Goal: Transaction & Acquisition: Purchase product/service

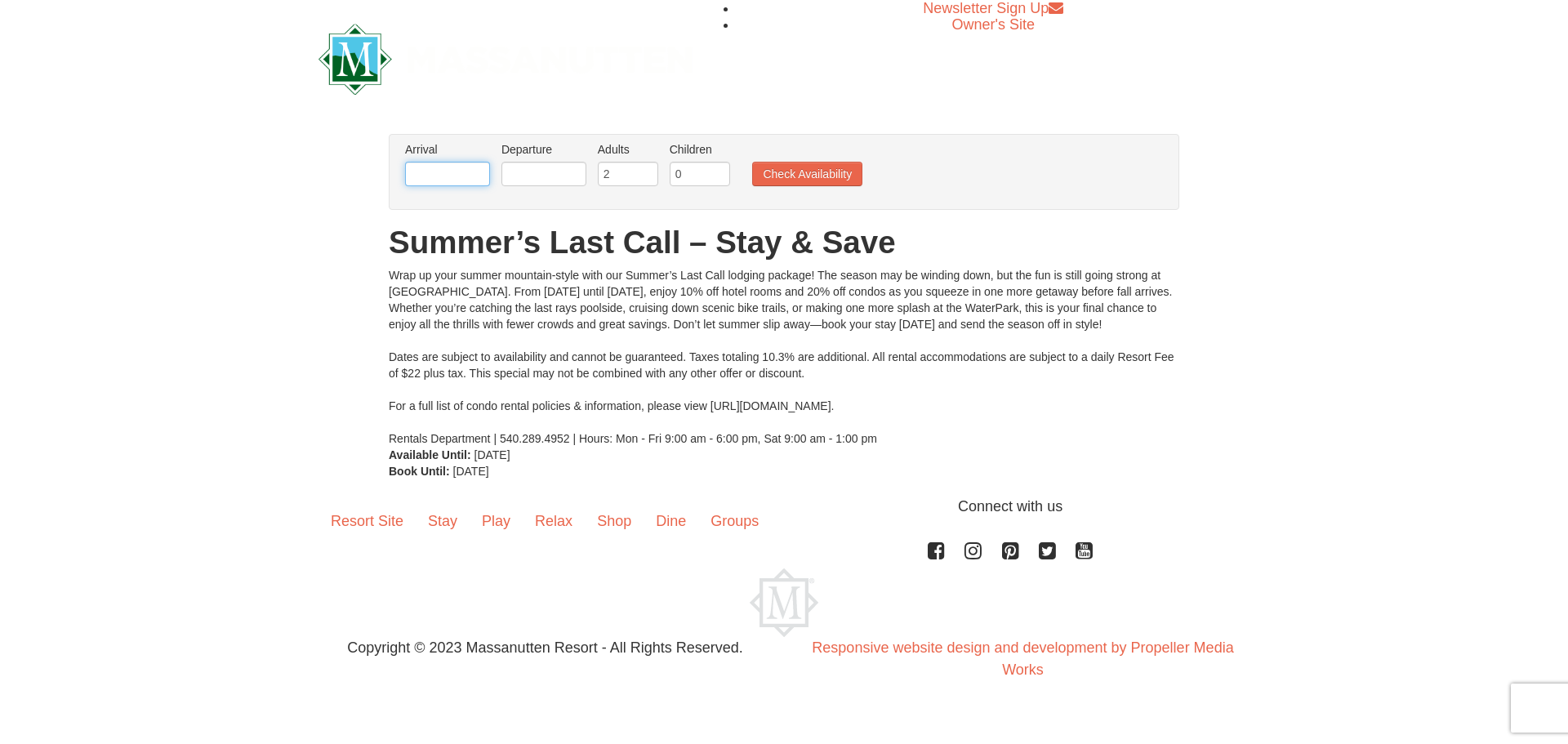
click at [418, 171] on input "text" at bounding box center [448, 174] width 85 height 25
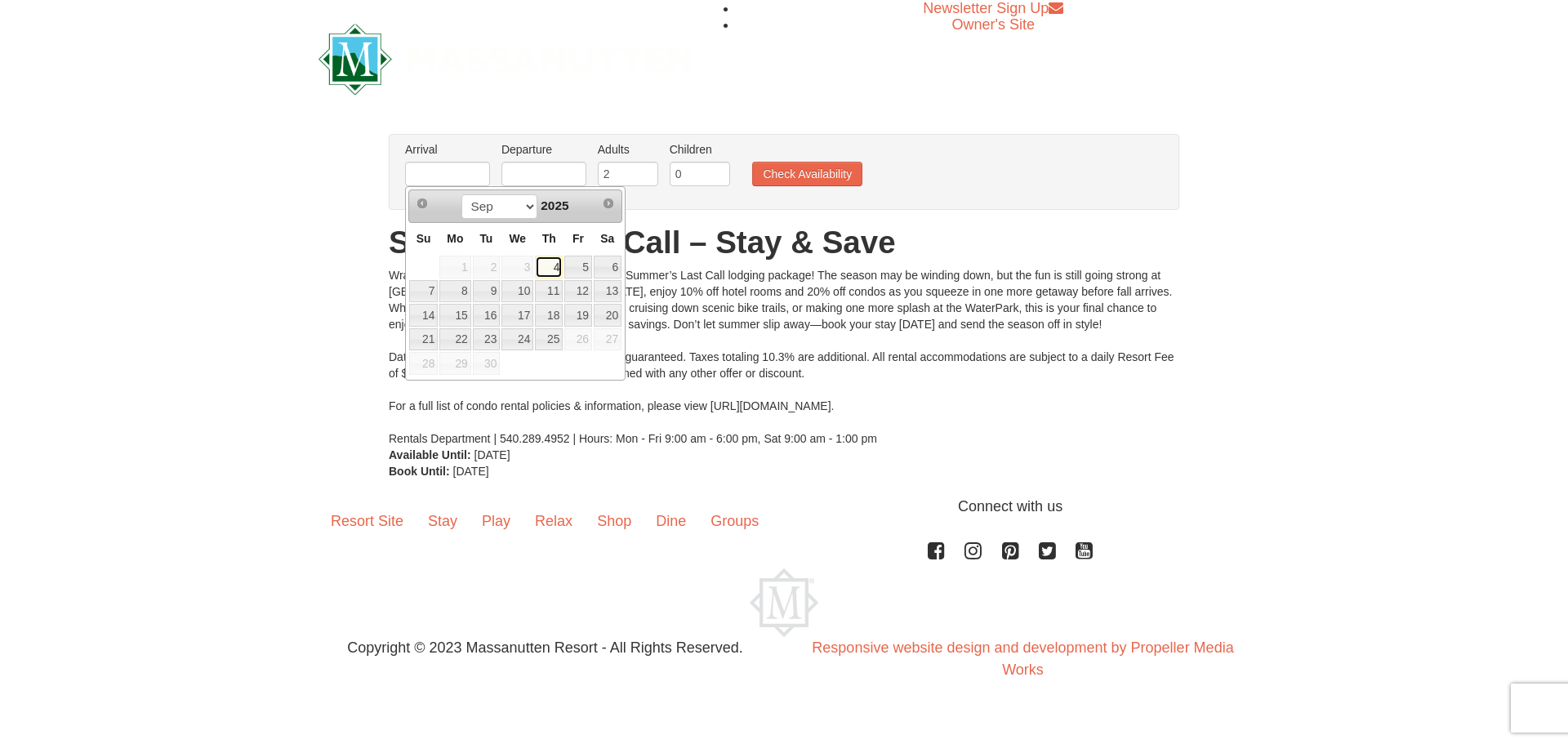
click at [545, 266] on link "4" at bounding box center [548, 267] width 27 height 23
type input "[DATE]"
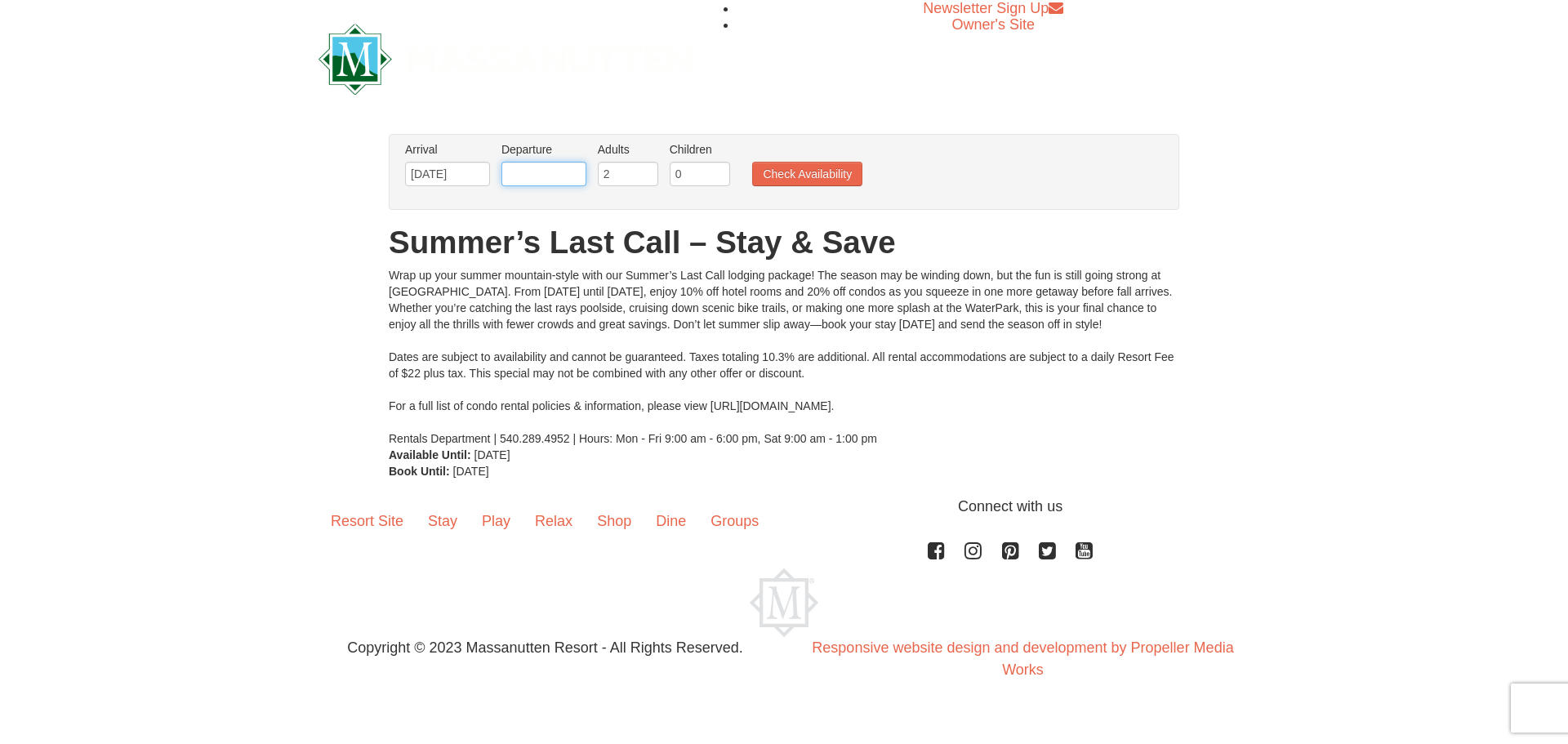
click at [535, 178] on input "text" at bounding box center [544, 174] width 85 height 25
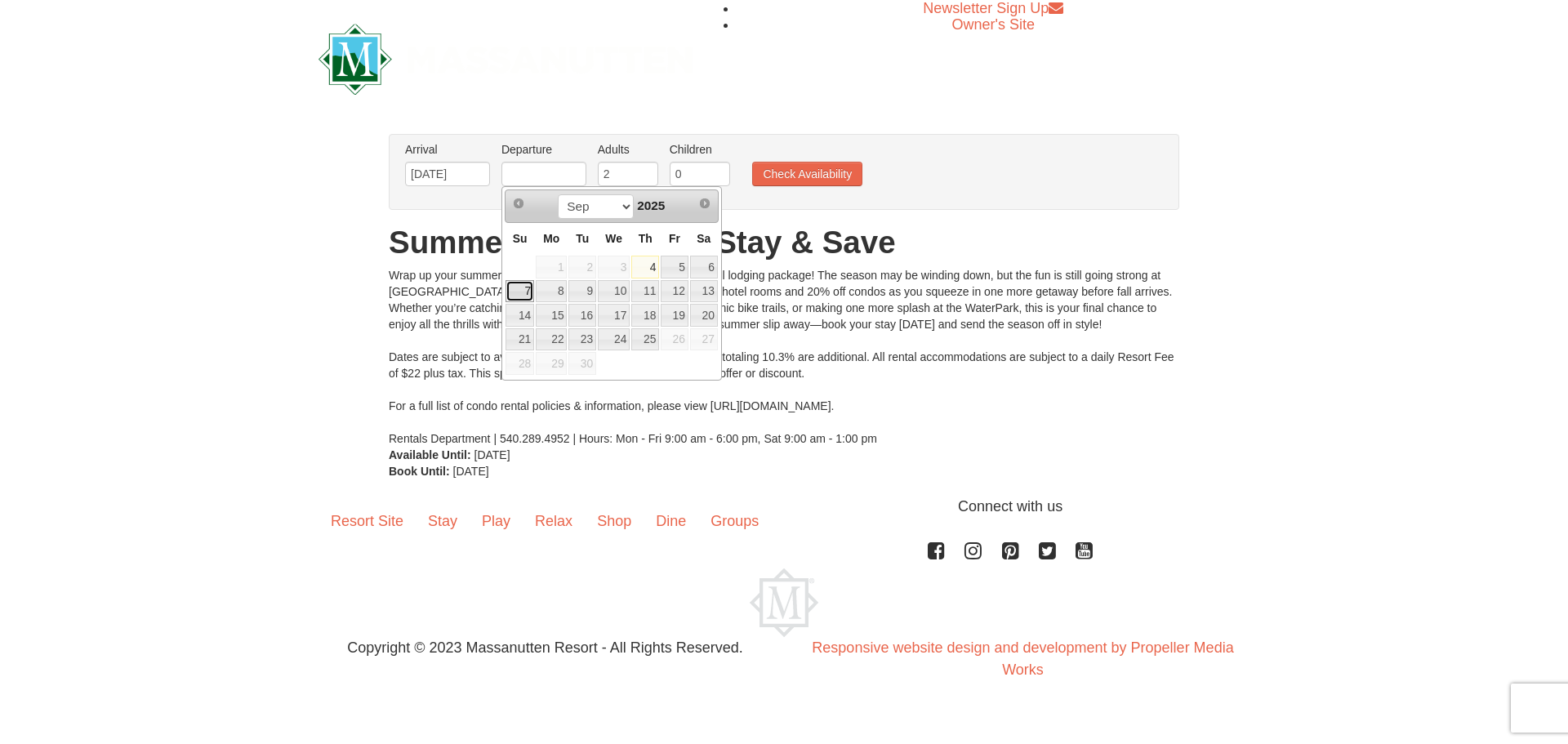
click at [511, 288] on link "7" at bounding box center [520, 292] width 28 height 23
type input "[DATE]"
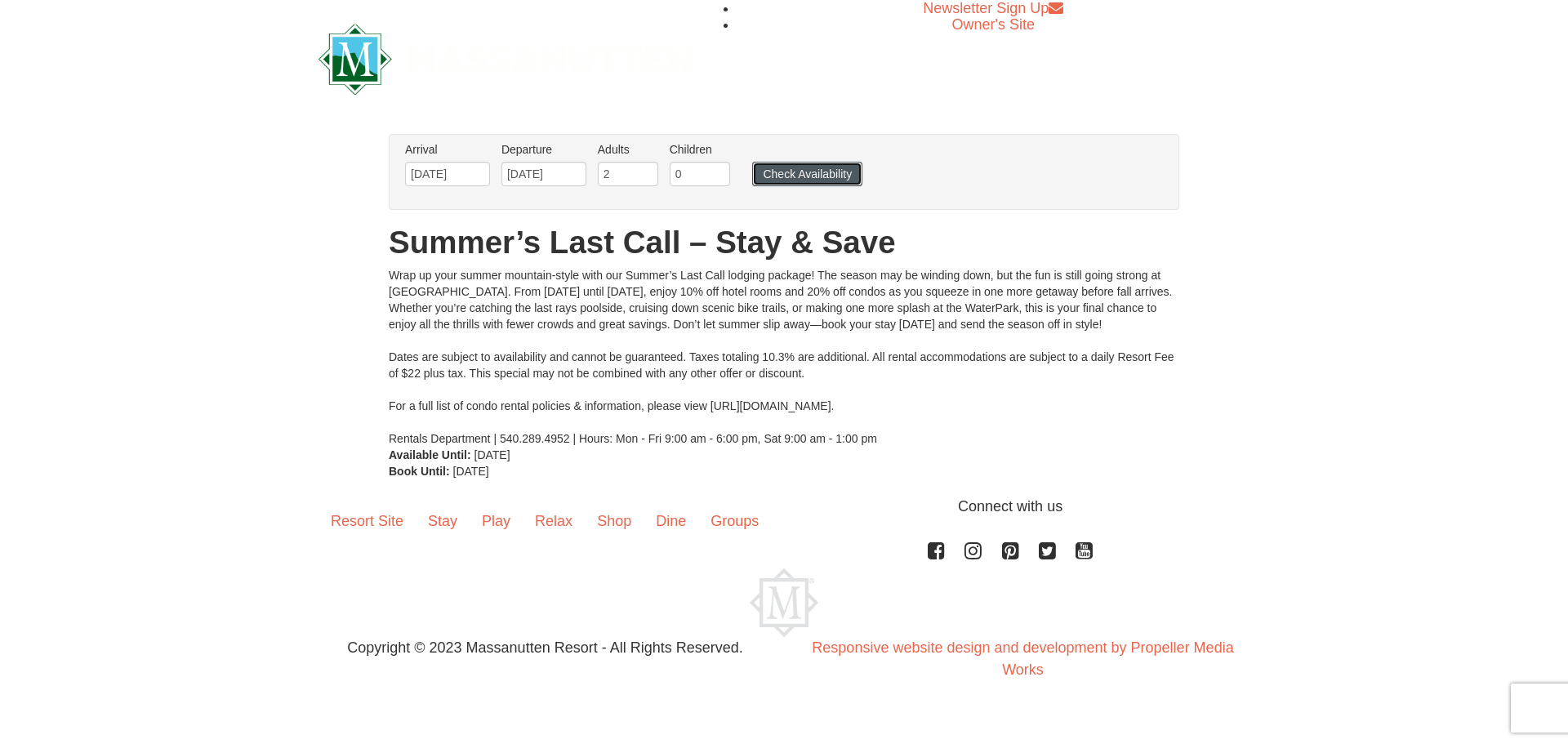
click at [820, 176] on button "Check Availability" at bounding box center [807, 174] width 111 height 25
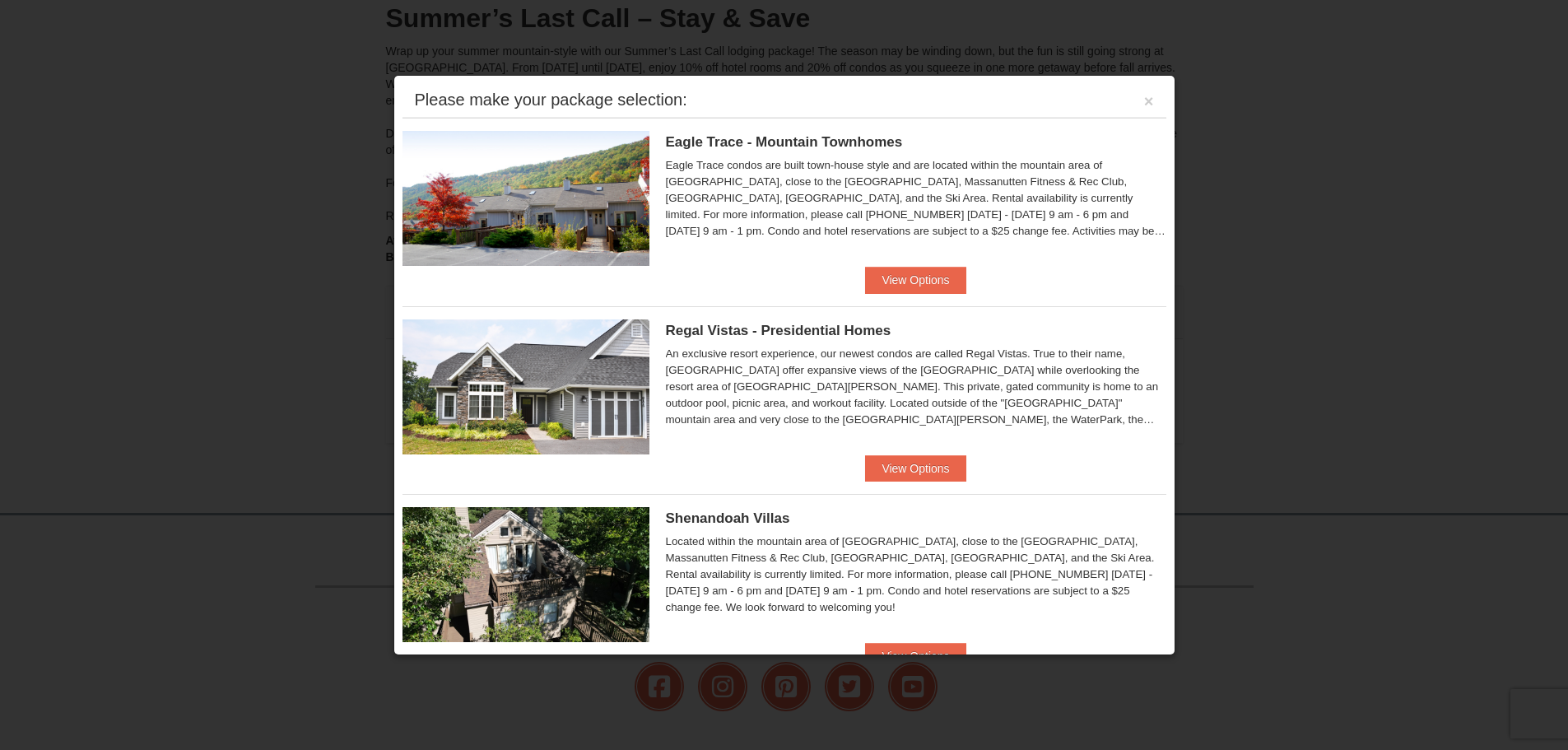
scroll to position [179, 0]
click at [939, 284] on button "View Options" at bounding box center [915, 280] width 100 height 27
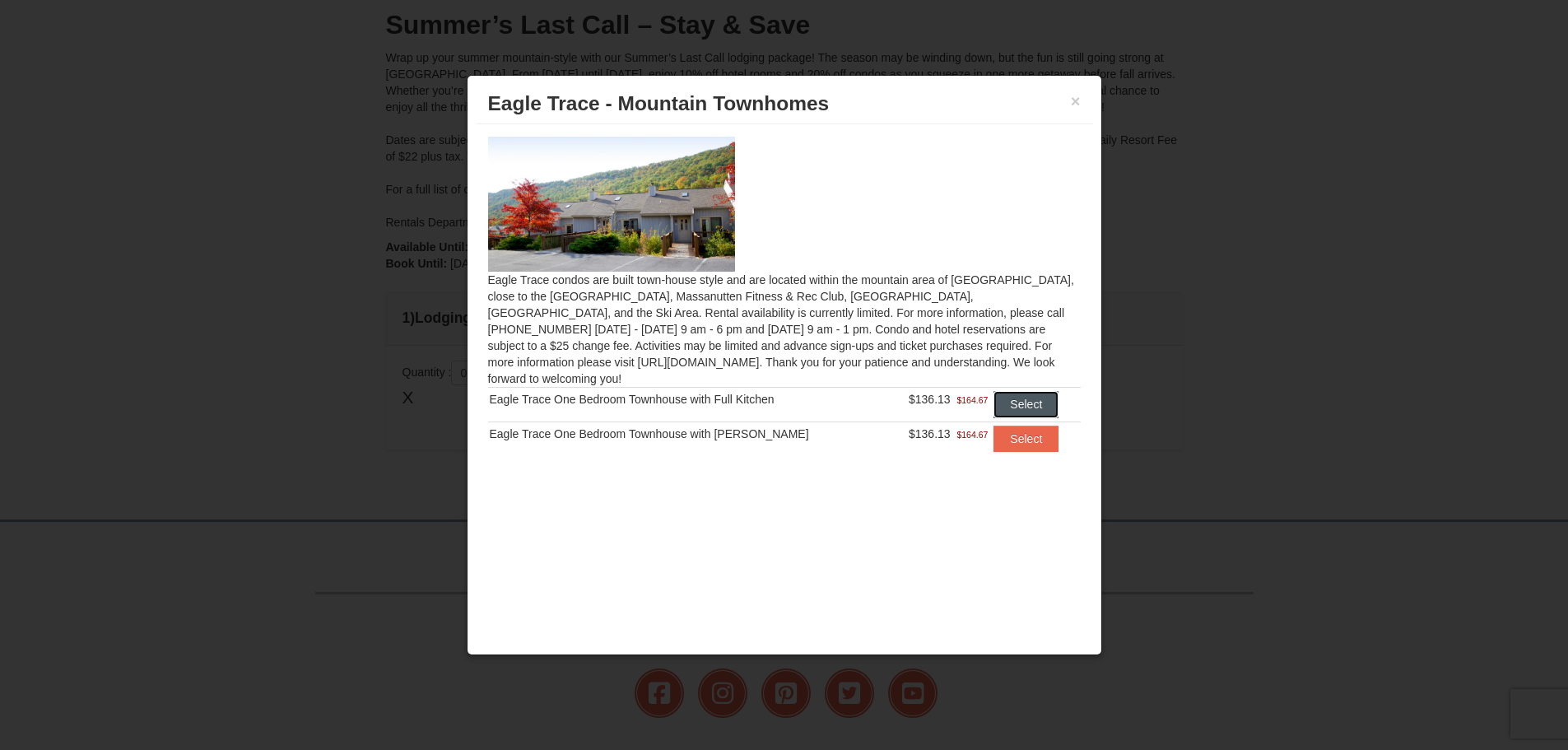
click at [1038, 392] on button "Select" at bounding box center [1026, 405] width 65 height 27
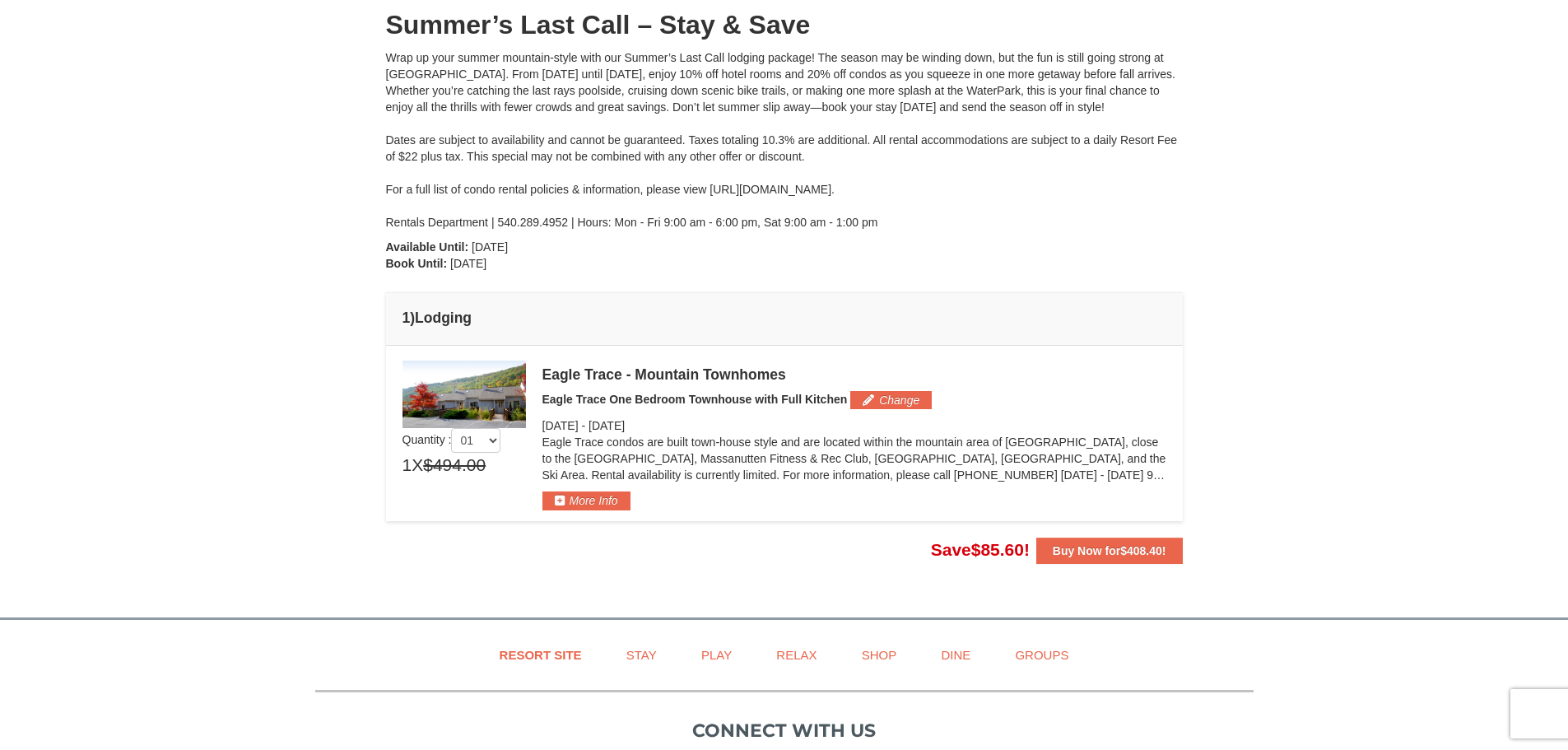
click at [477, 385] on img at bounding box center [465, 394] width 124 height 68
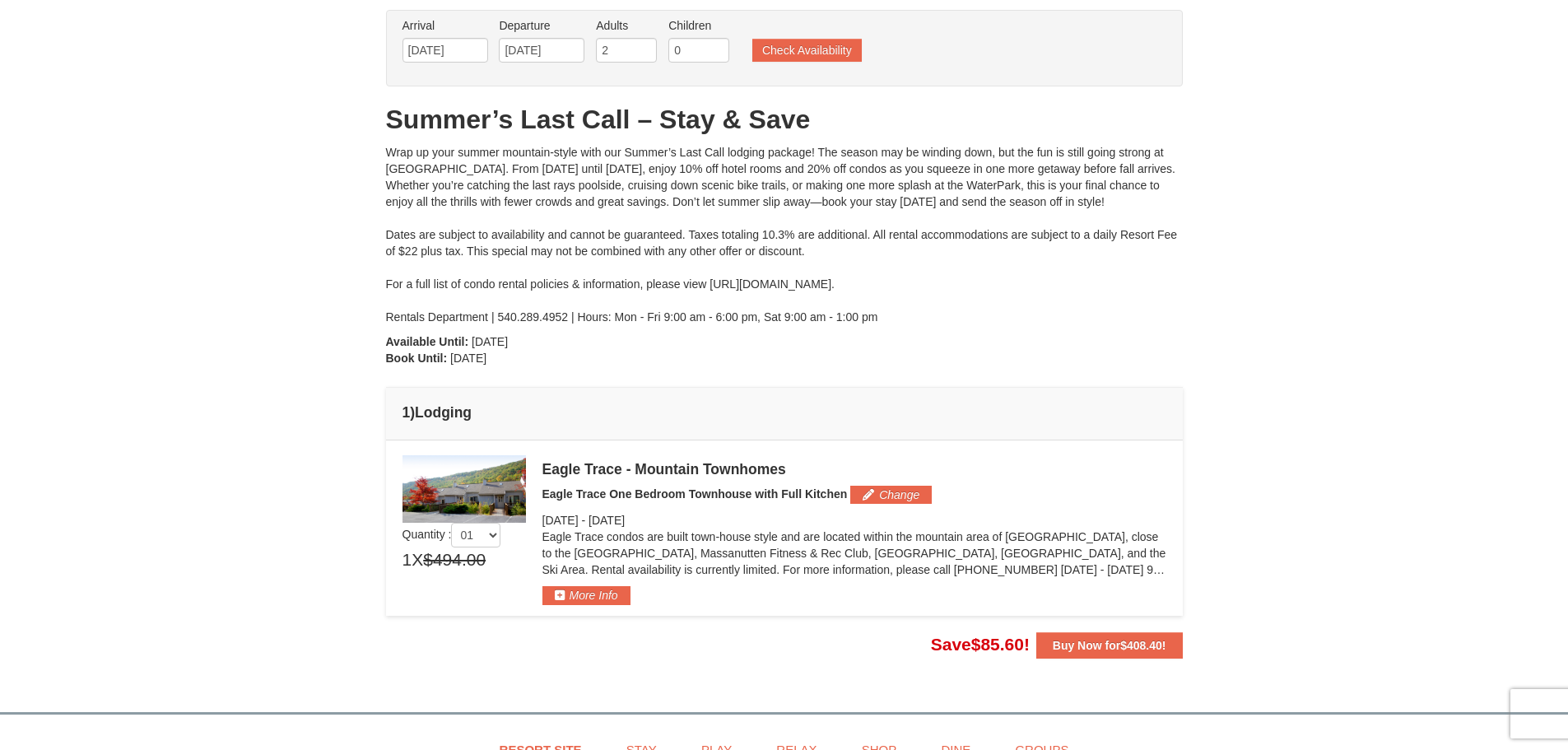
scroll to position [442, 0]
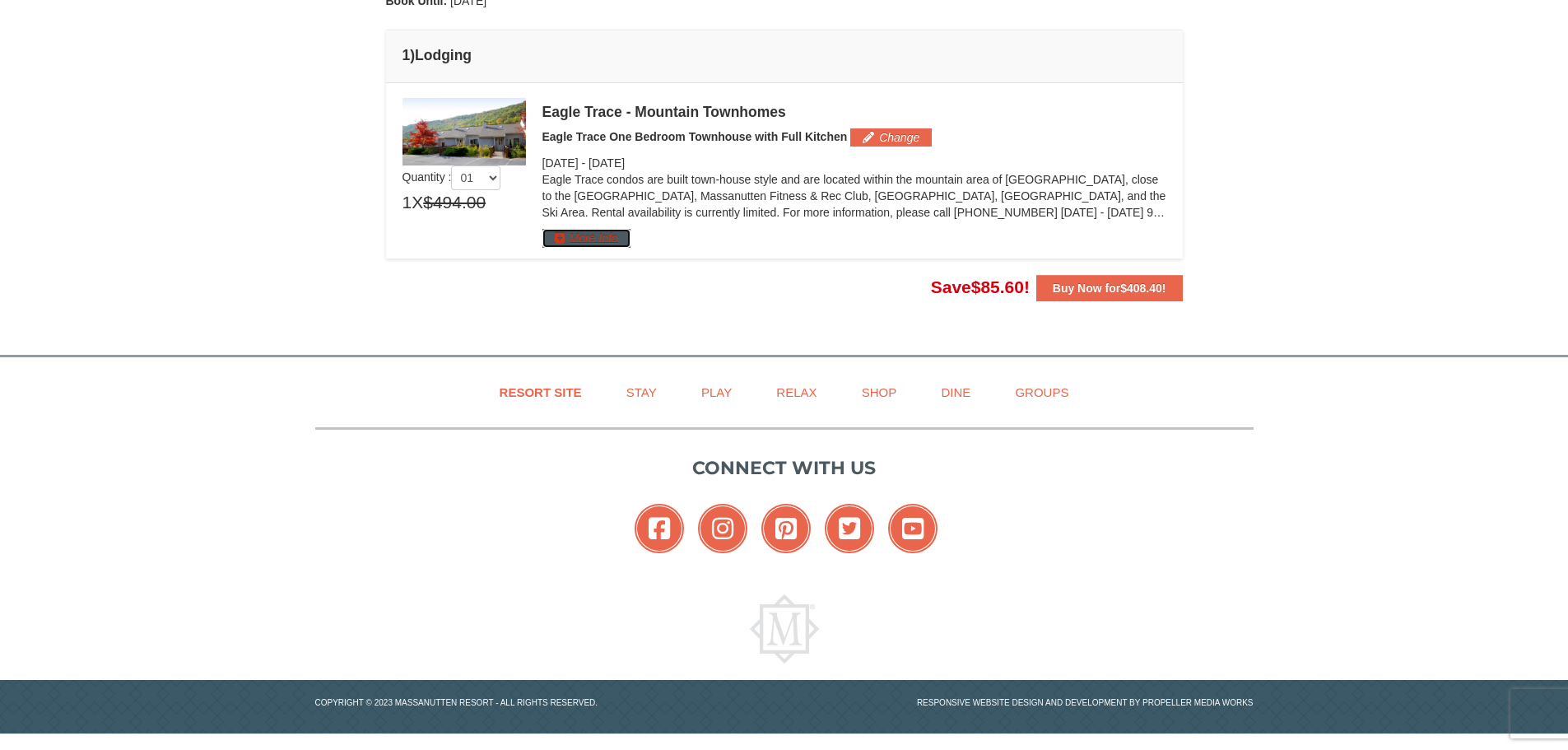
click at [555, 233] on button "More Info" at bounding box center [586, 237] width 89 height 18
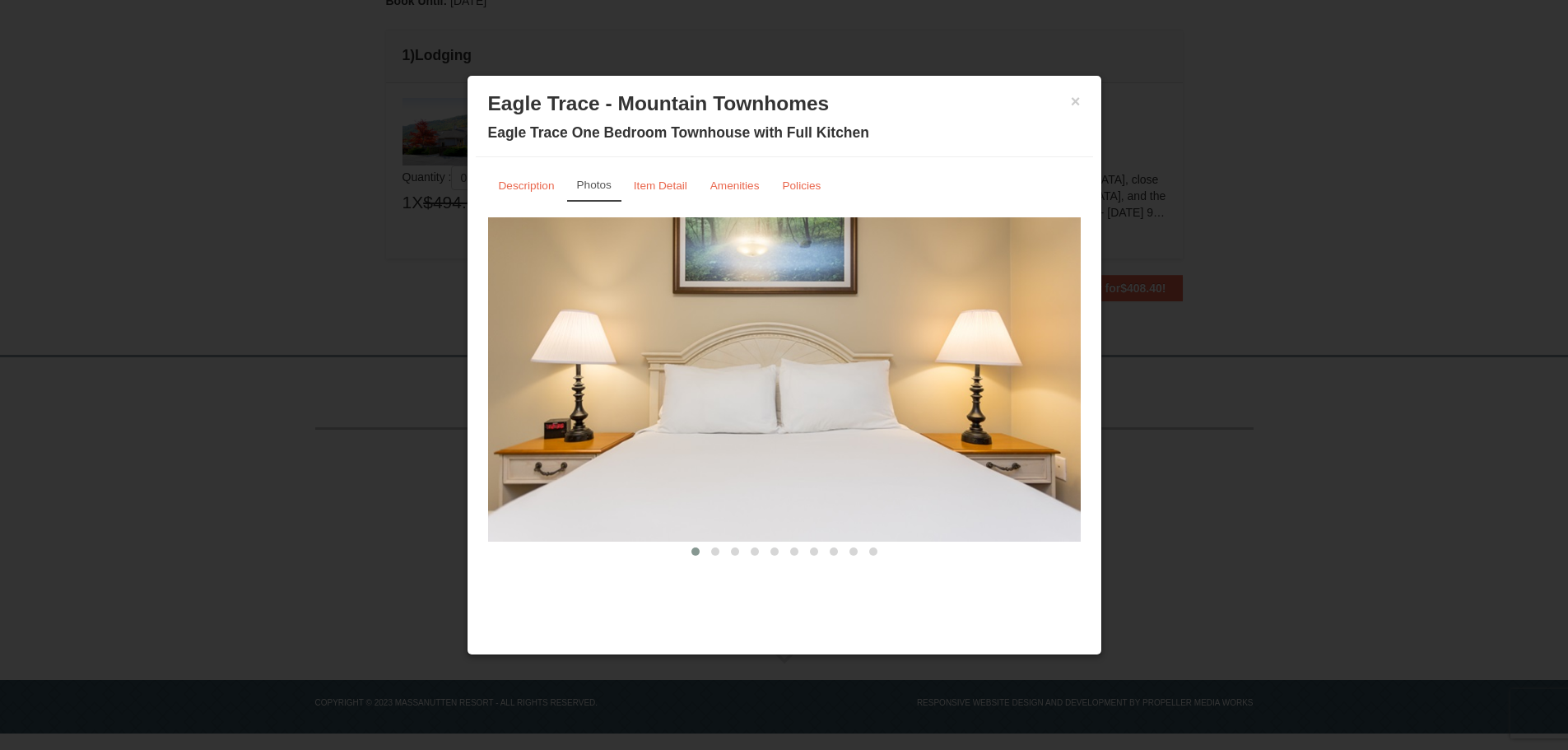
click at [735, 436] on img at bounding box center [784, 379] width 592 height 325
click at [705, 548] on button at bounding box center [715, 551] width 20 height 16
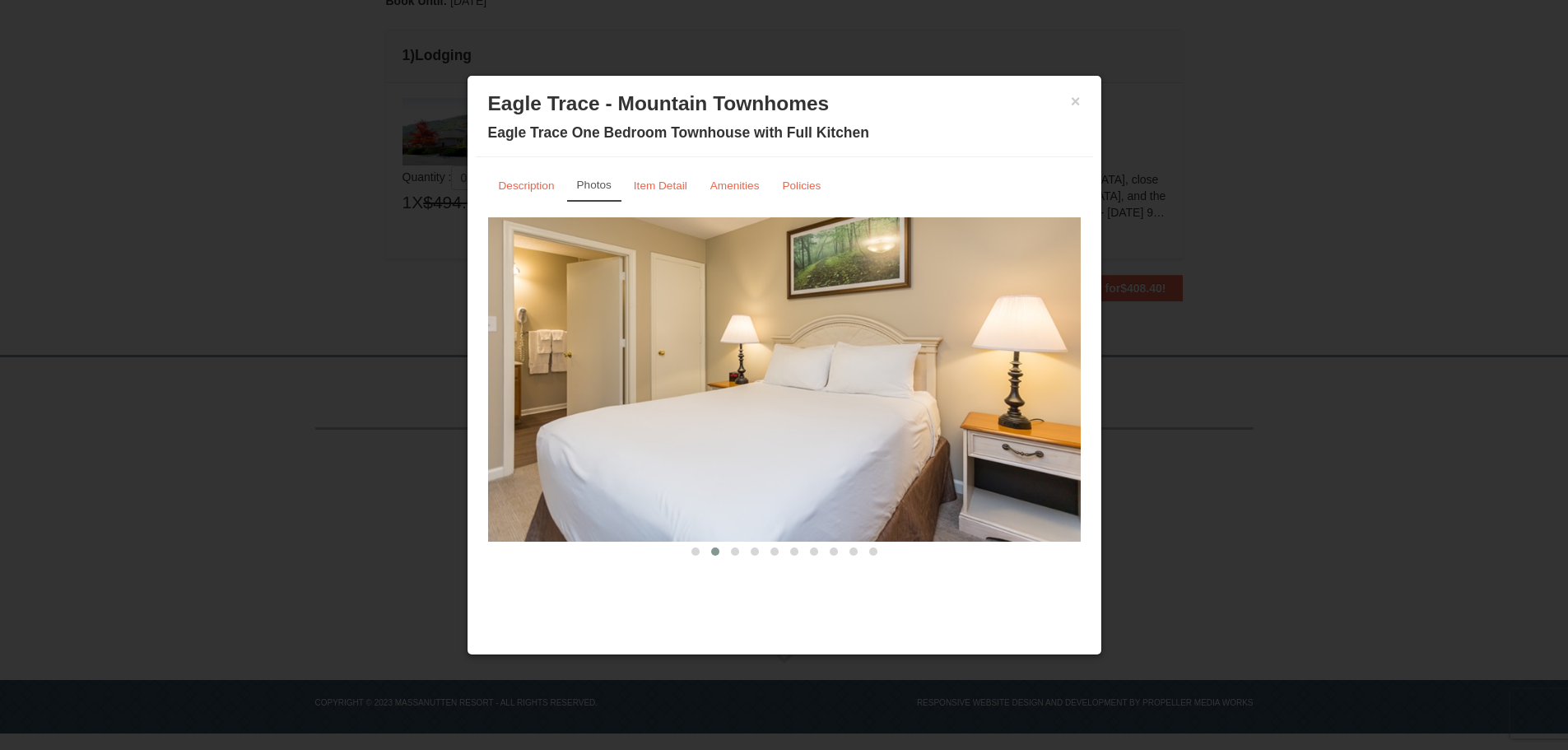
click at [743, 557] on button at bounding box center [735, 551] width 20 height 16
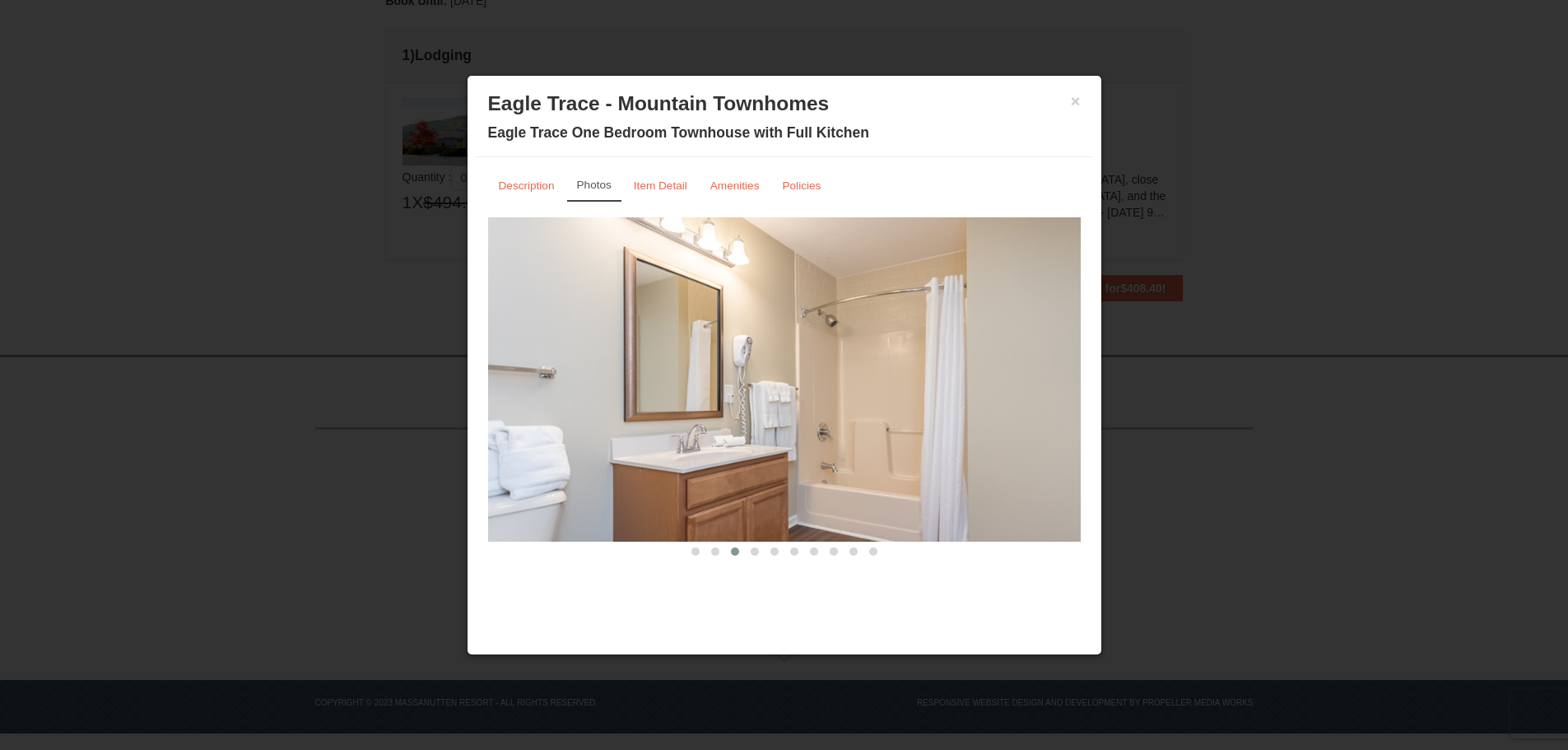
click at [760, 556] on button at bounding box center [754, 551] width 20 height 16
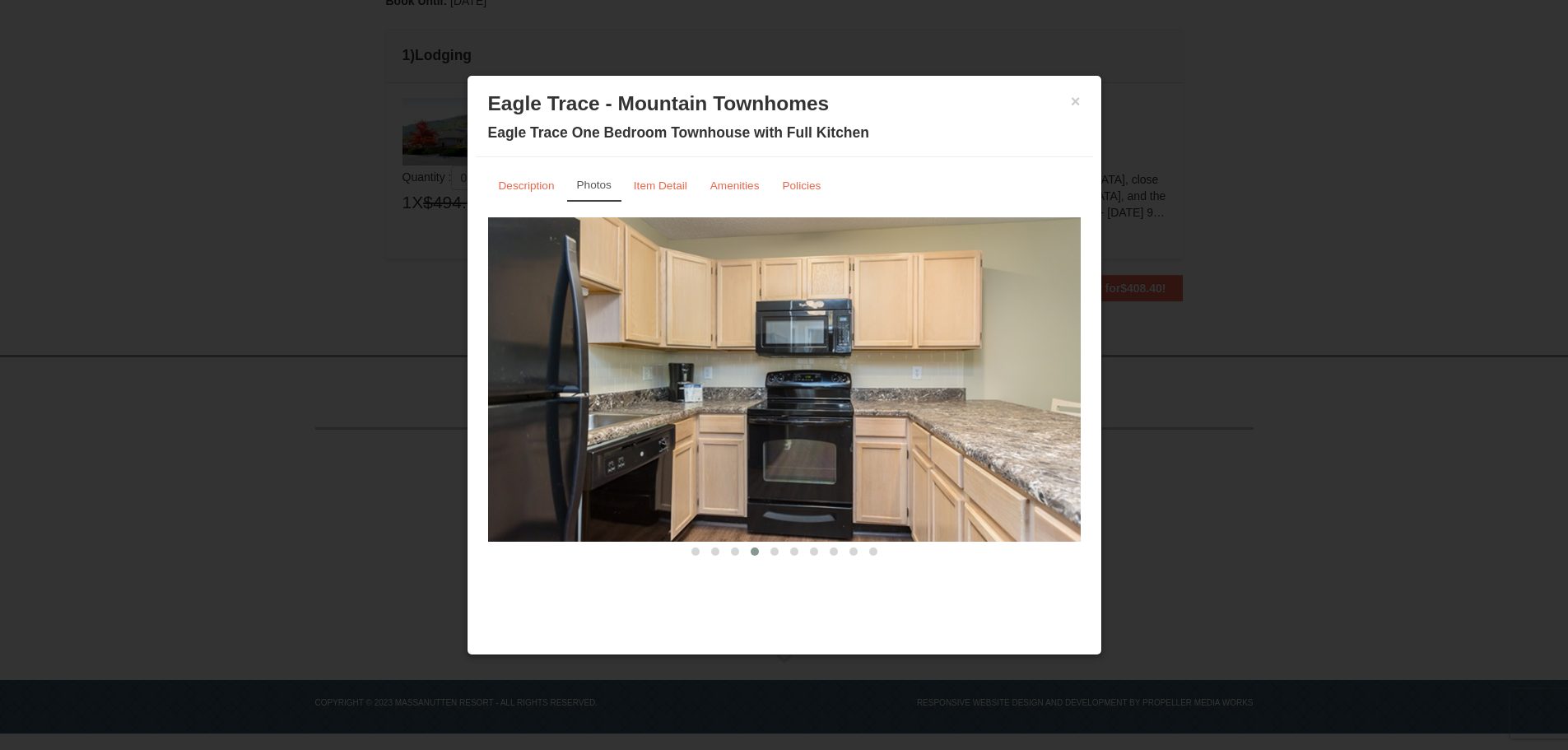
click at [775, 552] on span at bounding box center [774, 551] width 9 height 9
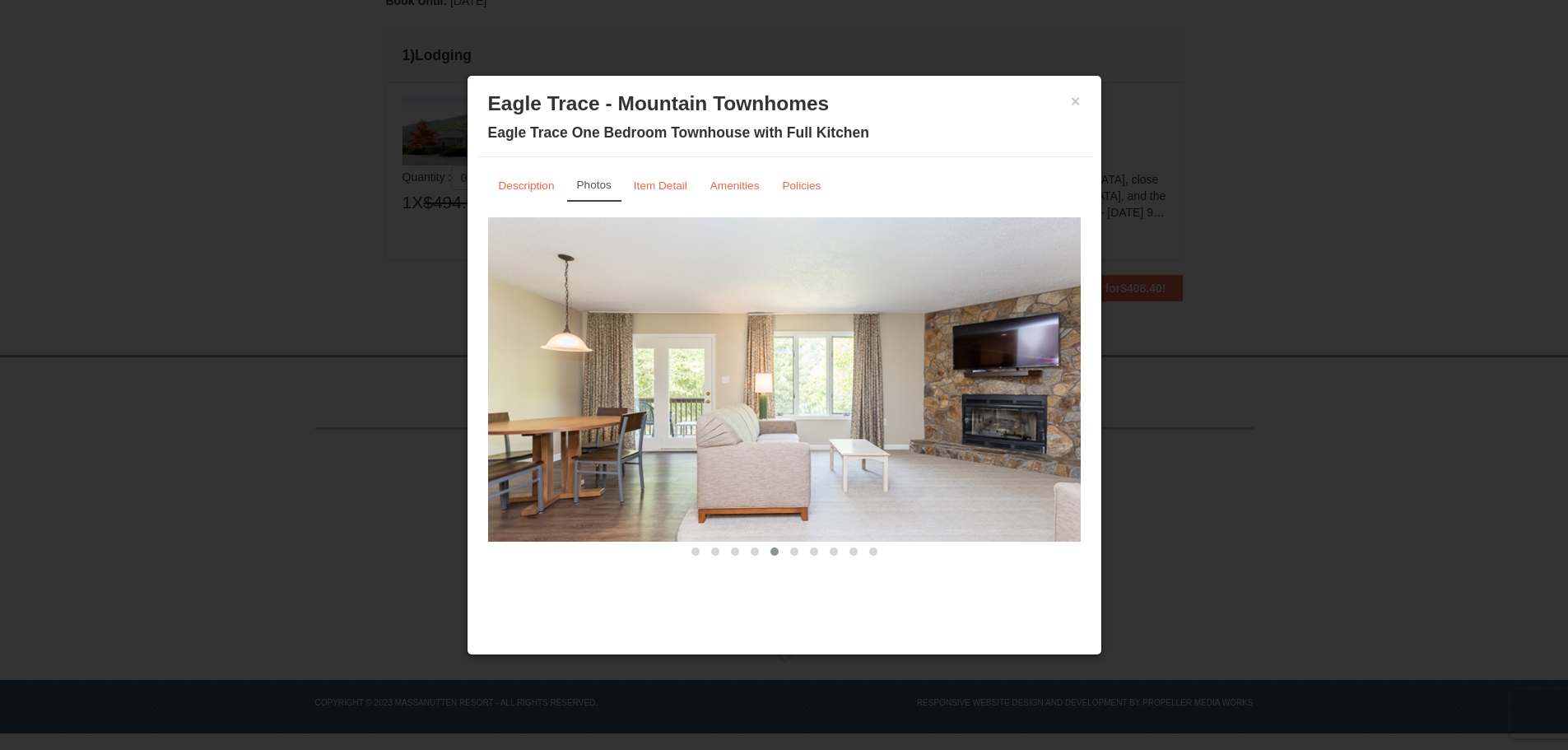
click at [776, 551] on span at bounding box center [774, 551] width 9 height 9
click at [794, 555] on span at bounding box center [794, 551] width 9 height 9
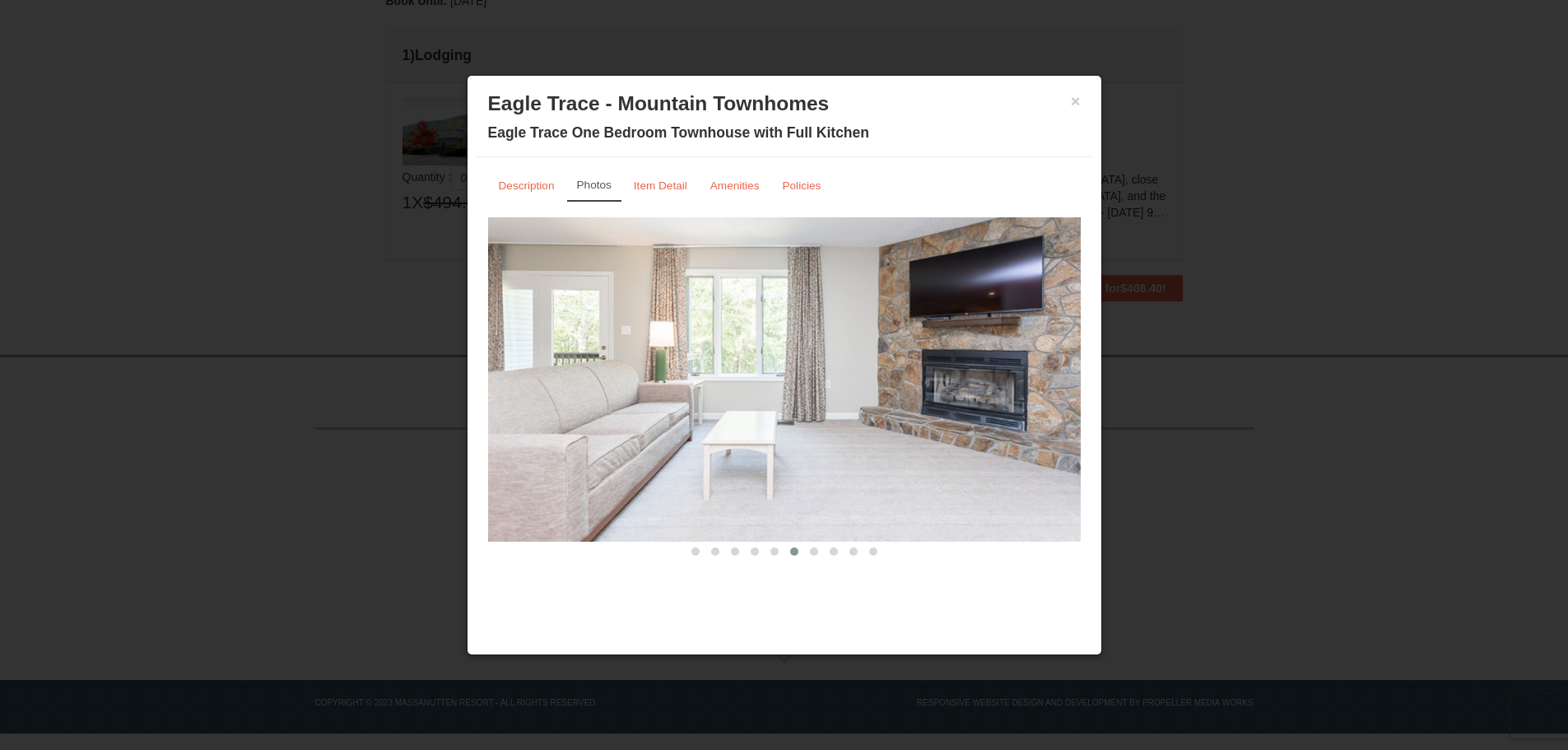
click at [811, 552] on span at bounding box center [814, 551] width 9 height 9
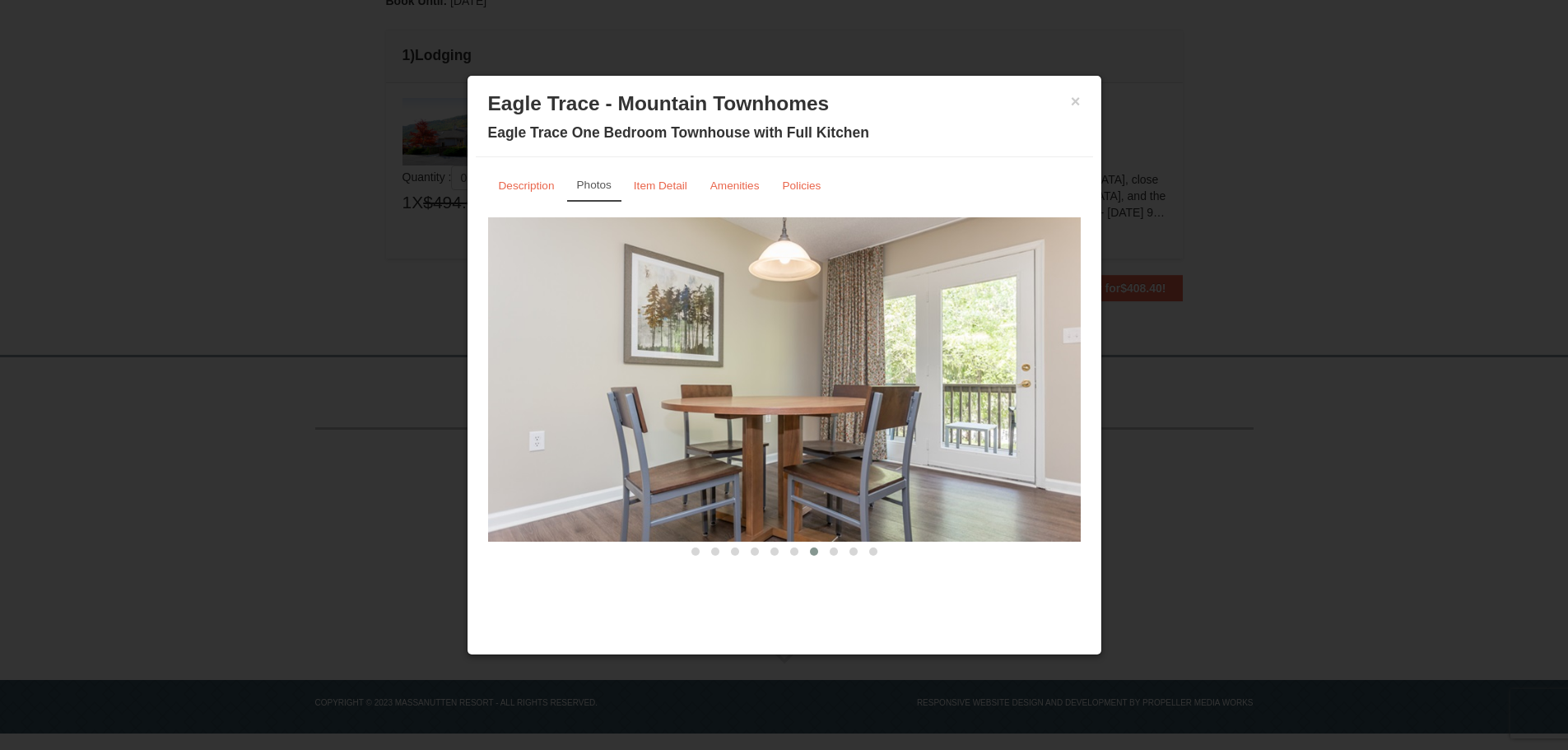
click at [830, 551] on span at bounding box center [833, 551] width 9 height 9
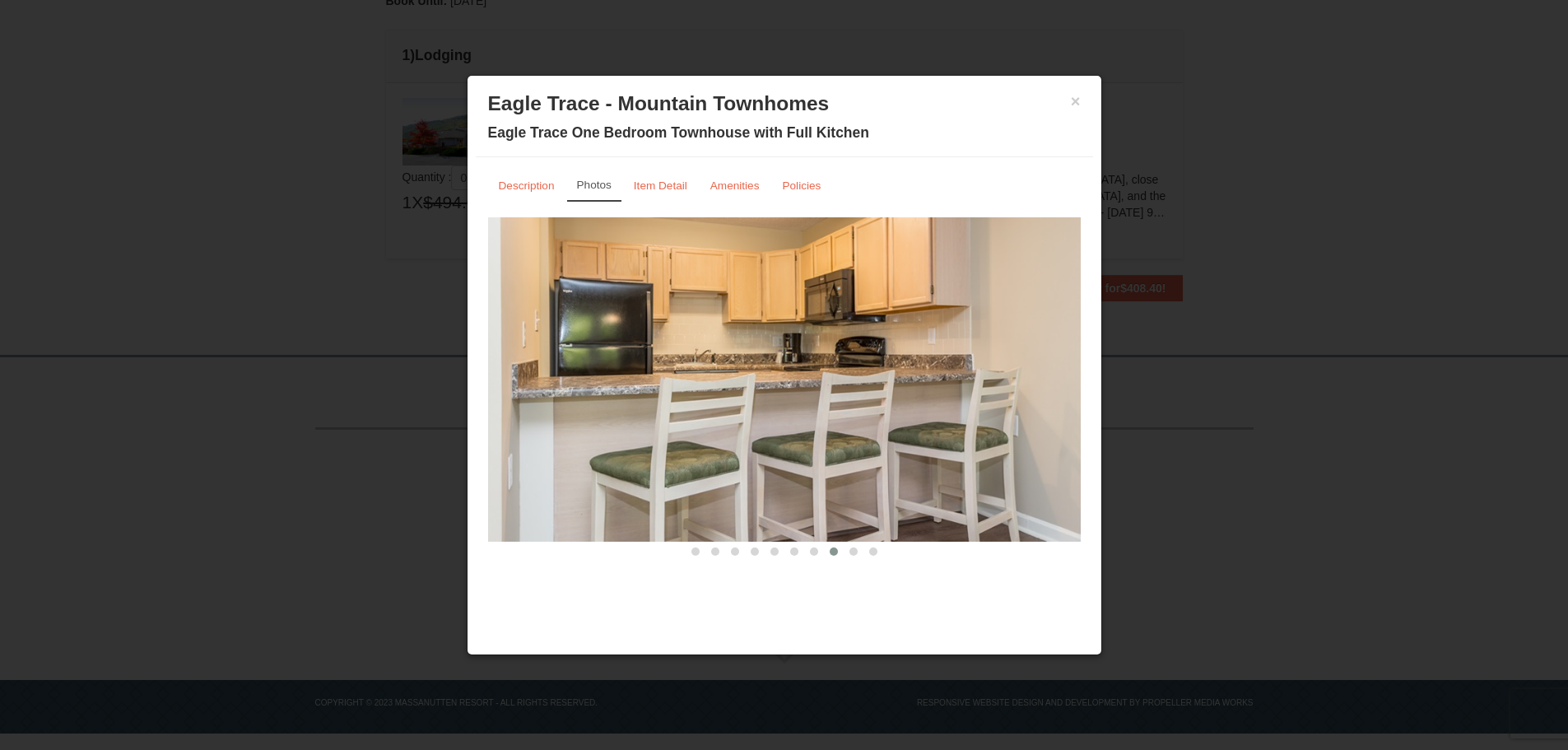
click at [852, 550] on span at bounding box center [853, 551] width 9 height 9
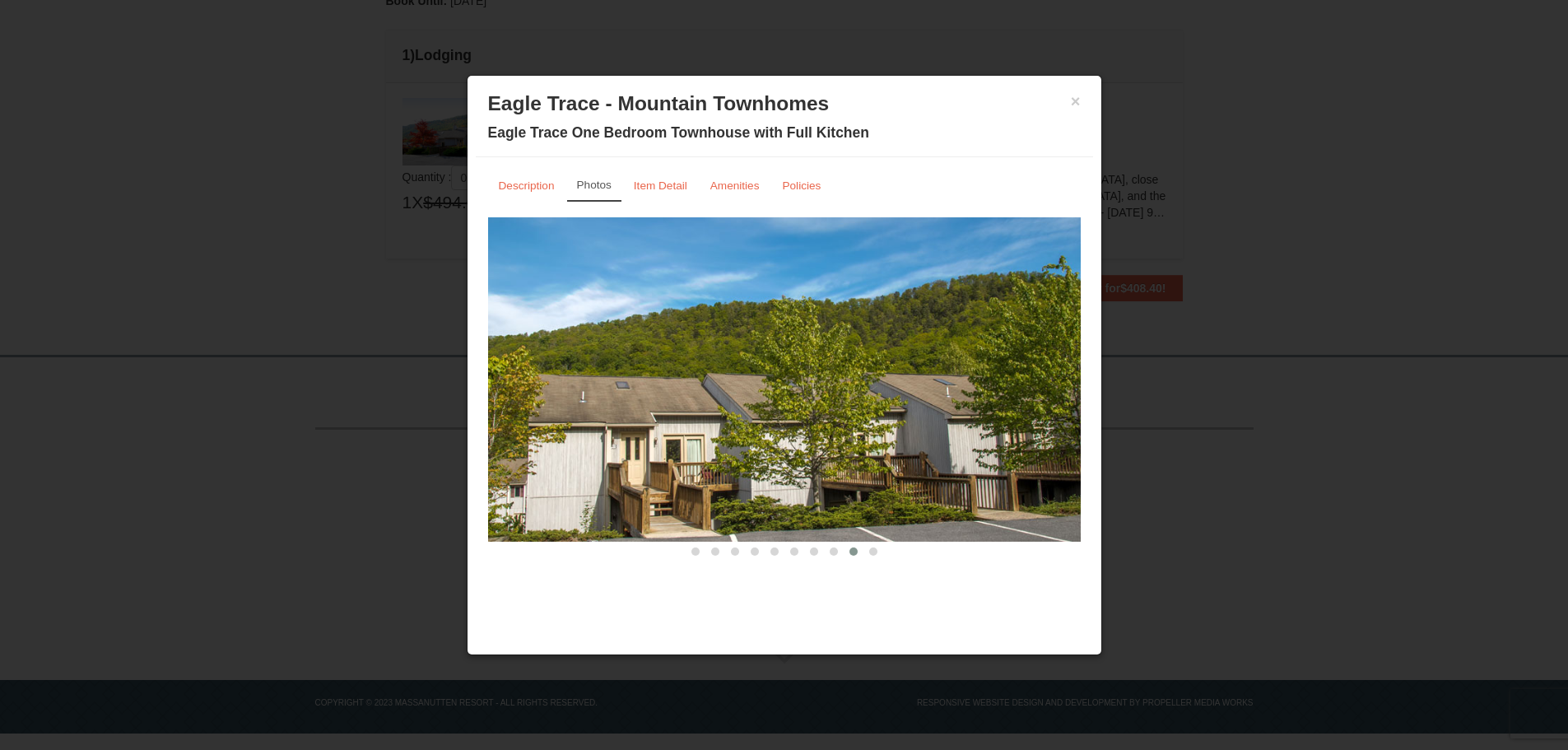
click at [872, 555] on span at bounding box center [873, 551] width 9 height 9
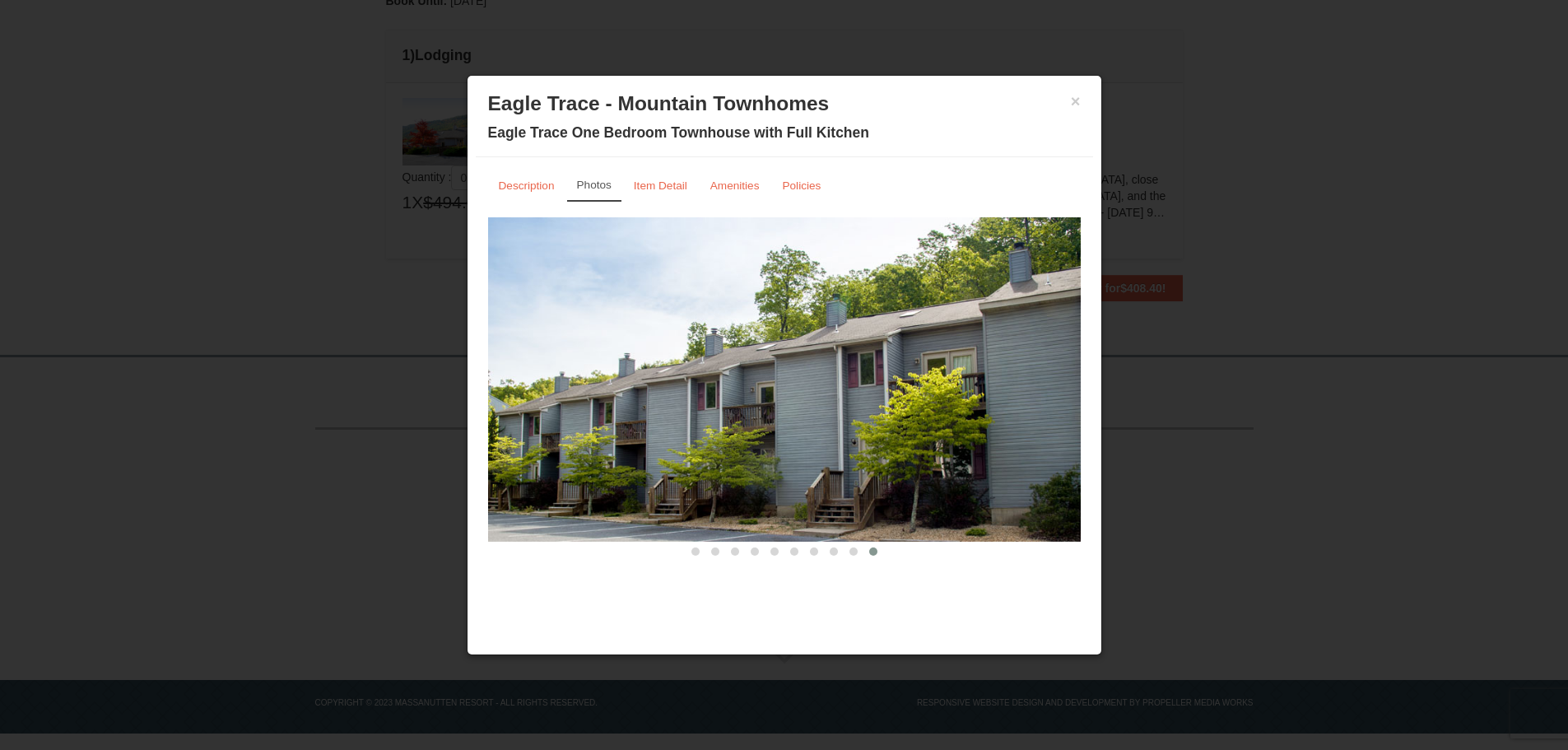
click at [856, 553] on span at bounding box center [853, 551] width 9 height 9
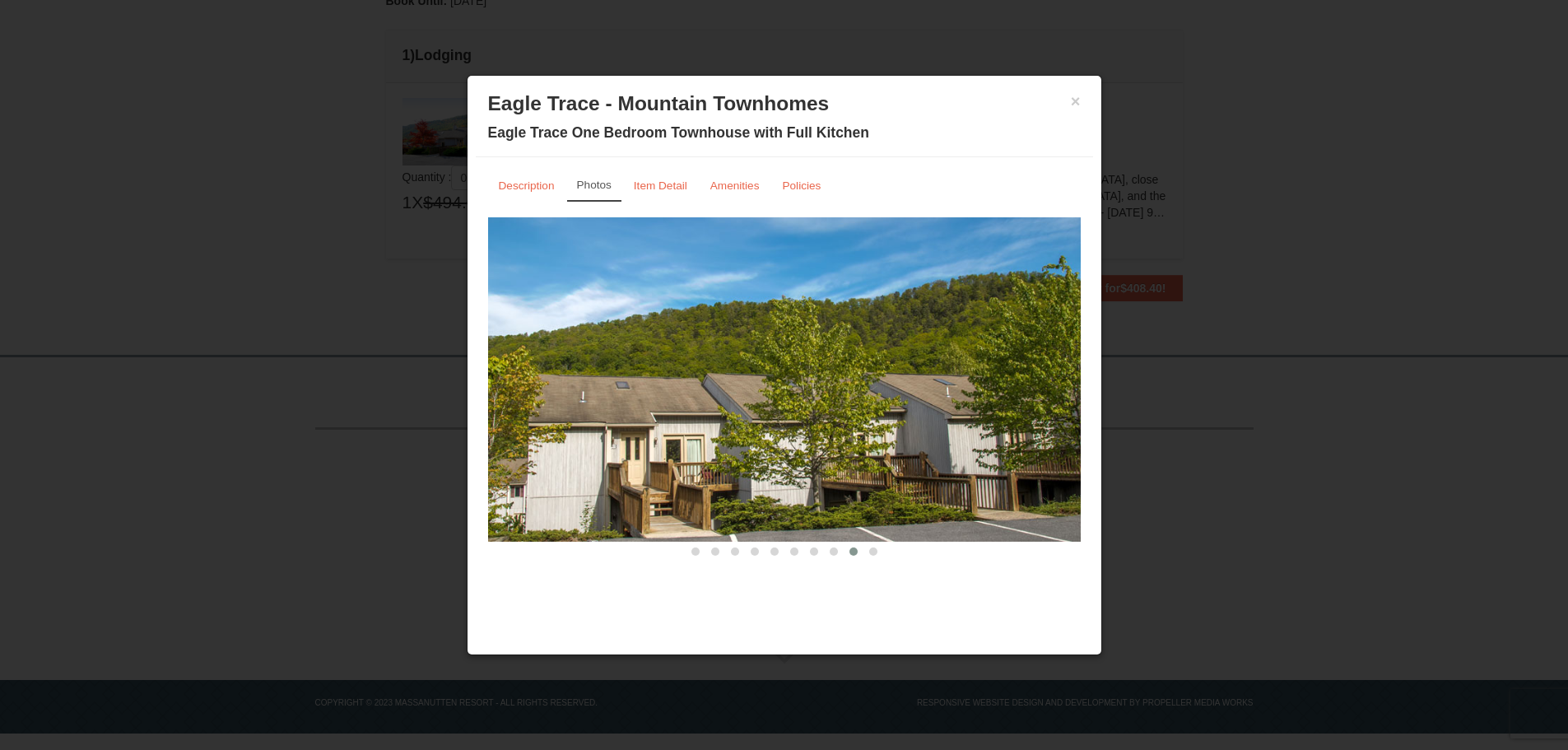
click at [833, 554] on span at bounding box center [833, 551] width 9 height 9
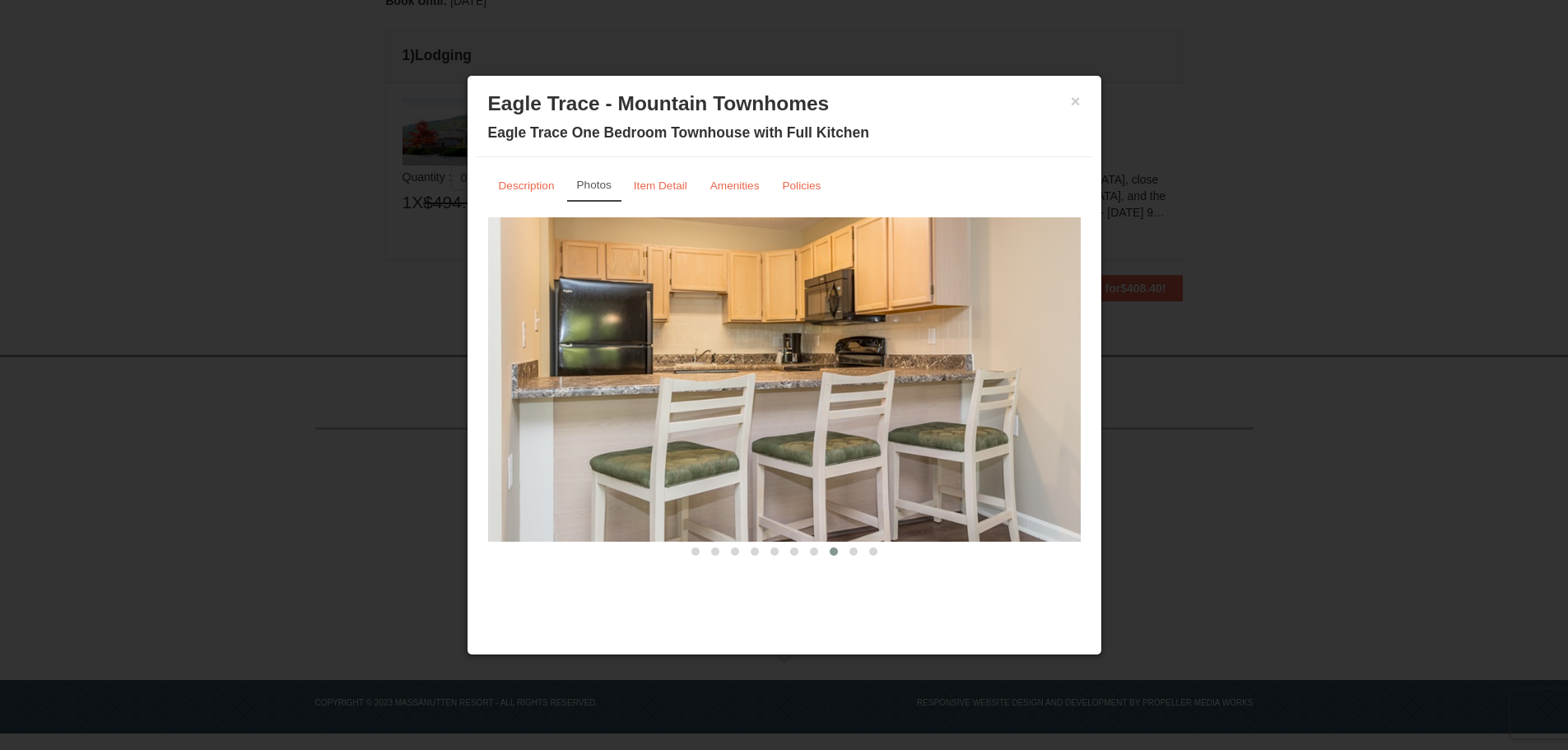
click at [816, 558] on button at bounding box center [814, 551] width 20 height 16
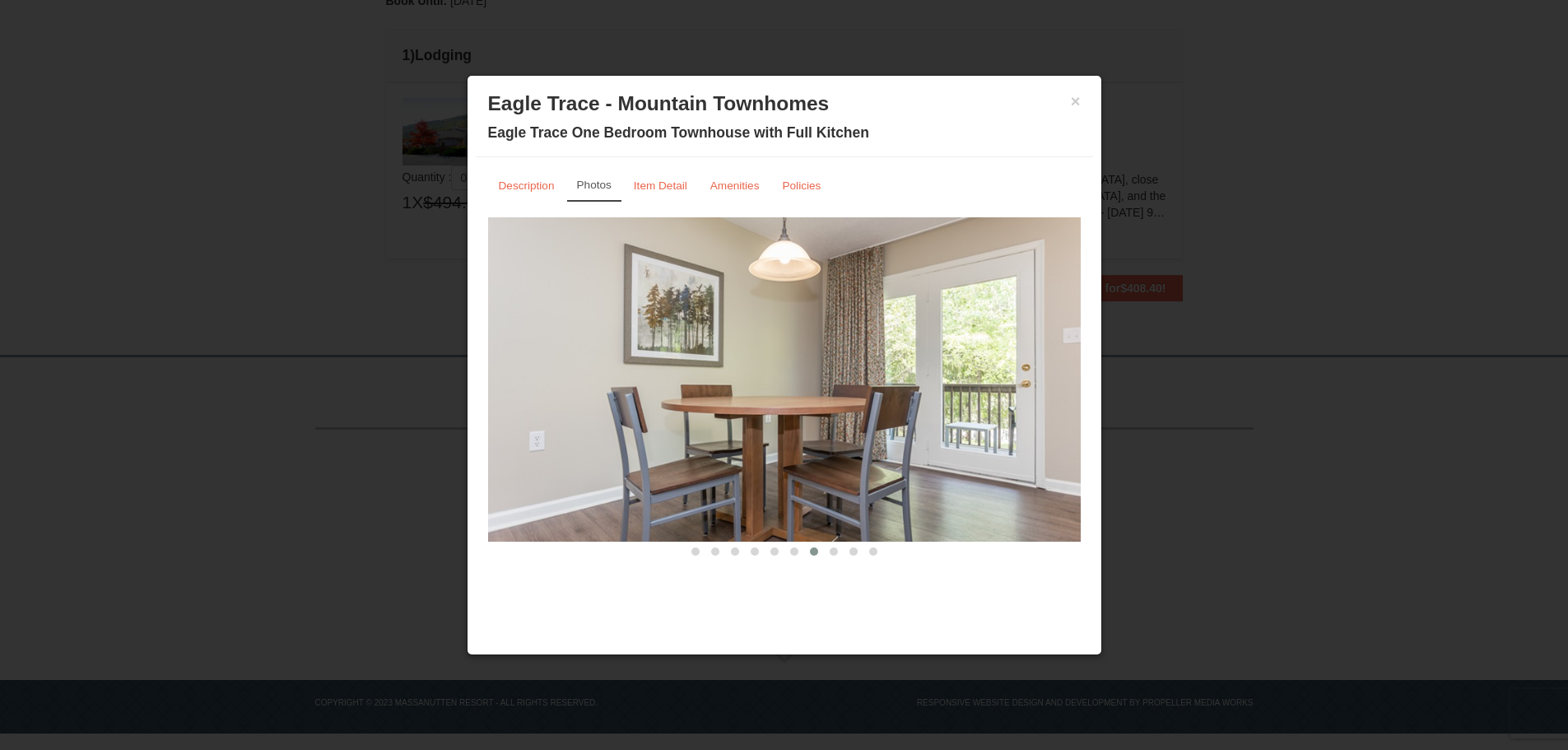
click at [788, 558] on button at bounding box center [794, 551] width 20 height 16
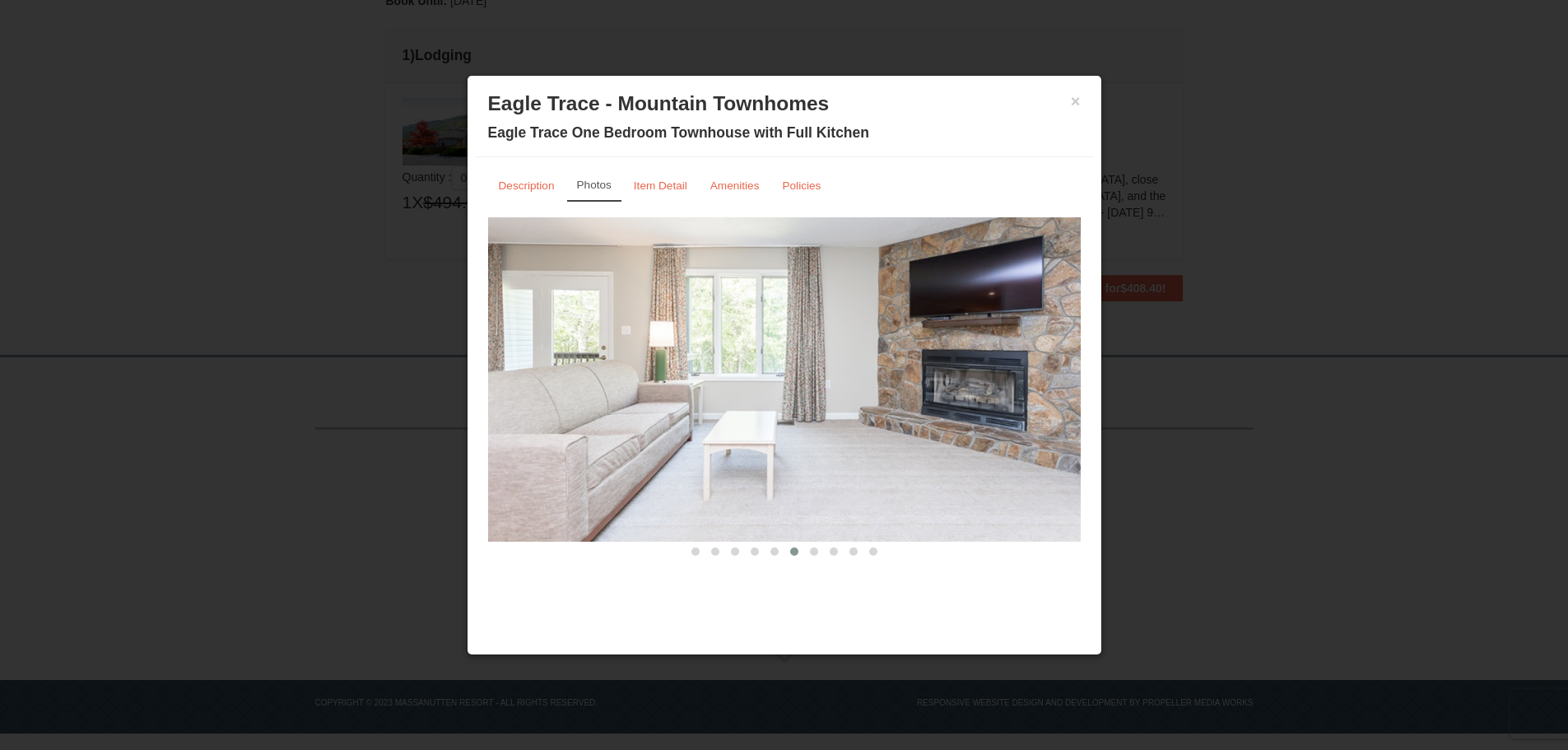
click at [778, 556] on button at bounding box center [774, 551] width 20 height 16
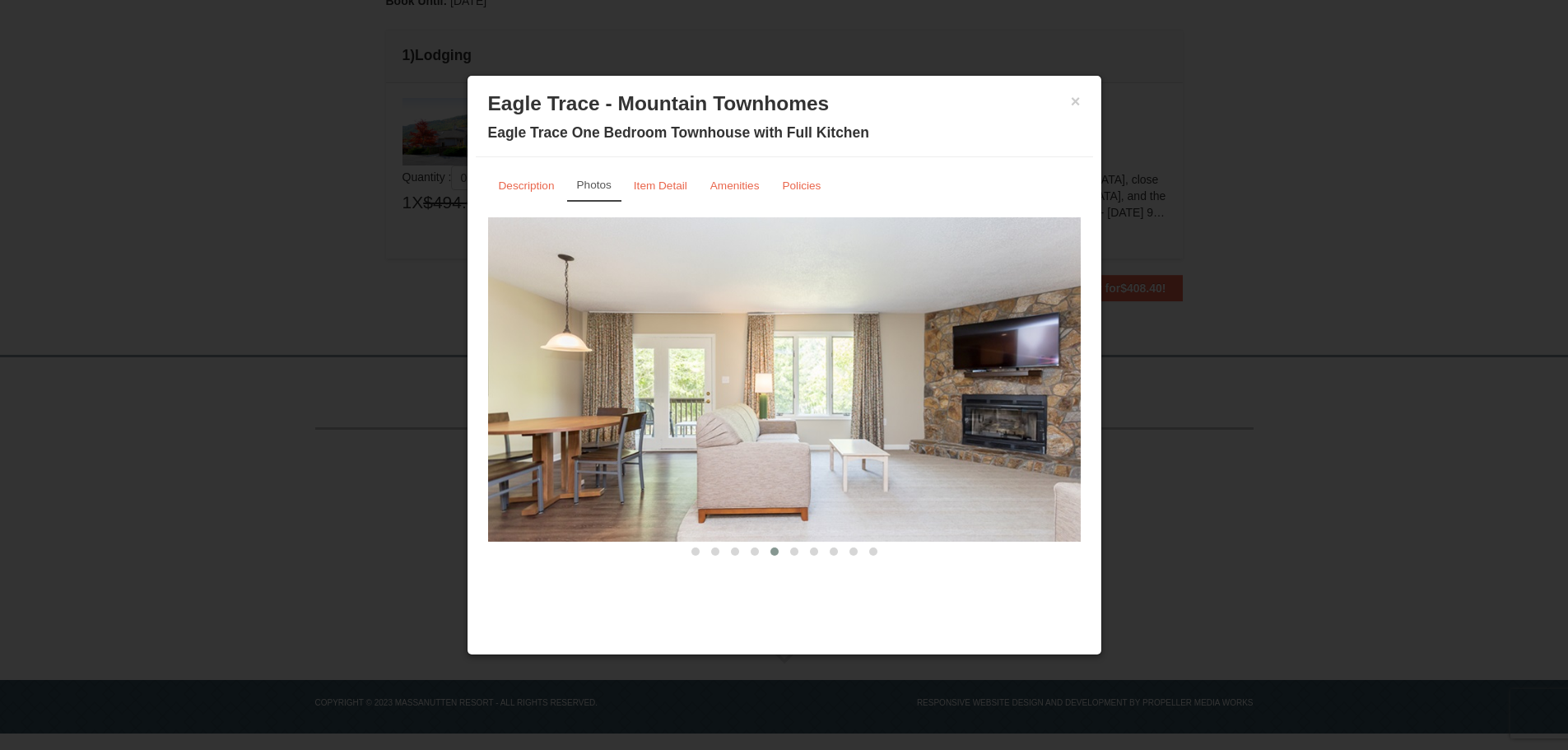
click at [761, 553] on button at bounding box center [754, 551] width 20 height 16
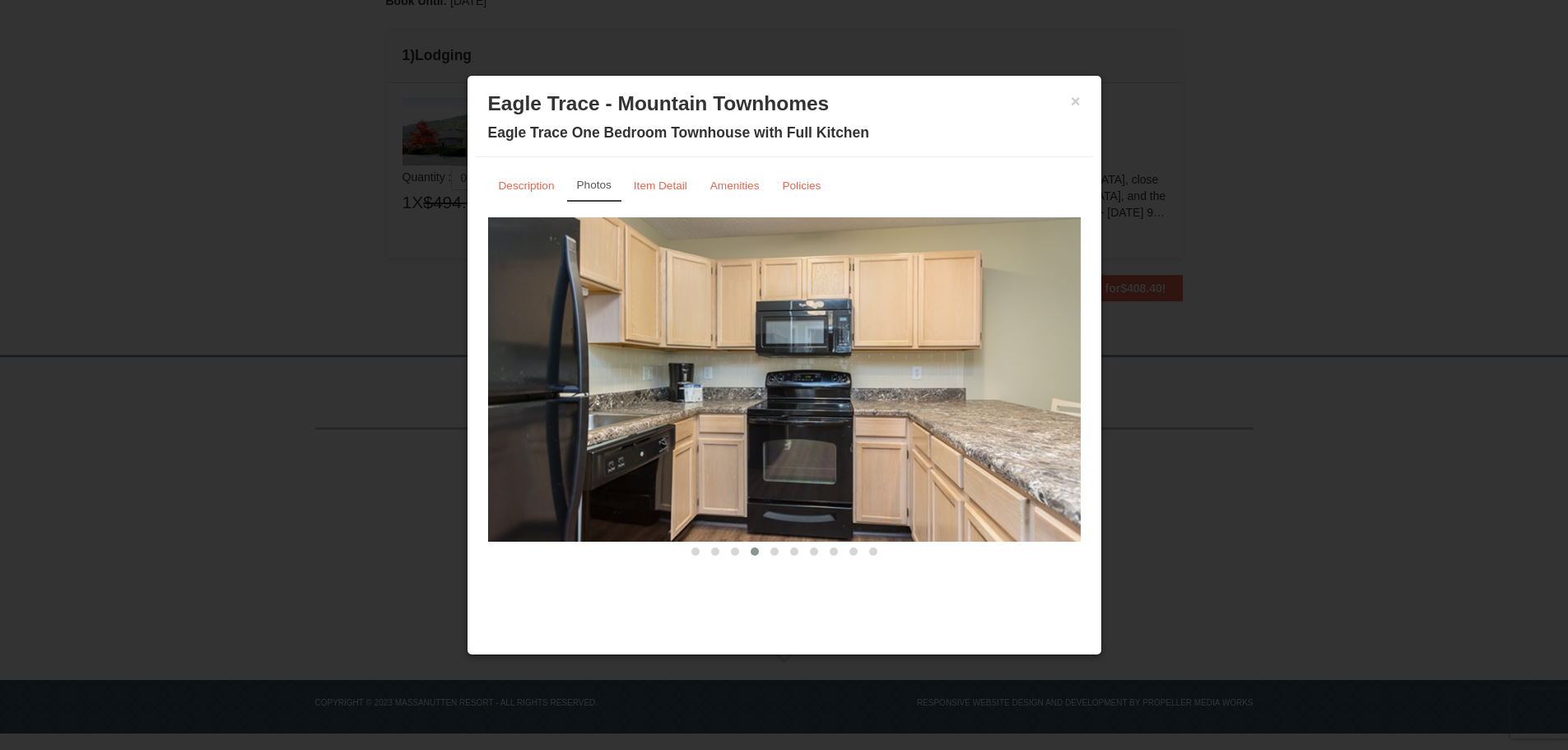
click at [735, 555] on span at bounding box center [735, 551] width 9 height 9
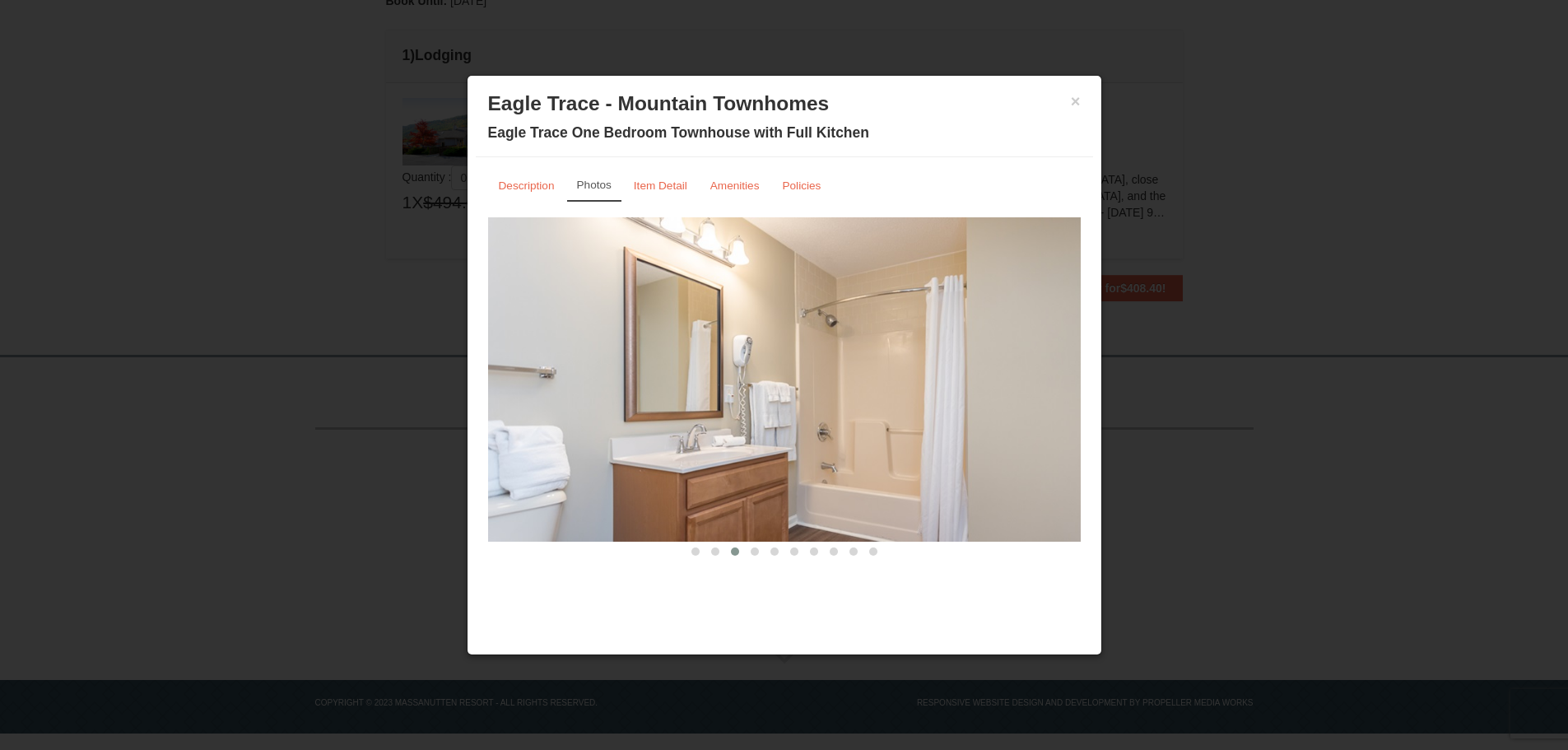
click at [715, 556] on button at bounding box center [715, 551] width 20 height 16
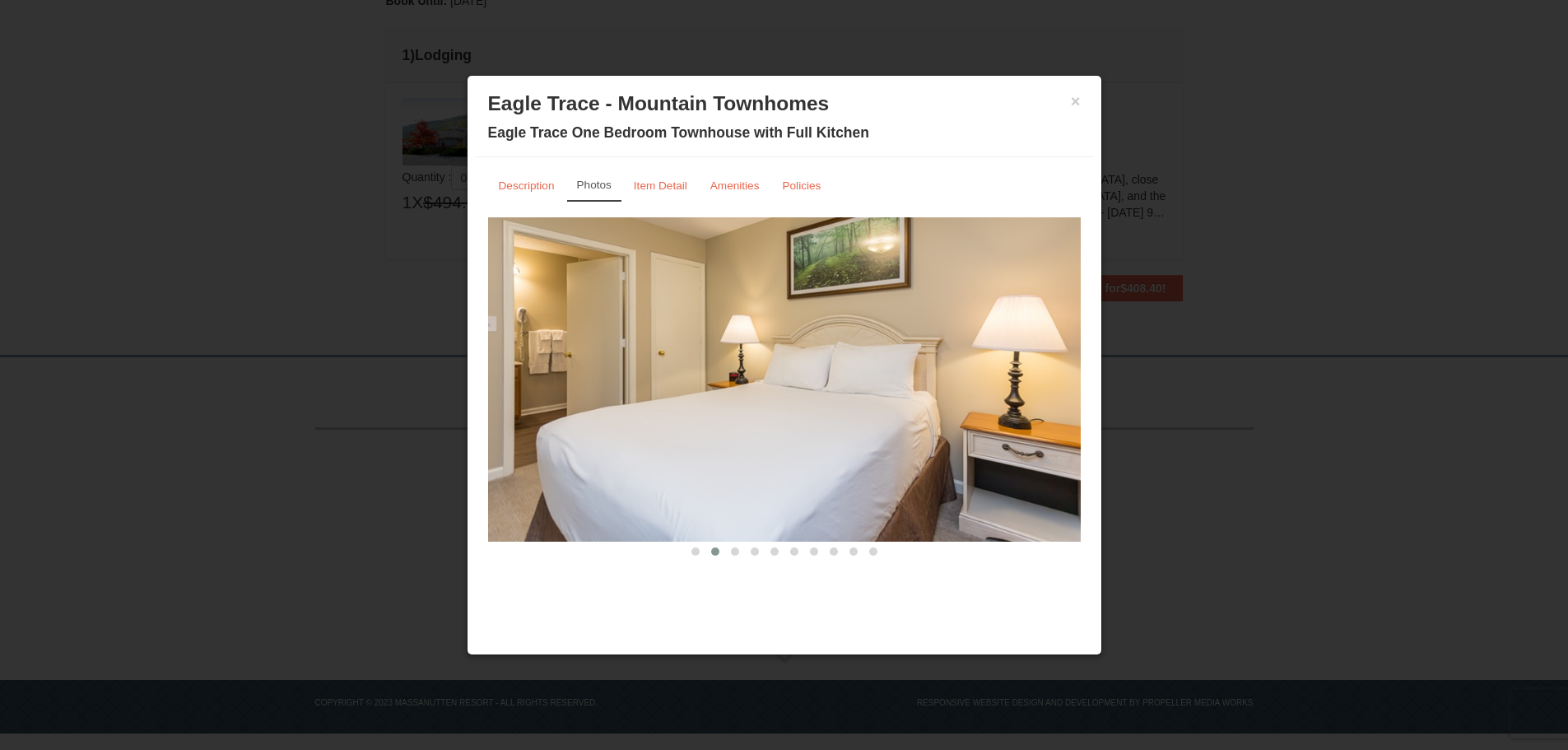
click at [685, 556] on button at bounding box center [695, 551] width 20 height 16
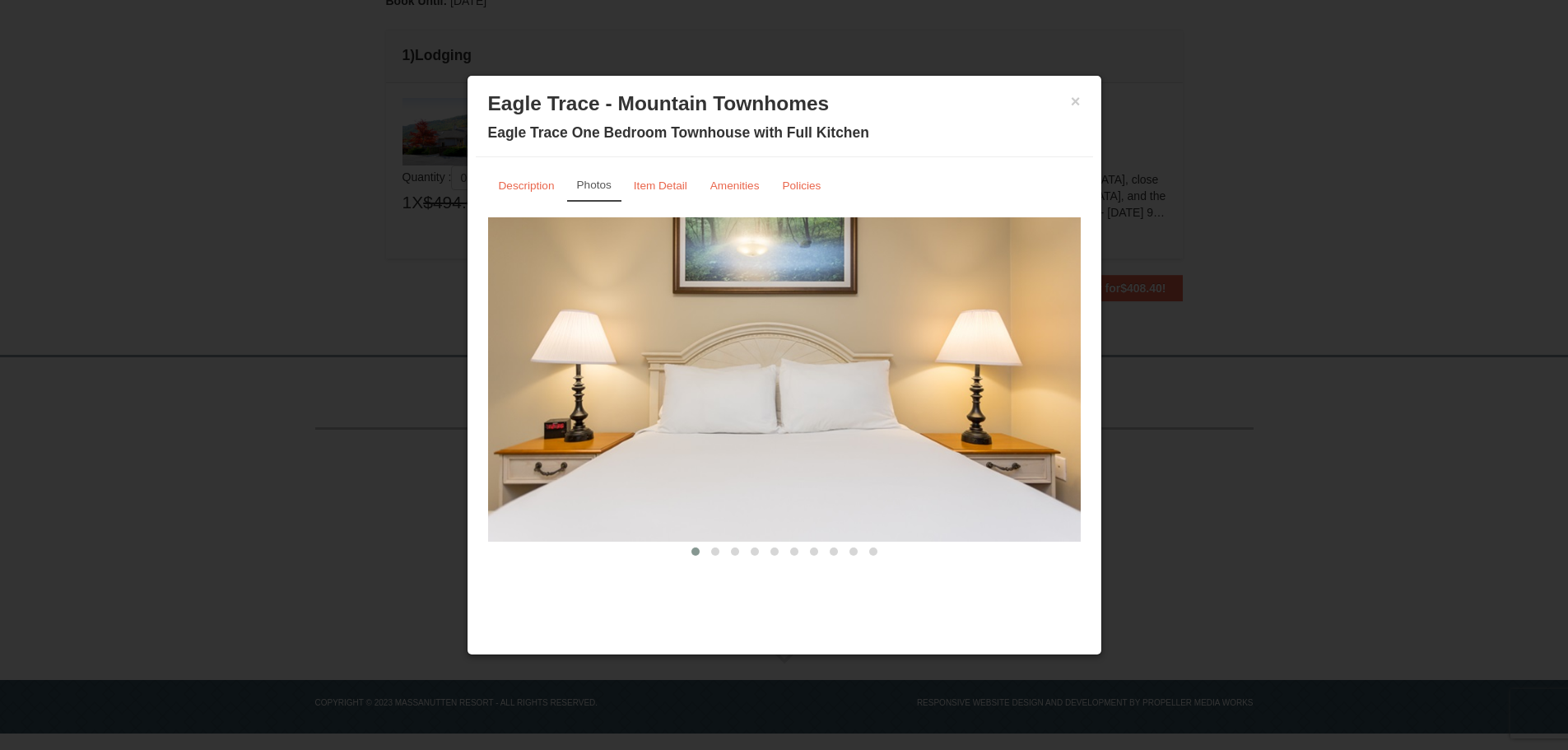
click at [758, 556] on button at bounding box center [754, 551] width 20 height 16
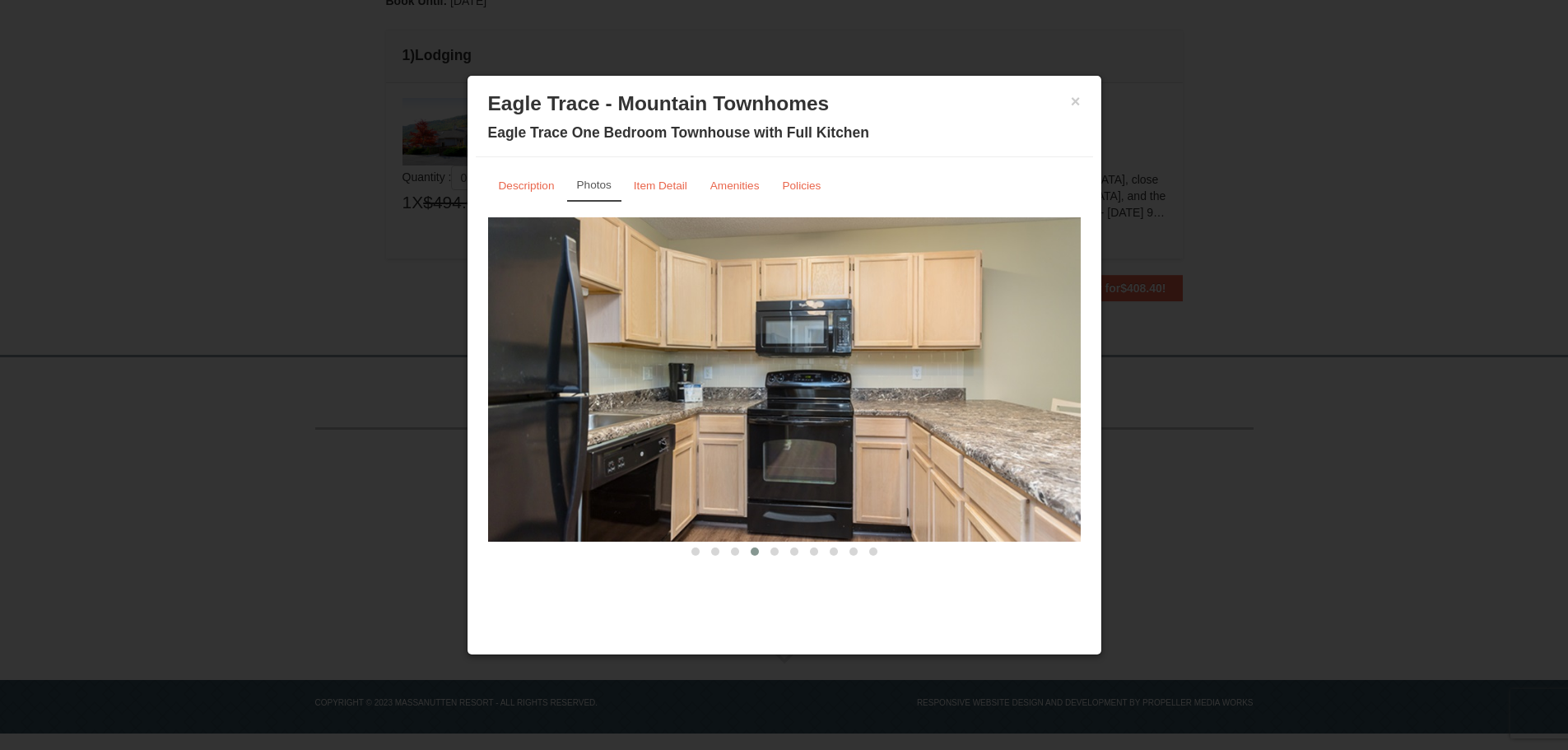
click at [755, 554] on span at bounding box center [754, 551] width 9 height 9
click at [1079, 103] on button "×" at bounding box center [1076, 101] width 10 height 16
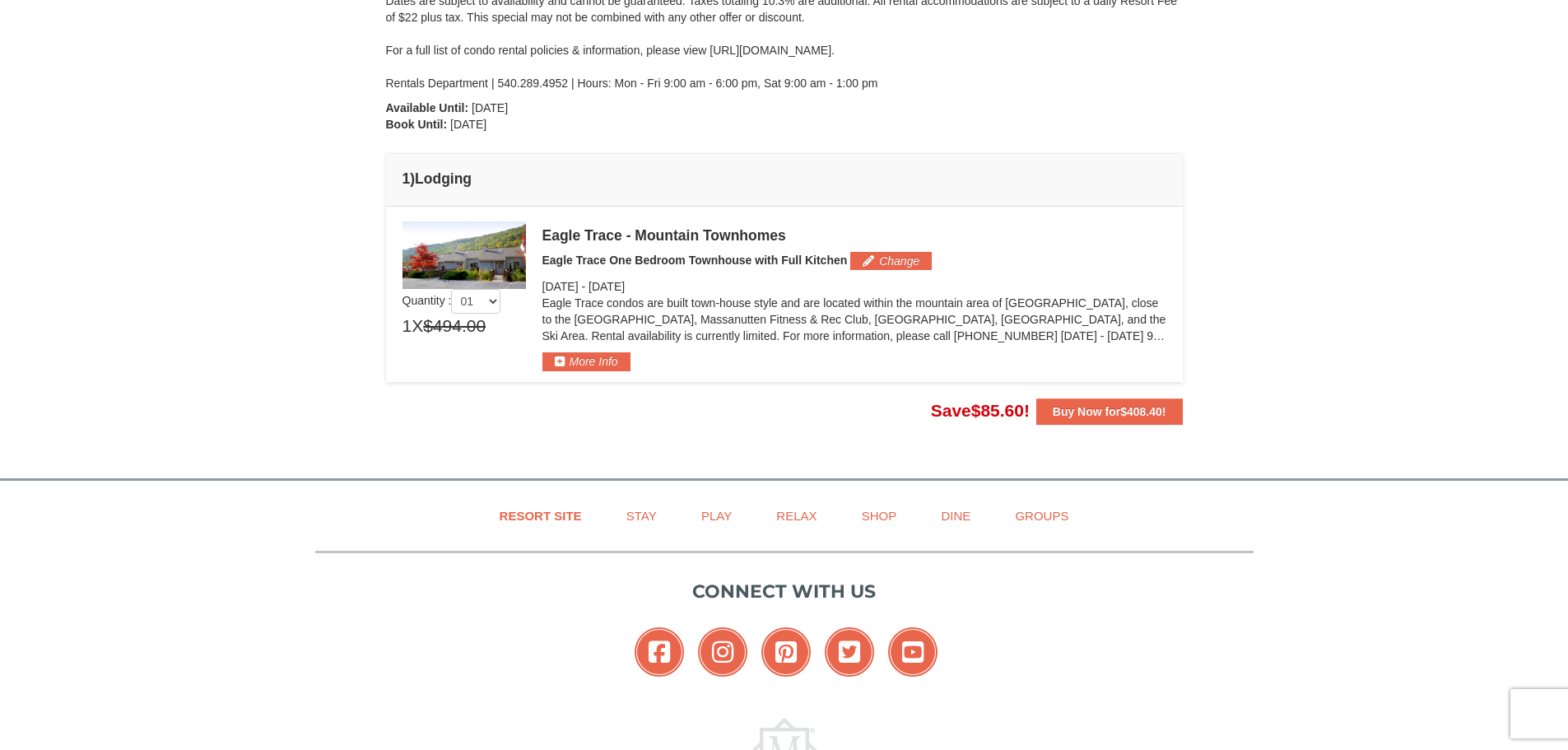
scroll to position [329, 0]
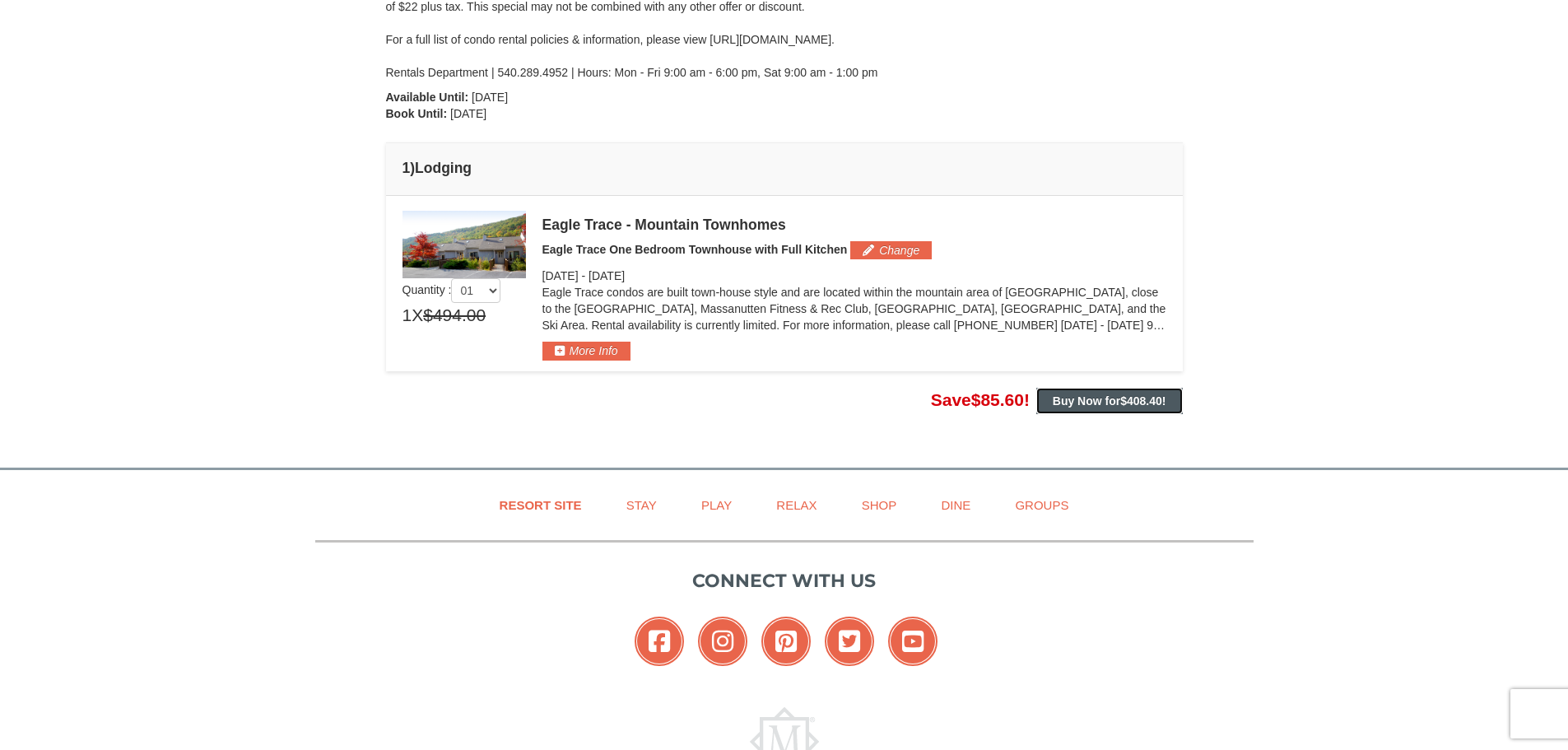
click at [1150, 401] on span "$408.40" at bounding box center [1141, 401] width 42 height 13
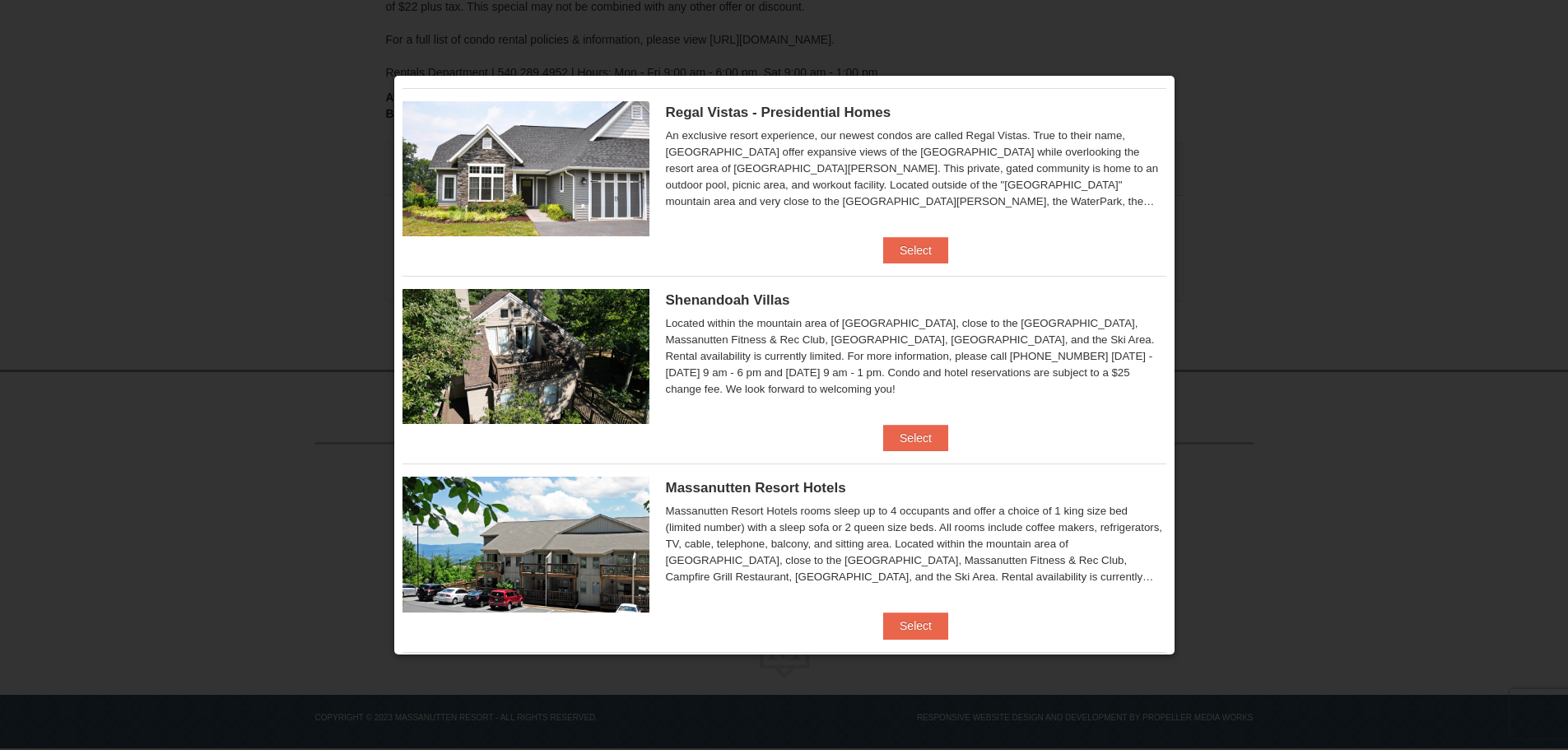
scroll to position [247, 0]
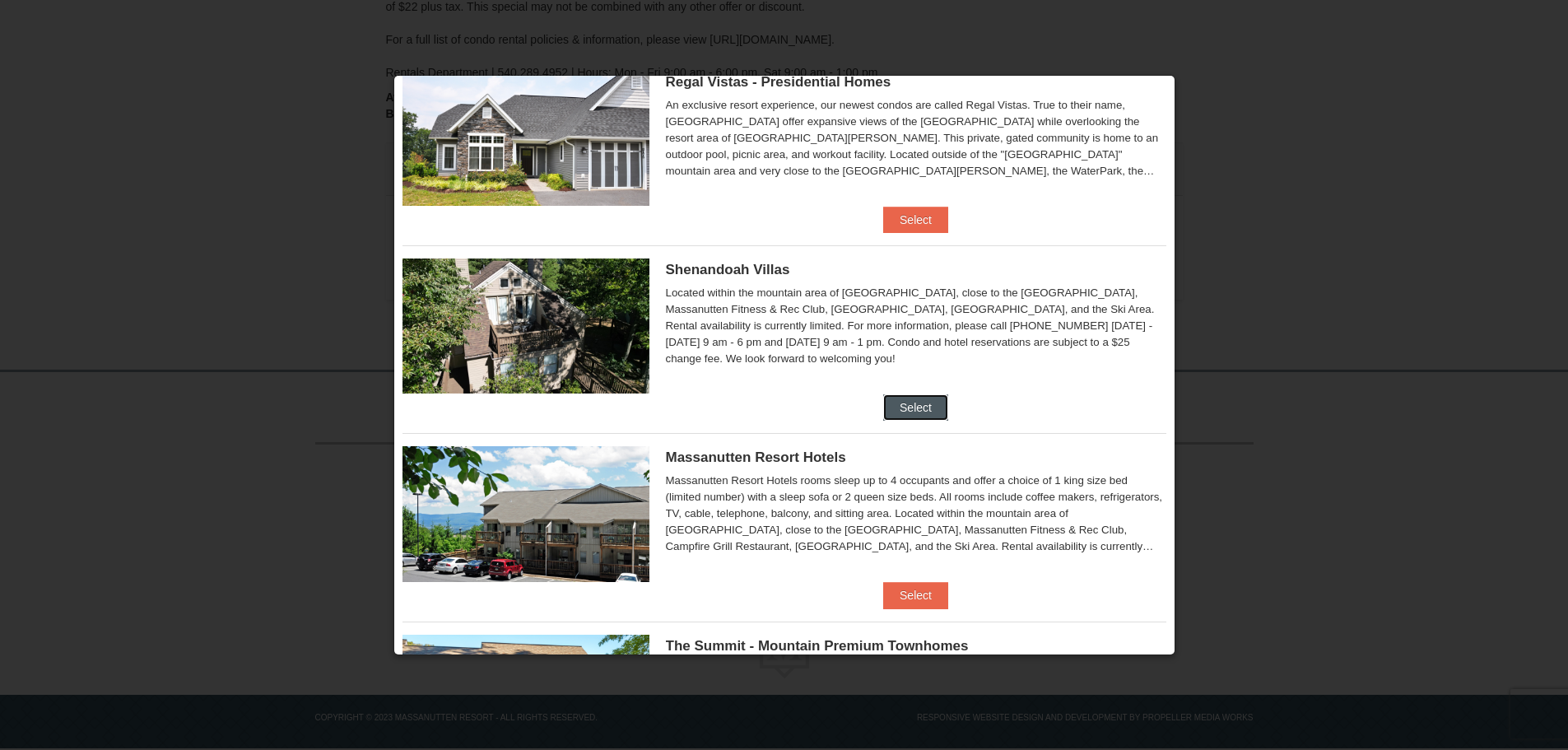
click at [928, 412] on button "Select" at bounding box center [916, 407] width 65 height 27
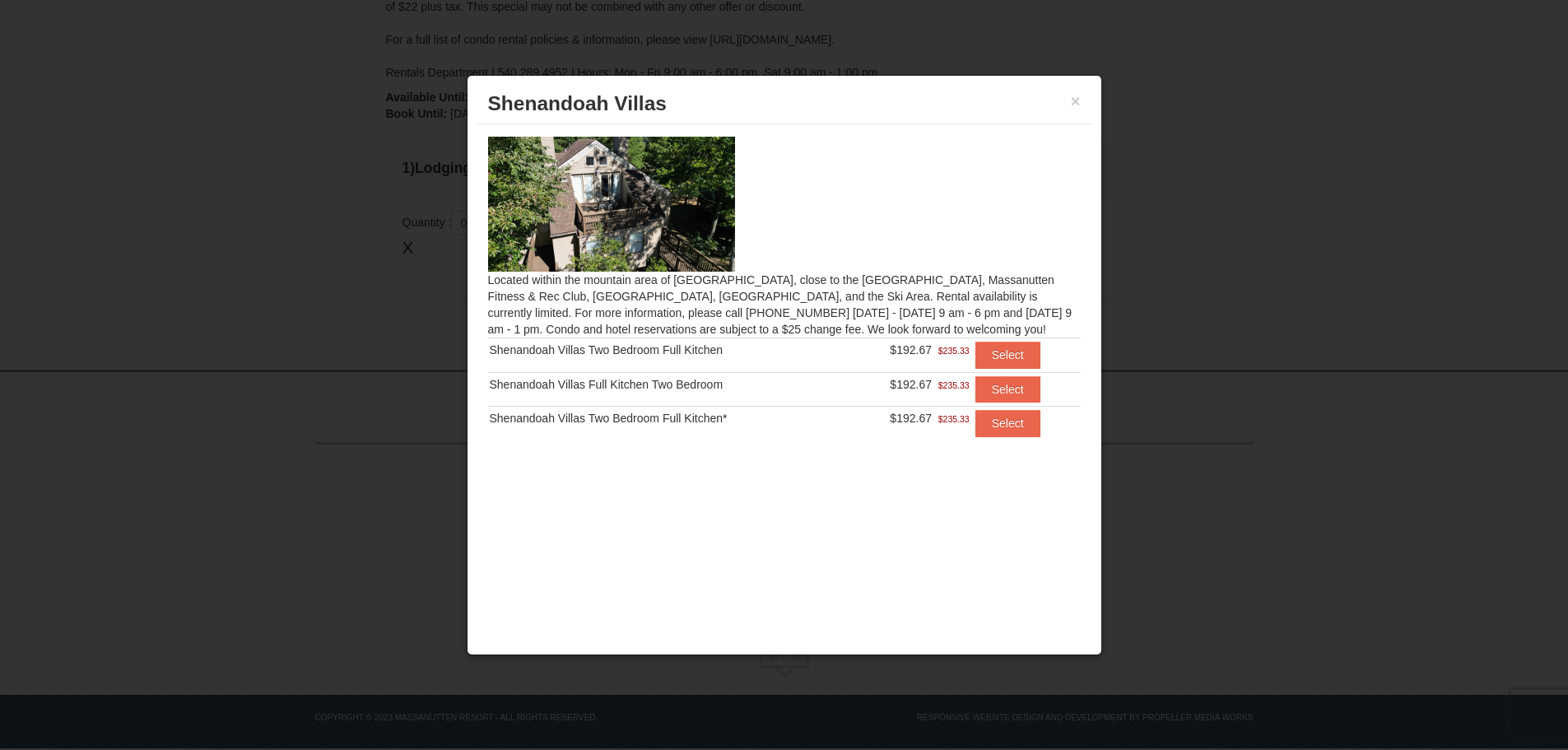
click at [627, 222] on img at bounding box center [611, 205] width 247 height 135
drag, startPoint x: 656, startPoint y: 326, endPoint x: 761, endPoint y: 325, distance: 105.0
click at [665, 326] on div "Located within the mountain area of Massanutten, close to the Mountain Greens G…" at bounding box center [784, 297] width 617 height 345
click at [918, 322] on div "Located within the mountain area of Massanutten, close to the Mountain Greens G…" at bounding box center [784, 297] width 617 height 345
click at [1023, 355] on button "Select" at bounding box center [1007, 355] width 65 height 27
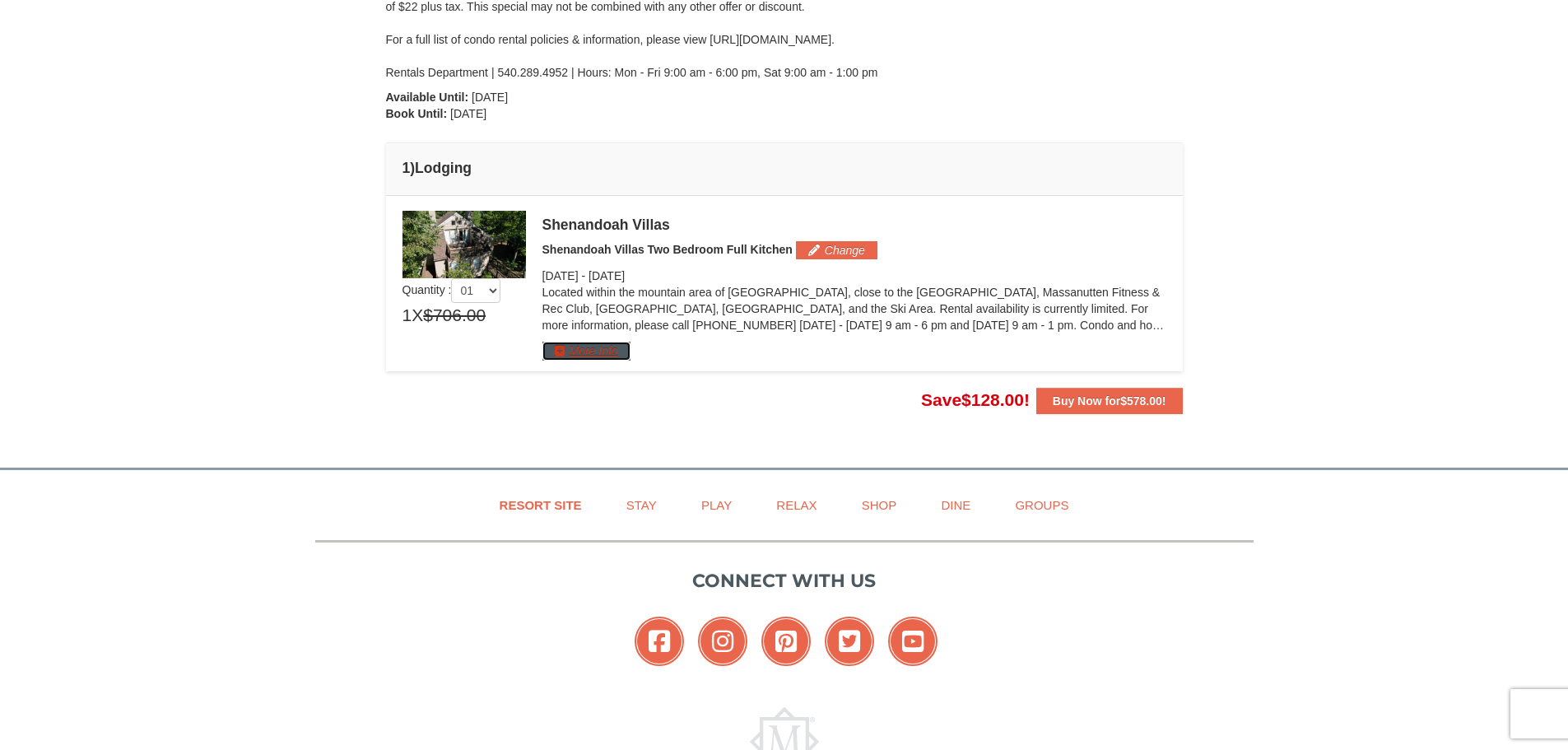
click at [594, 349] on button "More Info" at bounding box center [586, 350] width 89 height 18
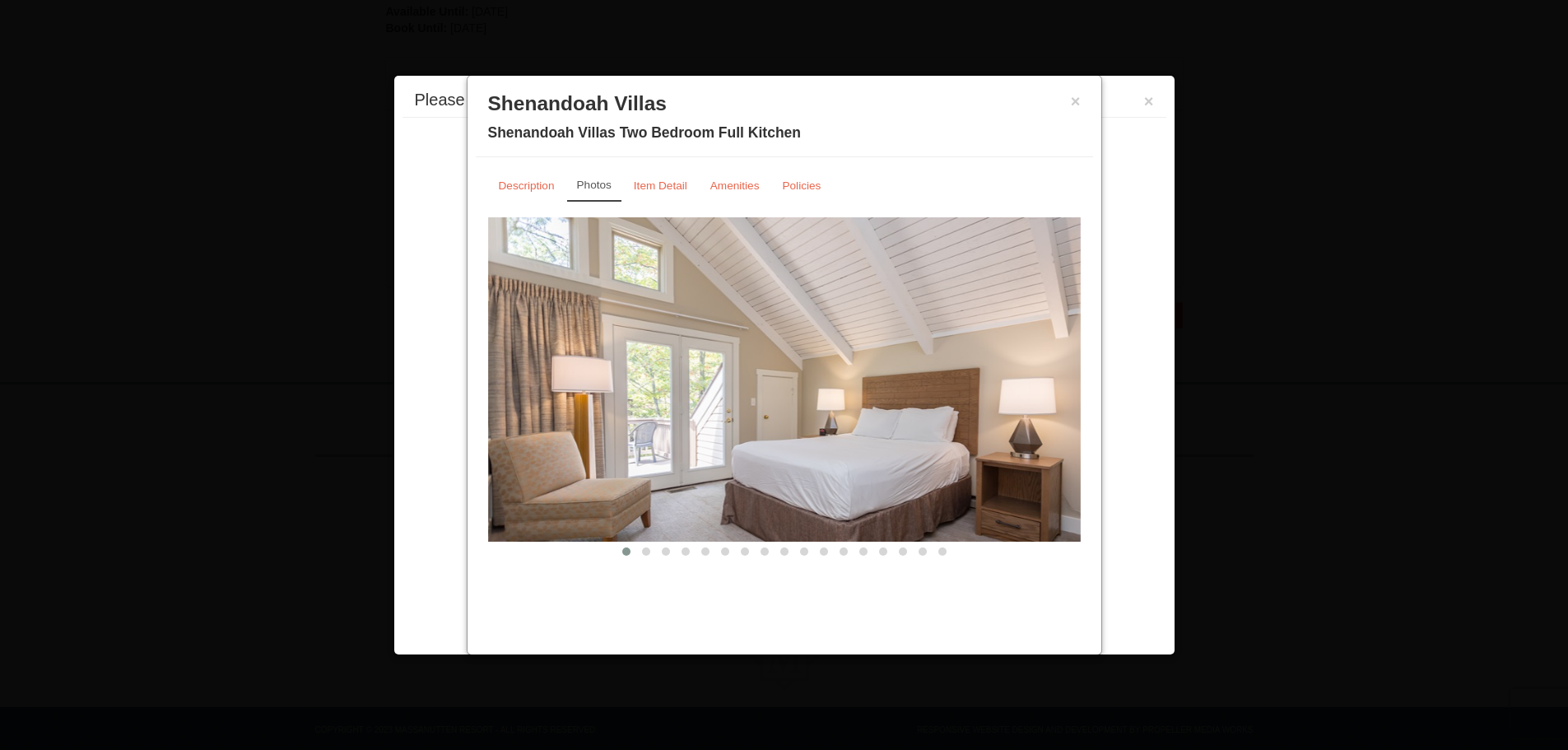
scroll to position [442, 0]
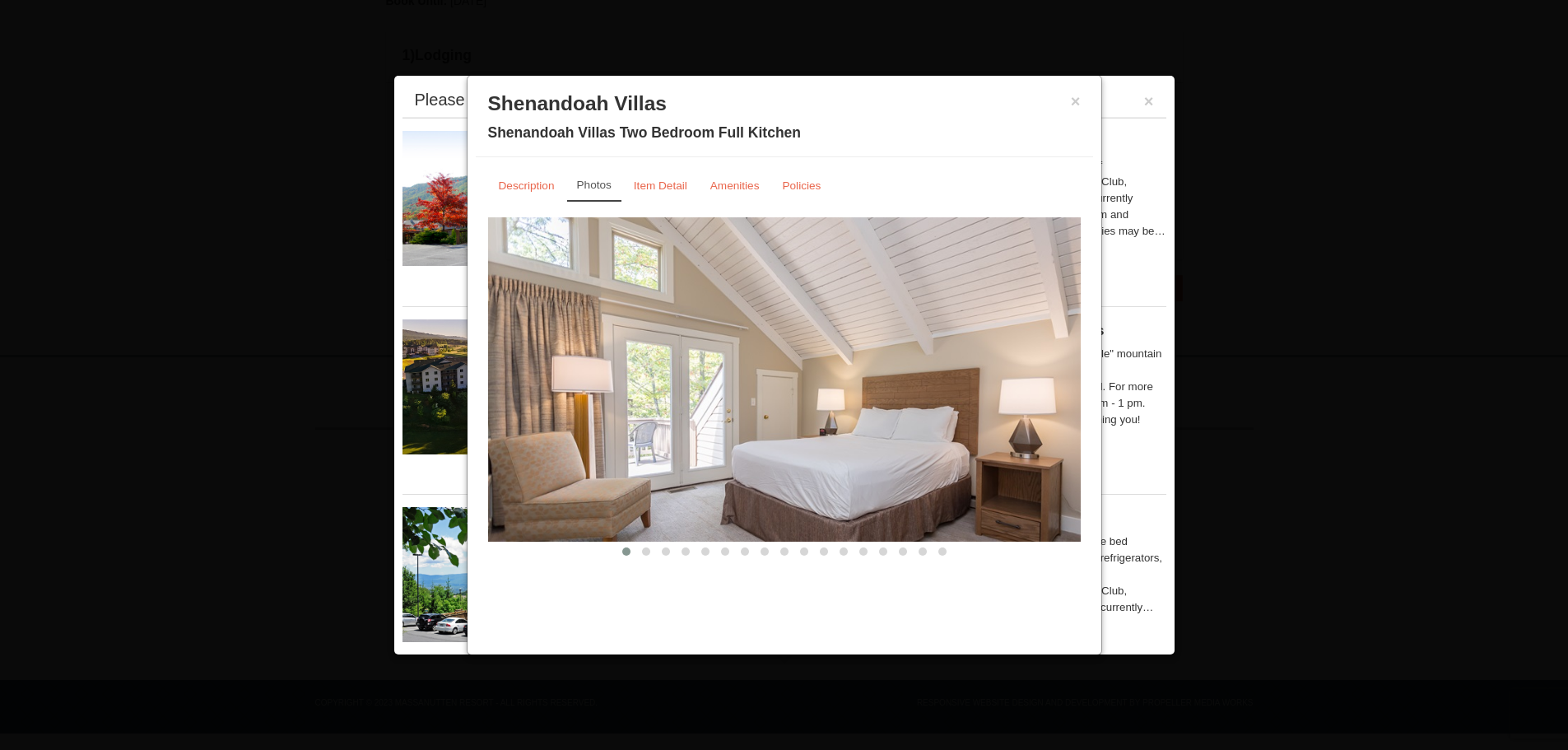
click at [644, 556] on button at bounding box center [645, 551] width 20 height 16
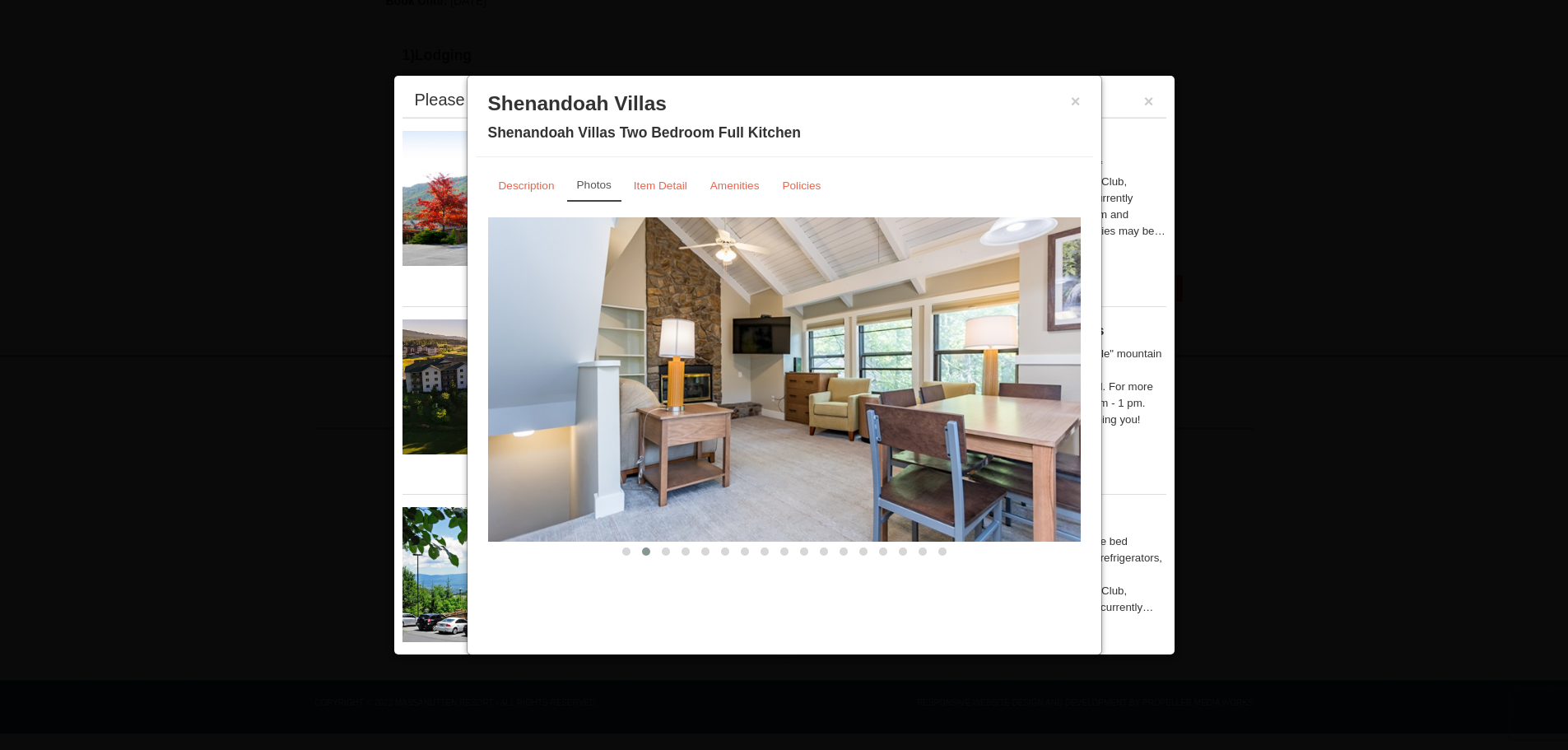
click at [680, 556] on button at bounding box center [685, 551] width 20 height 16
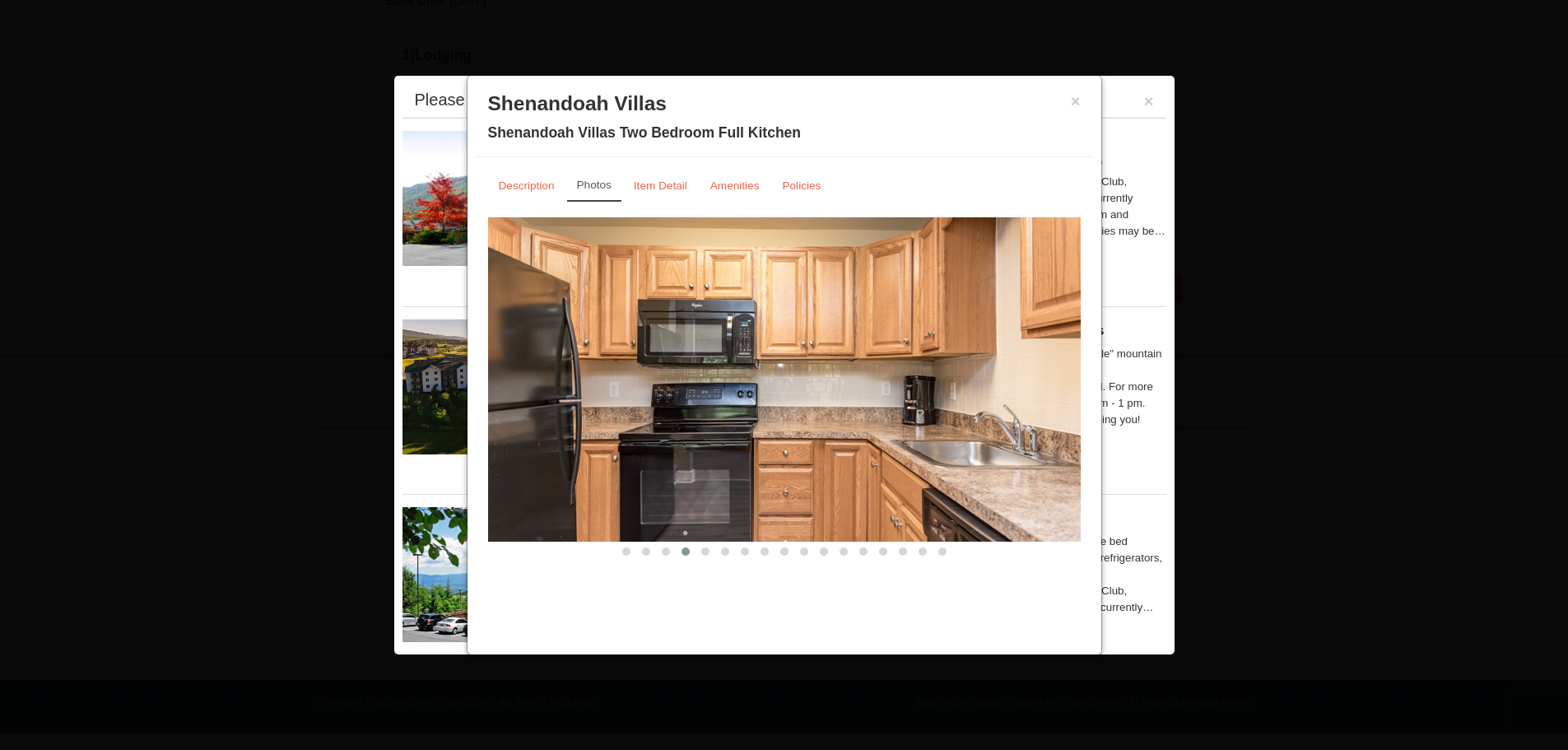
click at [707, 556] on button at bounding box center [705, 551] width 20 height 16
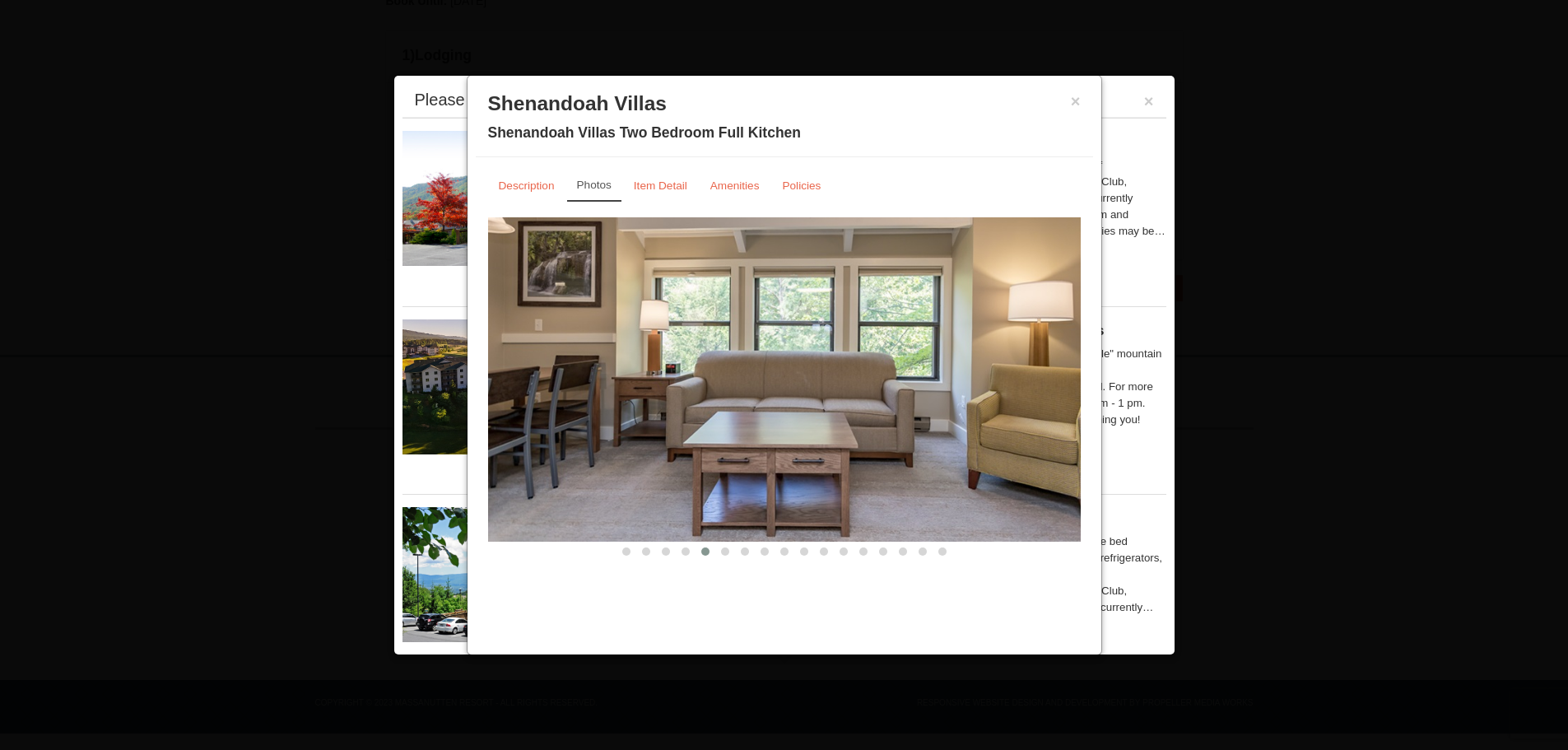
click at [727, 556] on button at bounding box center [724, 551] width 20 height 16
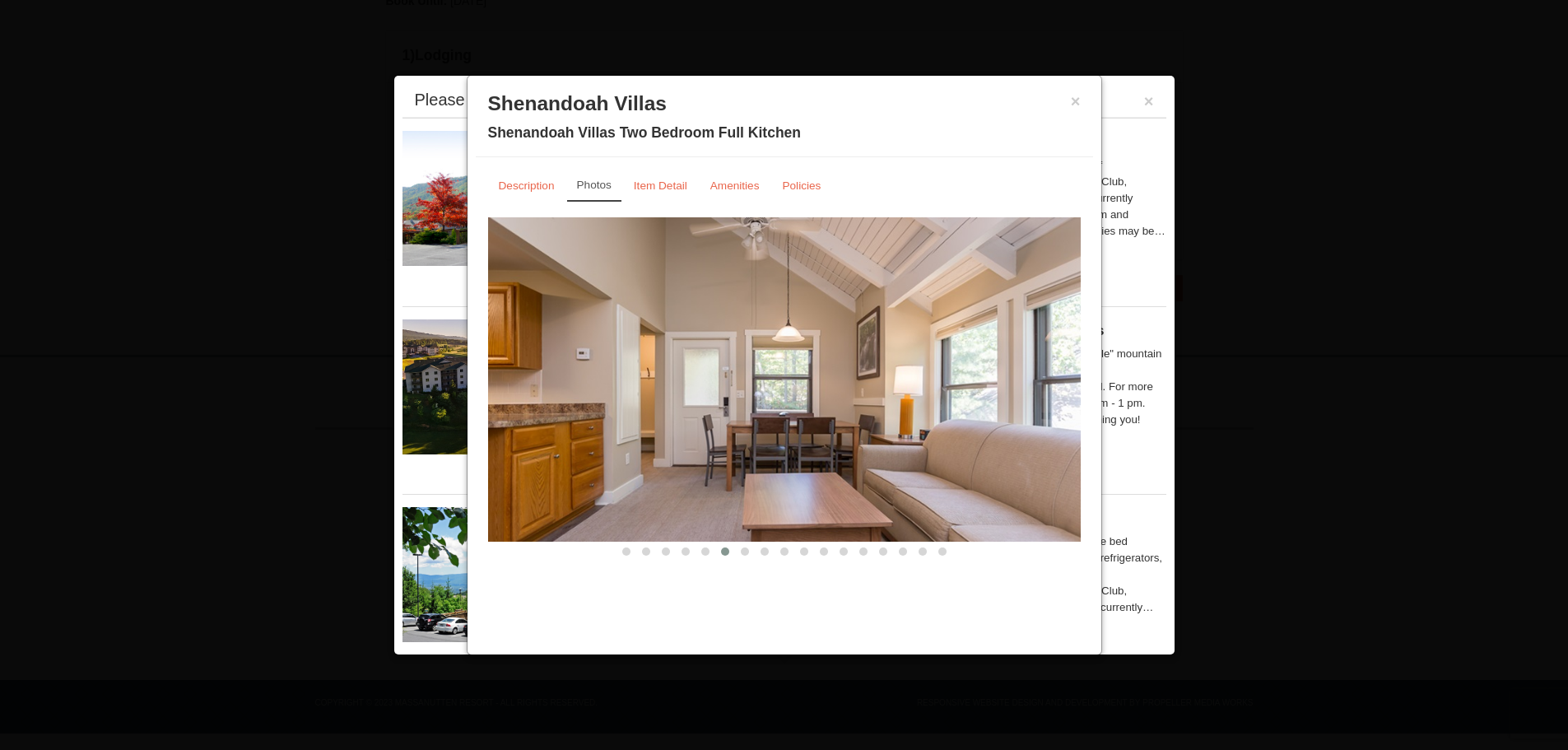
click at [746, 554] on span at bounding box center [744, 551] width 9 height 9
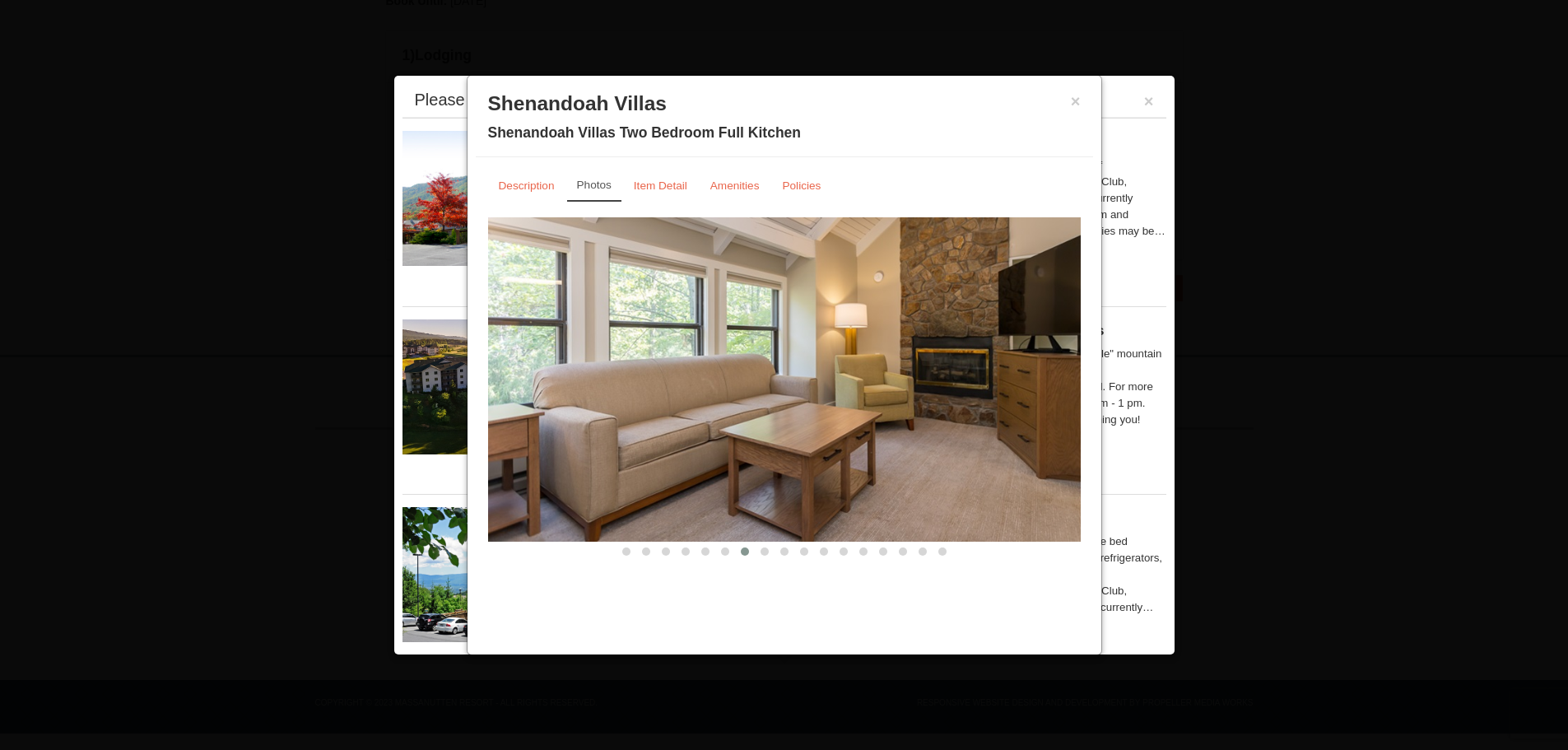
click at [771, 555] on button at bounding box center [764, 551] width 20 height 16
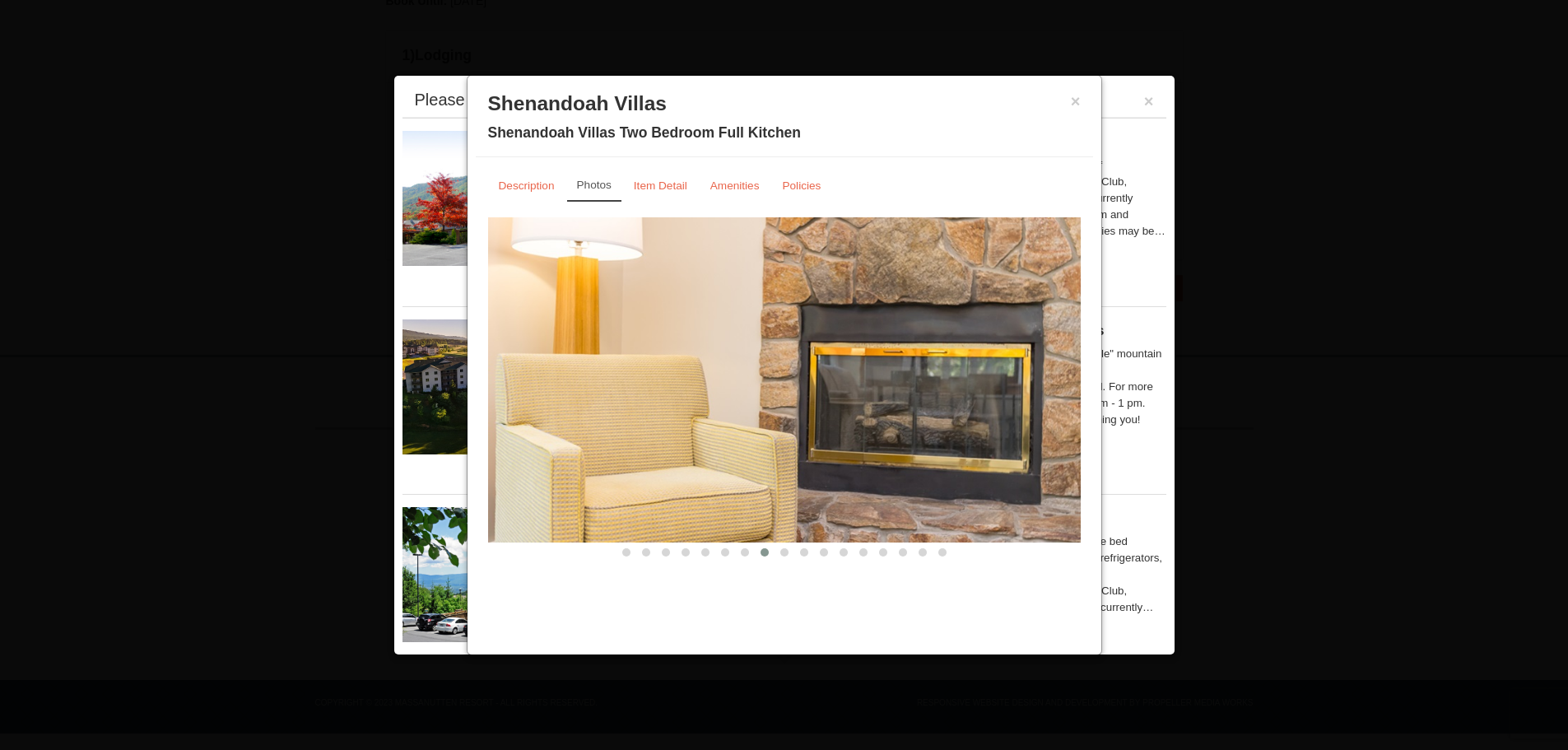
click at [787, 555] on span at bounding box center [784, 552] width 9 height 9
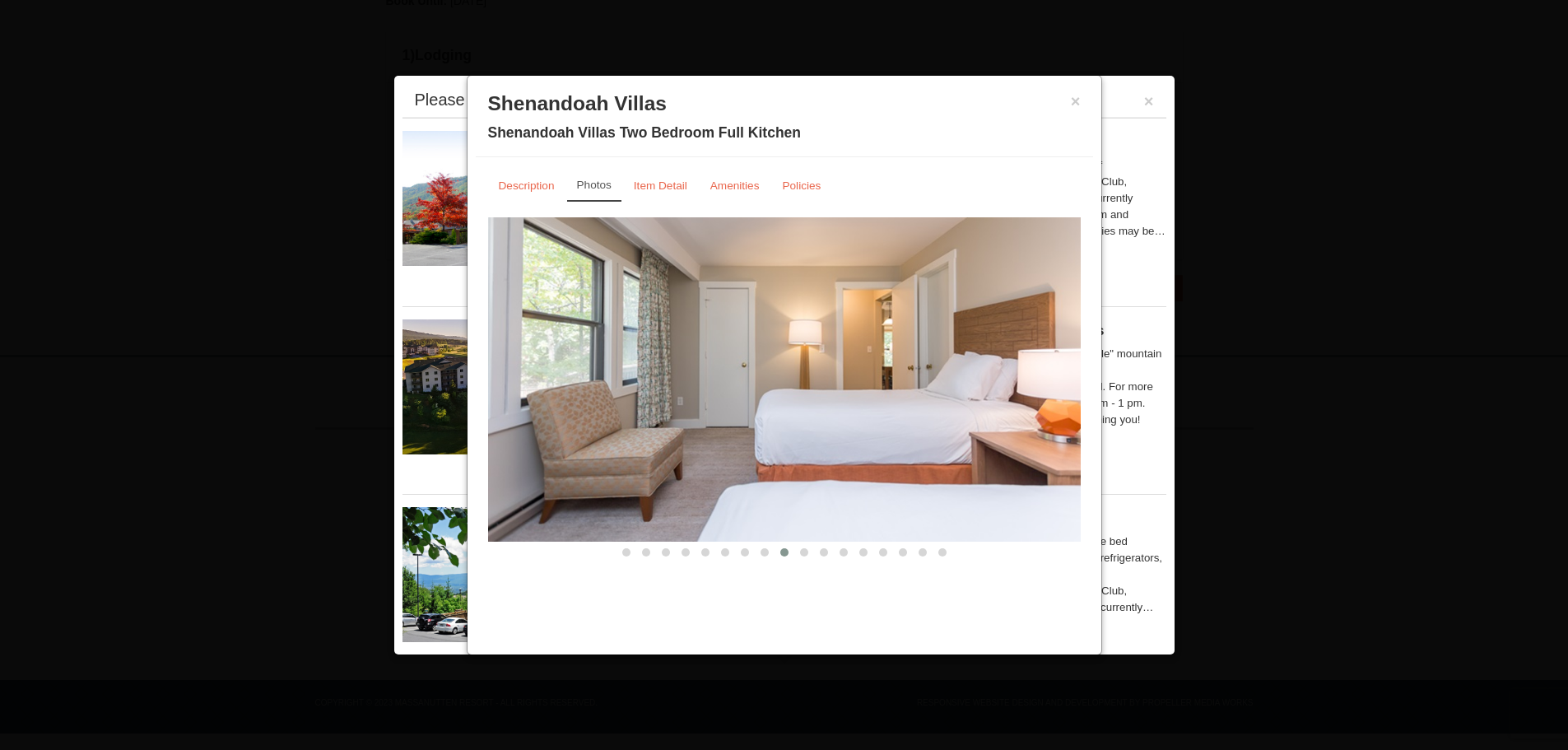
click at [812, 555] on button at bounding box center [804, 551] width 20 height 16
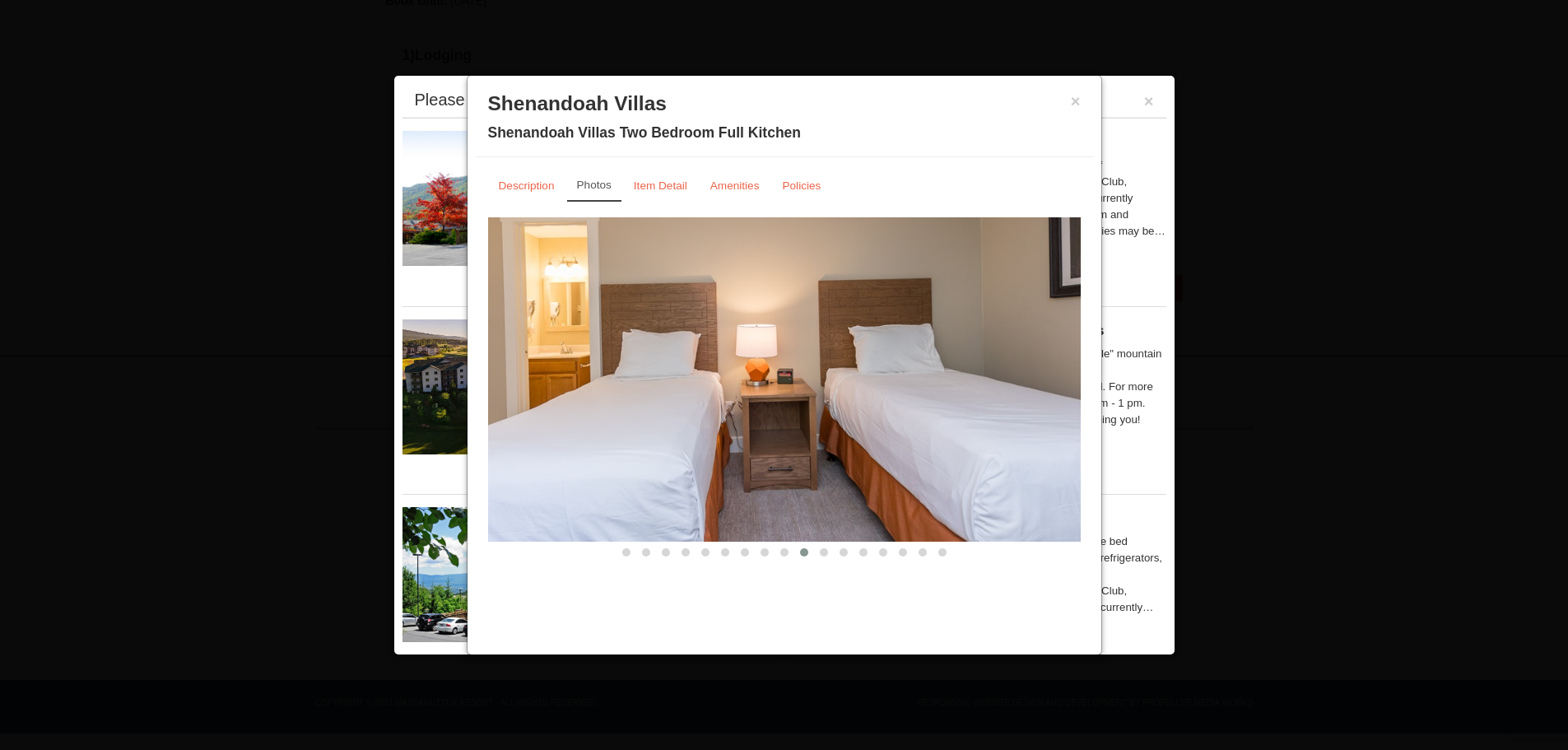
click at [831, 554] on button at bounding box center [824, 551] width 20 height 16
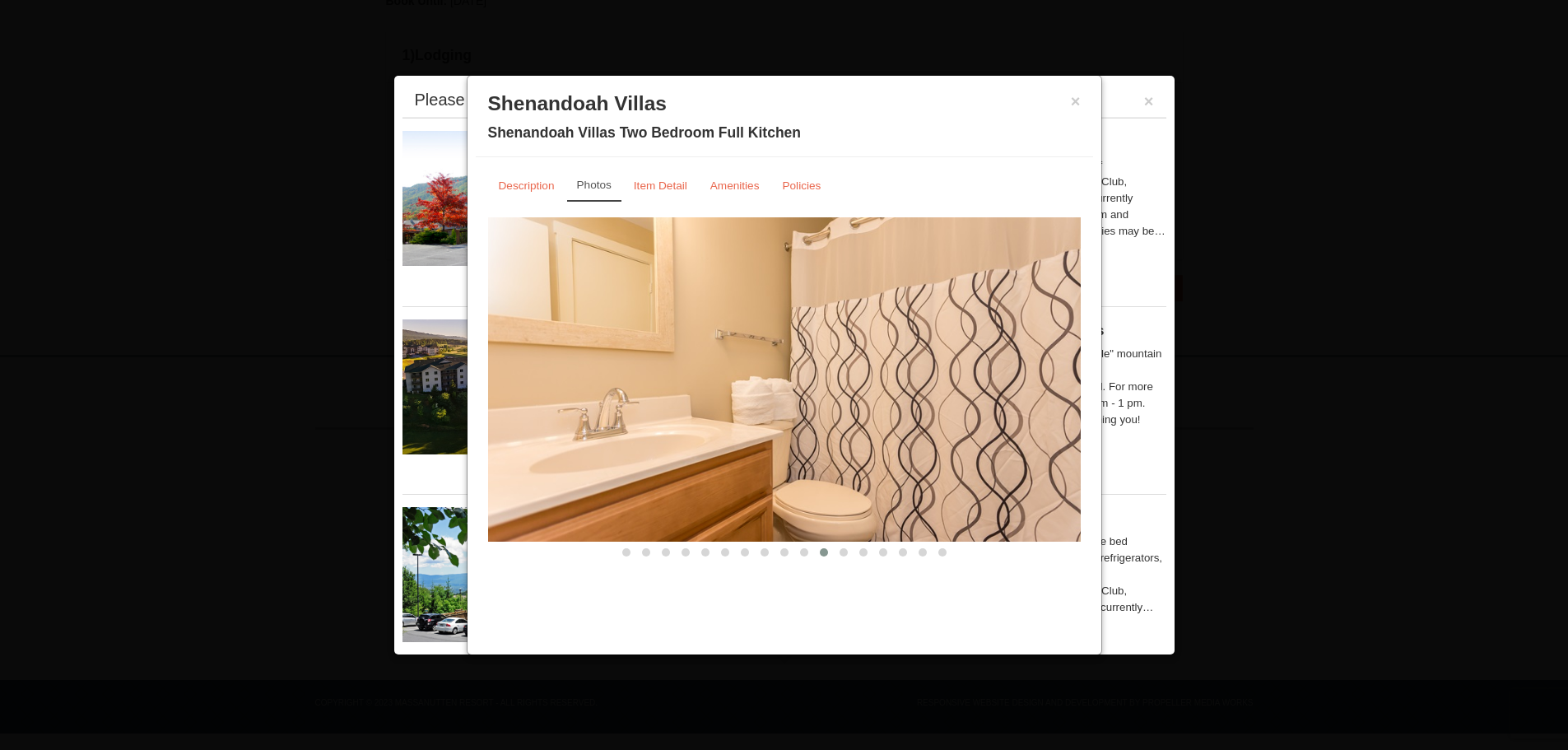
click at [843, 553] on span at bounding box center [844, 552] width 9 height 9
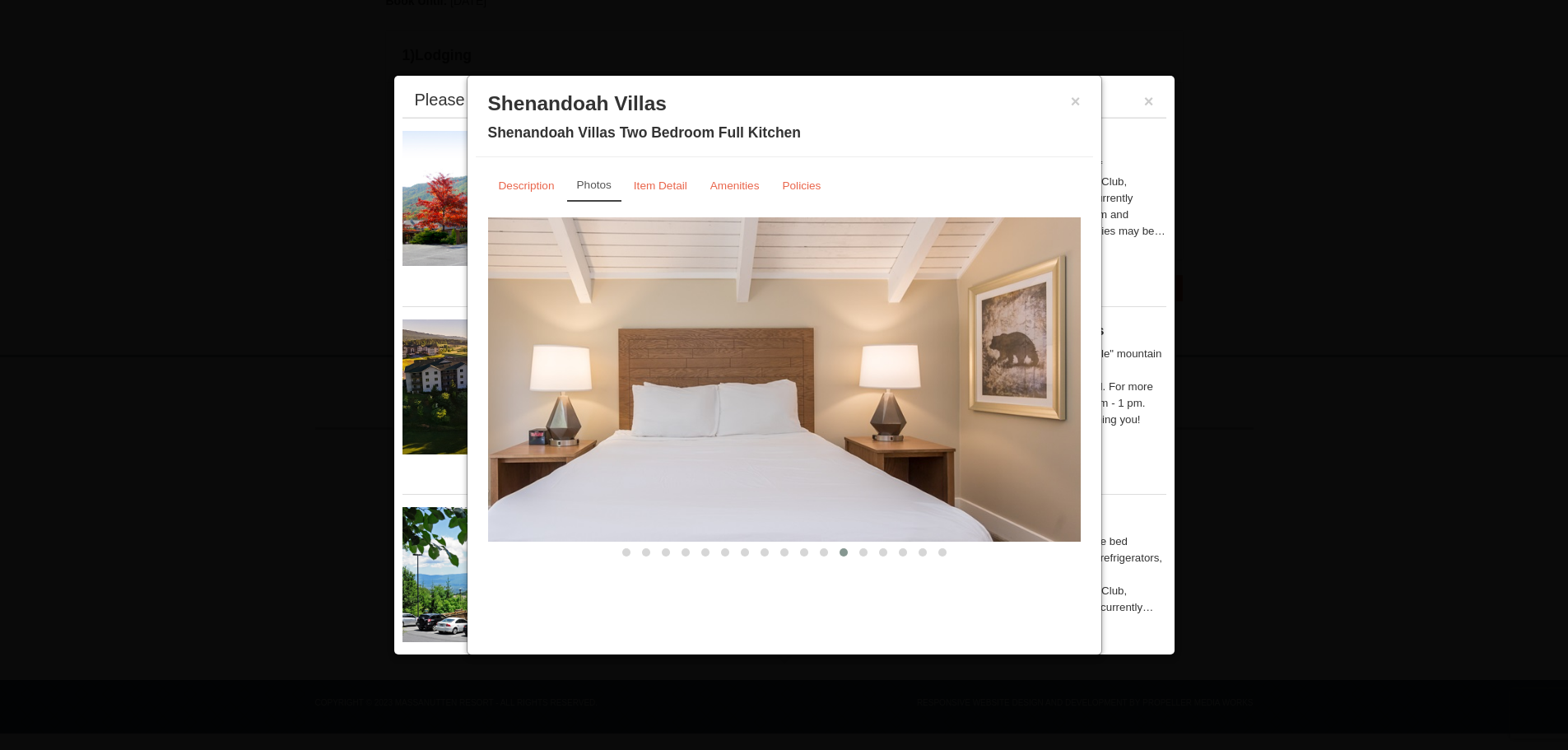
click at [869, 553] on button at bounding box center [863, 551] width 20 height 16
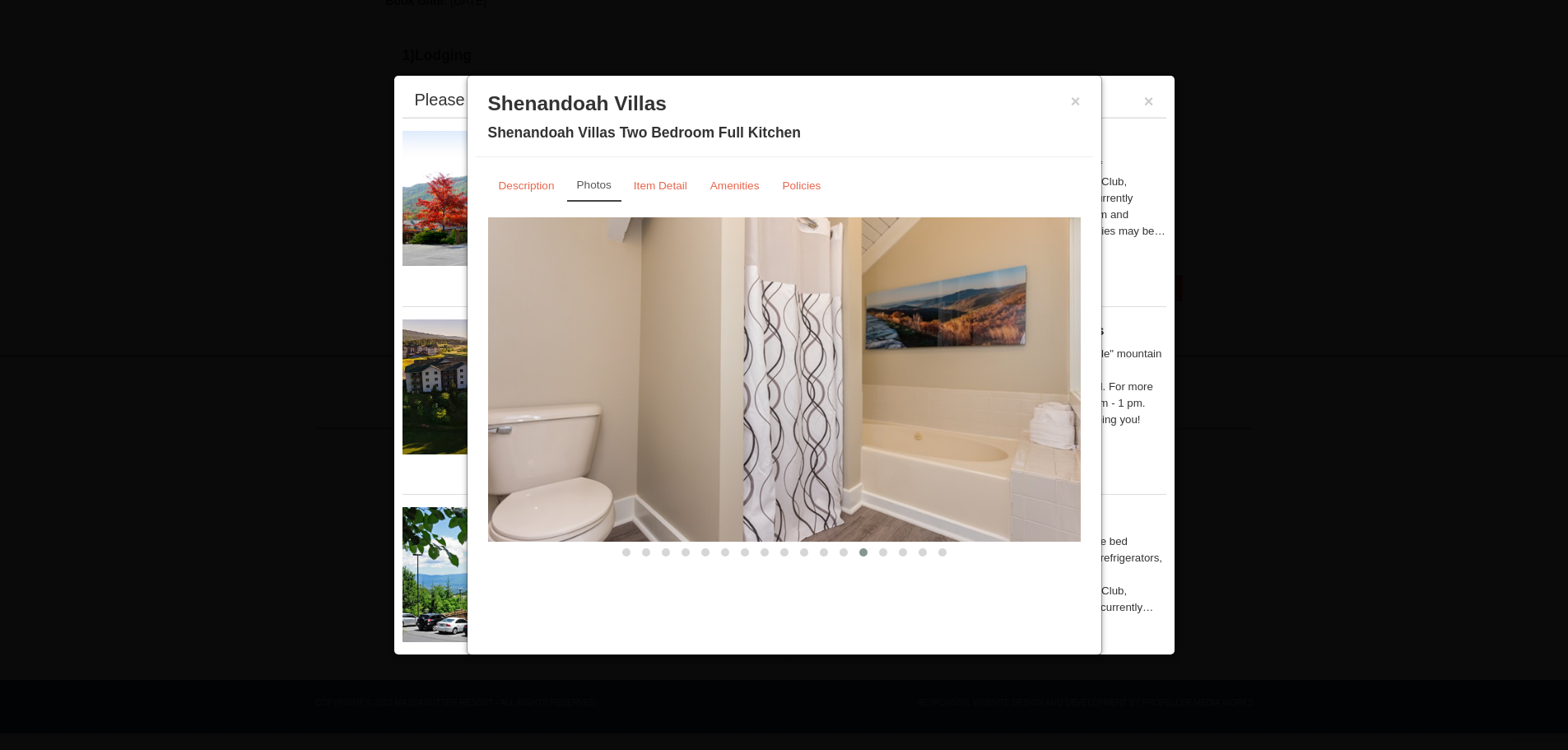
click at [884, 552] on span at bounding box center [883, 552] width 9 height 9
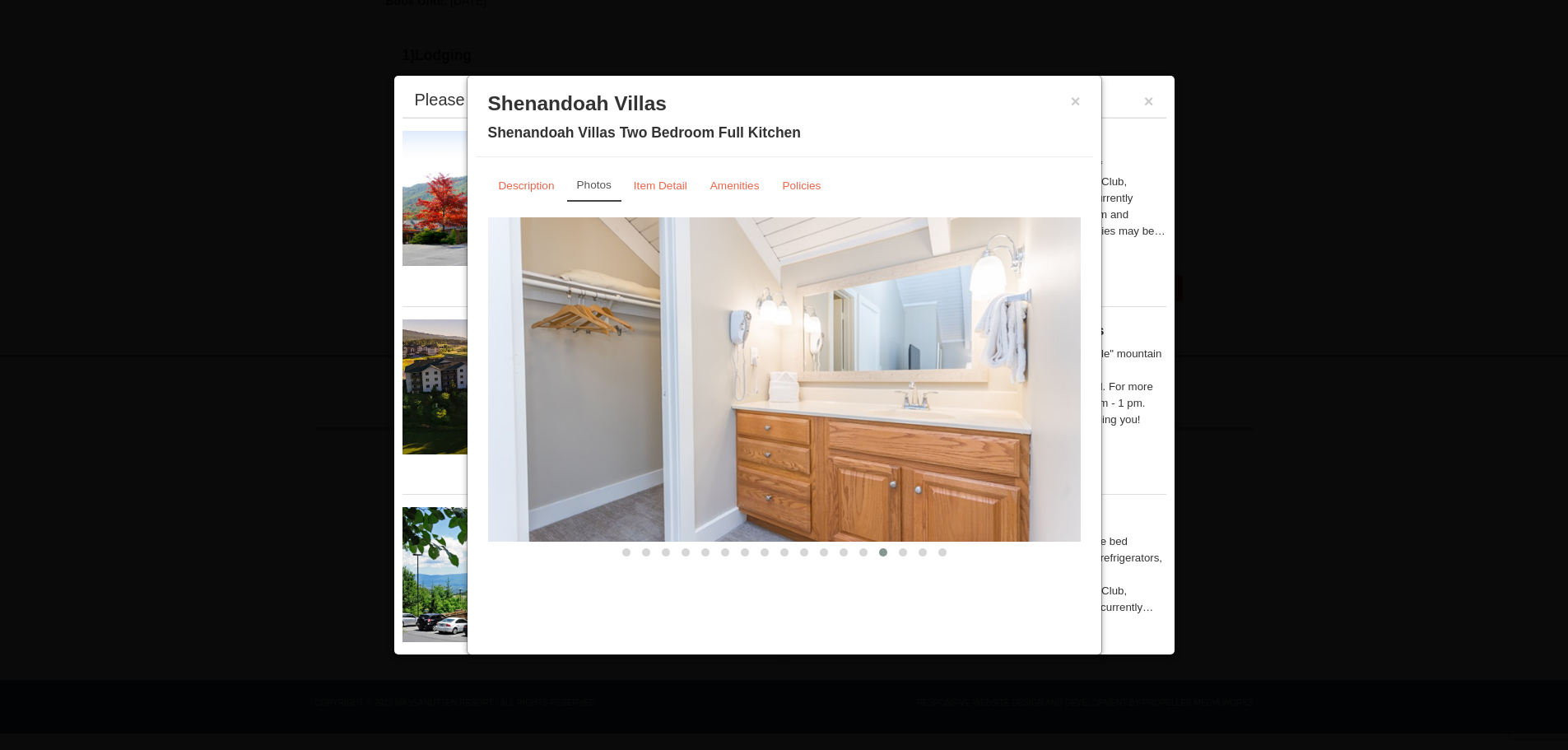
click at [905, 553] on span at bounding box center [903, 552] width 9 height 9
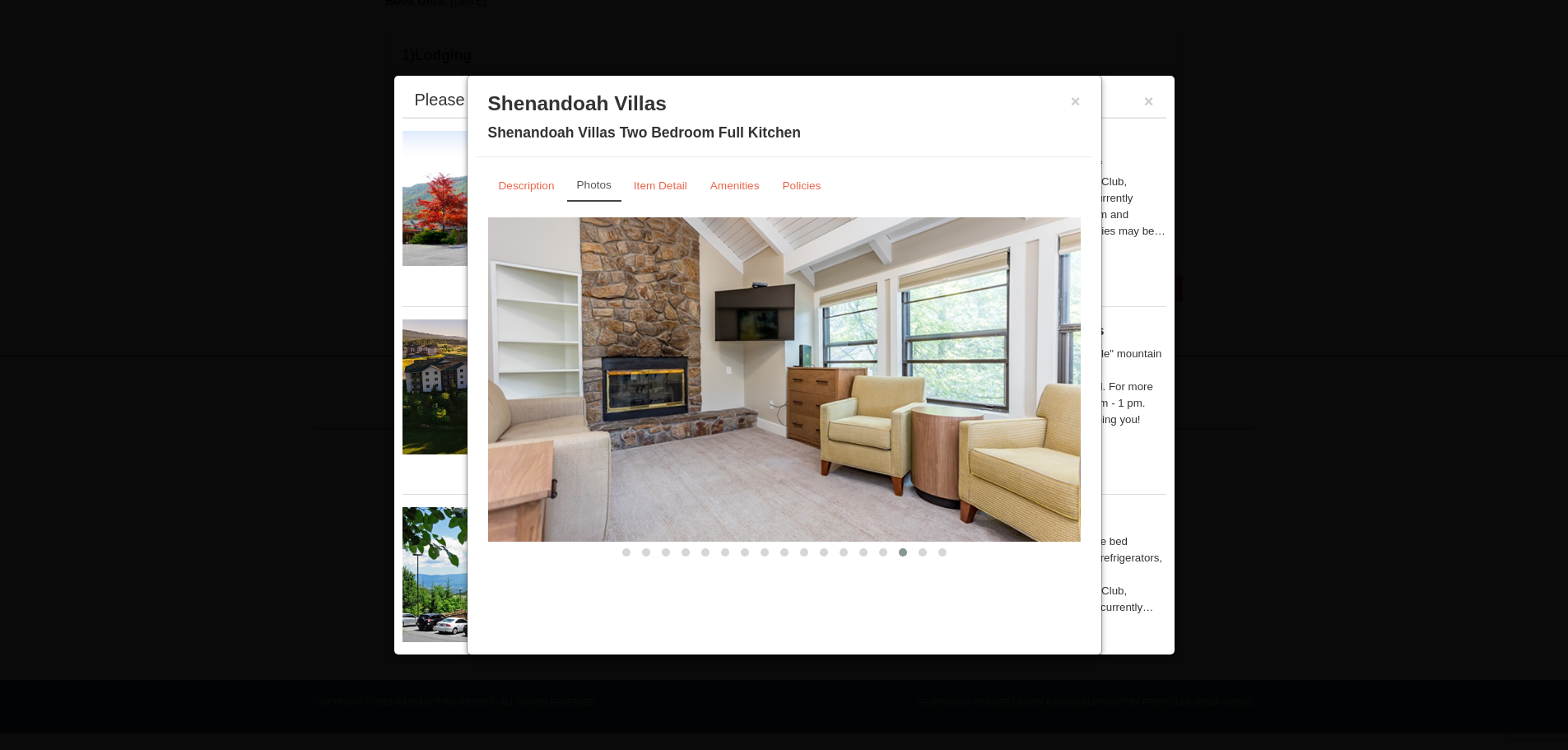
click at [926, 553] on span at bounding box center [923, 552] width 9 height 9
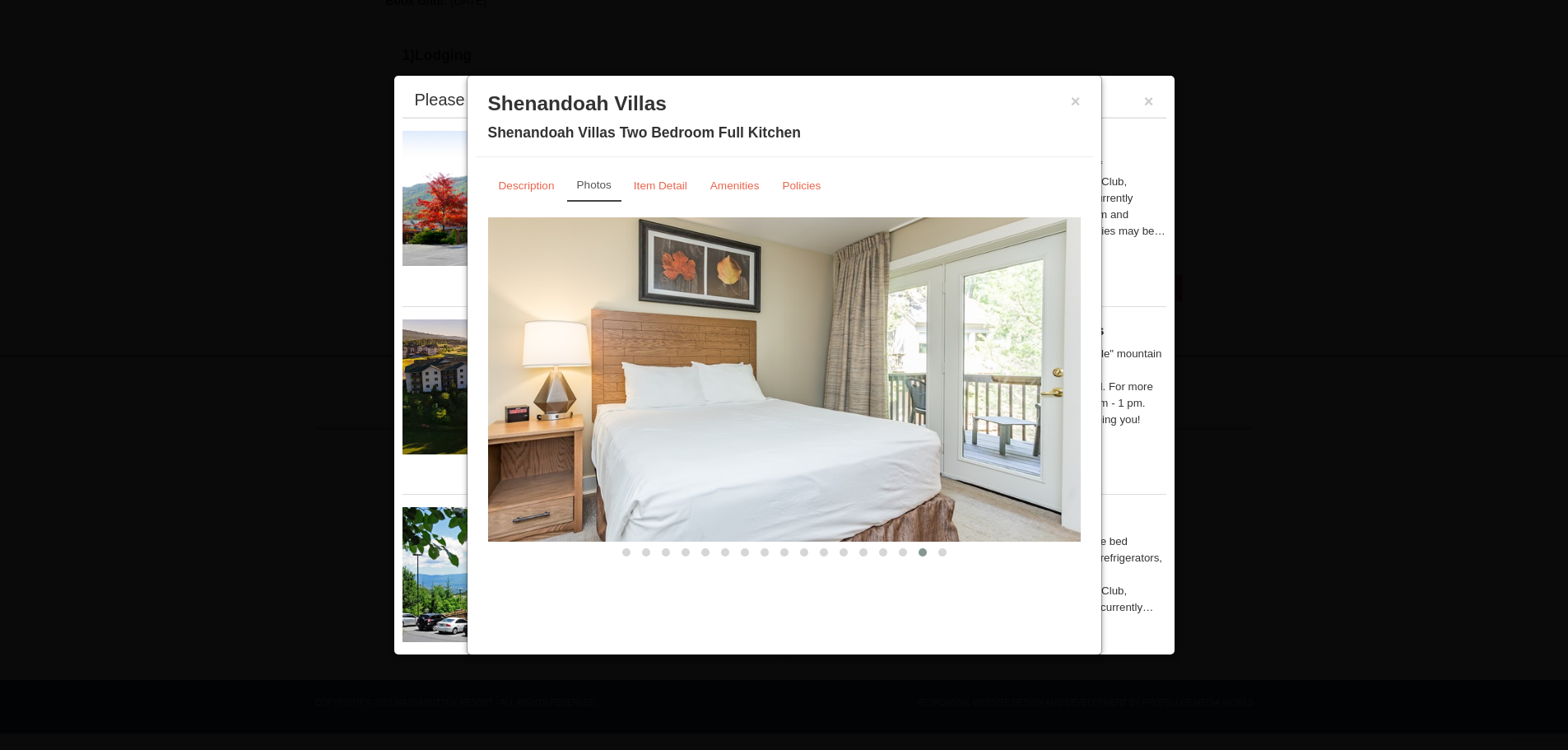
click at [937, 553] on button at bounding box center [943, 551] width 20 height 16
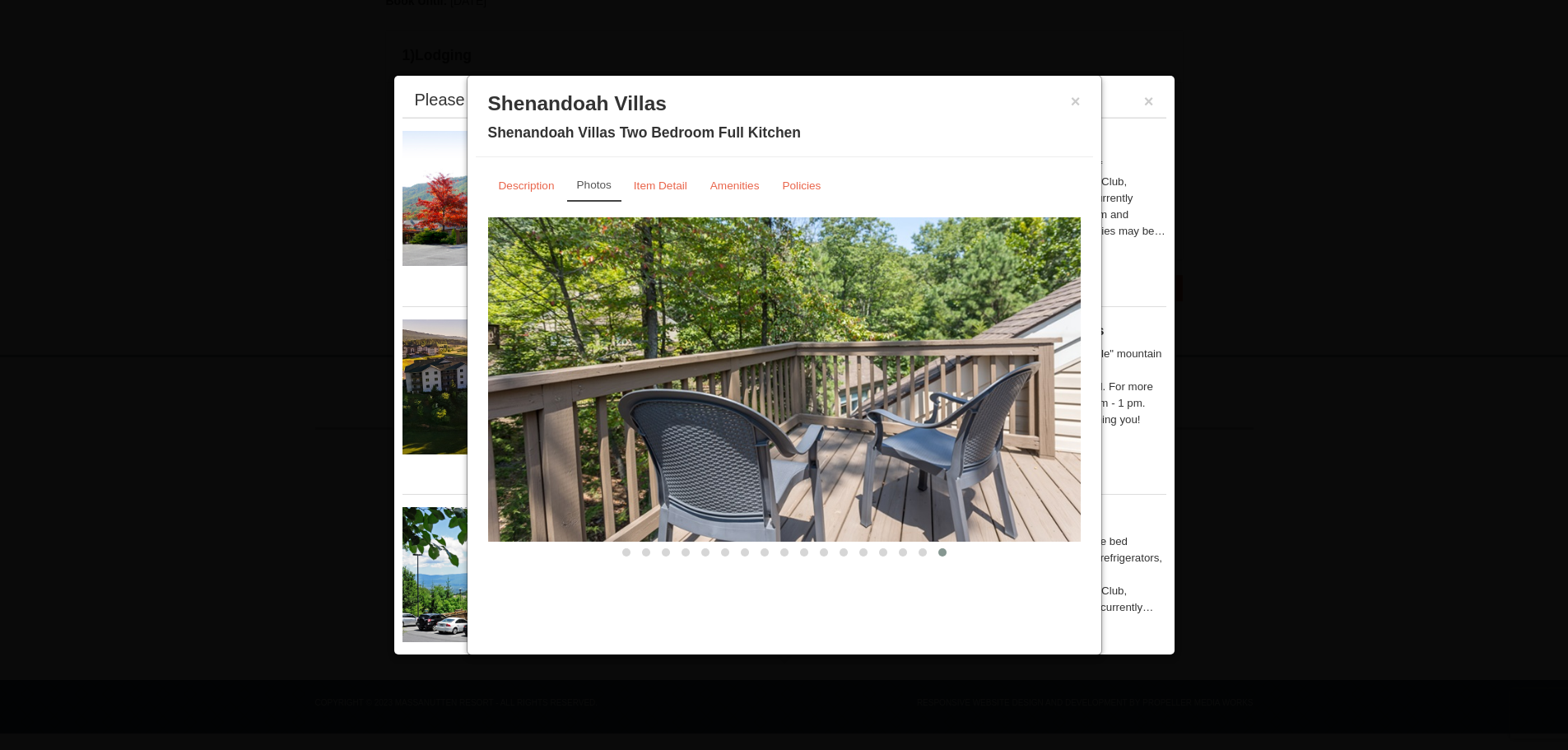
click at [645, 168] on div "Description Photos Item Detail Amenities Policies Shenandoah Villas Details >> …" at bounding box center [784, 365] width 617 height 415
click at [675, 180] on small "Item Detail" at bounding box center [661, 185] width 53 height 12
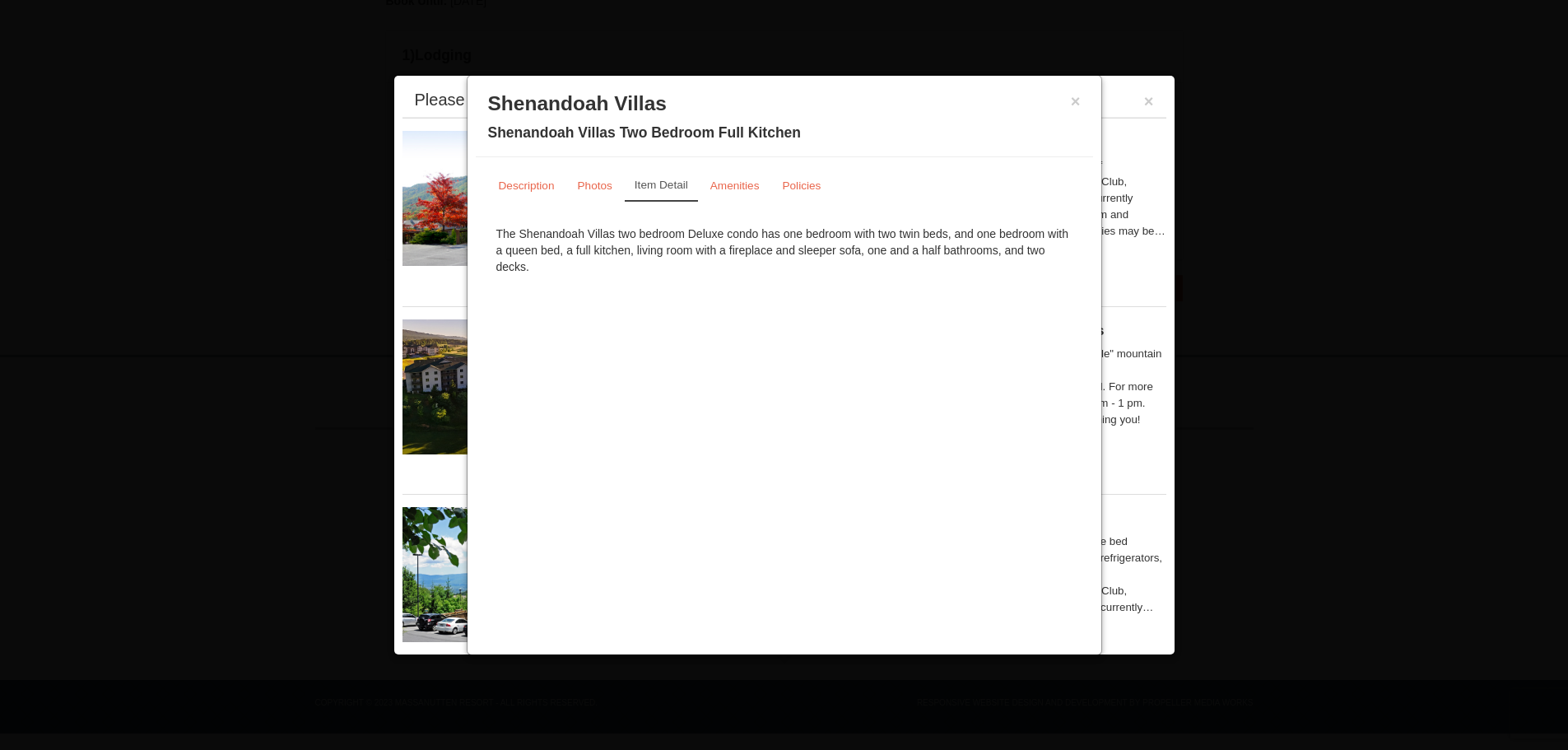
click at [729, 184] on small "Amenities" at bounding box center [735, 185] width 50 height 12
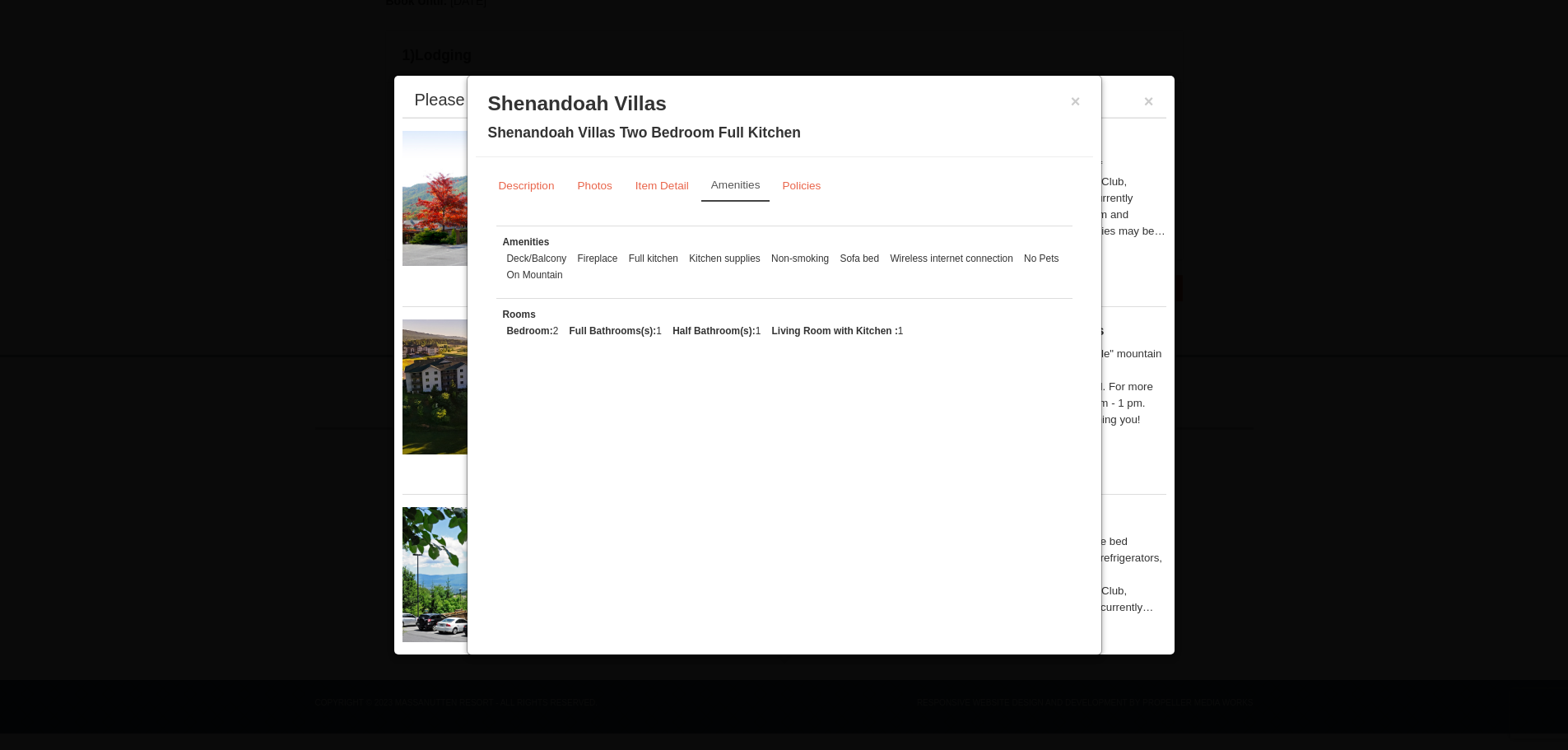
click at [811, 185] on small "Policies" at bounding box center [801, 185] width 39 height 12
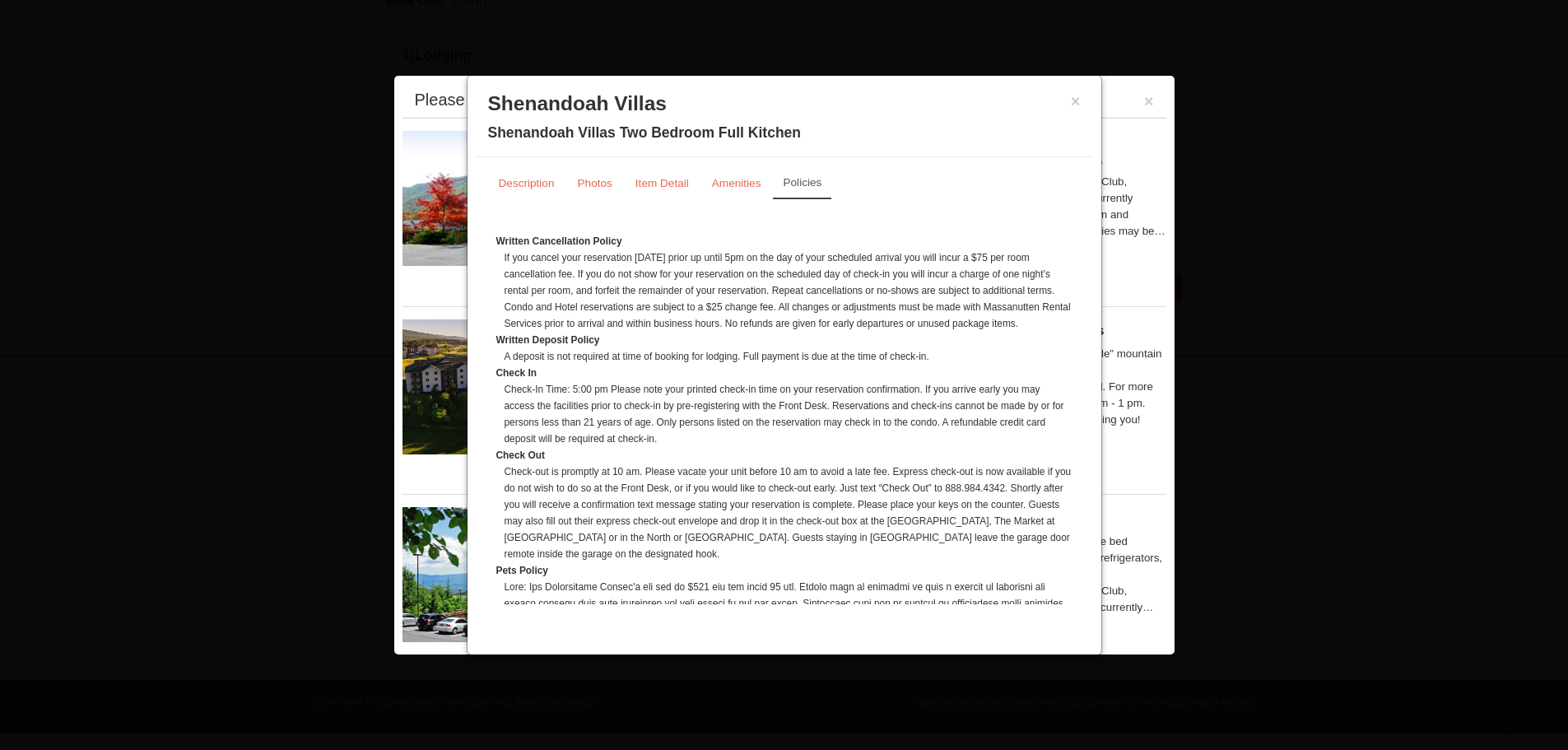
scroll to position [0, 0]
click at [583, 180] on small "Photos" at bounding box center [595, 185] width 34 height 12
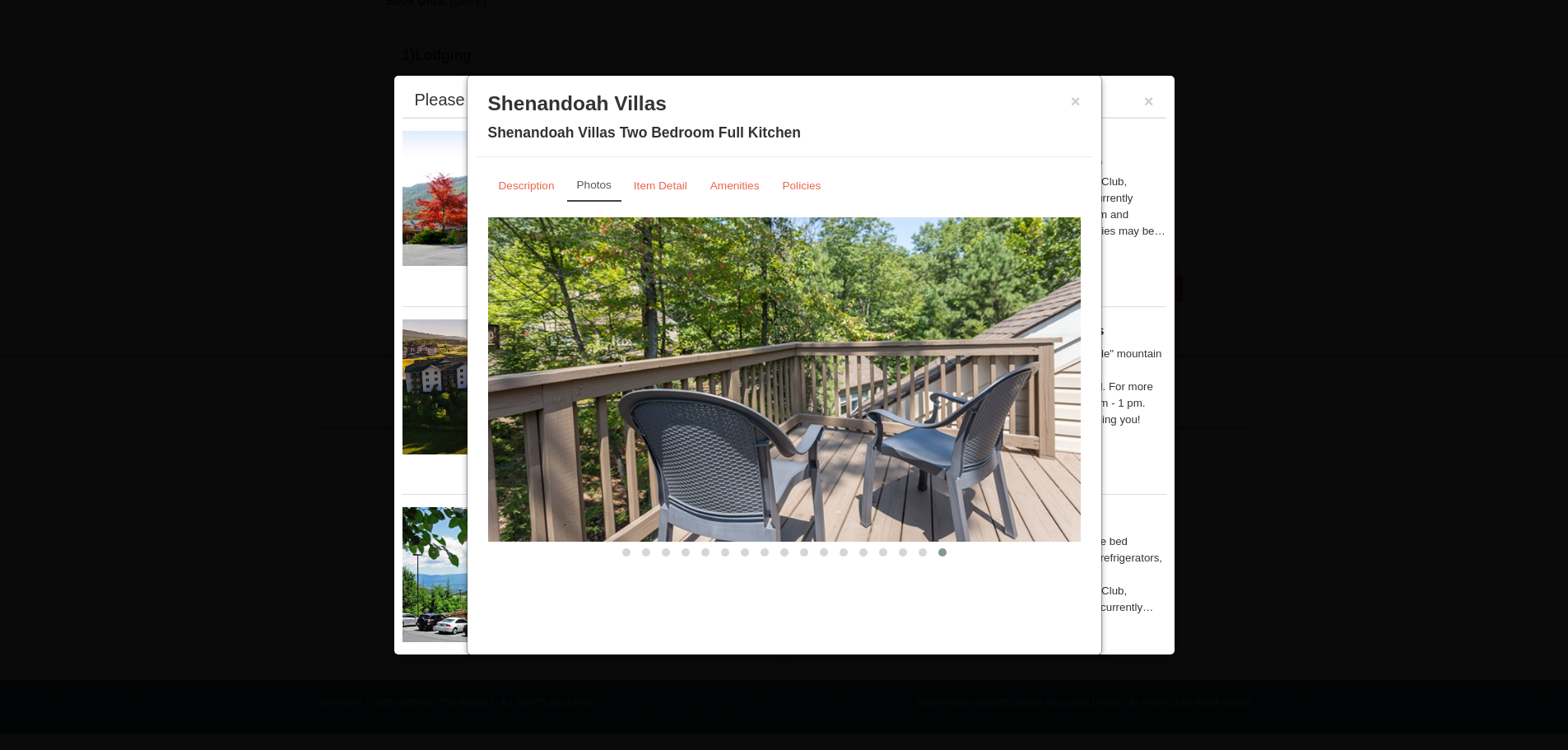
click at [527, 185] on small "Description" at bounding box center [526, 185] width 56 height 12
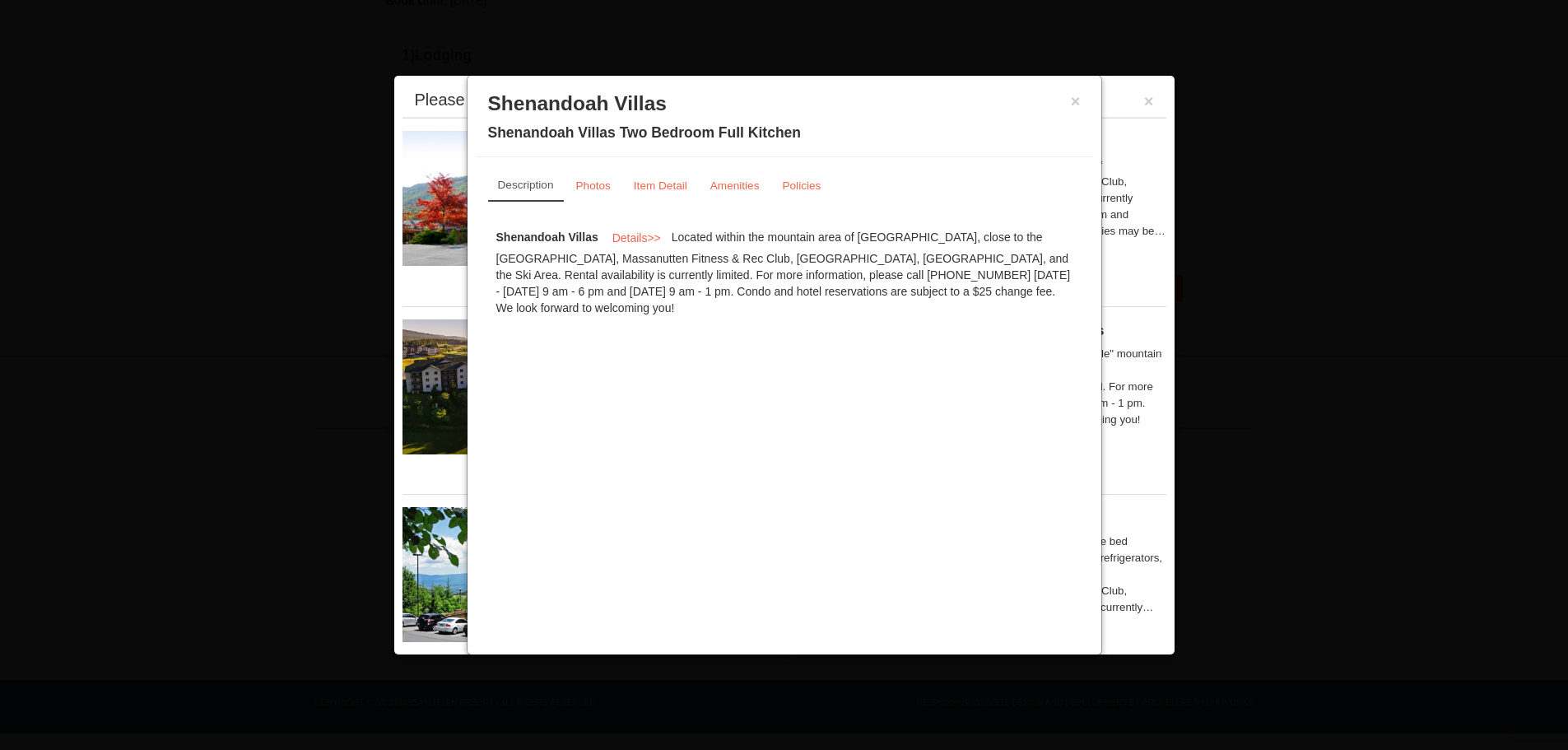
click at [663, 186] on small "Item Detail" at bounding box center [661, 185] width 53 height 12
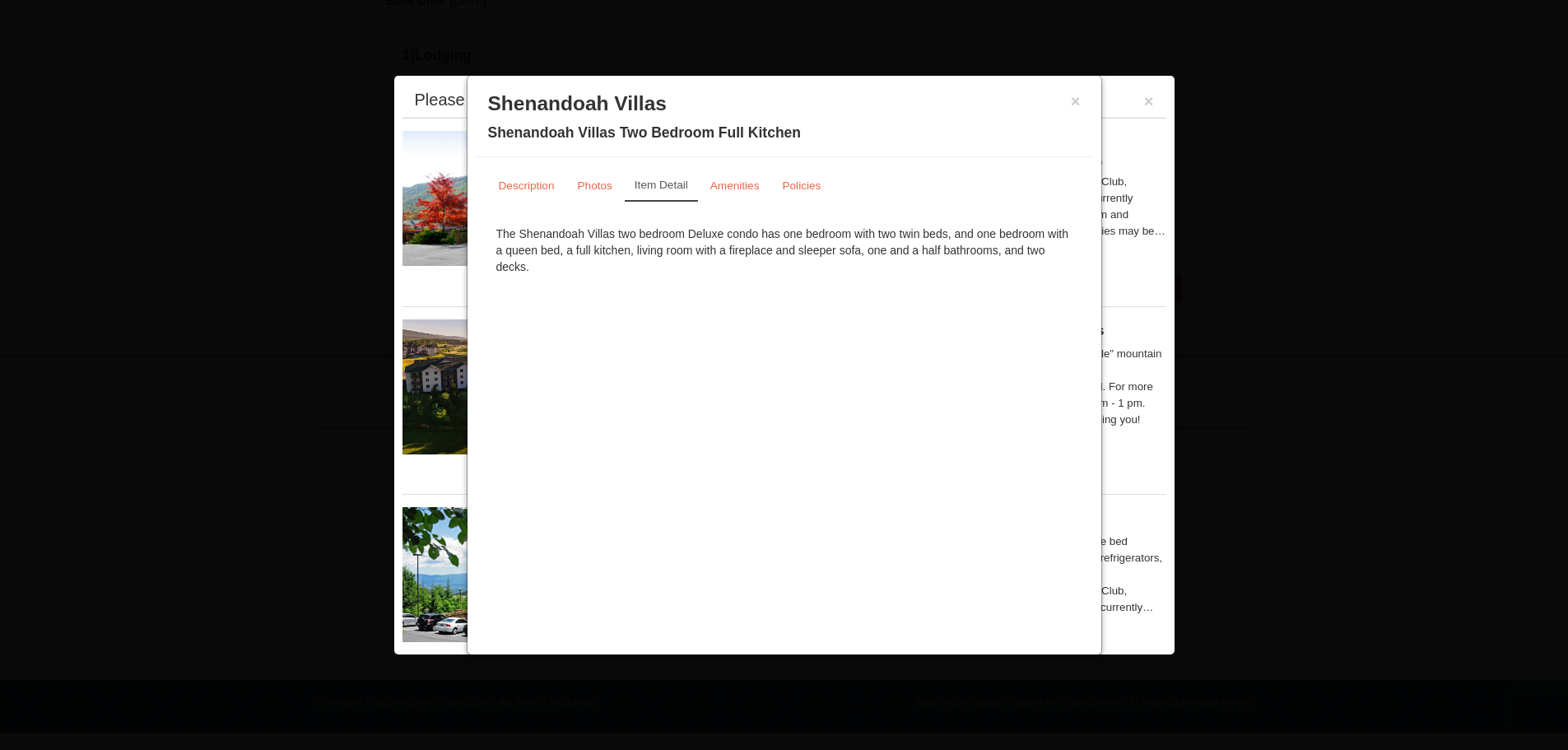
click at [756, 191] on small "Amenities" at bounding box center [735, 185] width 50 height 12
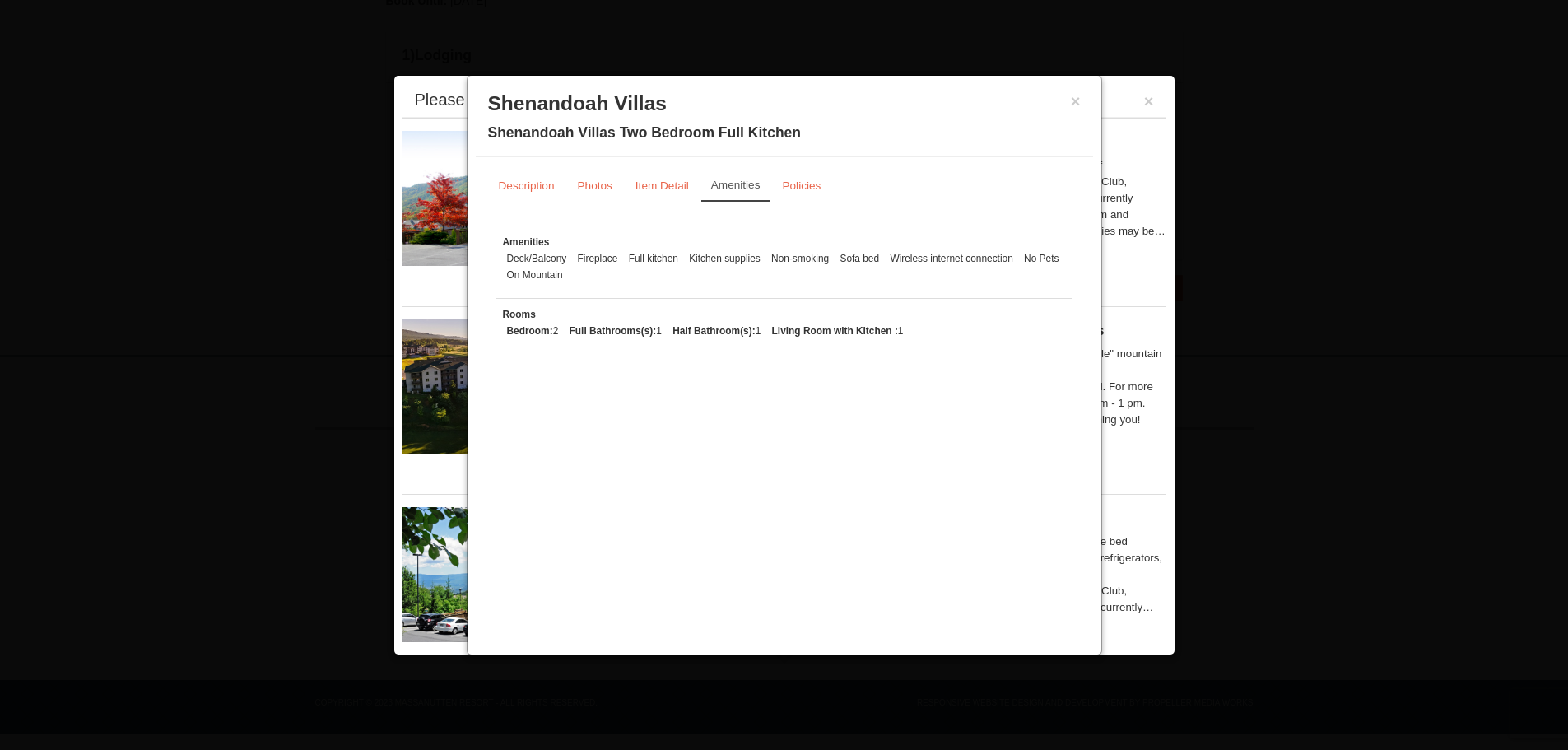
click at [804, 183] on small "Policies" at bounding box center [801, 185] width 39 height 12
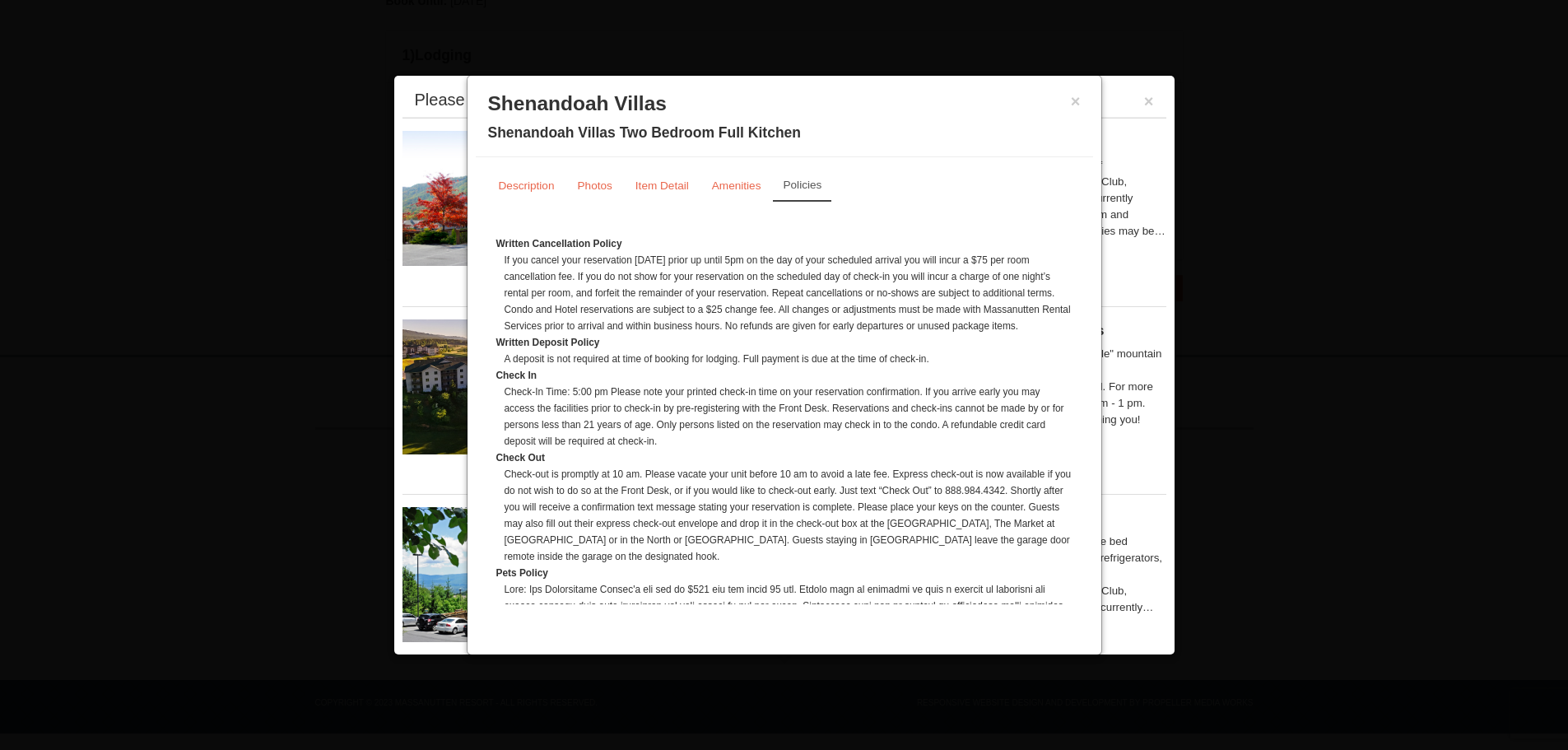
click at [1075, 104] on button "×" at bounding box center [1076, 101] width 10 height 16
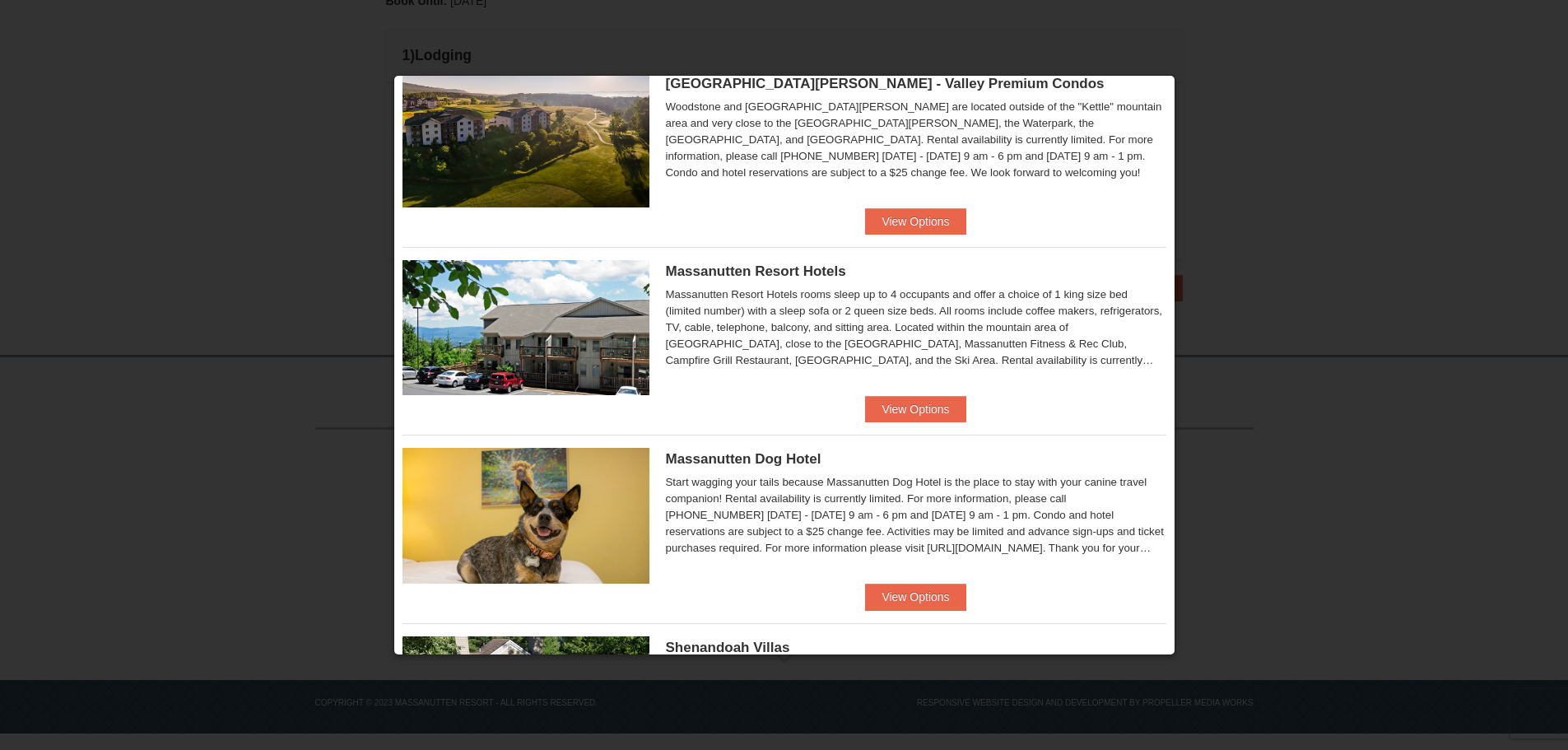
scroll to position [165, 0]
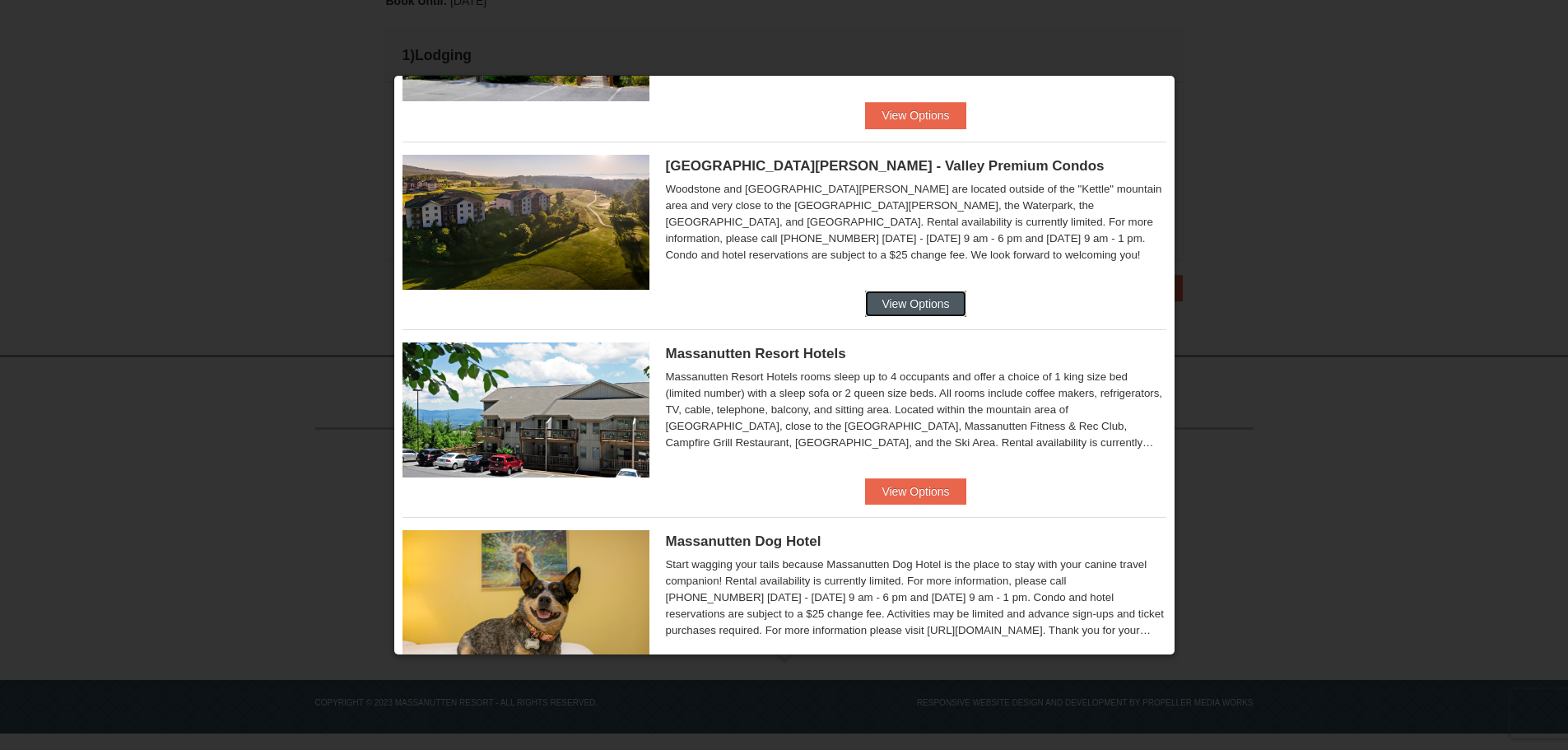
click at [914, 303] on button "View Options" at bounding box center [915, 304] width 100 height 27
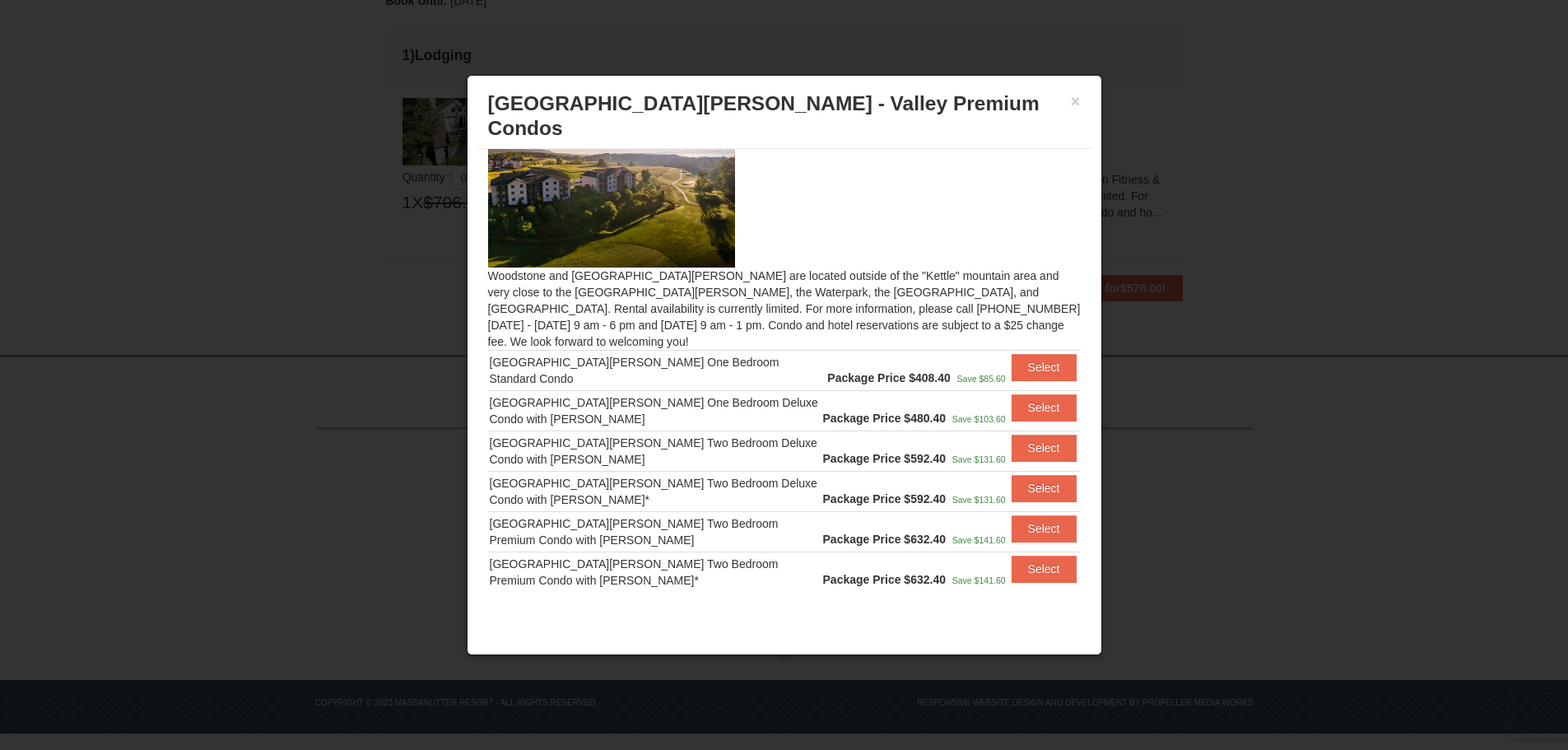
scroll to position [53, 0]
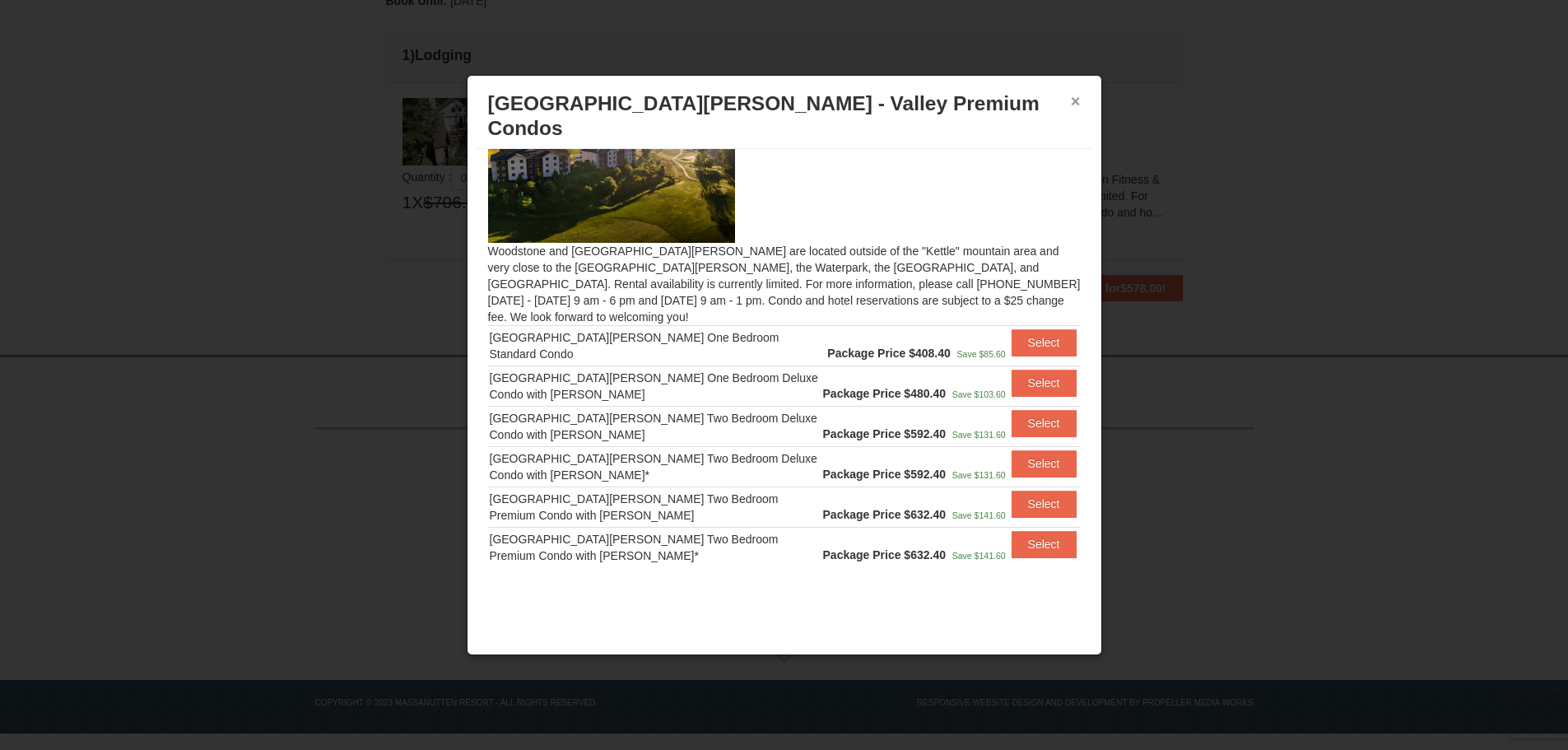
click at [1077, 98] on button "×" at bounding box center [1076, 101] width 10 height 16
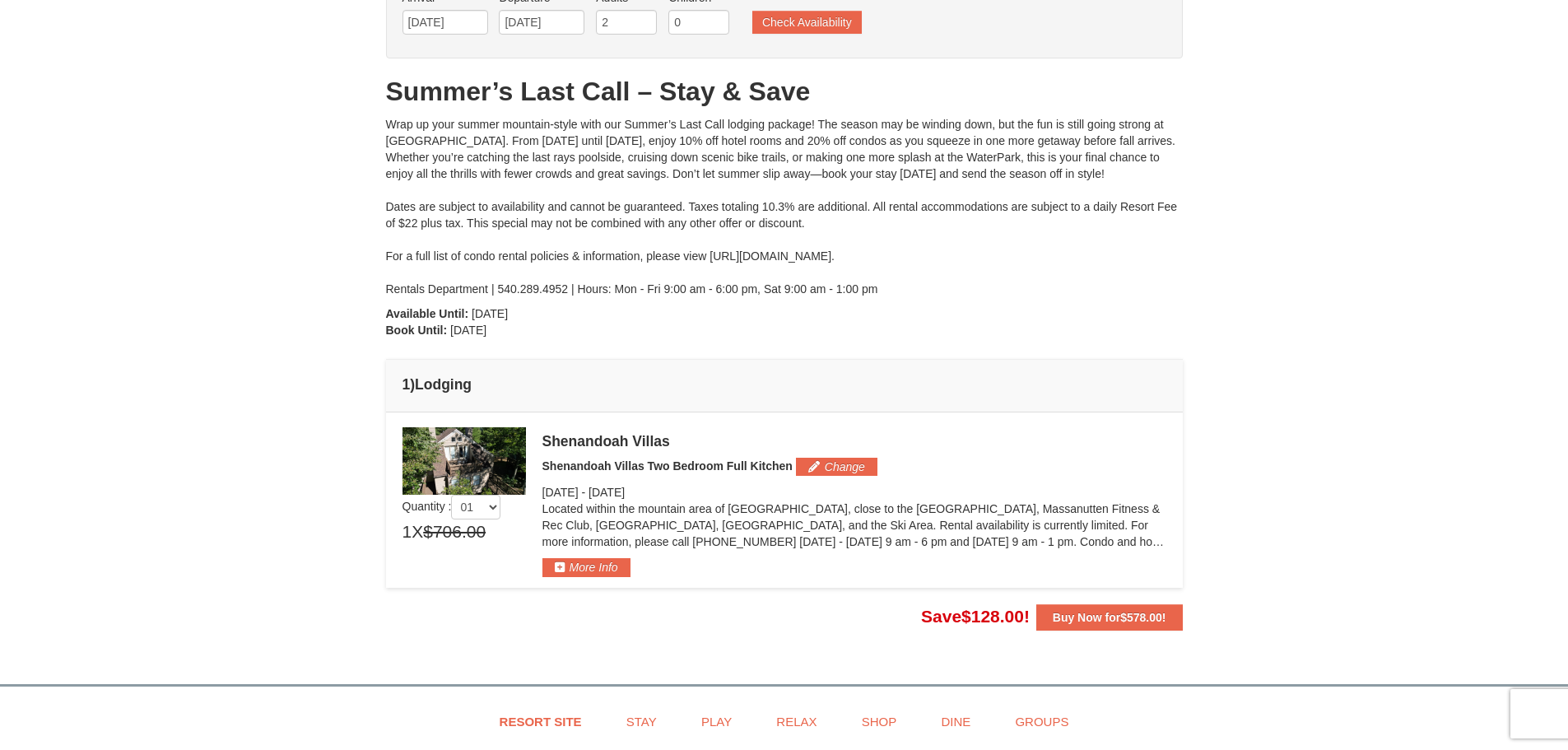
click at [847, 456] on div "Shenandoah Villas Shenandoah Villas Two Bedroom Full Kitchen Change Thursday Se…" at bounding box center [854, 502] width 624 height 149
click at [845, 465] on button "Change" at bounding box center [837, 466] width 82 height 18
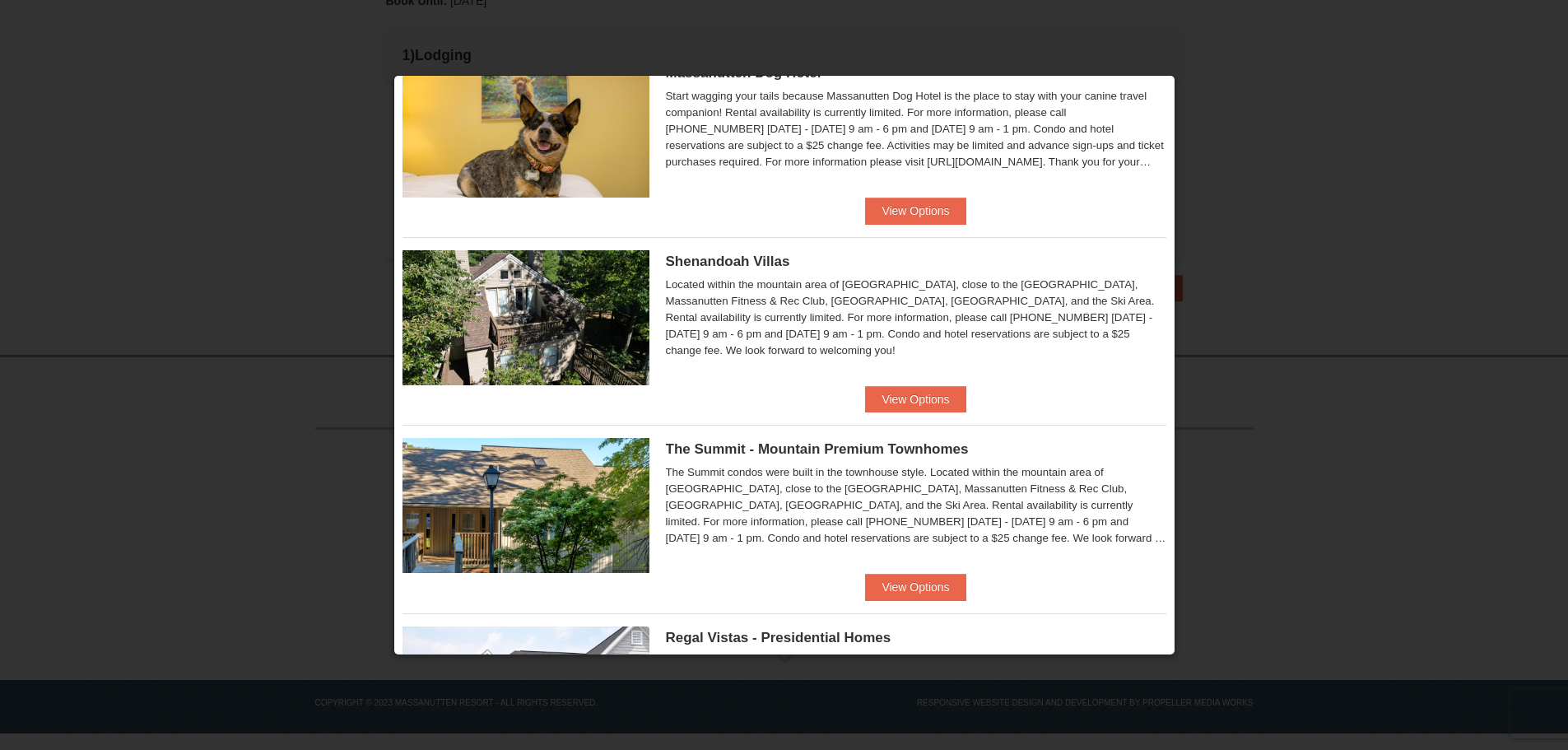
scroll to position [804, 0]
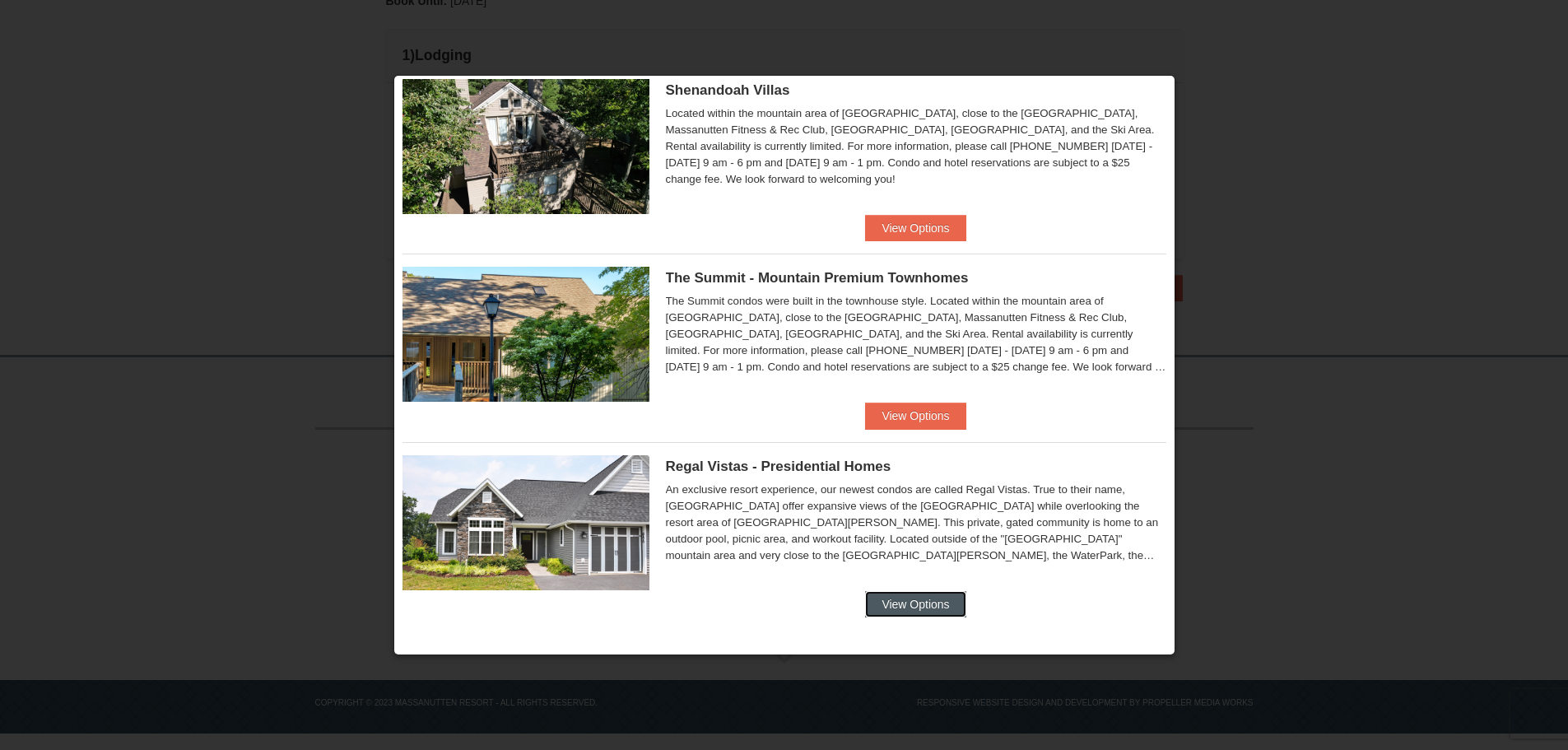
click at [914, 600] on button "View Options" at bounding box center [915, 604] width 100 height 27
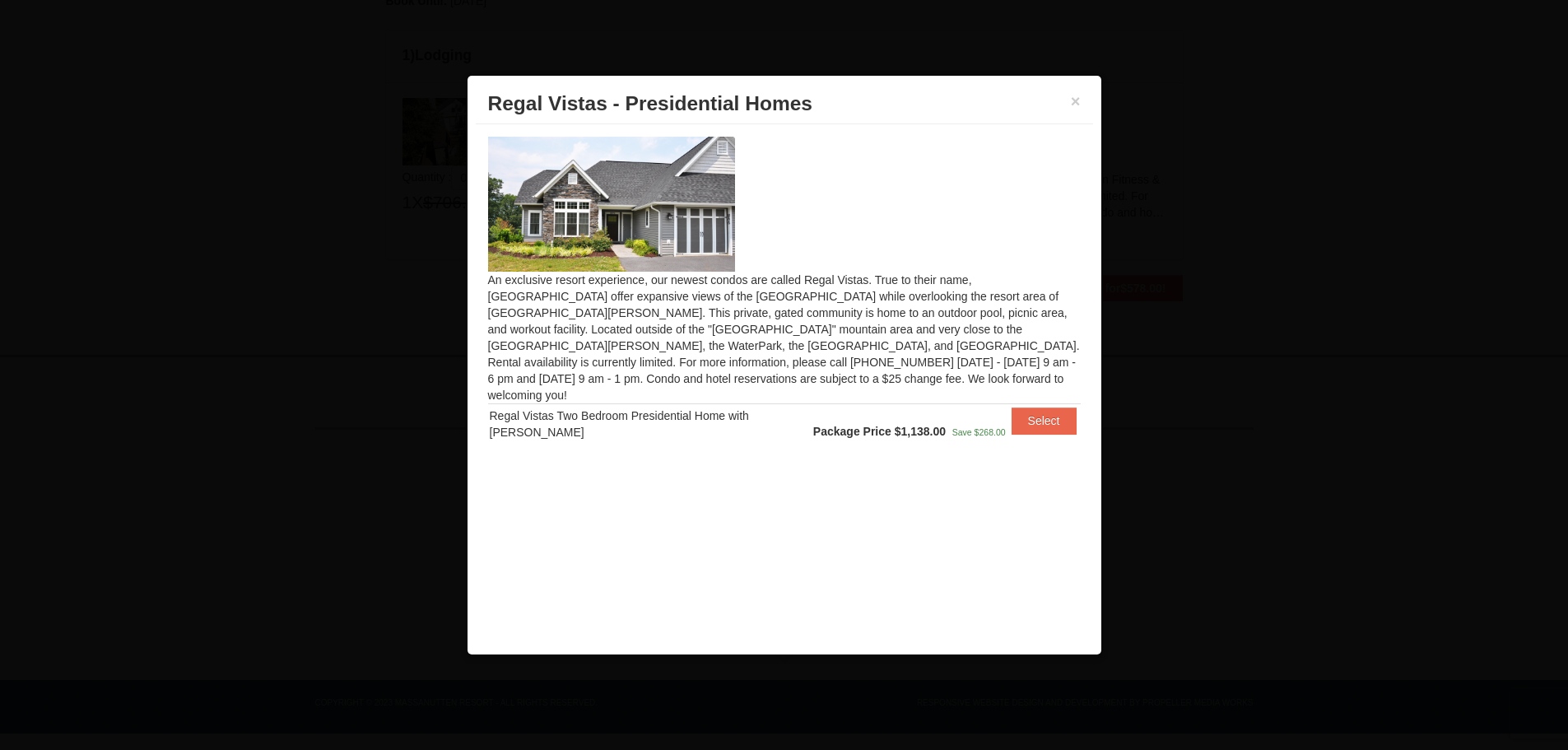
scroll to position [0, 0]
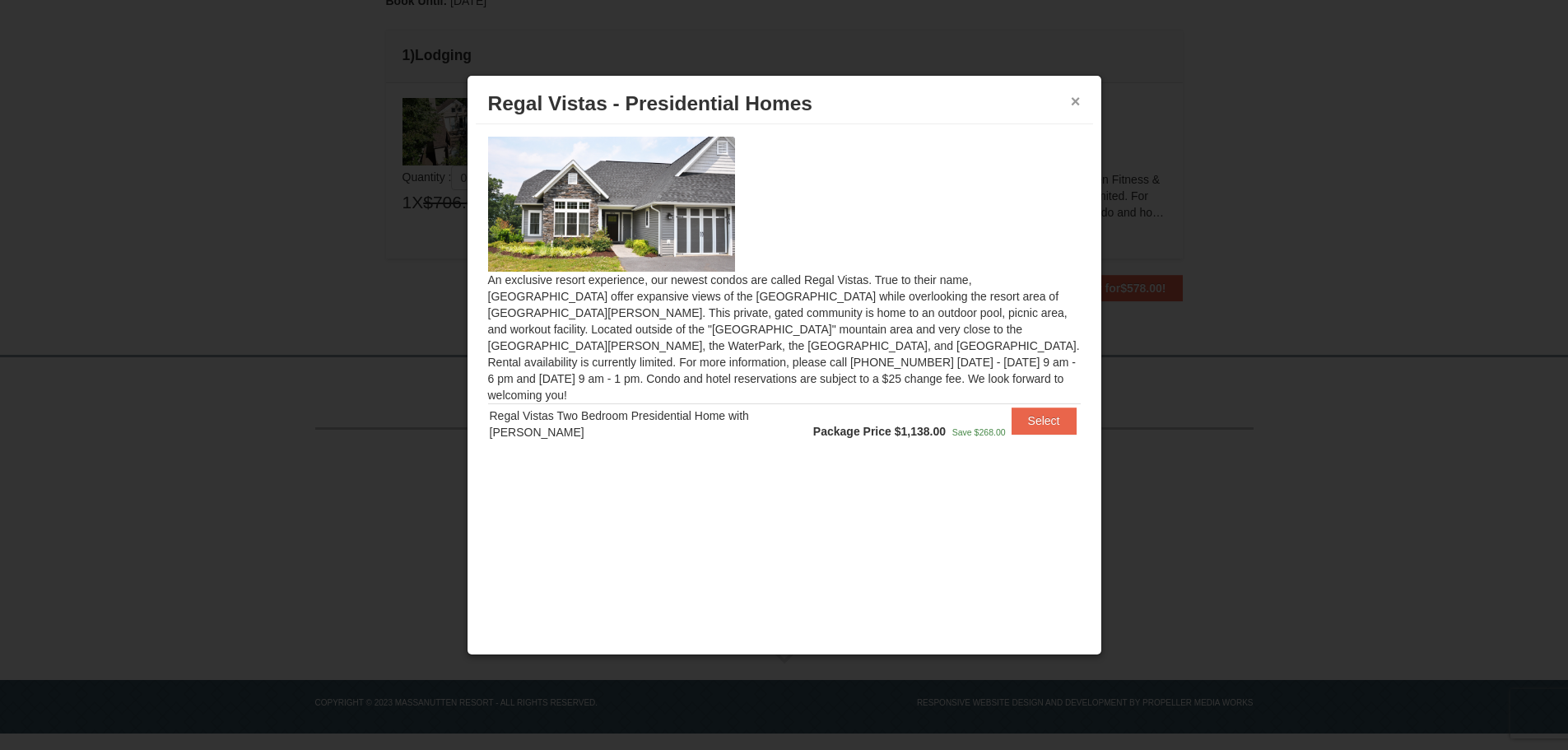
click at [1077, 104] on button "×" at bounding box center [1076, 101] width 10 height 16
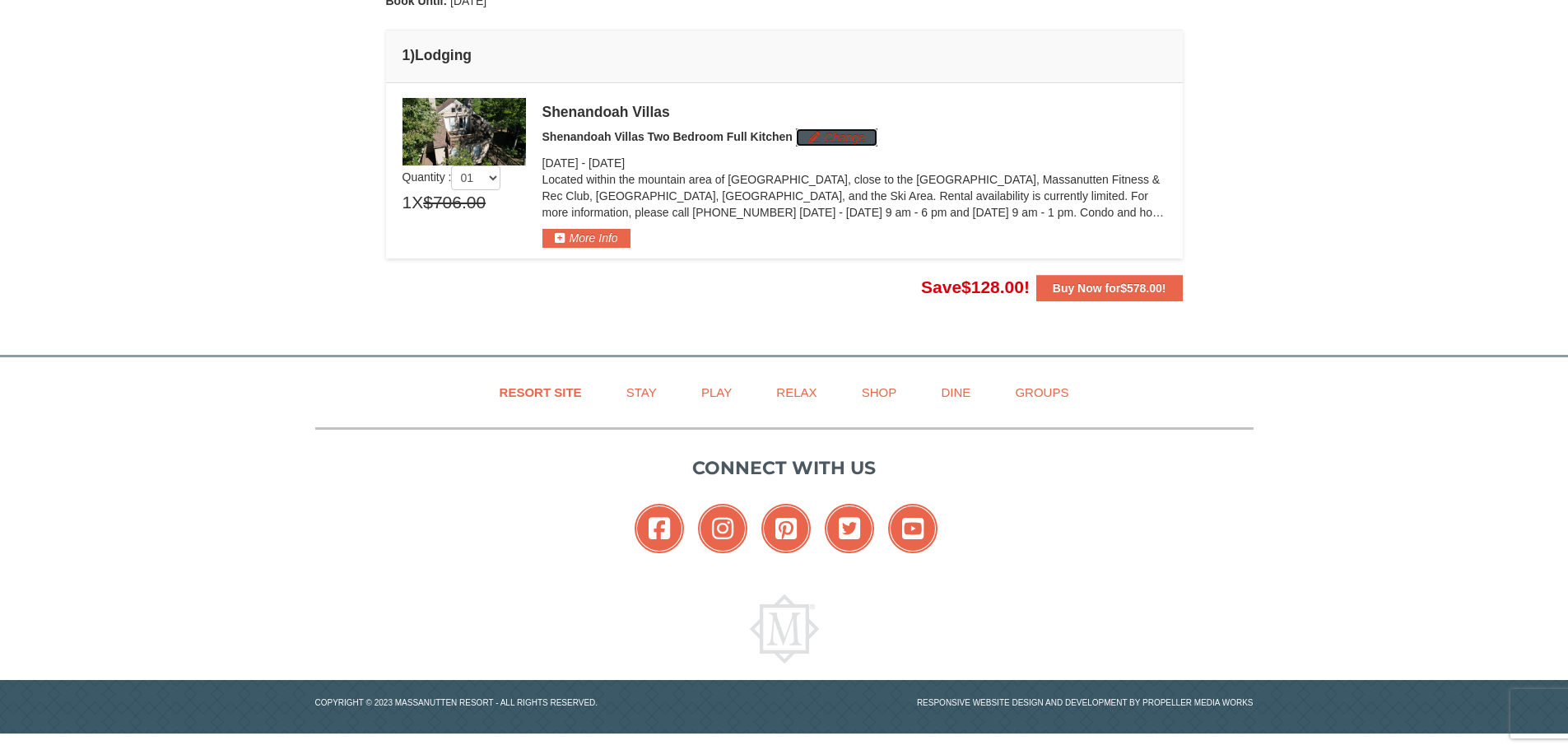
click at [852, 134] on button "Change" at bounding box center [837, 137] width 82 height 18
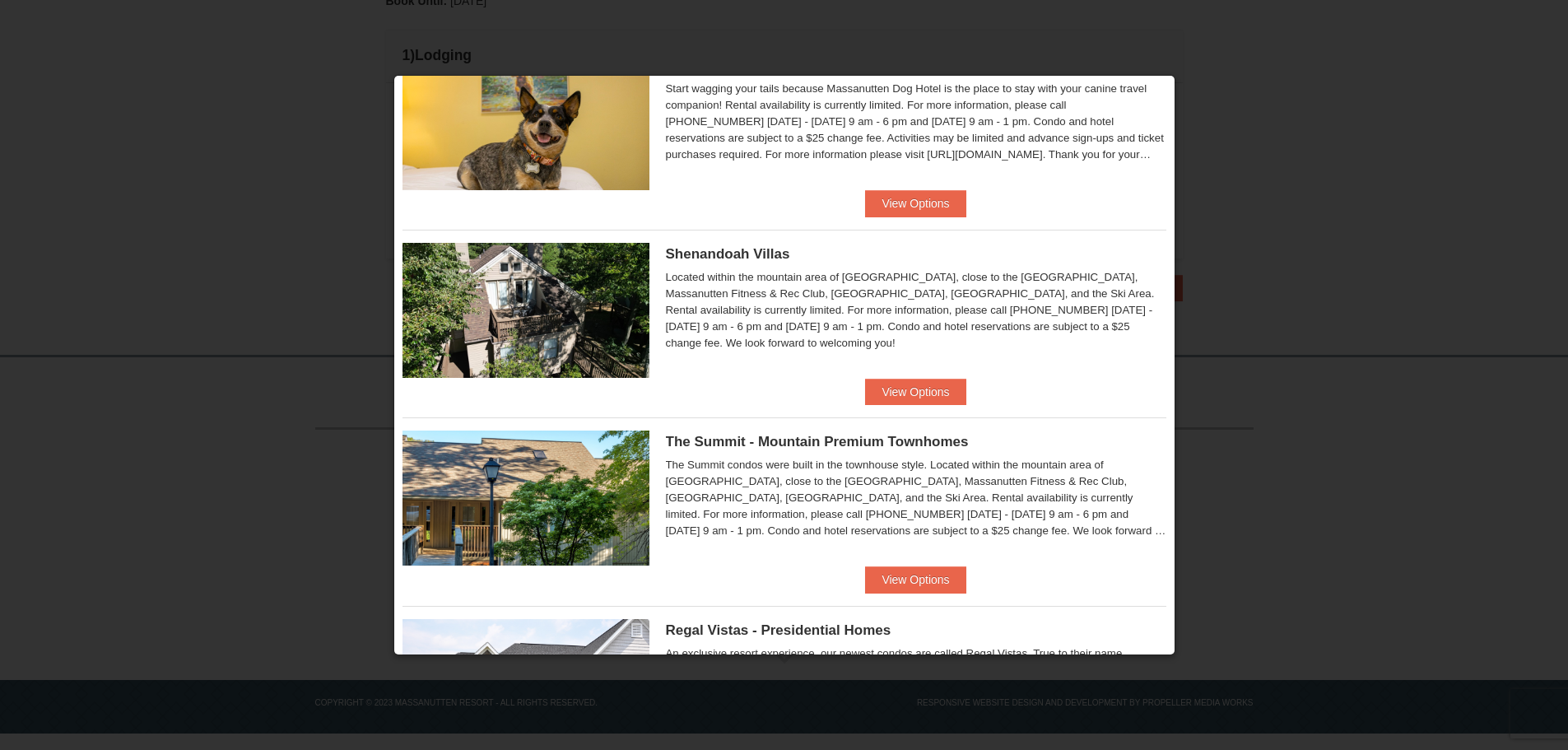
scroll to position [804, 0]
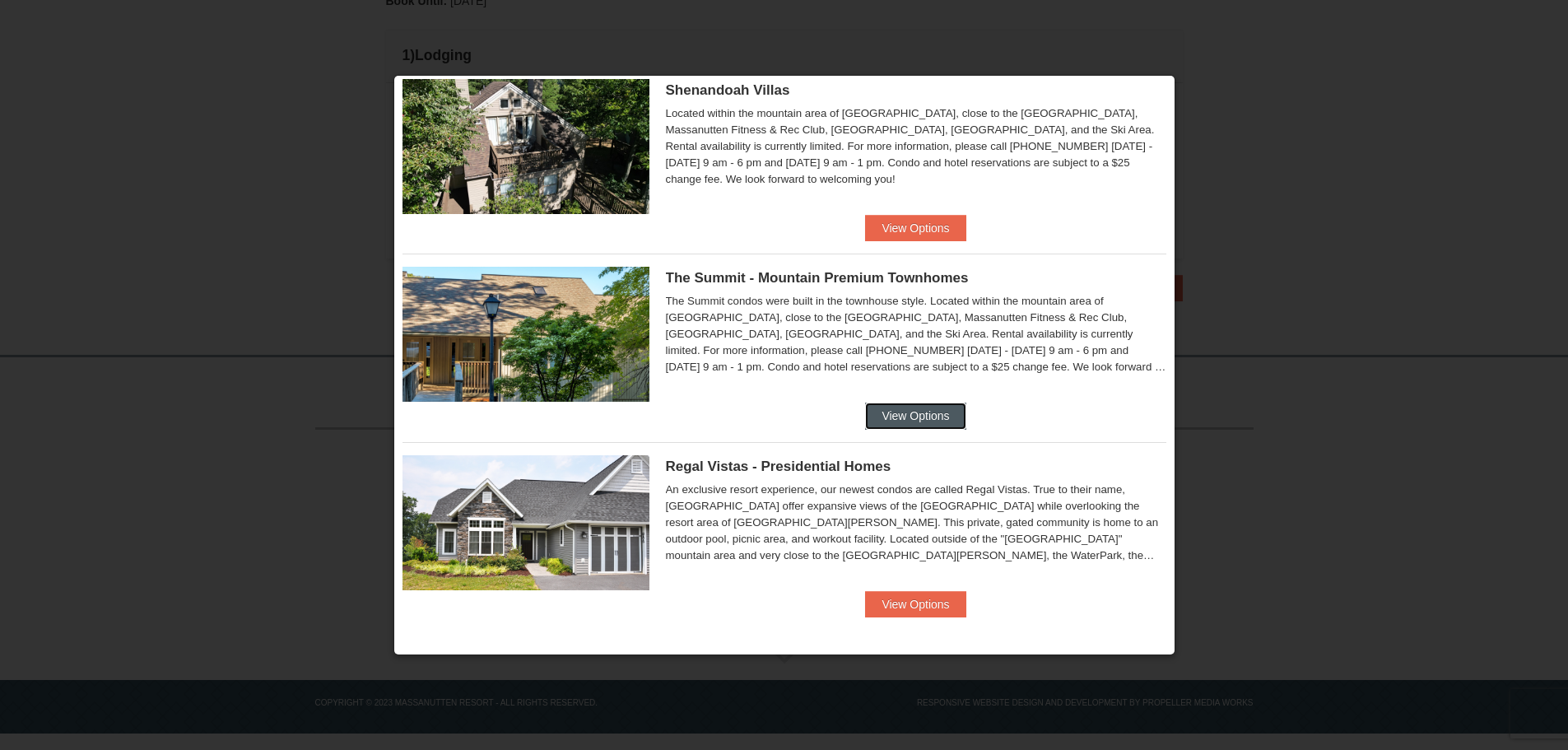
click at [911, 424] on button "View Options" at bounding box center [915, 416] width 100 height 27
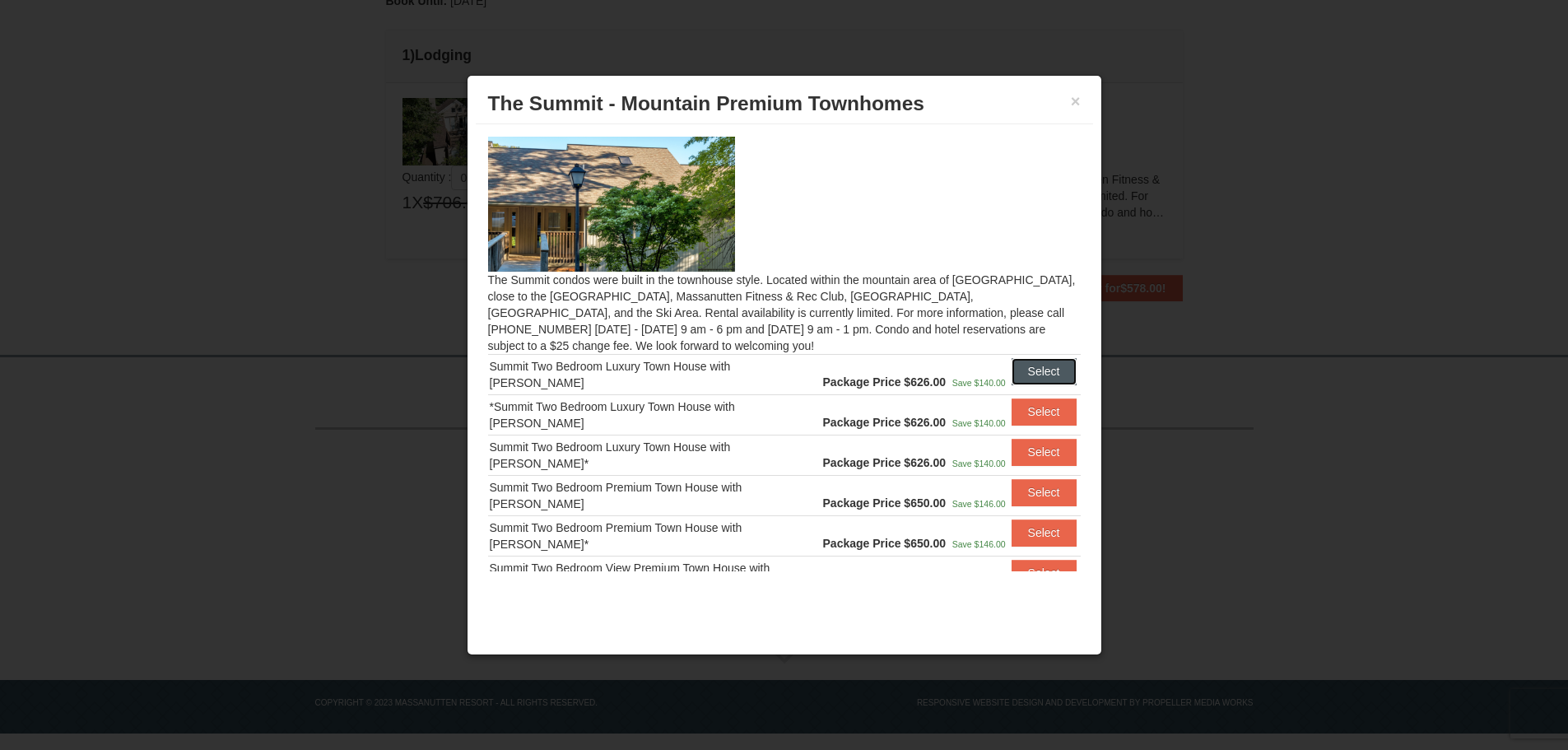
click at [1030, 361] on button "Select" at bounding box center [1044, 371] width 65 height 27
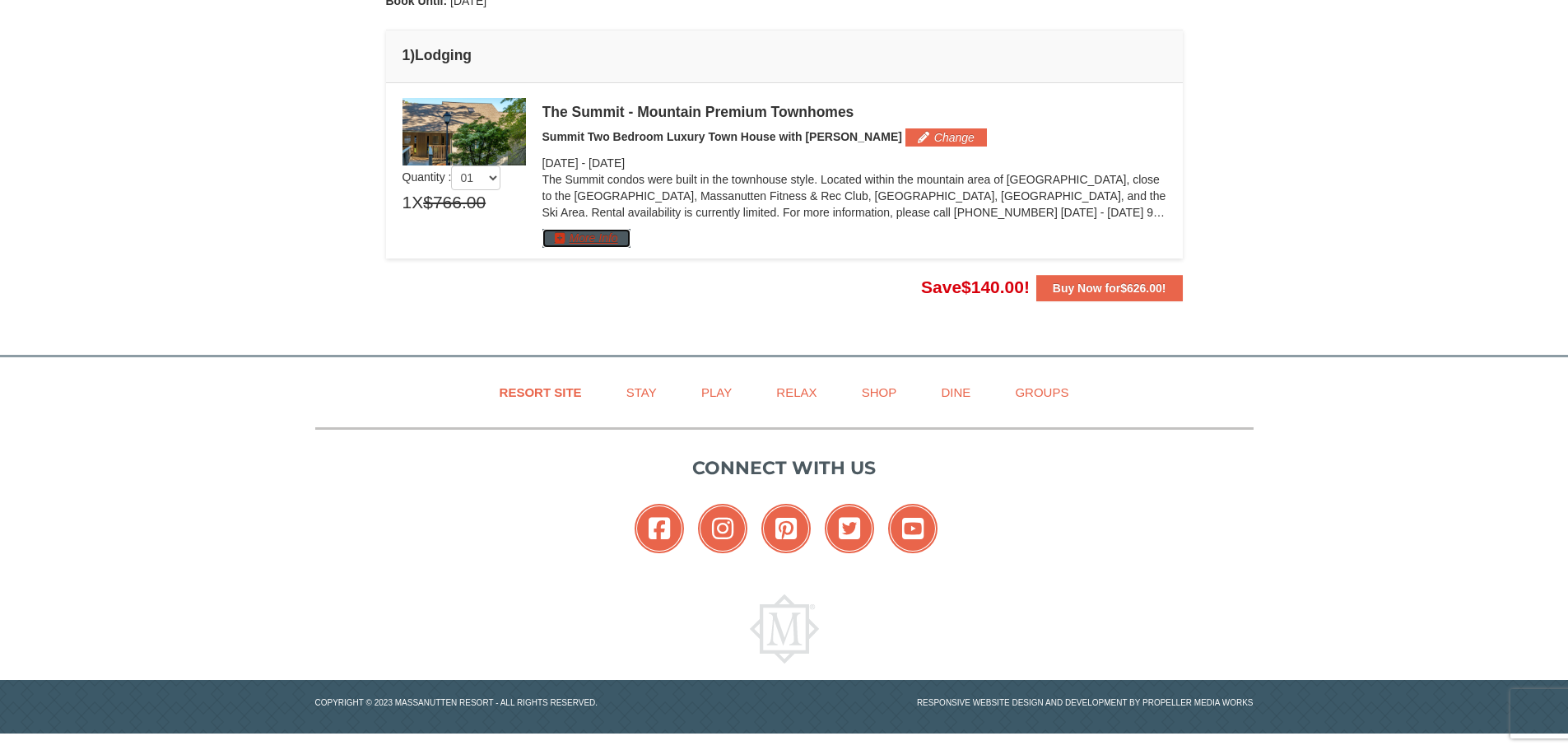
click at [585, 241] on button "More Info" at bounding box center [586, 237] width 89 height 18
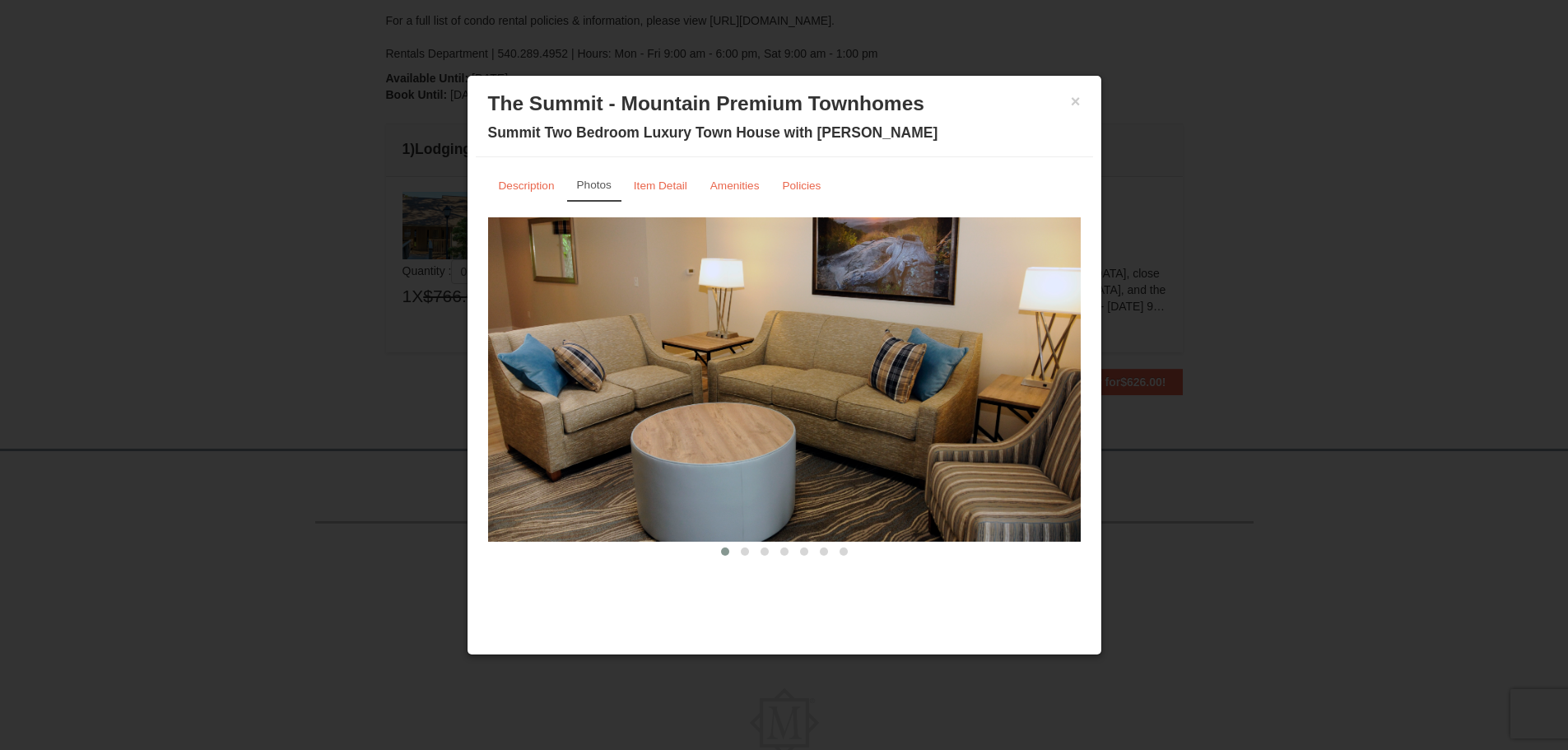
scroll to position [112, 0]
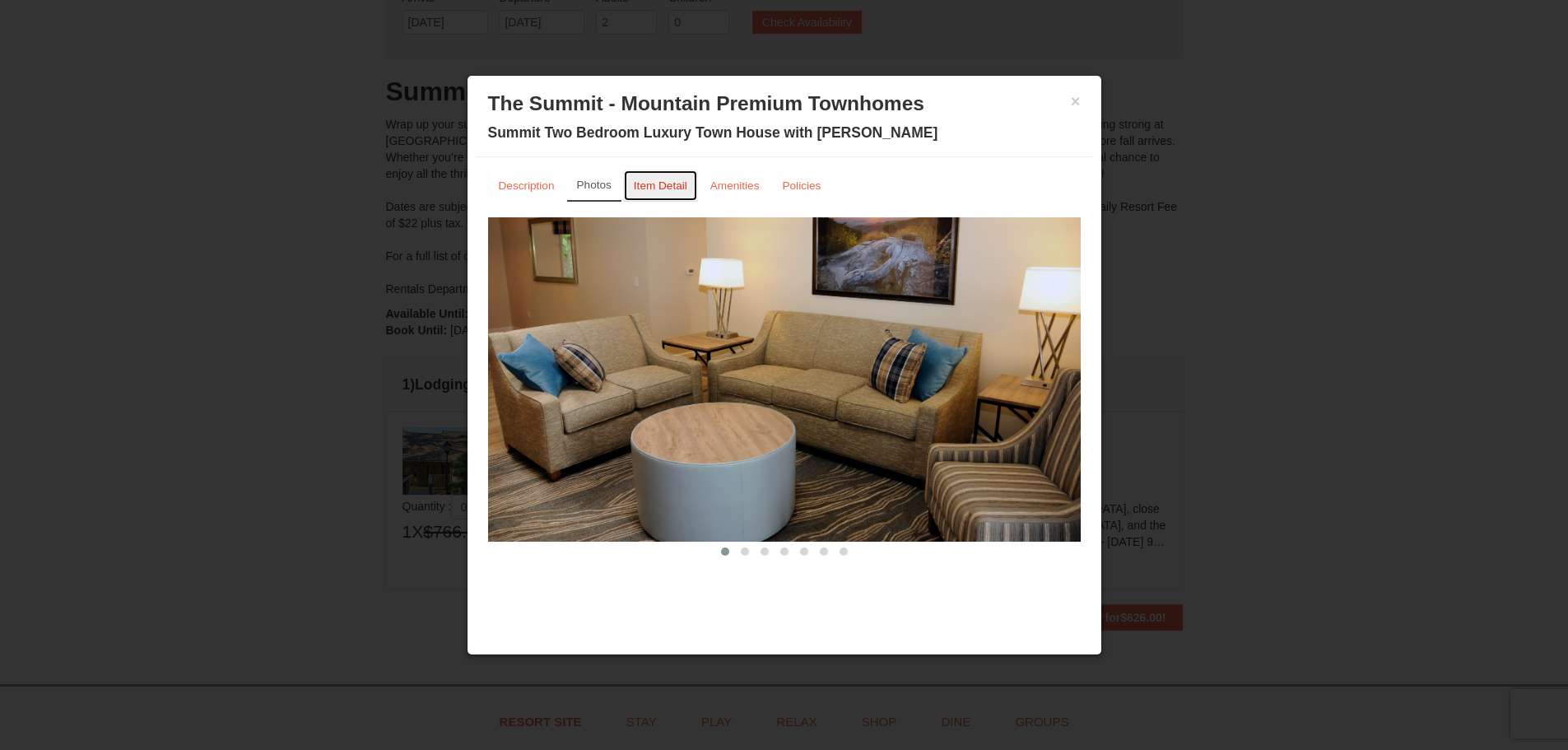
click at [665, 179] on small "Item Detail" at bounding box center [661, 185] width 53 height 12
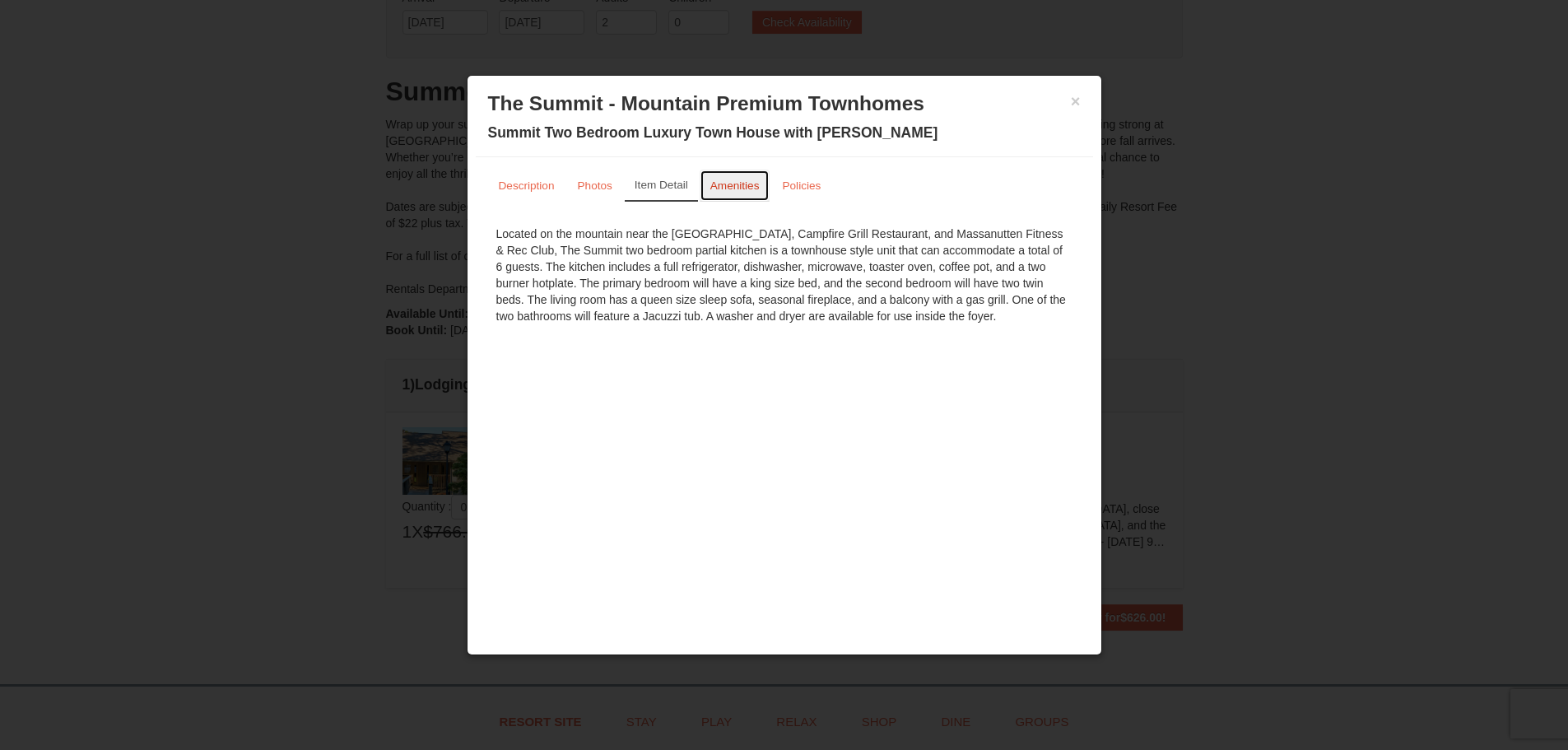
click at [726, 184] on small "Amenities" at bounding box center [735, 185] width 50 height 12
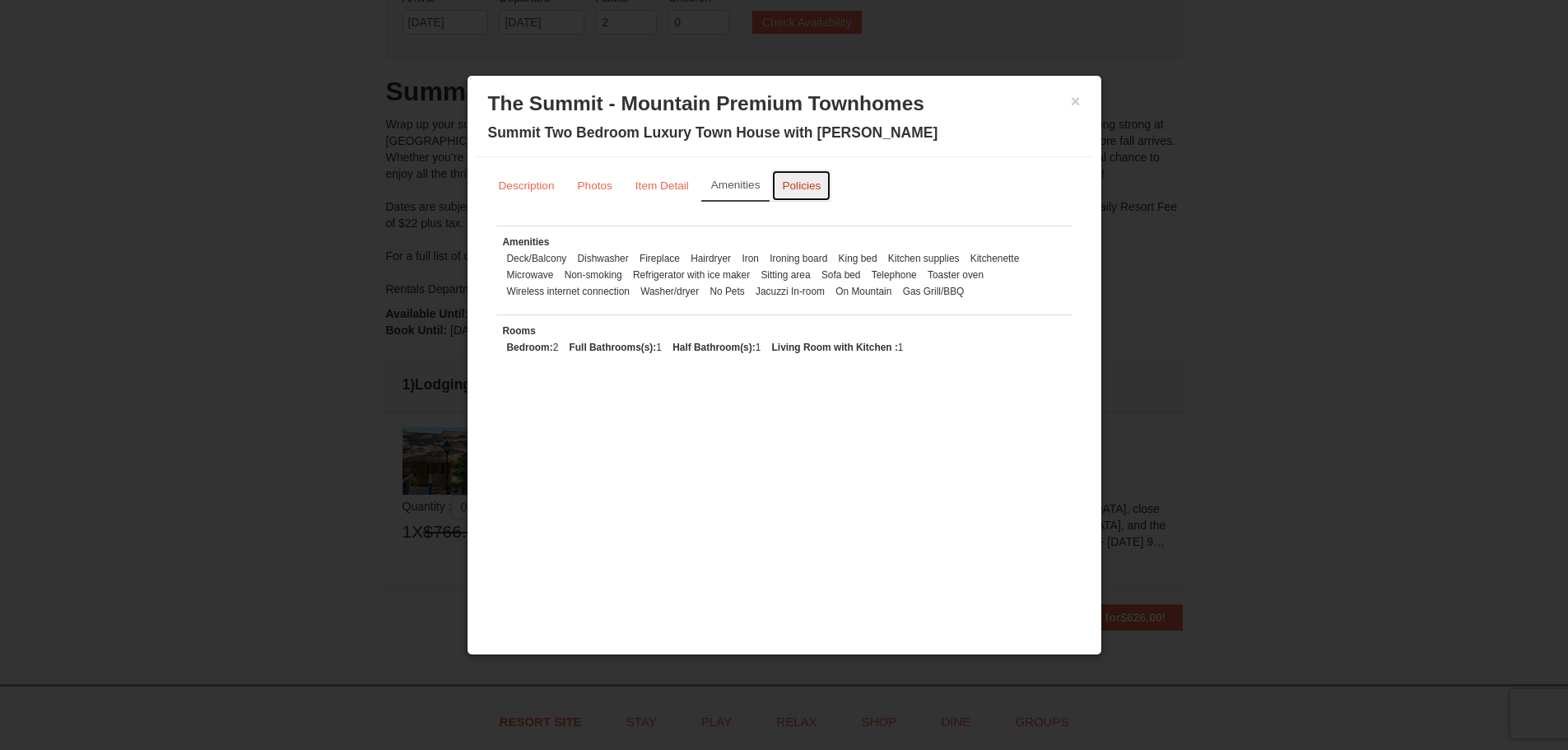
click at [803, 179] on link "Policies" at bounding box center [801, 186] width 60 height 32
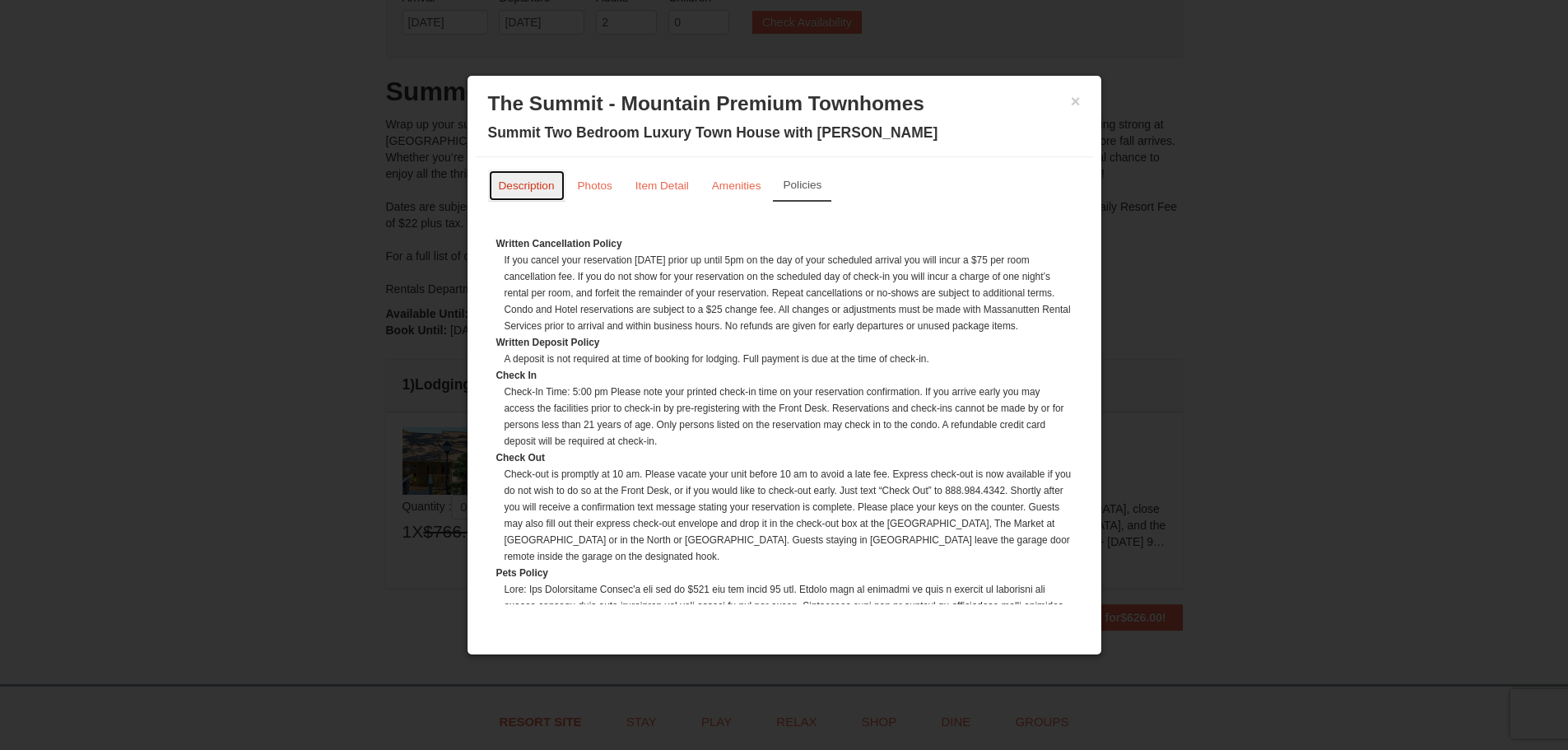
click at [512, 174] on link "Description" at bounding box center [526, 186] width 77 height 32
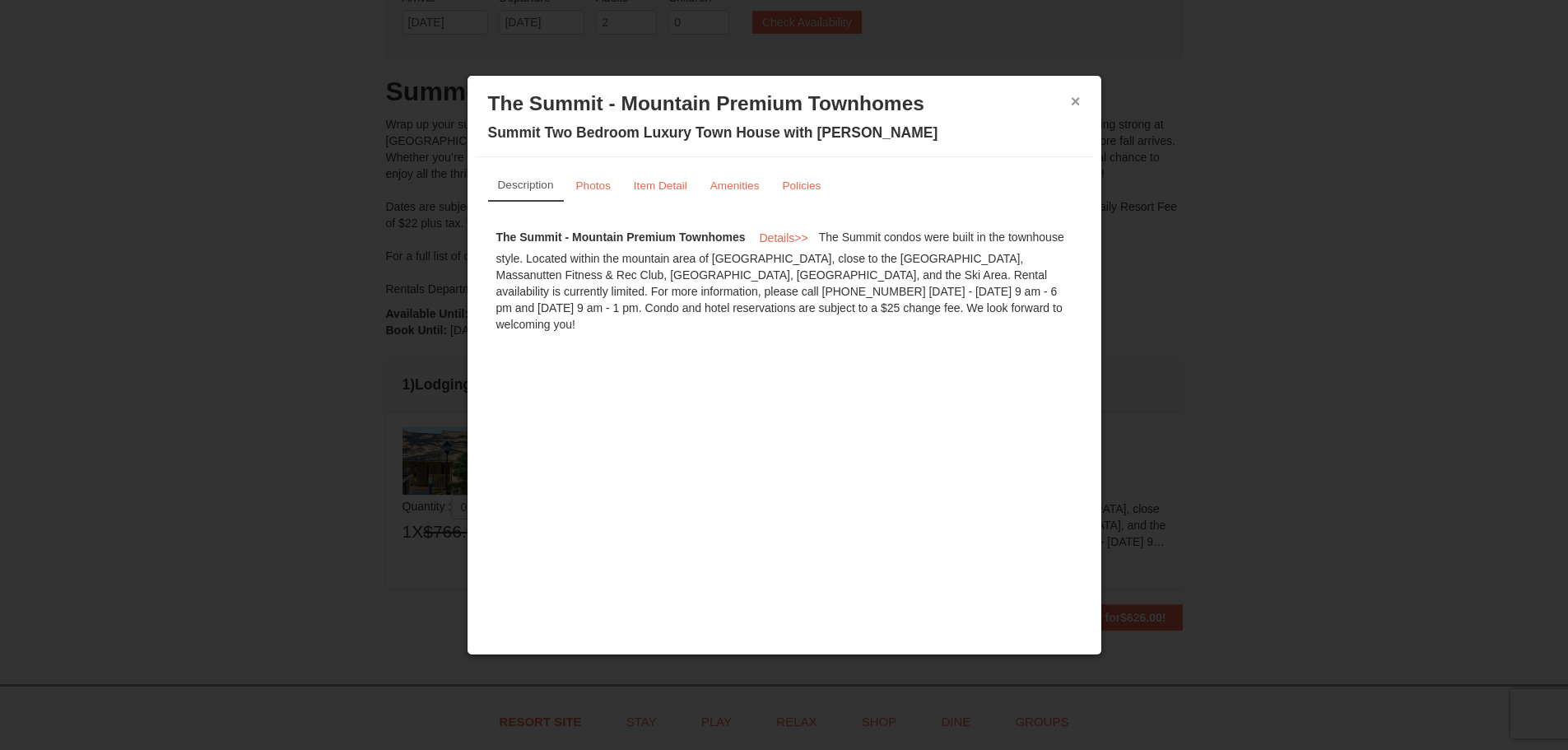
click at [1076, 98] on button "×" at bounding box center [1076, 101] width 10 height 16
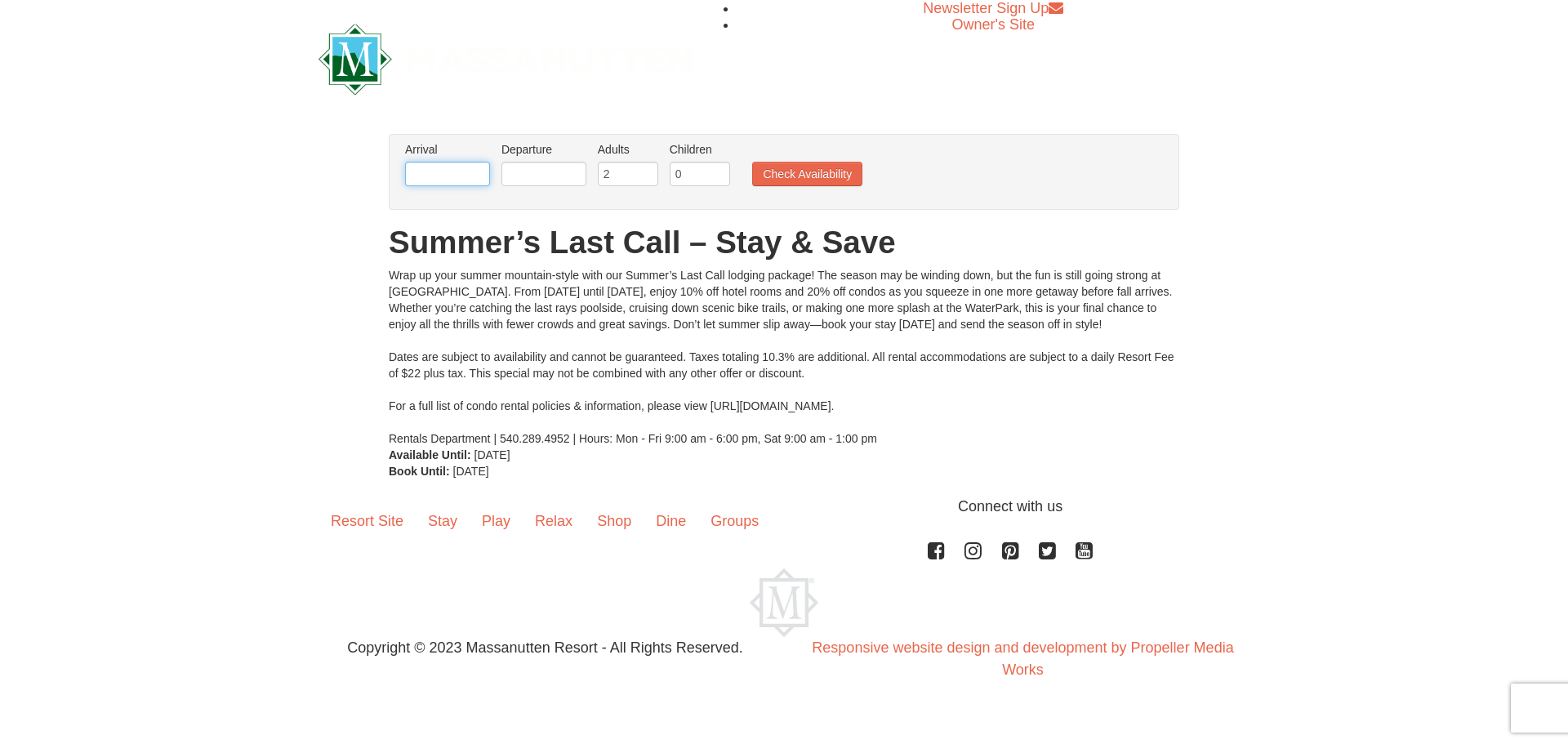
click at [418, 178] on input "text" at bounding box center [448, 174] width 85 height 25
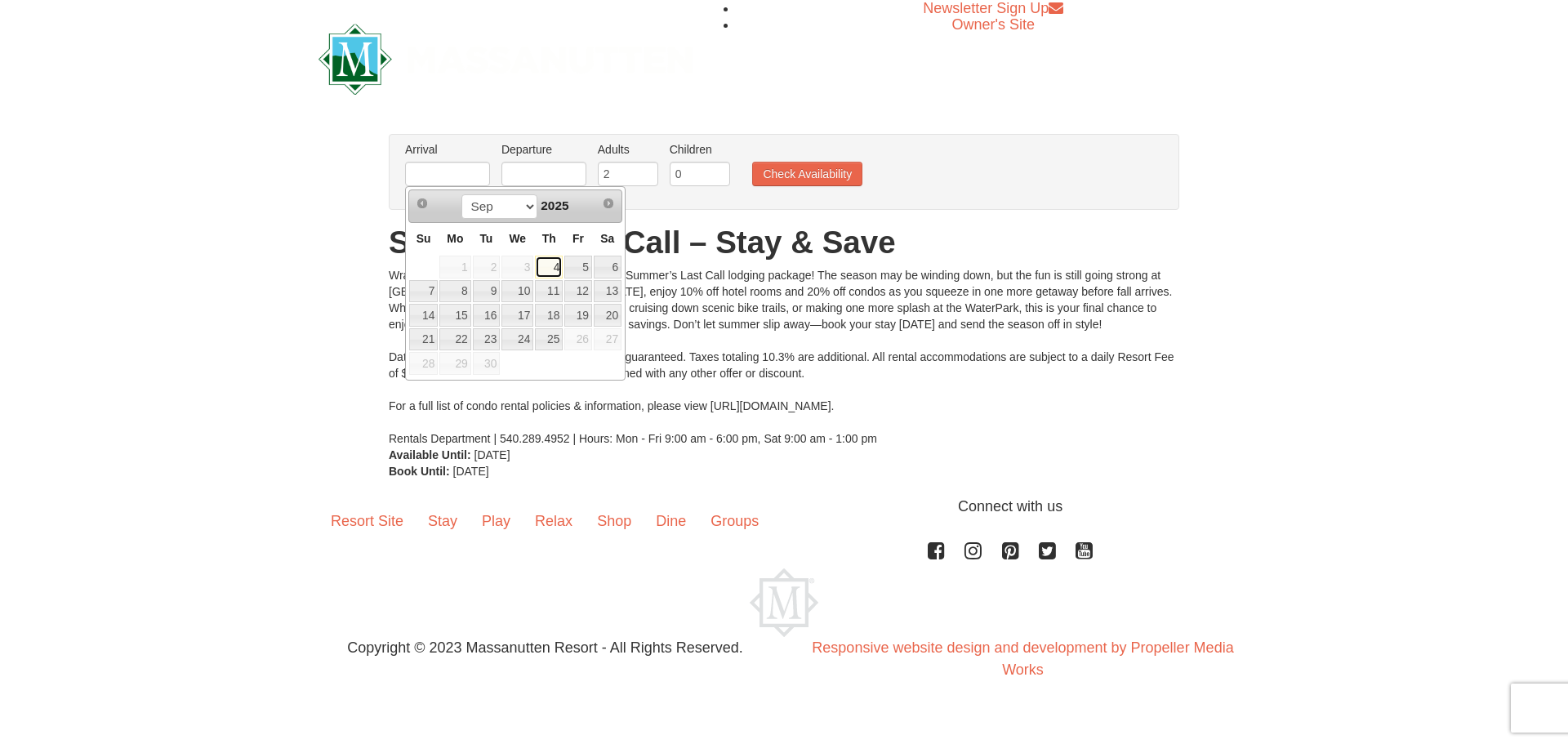
click at [553, 268] on link "4" at bounding box center [548, 267] width 27 height 23
type input "[DATE]"
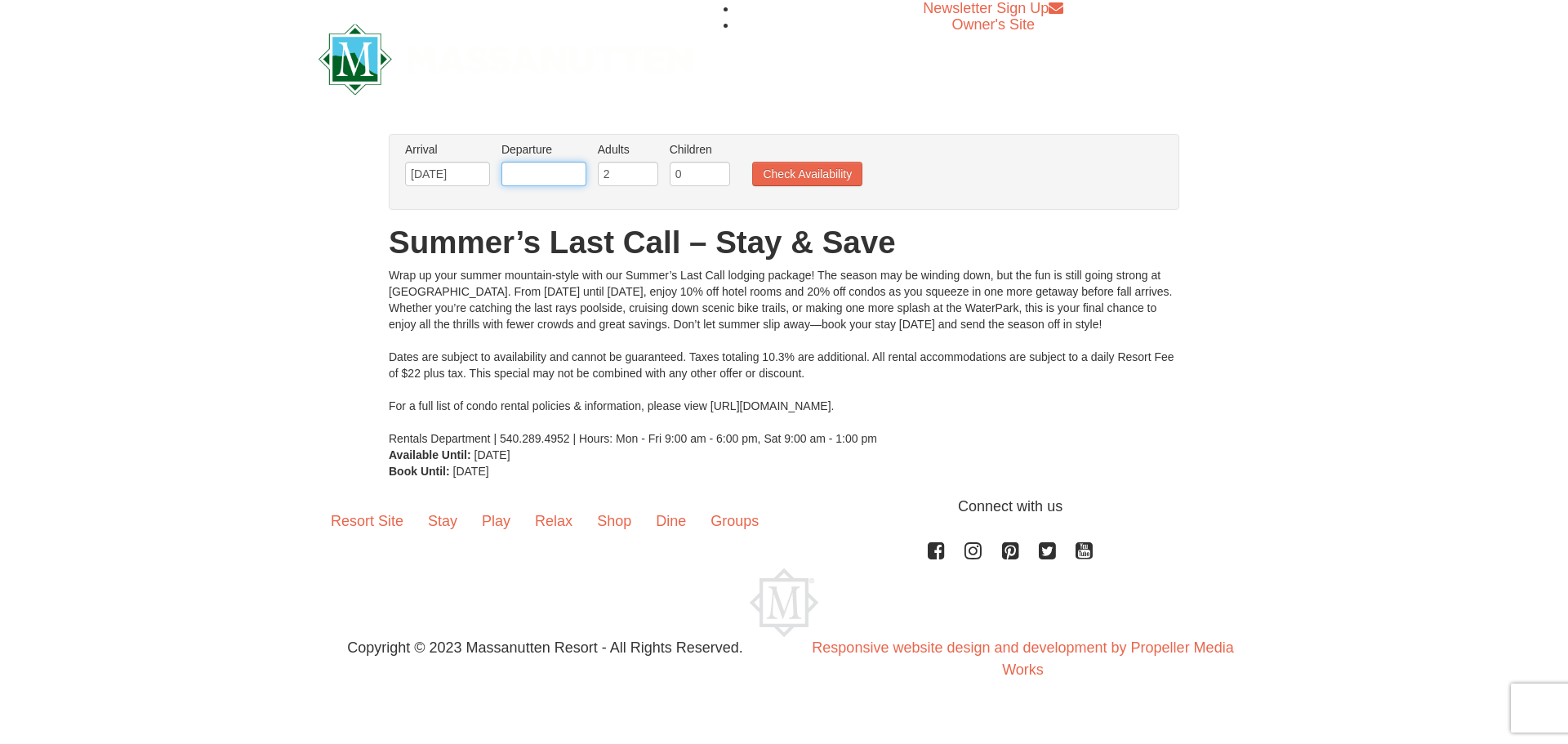
click at [550, 180] on input "text" at bounding box center [544, 174] width 85 height 25
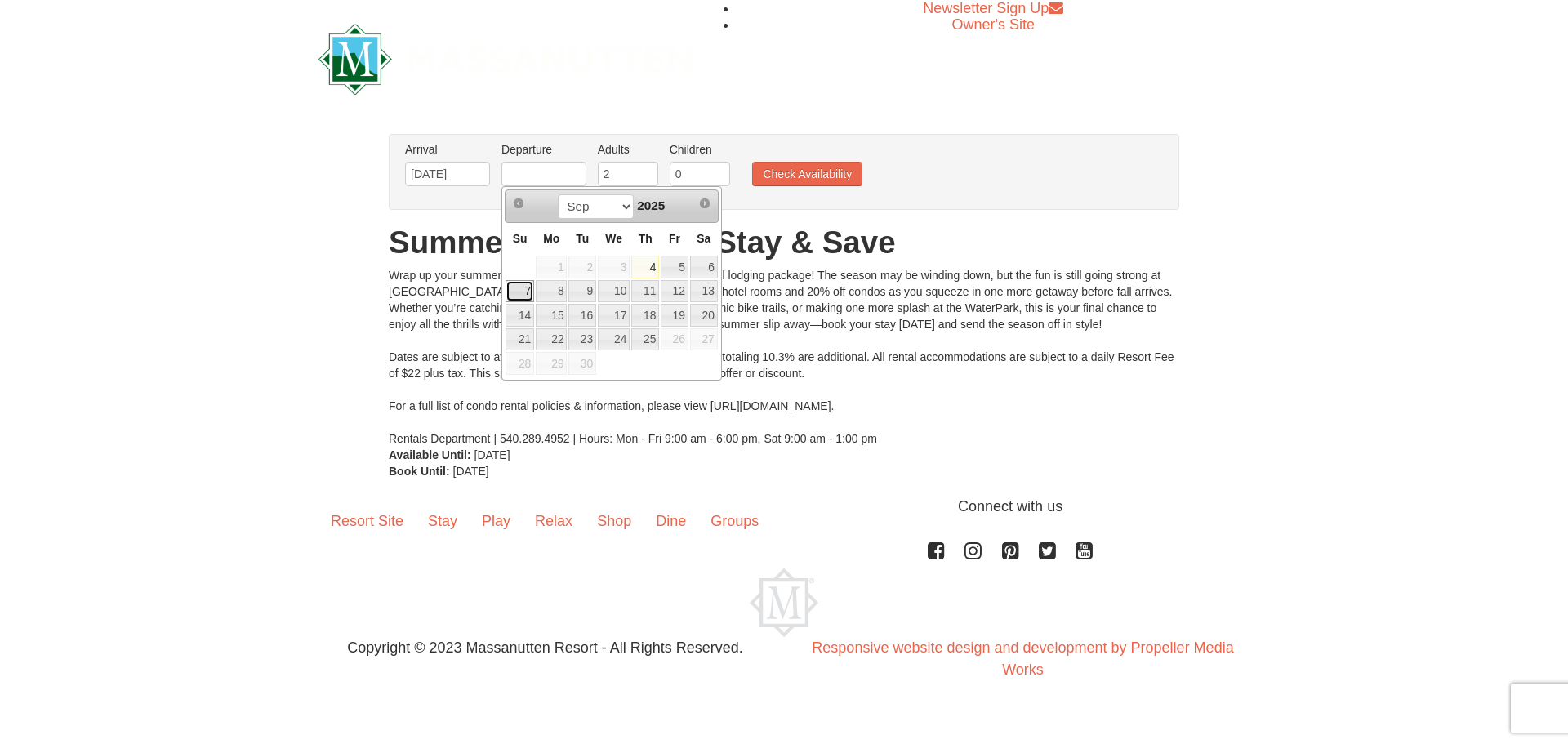
click at [521, 286] on link "7" at bounding box center [520, 292] width 28 height 23
type input "[DATE]"
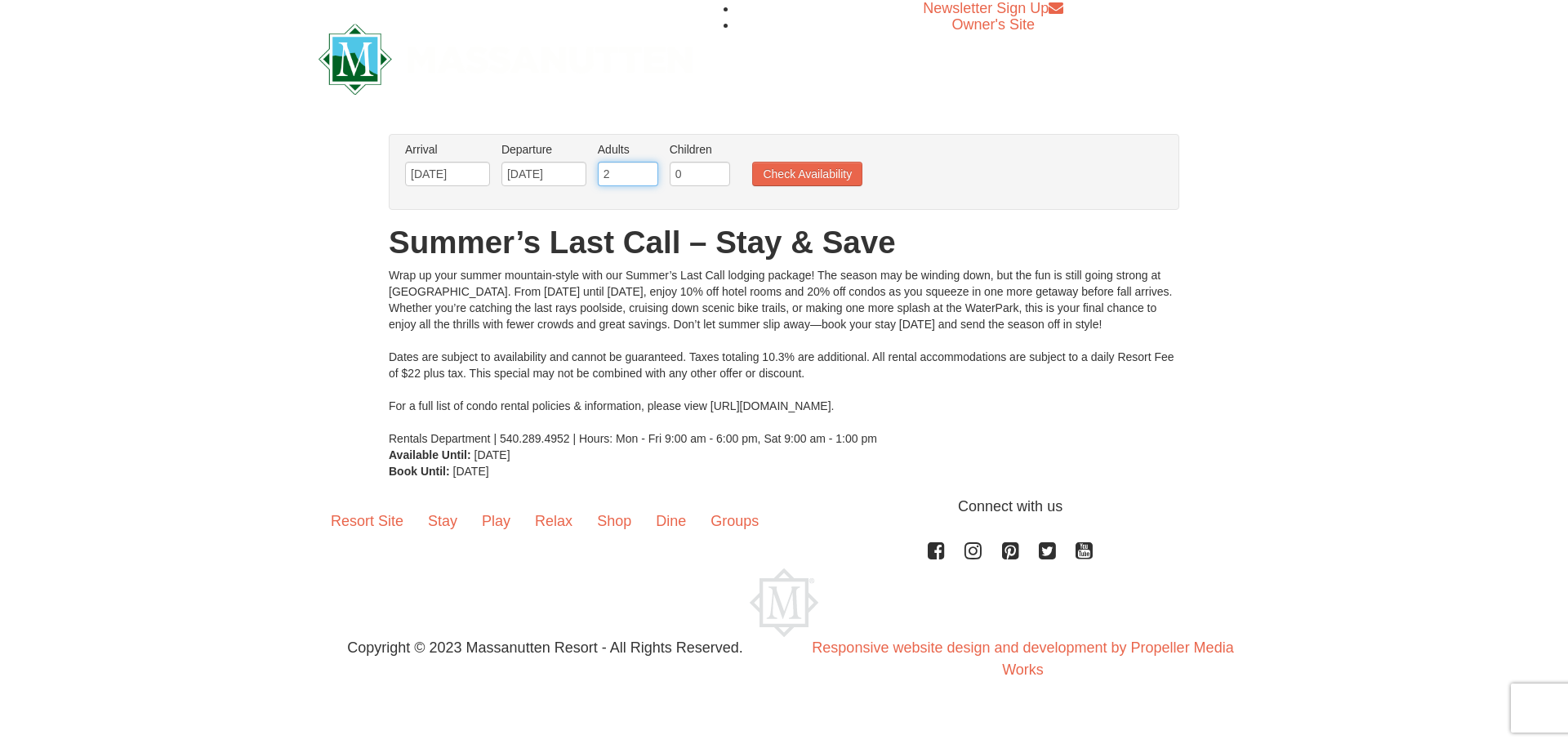
click at [628, 174] on input "2" at bounding box center [628, 174] width 60 height 25
click at [791, 173] on button "Check Availability" at bounding box center [807, 174] width 111 height 25
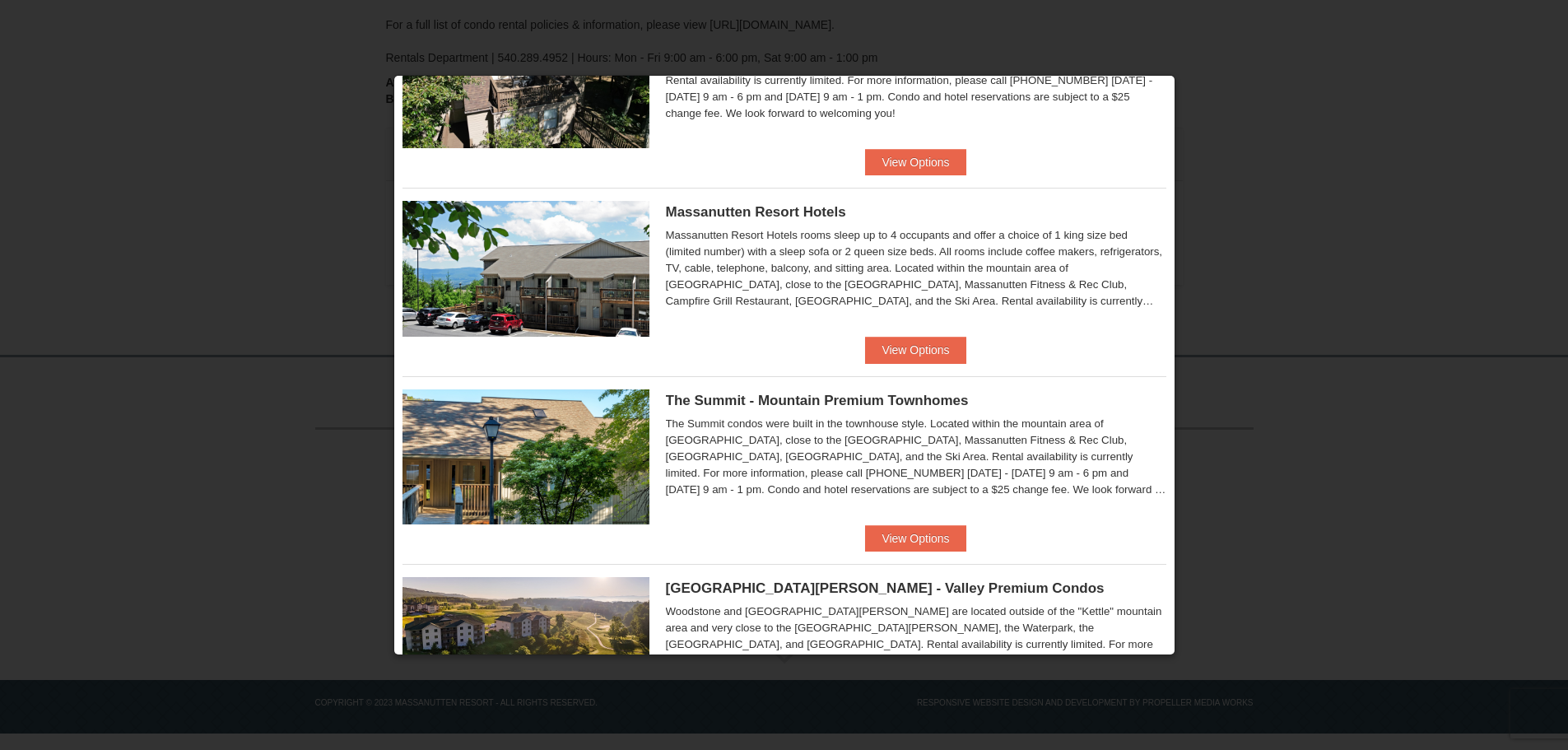
scroll to position [411, 0]
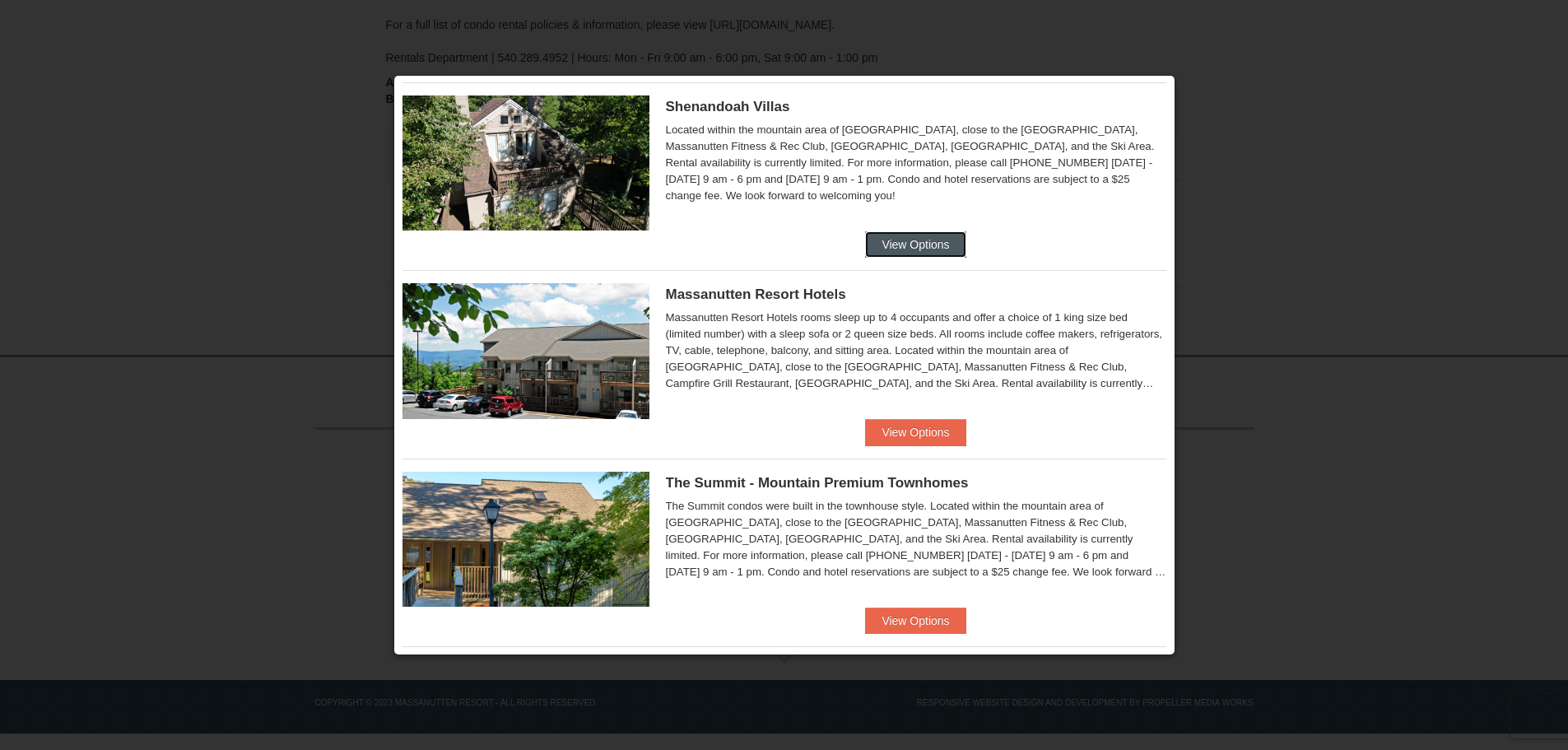
click at [902, 247] on button "View Options" at bounding box center [915, 245] width 100 height 27
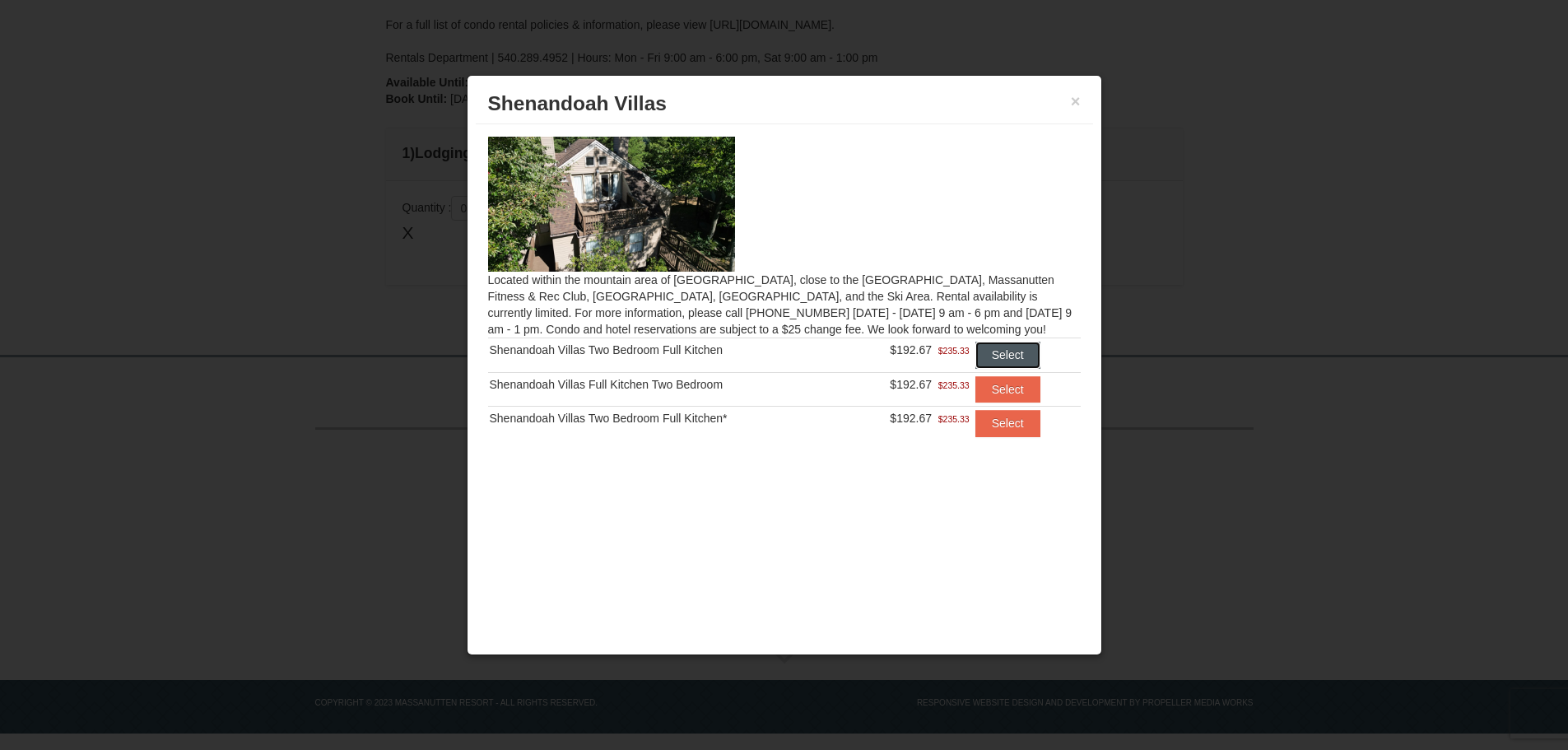
click at [1003, 360] on button "Select" at bounding box center [1007, 355] width 65 height 27
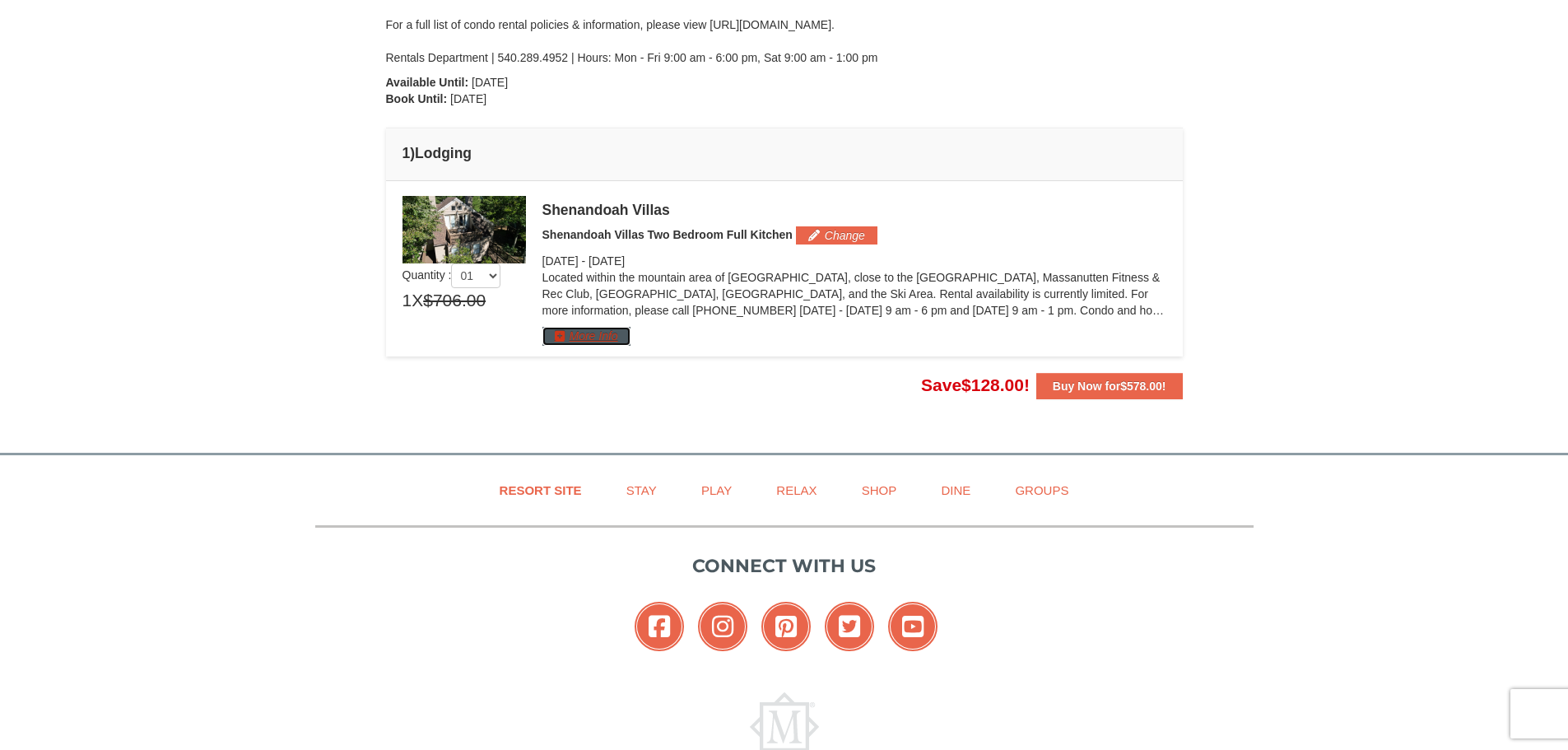
click at [610, 337] on button "More Info" at bounding box center [586, 335] width 89 height 18
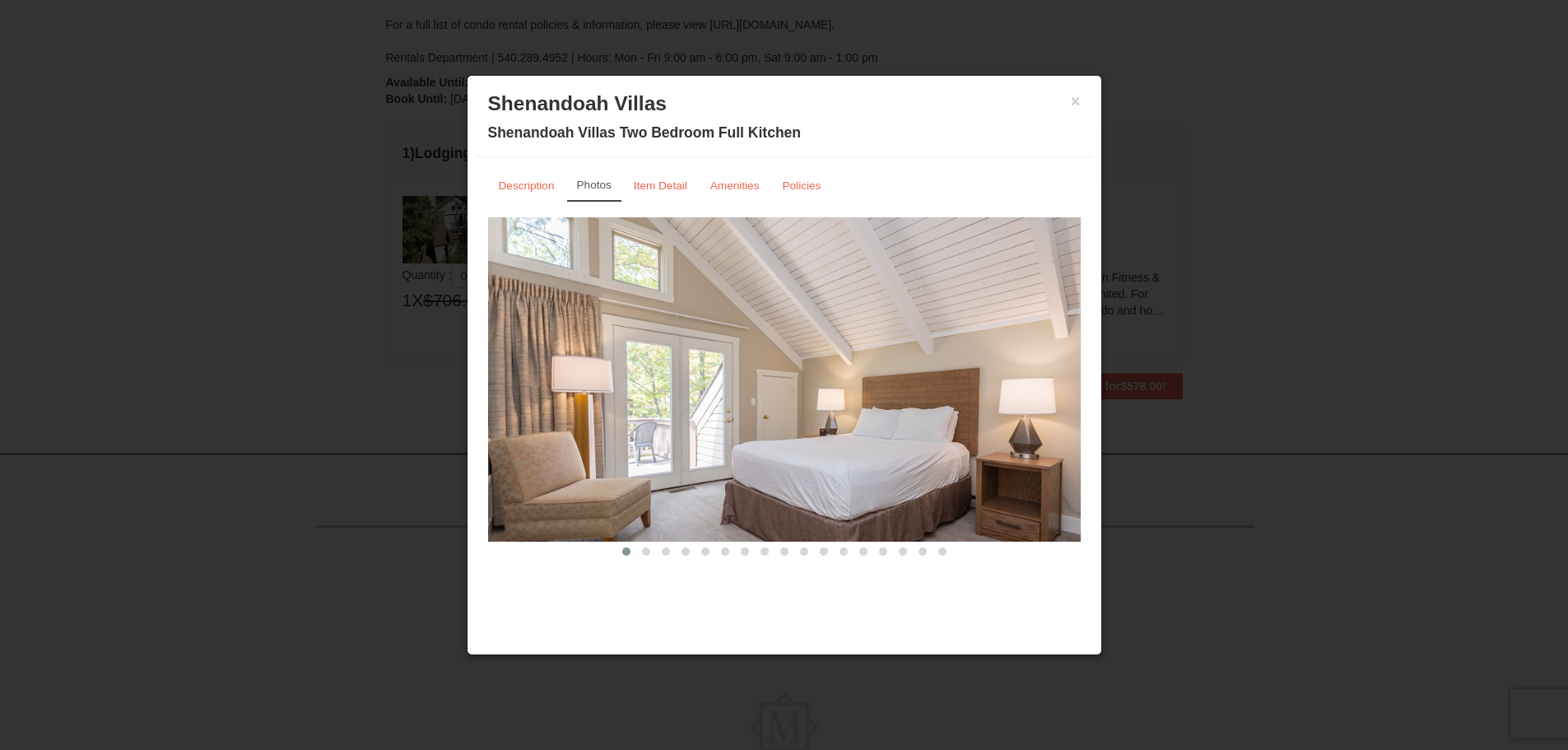
click at [644, 550] on span at bounding box center [645, 551] width 9 height 9
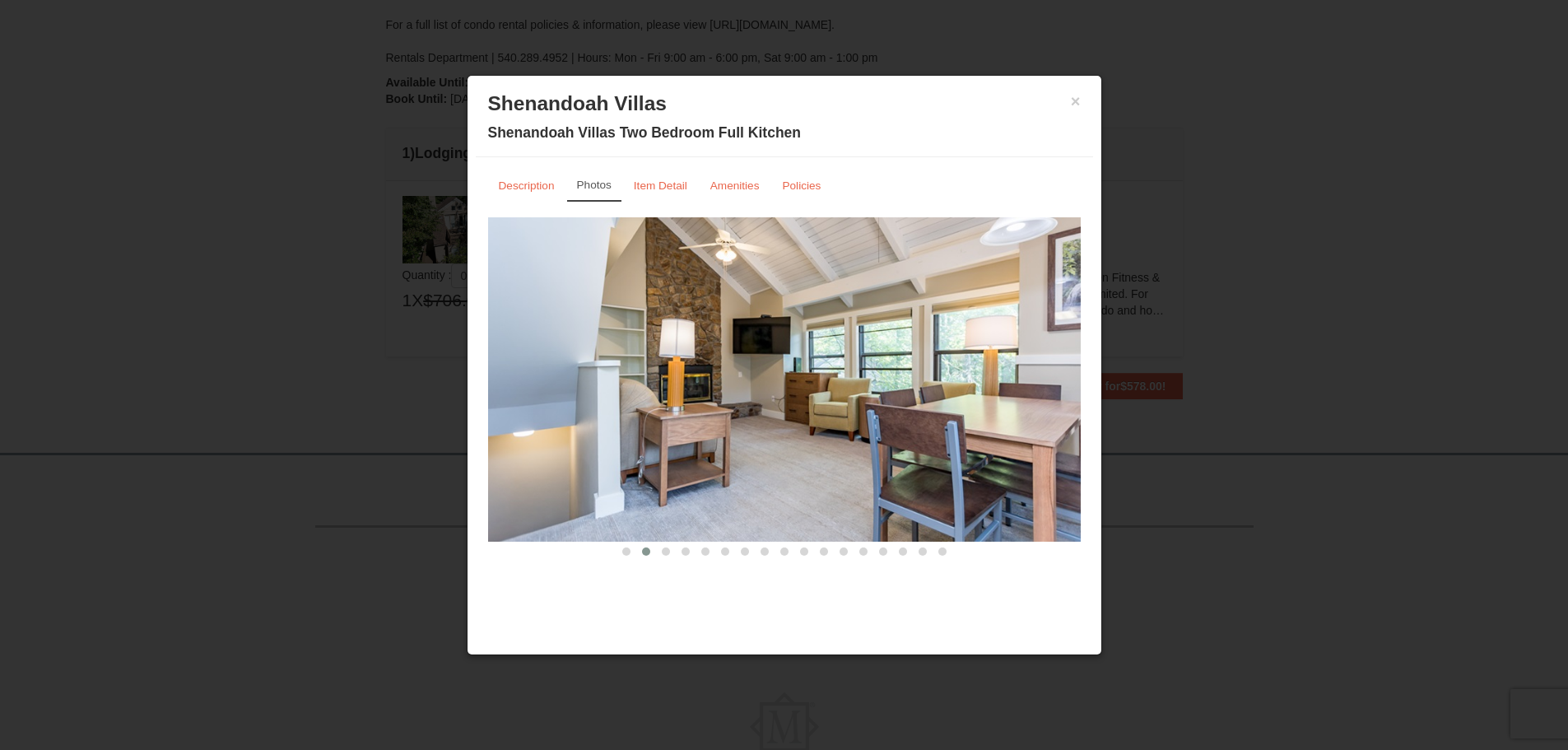
click at [667, 555] on span at bounding box center [665, 551] width 9 height 9
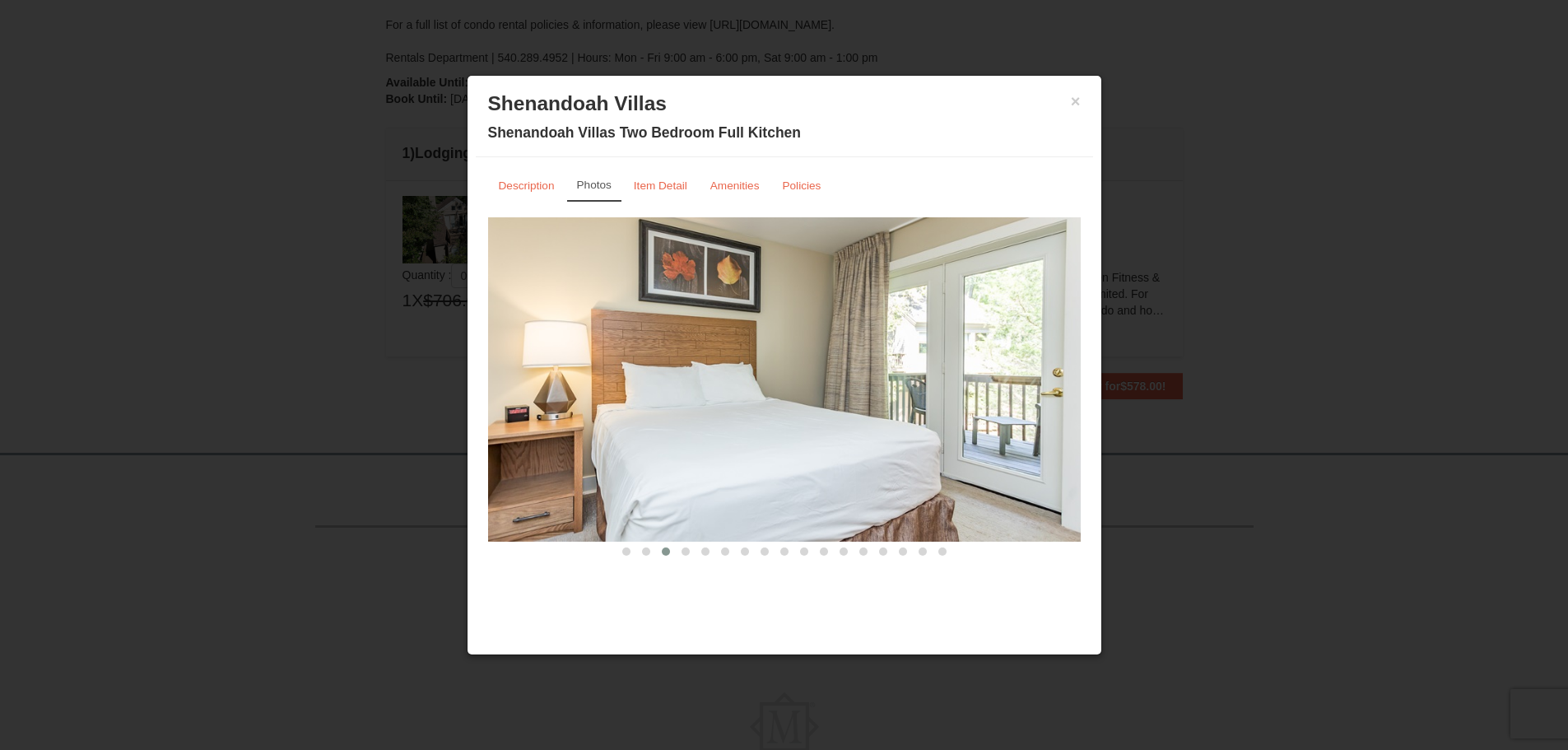
click at [682, 552] on span at bounding box center [685, 551] width 9 height 9
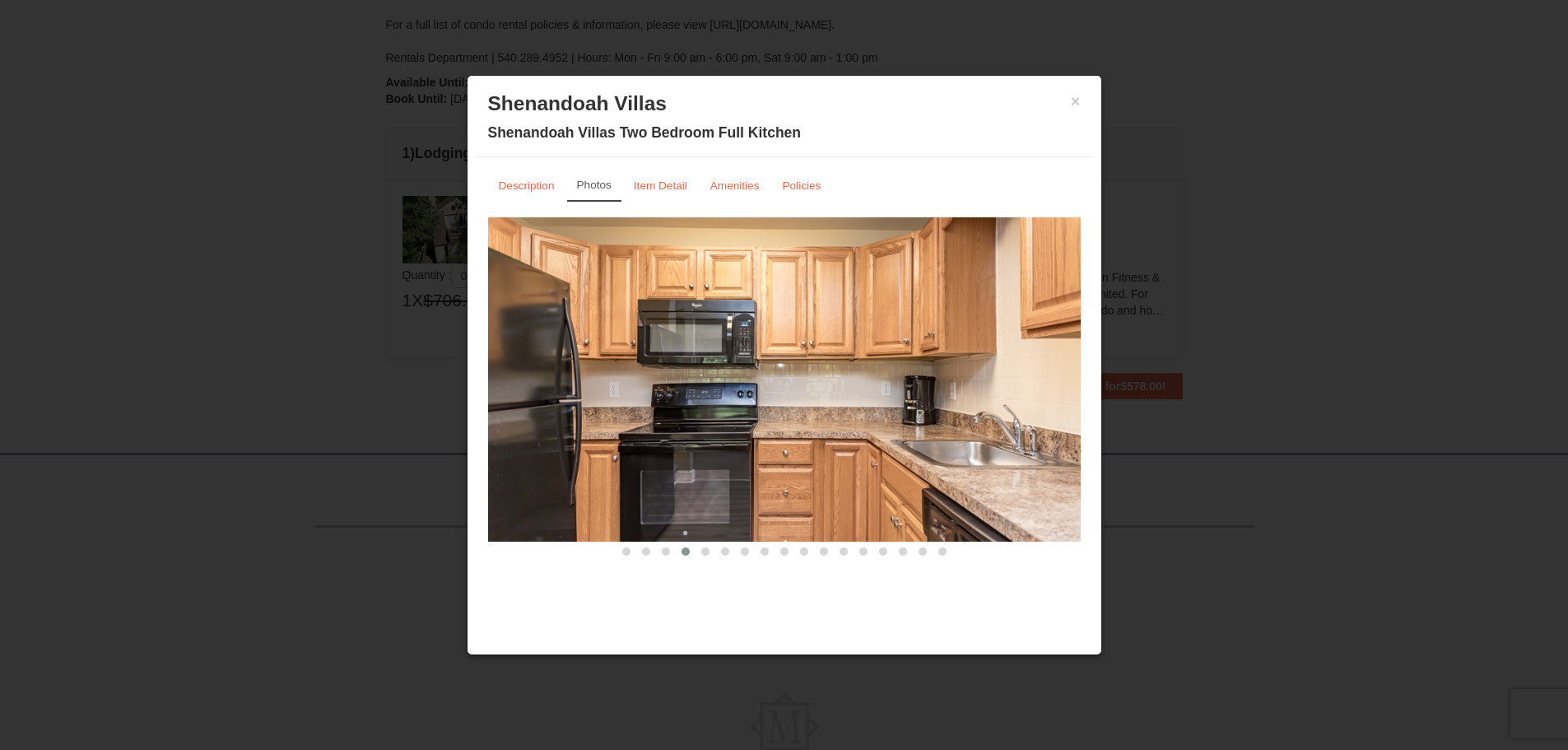
click at [706, 551] on span at bounding box center [705, 551] width 9 height 9
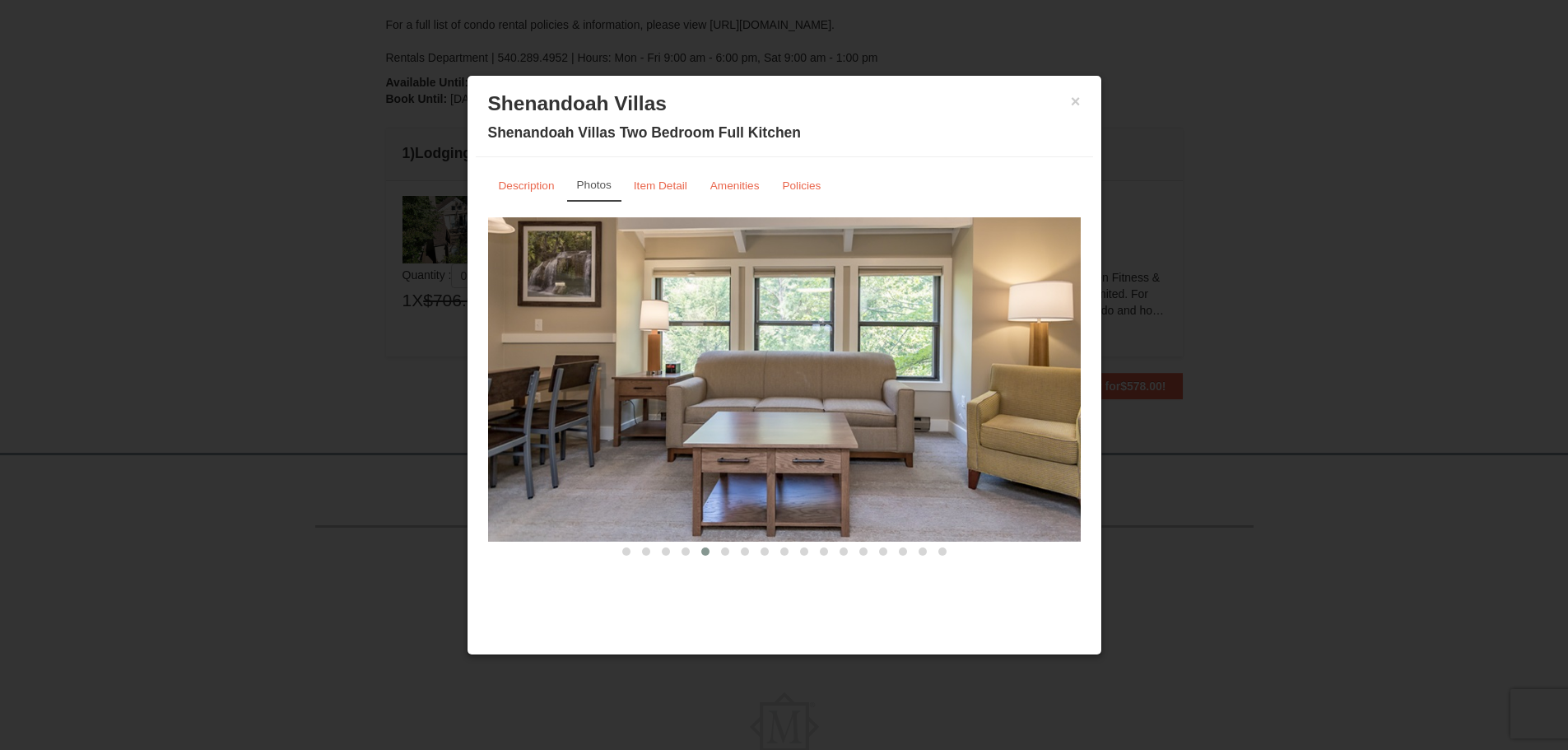
click at [726, 551] on span at bounding box center [724, 551] width 9 height 9
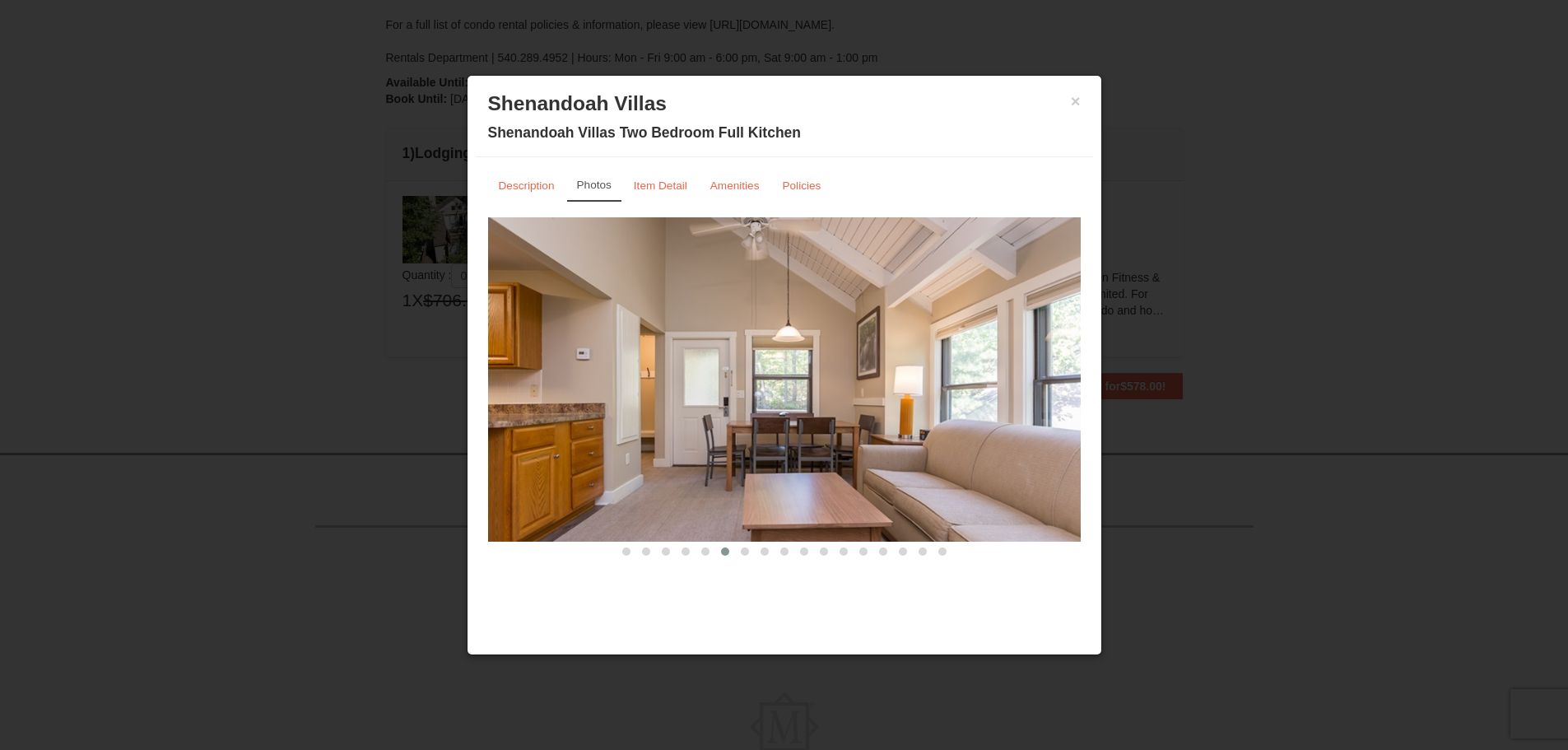
click at [749, 551] on button at bounding box center [744, 551] width 20 height 16
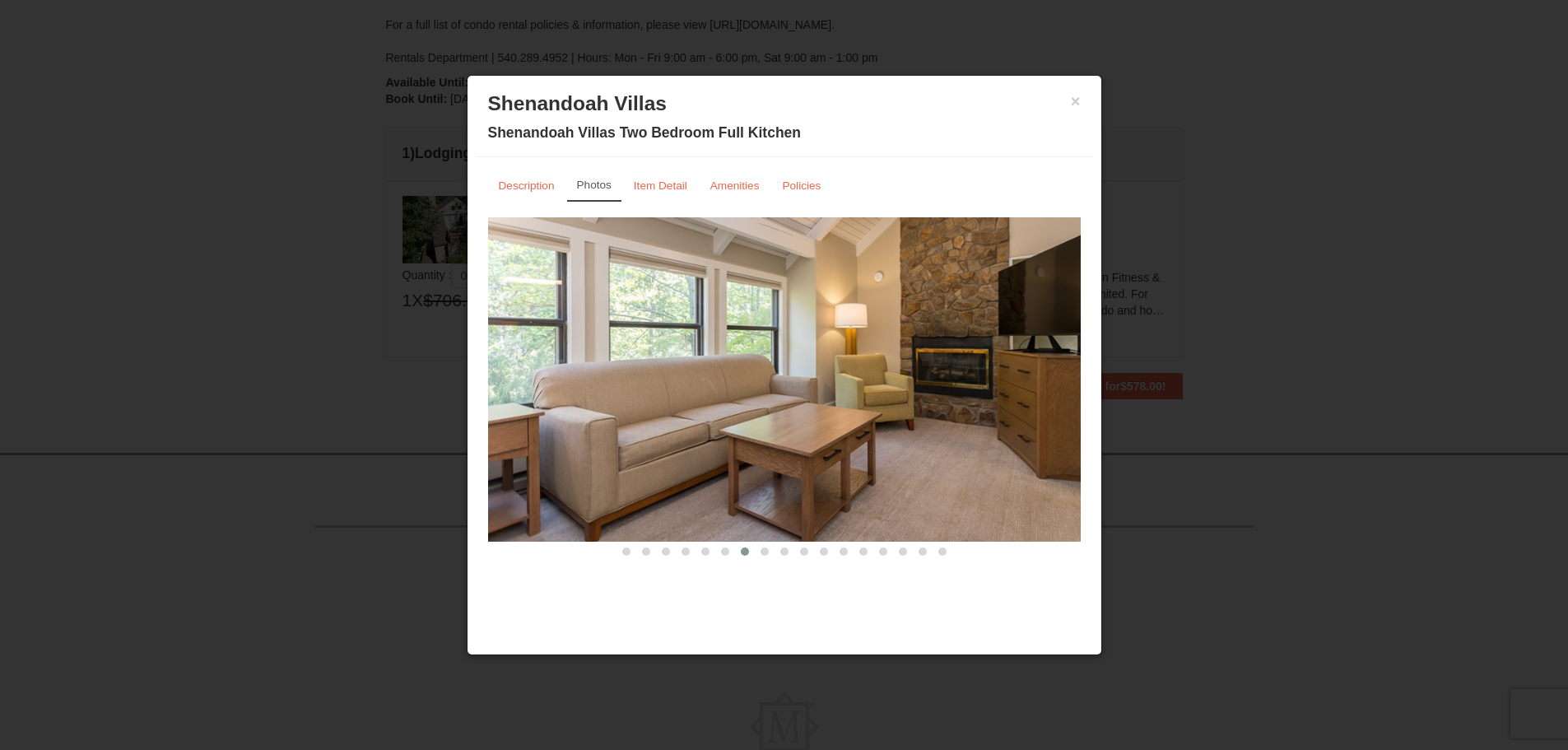
click at [766, 551] on span at bounding box center [764, 551] width 9 height 9
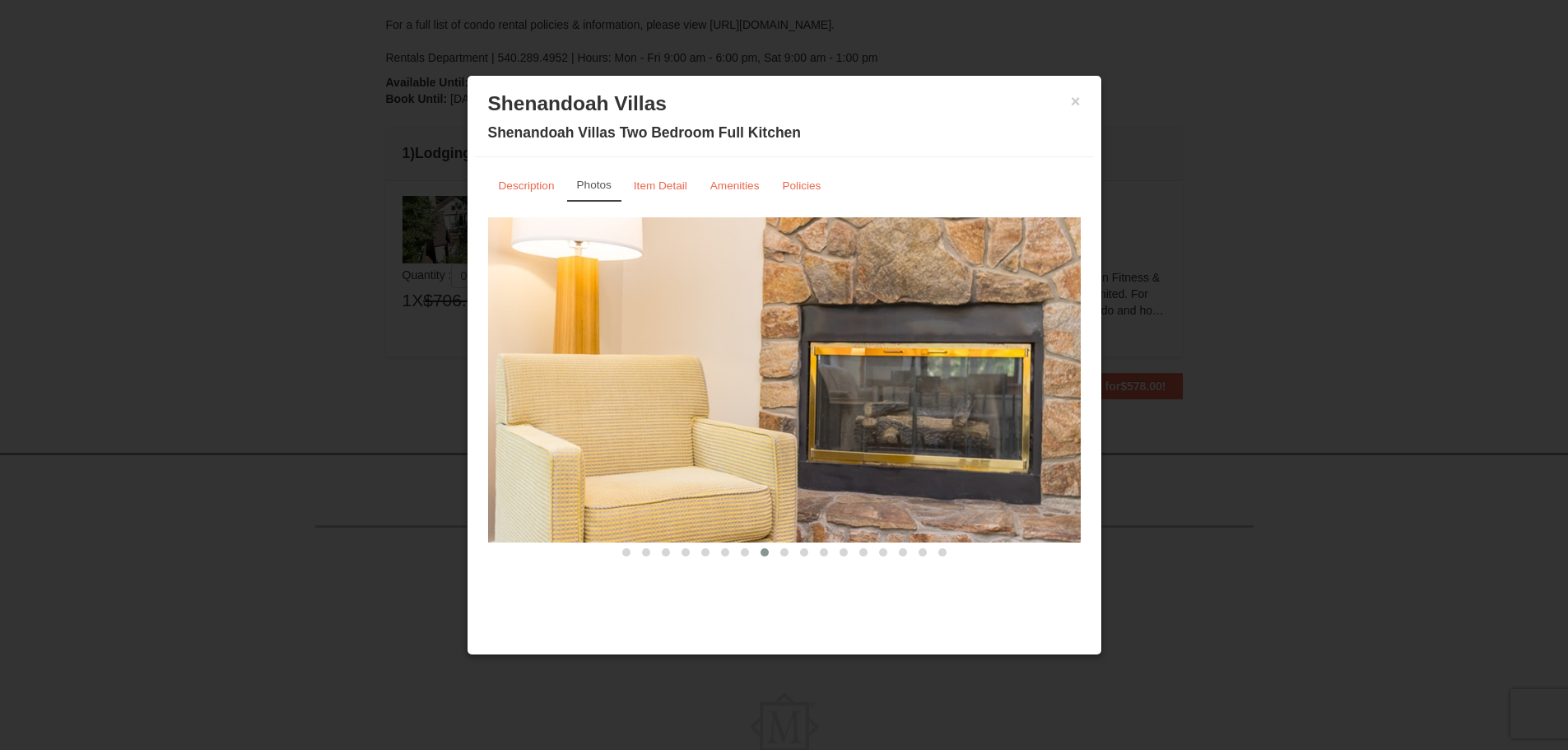
click at [783, 551] on span at bounding box center [784, 552] width 9 height 9
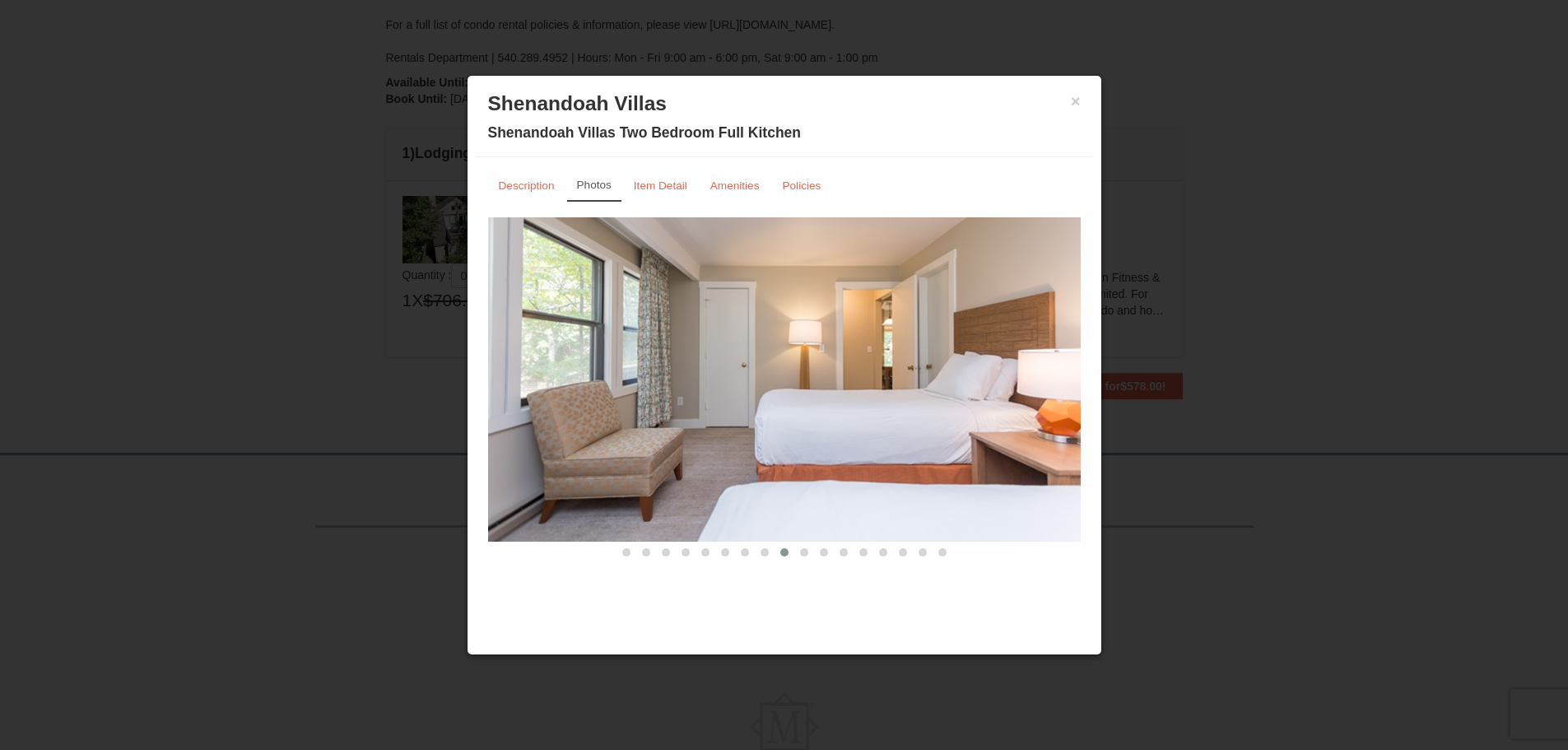
click at [801, 551] on span at bounding box center [804, 552] width 9 height 9
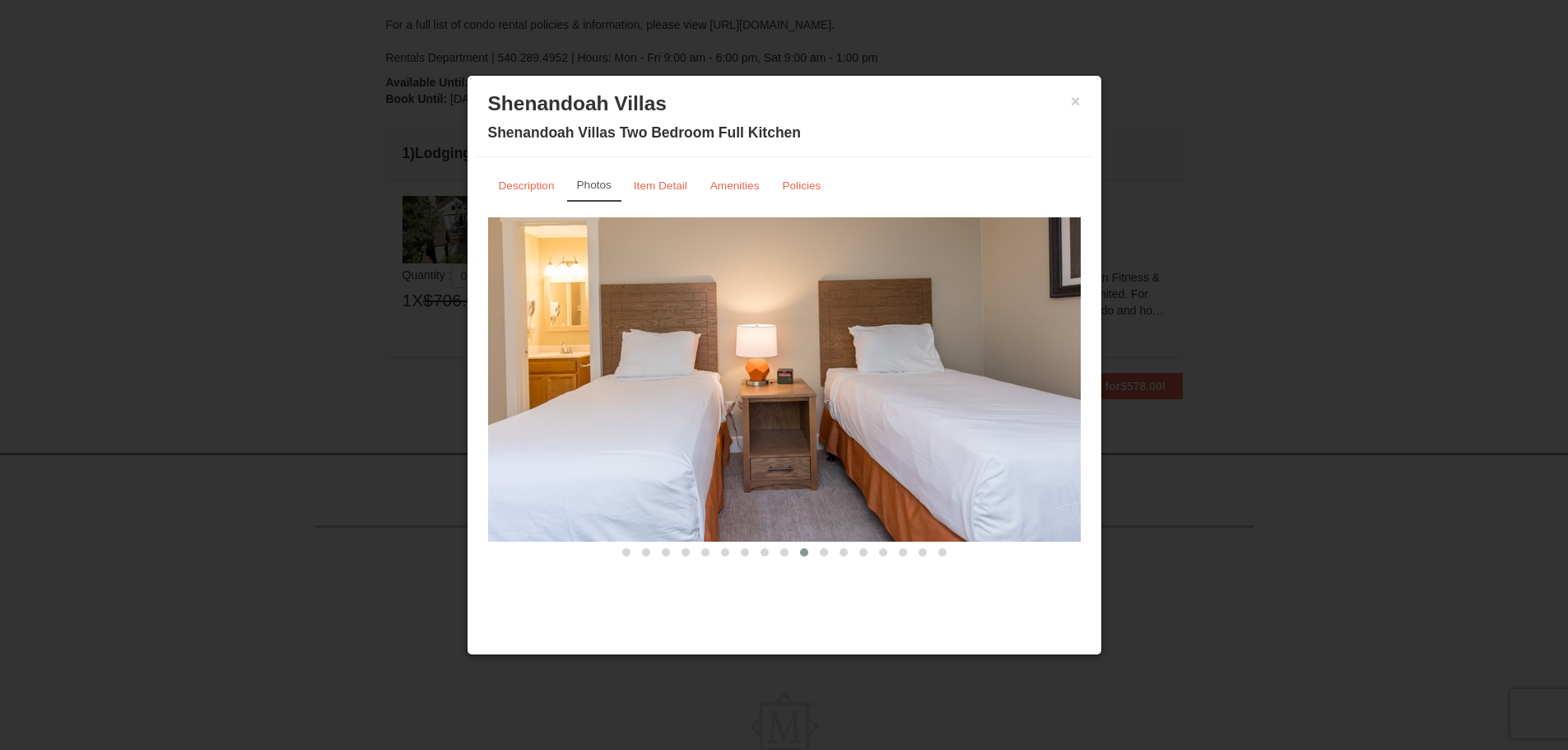
click at [823, 552] on span at bounding box center [824, 552] width 9 height 9
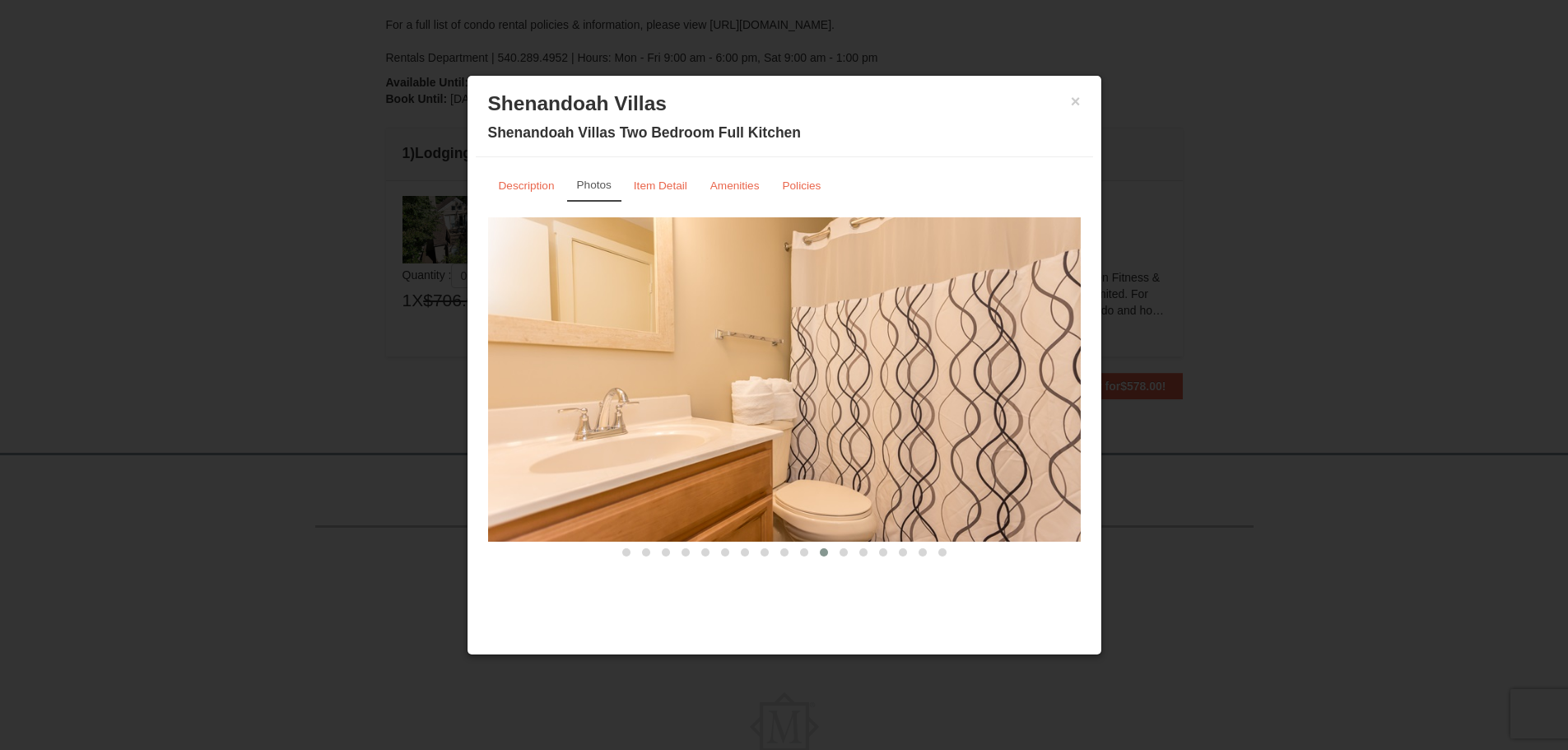
click at [844, 552] on span at bounding box center [844, 552] width 9 height 9
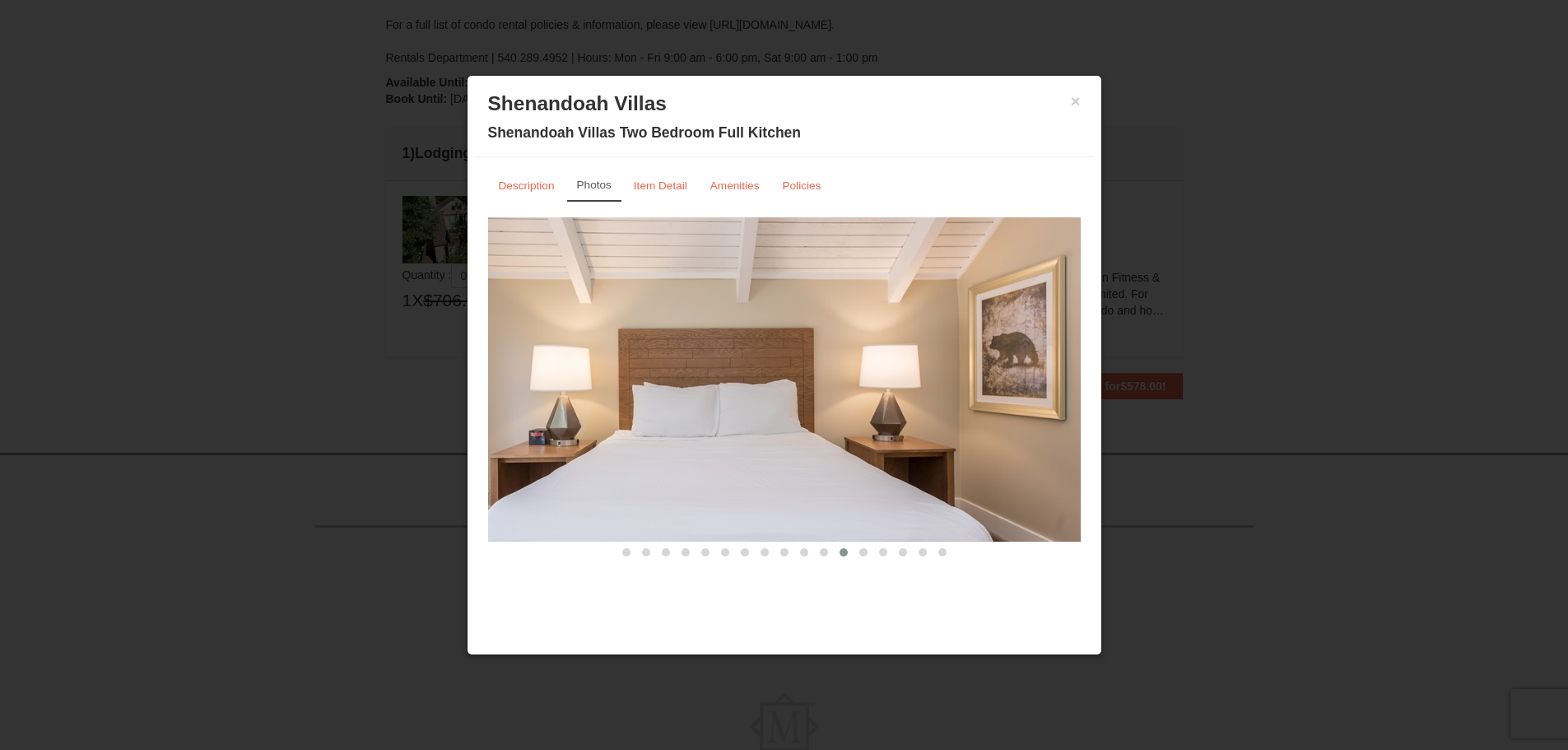
click at [865, 551] on span at bounding box center [863, 552] width 9 height 9
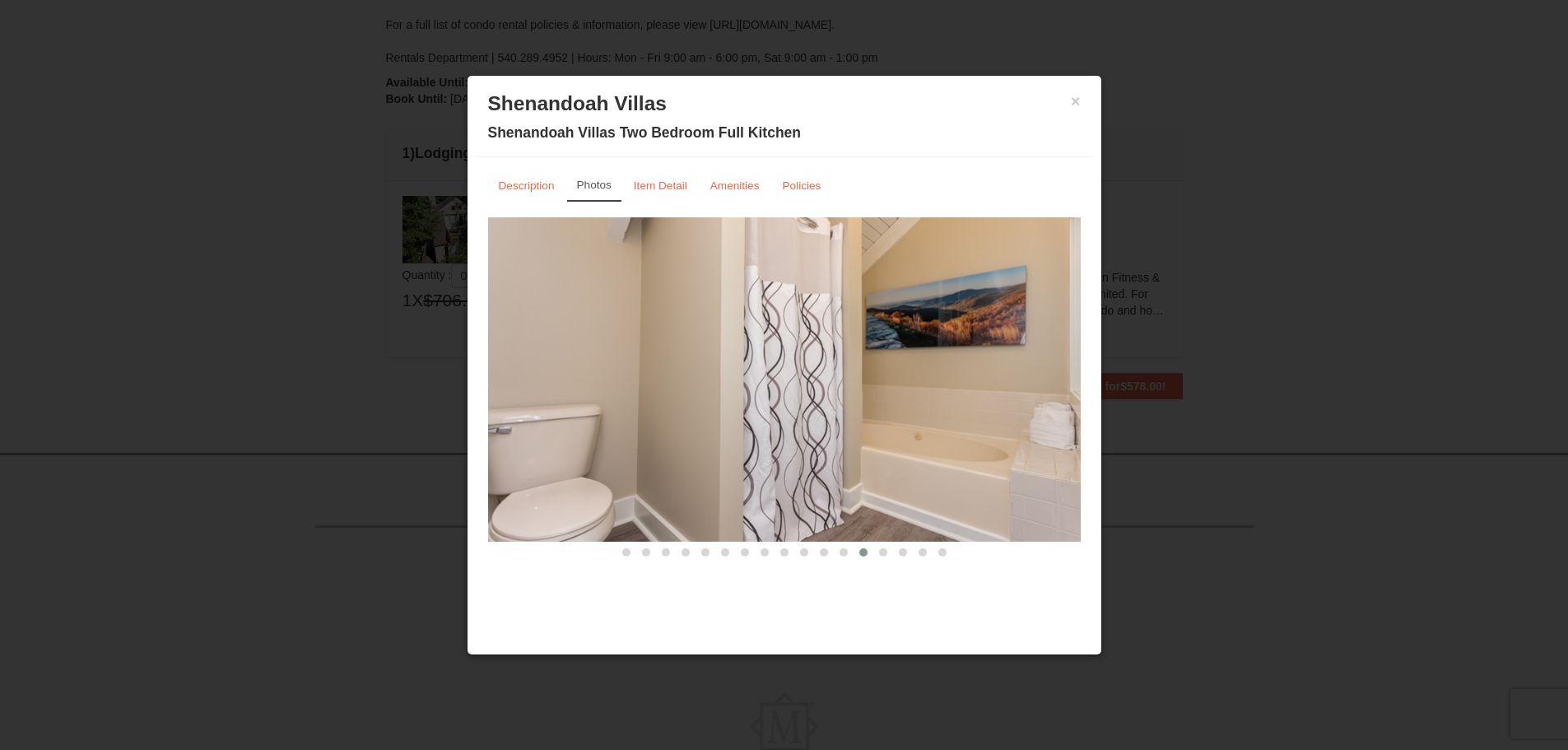
click at [884, 551] on span at bounding box center [883, 552] width 9 height 9
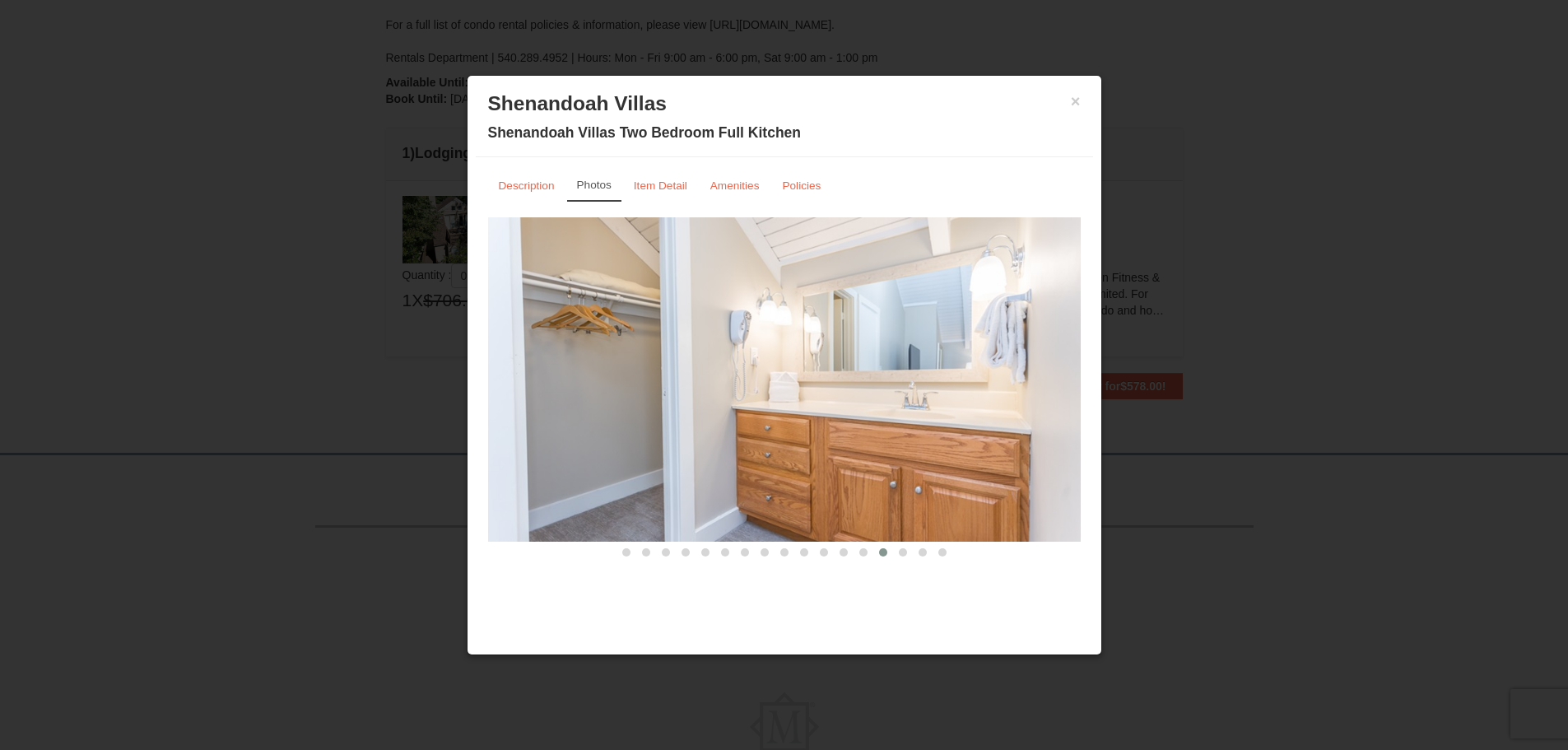
click at [899, 551] on span at bounding box center [903, 552] width 9 height 9
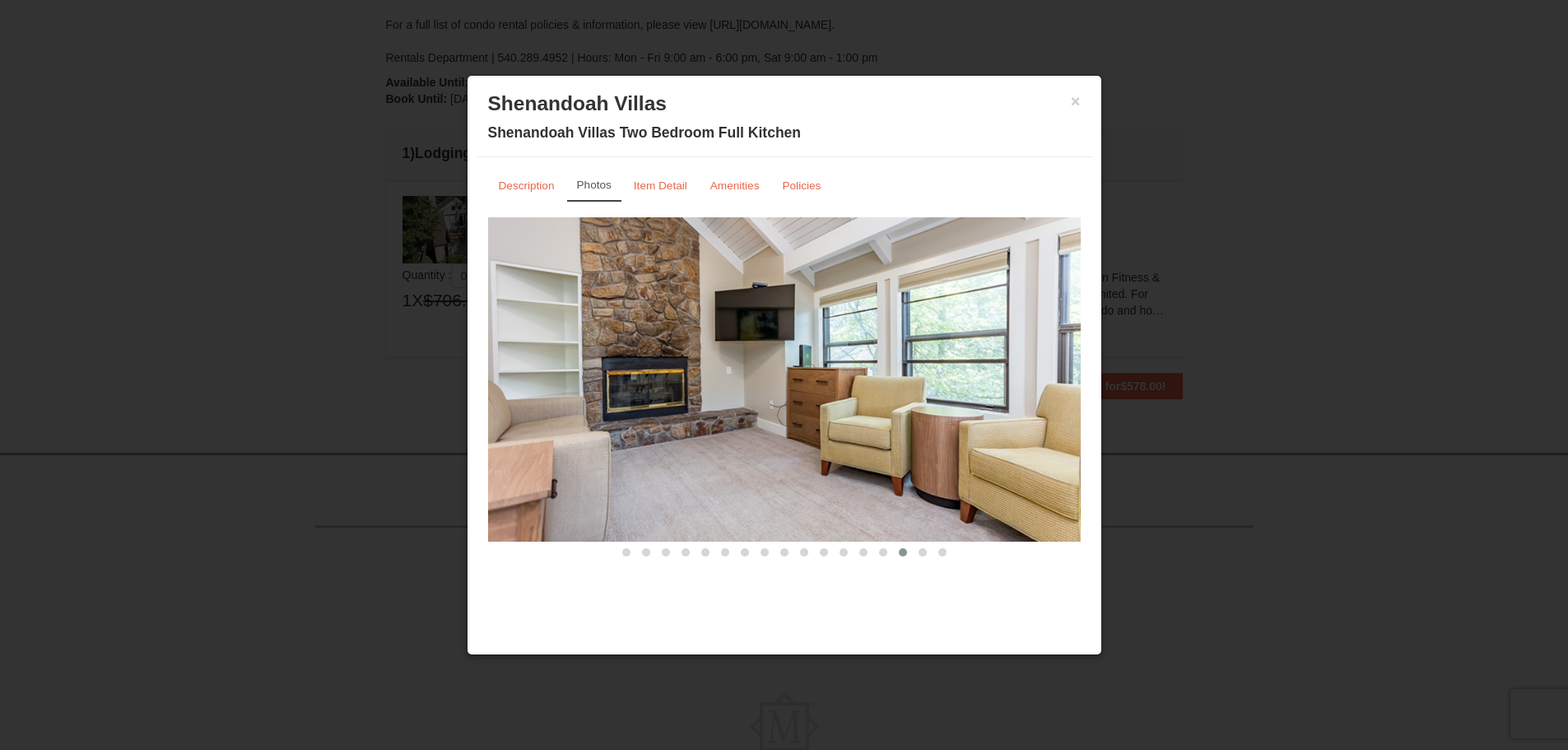
click at [920, 551] on span at bounding box center [923, 552] width 9 height 9
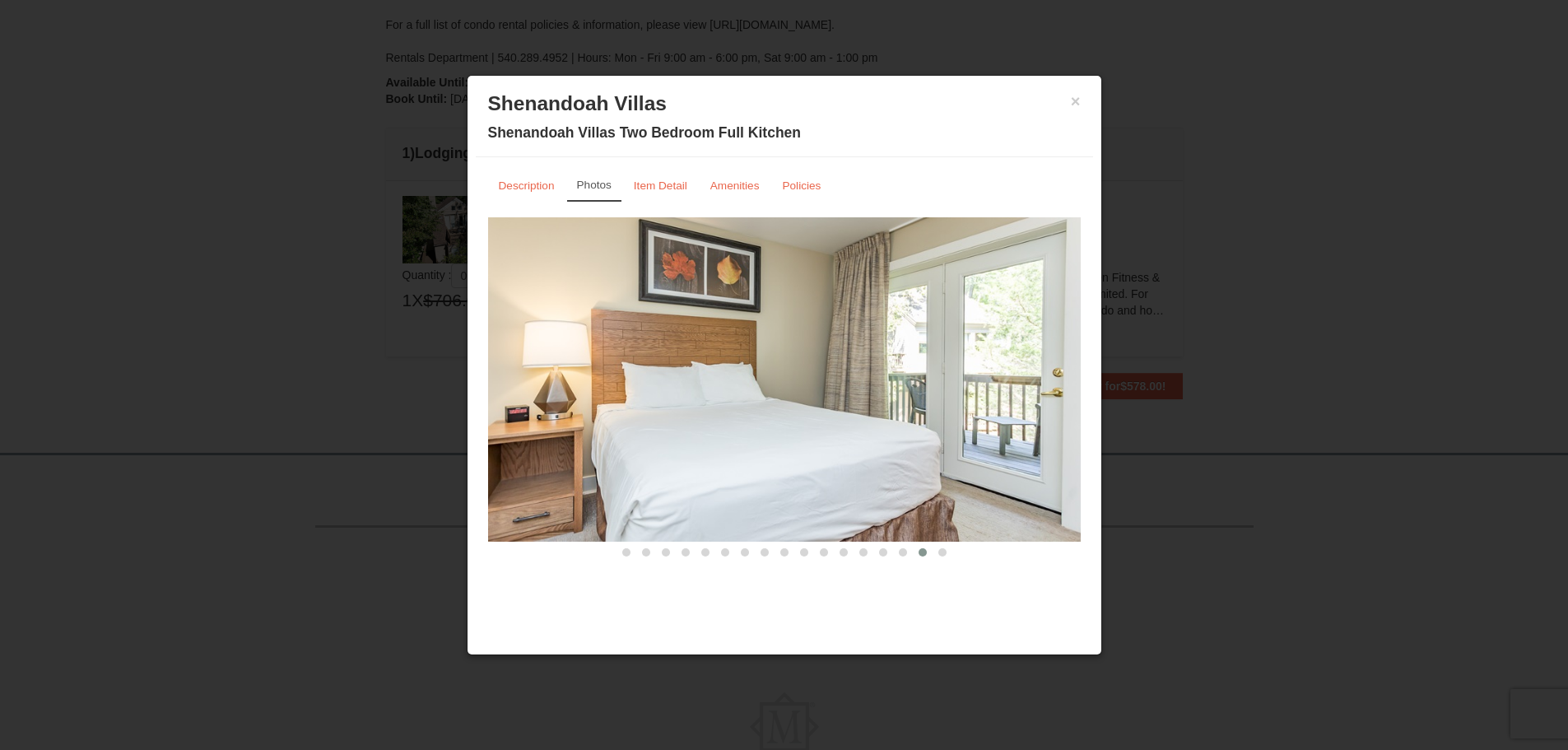
click at [943, 552] on span at bounding box center [943, 552] width 9 height 9
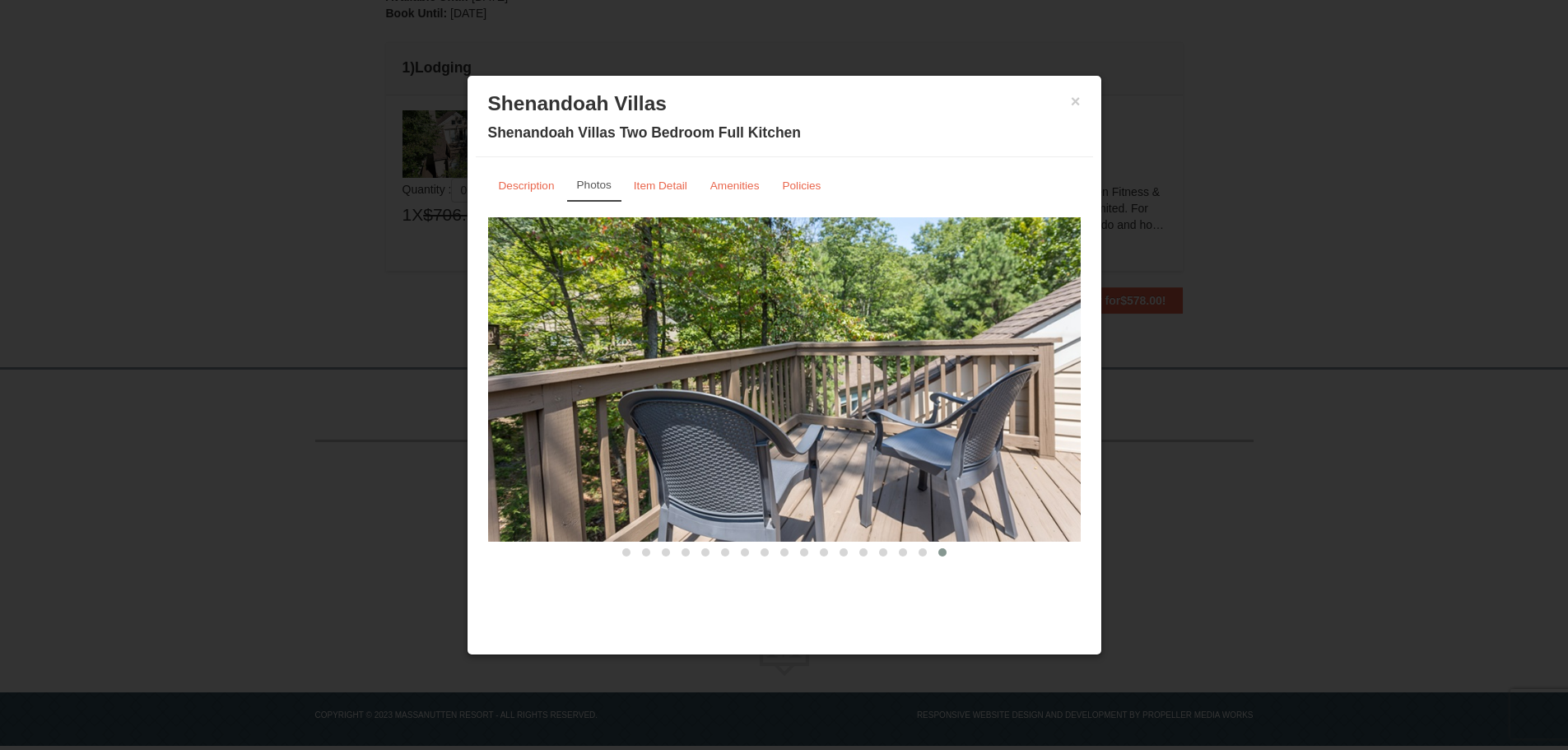
scroll to position [442, 0]
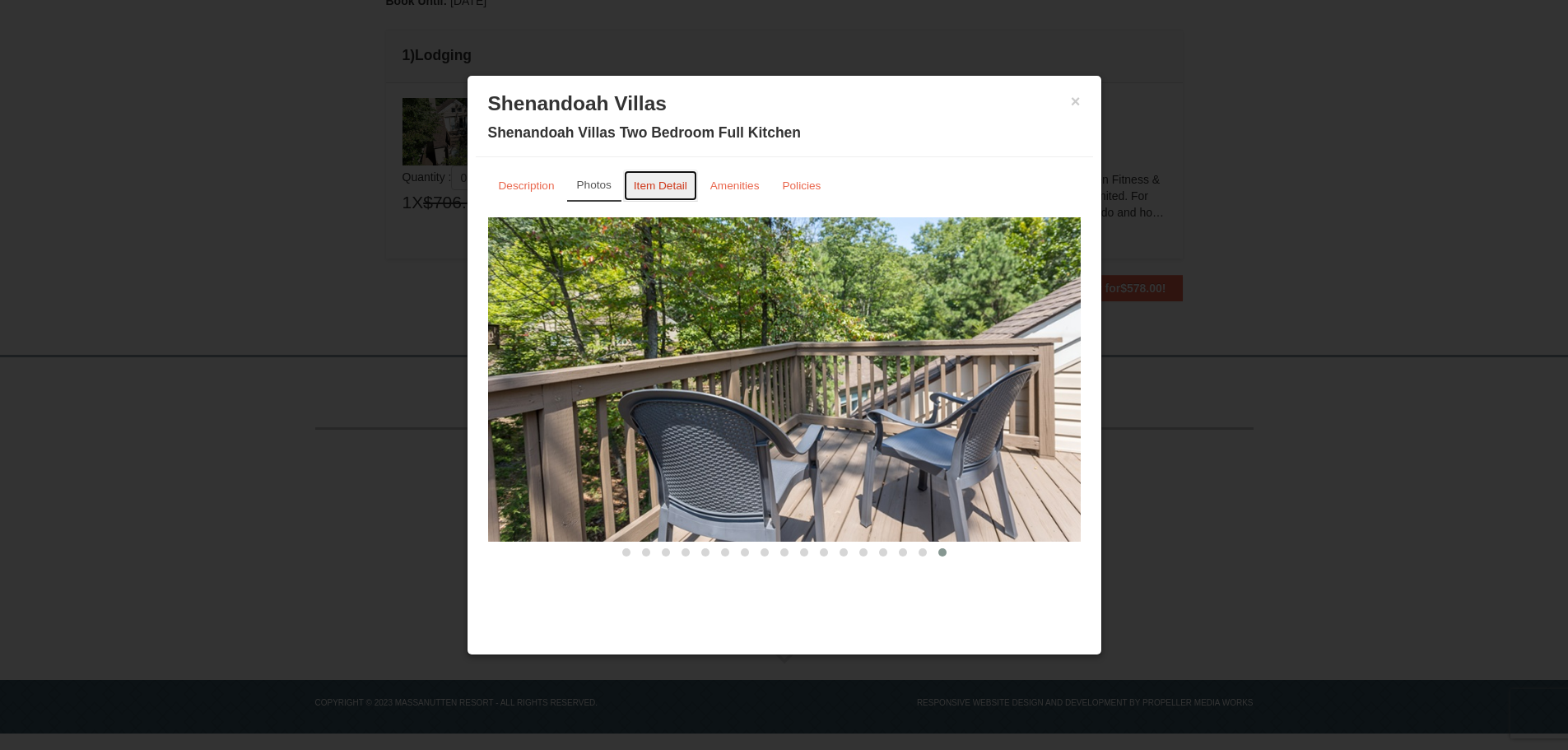
click at [672, 180] on small "Item Detail" at bounding box center [661, 185] width 53 height 12
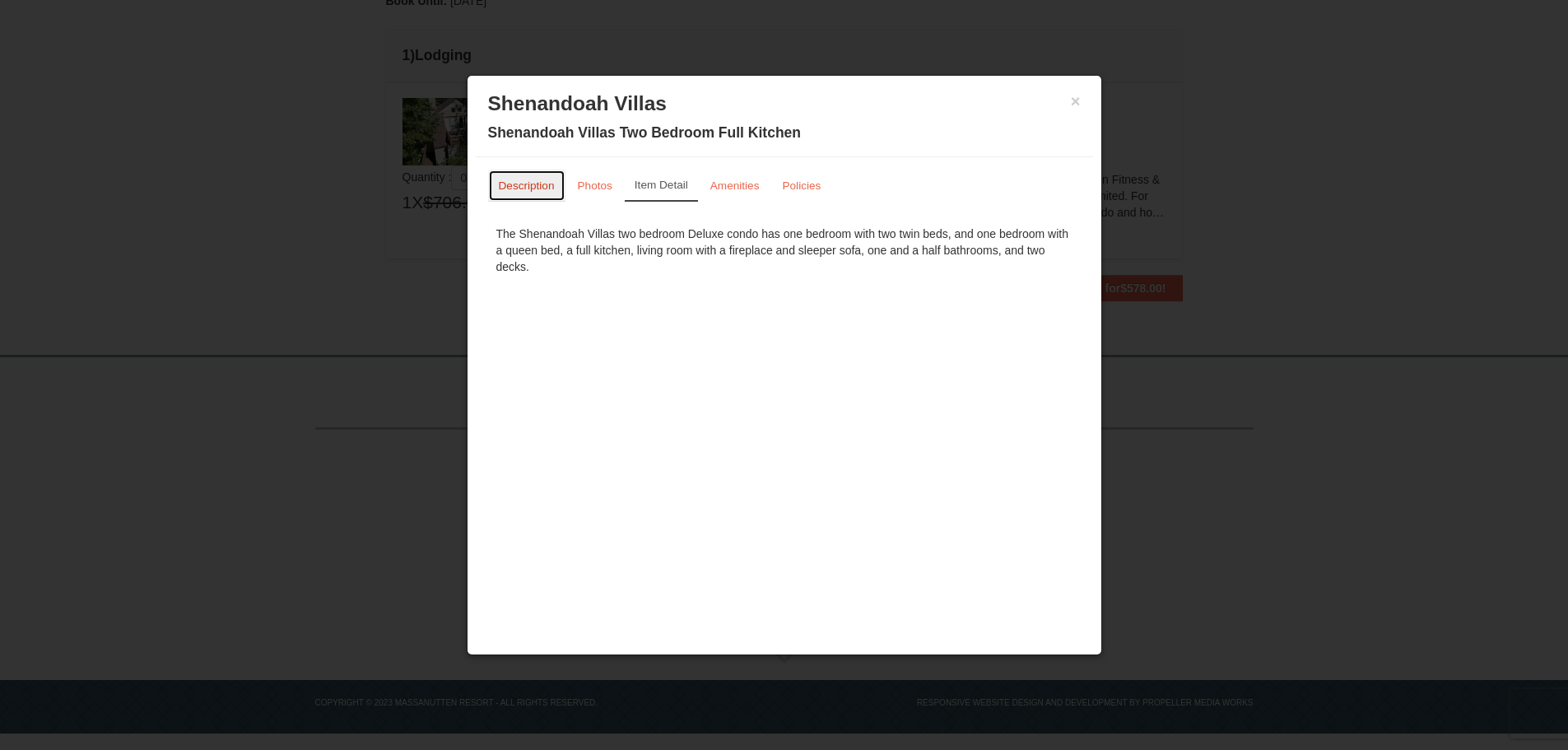
click at [538, 181] on small "Description" at bounding box center [526, 185] width 56 height 12
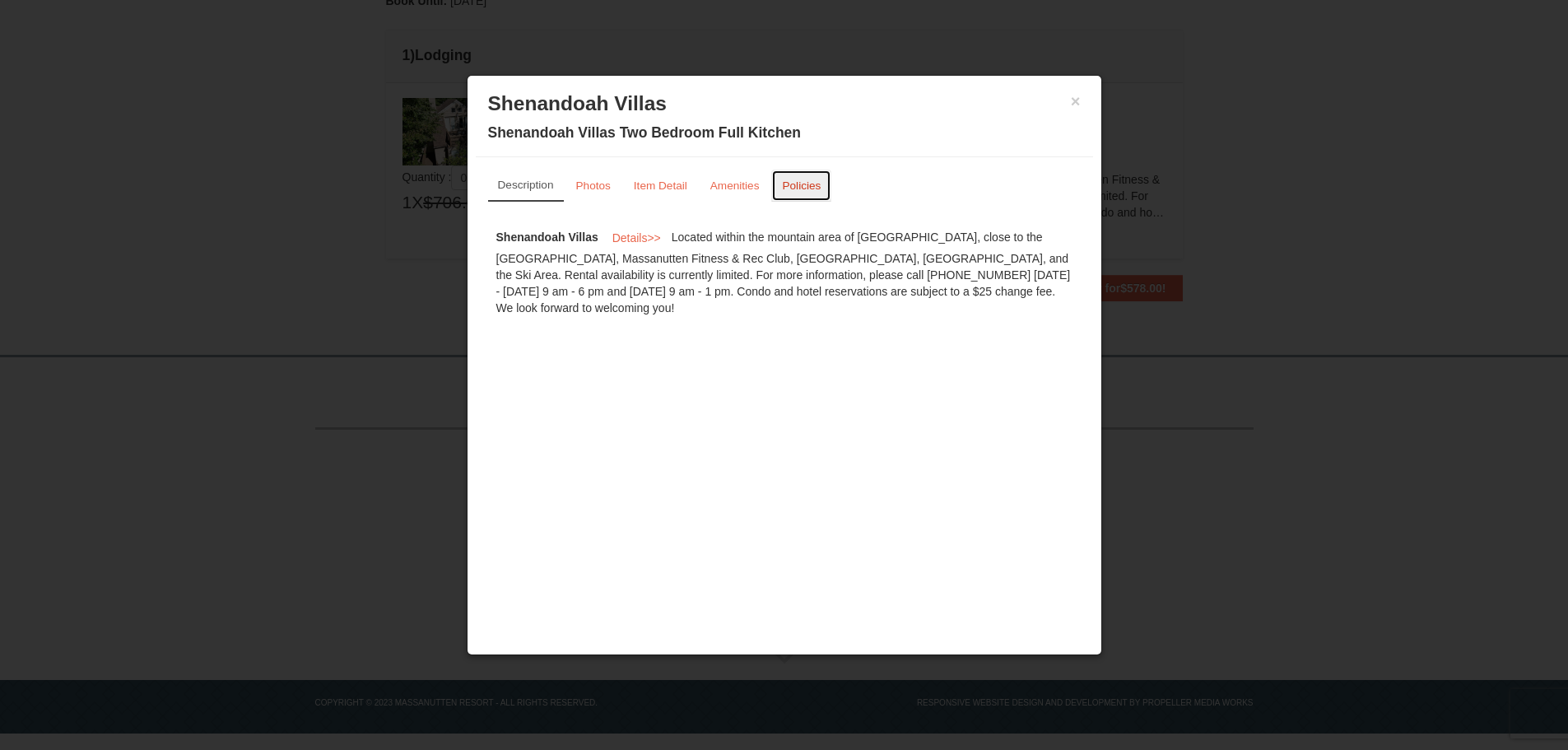
click at [797, 185] on small "Policies" at bounding box center [801, 185] width 39 height 12
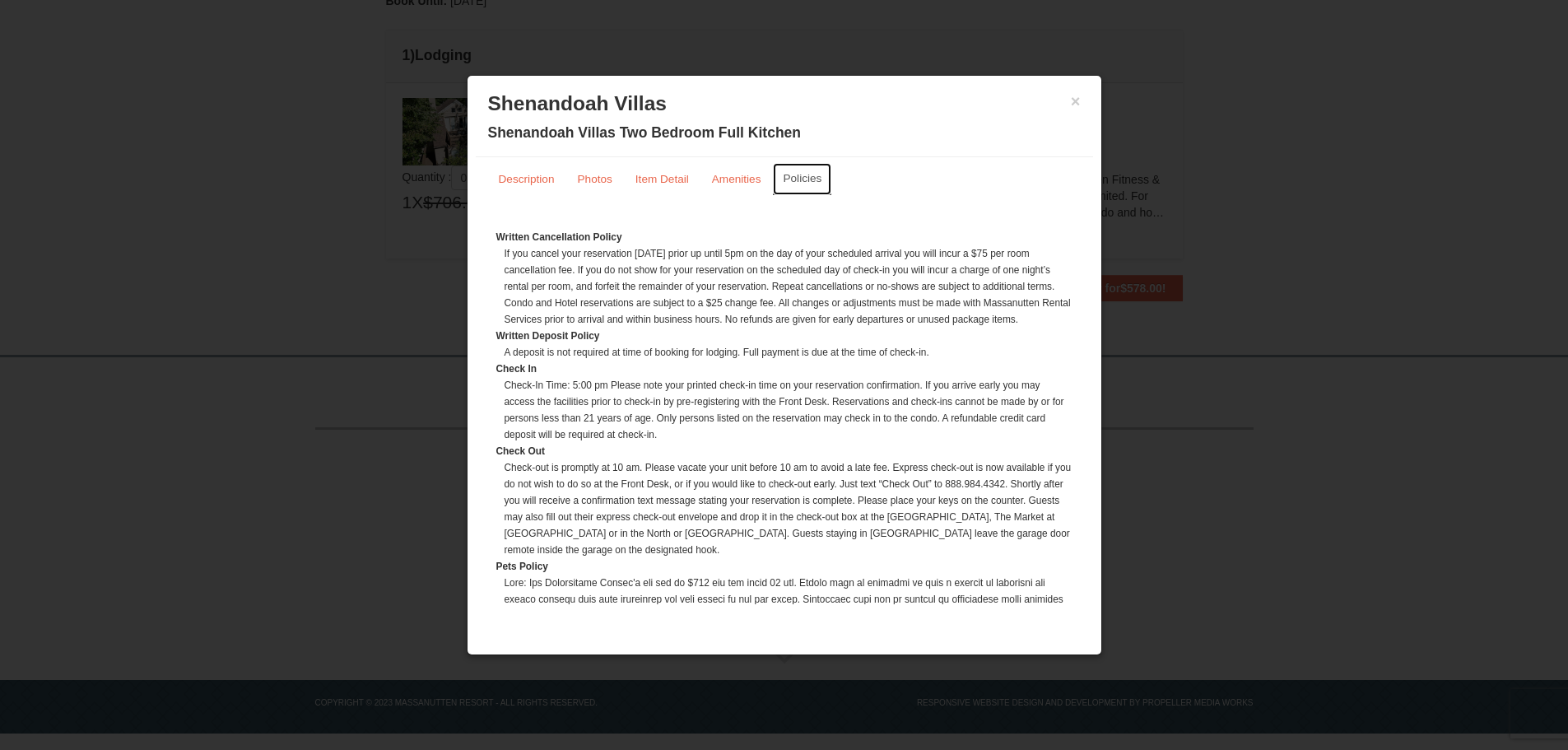
scroll to position [0, 0]
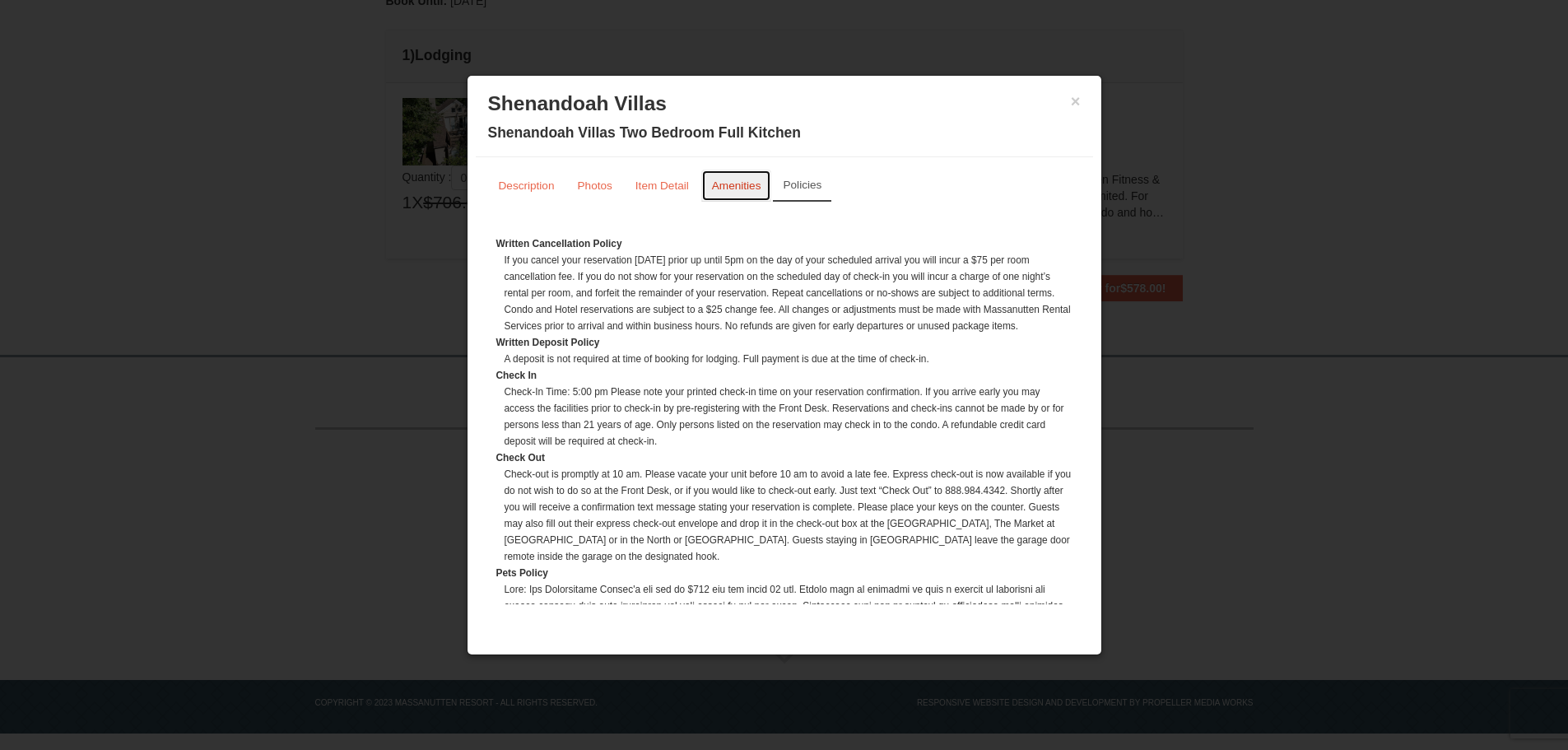
click at [749, 188] on small "Amenities" at bounding box center [737, 185] width 50 height 12
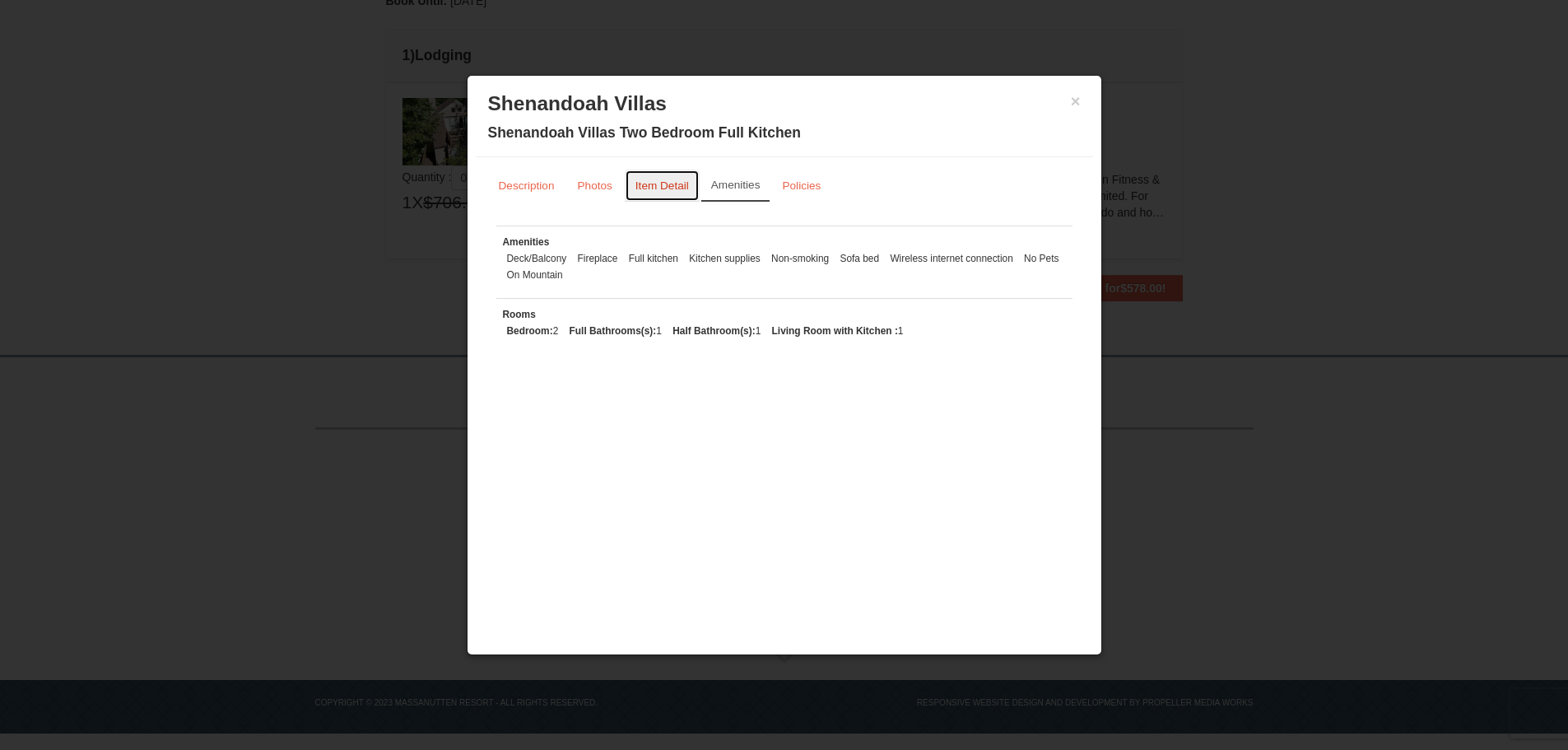
click at [678, 186] on small "Item Detail" at bounding box center [662, 185] width 53 height 12
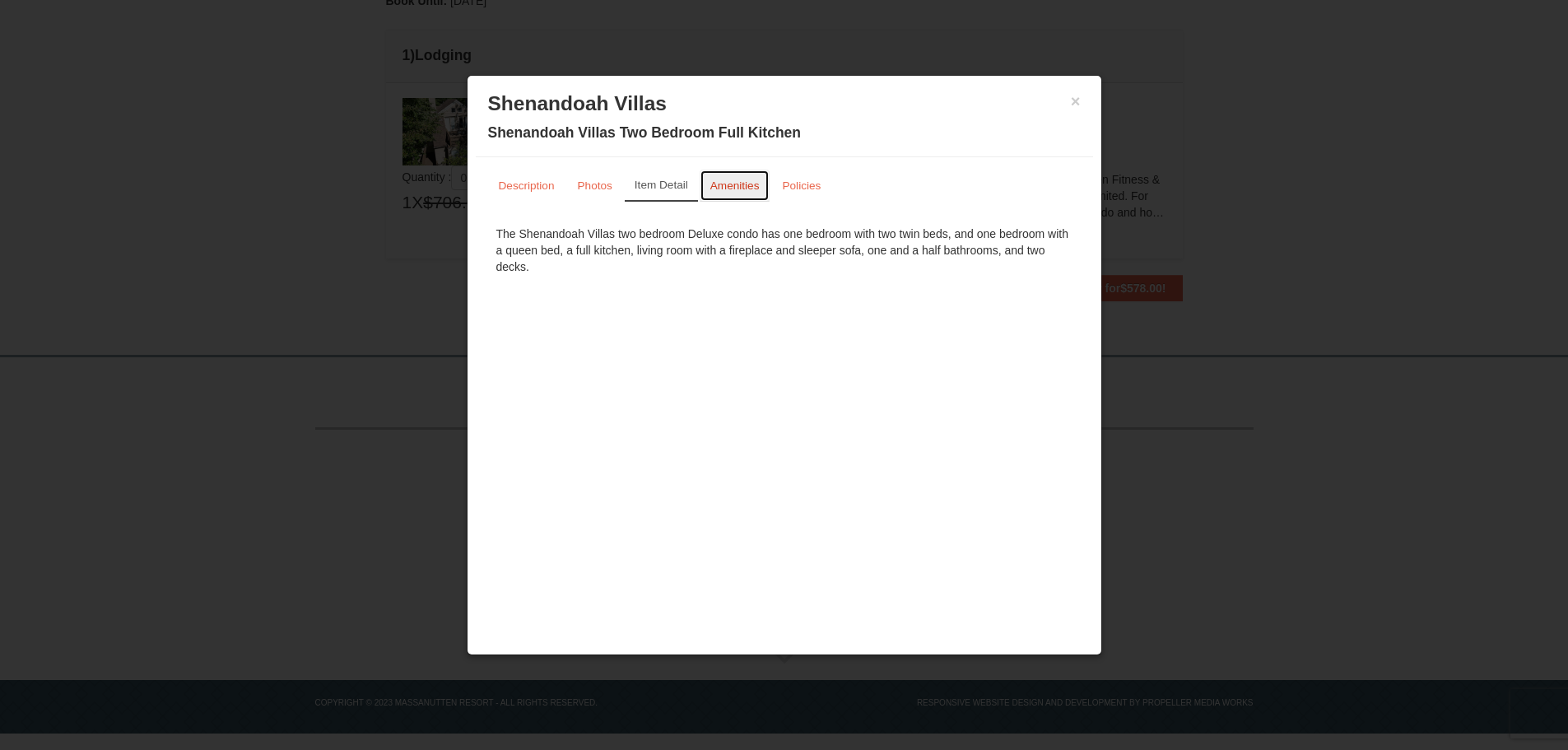
click at [728, 184] on small "Amenities" at bounding box center [735, 185] width 50 height 12
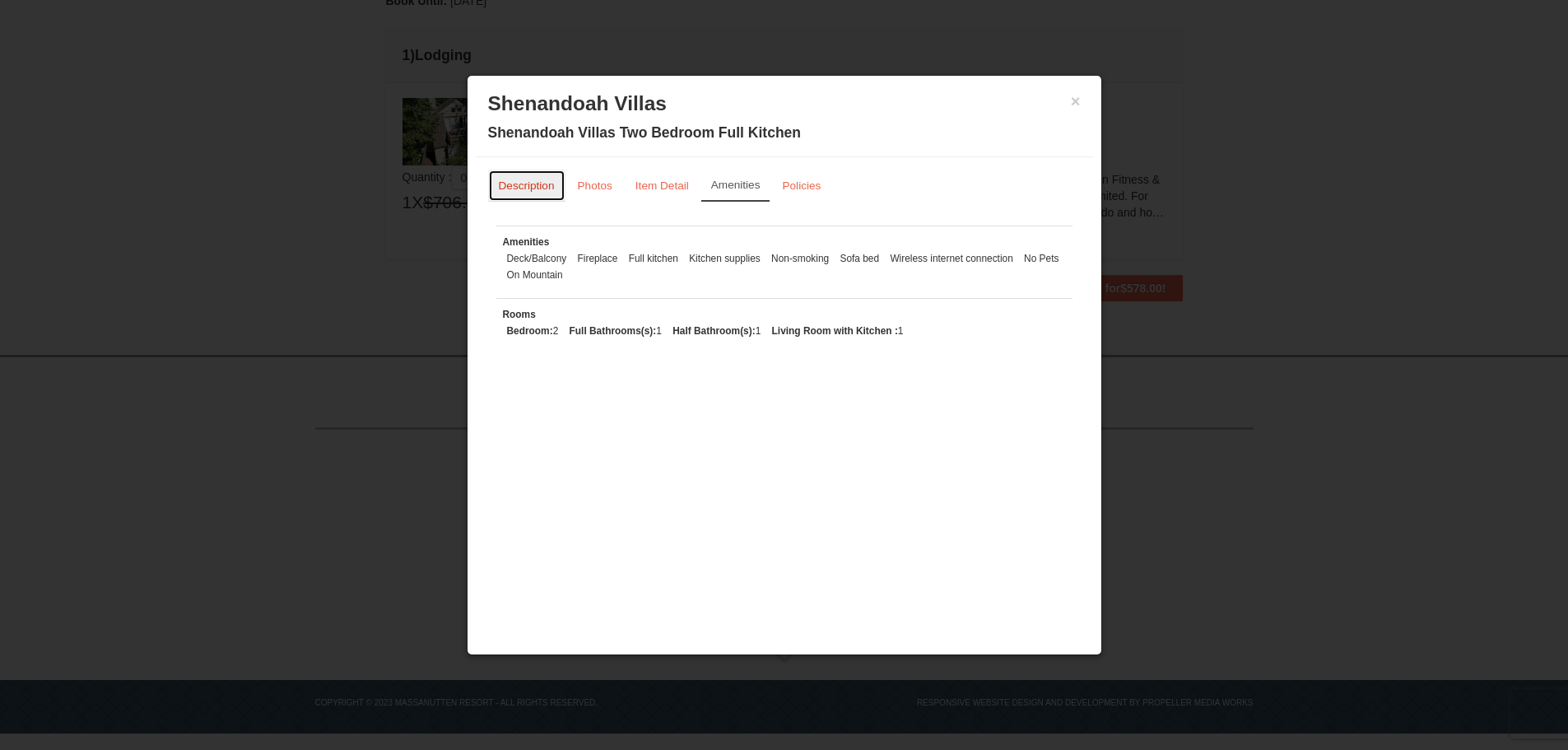
click at [519, 179] on link "Description" at bounding box center [526, 186] width 77 height 32
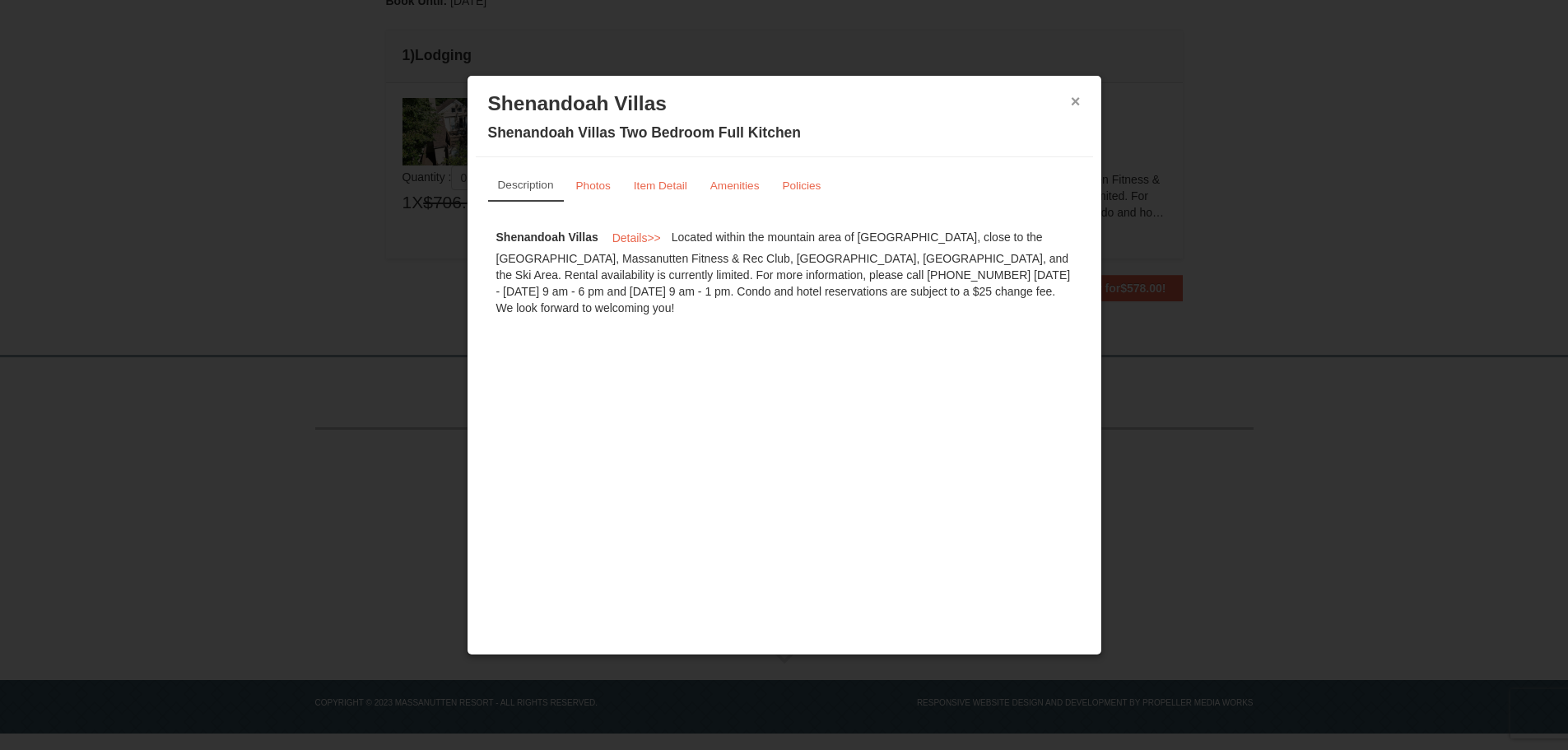
click at [1079, 106] on button "×" at bounding box center [1076, 101] width 10 height 16
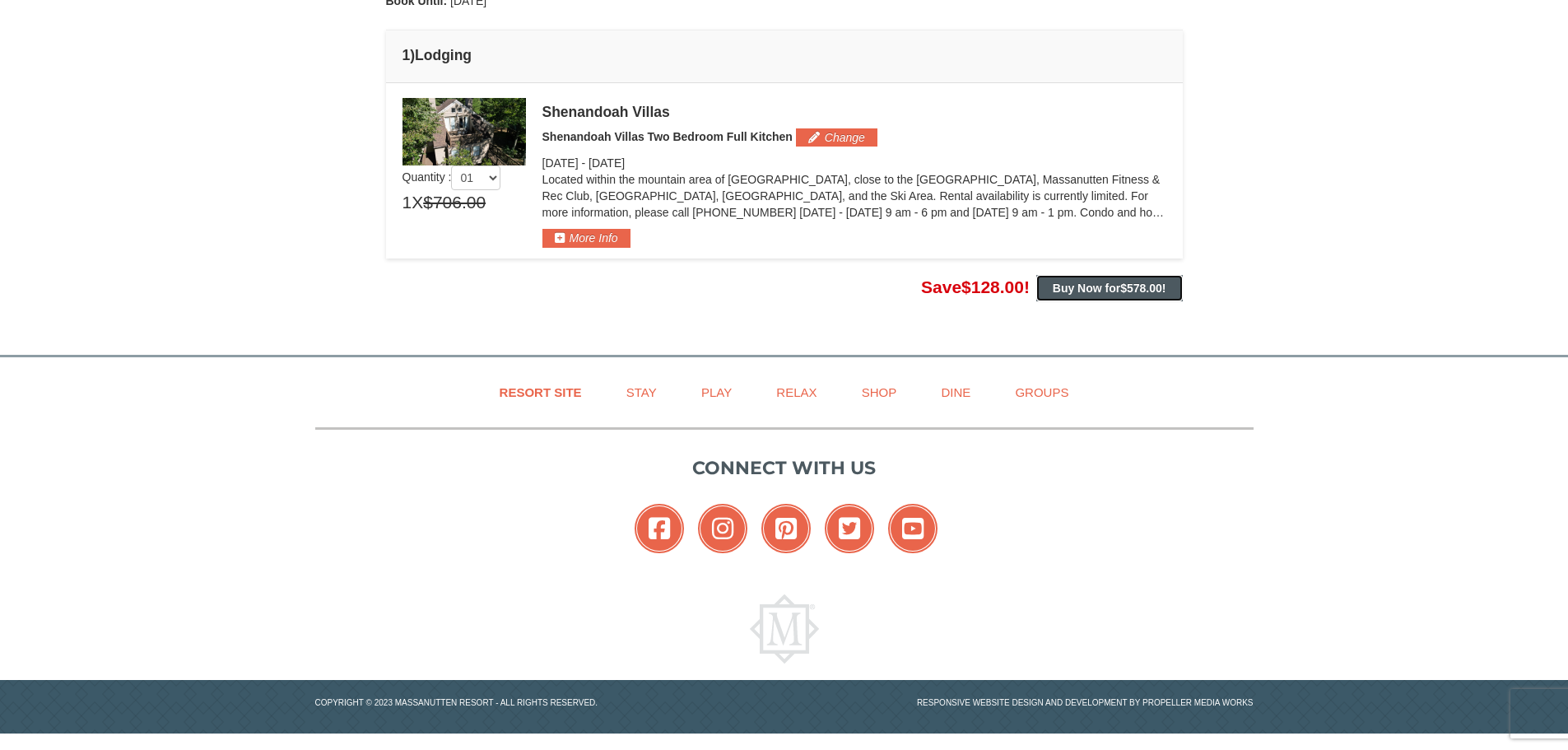
click at [1148, 298] on button "Buy Now for $578.00 !" at bounding box center [1109, 288] width 147 height 27
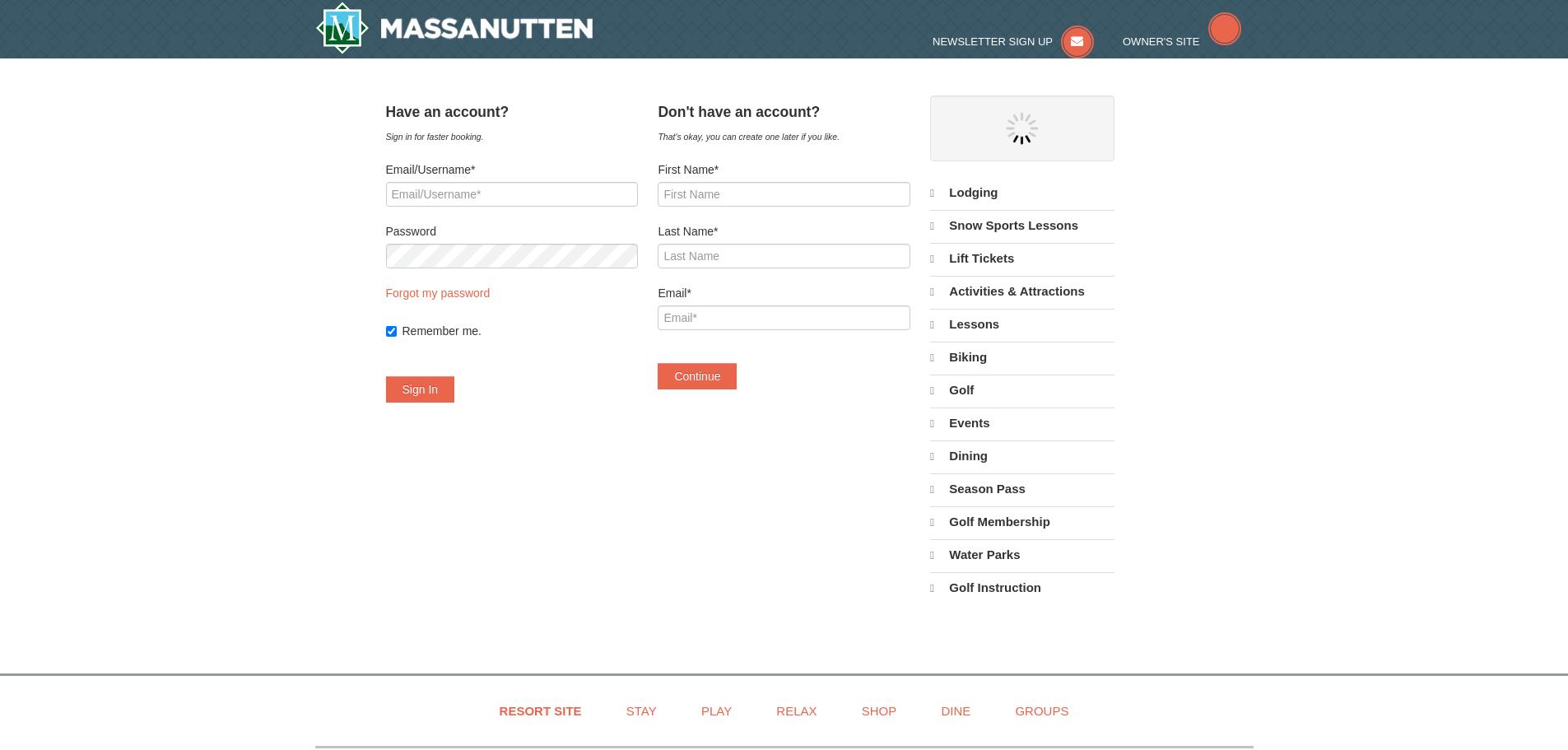
select select "9"
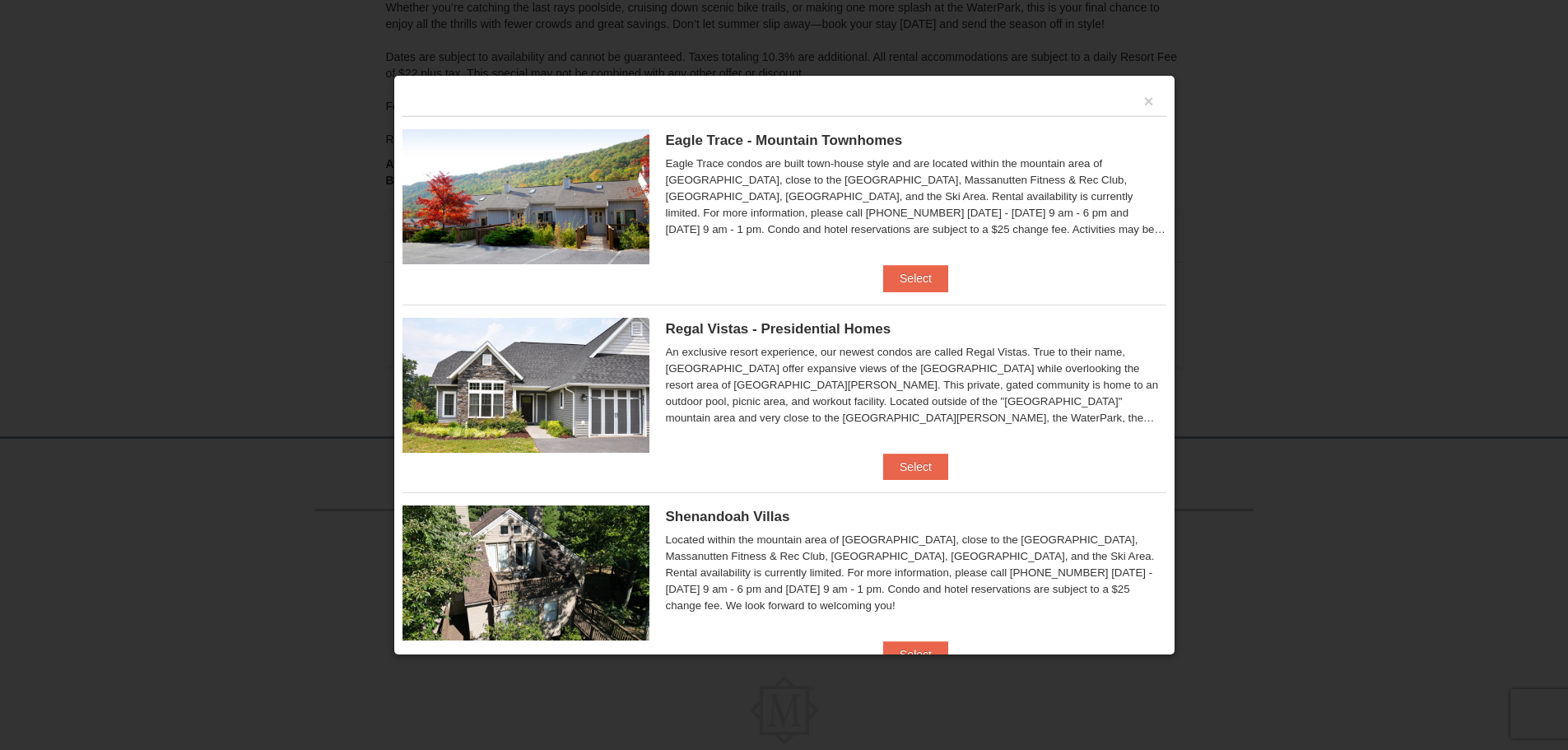
scroll to position [262, 0]
click at [916, 281] on button "Select" at bounding box center [916, 278] width 65 height 27
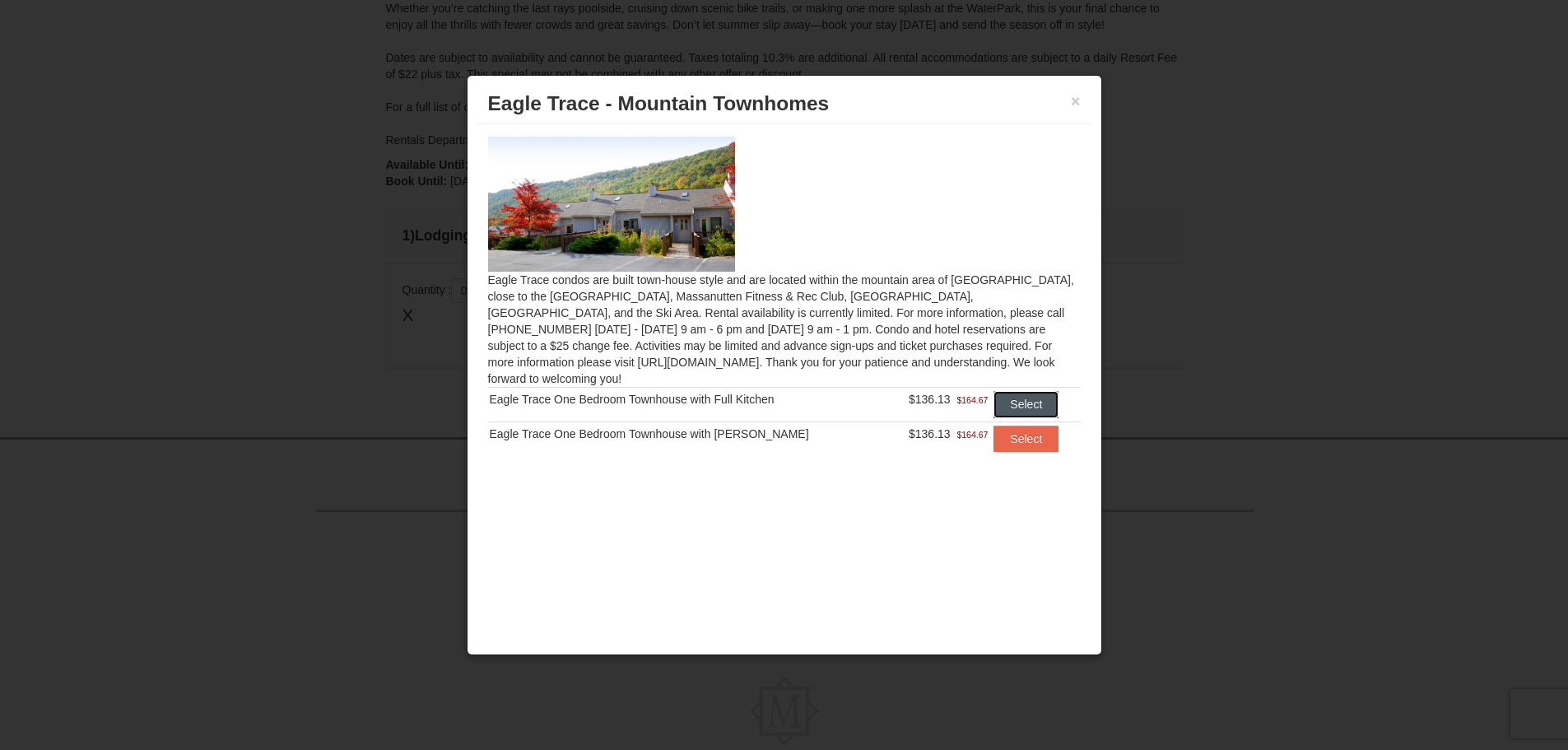
click at [1034, 391] on button "Select" at bounding box center [1026, 405] width 65 height 27
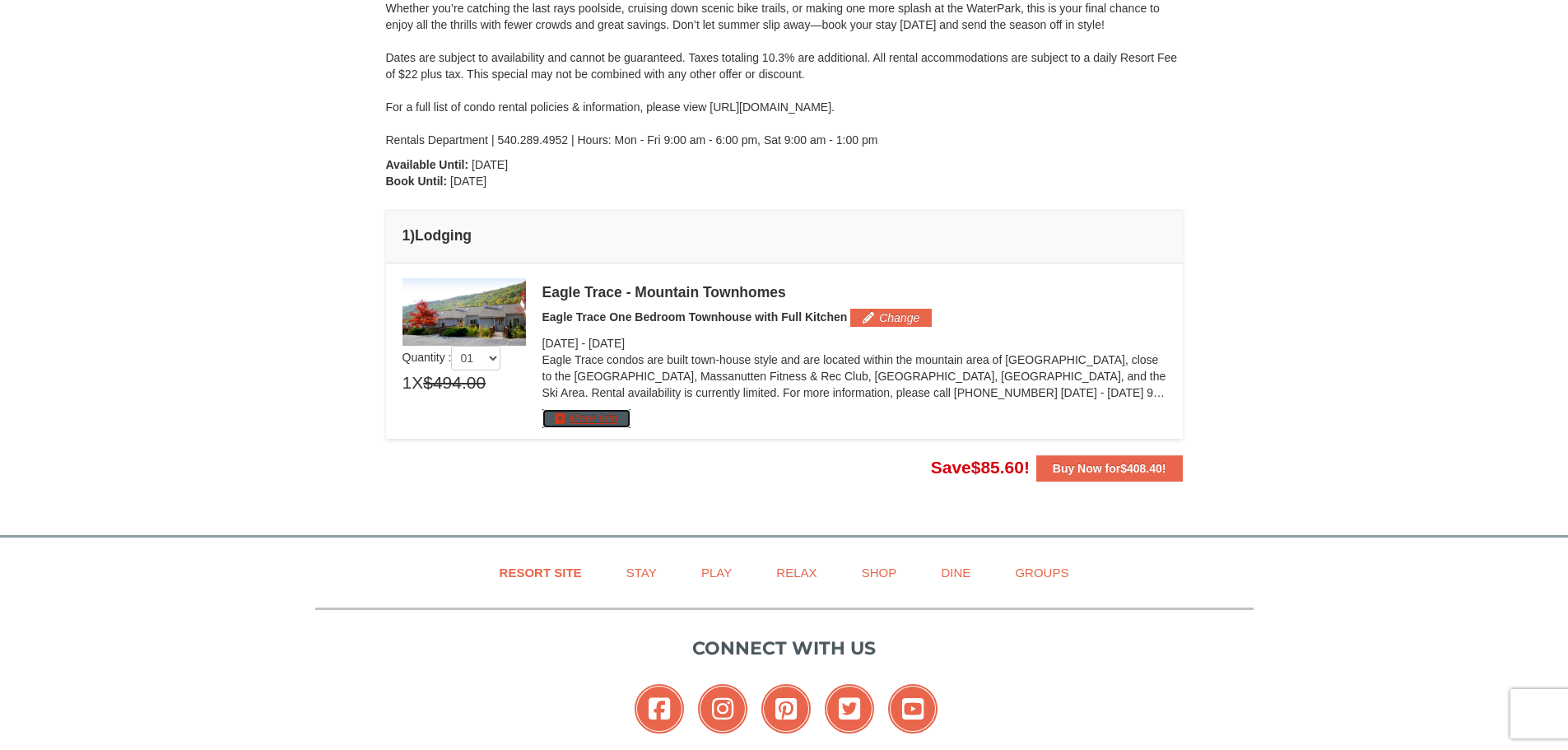
click at [605, 411] on button "More Info" at bounding box center [586, 418] width 89 height 18
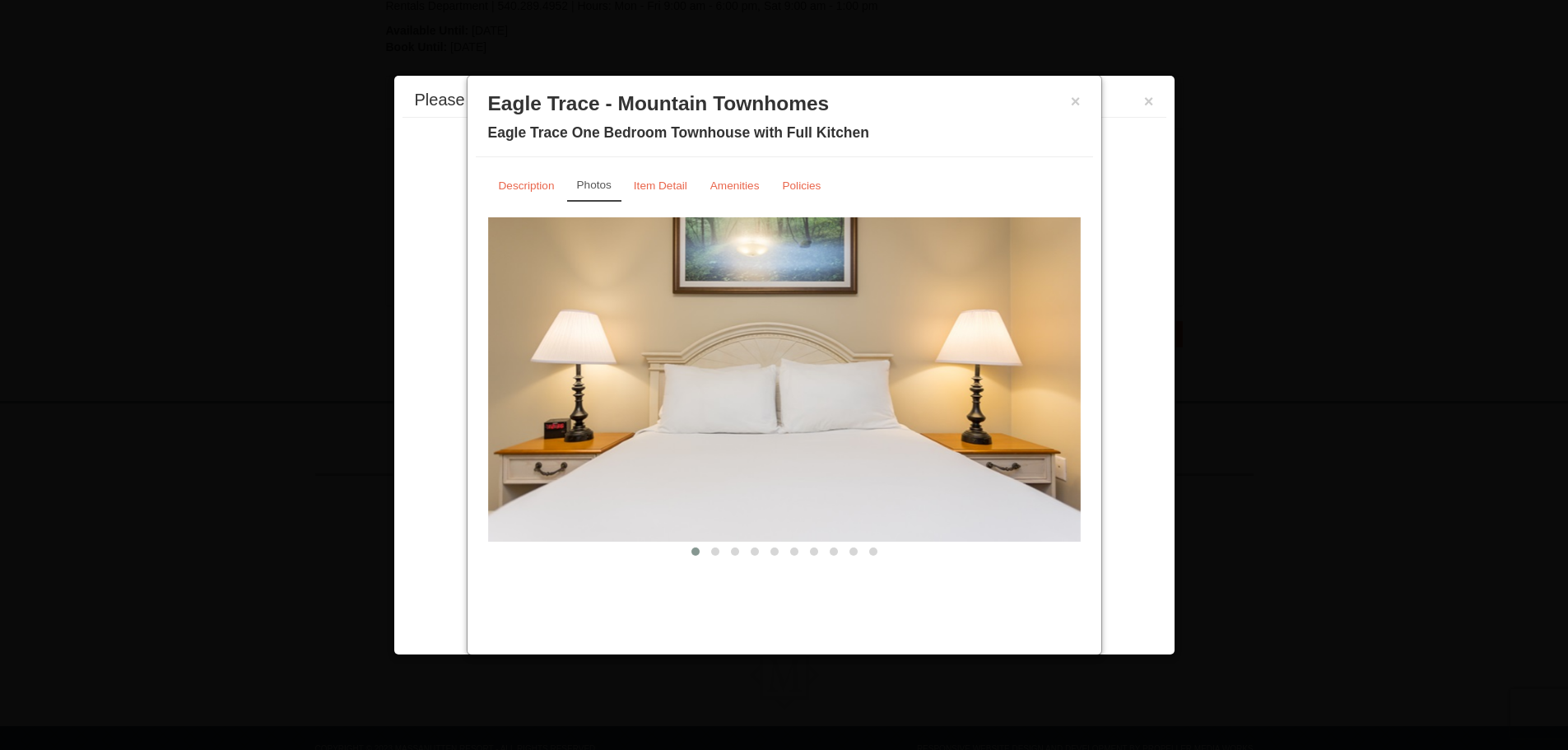
scroll to position [442, 0]
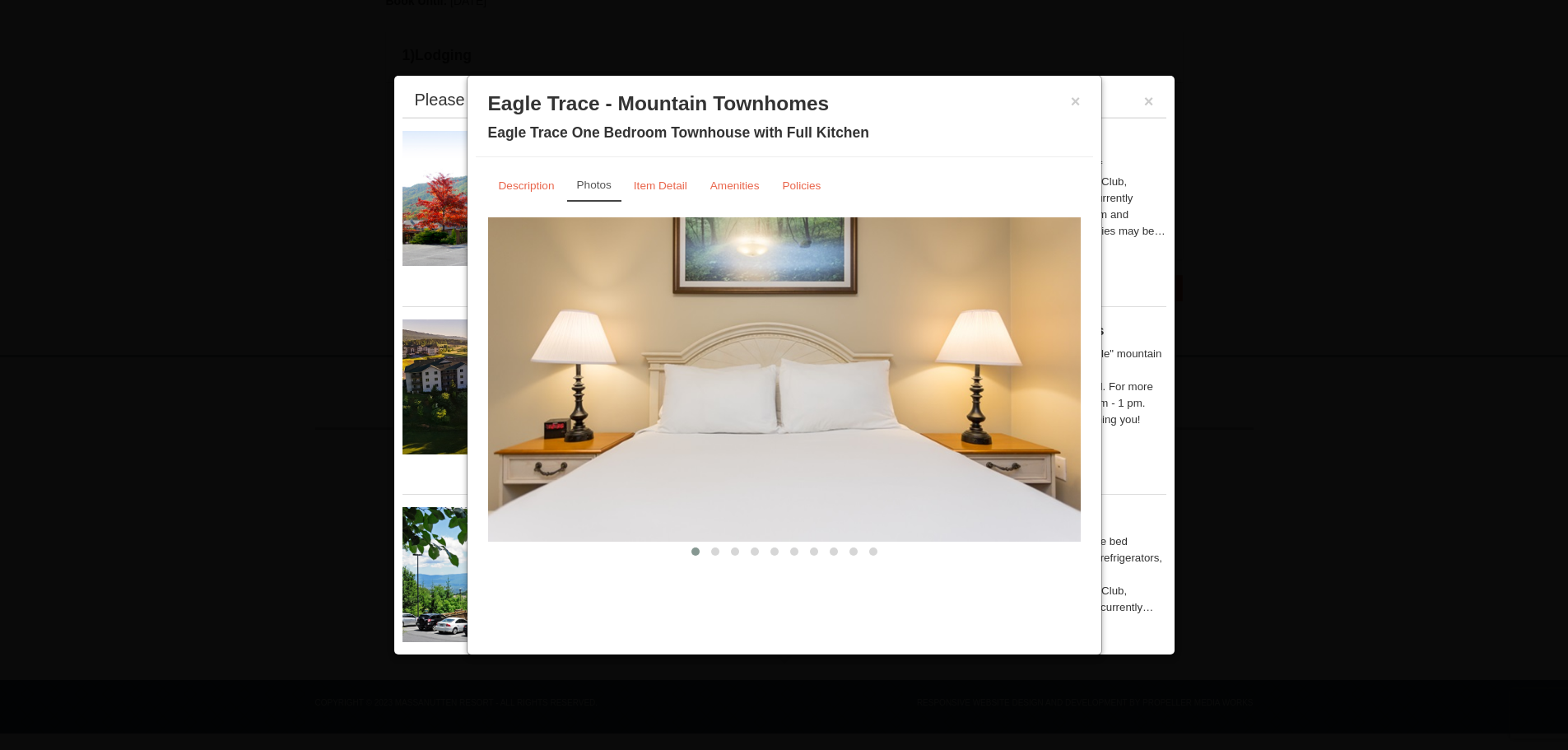
click at [714, 553] on span at bounding box center [715, 551] width 9 height 9
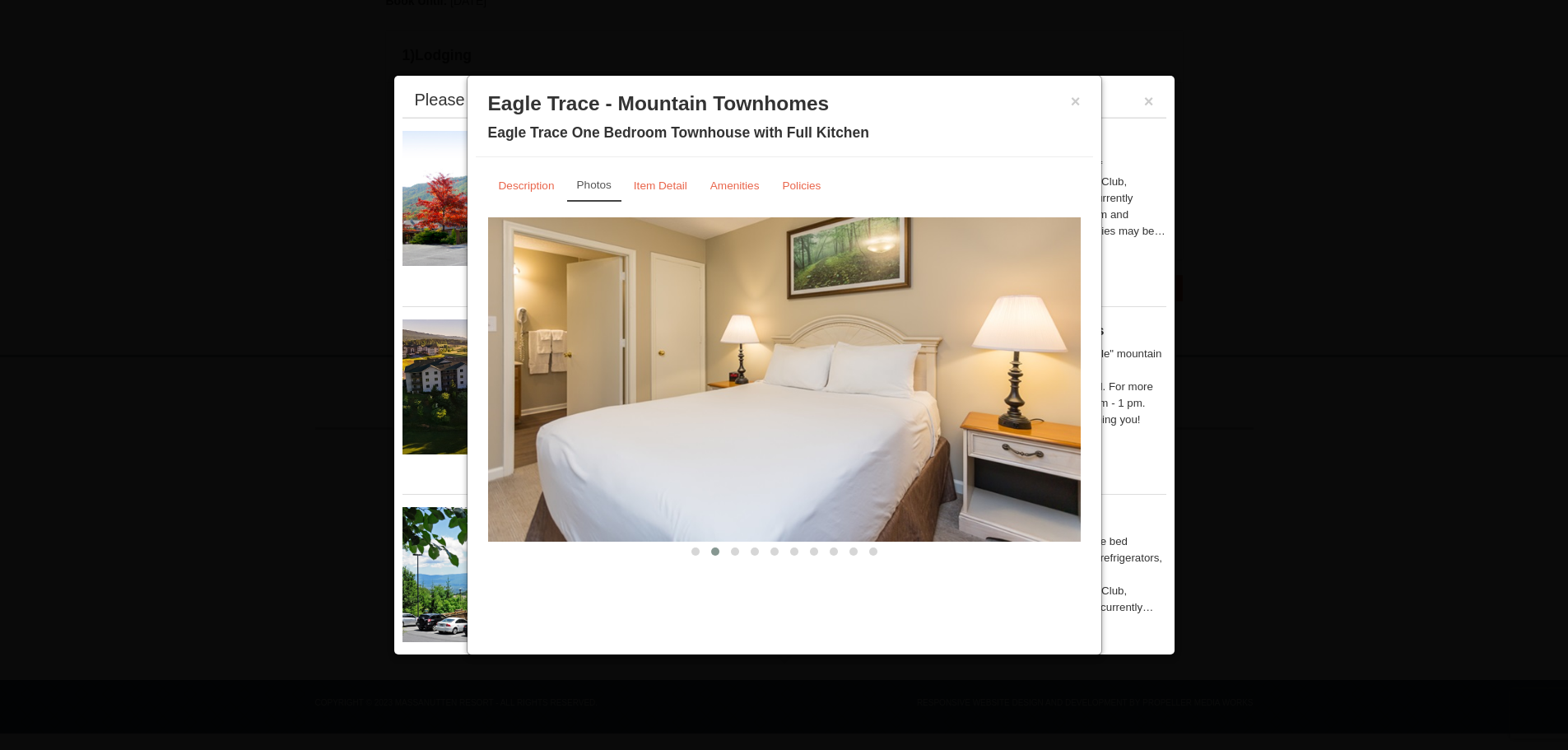
click at [734, 553] on span at bounding box center [735, 551] width 9 height 9
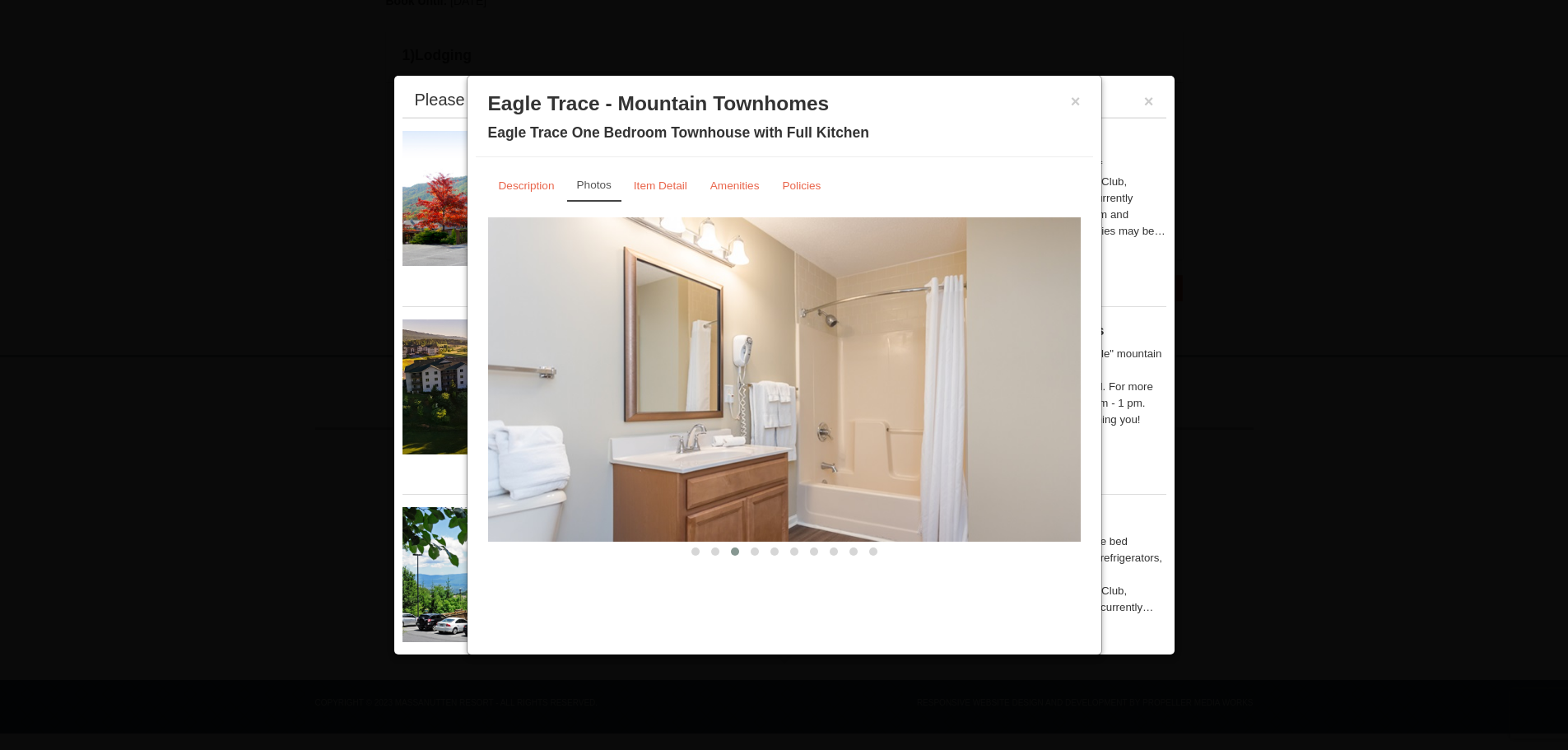
click at [750, 552] on span at bounding box center [754, 551] width 9 height 9
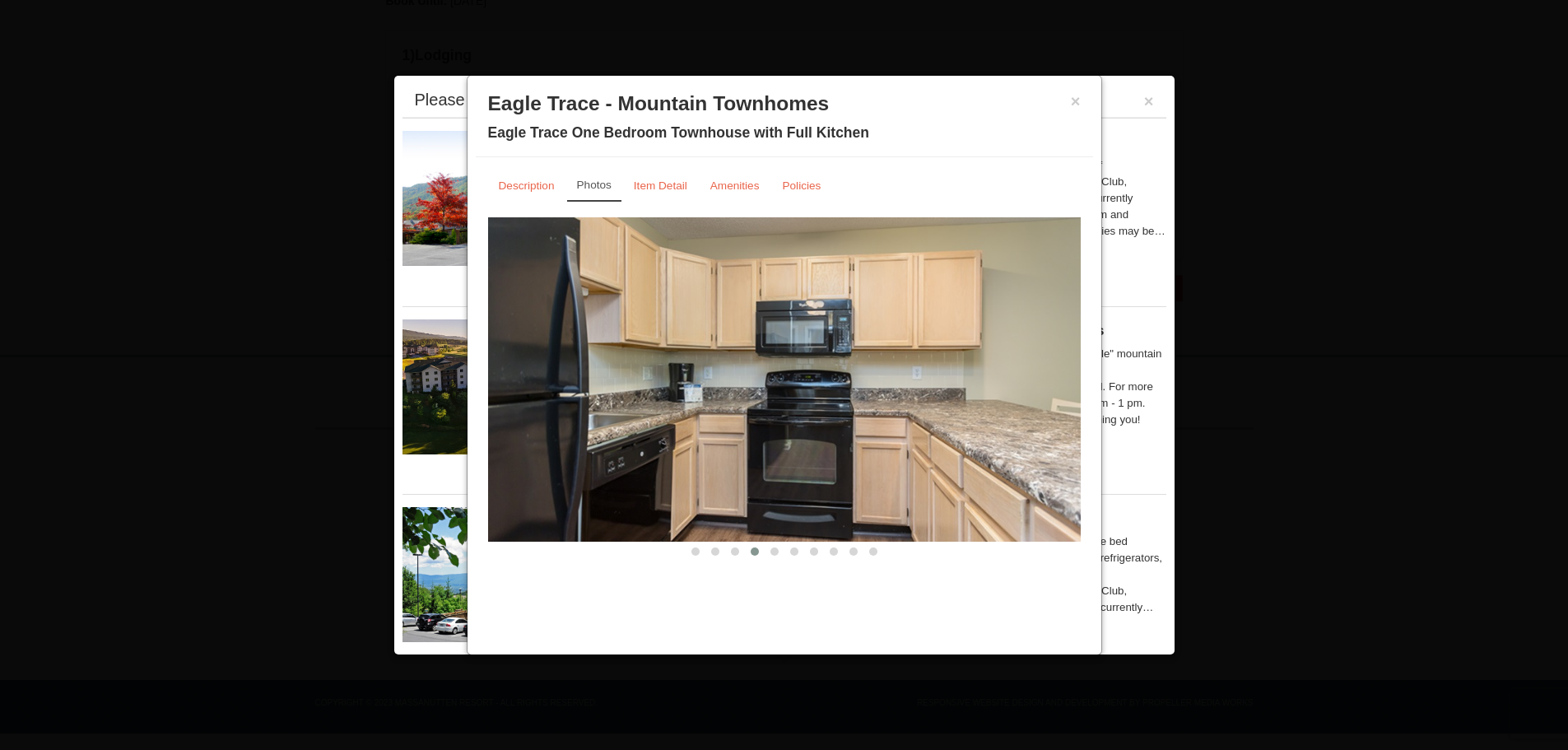
click at [777, 551] on span at bounding box center [774, 551] width 9 height 9
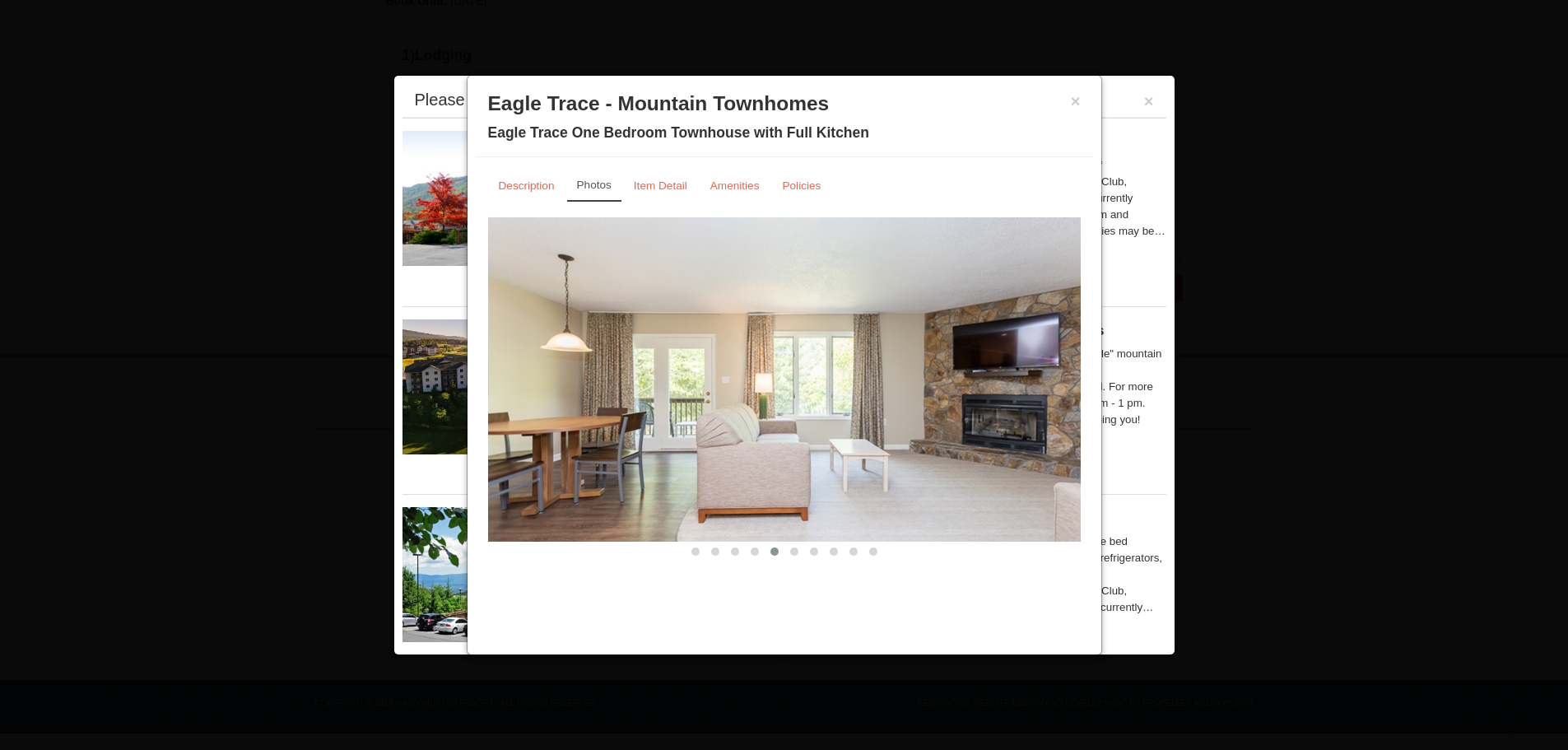
click at [793, 550] on span at bounding box center [794, 551] width 9 height 9
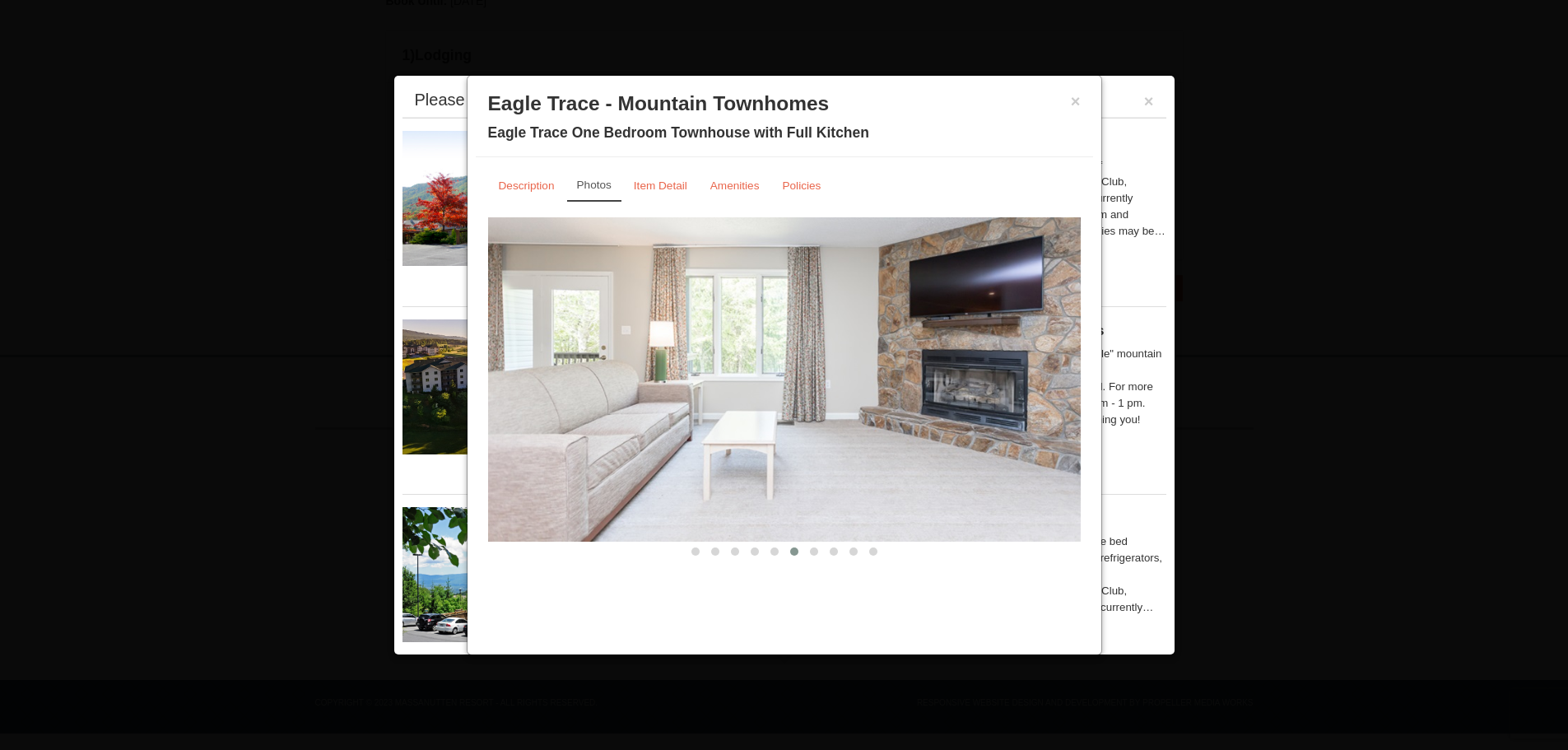
click at [814, 549] on span at bounding box center [814, 551] width 9 height 9
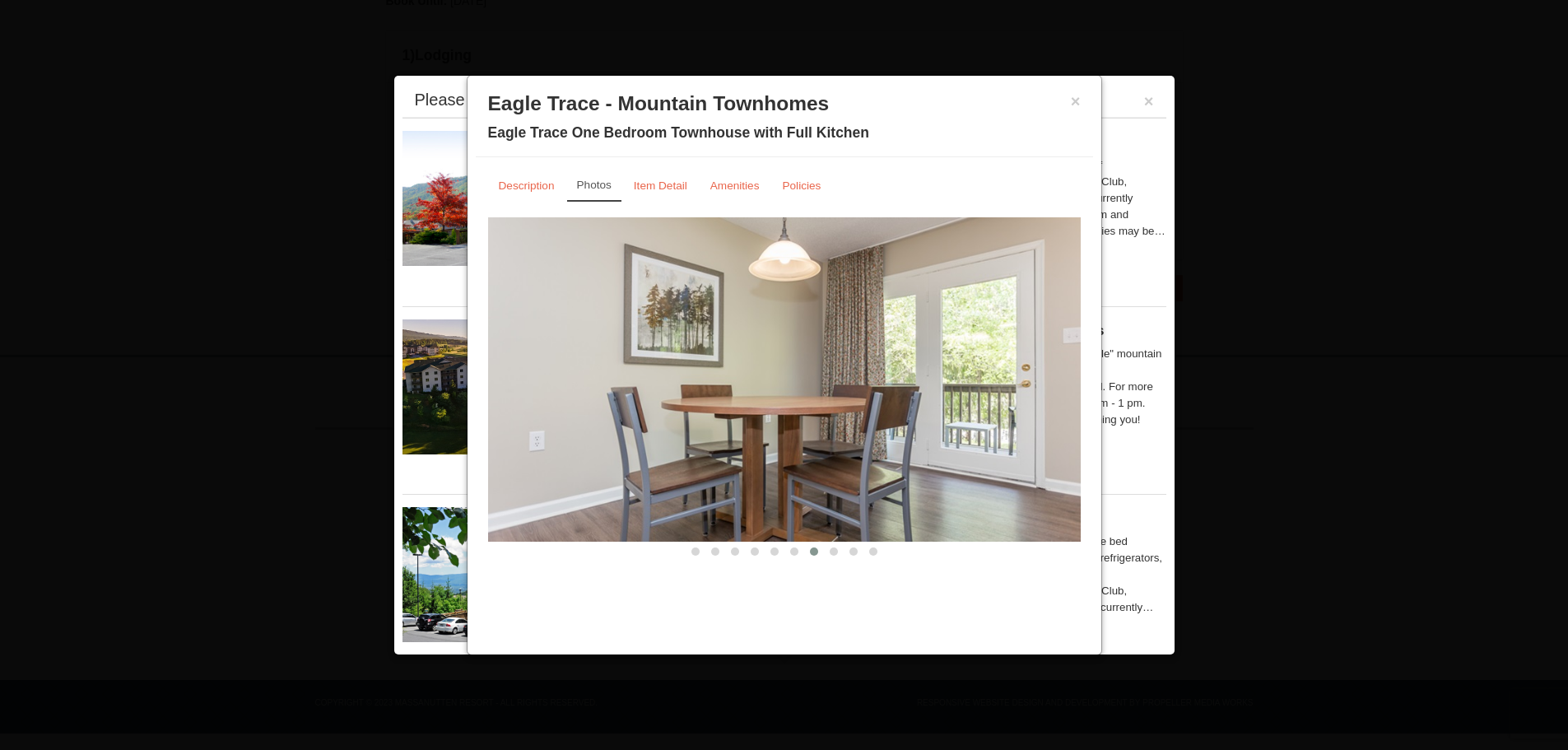
click at [829, 551] on span at bounding box center [833, 551] width 9 height 9
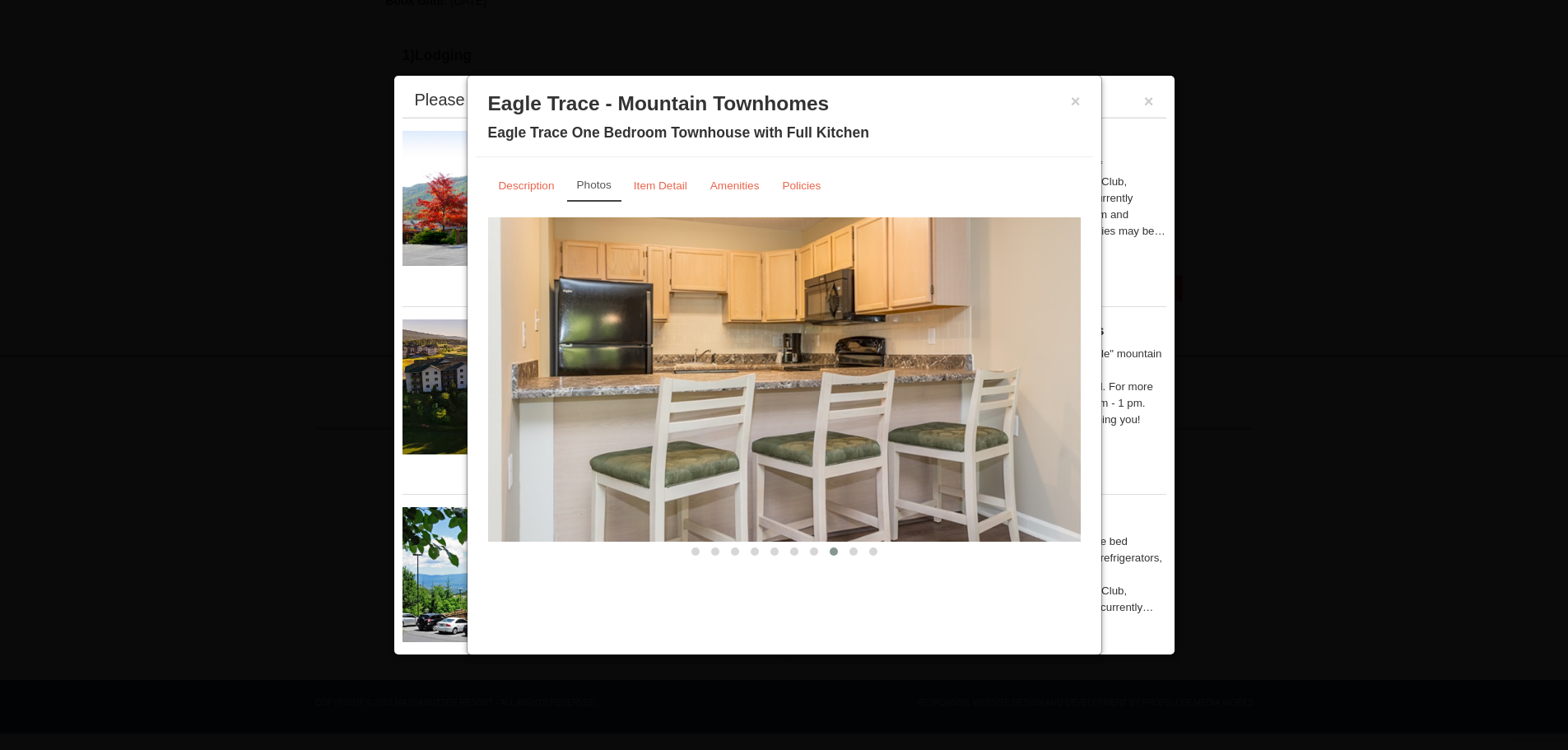
click at [854, 550] on span at bounding box center [853, 551] width 9 height 9
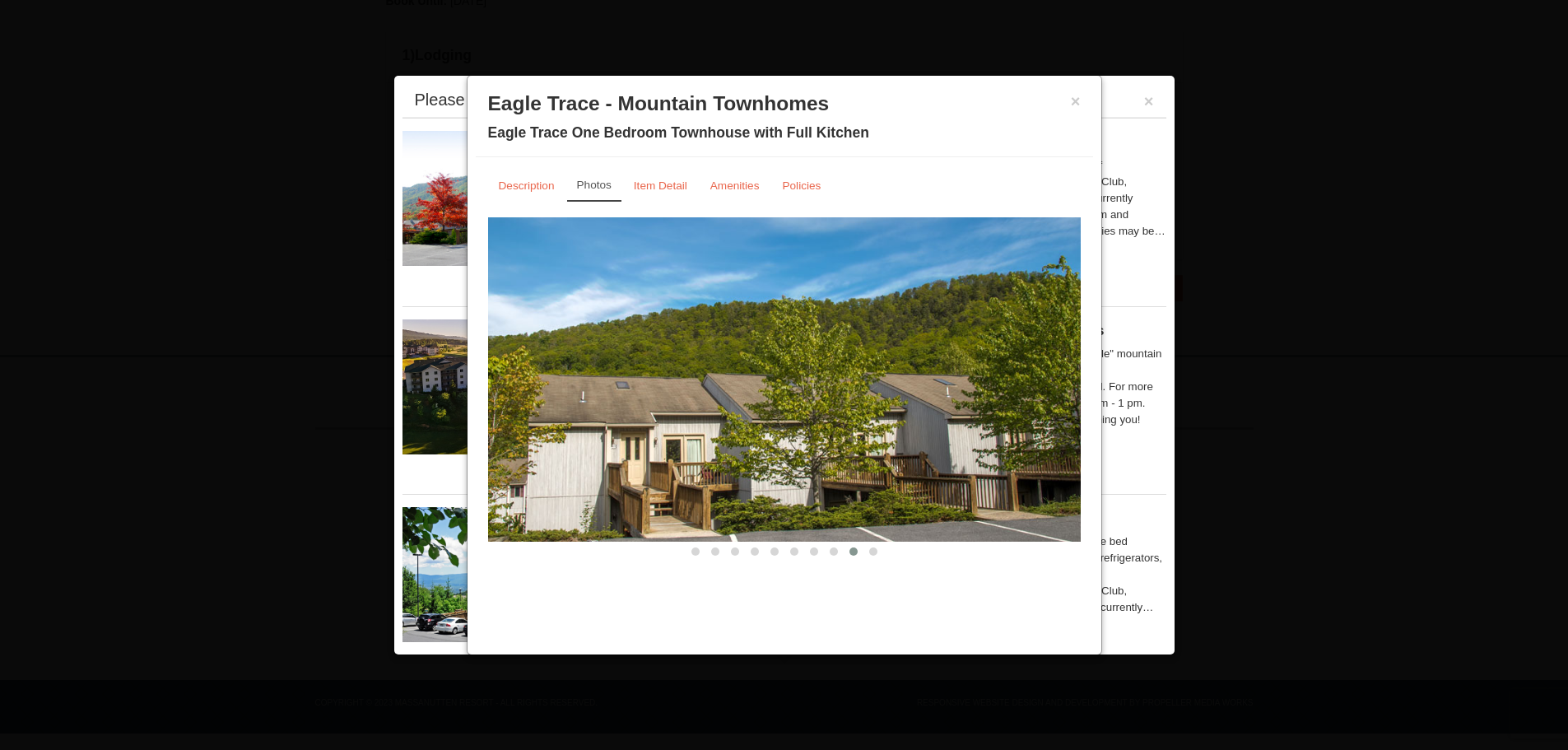
click at [873, 551] on span at bounding box center [873, 551] width 9 height 9
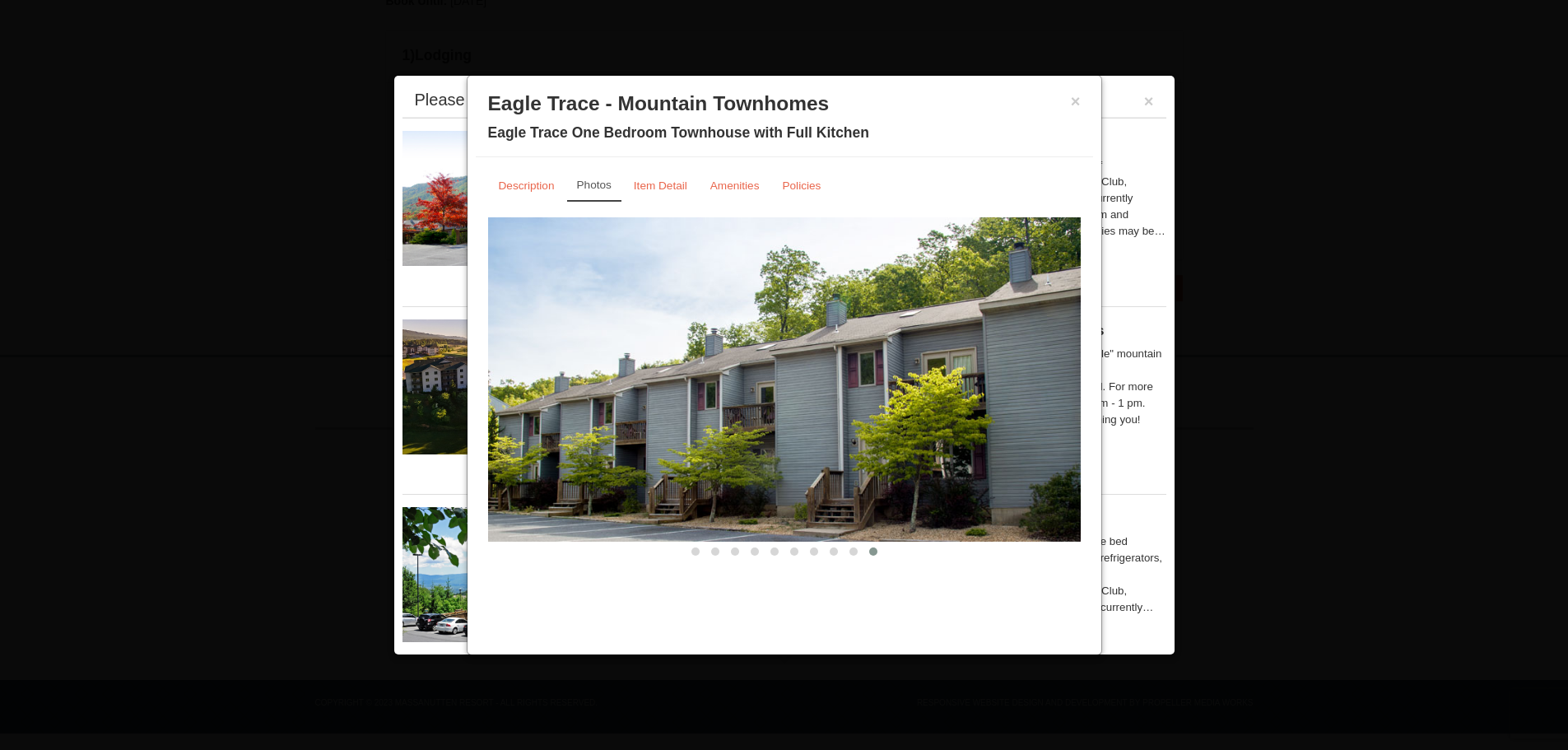
click at [664, 186] on small "Item Detail" at bounding box center [661, 185] width 53 height 12
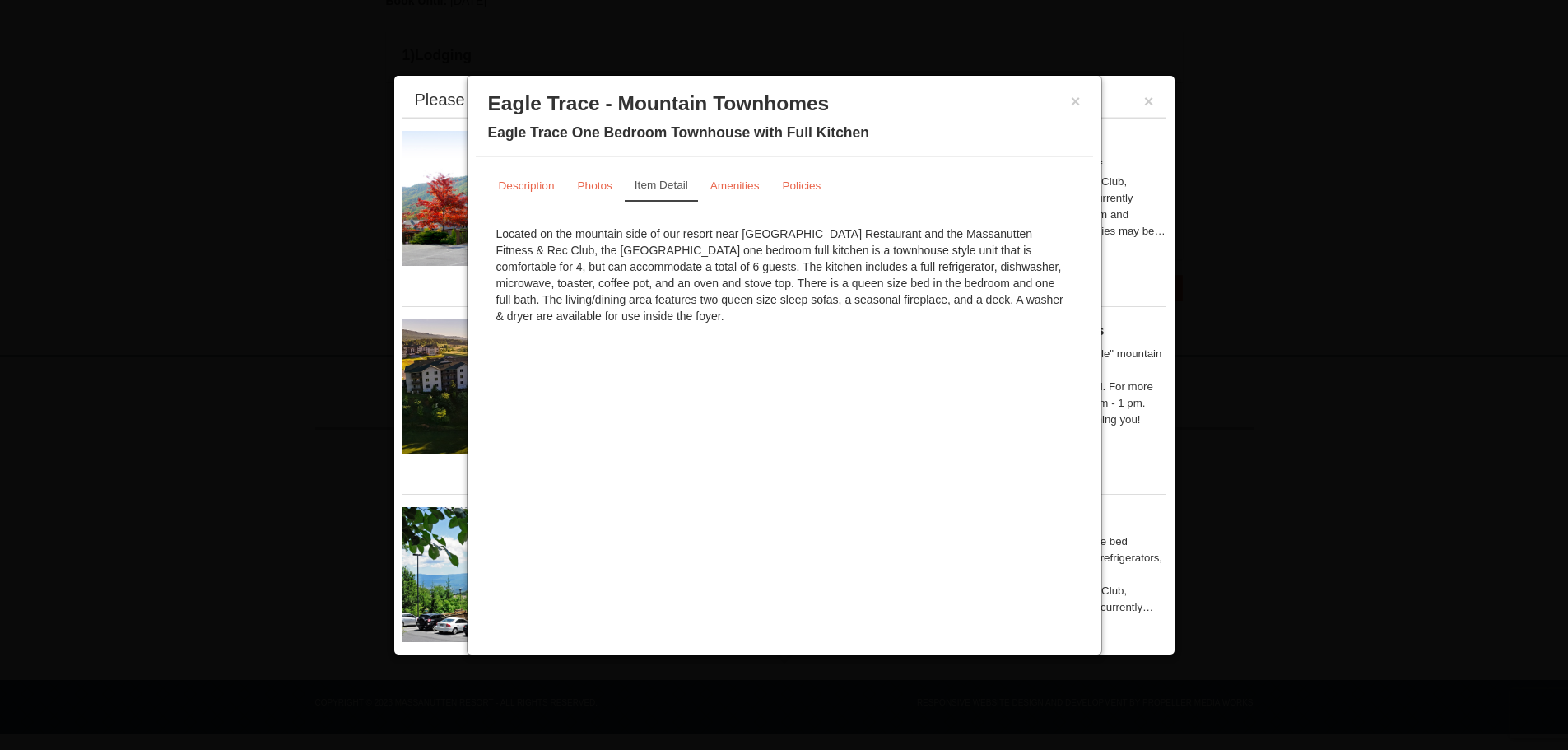
click at [539, 188] on small "Description" at bounding box center [526, 185] width 56 height 12
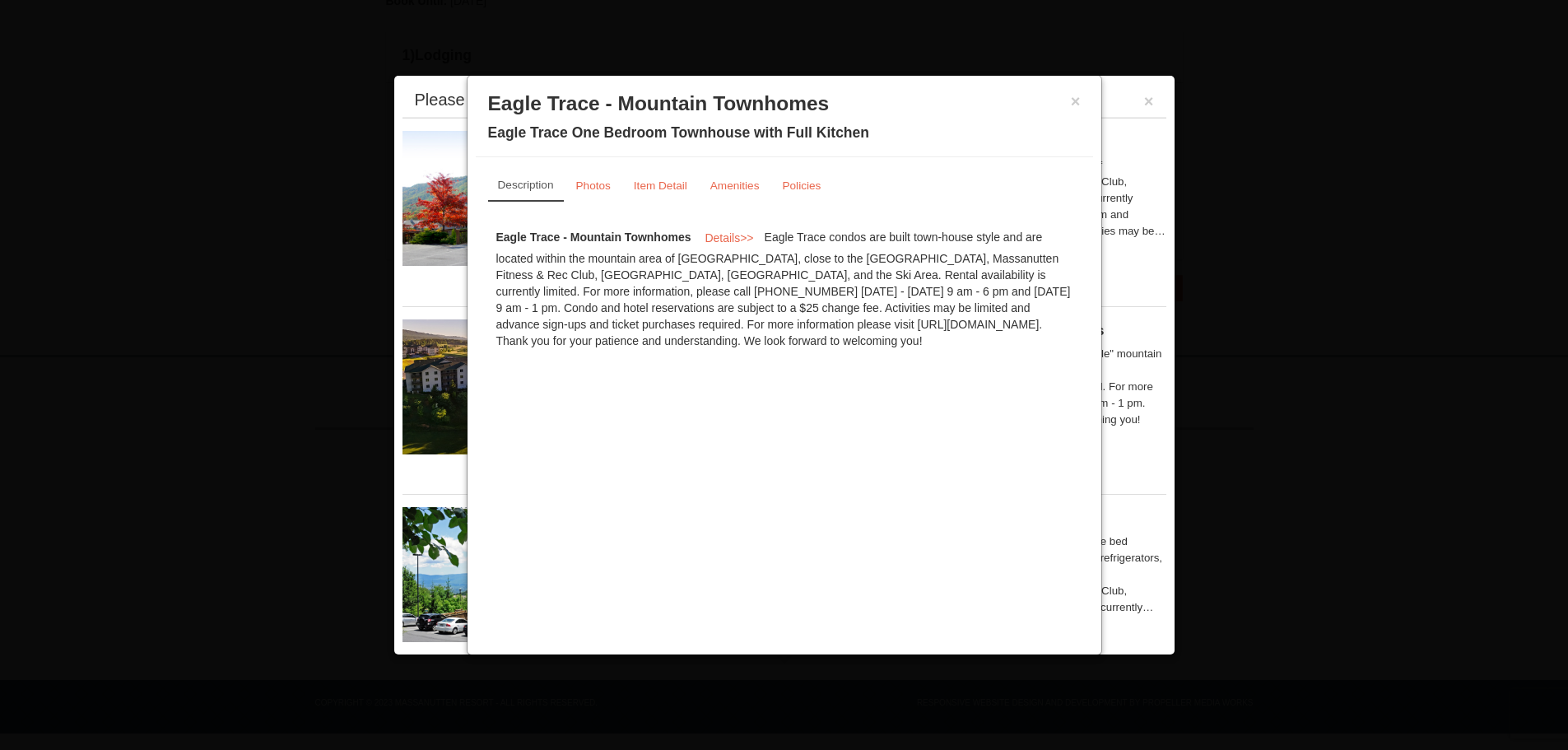
click at [1079, 101] on button "×" at bounding box center [1076, 101] width 10 height 16
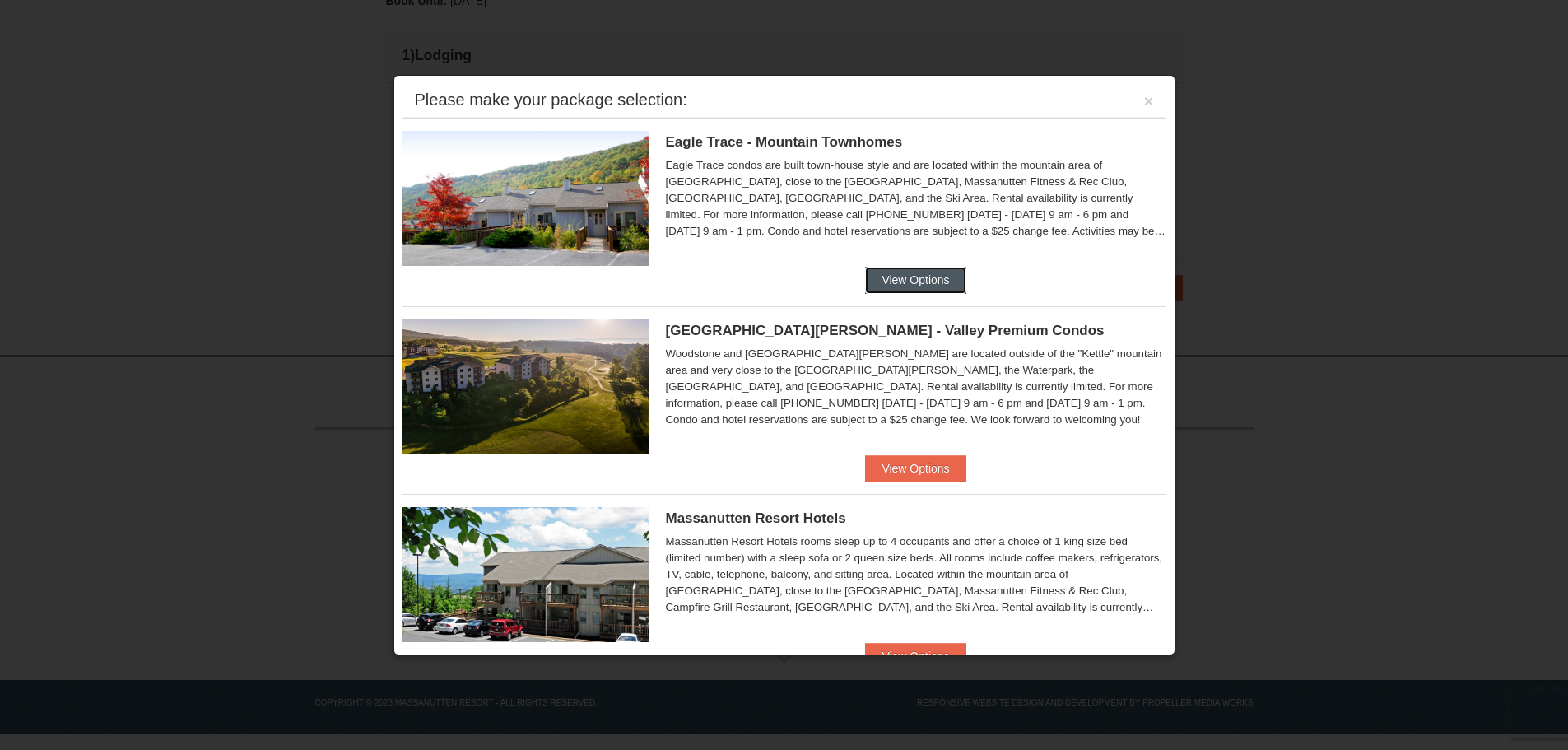
click at [919, 279] on button "View Options" at bounding box center [915, 280] width 100 height 27
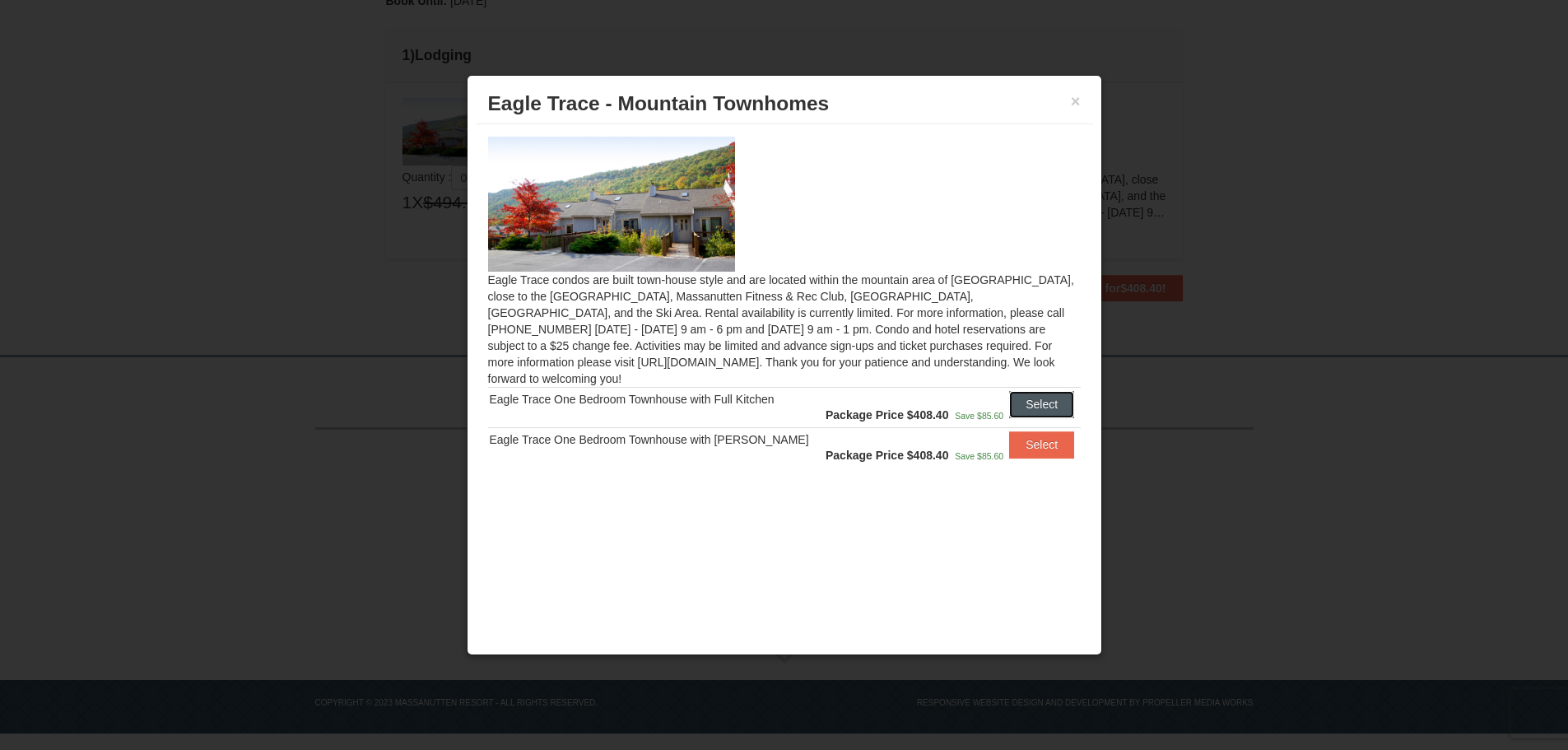
click at [1030, 391] on button "Select" at bounding box center [1042, 405] width 65 height 27
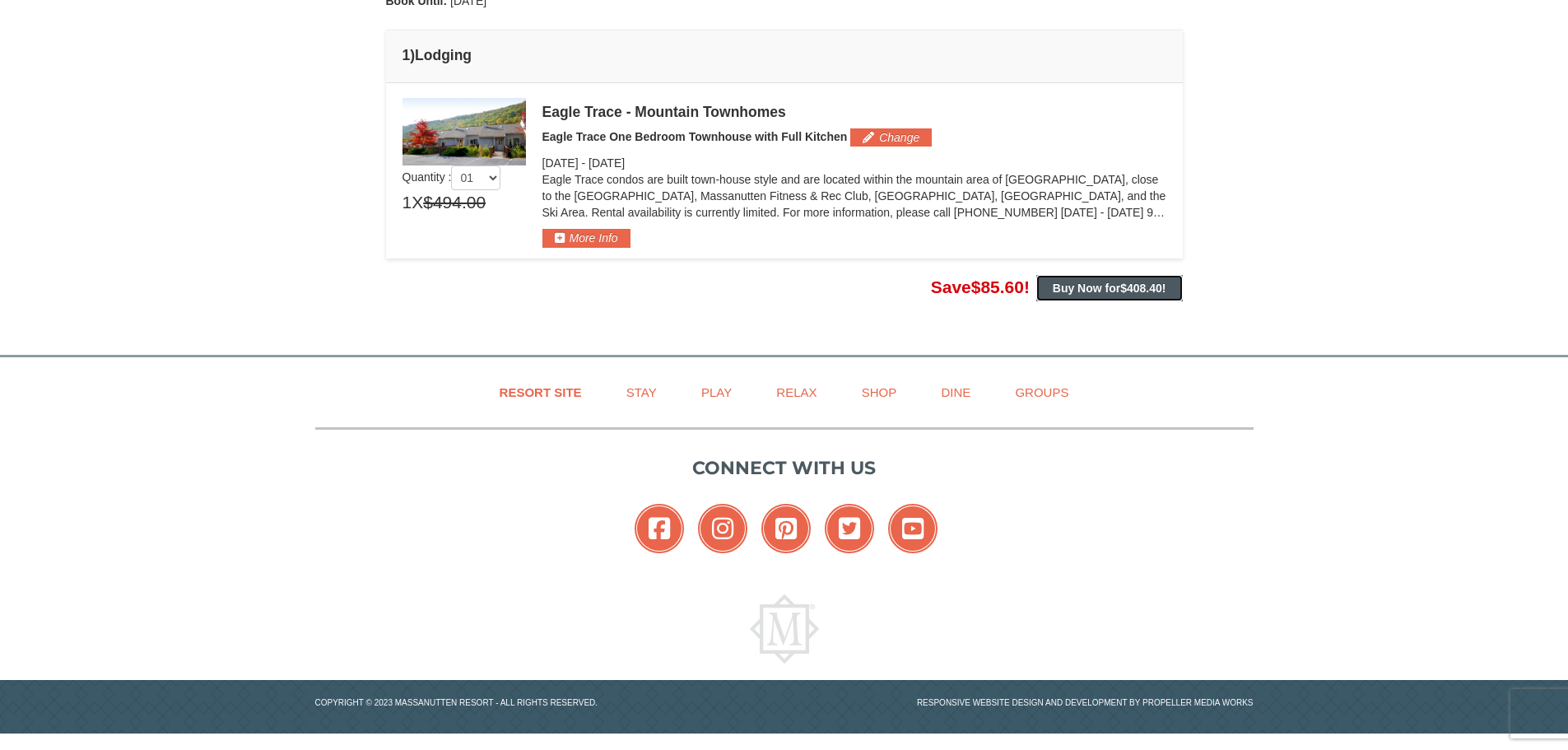
click at [1158, 295] on button "Buy Now for $408.40 !" at bounding box center [1109, 288] width 147 height 27
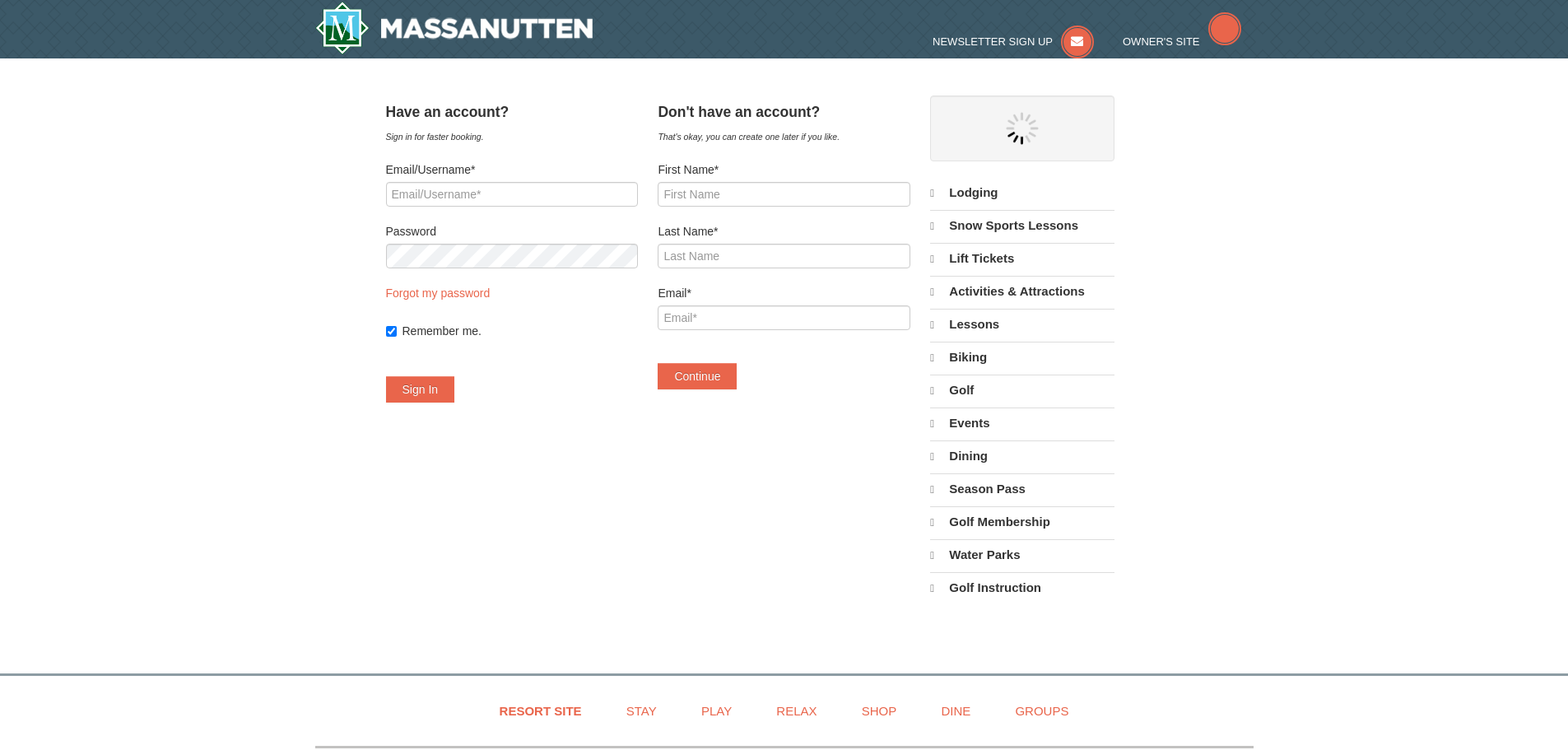
select select "9"
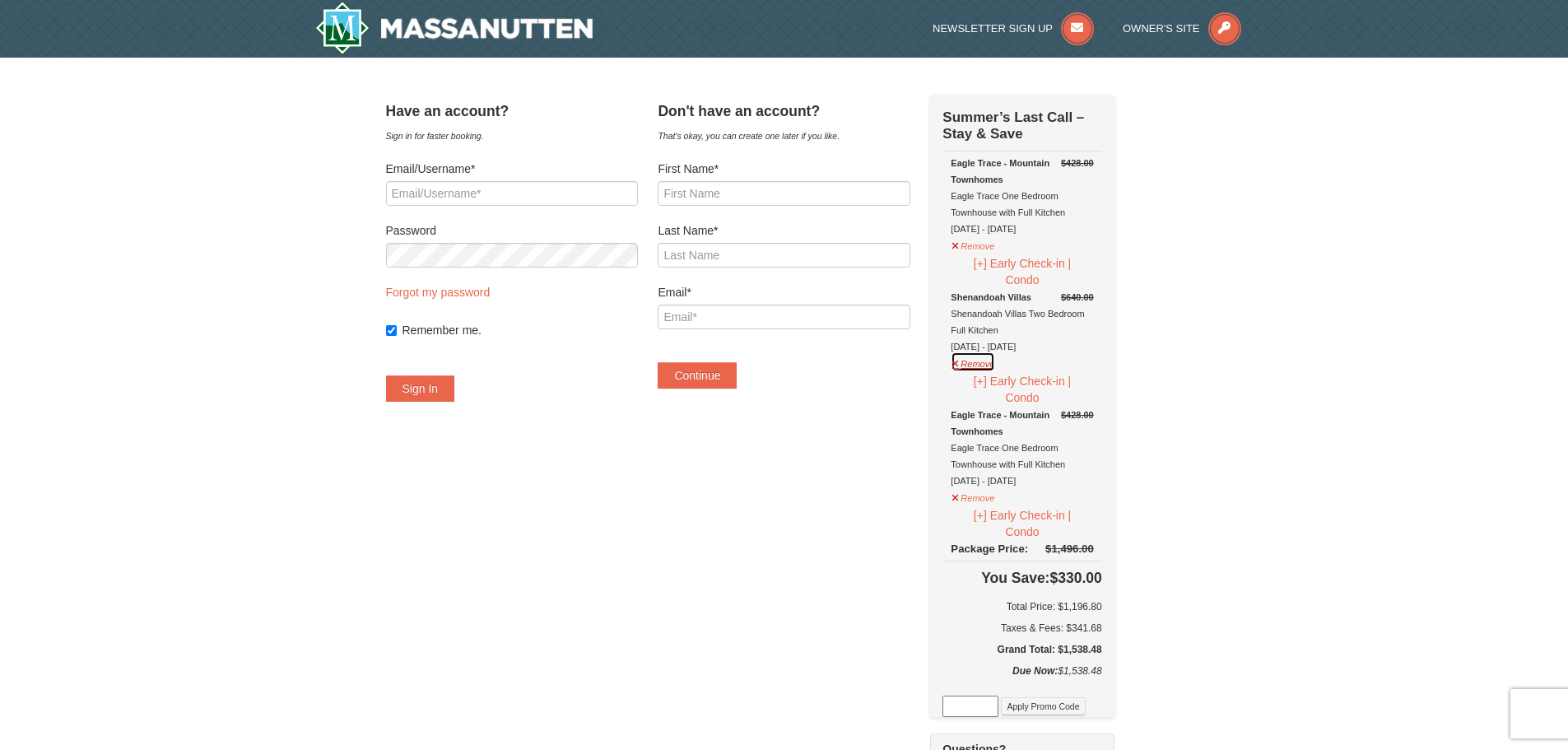
click at [987, 367] on button "Remove" at bounding box center [973, 362] width 45 height 21
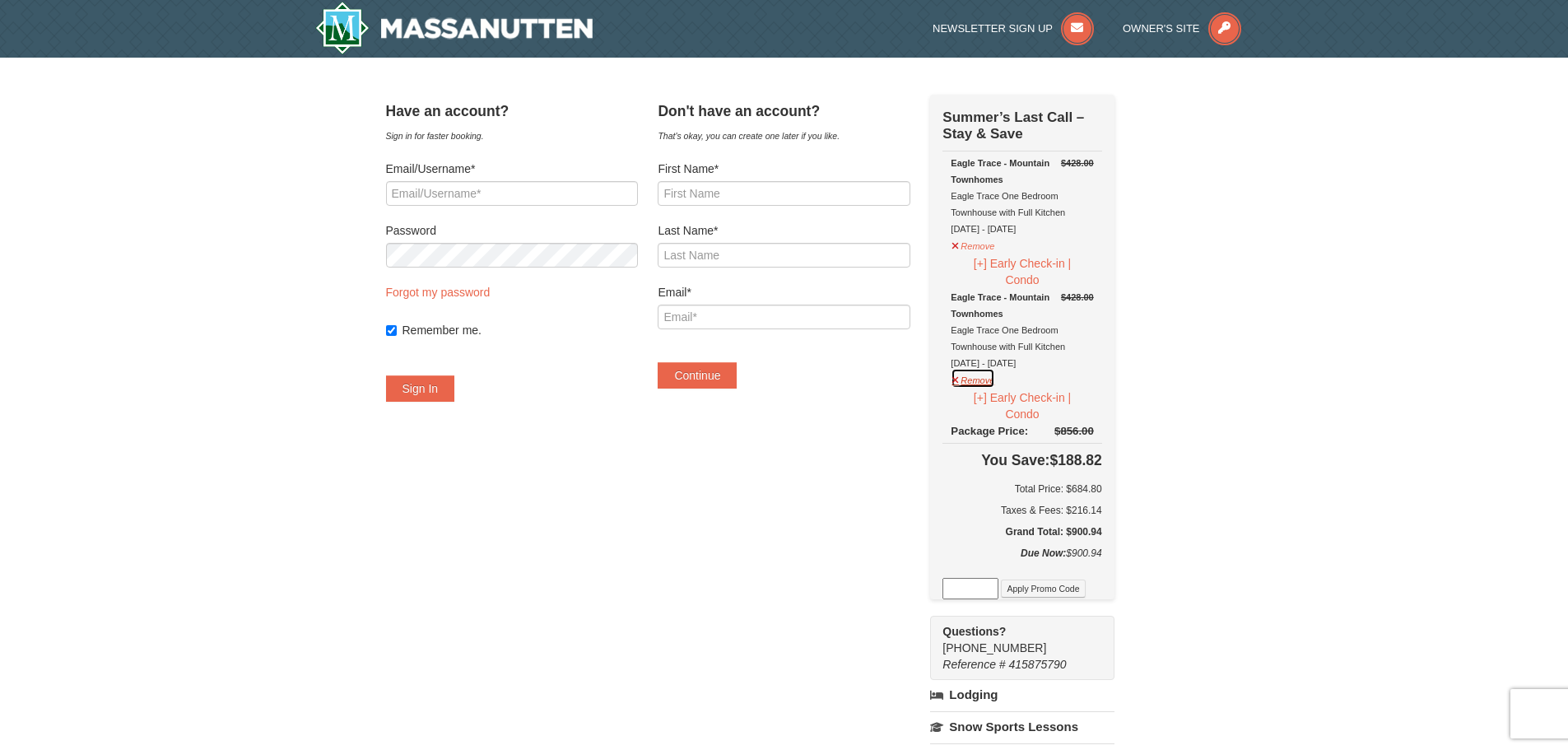
click at [992, 380] on button "Remove" at bounding box center [973, 378] width 45 height 21
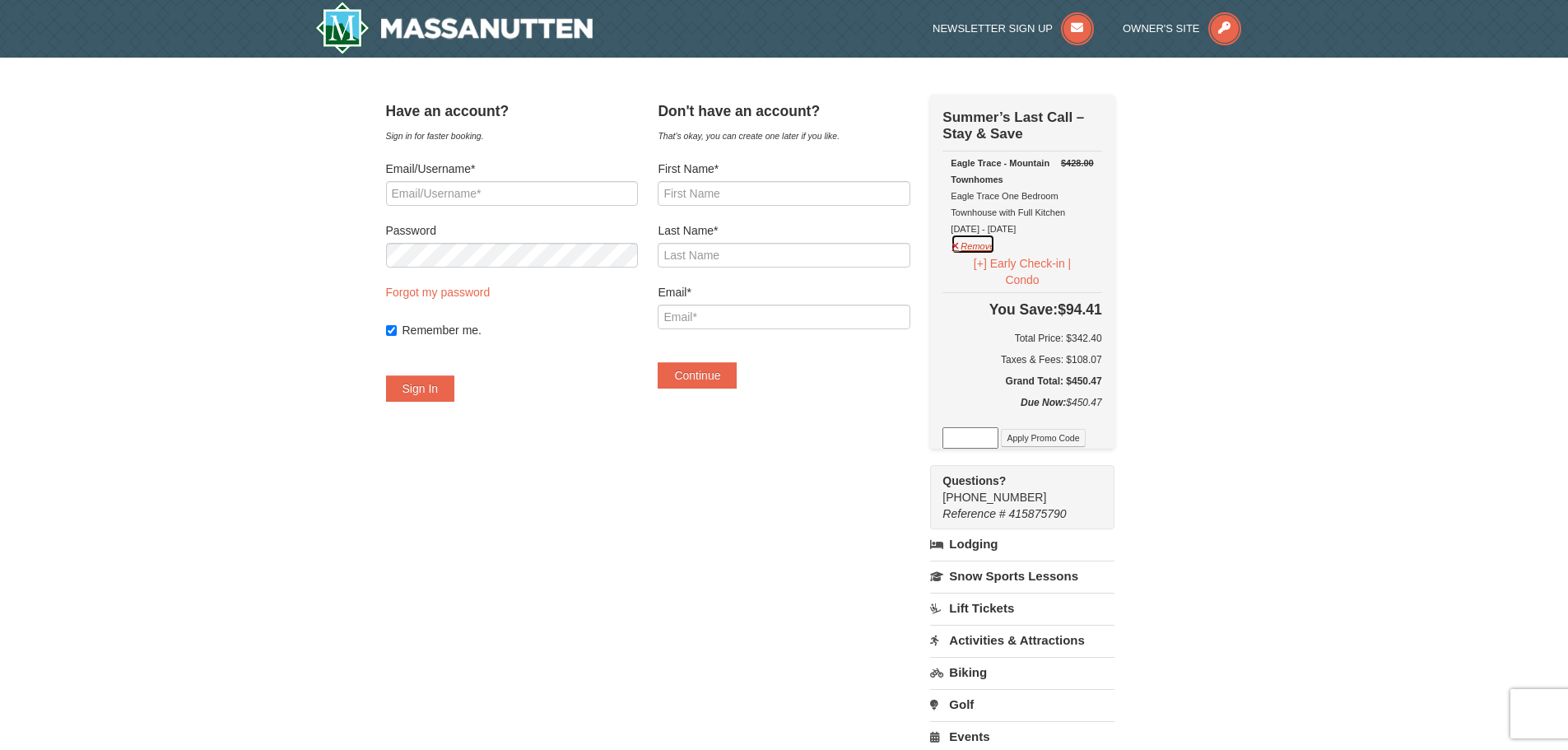
click at [995, 246] on button "Remove" at bounding box center [973, 245] width 45 height 21
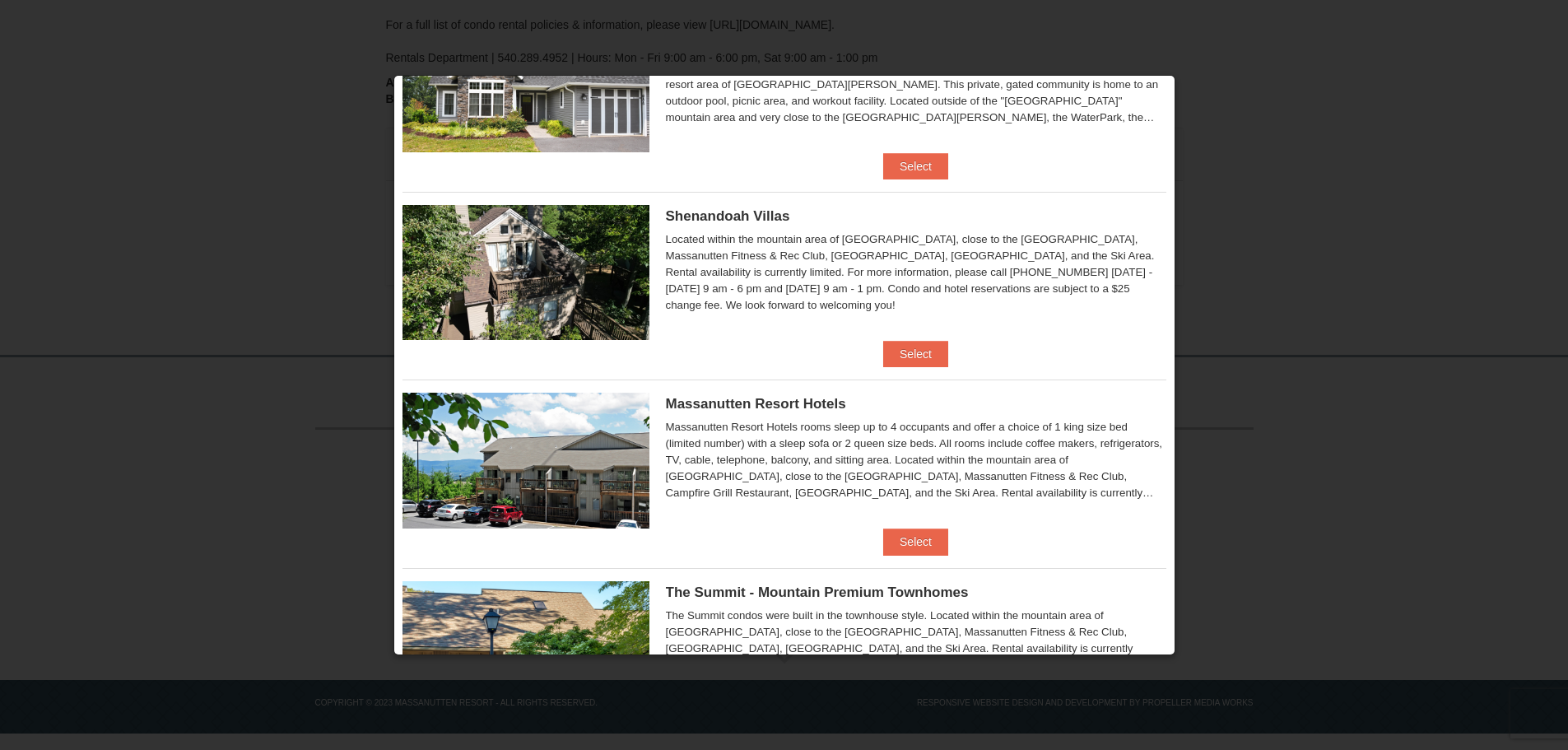
scroll to position [329, 0]
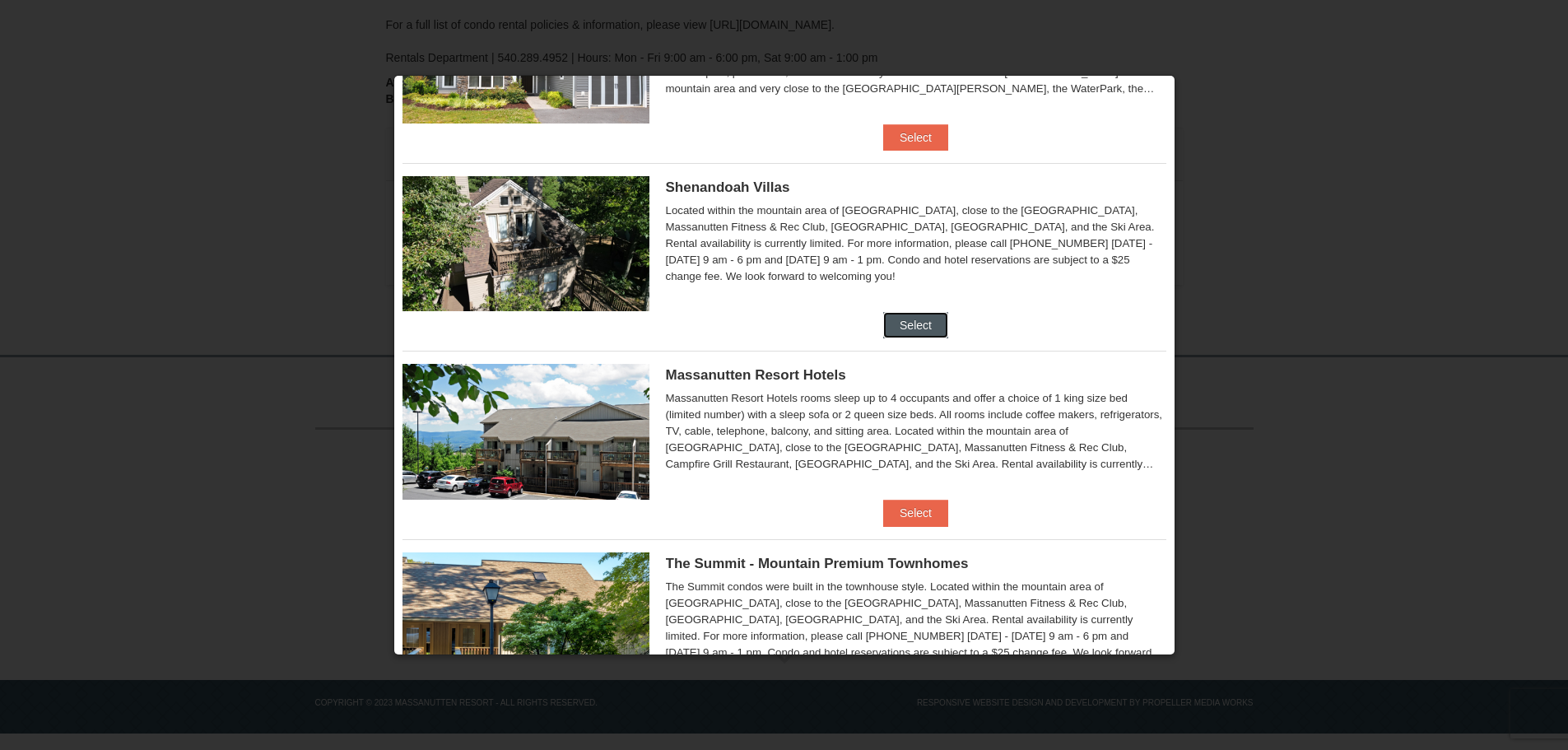
click at [933, 337] on button "Select" at bounding box center [916, 326] width 65 height 27
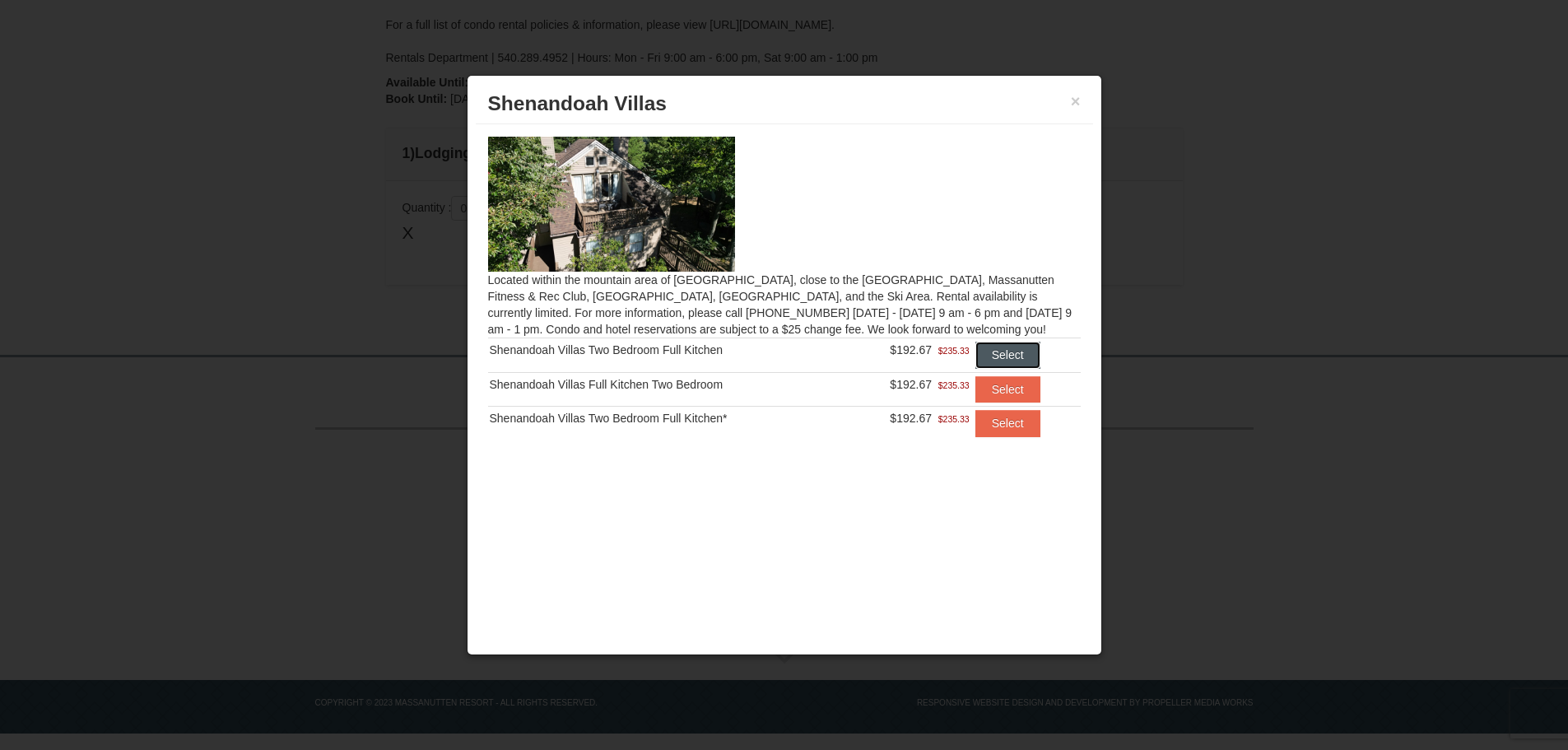
click at [1023, 351] on button "Select" at bounding box center [1007, 355] width 65 height 27
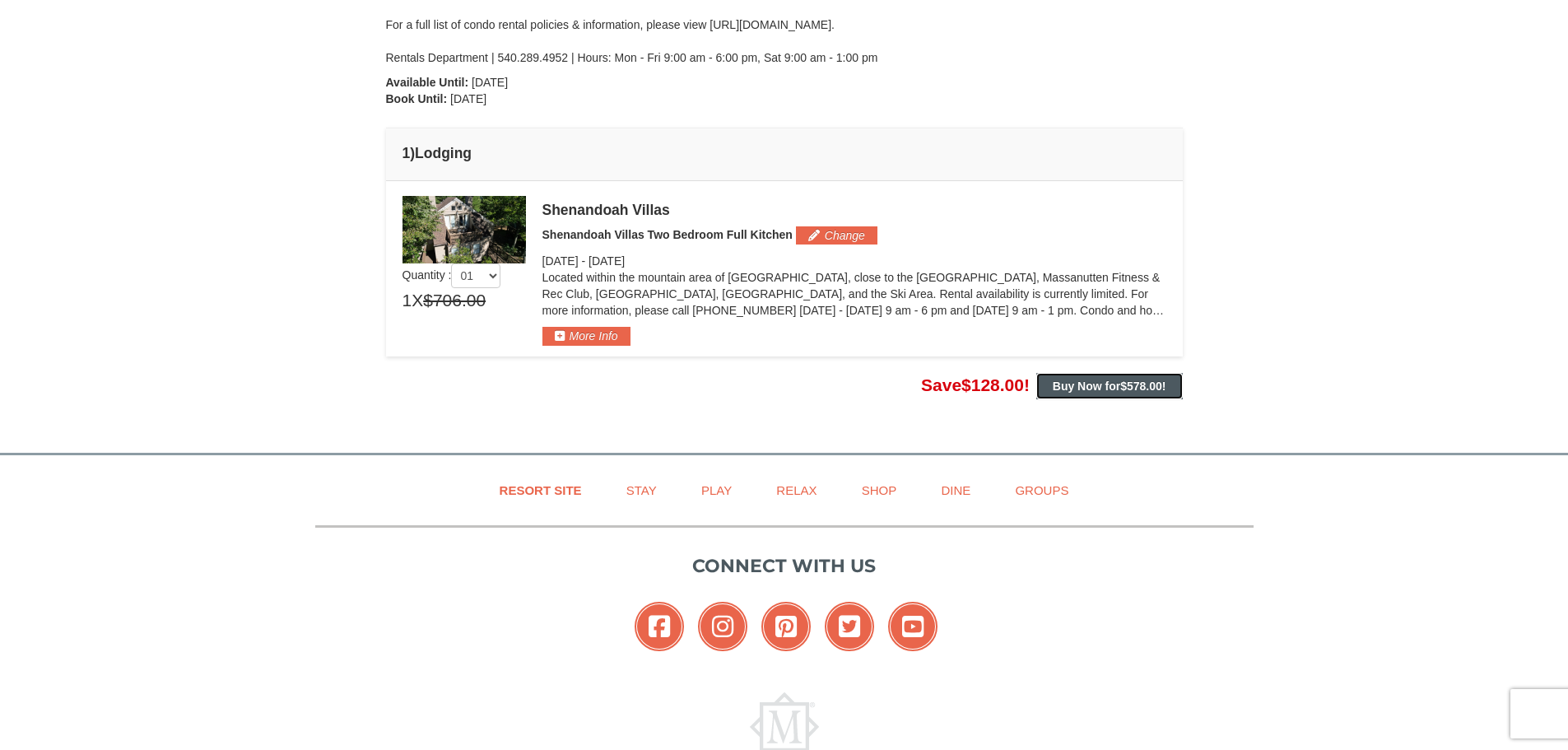
click at [1133, 385] on span "$578.00" at bounding box center [1141, 386] width 42 height 13
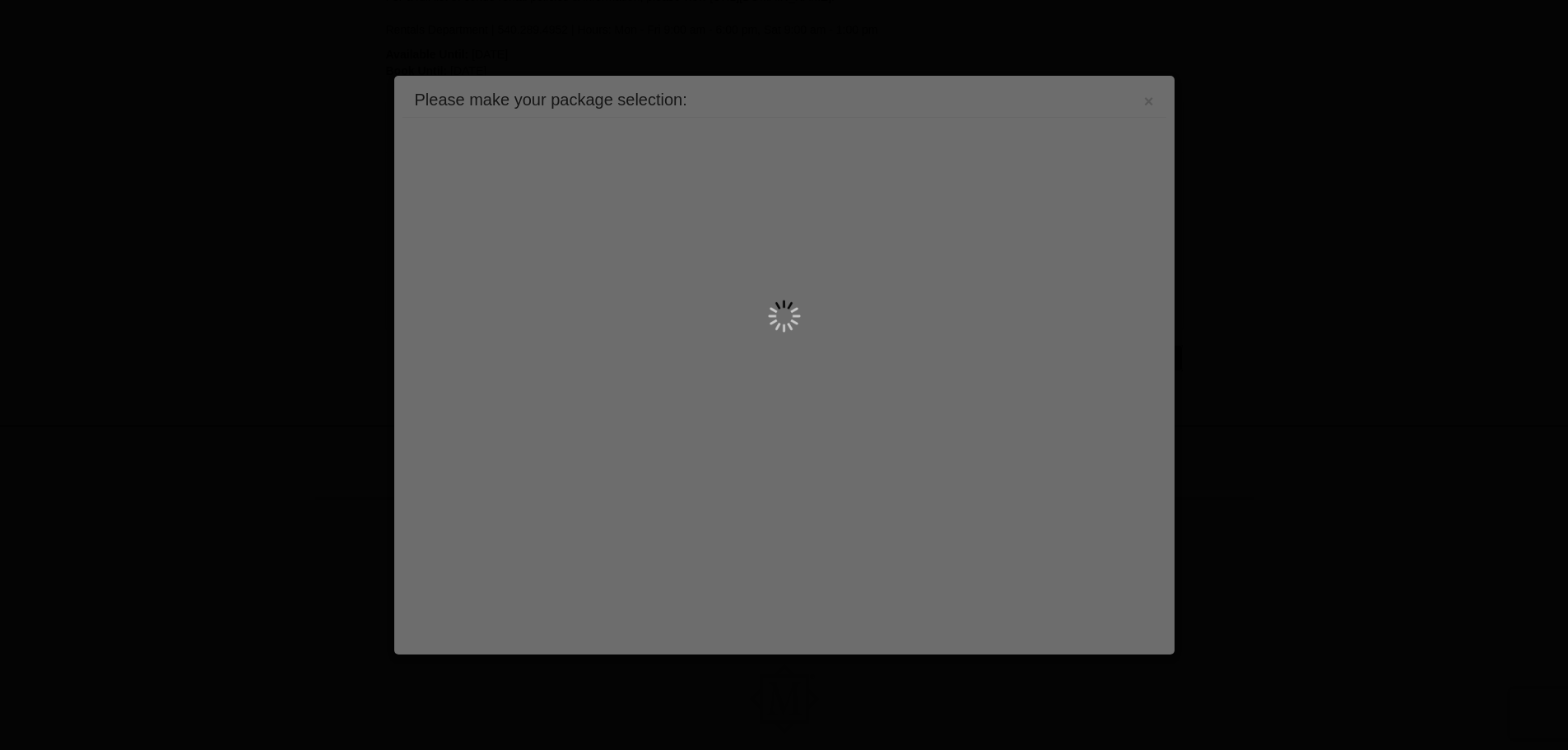
scroll to position [0, 0]
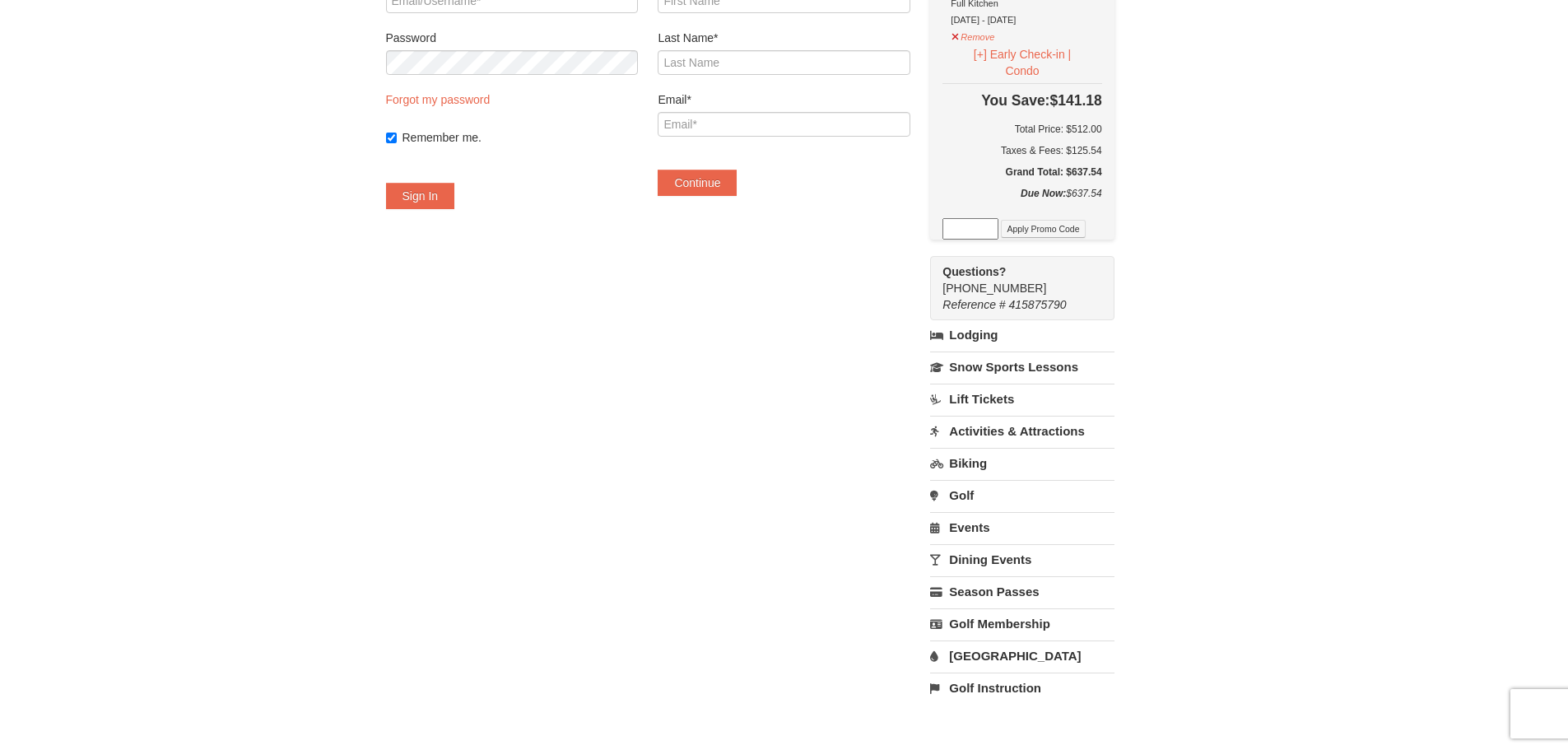
scroll to position [247, 0]
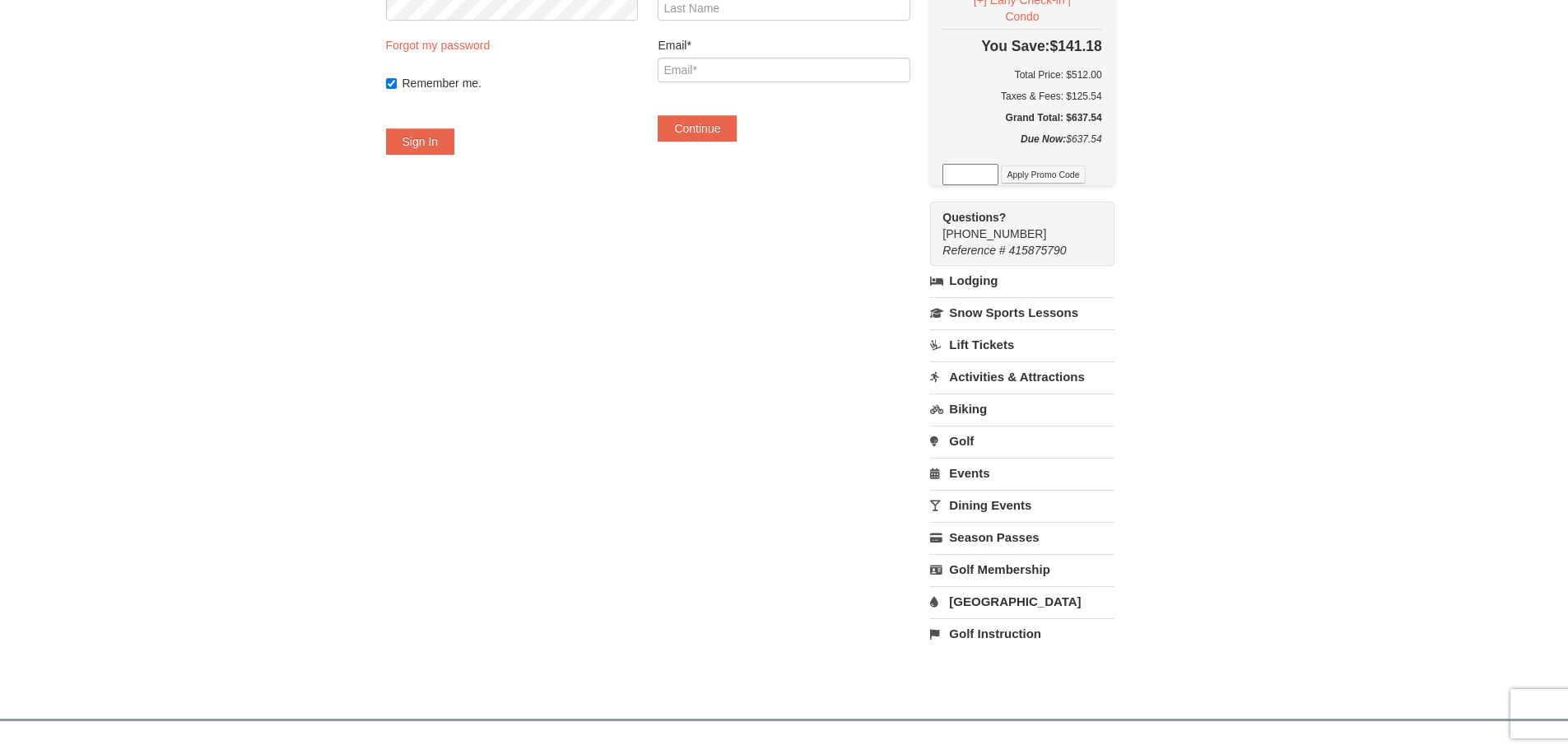
click at [1048, 514] on link "Dining Events" at bounding box center [1022, 504] width 184 height 30
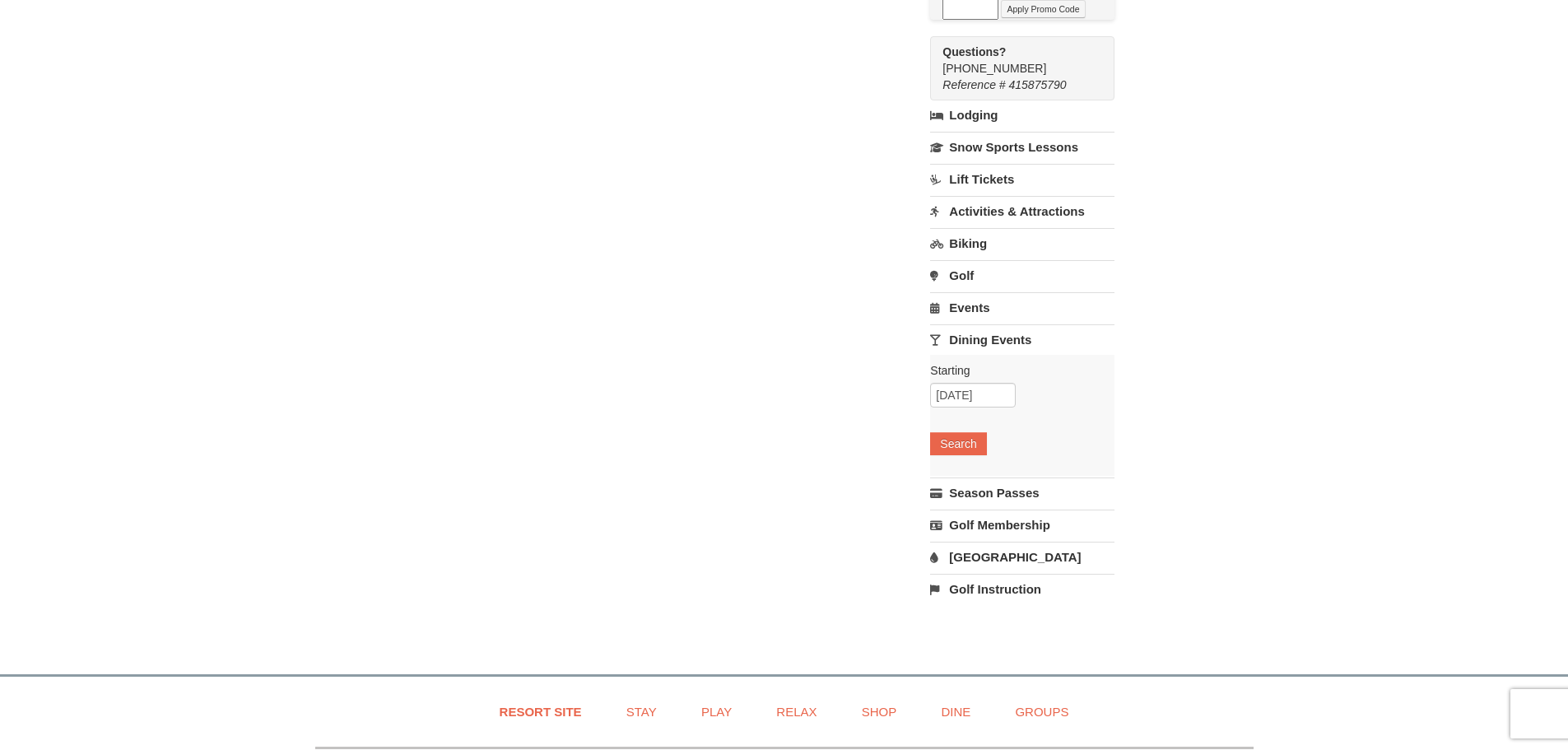
scroll to position [411, 0]
click at [982, 451] on button "Search" at bounding box center [958, 444] width 56 height 23
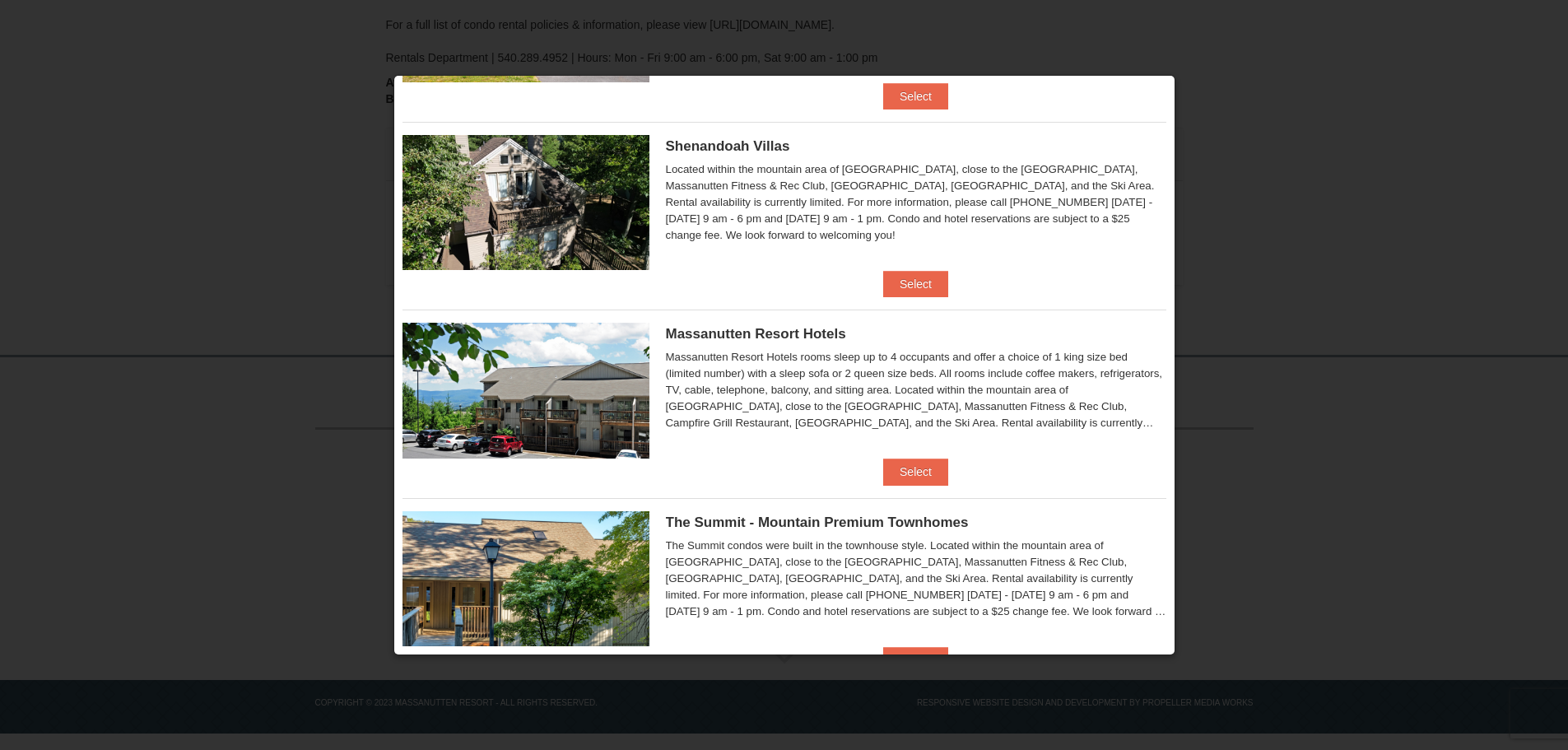
scroll to position [411, 0]
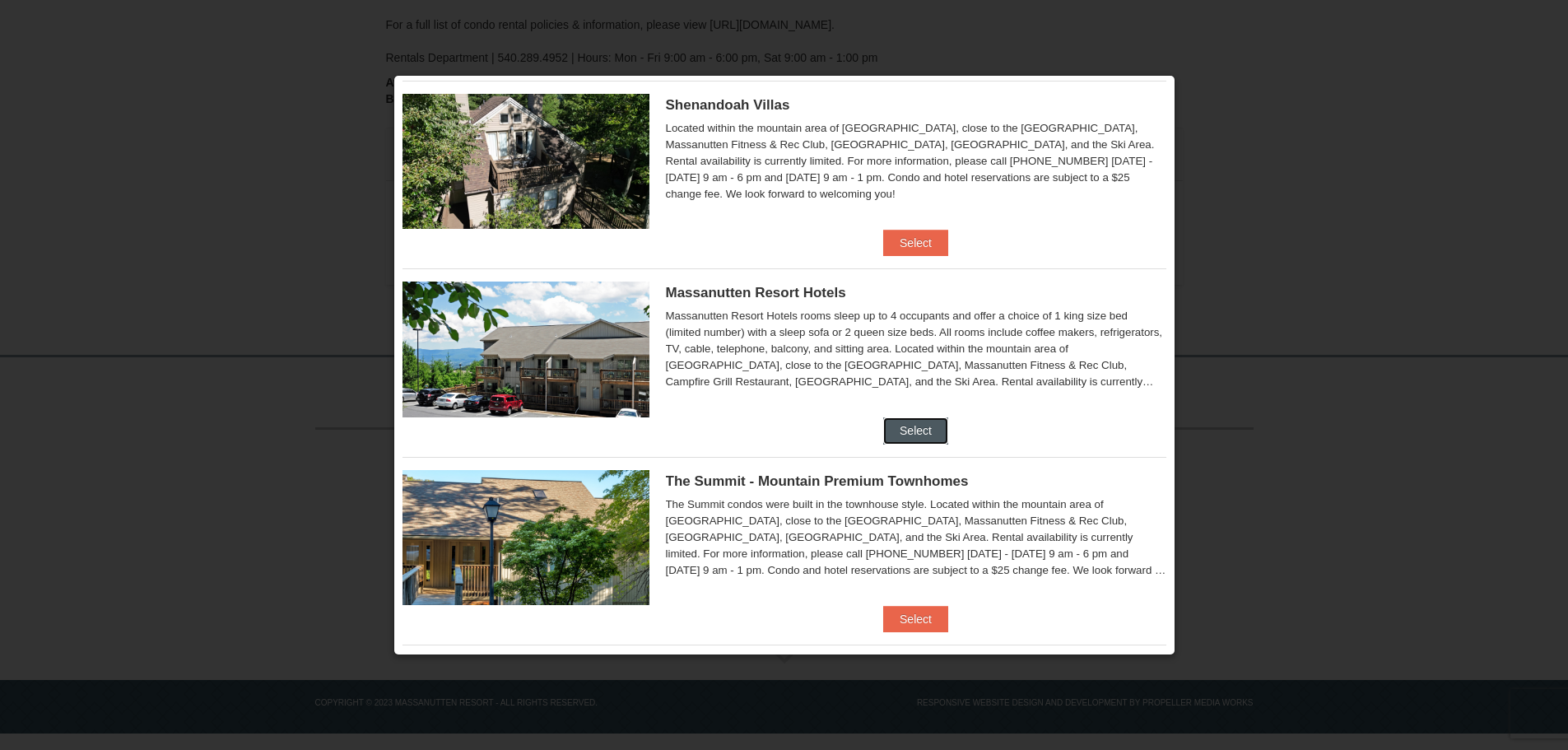
click at [905, 424] on button "Select" at bounding box center [916, 430] width 65 height 27
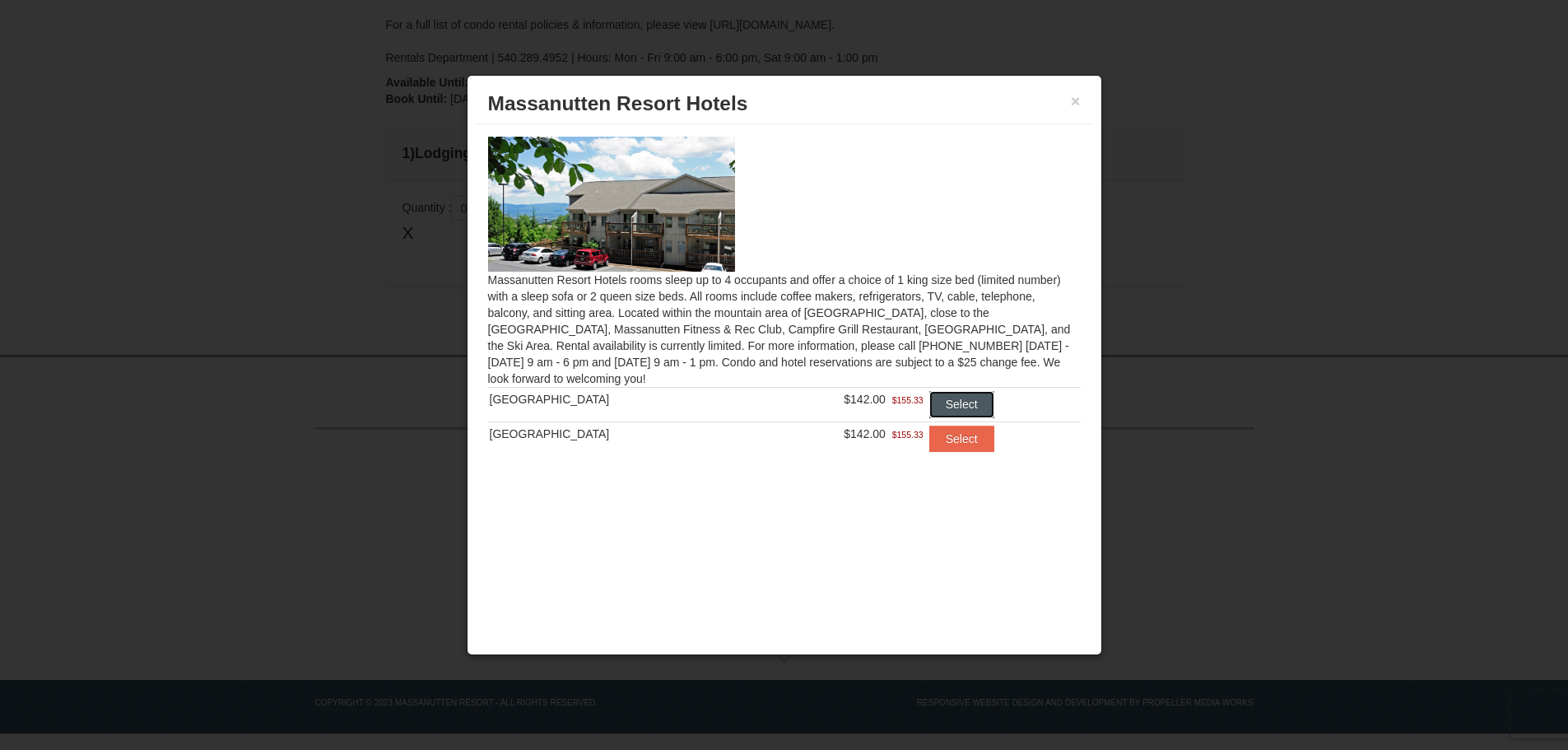
click at [954, 405] on button "Select" at bounding box center [962, 405] width 65 height 27
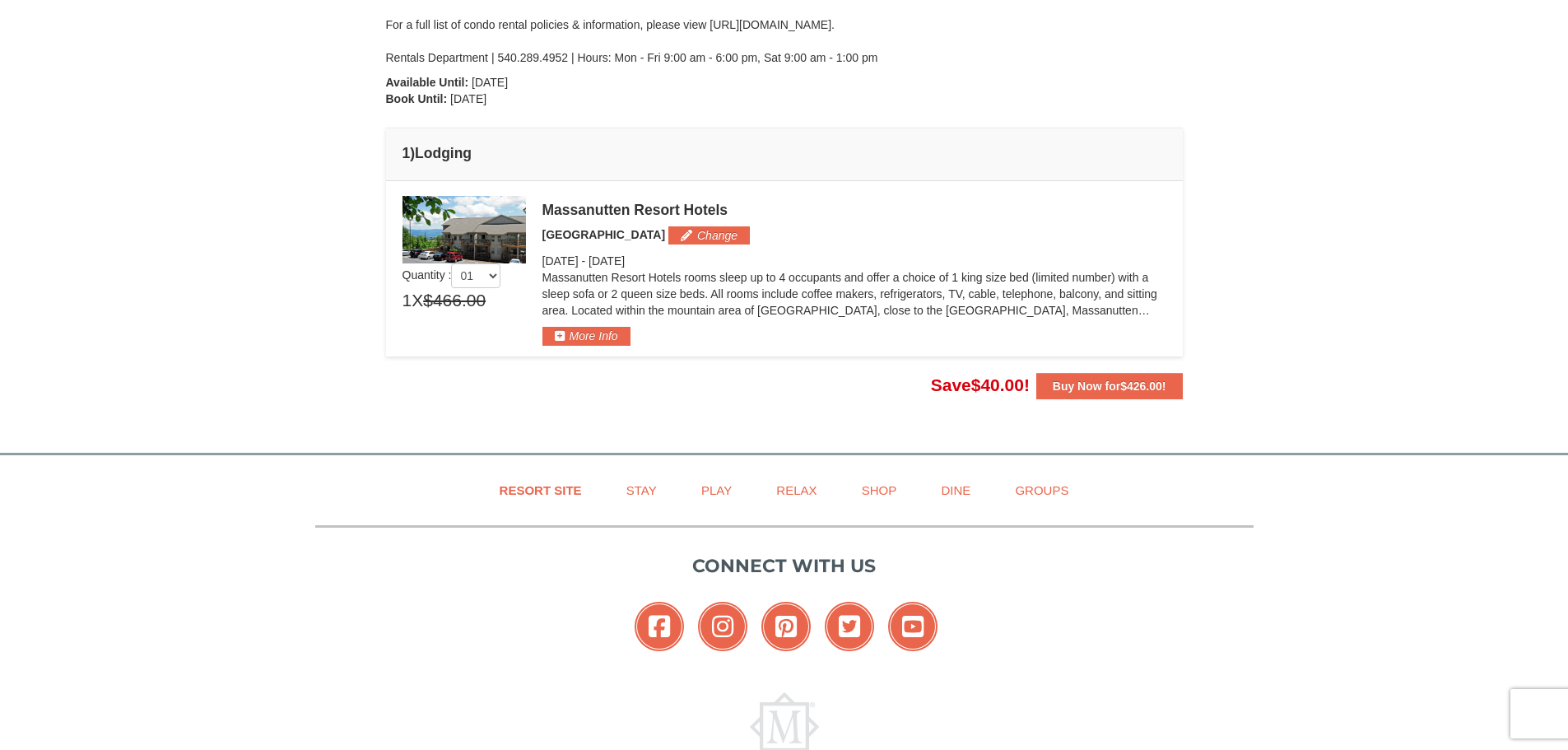
click at [633, 332] on div "Massanutten Resort Hotels Hotel King Room Change Thursday Sep 4, 2025 - Sunday …" at bounding box center [854, 270] width 624 height 149
click at [616, 332] on button "More Info" at bounding box center [586, 335] width 89 height 18
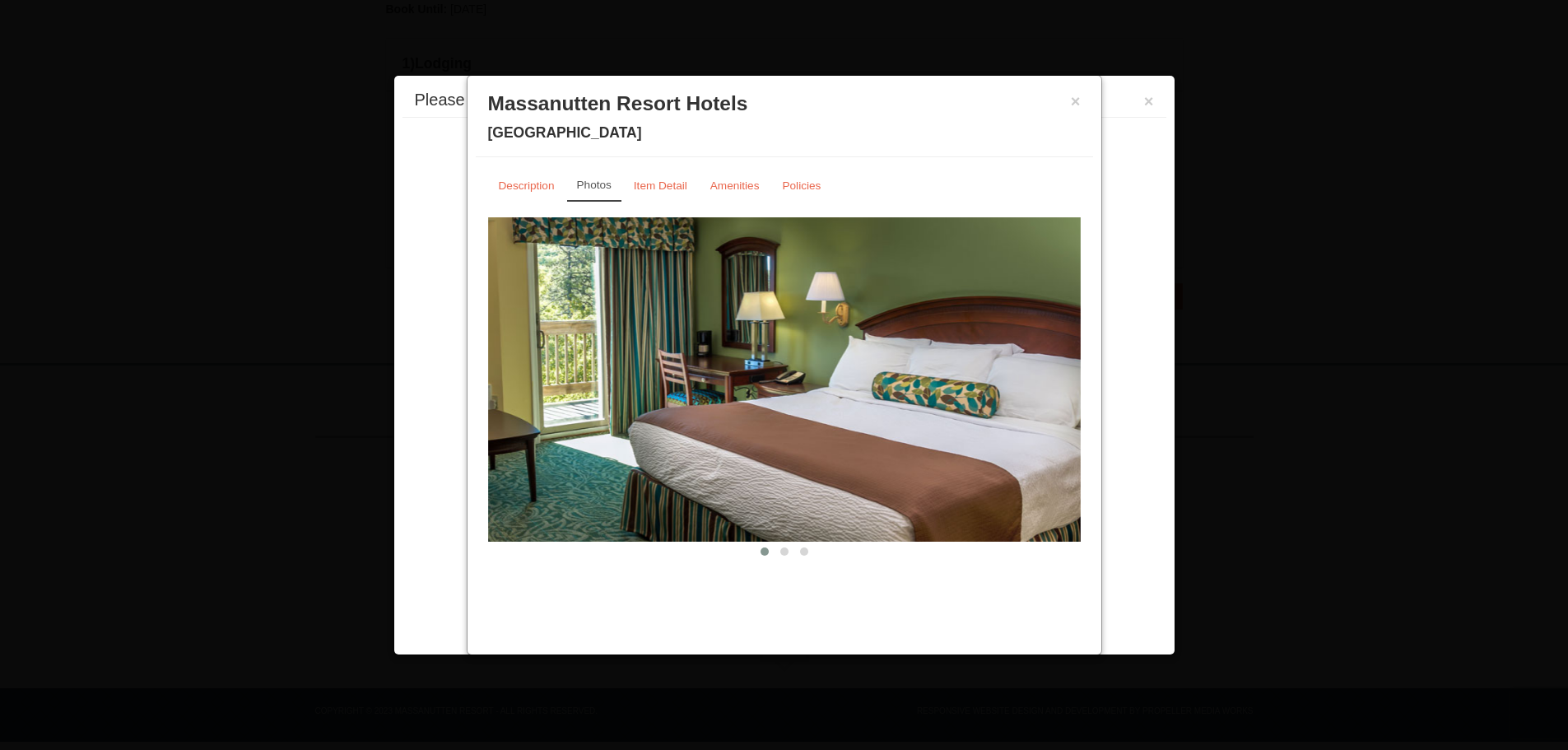
scroll to position [442, 0]
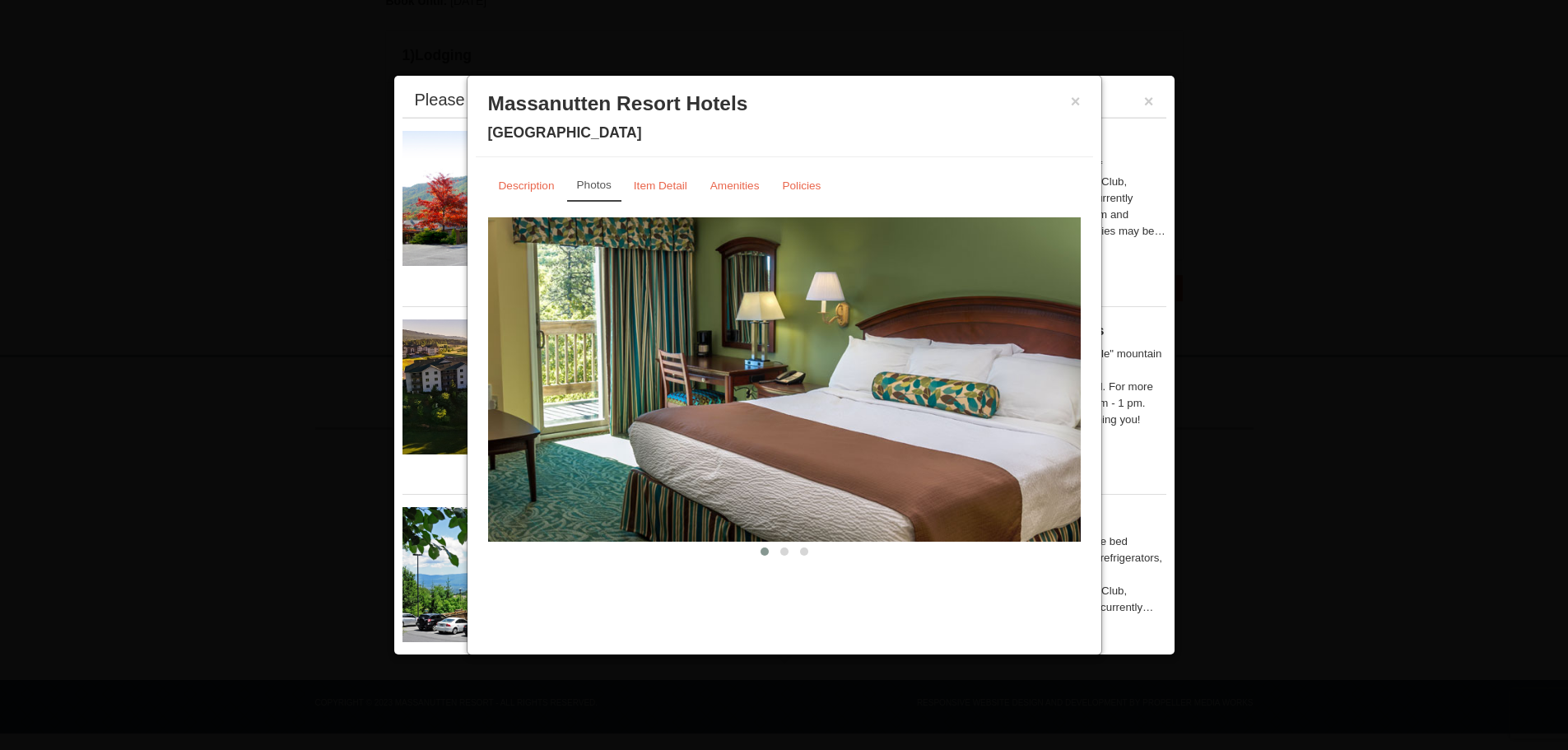
click at [783, 553] on span at bounding box center [784, 551] width 9 height 9
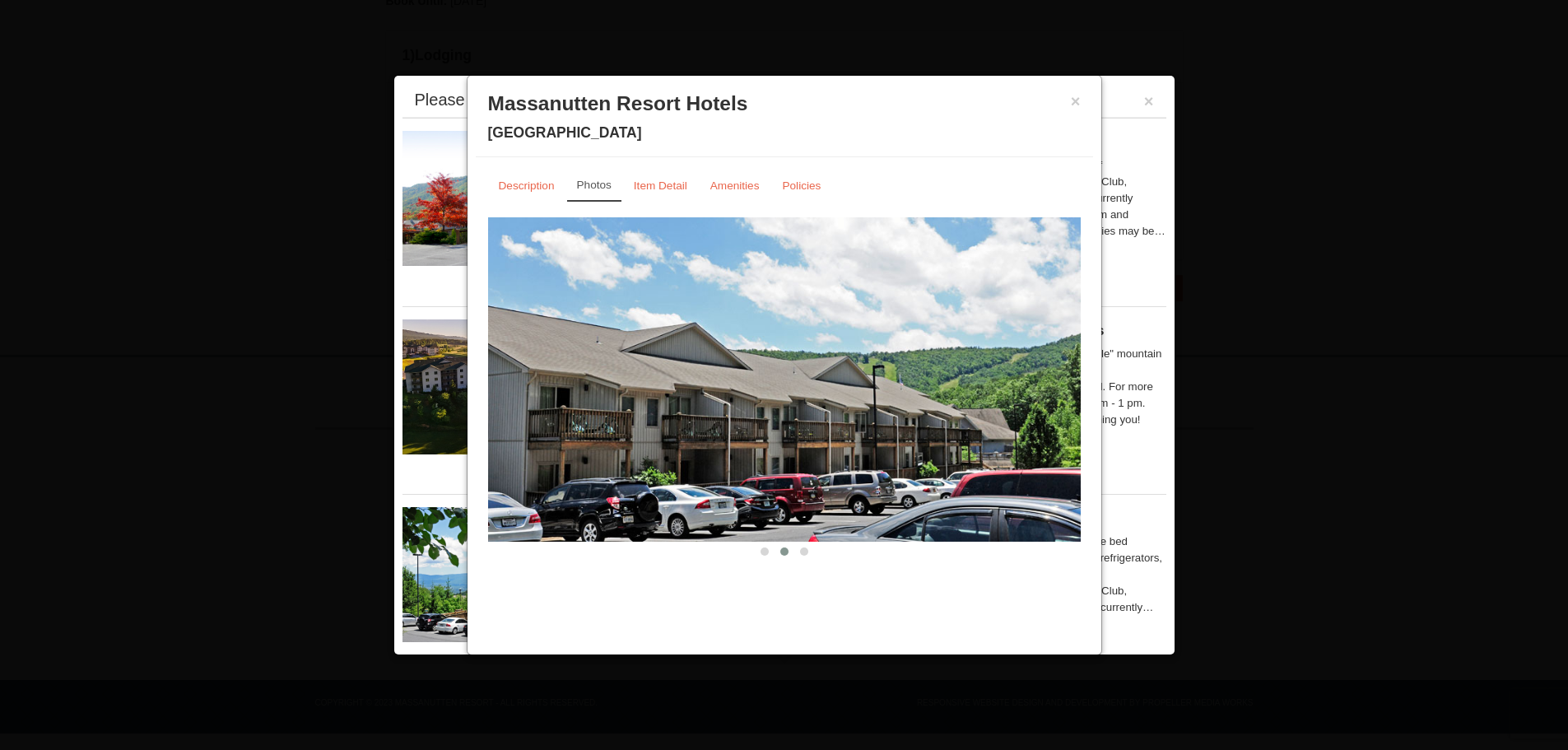
click at [805, 556] on button at bounding box center [804, 551] width 20 height 16
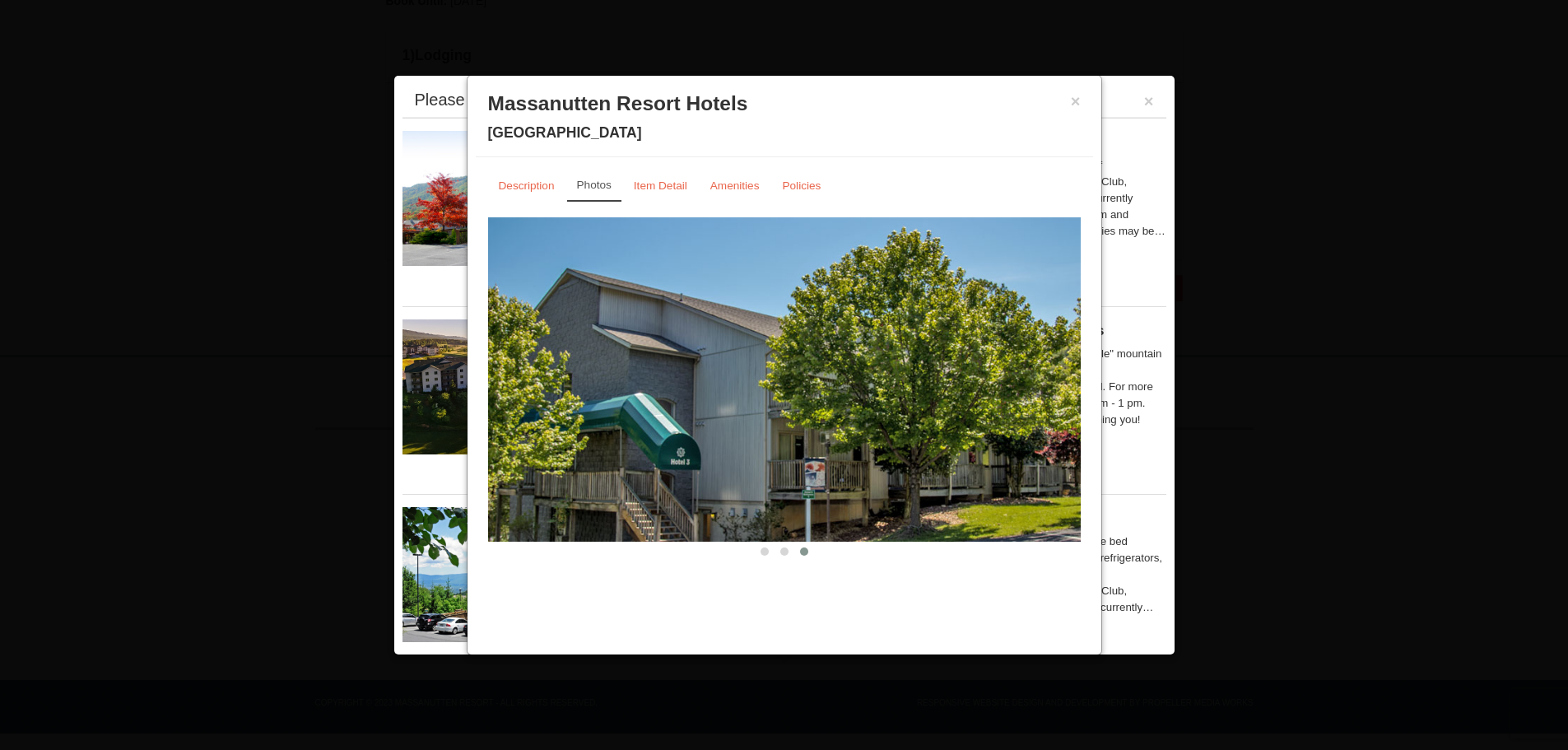
click at [660, 177] on link "Item Detail" at bounding box center [660, 186] width 75 height 32
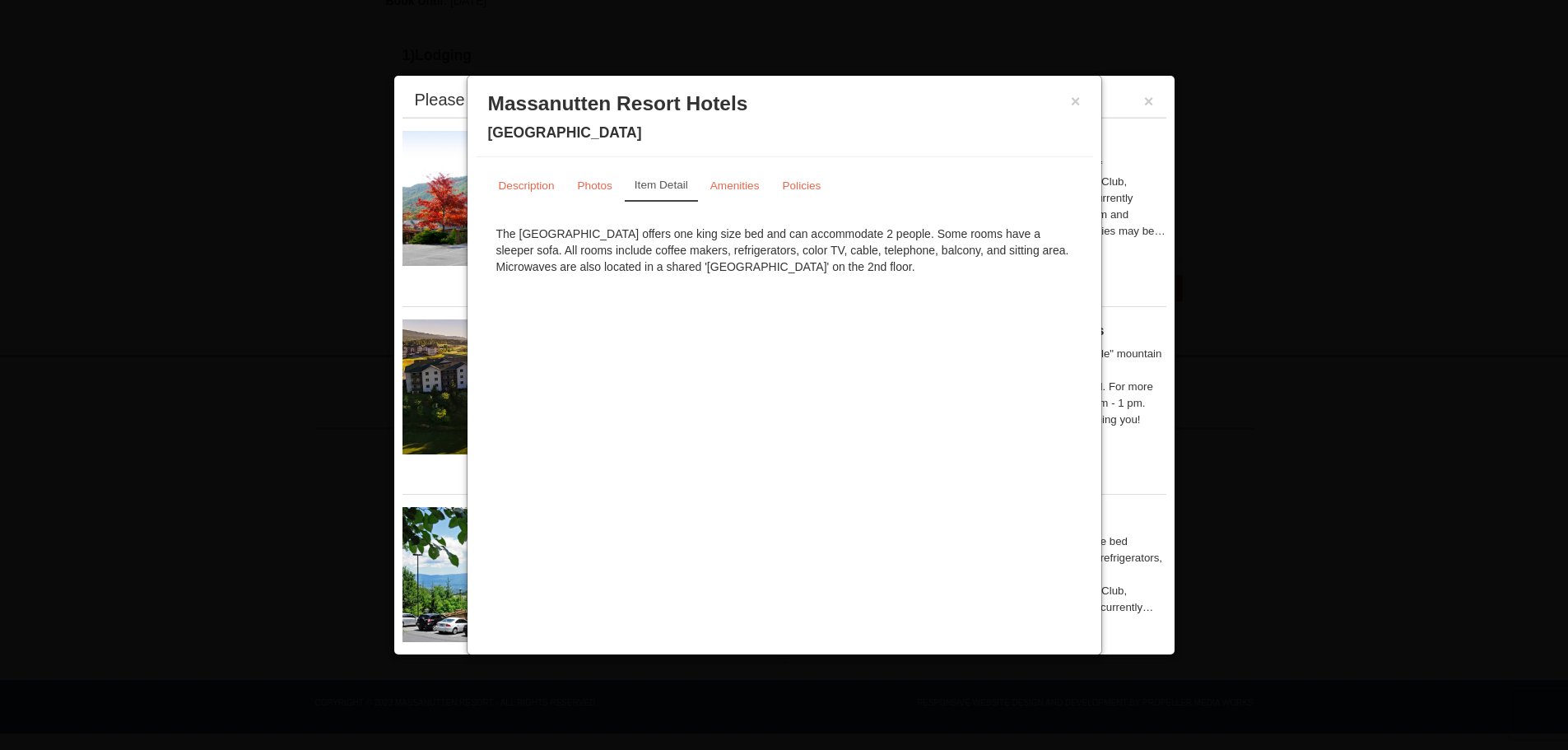
click at [723, 187] on small "Amenities" at bounding box center [735, 185] width 50 height 12
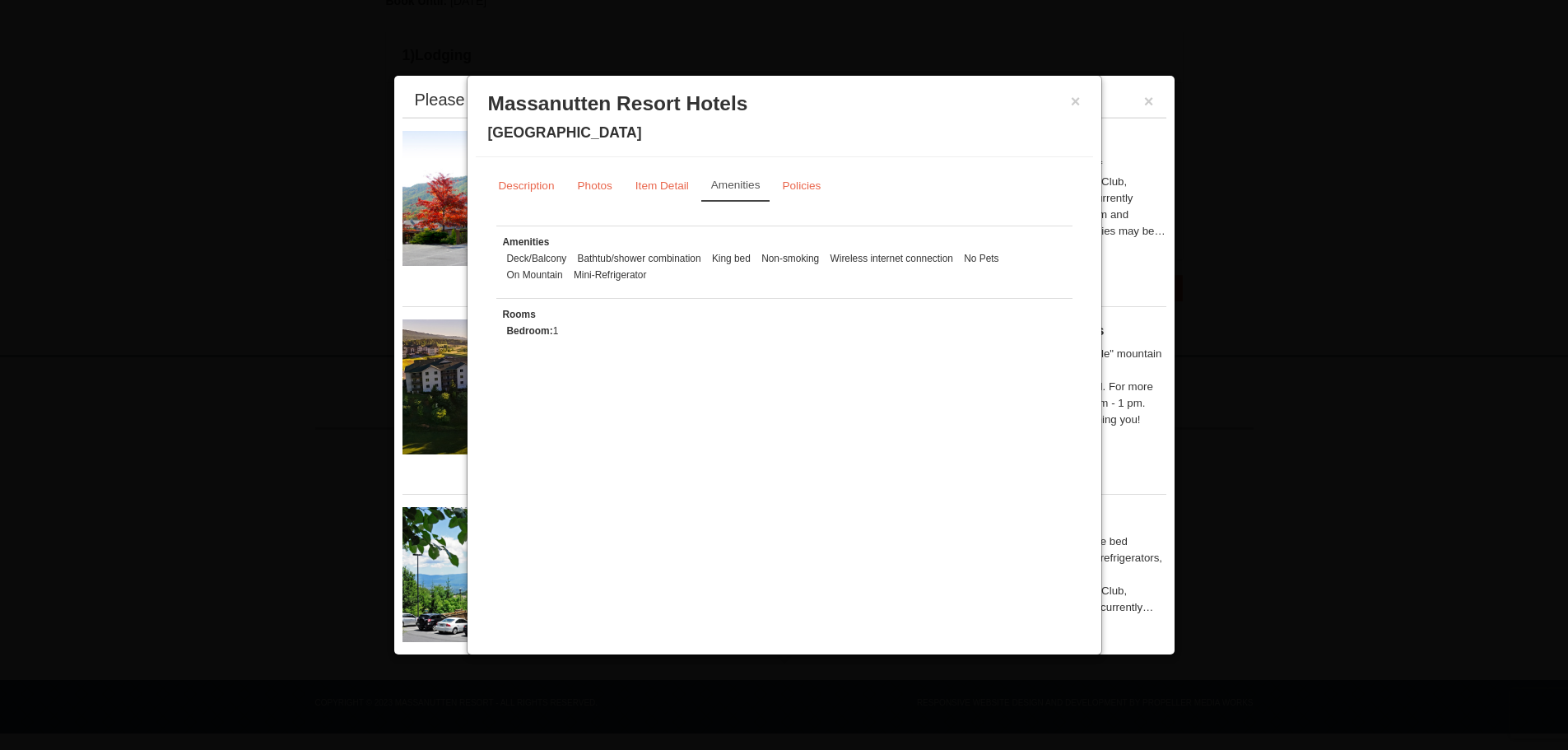
click at [606, 186] on small "Photos" at bounding box center [595, 185] width 34 height 12
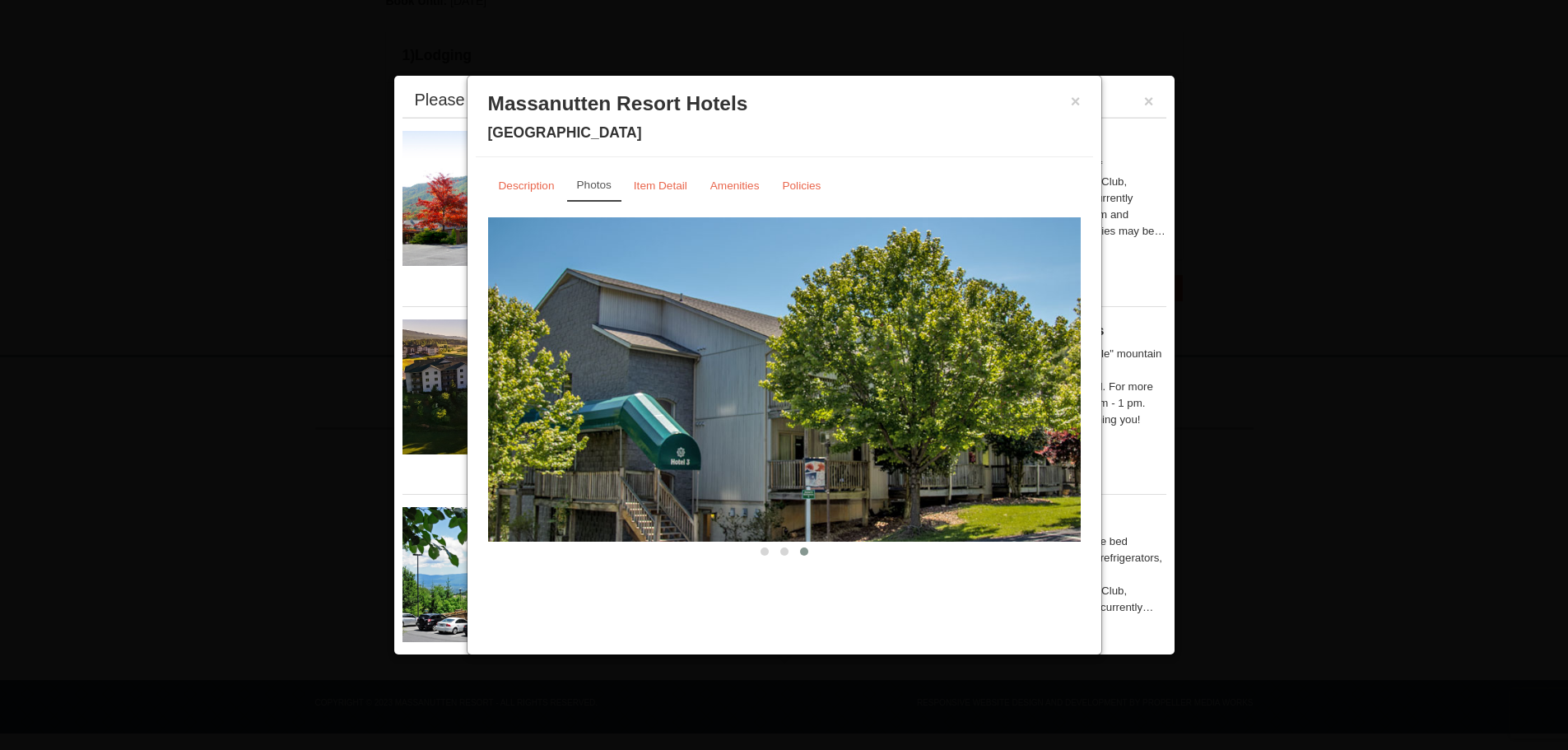
click at [526, 182] on small "Description" at bounding box center [526, 185] width 56 height 12
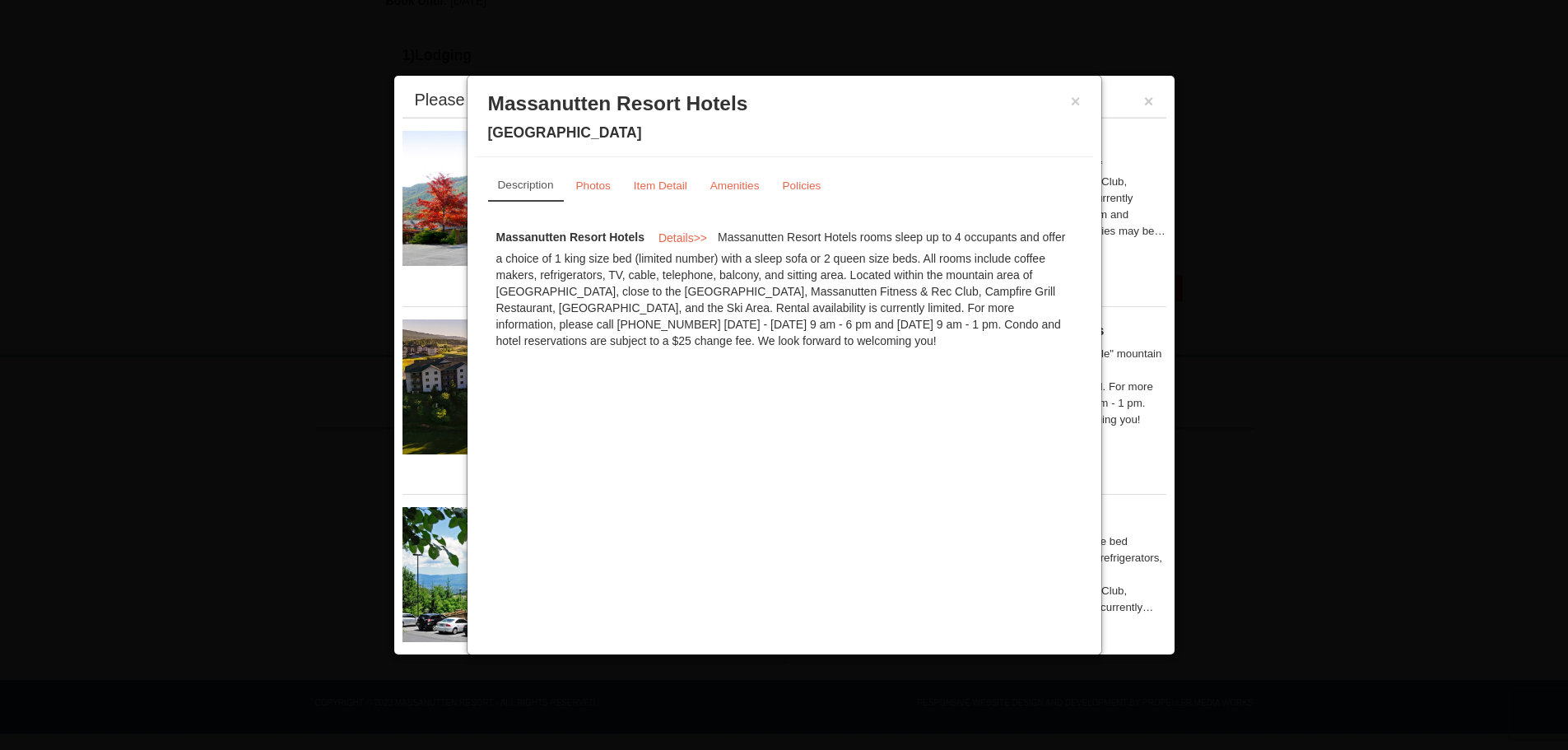
click at [1077, 99] on button "×" at bounding box center [1076, 101] width 10 height 16
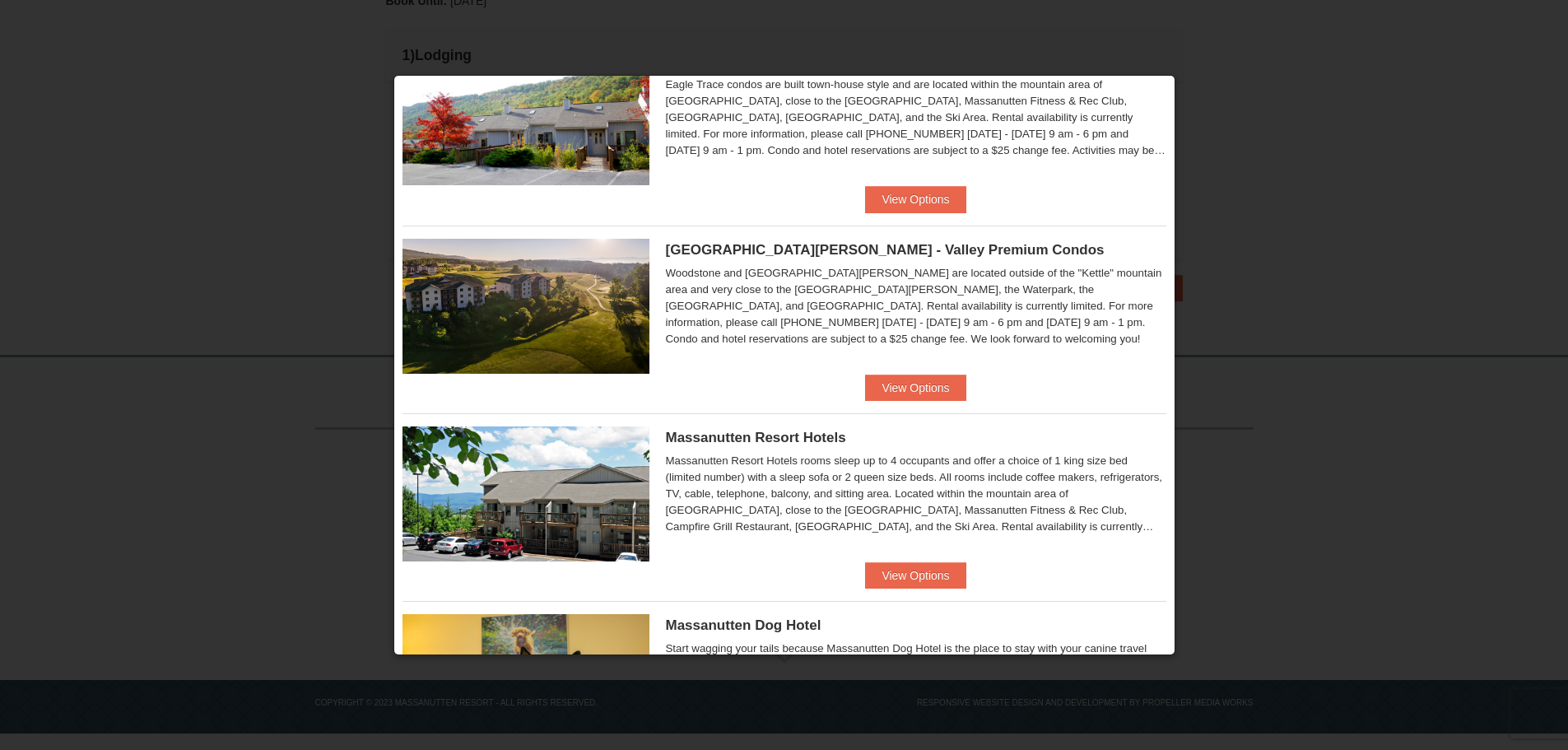
scroll to position [0, 0]
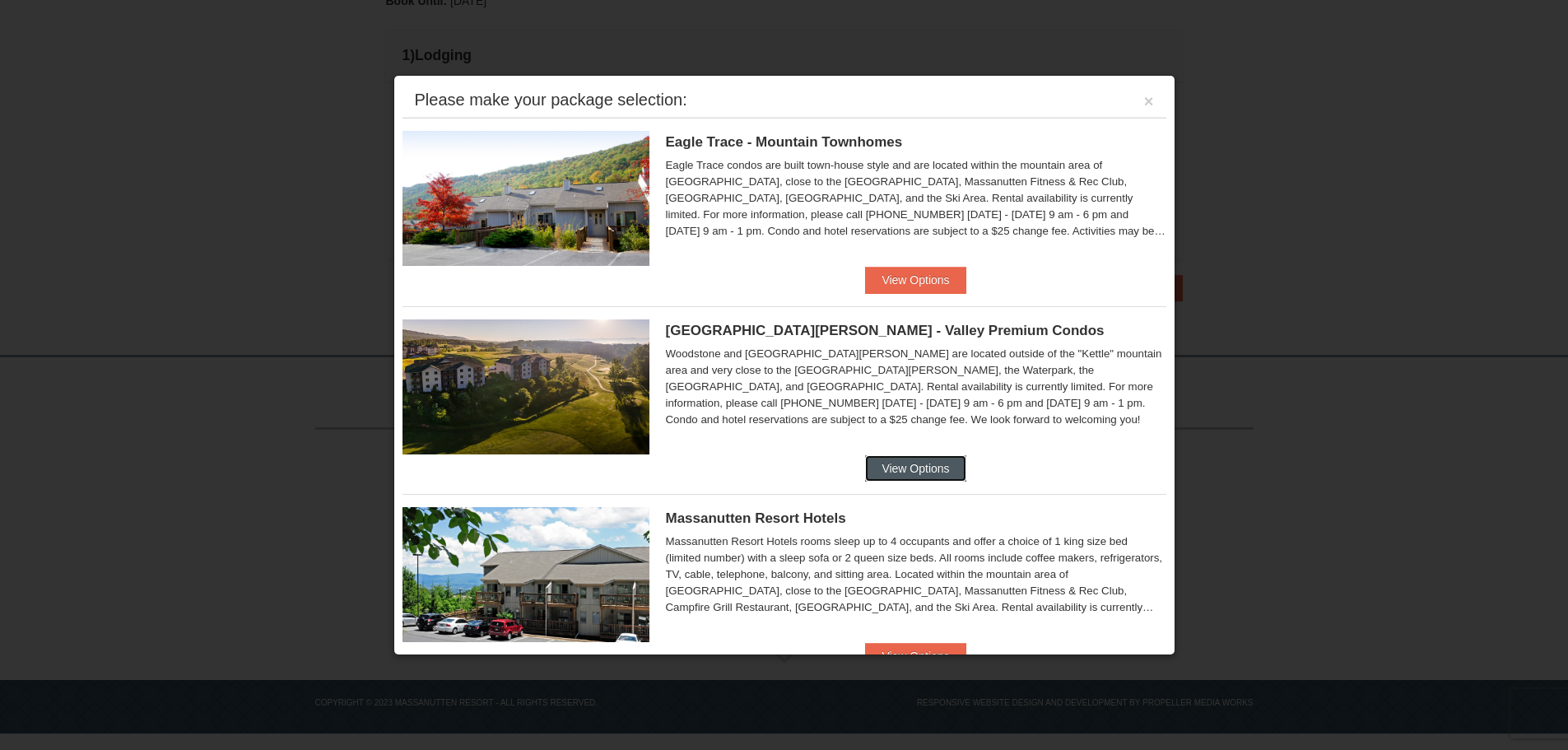
click at [924, 463] on button "View Options" at bounding box center [915, 468] width 100 height 27
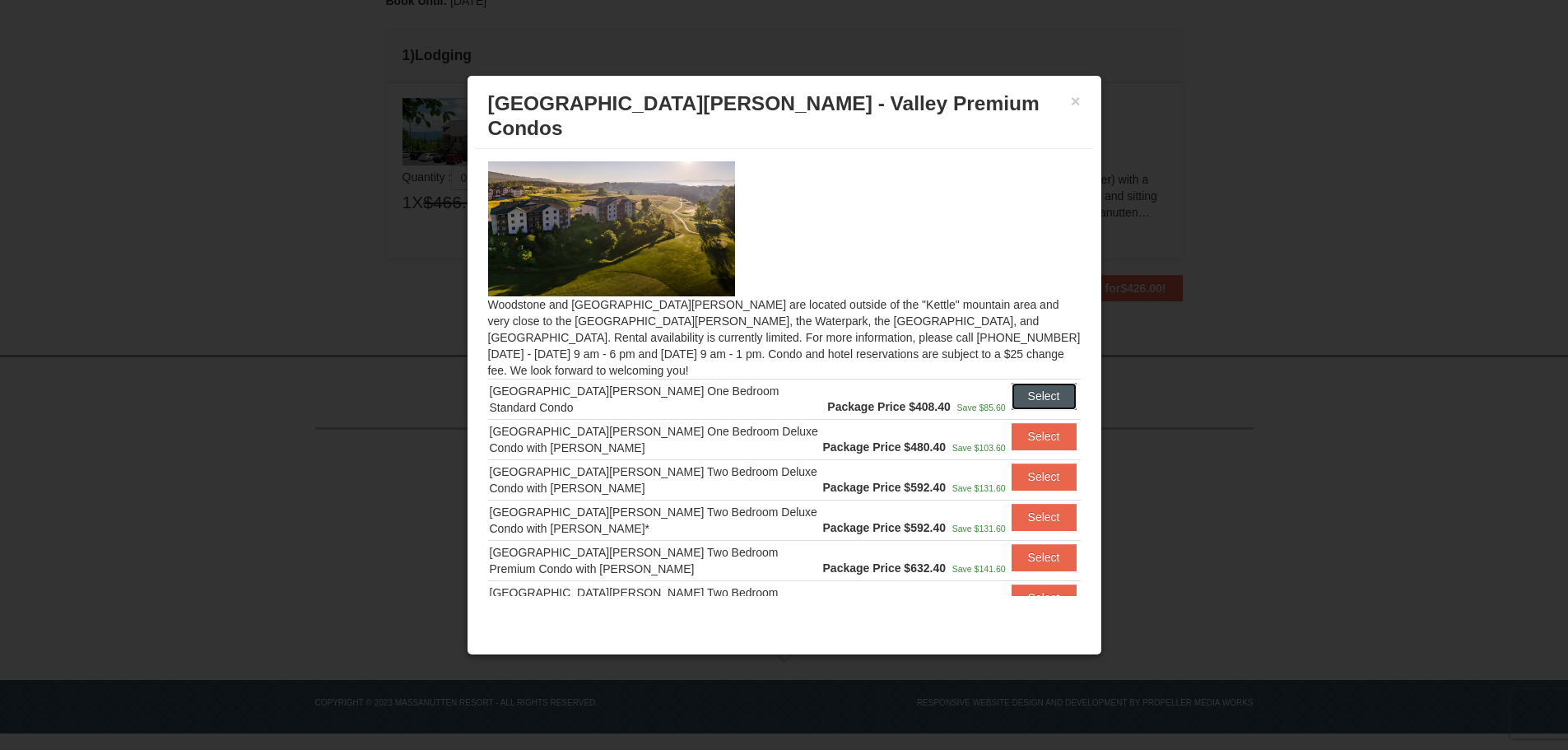
click at [1033, 383] on button "Select" at bounding box center [1044, 396] width 65 height 27
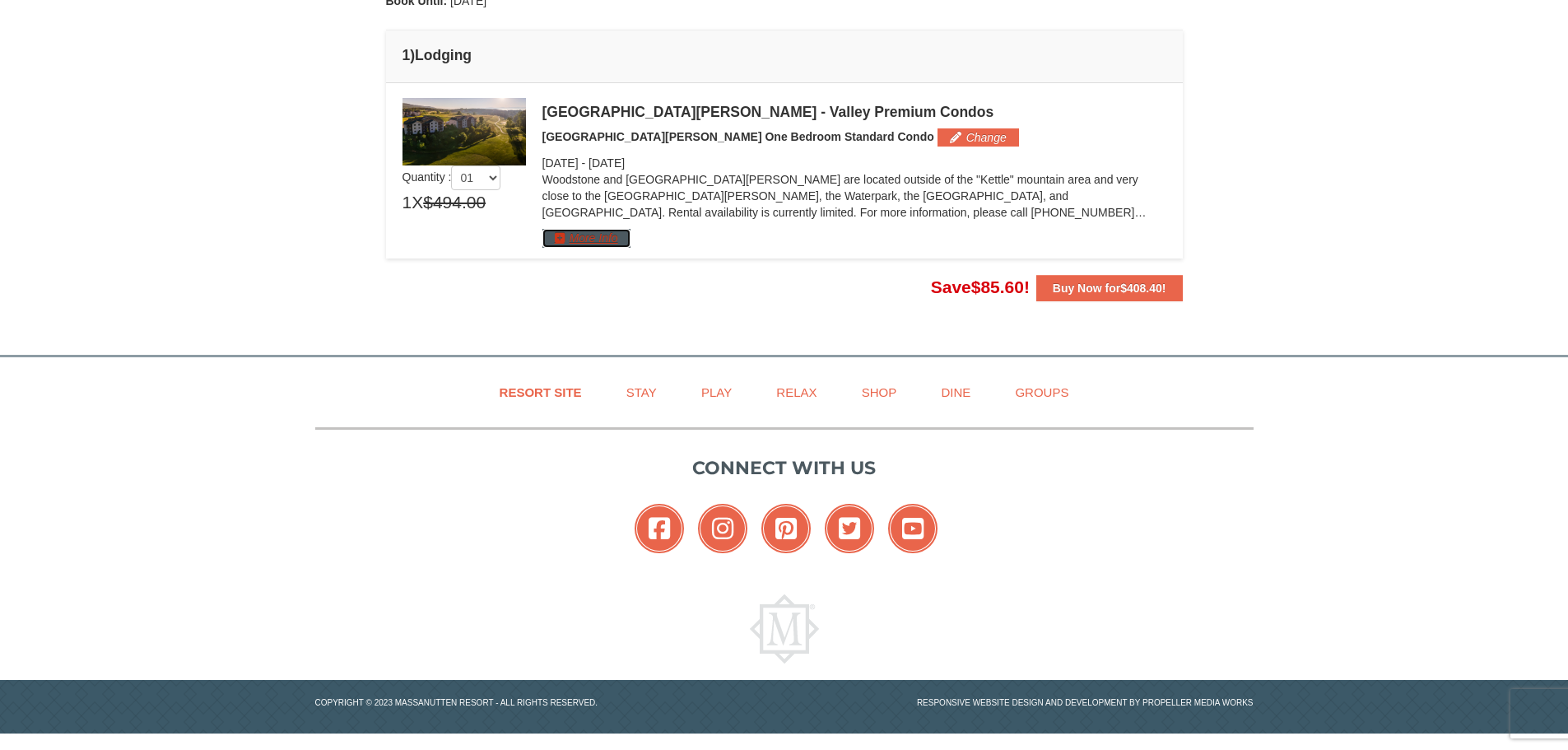
click at [574, 236] on button "More Info" at bounding box center [586, 237] width 89 height 18
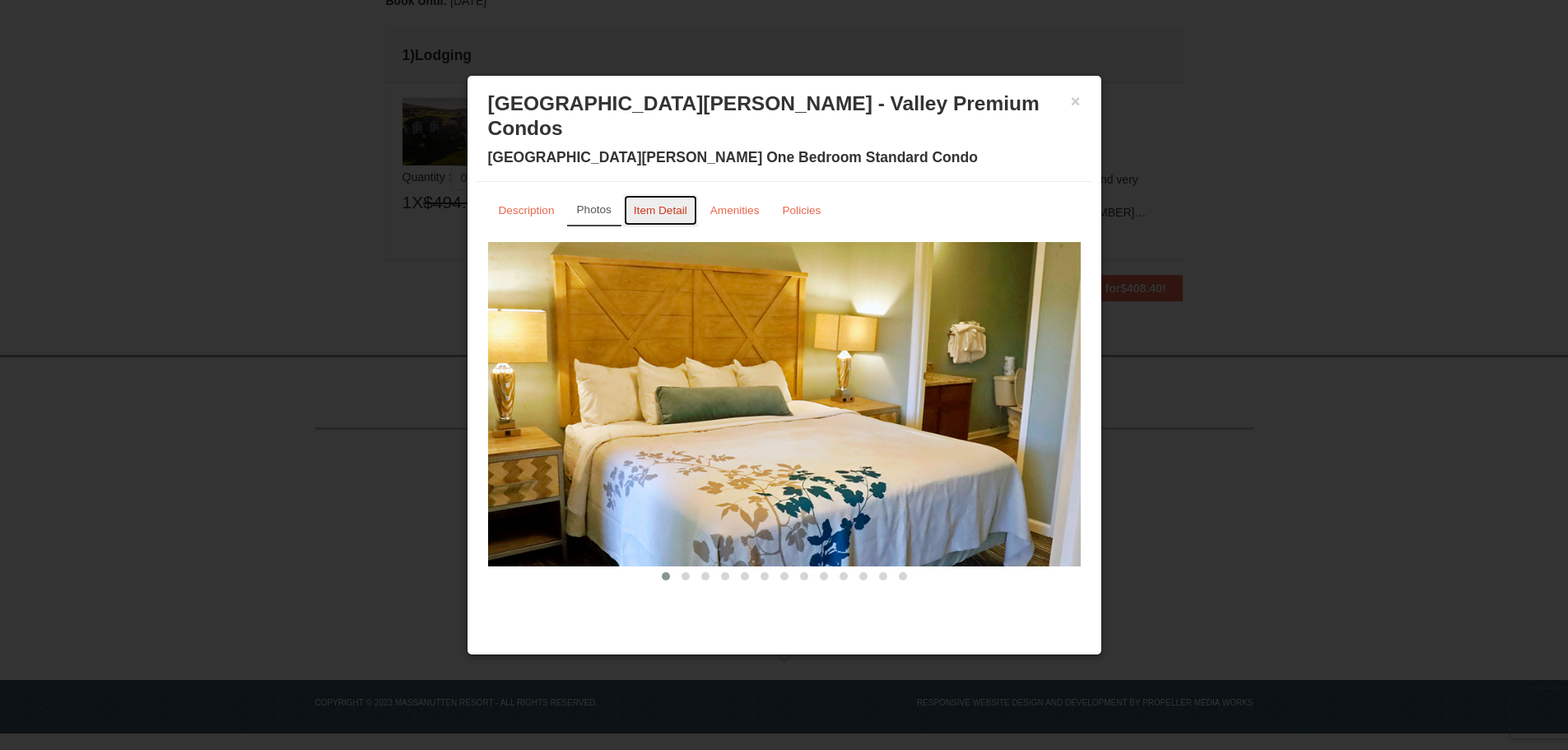
click at [665, 204] on small "Item Detail" at bounding box center [661, 209] width 53 height 12
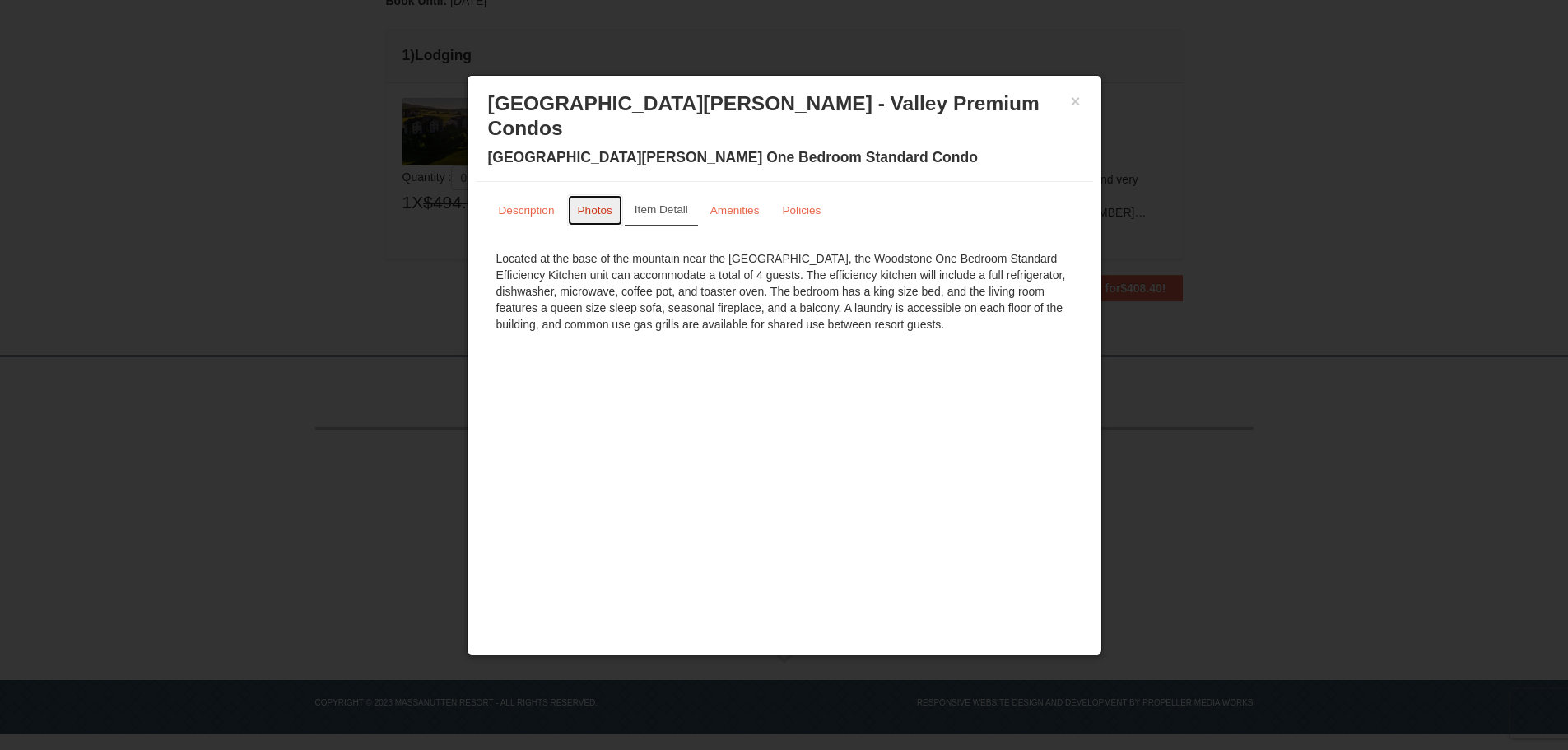
click at [581, 204] on small "Photos" at bounding box center [595, 209] width 34 height 12
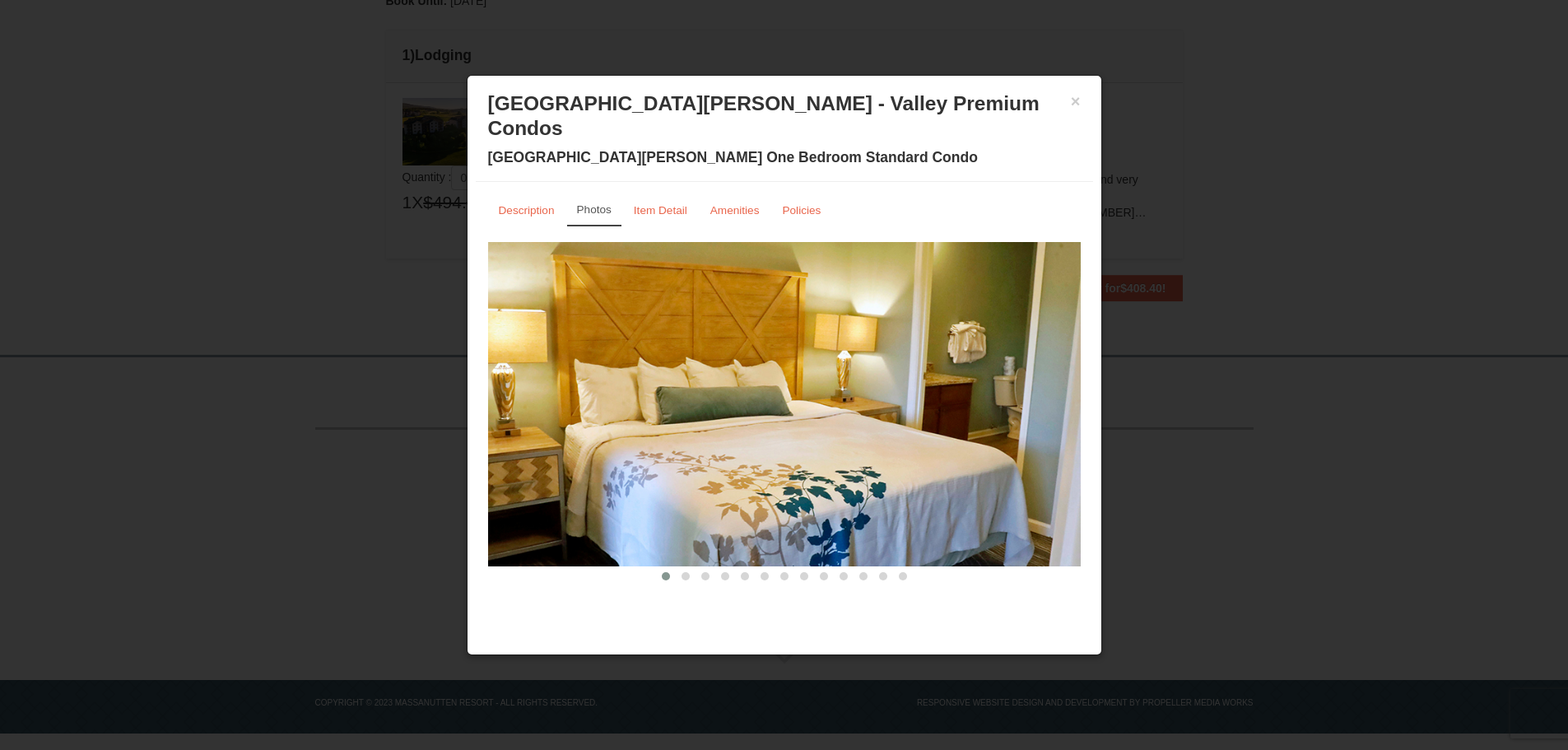
click at [686, 572] on span at bounding box center [685, 576] width 9 height 9
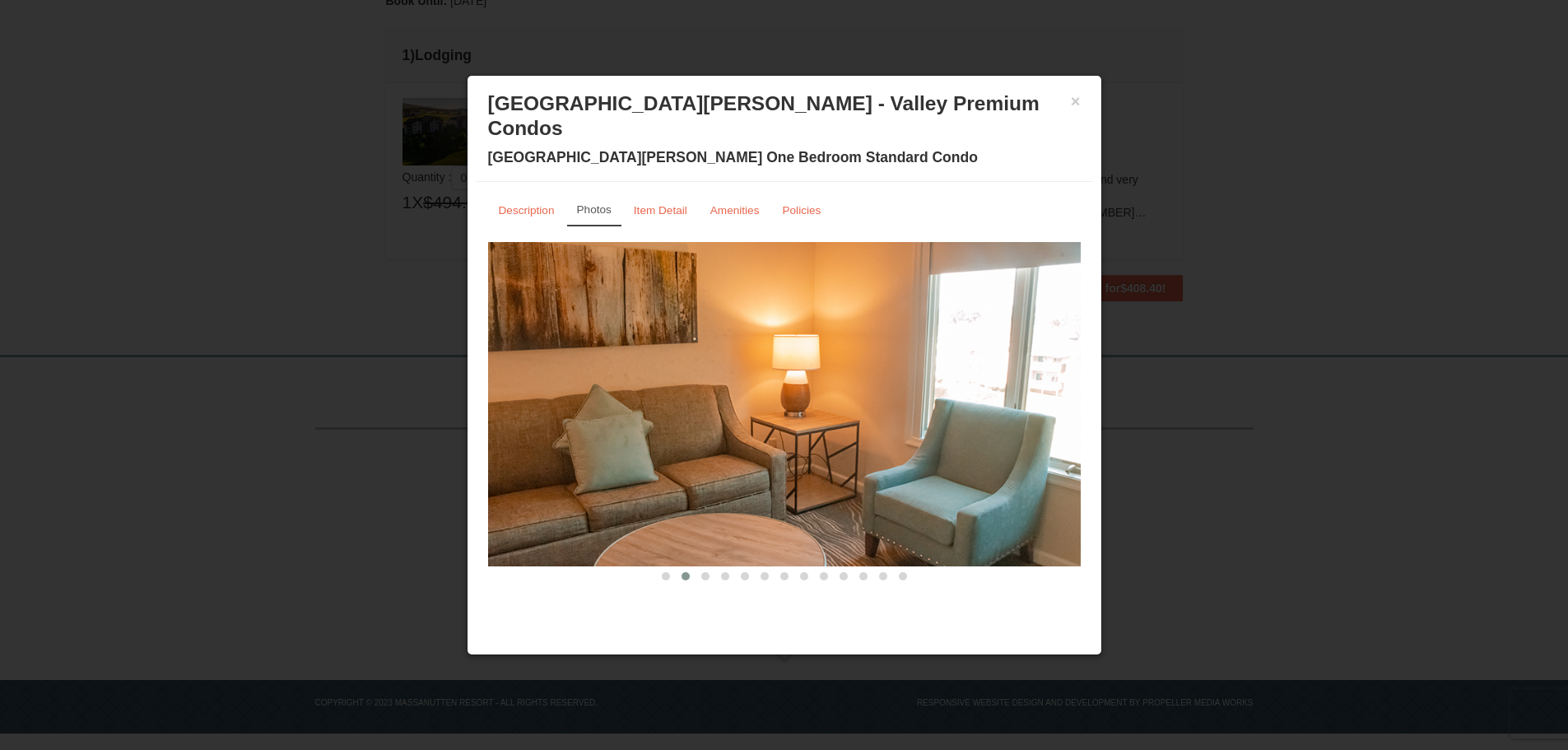
click at [706, 572] on span at bounding box center [705, 576] width 9 height 9
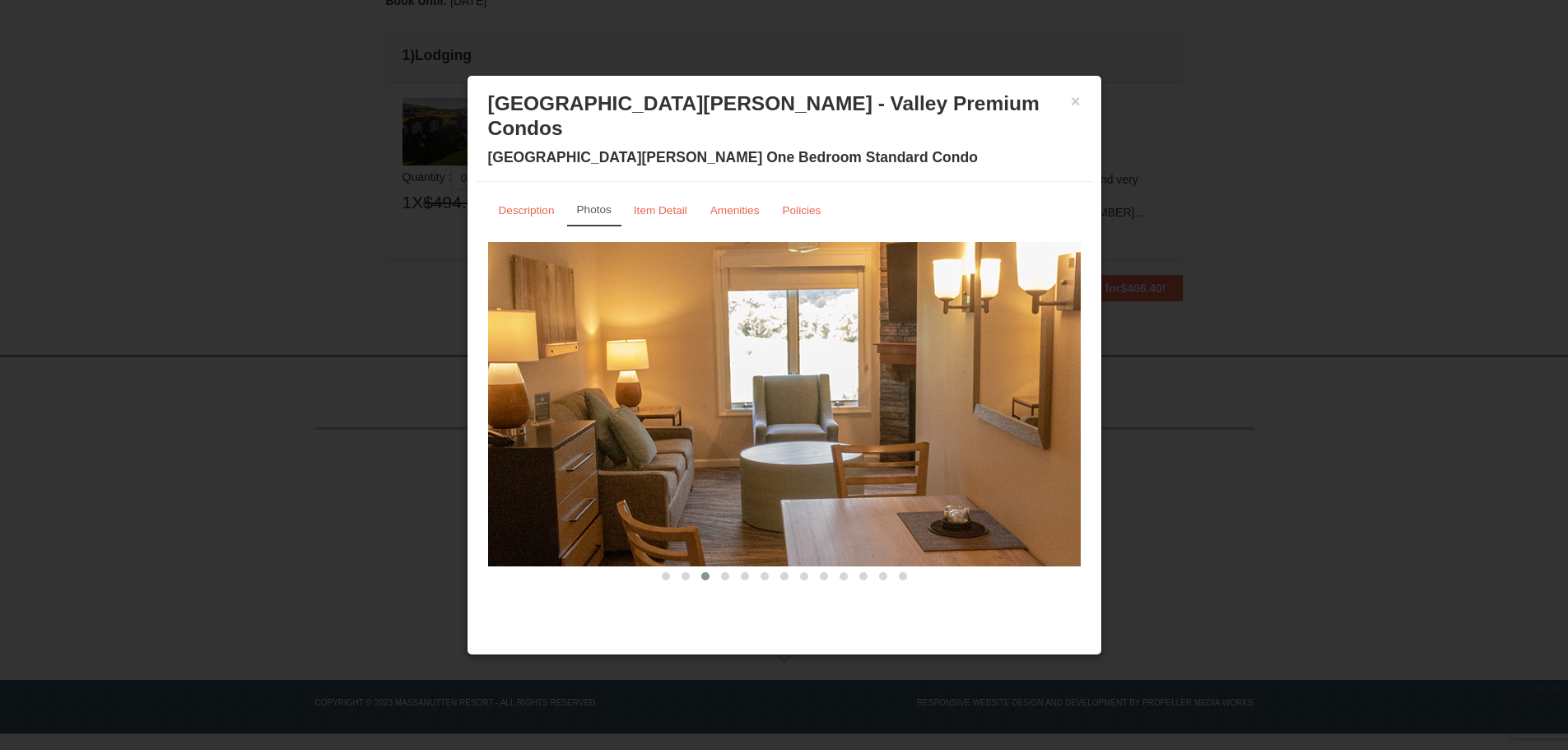
click at [732, 568] on button at bounding box center [724, 576] width 20 height 16
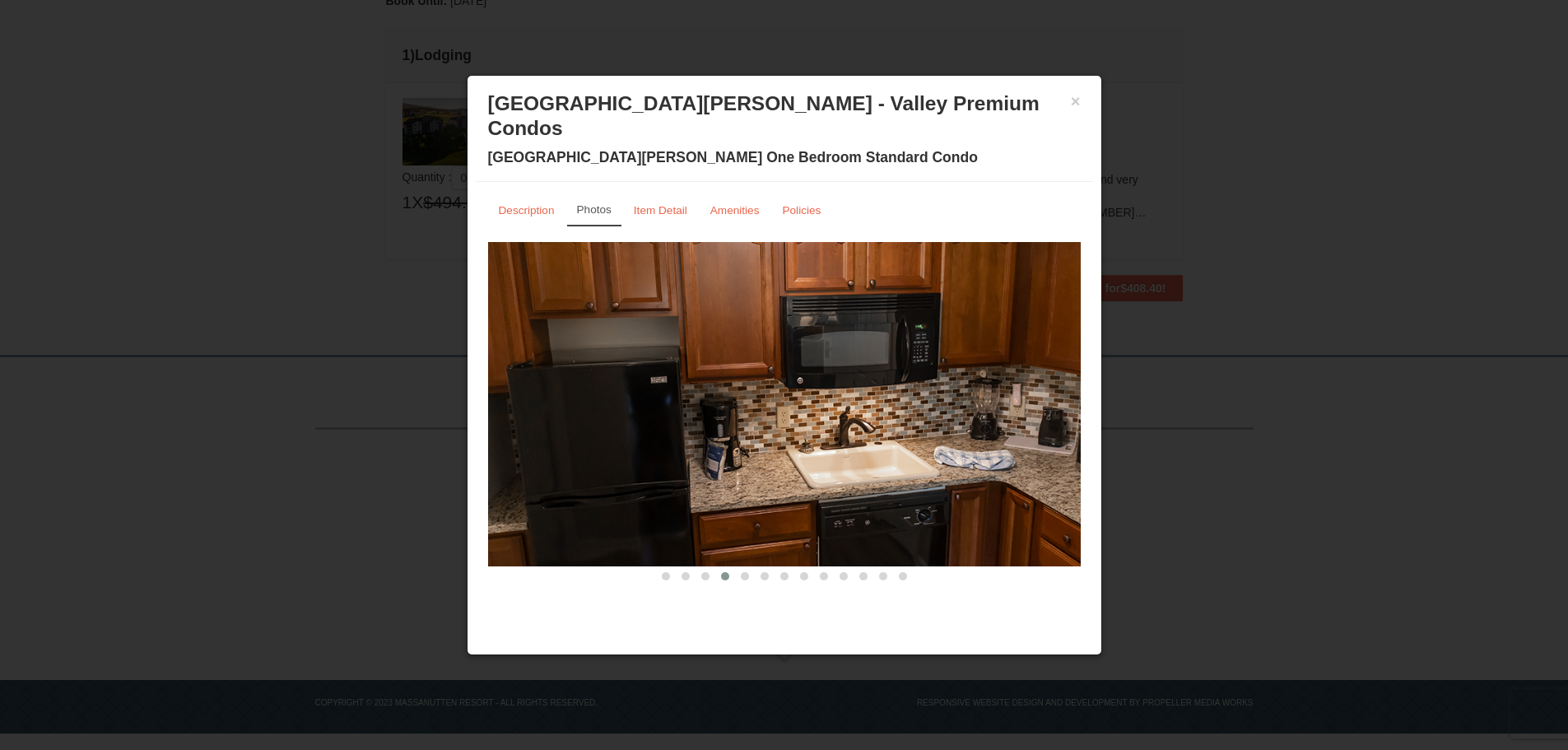
click at [751, 568] on button at bounding box center [744, 576] width 20 height 16
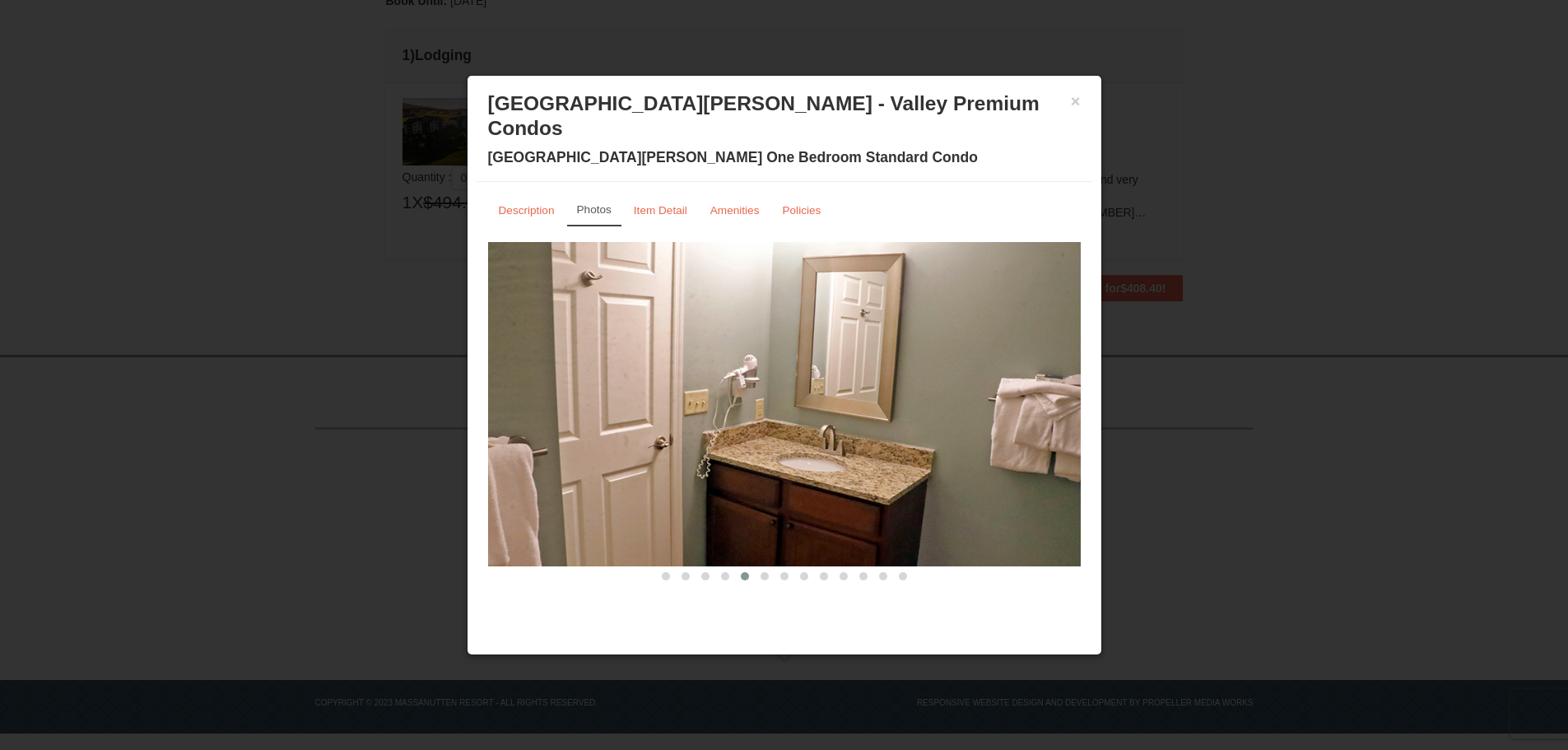
click at [781, 568] on button at bounding box center [784, 576] width 20 height 16
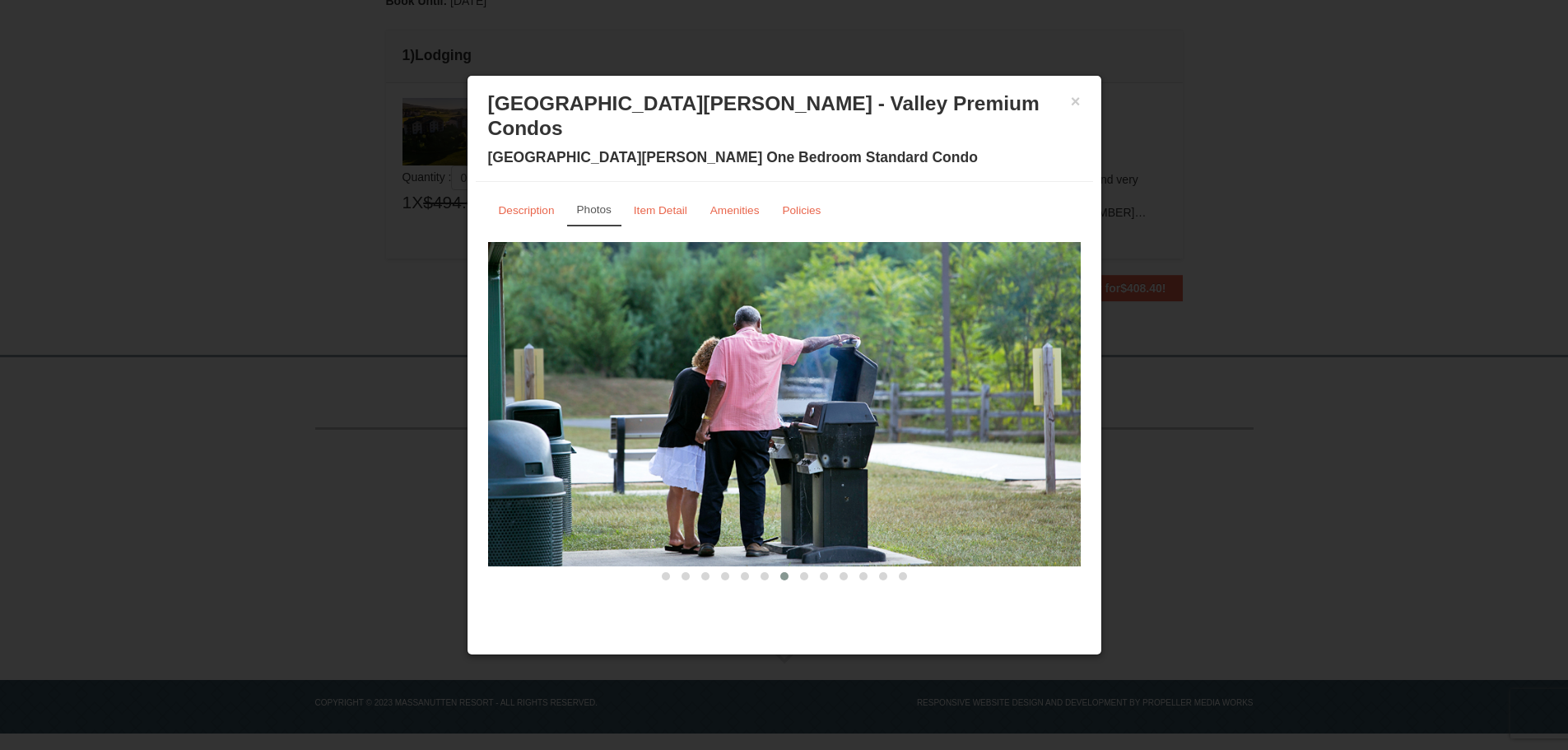
click at [809, 568] on button at bounding box center [804, 576] width 20 height 16
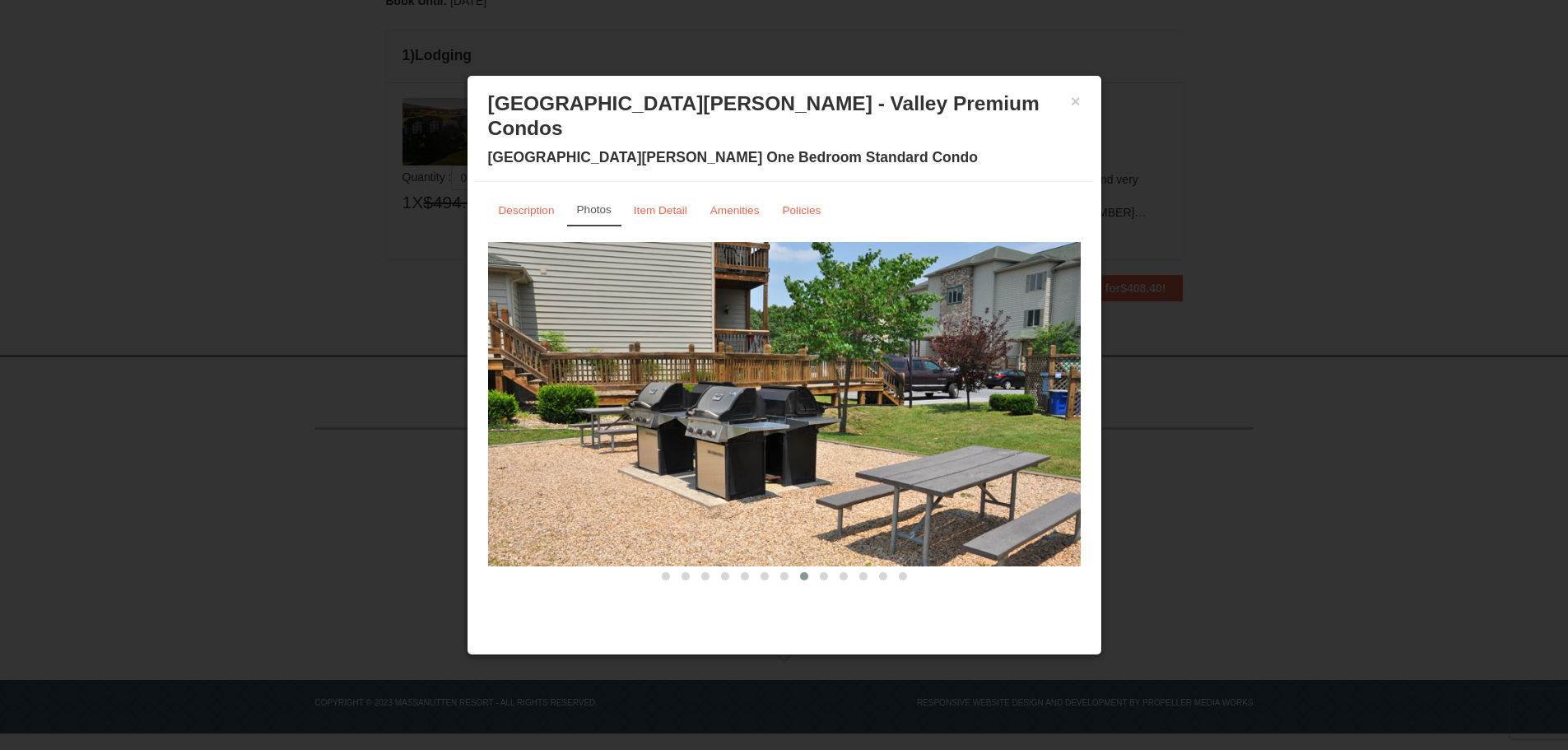
click at [835, 568] on button at bounding box center [844, 576] width 20 height 16
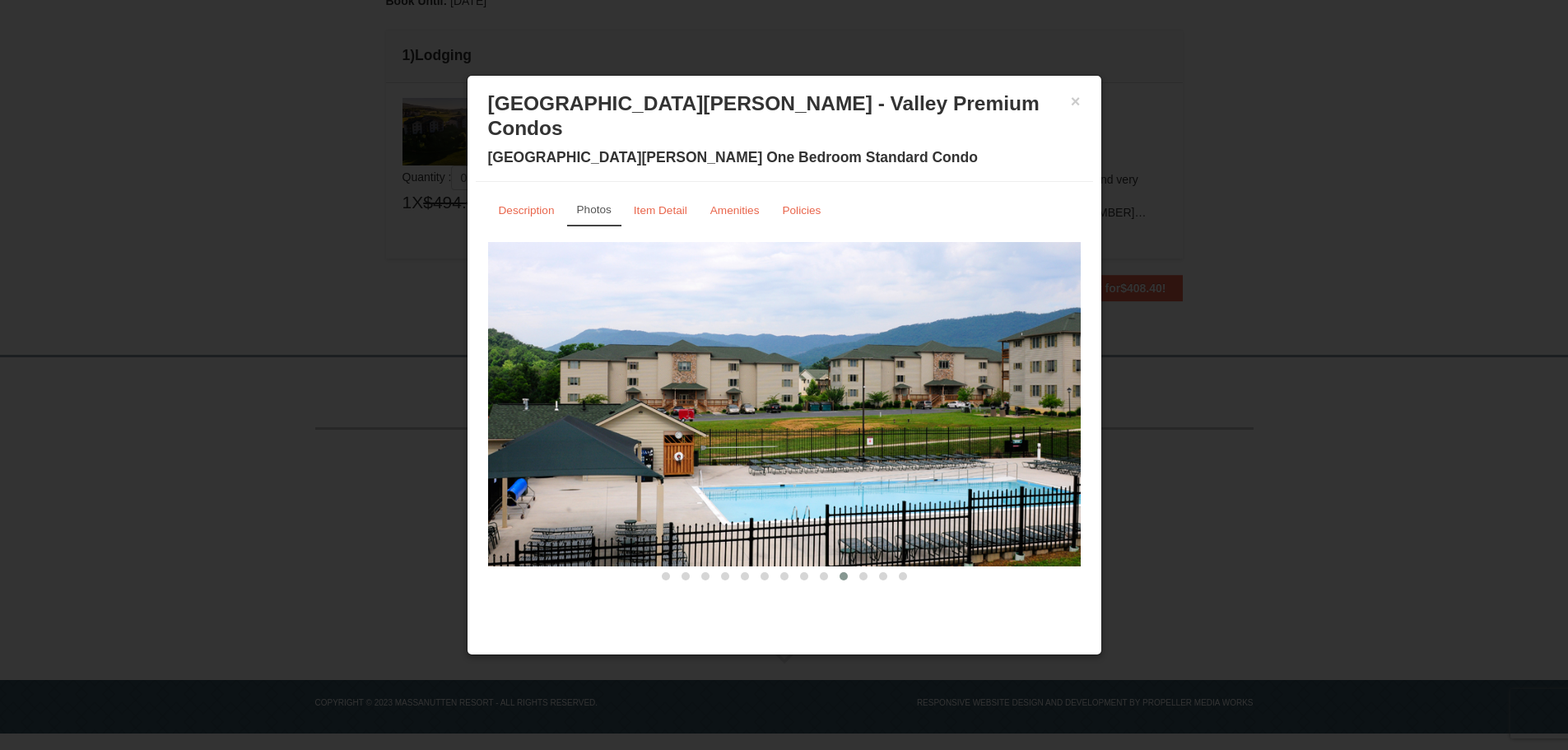
click at [863, 572] on span at bounding box center [863, 576] width 9 height 9
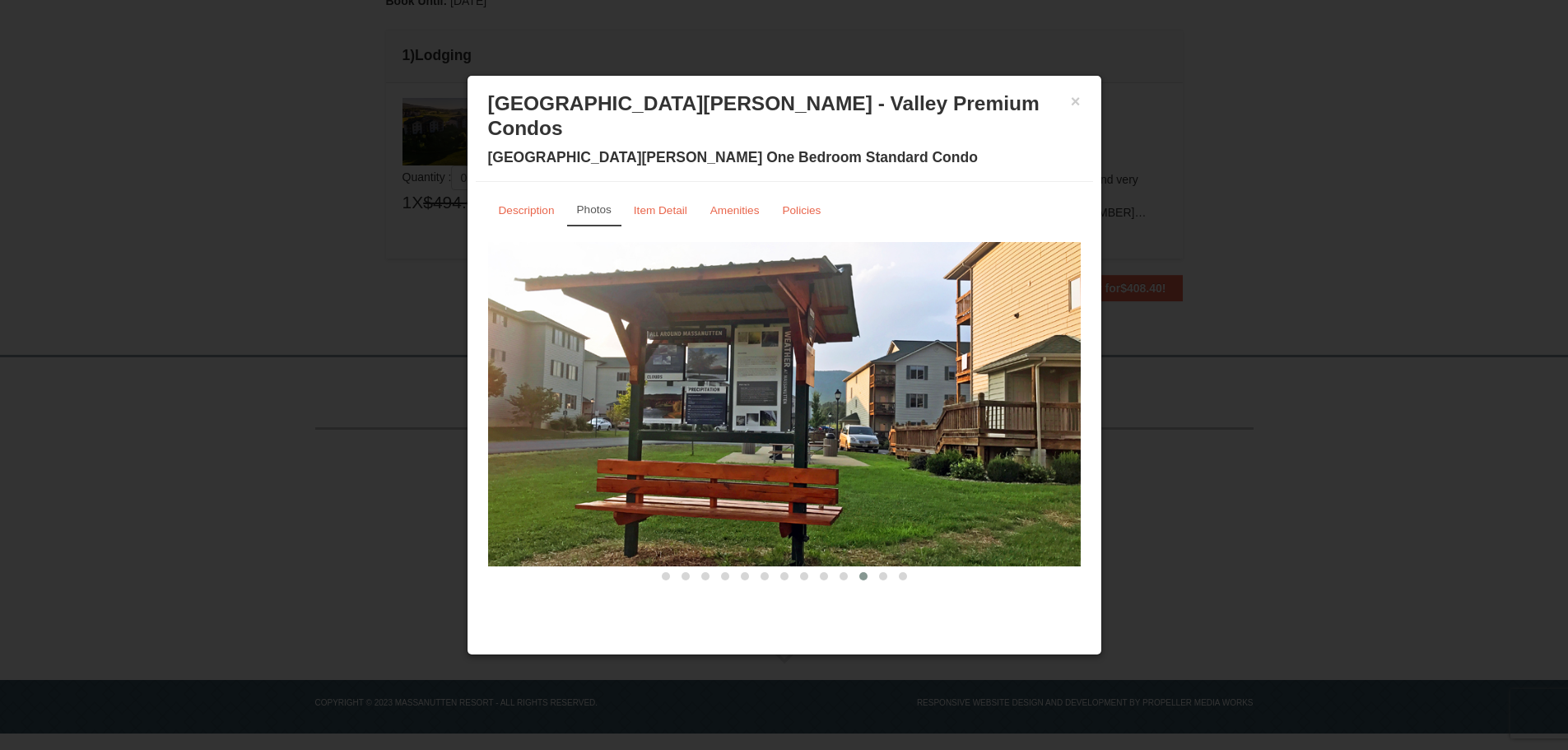
click at [883, 572] on span at bounding box center [883, 576] width 9 height 9
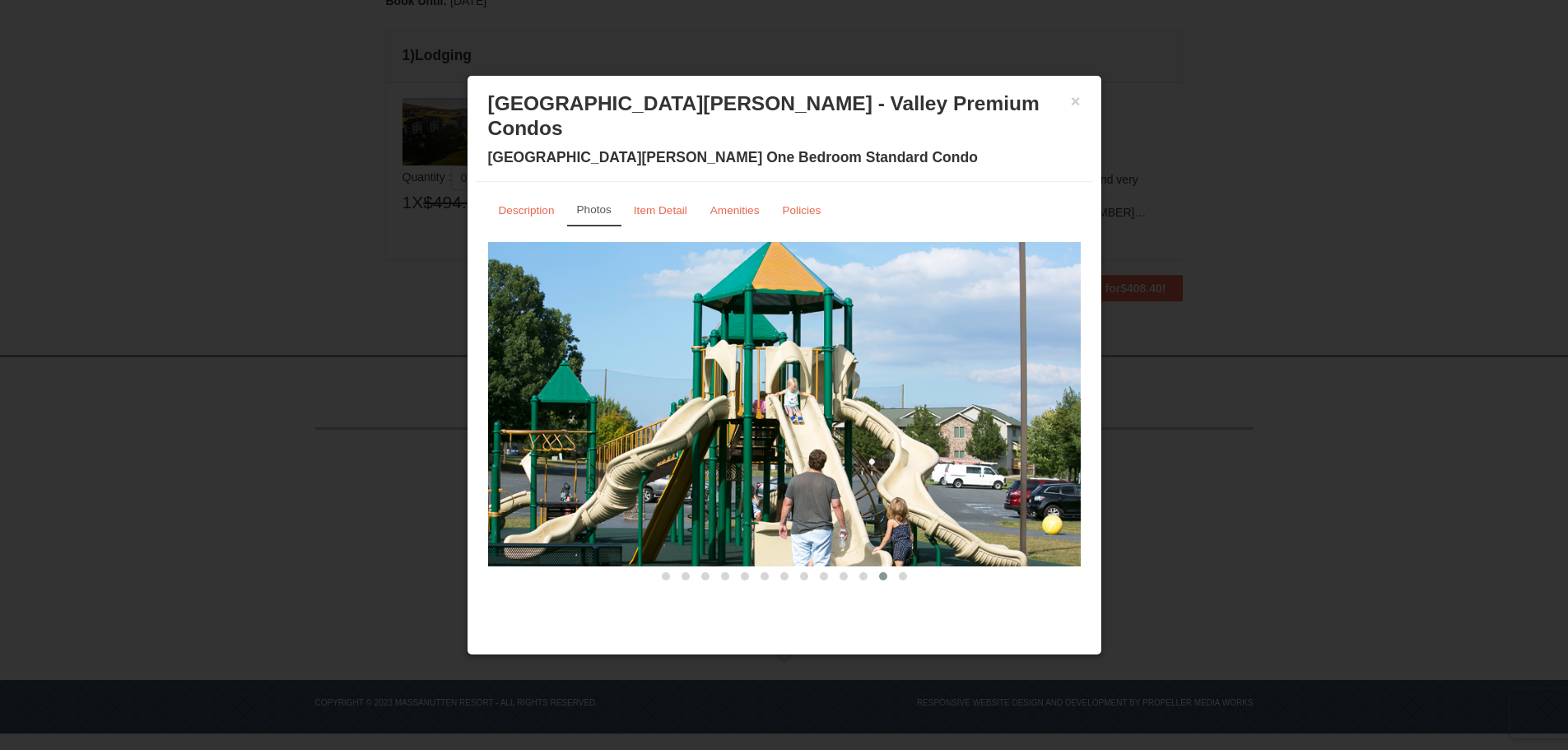
click at [904, 572] on span at bounding box center [903, 576] width 9 height 9
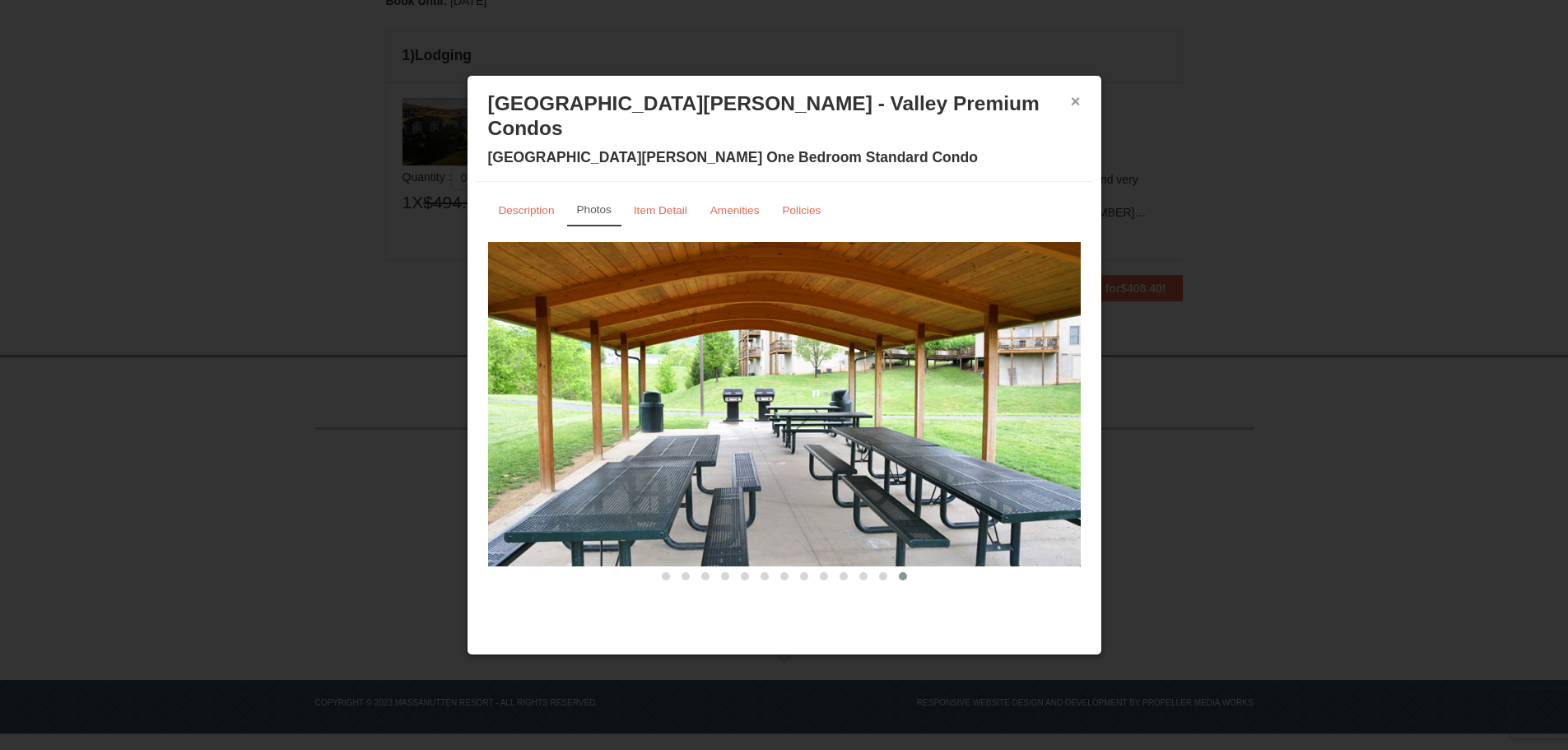
click at [1075, 98] on button "×" at bounding box center [1076, 101] width 10 height 16
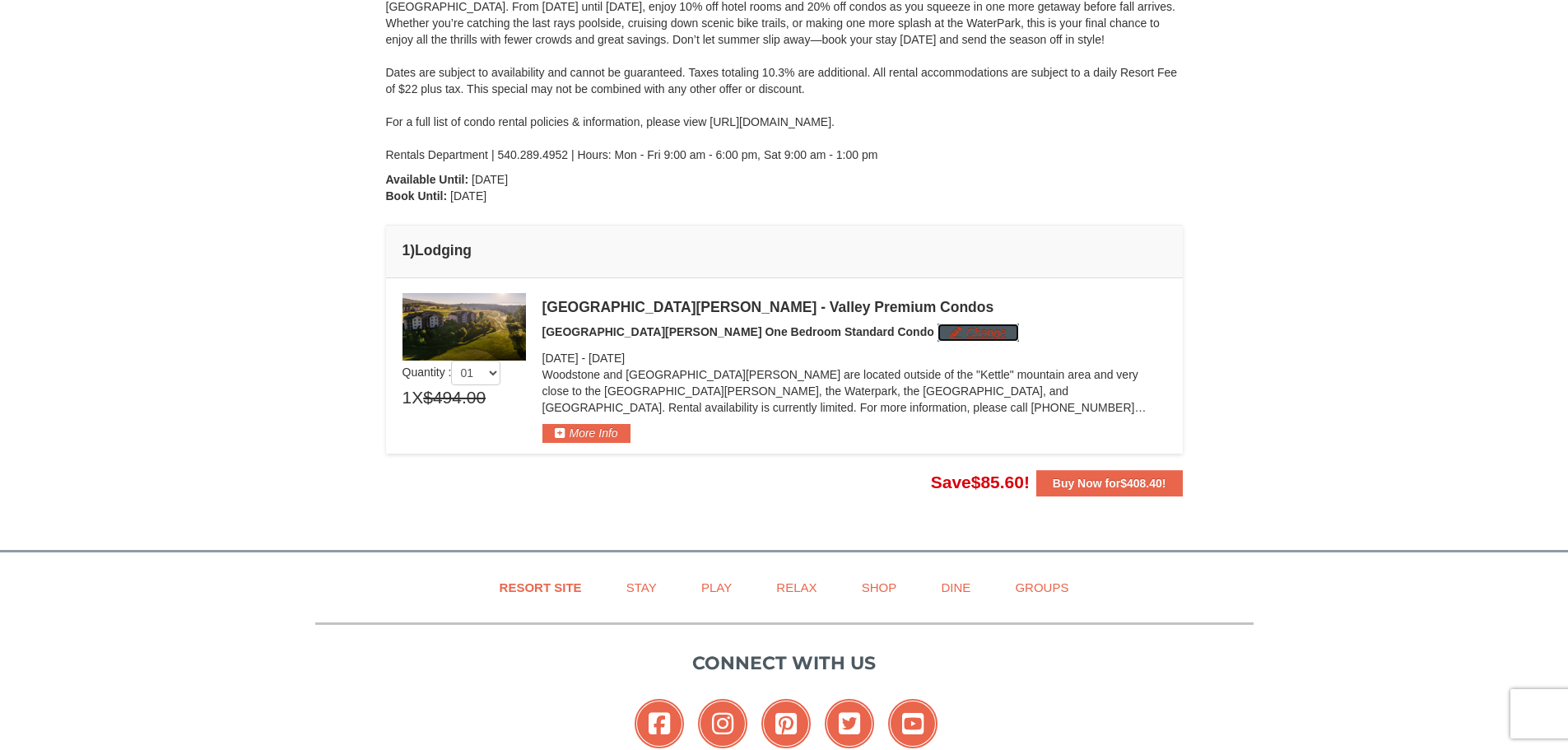
click at [938, 331] on button "Change" at bounding box center [979, 332] width 82 height 18
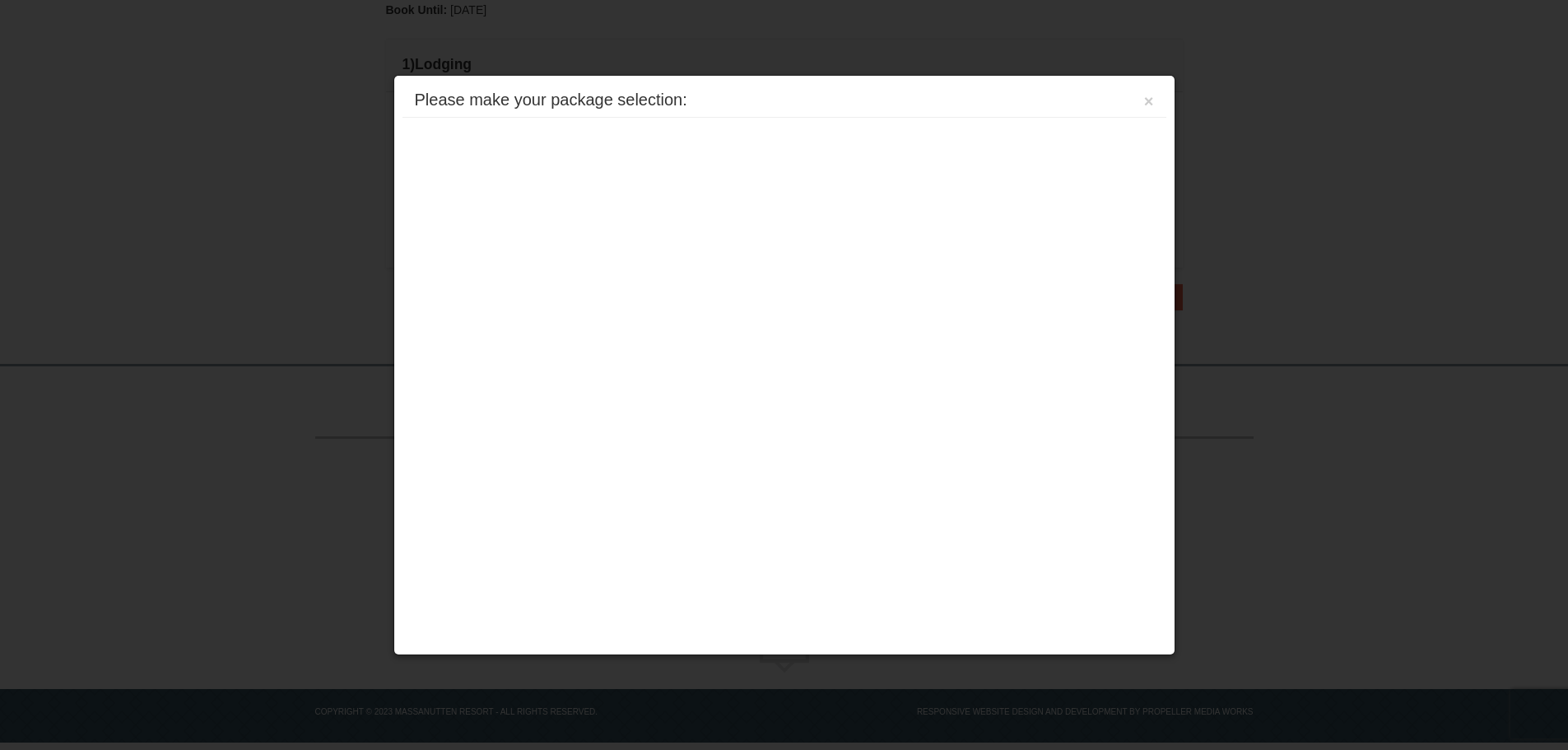
scroll to position [442, 0]
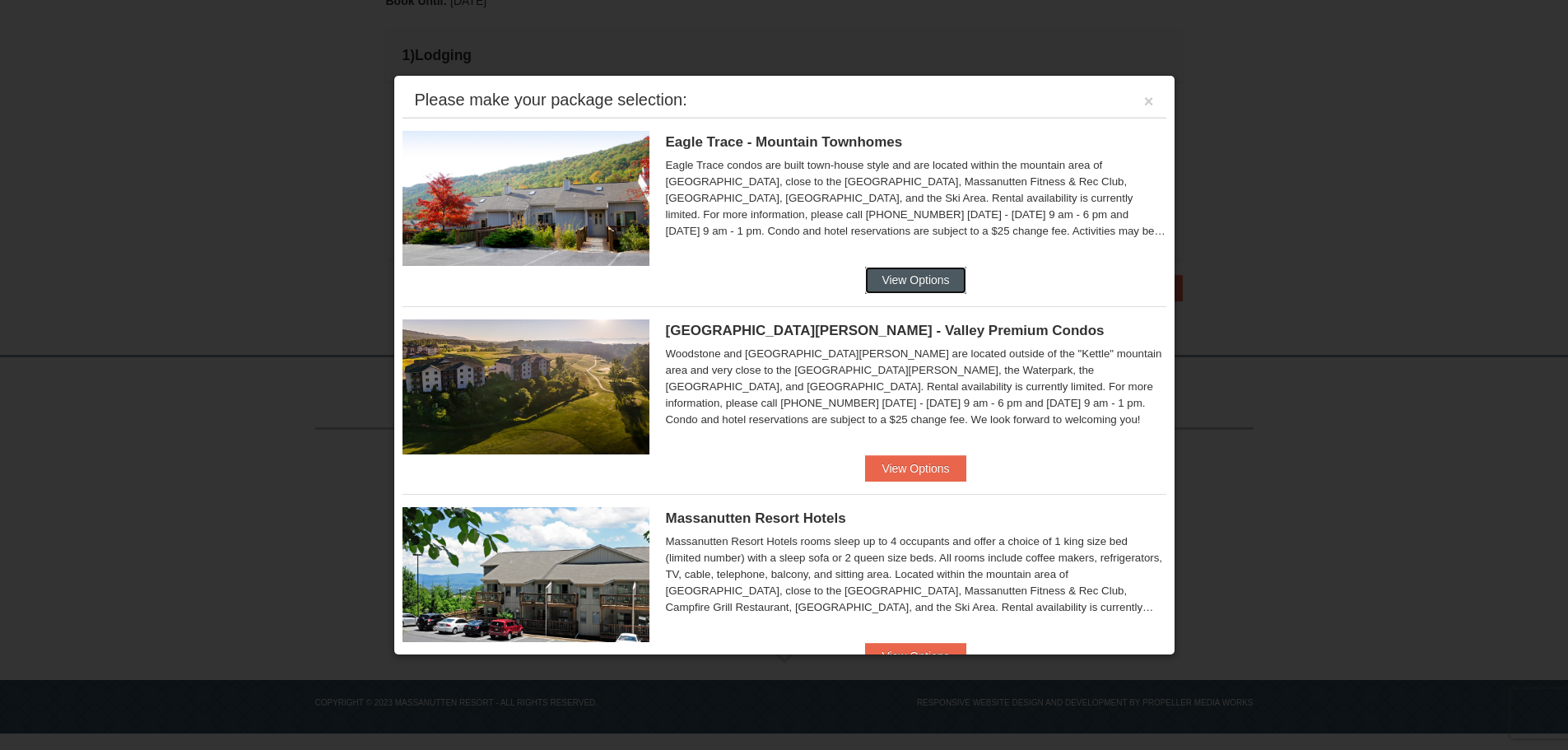
click at [886, 272] on button "View Options" at bounding box center [915, 280] width 100 height 27
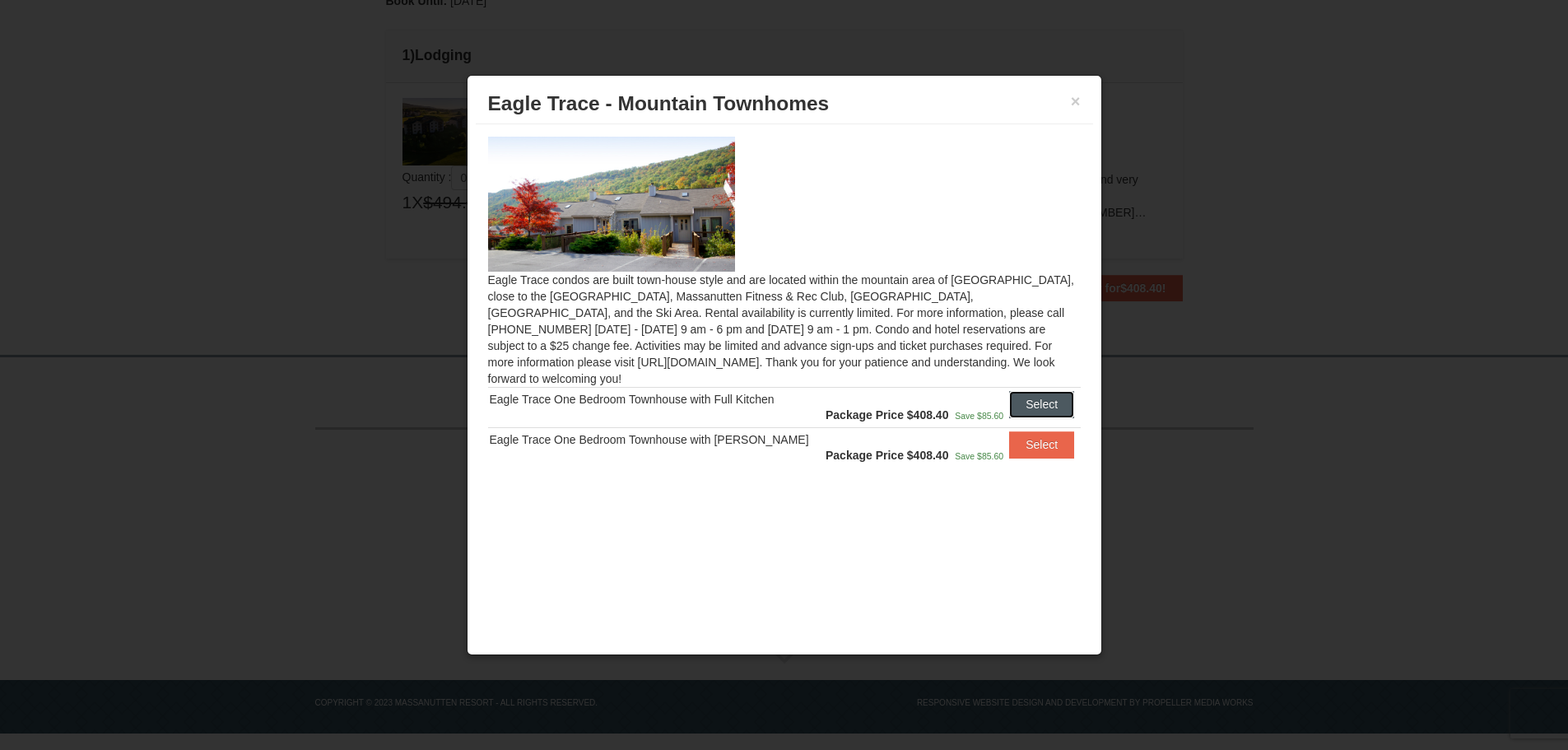
click at [1033, 391] on button "Select" at bounding box center [1042, 405] width 65 height 27
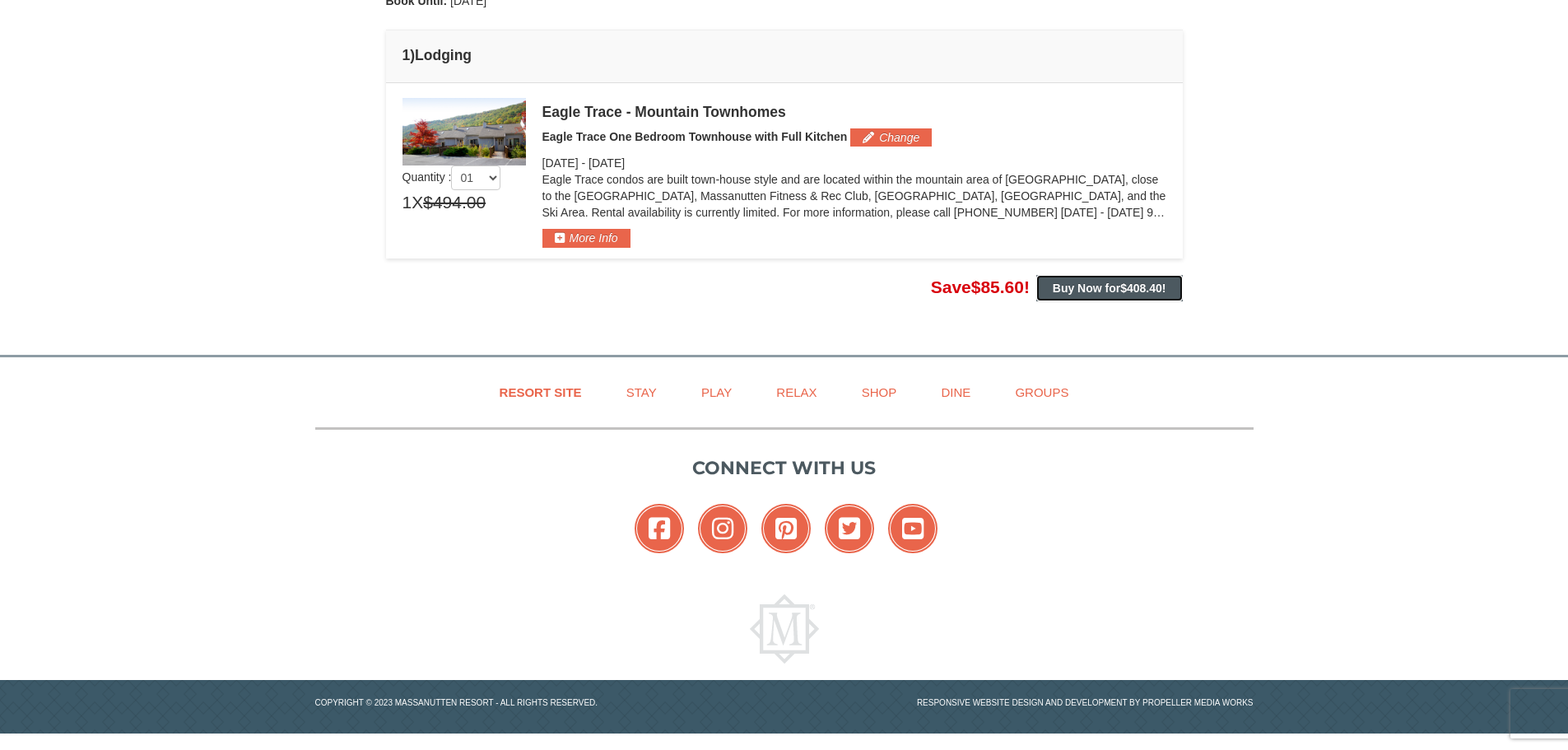
click at [1097, 288] on strong "Buy Now for $408.40 !" at bounding box center [1109, 288] width 113 height 13
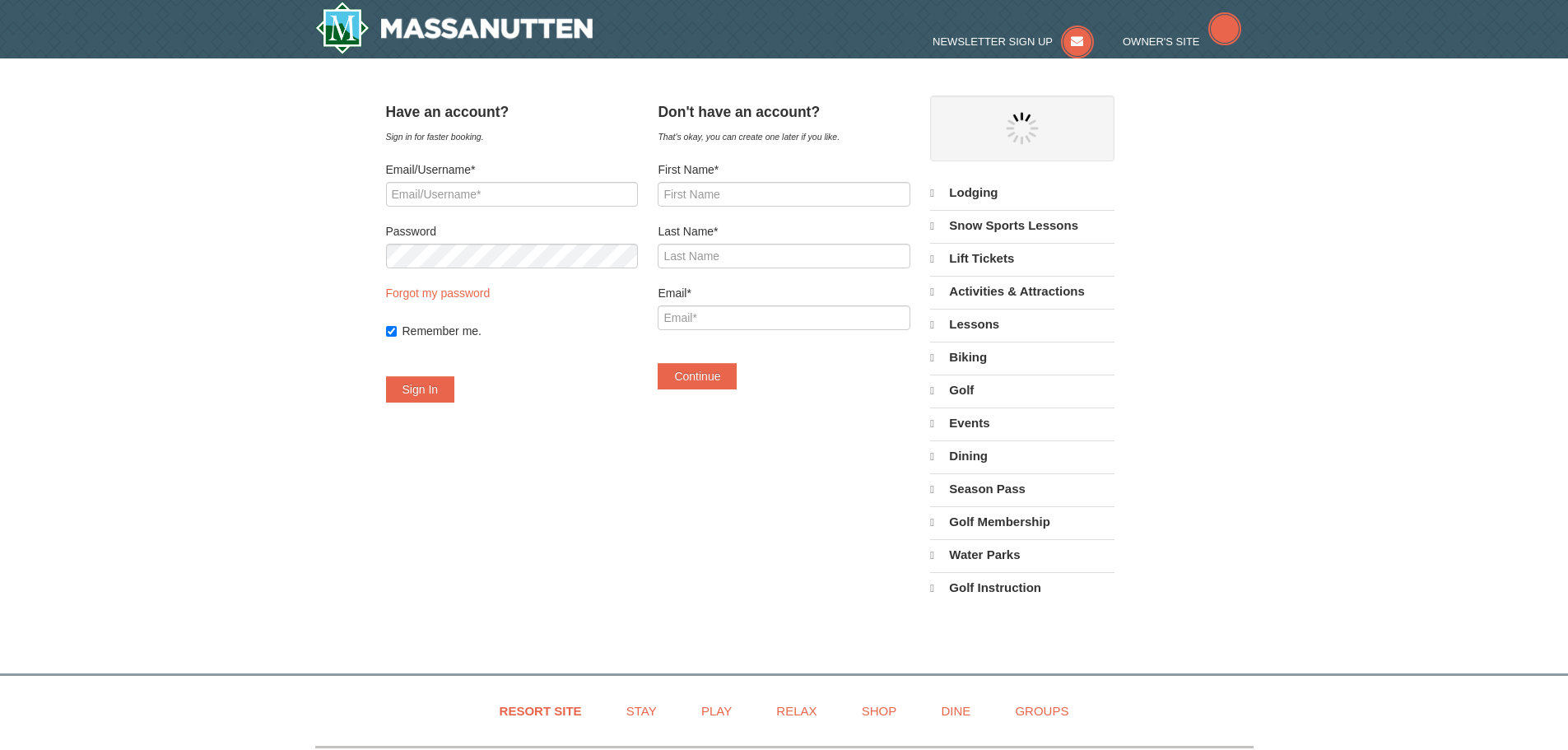
select select "9"
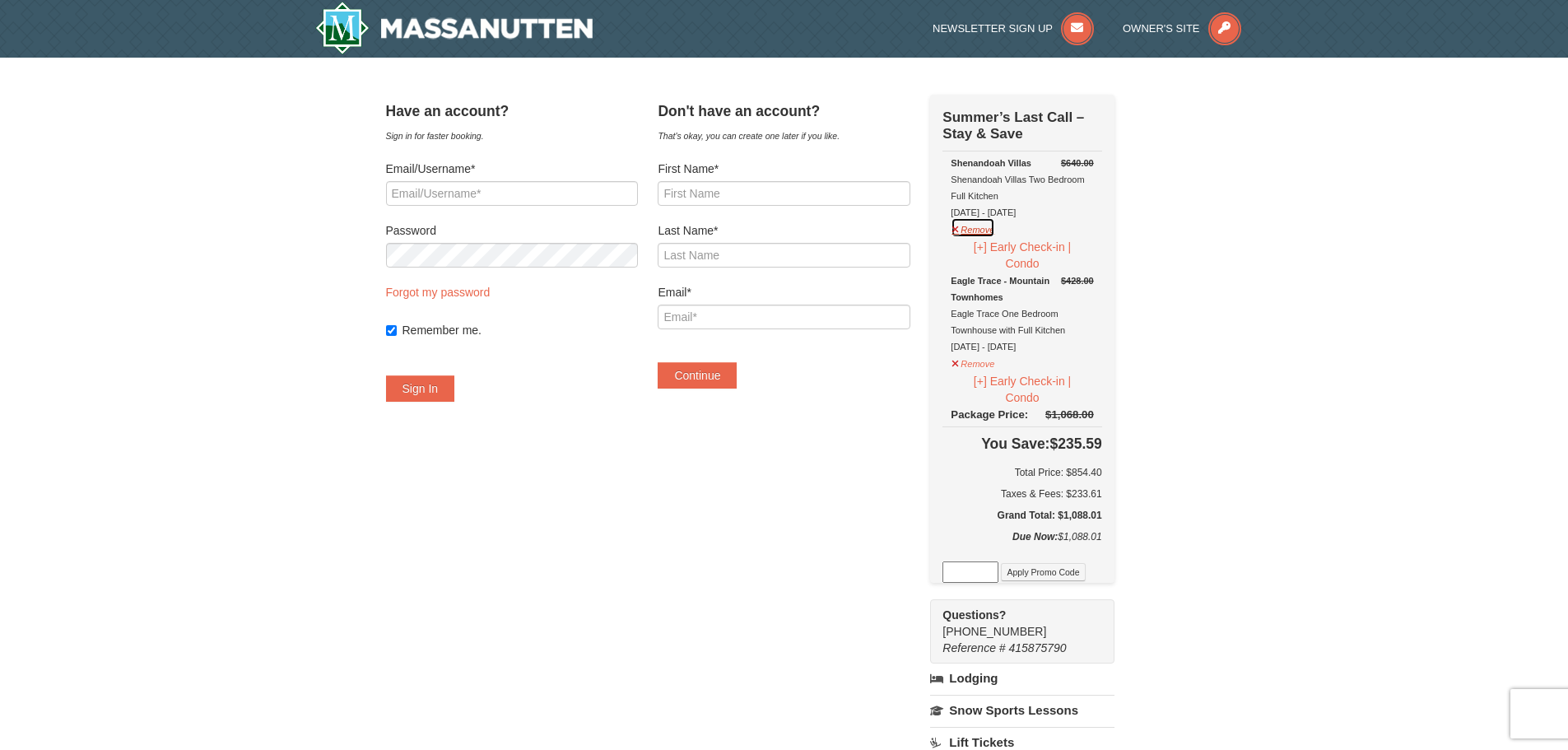
click at [982, 232] on button "Remove" at bounding box center [973, 227] width 45 height 21
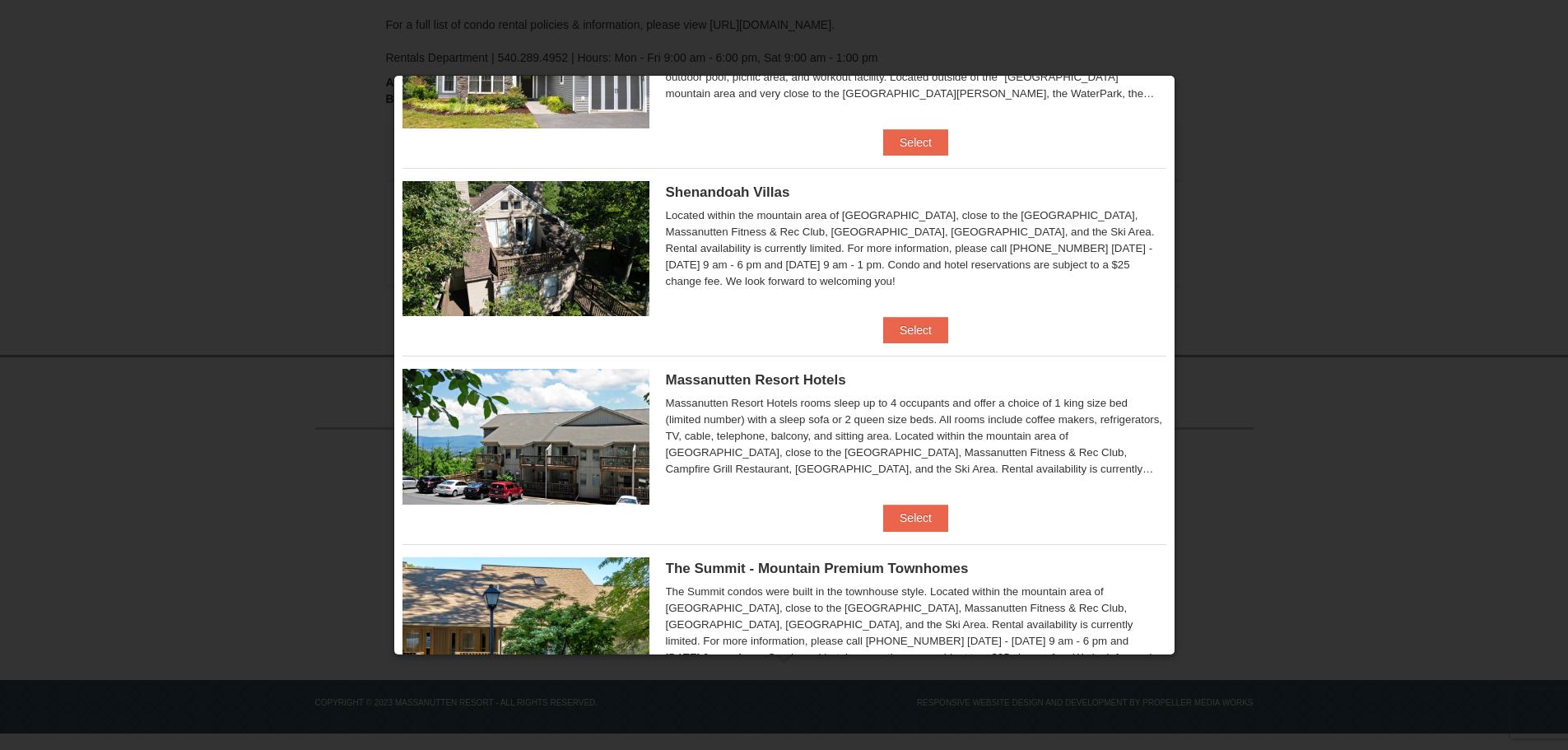
scroll to position [329, 0]
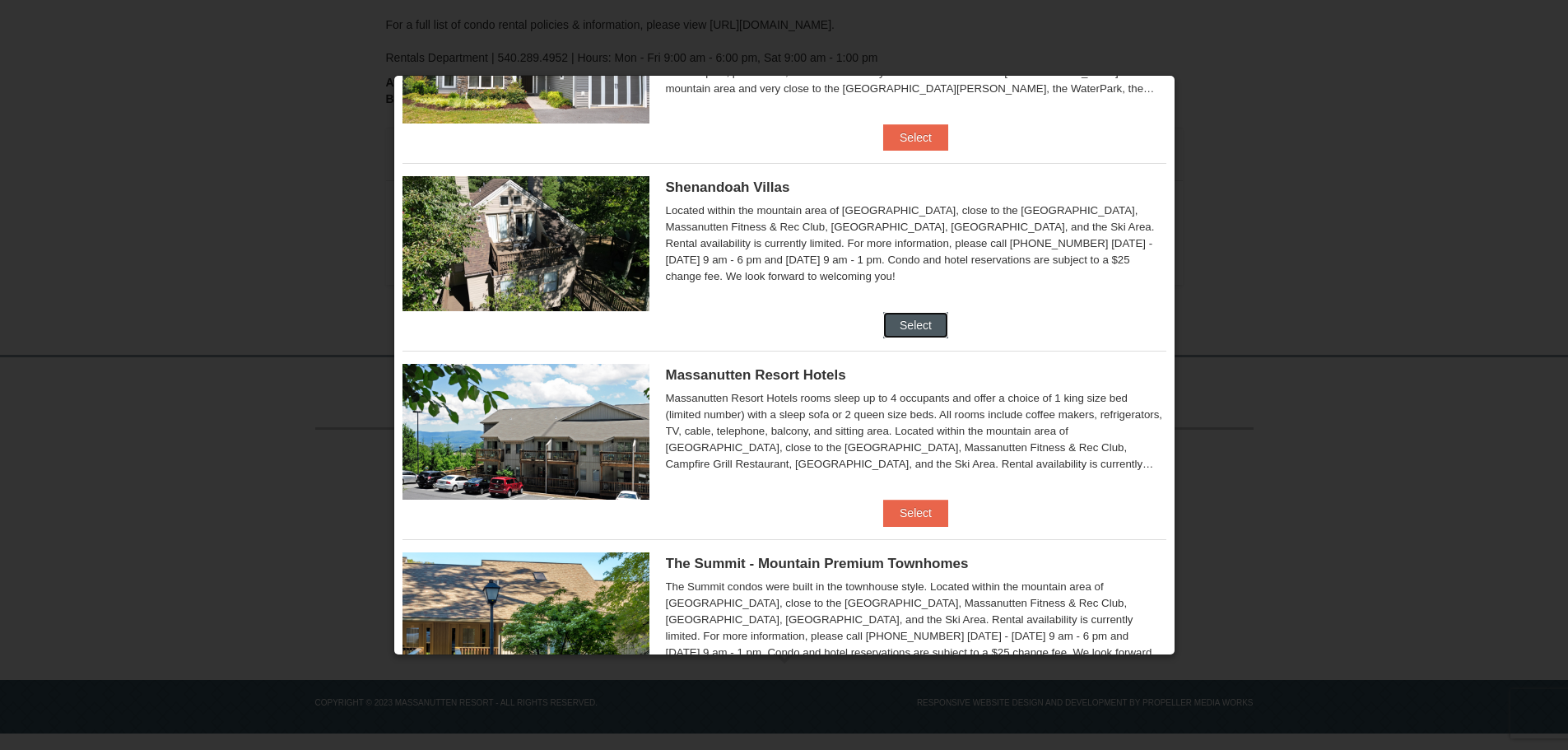
click at [896, 325] on button "Select" at bounding box center [916, 326] width 65 height 27
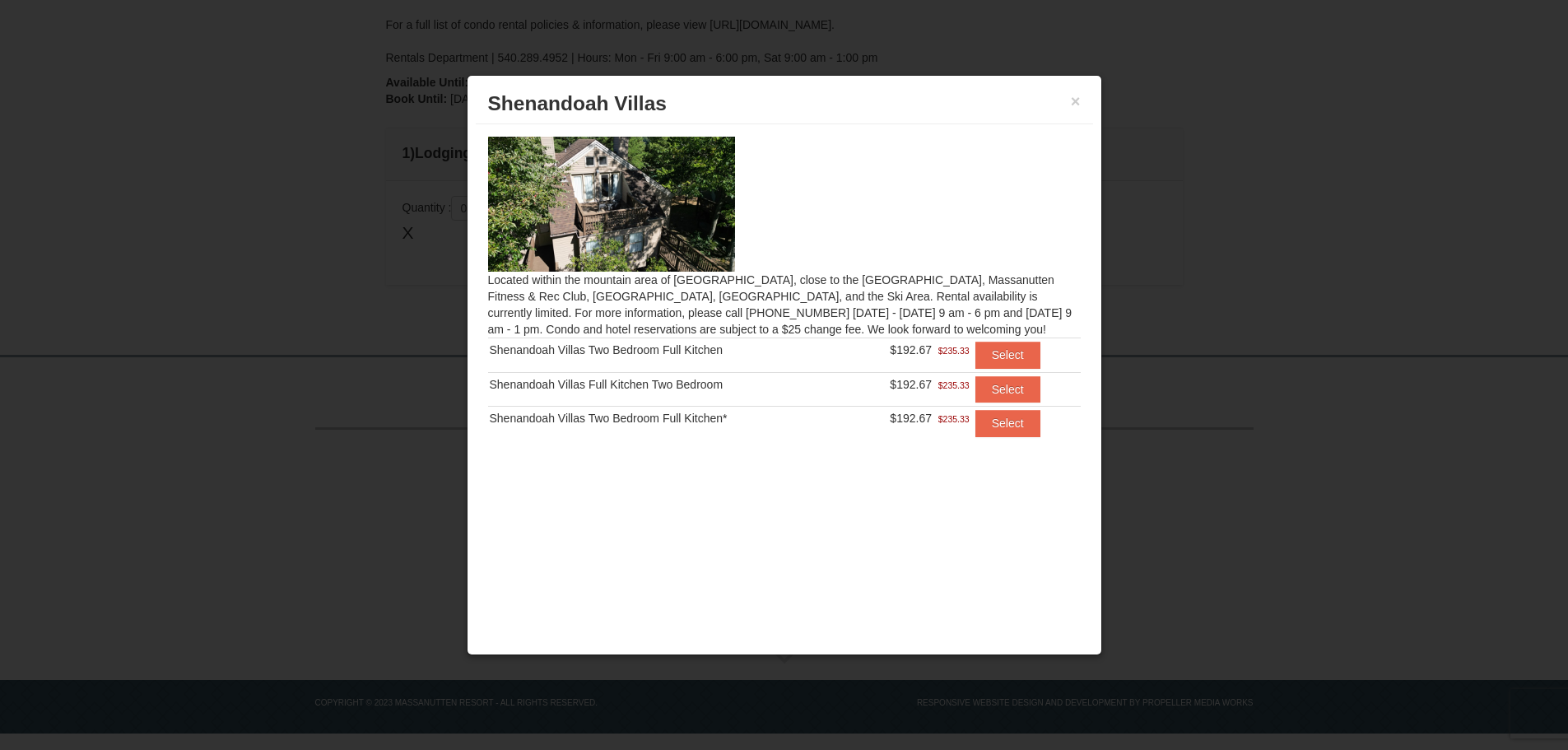
click at [724, 417] on div "Shenandoah Villas Two Bedroom Full Kitchen*" at bounding box center [667, 418] width 356 height 16
click at [1005, 353] on button "Select" at bounding box center [1007, 355] width 65 height 27
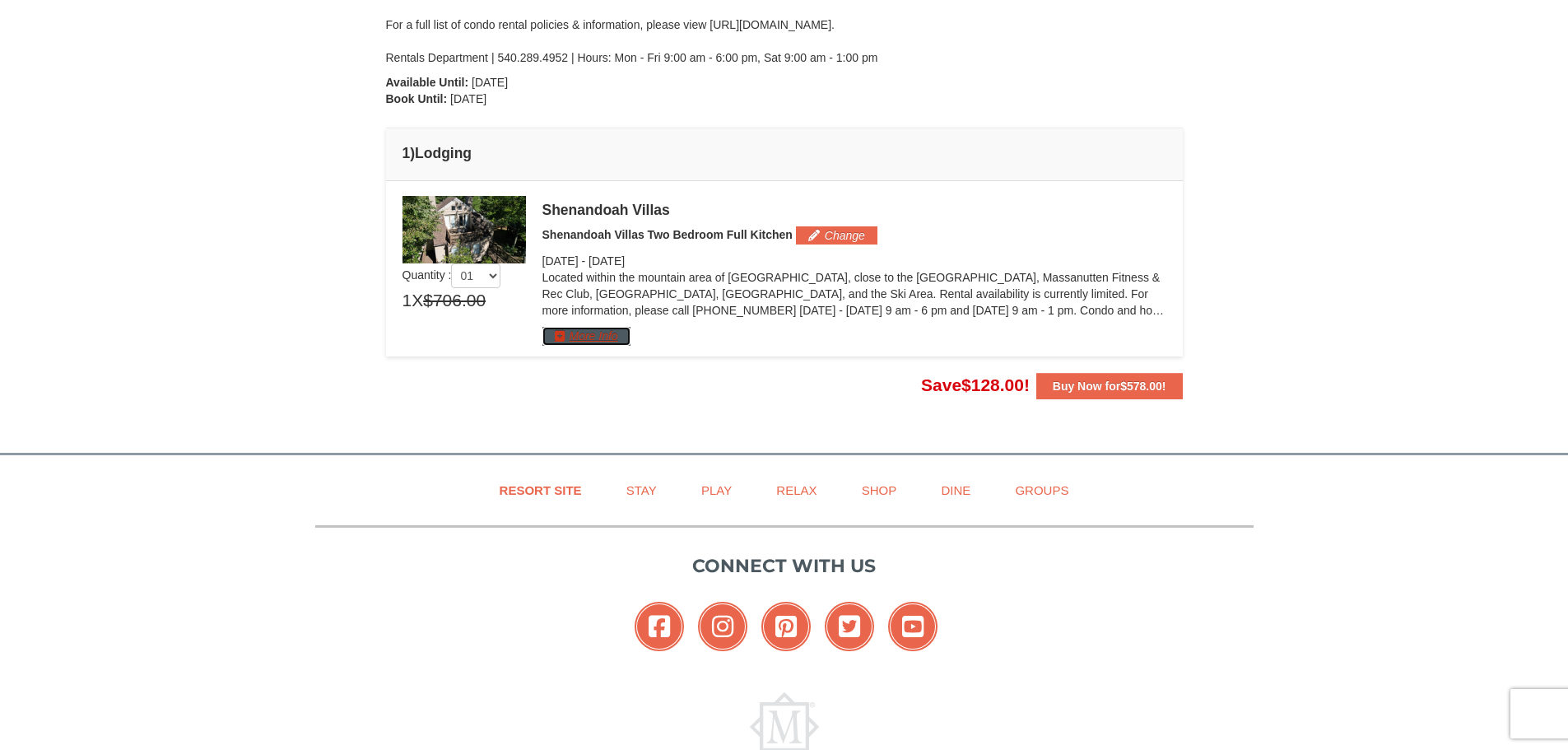
click at [609, 337] on button "More Info" at bounding box center [586, 335] width 89 height 18
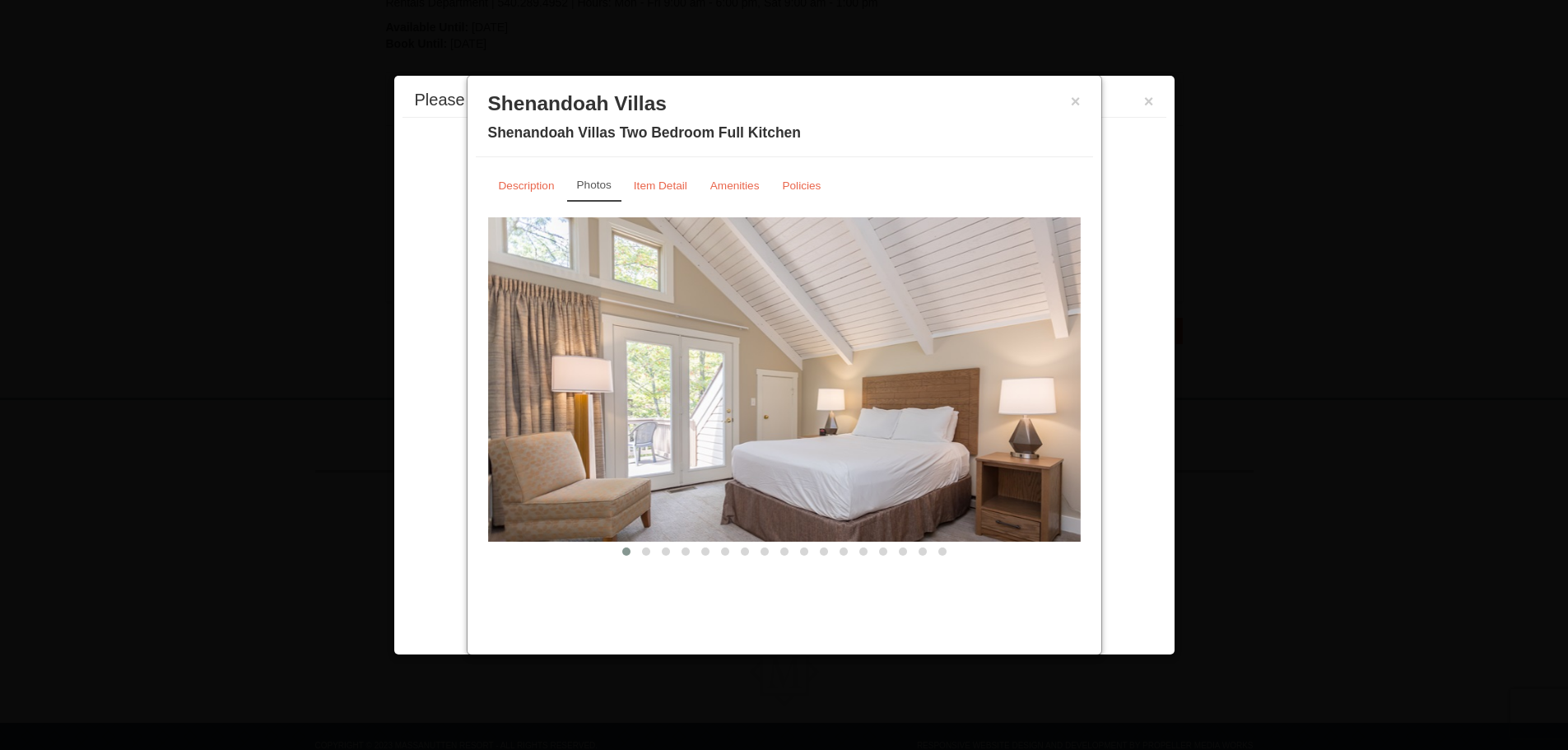
scroll to position [442, 0]
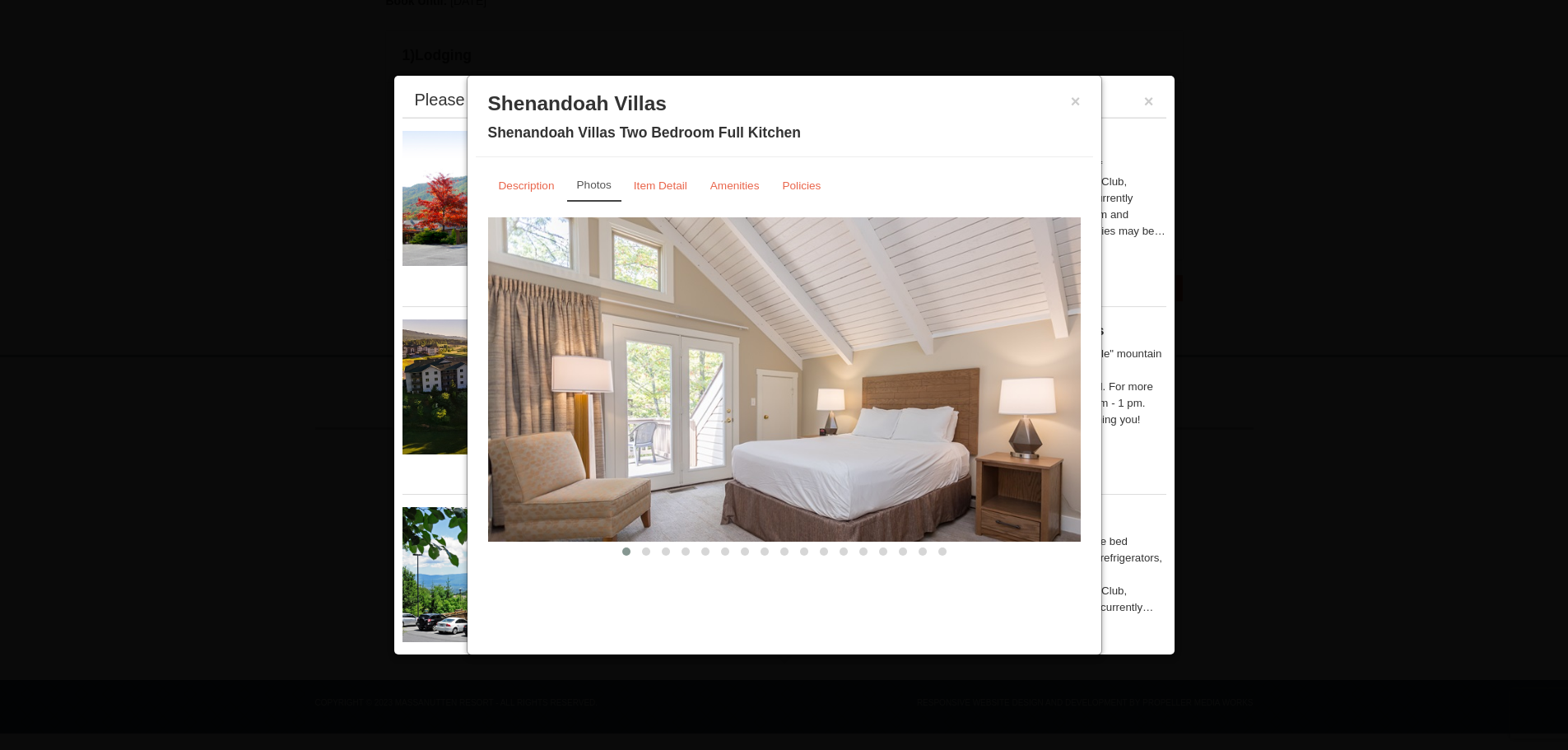
click at [641, 552] on button at bounding box center [645, 551] width 20 height 16
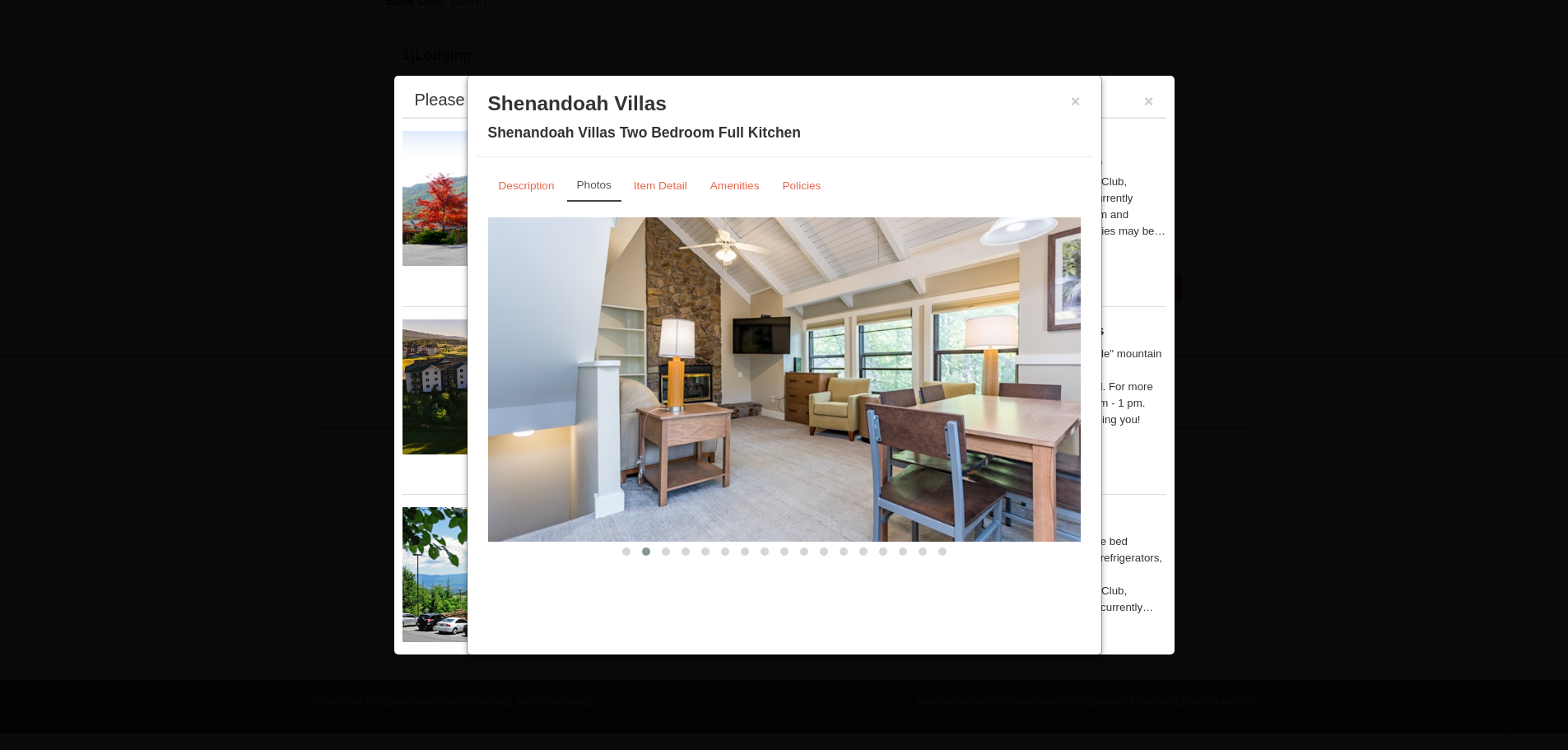
click at [665, 555] on span at bounding box center [665, 551] width 9 height 9
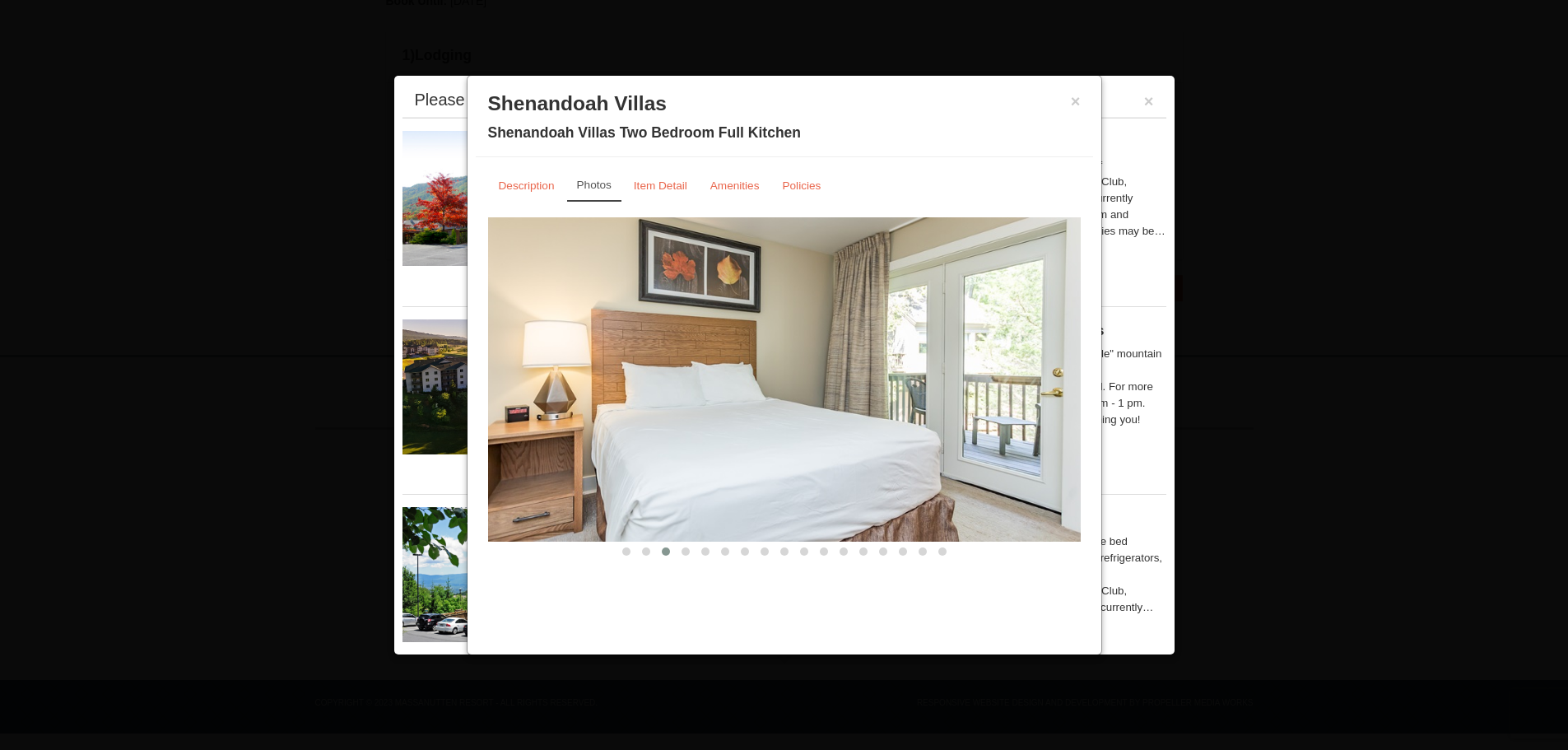
click at [696, 556] on button at bounding box center [705, 551] width 20 height 16
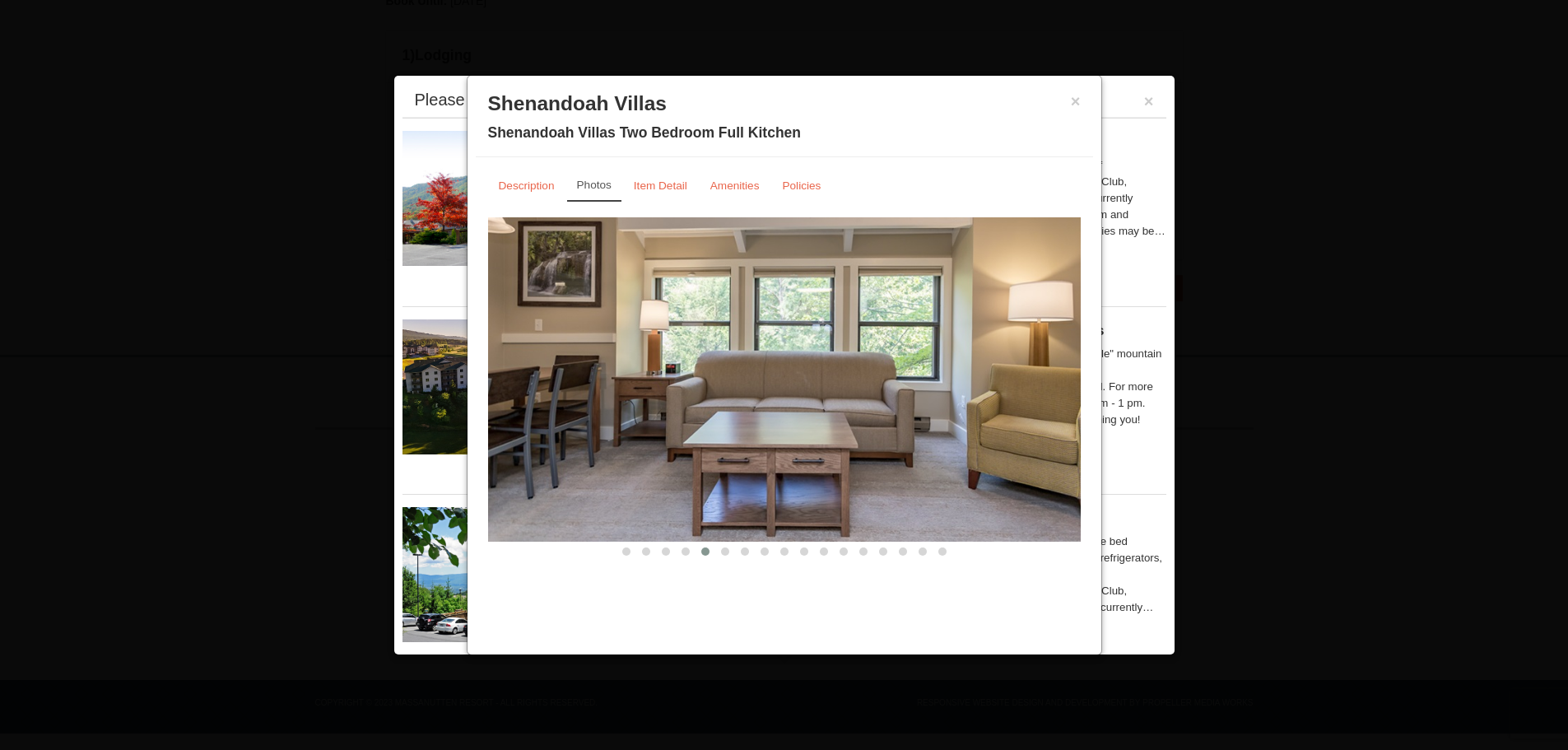
click at [703, 556] on button at bounding box center [705, 551] width 20 height 16
click at [686, 554] on span at bounding box center [685, 551] width 9 height 9
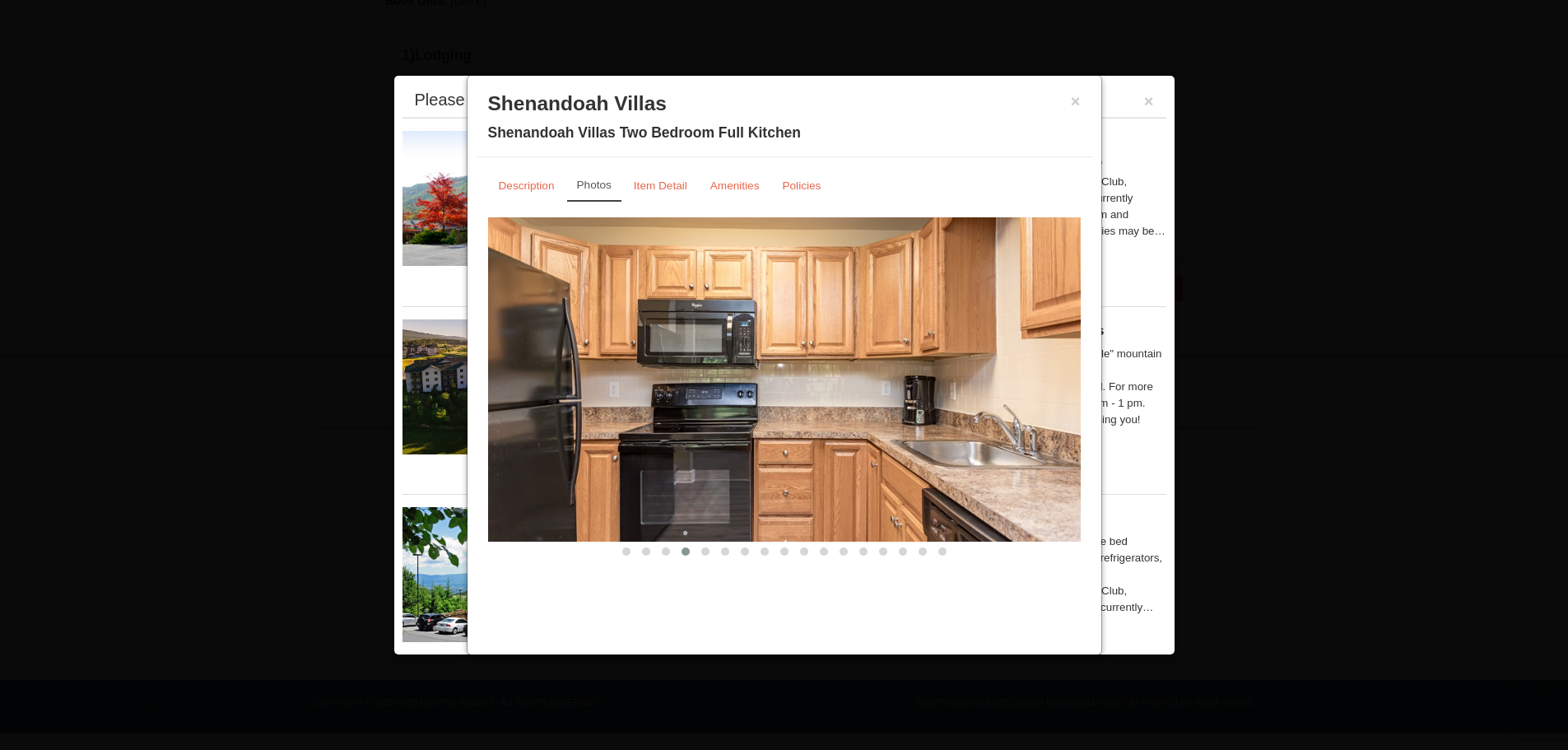
click at [708, 553] on span at bounding box center [705, 551] width 9 height 9
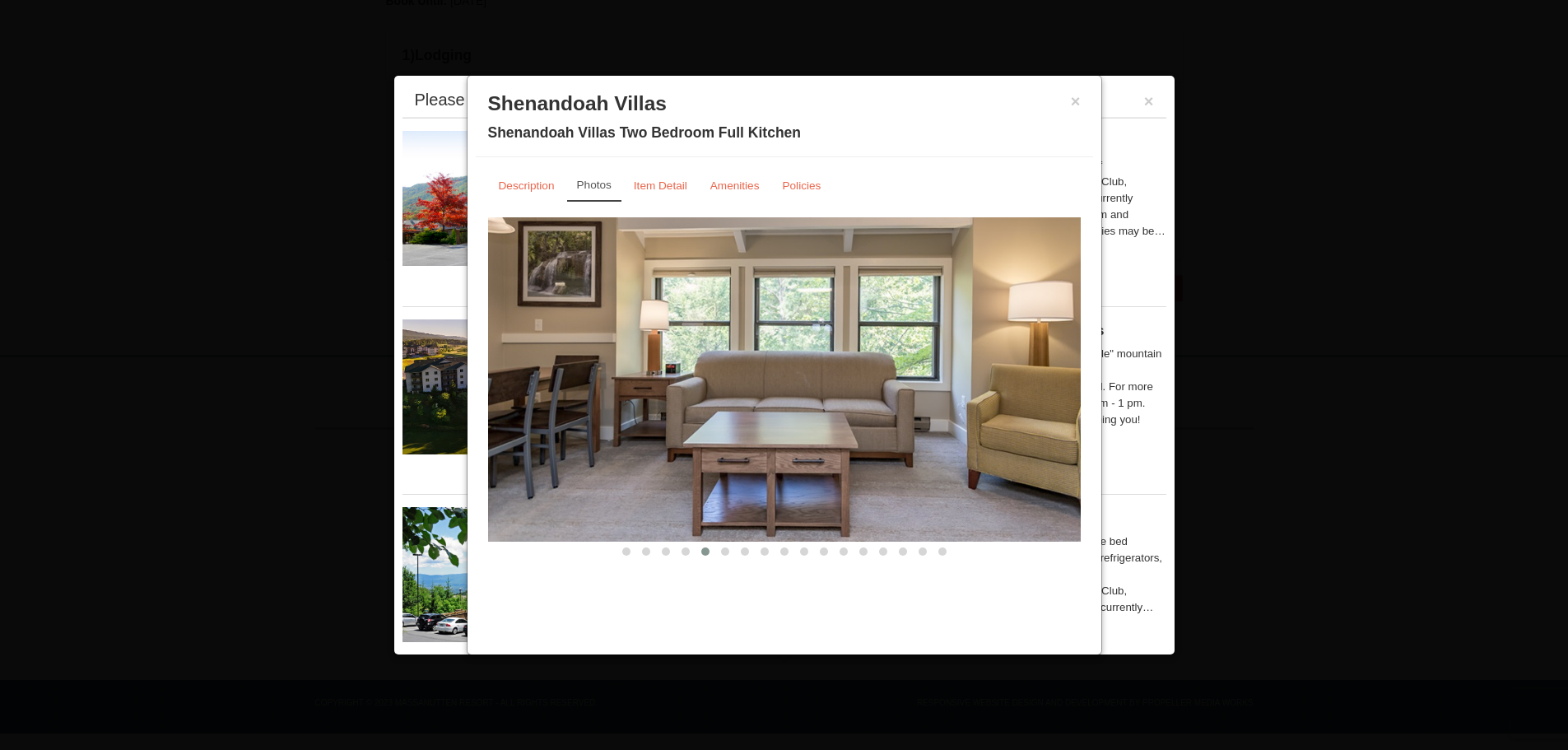
click at [724, 553] on span at bounding box center [724, 551] width 9 height 9
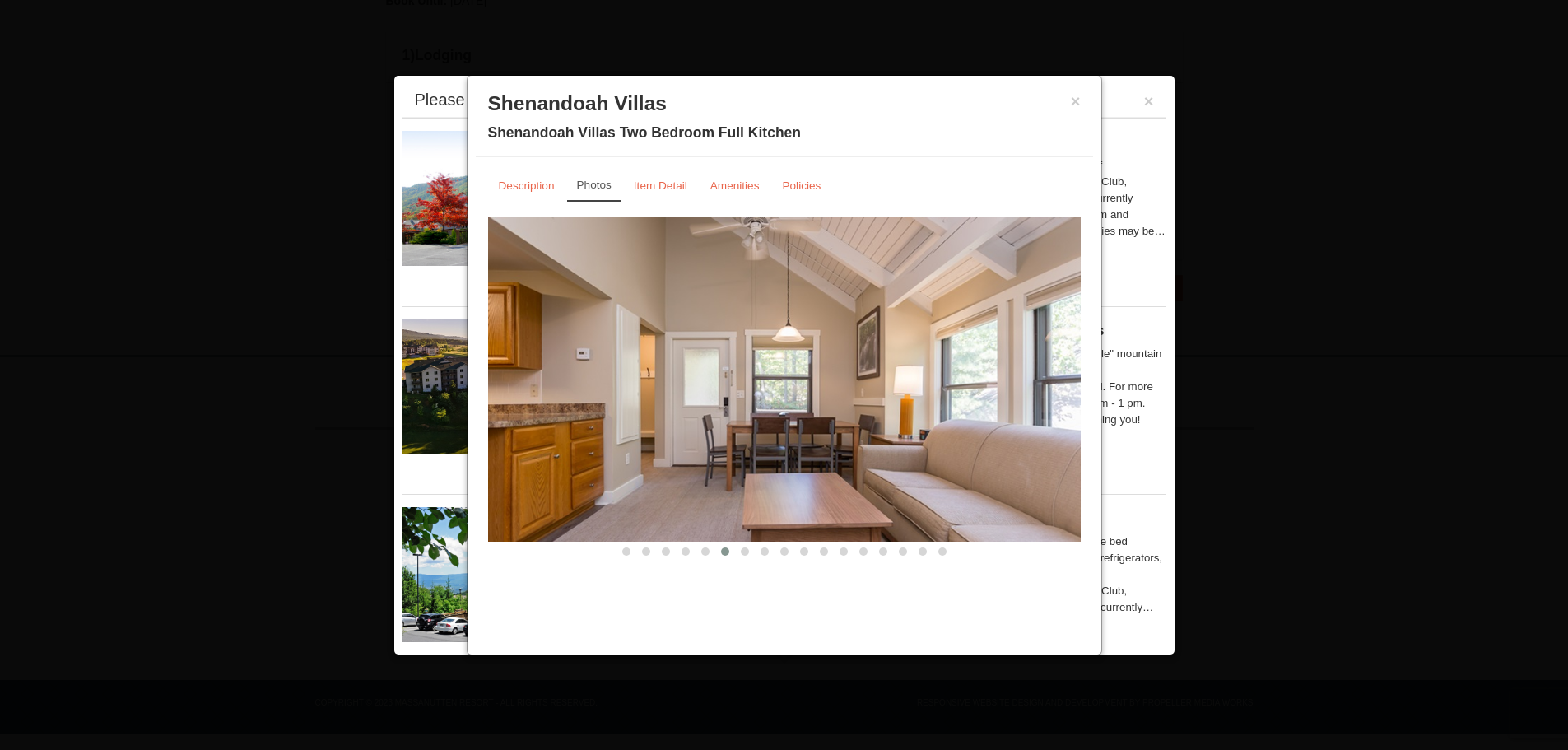
click at [738, 553] on button at bounding box center [744, 551] width 20 height 16
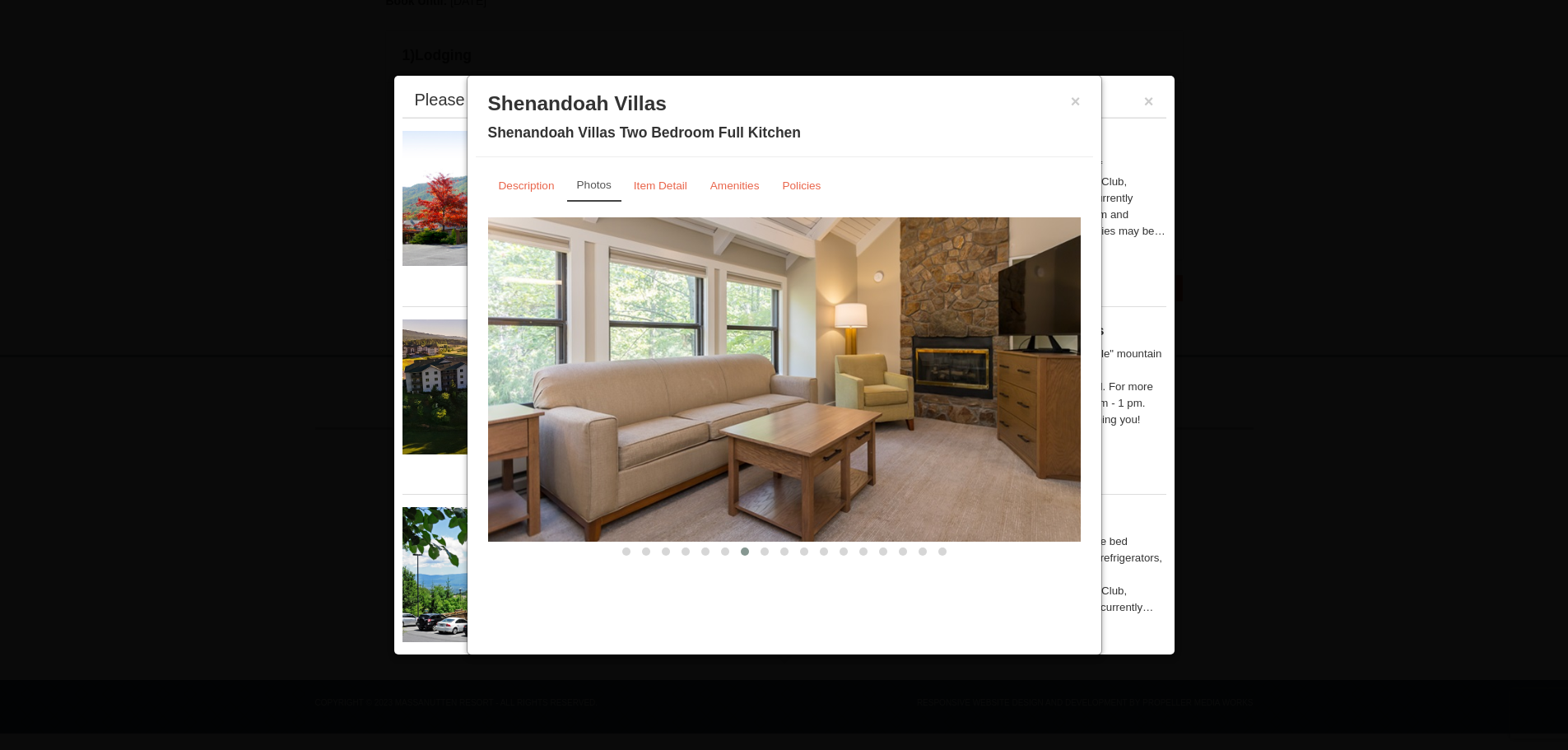
click at [749, 553] on button at bounding box center [744, 551] width 20 height 16
click at [761, 554] on span at bounding box center [764, 551] width 9 height 9
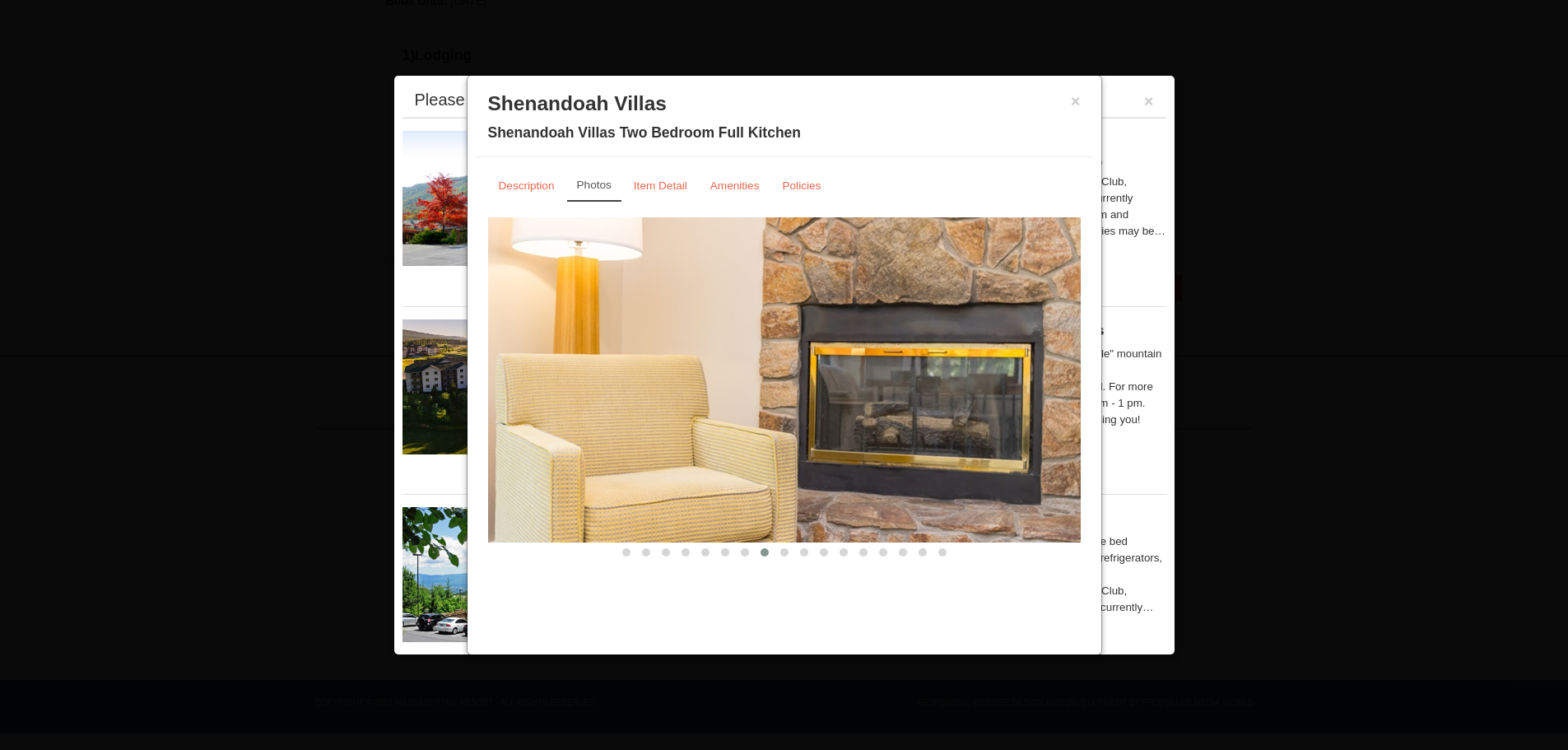
click at [781, 554] on span at bounding box center [784, 552] width 9 height 9
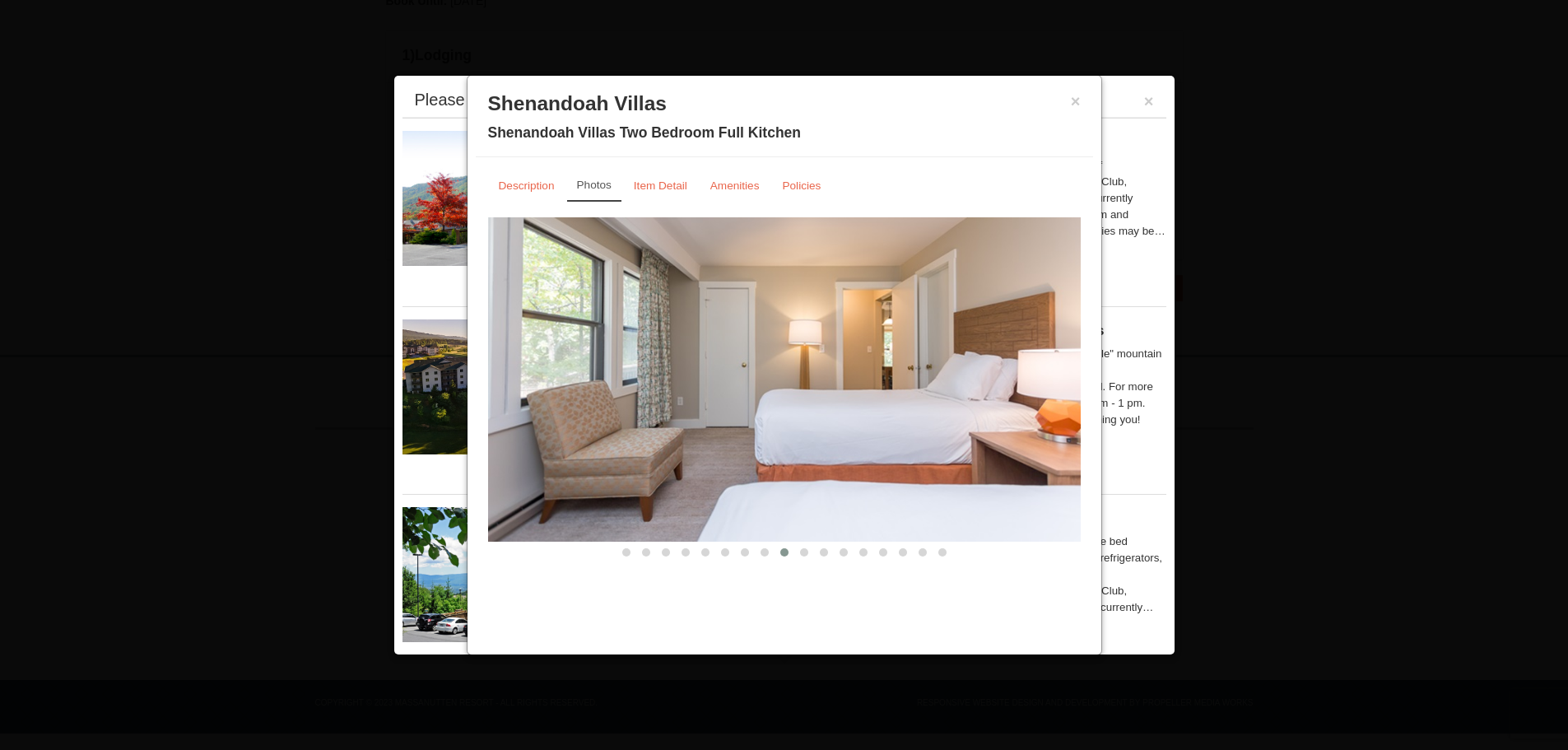
click at [807, 556] on button at bounding box center [804, 551] width 20 height 16
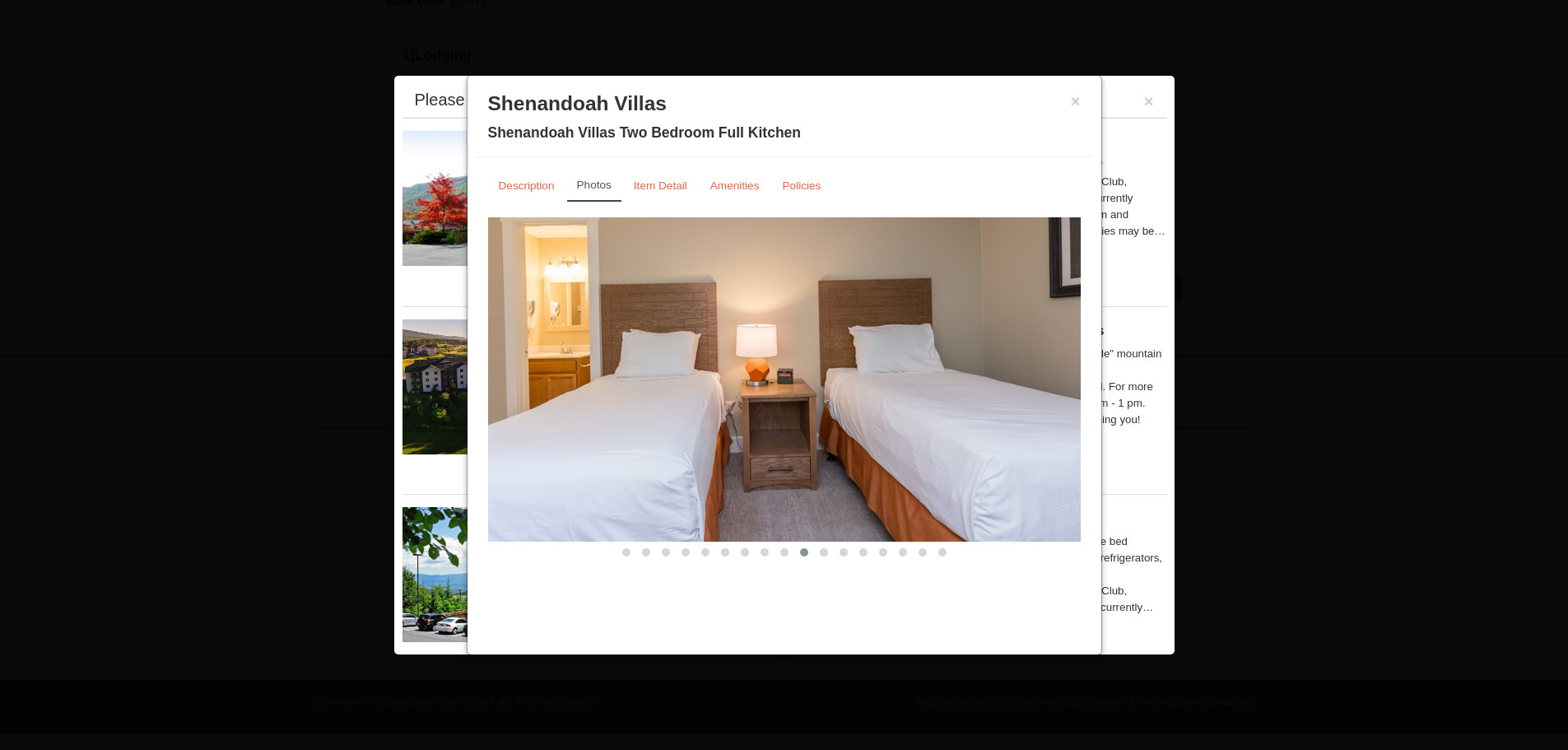
click at [829, 558] on button at bounding box center [824, 551] width 20 height 16
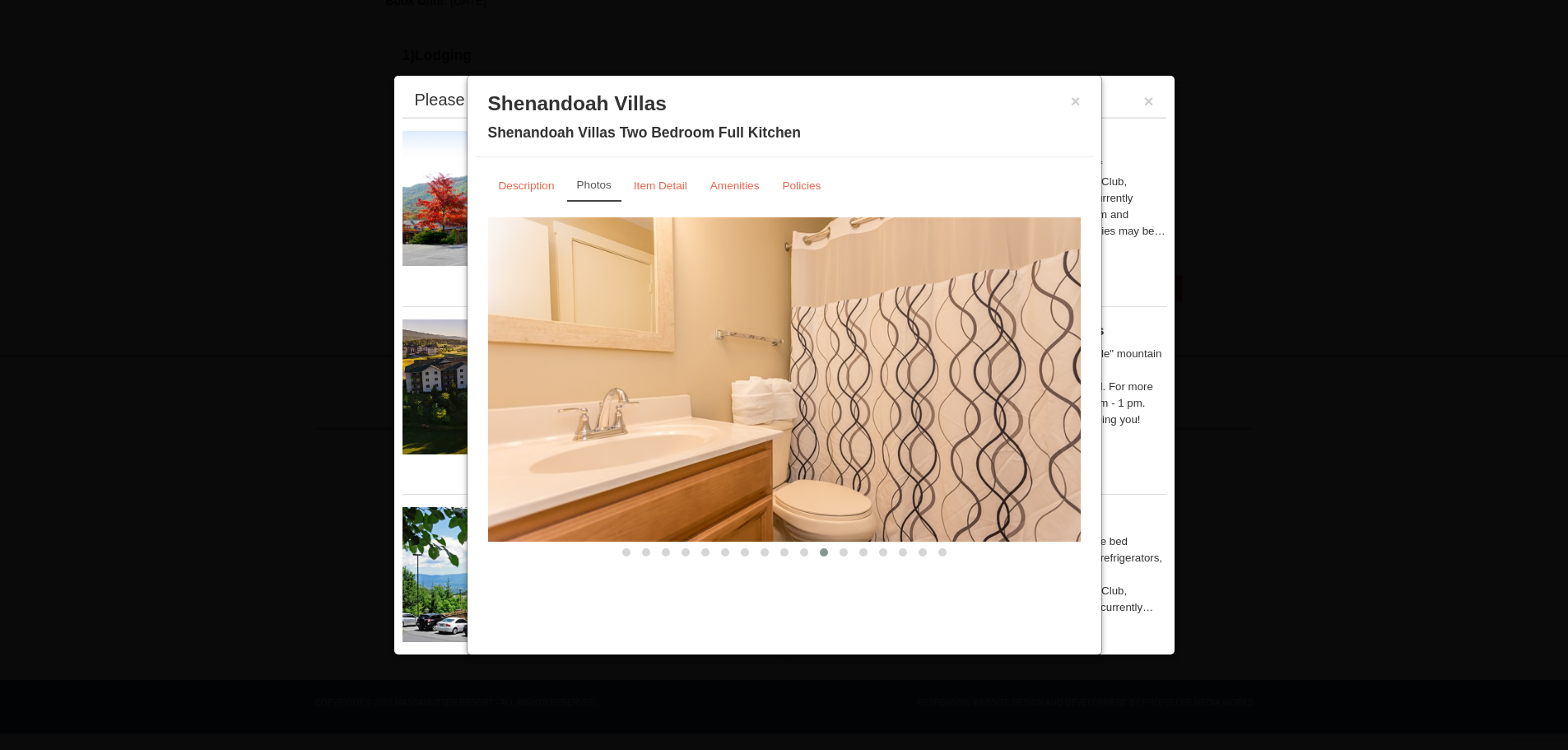
click at [854, 558] on button at bounding box center [863, 551] width 20 height 16
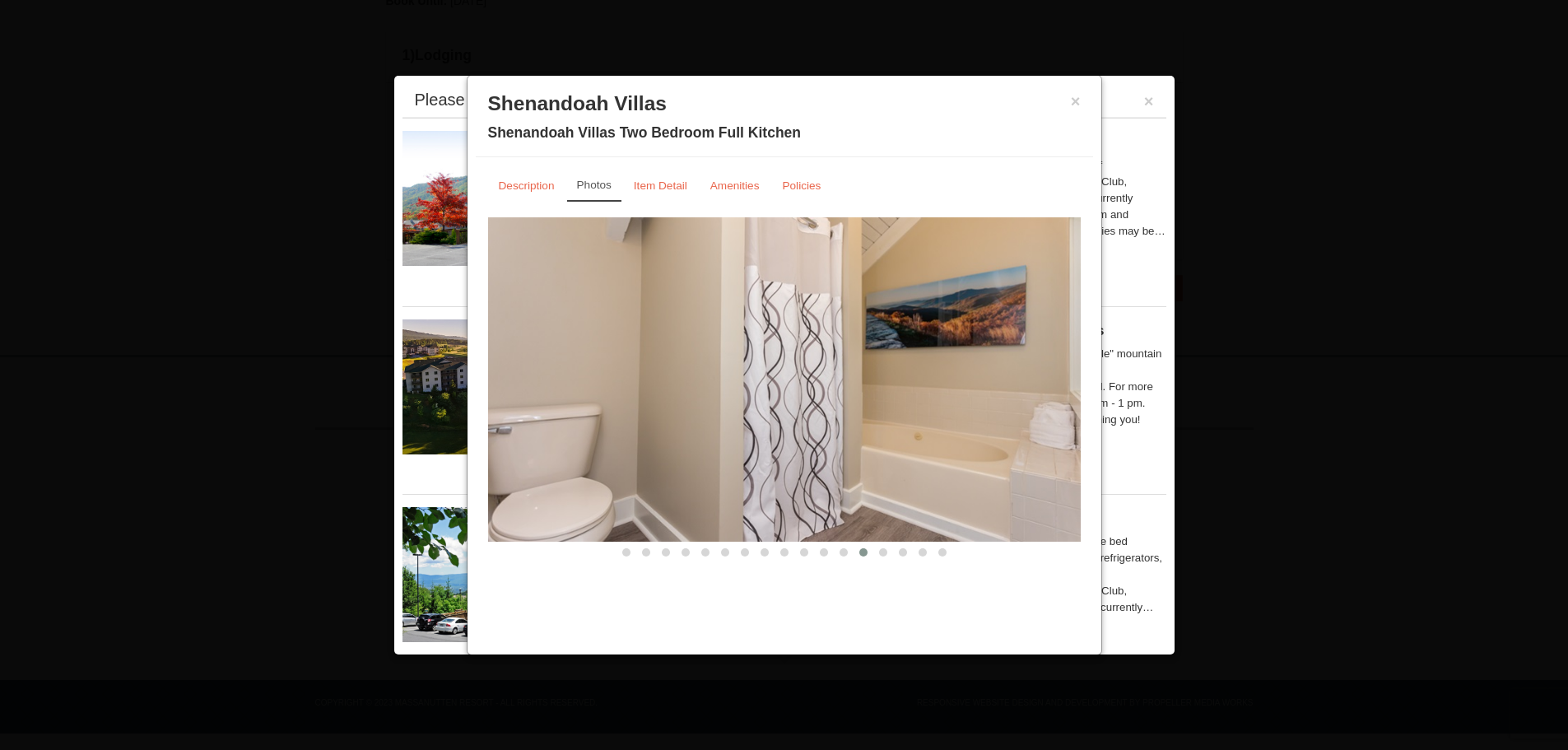
click at [896, 557] on button at bounding box center [903, 551] width 20 height 16
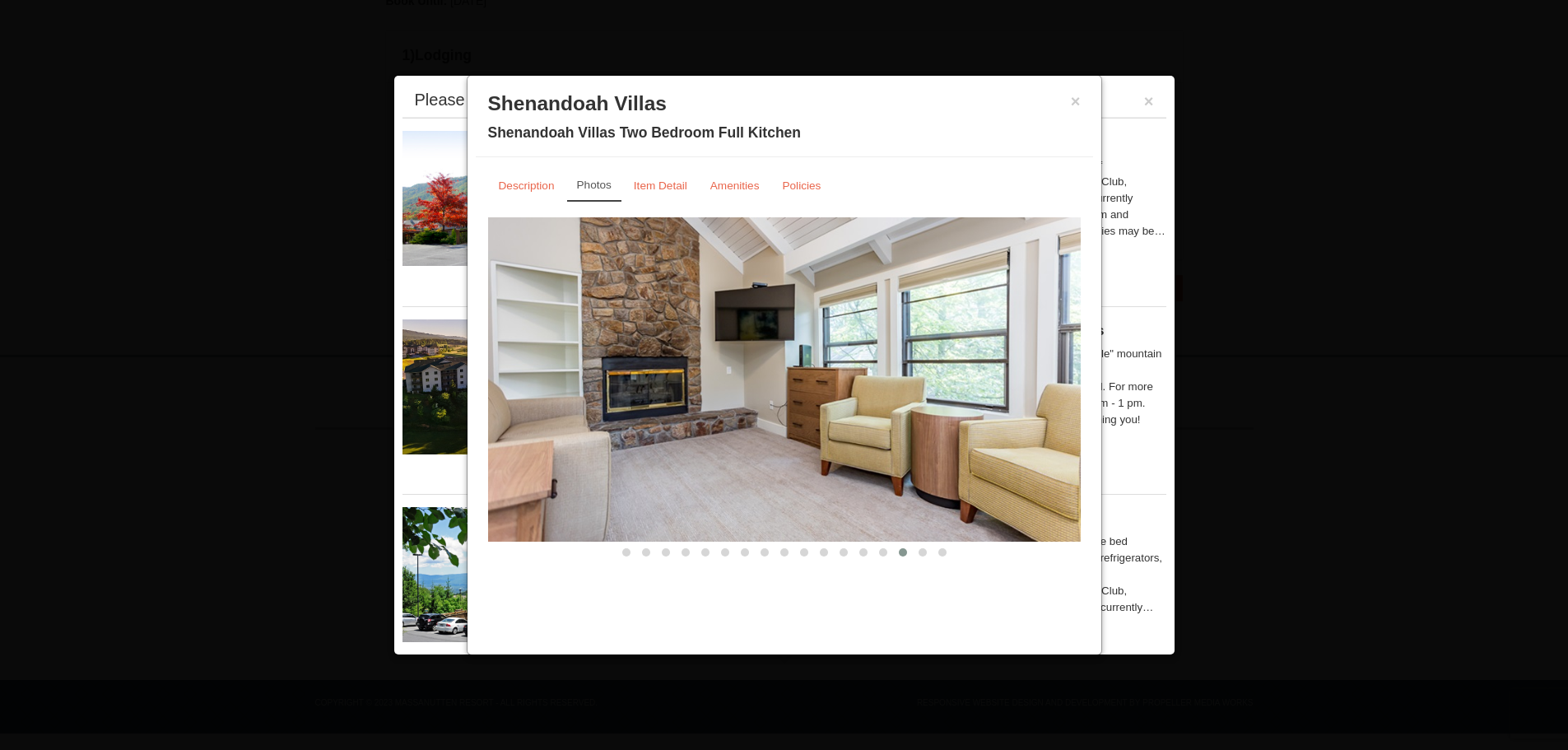
click at [878, 557] on button at bounding box center [883, 551] width 20 height 16
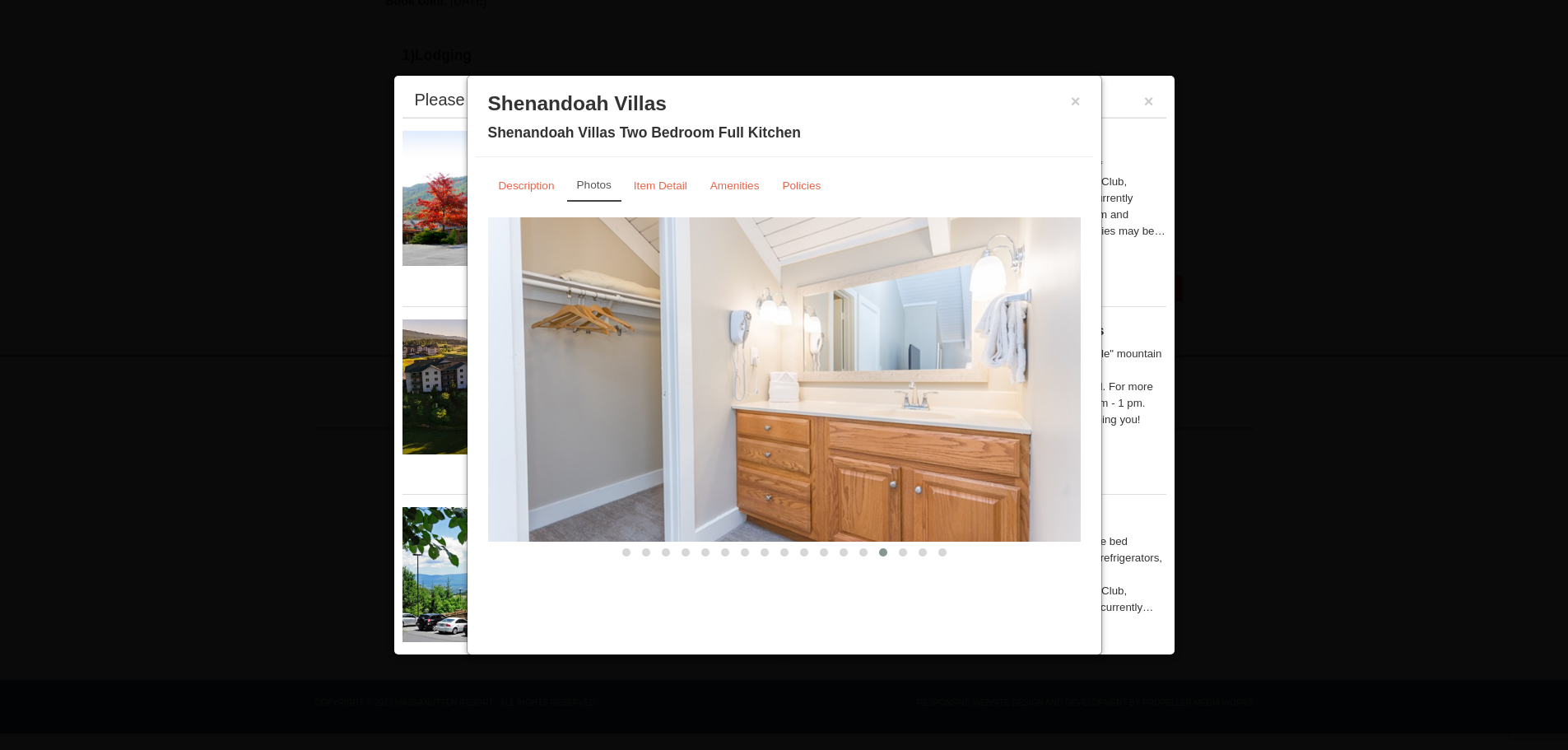
click at [861, 556] on button at bounding box center [863, 551] width 20 height 16
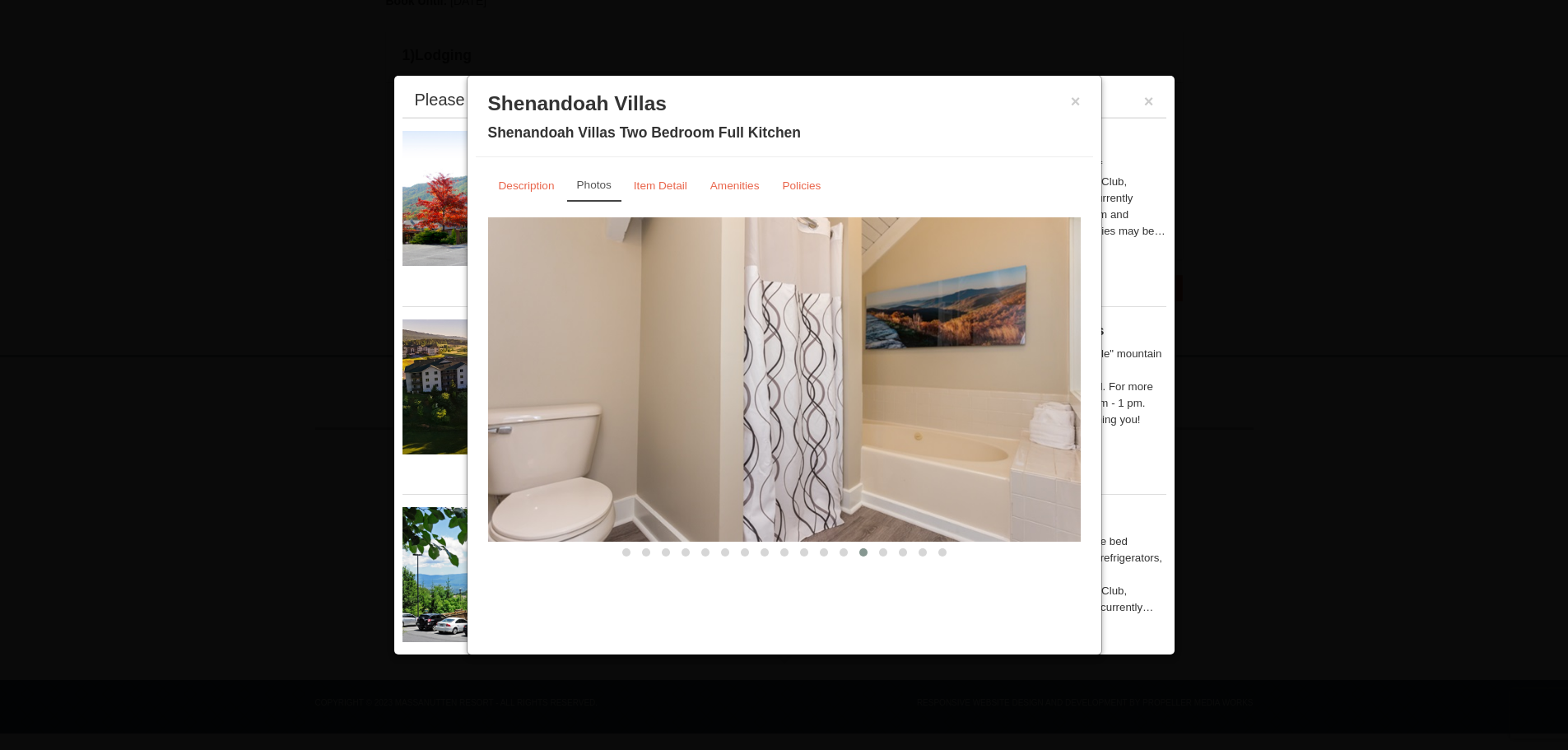
click at [937, 554] on button at bounding box center [943, 551] width 20 height 16
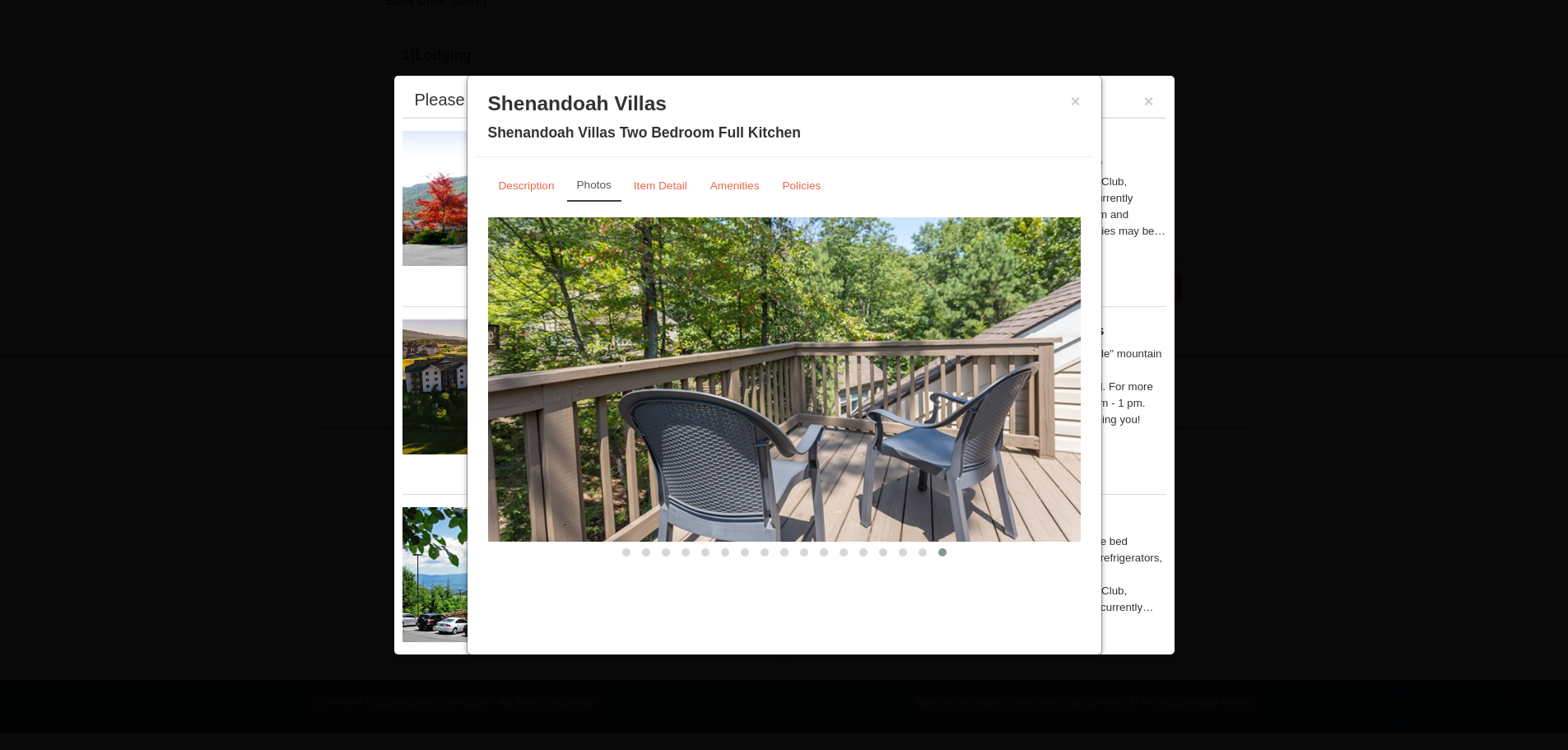
click at [920, 554] on span at bounding box center [923, 552] width 9 height 9
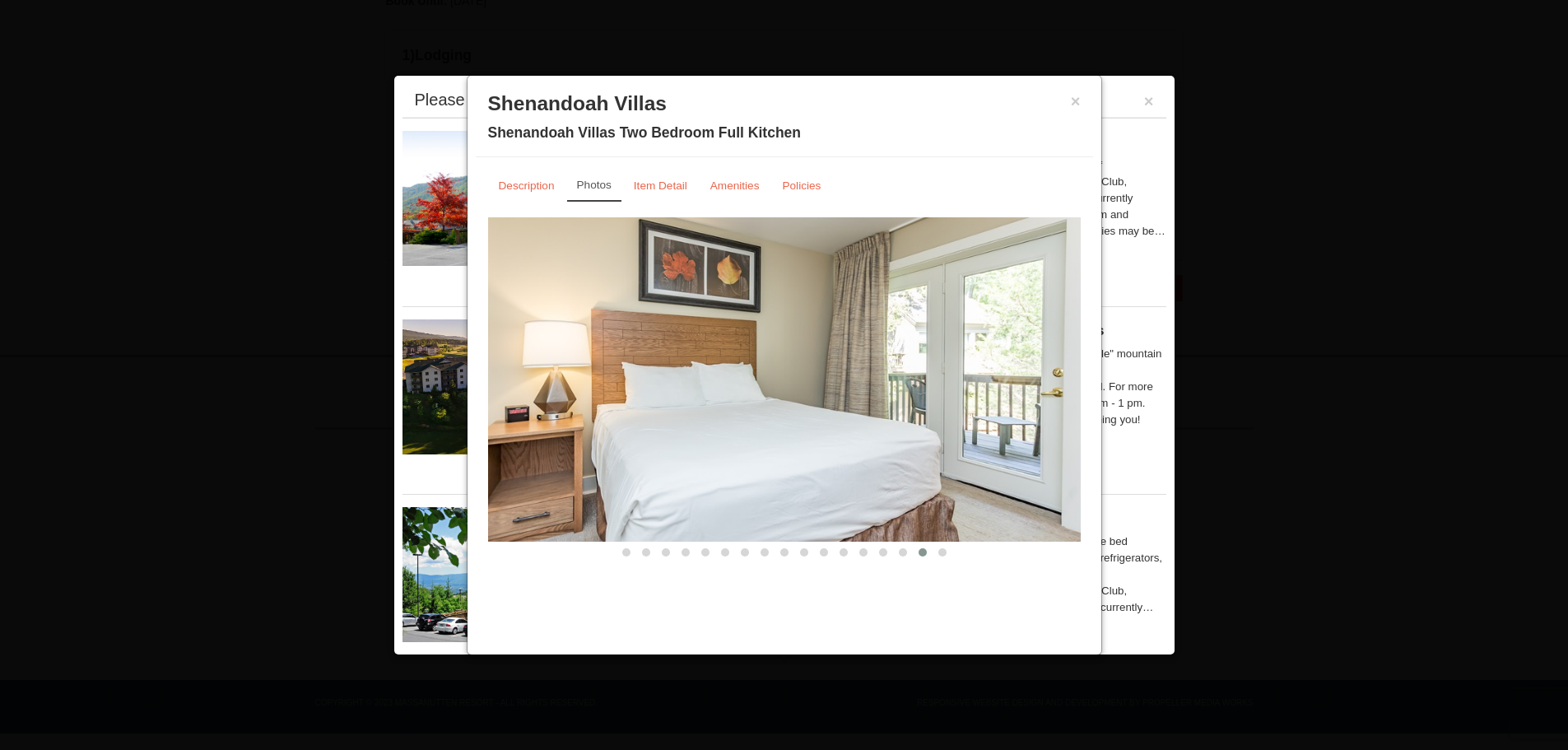
click at [893, 553] on button at bounding box center [903, 551] width 20 height 16
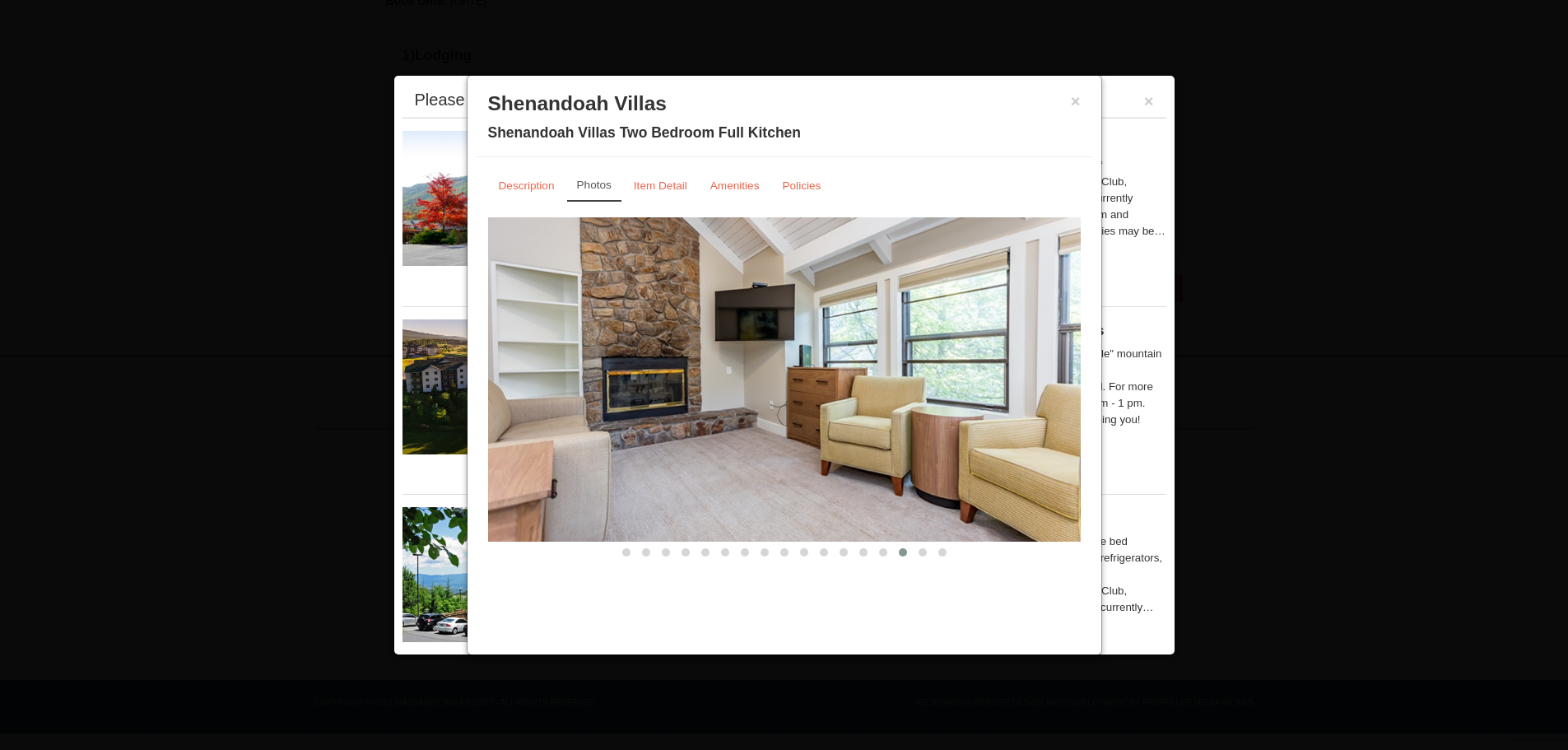
click at [630, 554] on button at bounding box center [626, 551] width 20 height 16
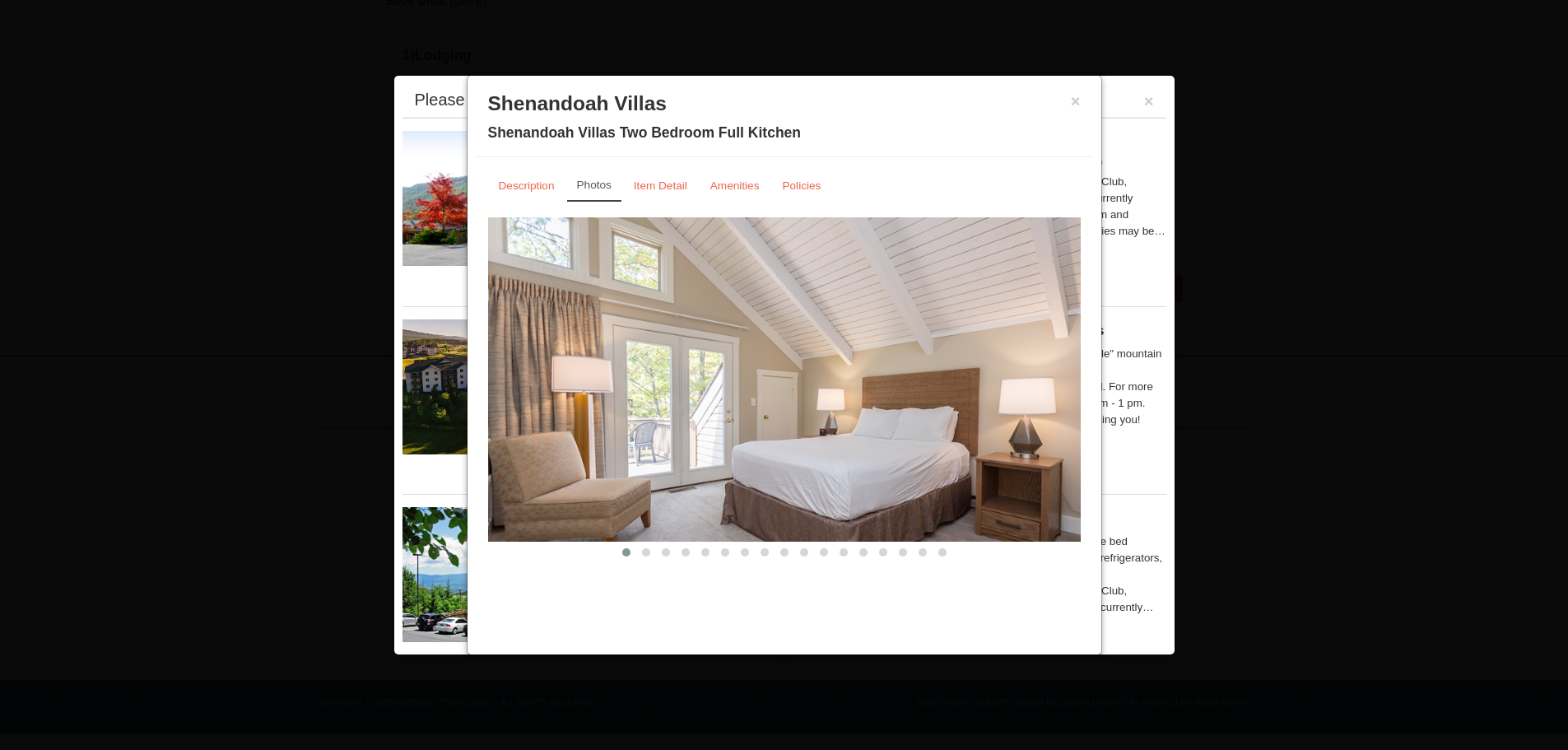
click at [1079, 100] on button "×" at bounding box center [1076, 101] width 10 height 16
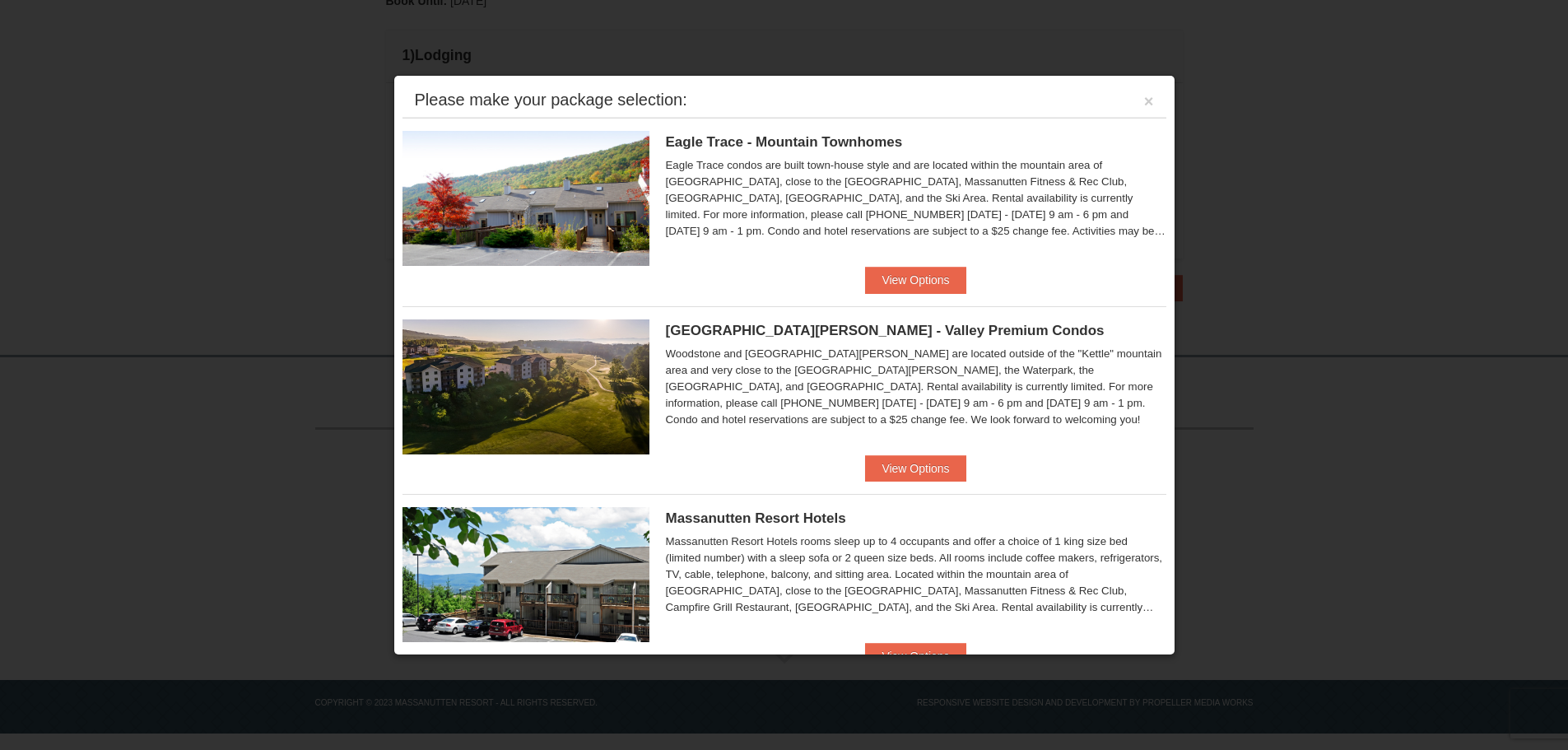
click at [1145, 99] on div "Please make your package selection: ×" at bounding box center [784, 100] width 764 height 33
click at [1144, 100] on button "×" at bounding box center [1149, 101] width 10 height 16
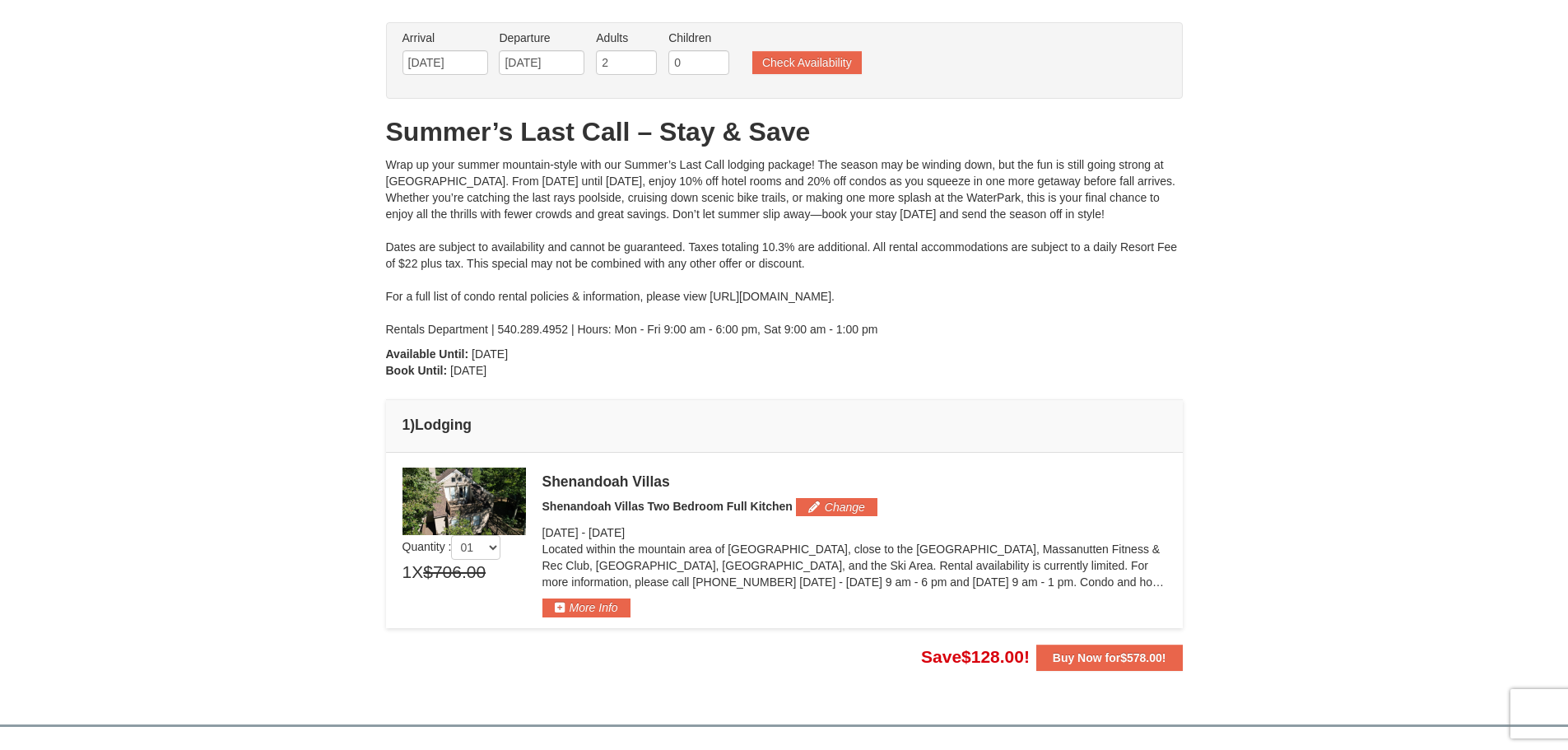
scroll to position [411, 0]
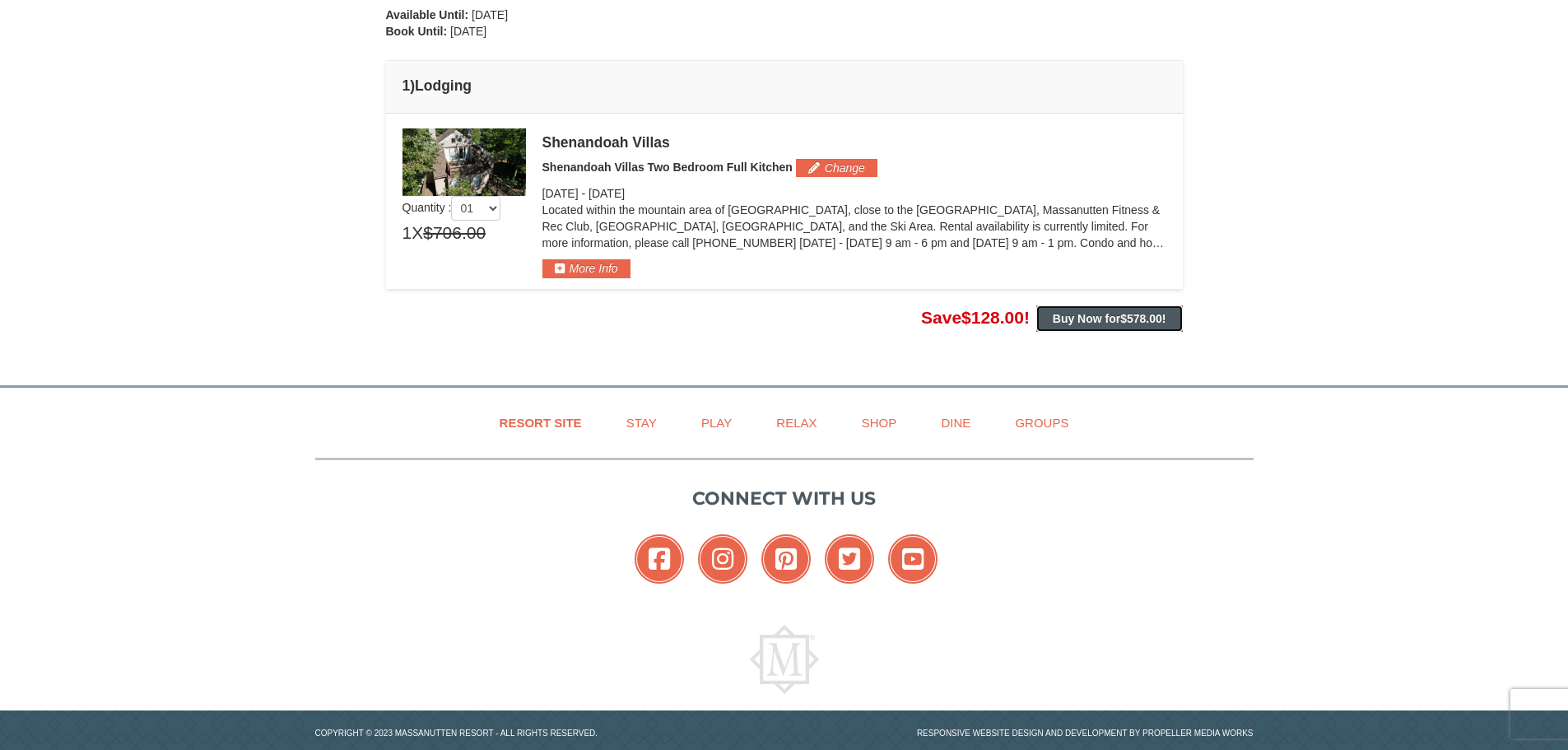
click at [1152, 320] on span "$578.00" at bounding box center [1141, 319] width 42 height 13
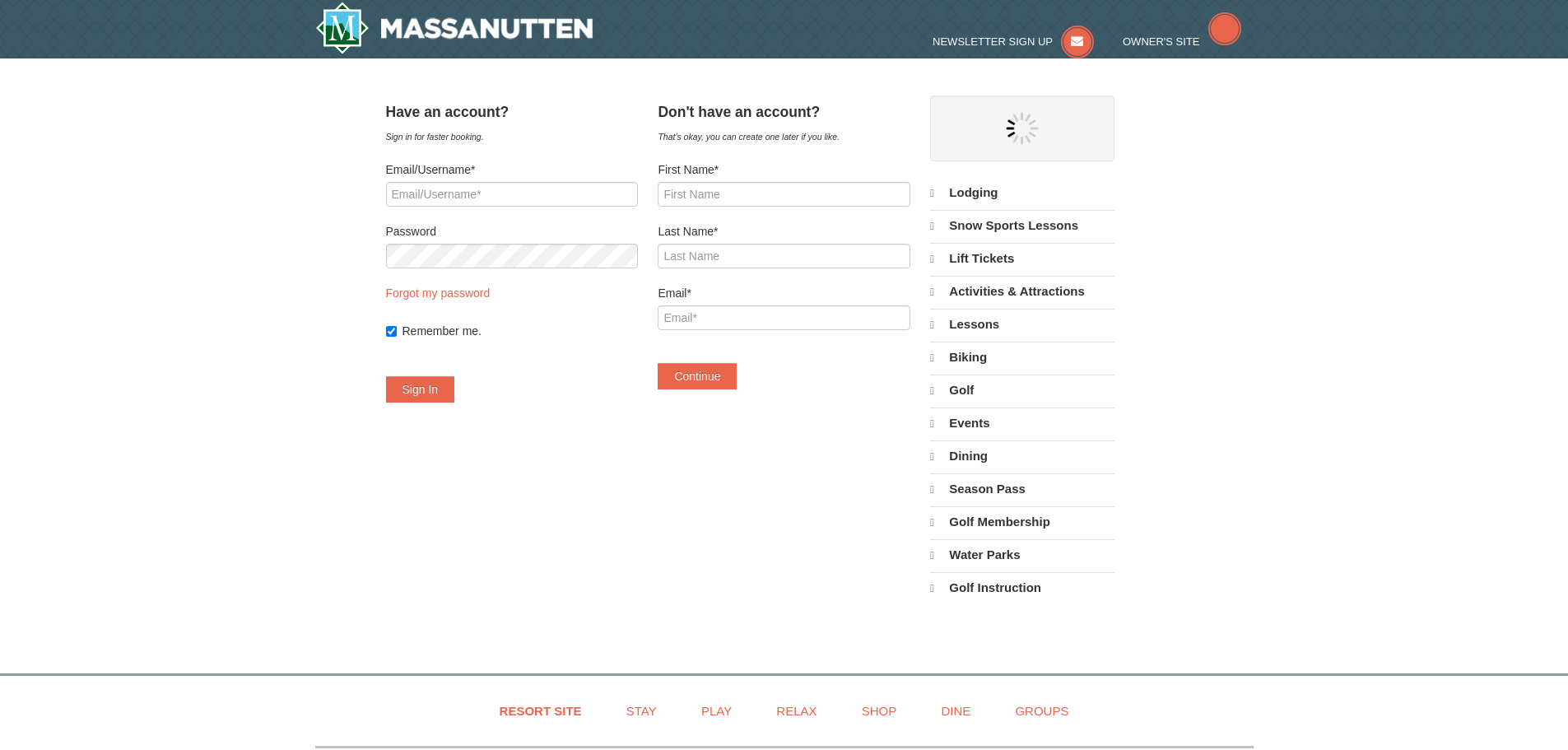
select select "9"
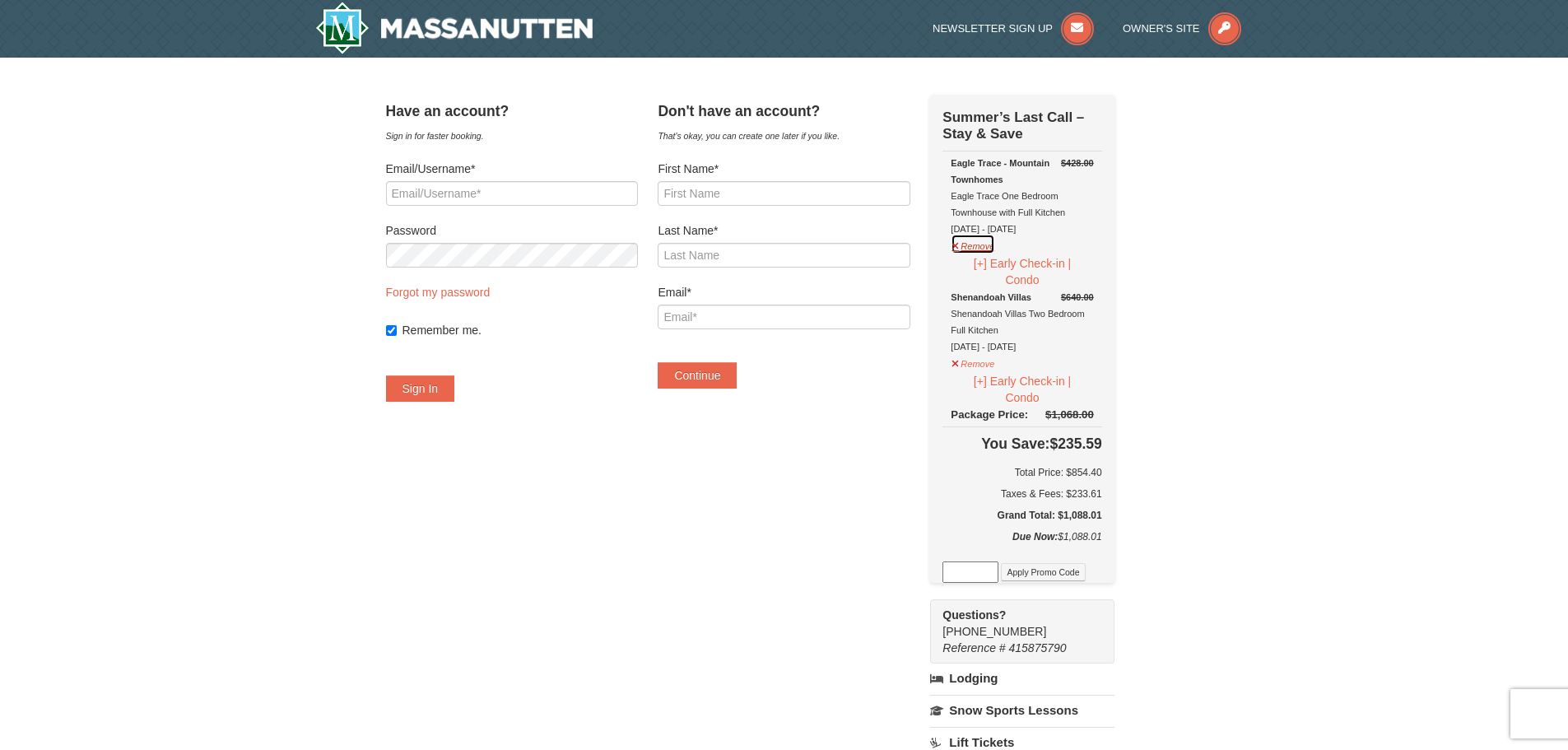
click at [995, 248] on button "Remove" at bounding box center [973, 245] width 45 height 21
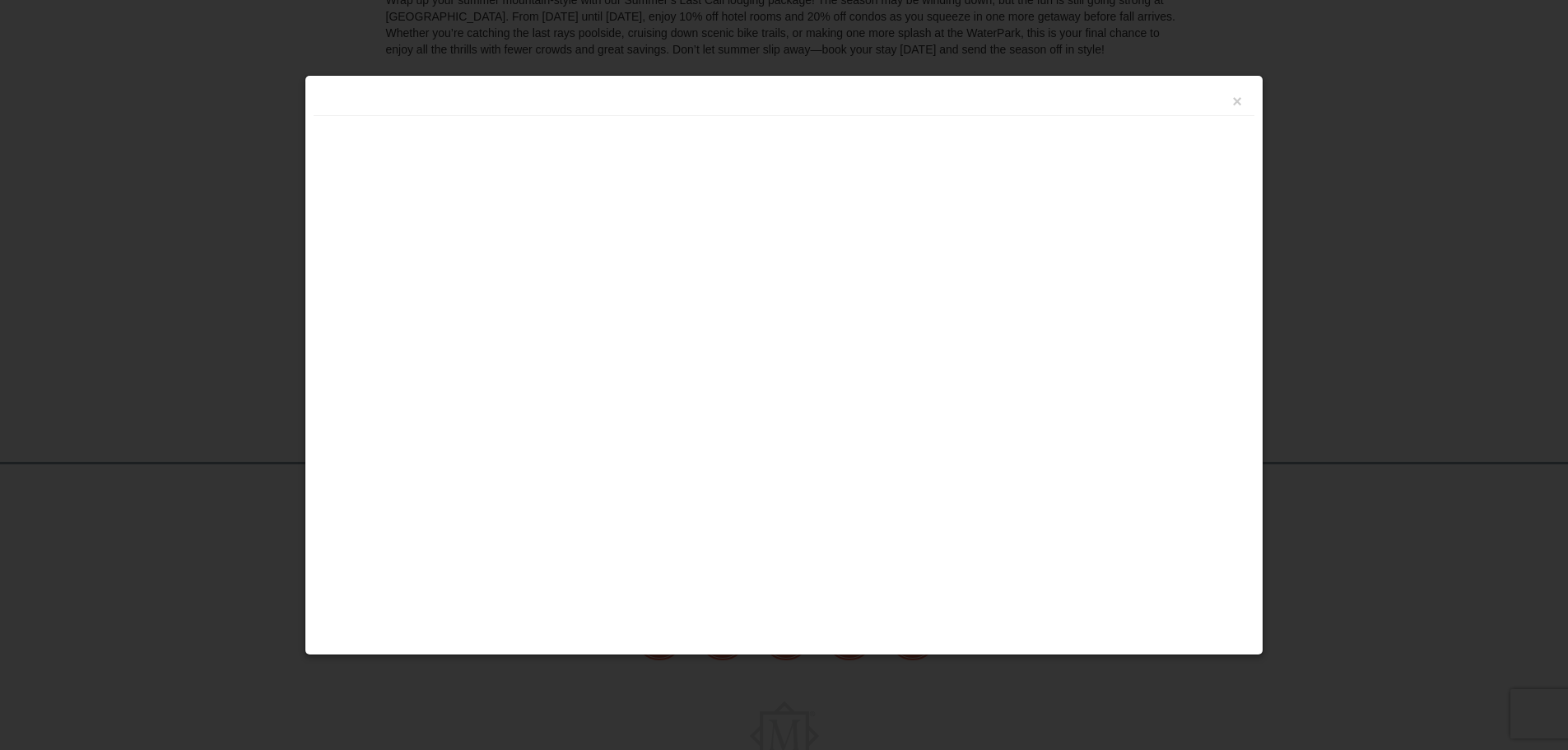
scroll to position [344, 0]
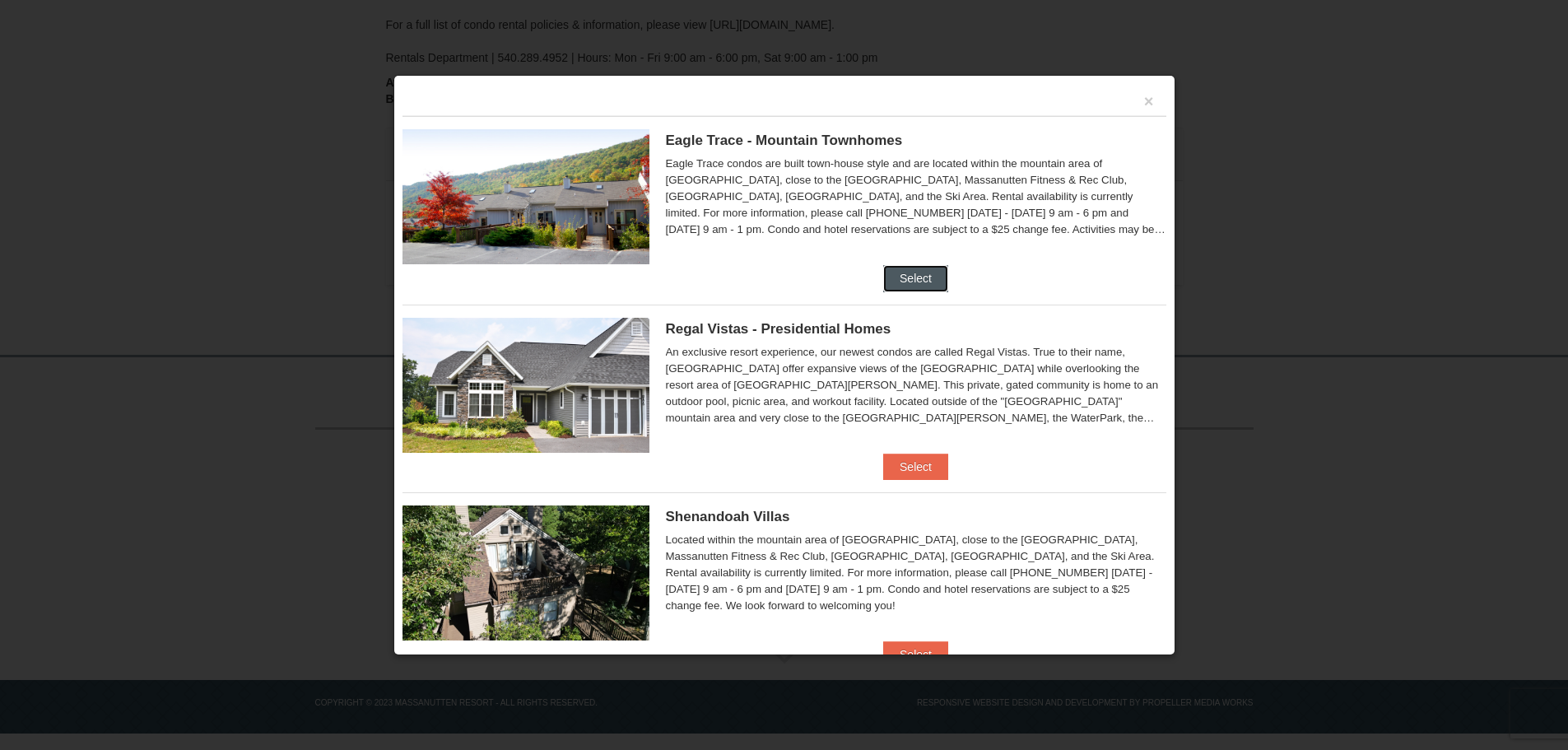
click at [908, 276] on button "Select" at bounding box center [916, 278] width 65 height 27
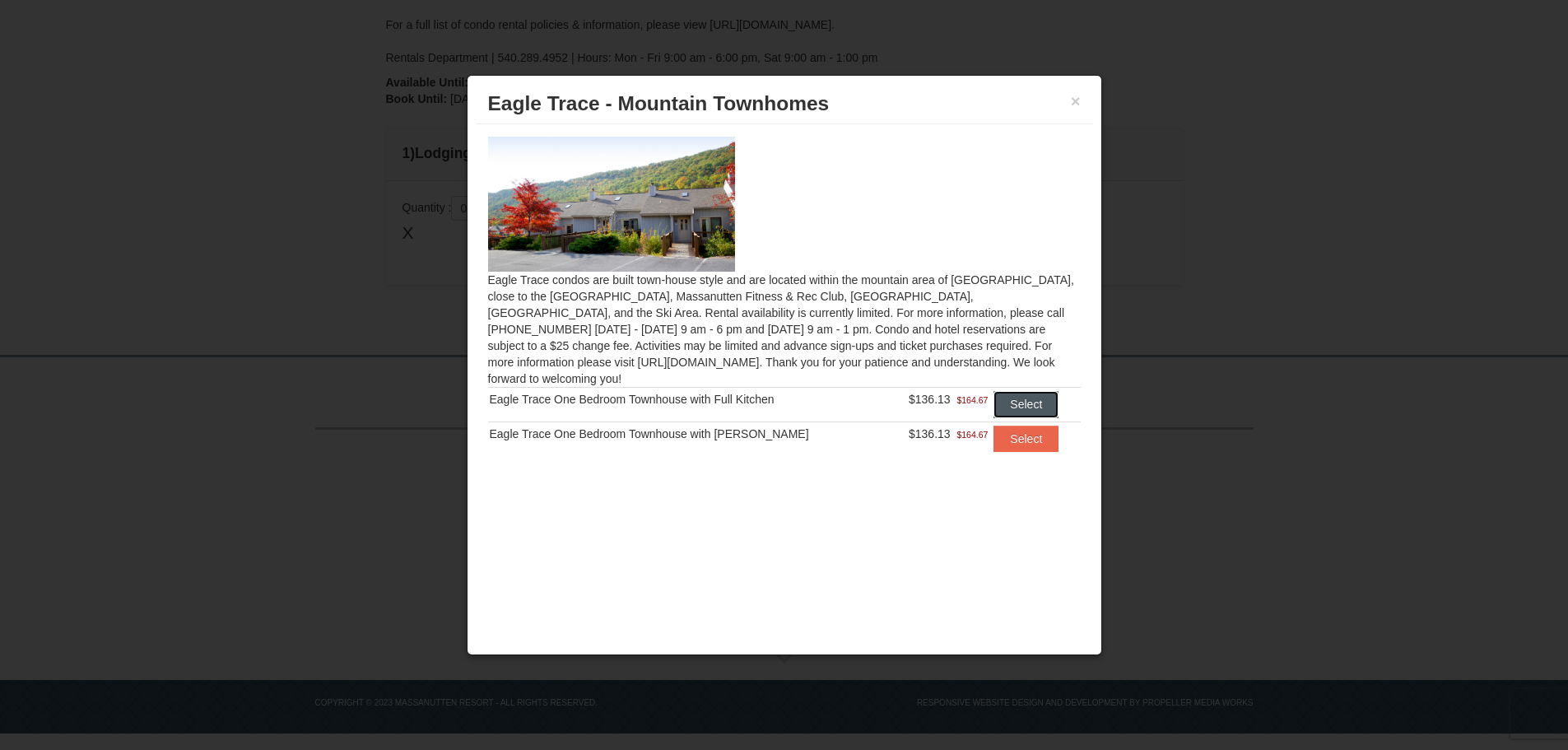
click at [1023, 391] on button "Select" at bounding box center [1026, 405] width 65 height 27
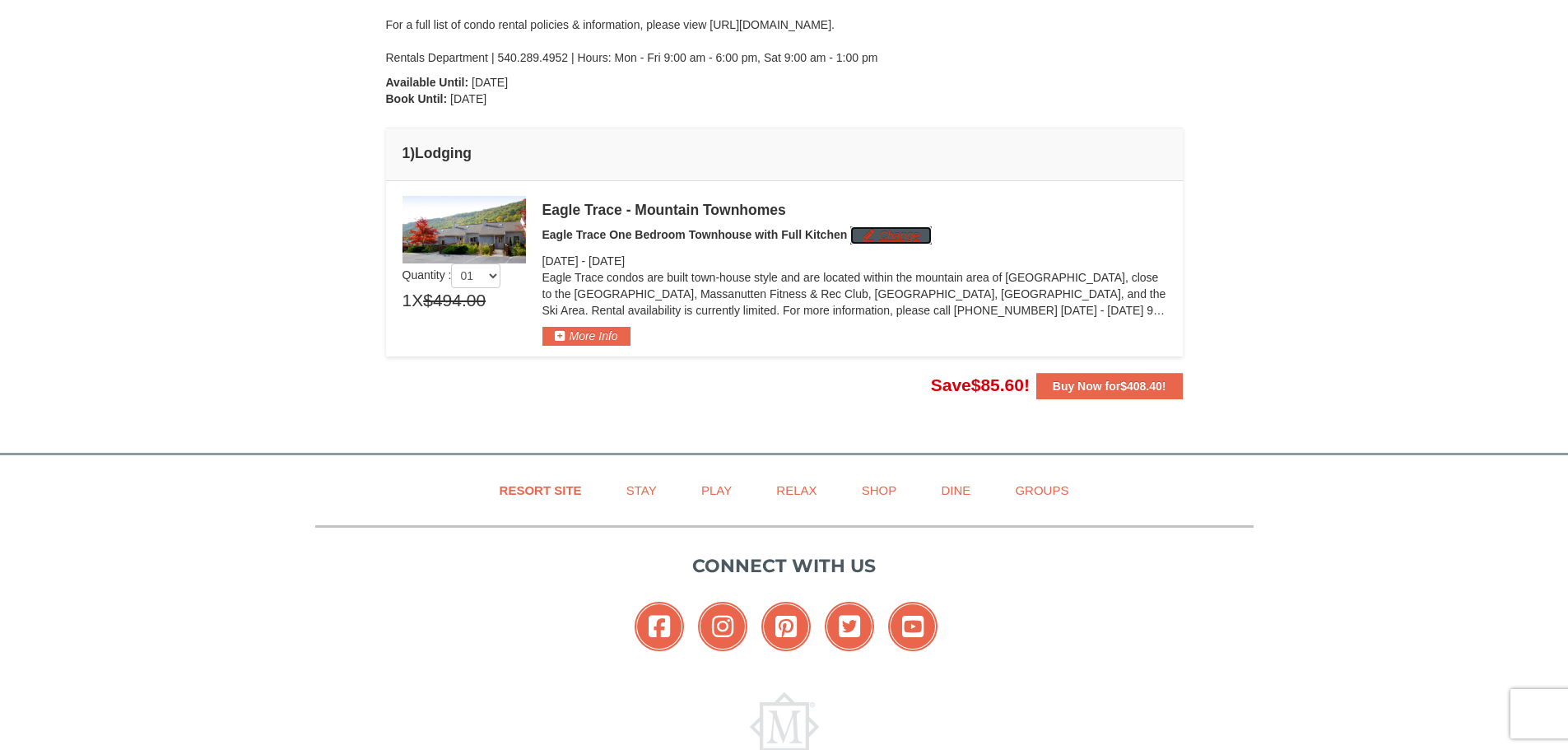
click at [894, 234] on button "Change" at bounding box center [891, 235] width 82 height 18
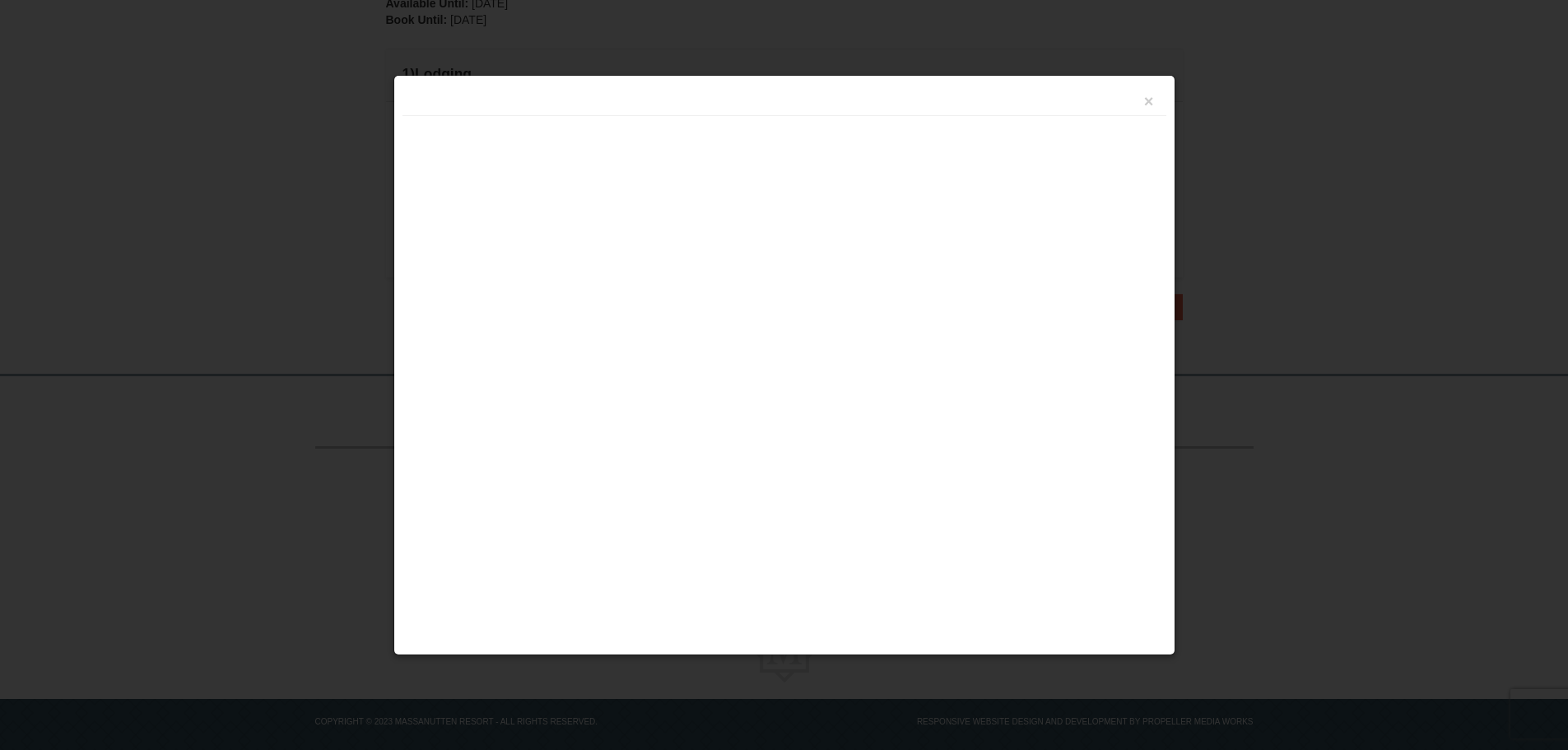
scroll to position [442, 0]
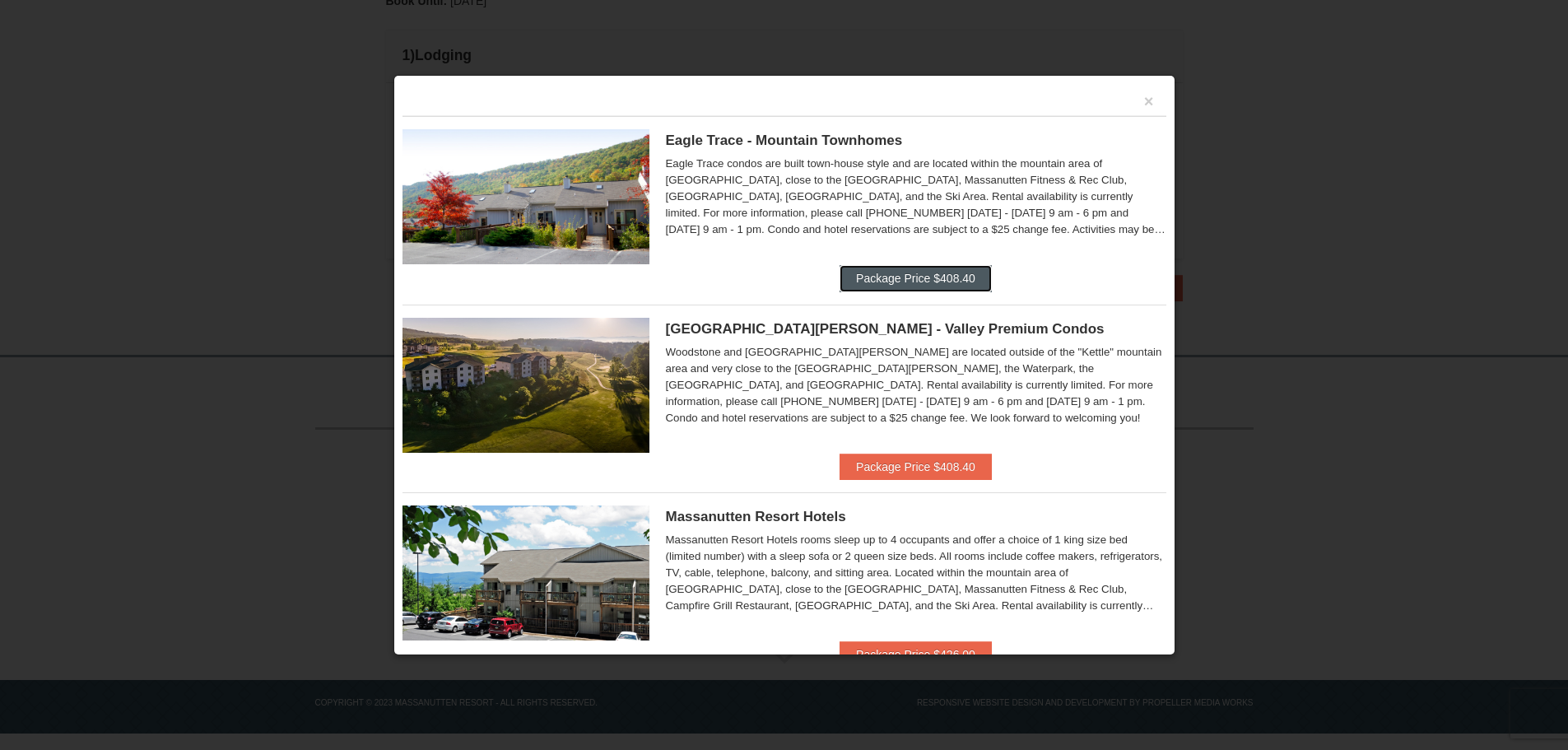
click at [900, 286] on button "Package Price $408.40" at bounding box center [916, 278] width 152 height 27
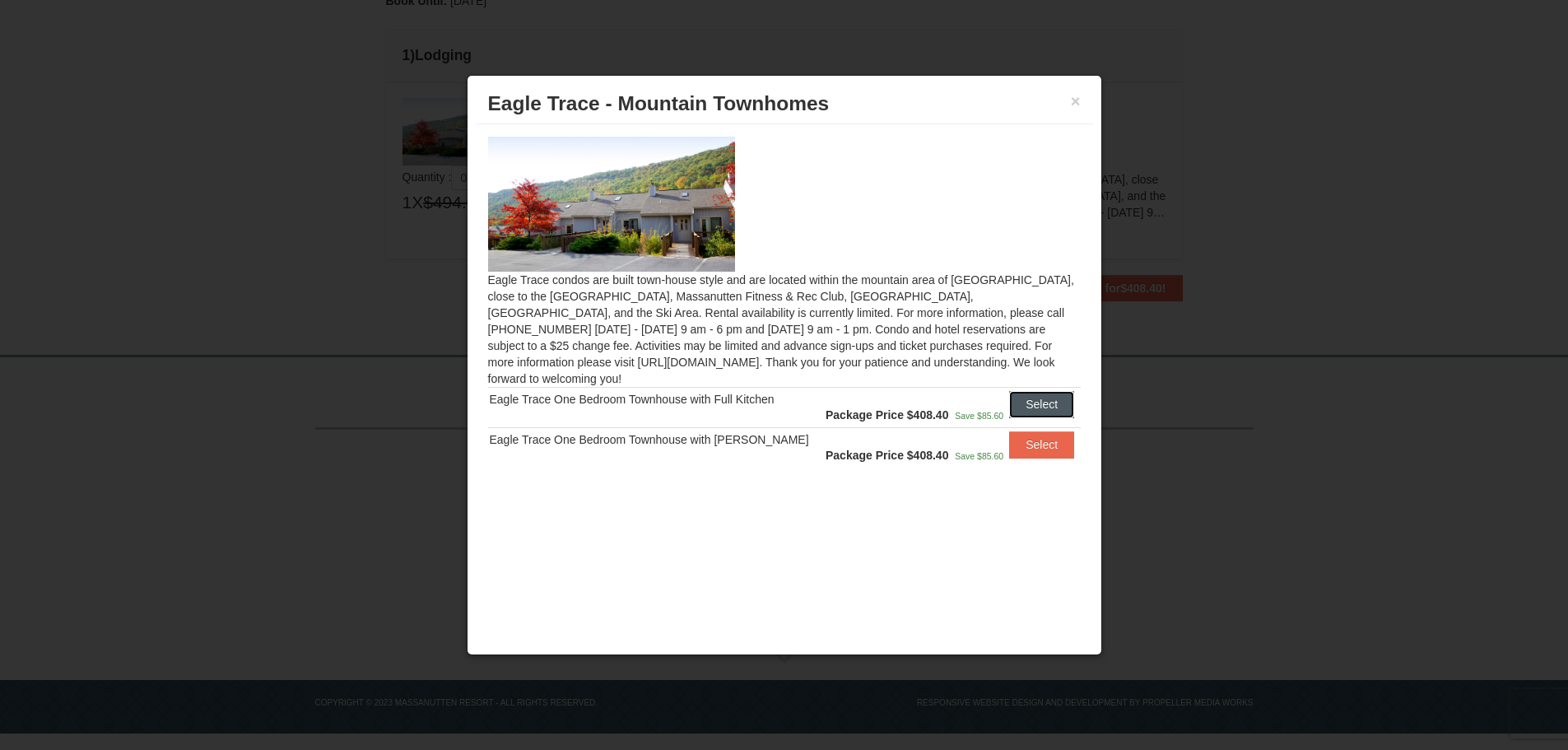
click at [1035, 391] on button "Select" at bounding box center [1042, 405] width 65 height 27
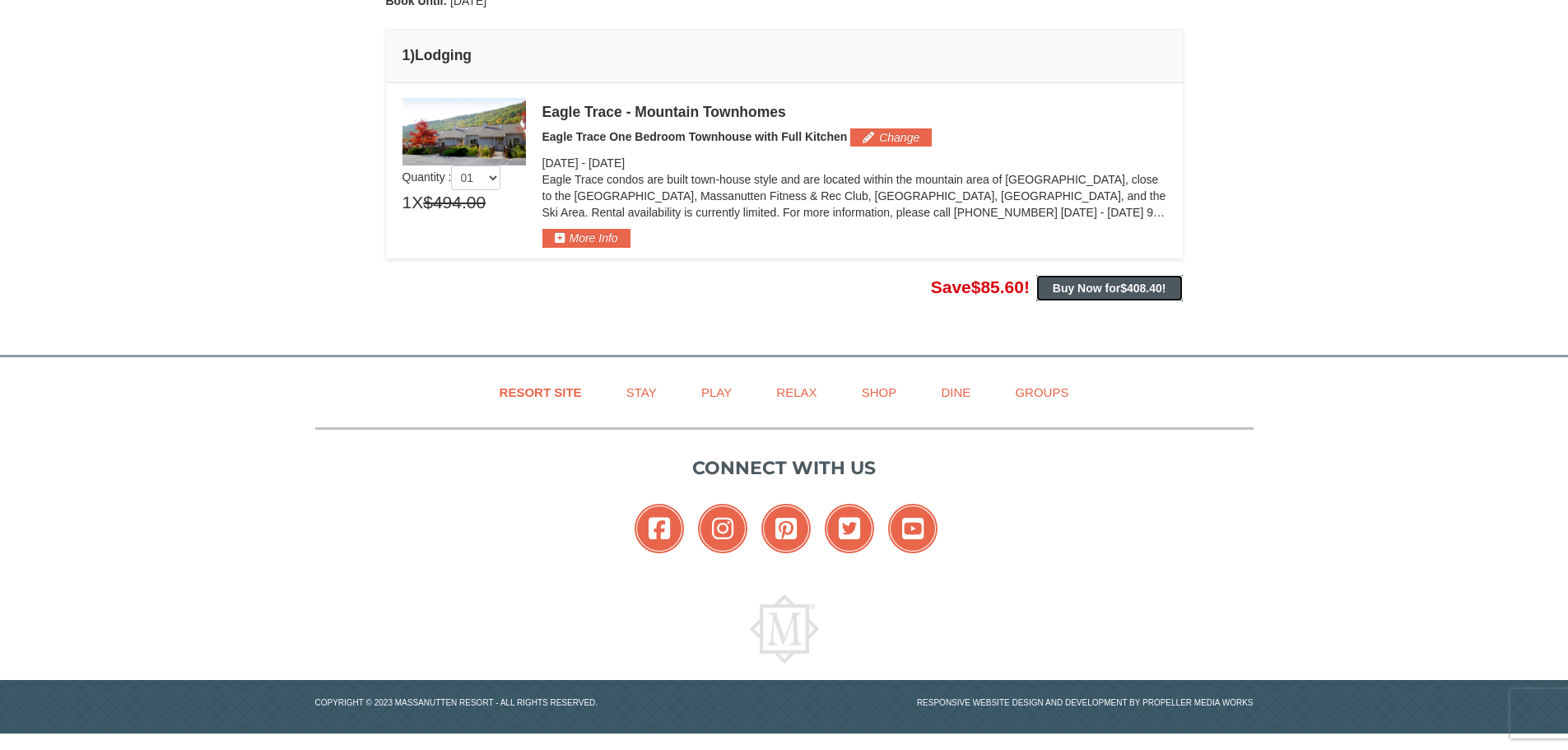
click at [1096, 286] on strong "Buy Now for $408.40 !" at bounding box center [1109, 288] width 113 height 13
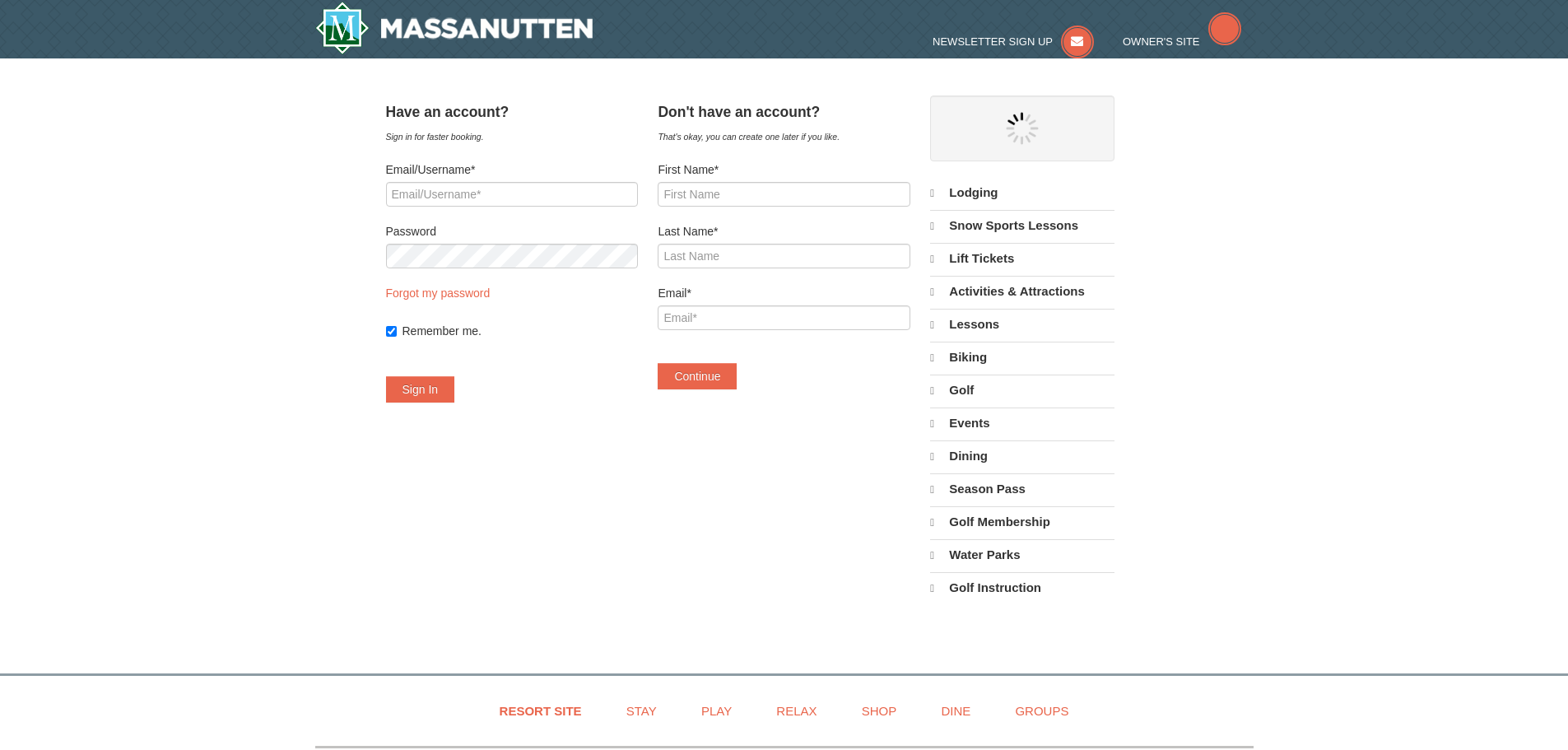
select select "9"
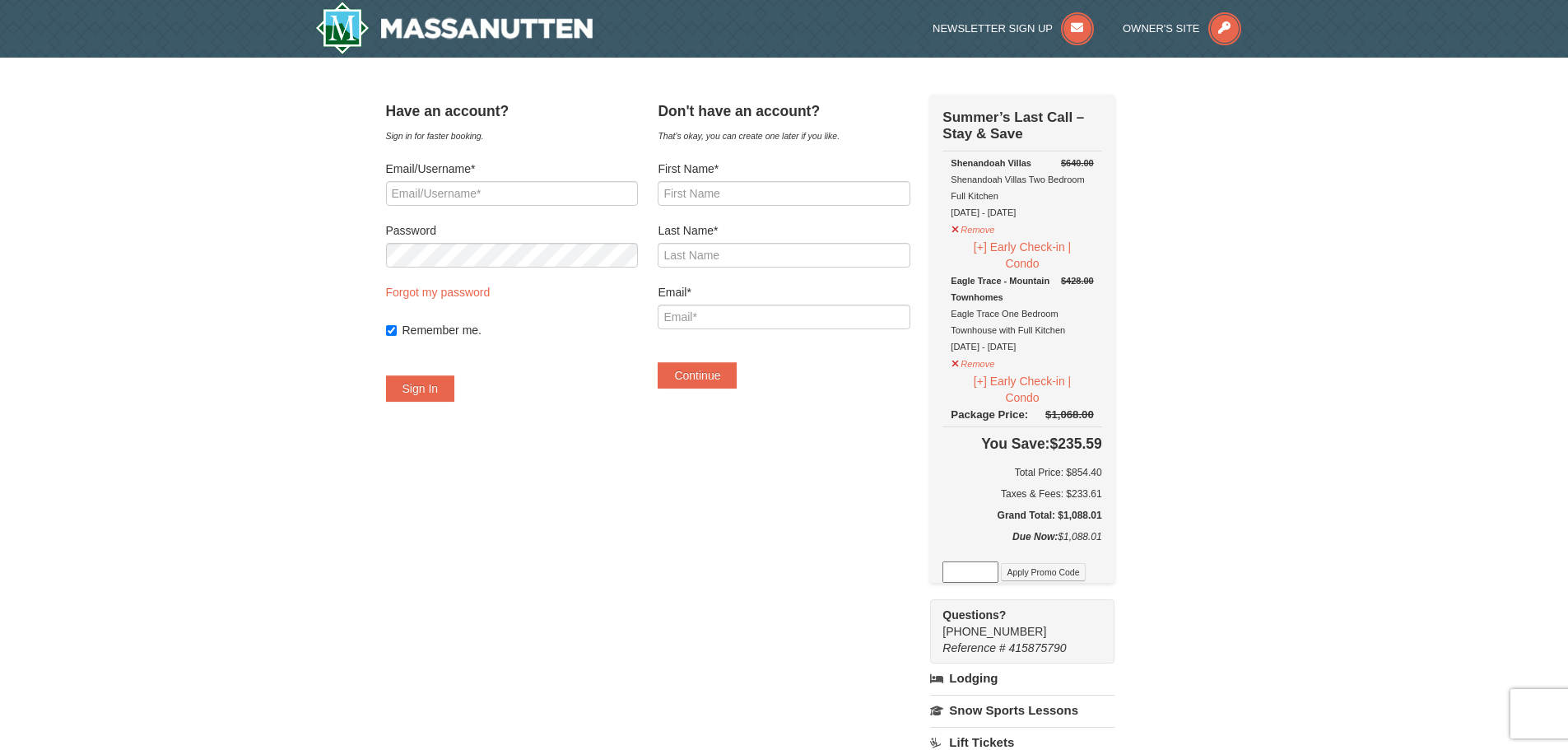
click at [1265, 428] on div "× Have an account? Sign in for faster booking. Email/Username* Password Forgot …" at bounding box center [784, 579] width 1568 height 1042
click at [995, 232] on button "Remove" at bounding box center [973, 227] width 45 height 21
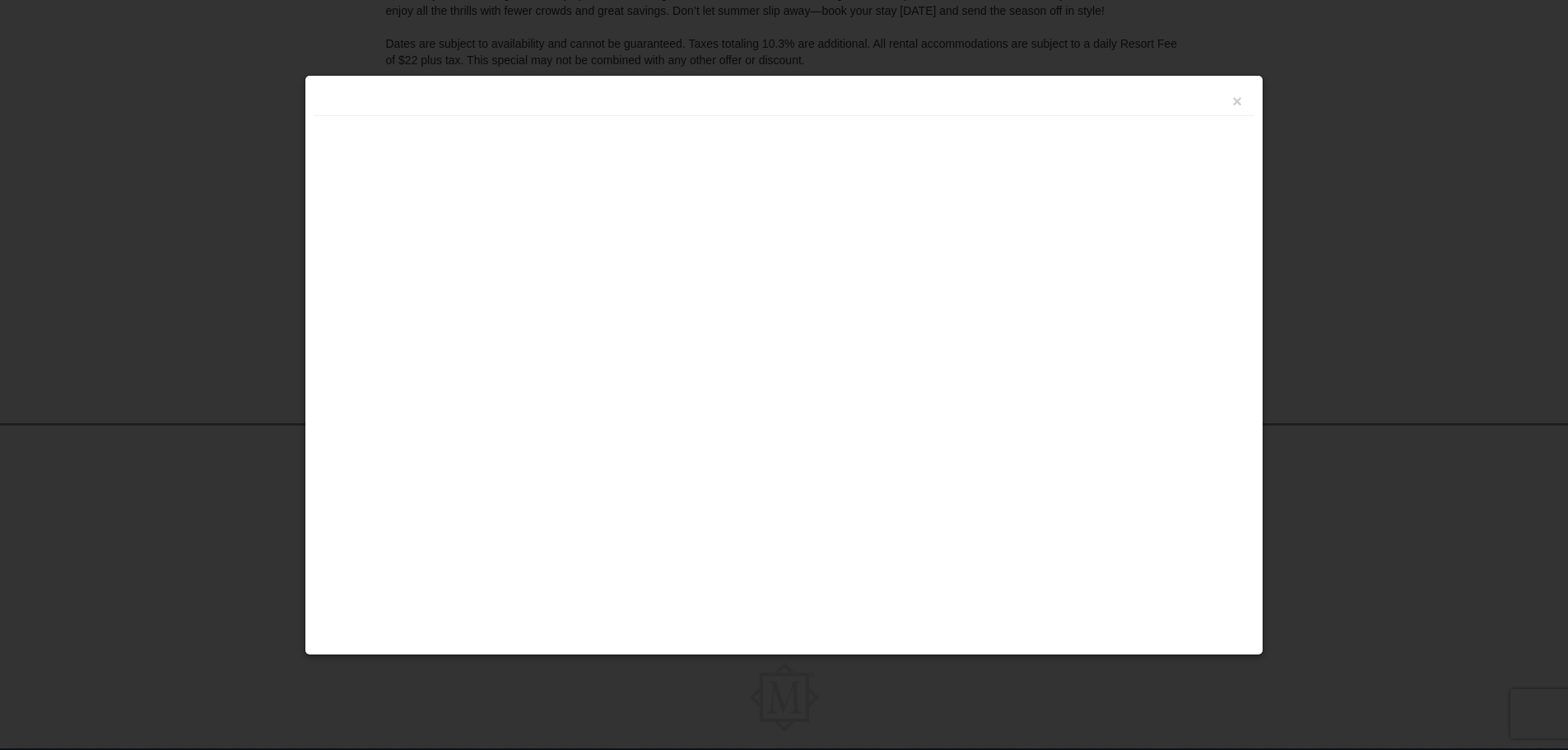
scroll to position [344, 0]
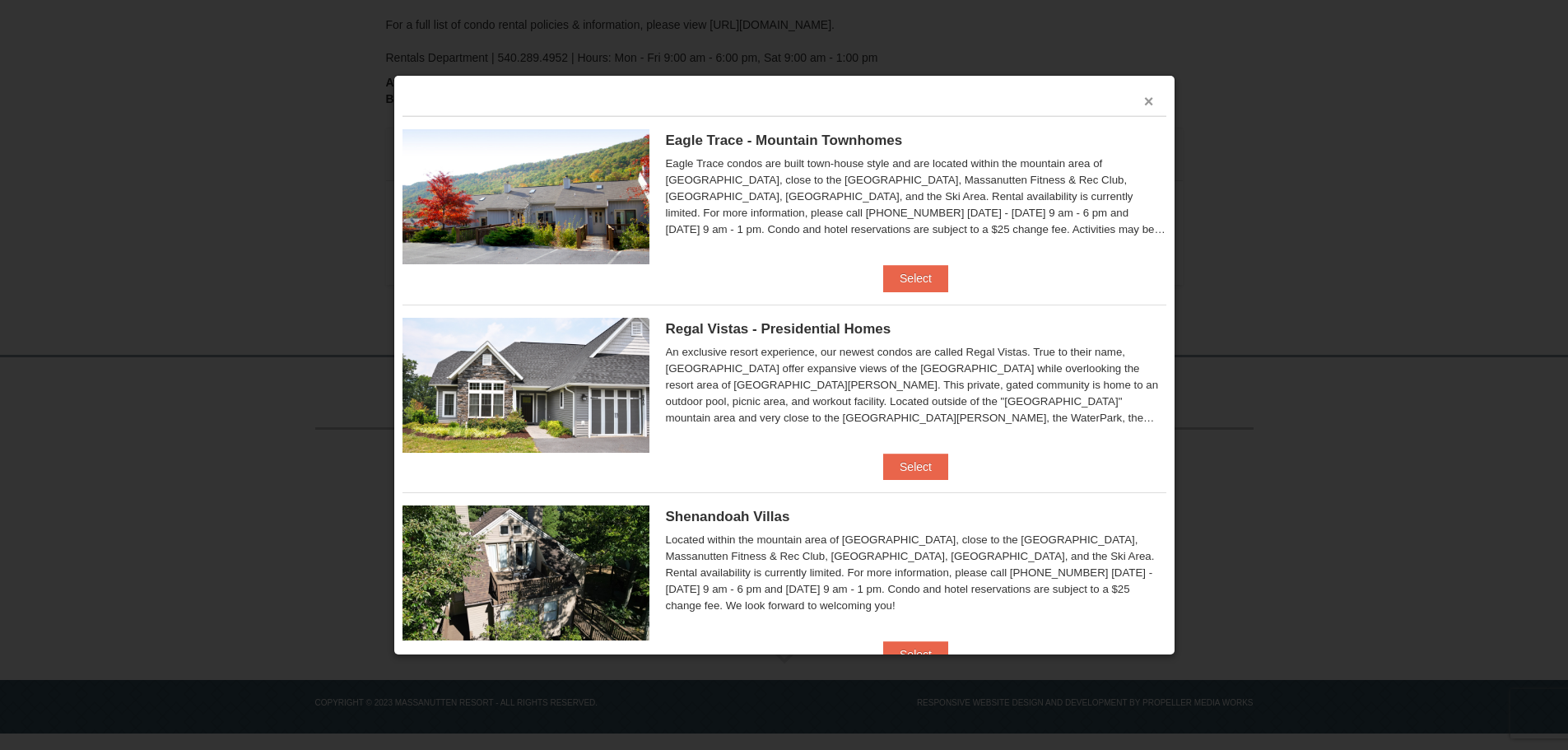
click at [1144, 99] on button "×" at bounding box center [1149, 101] width 10 height 16
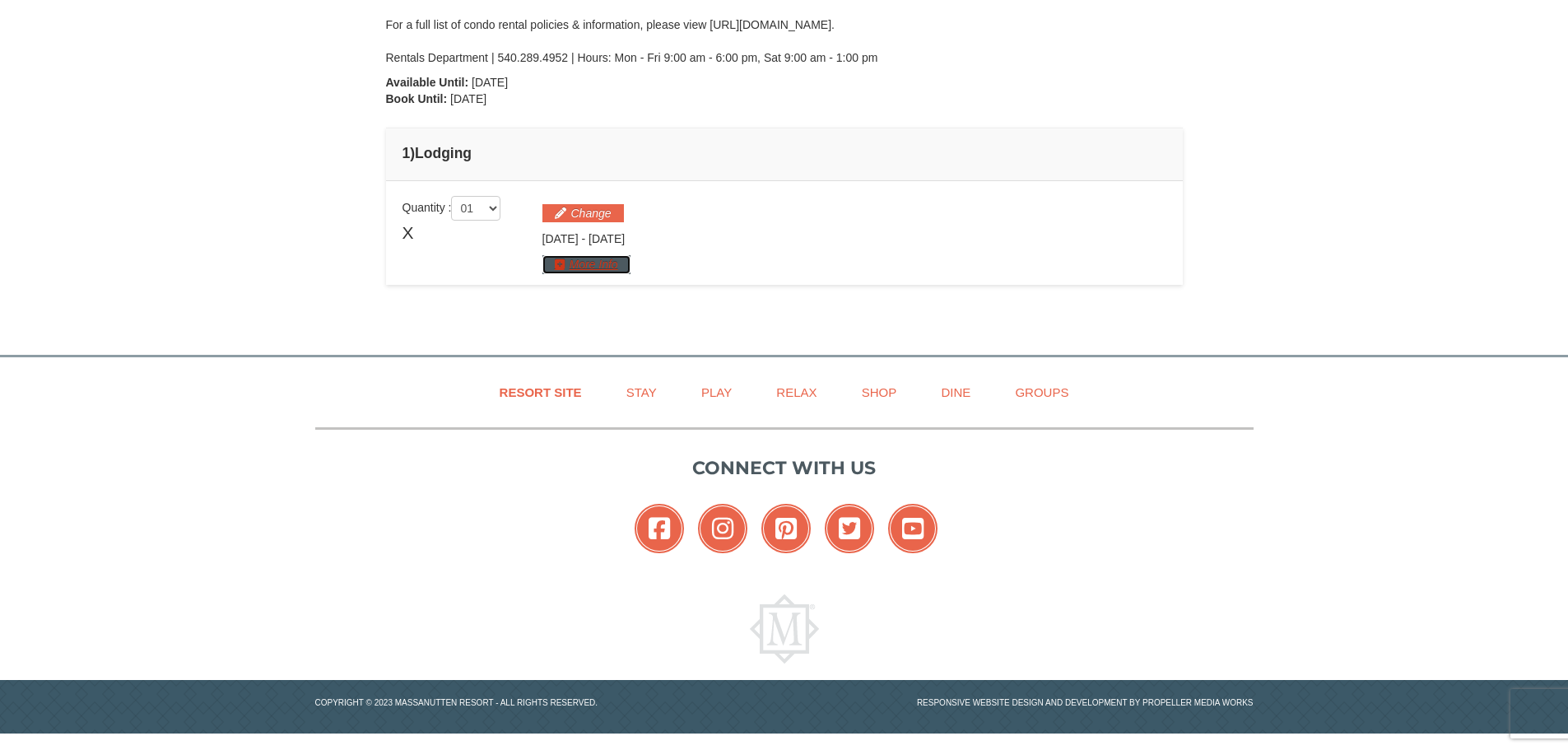
click at [600, 258] on button "More Info" at bounding box center [586, 264] width 89 height 18
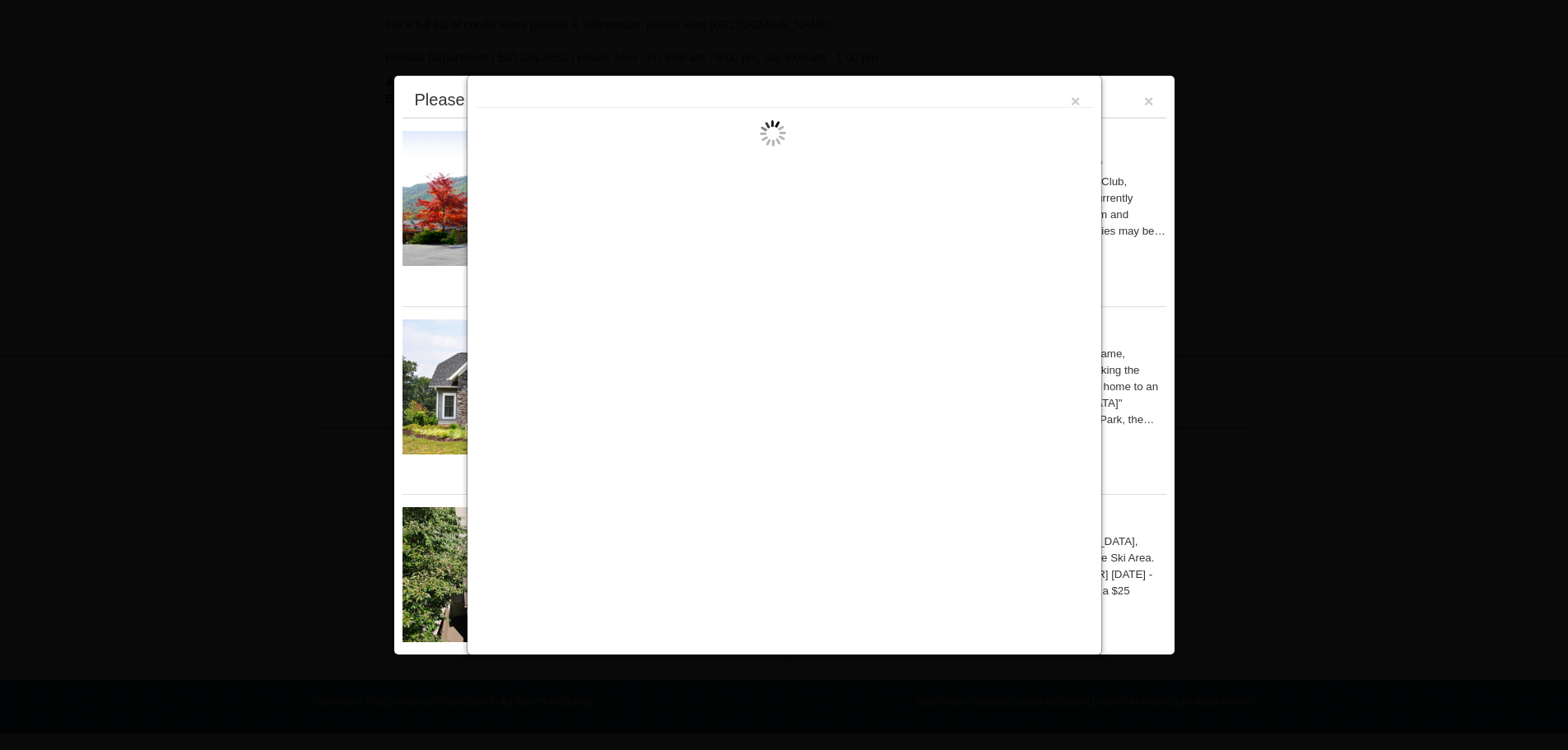
click at [1077, 94] on button "×" at bounding box center [1076, 101] width 10 height 16
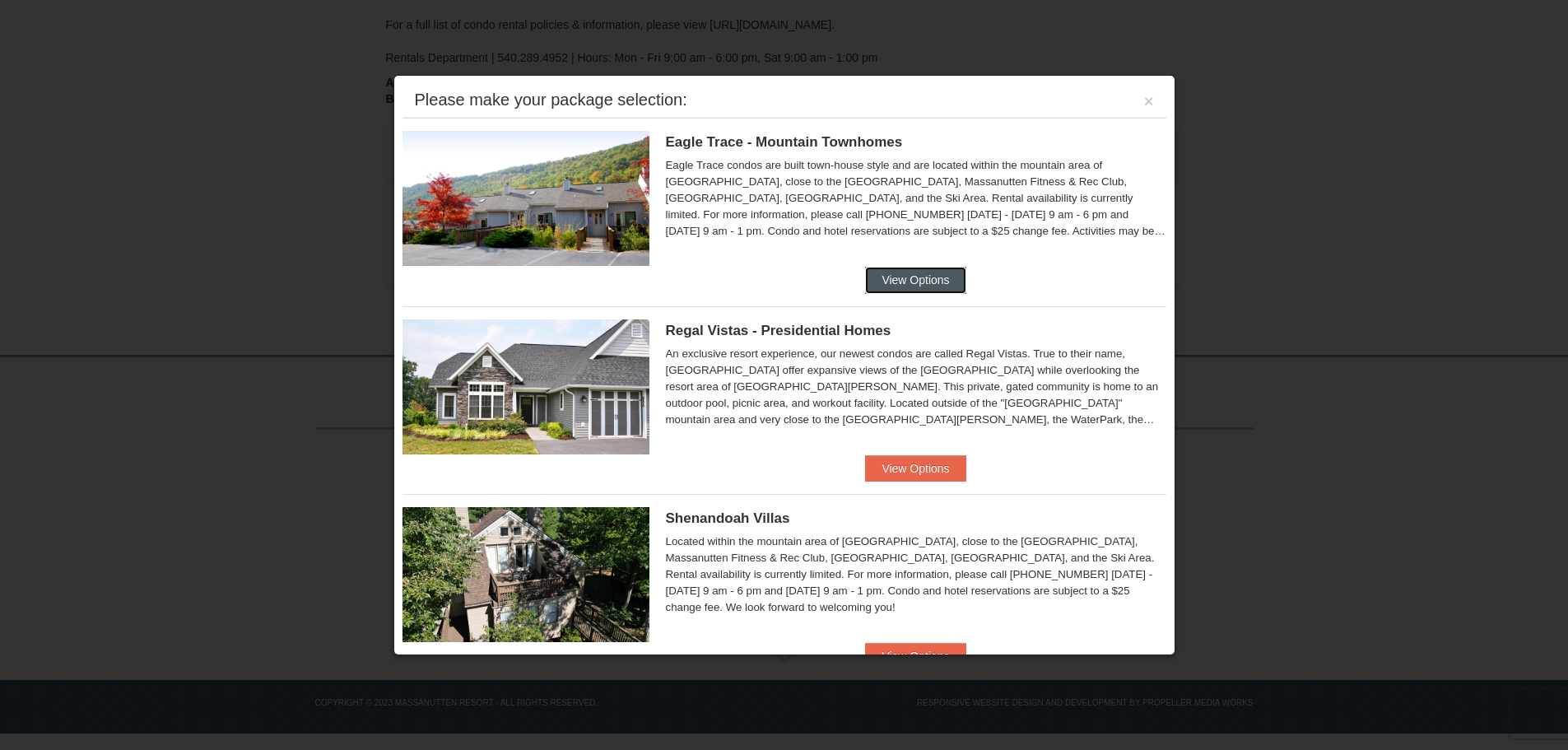
click at [911, 276] on button "View Options" at bounding box center [915, 280] width 100 height 27
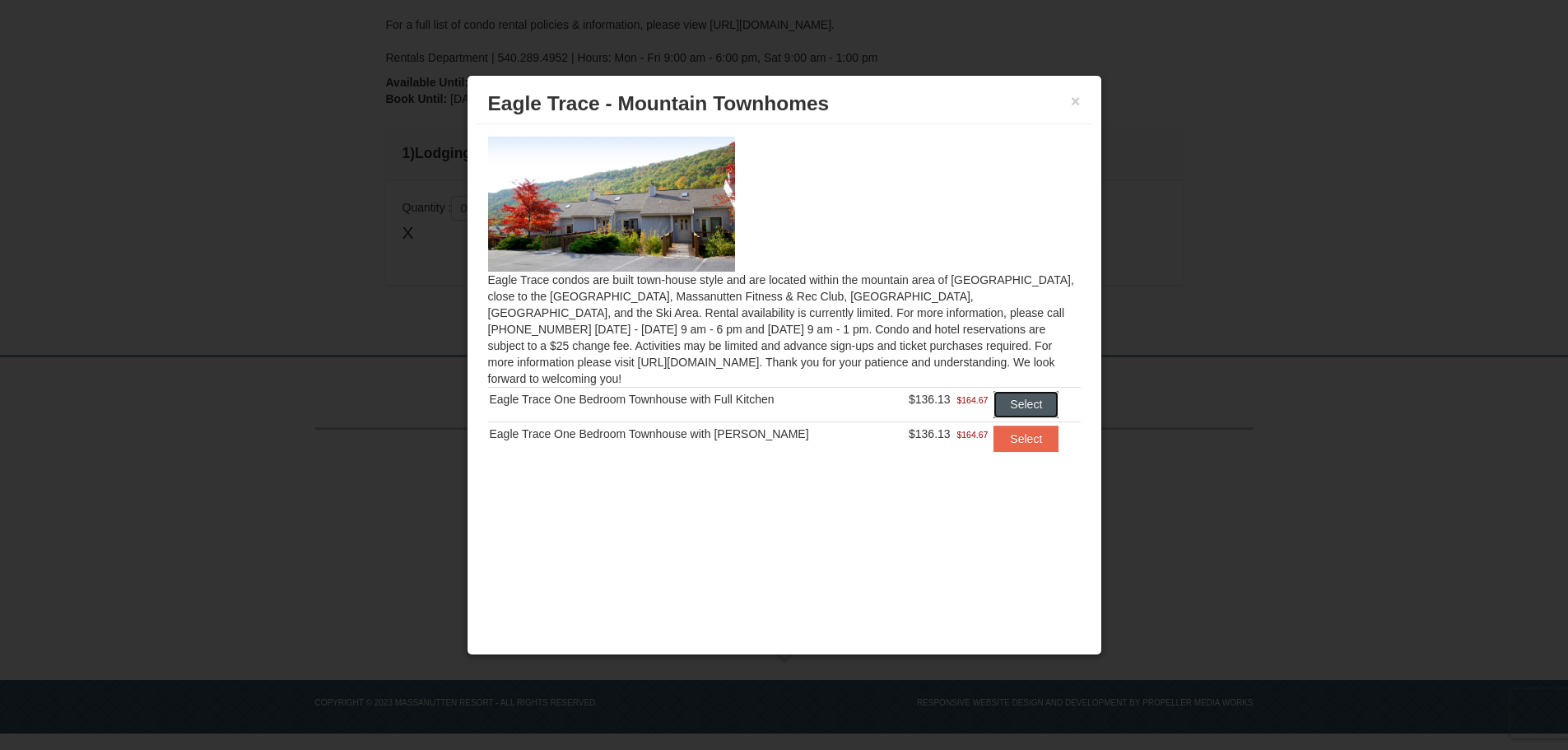
click at [1042, 391] on button "Select" at bounding box center [1026, 405] width 65 height 27
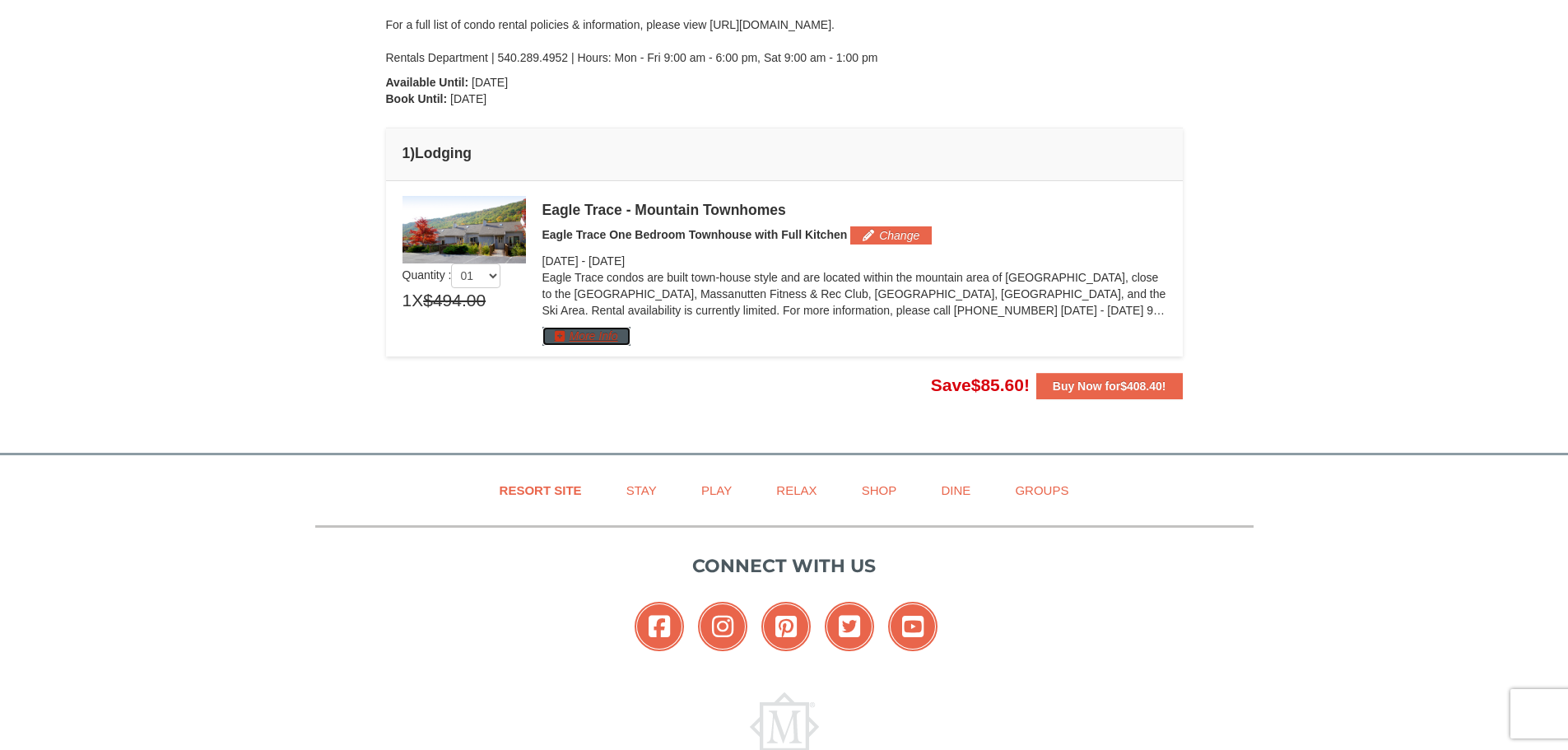
click at [573, 334] on button "More Info" at bounding box center [586, 335] width 89 height 18
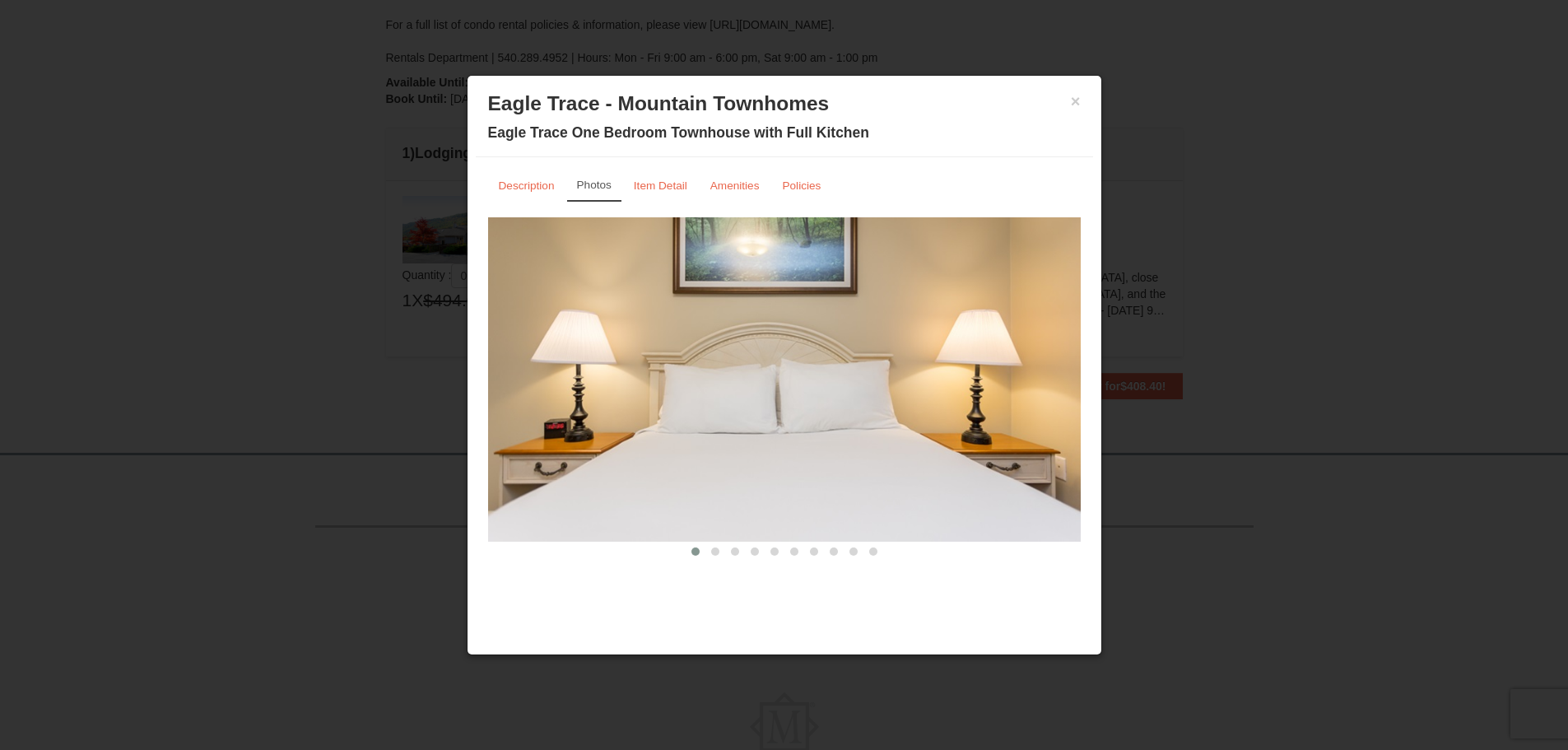
click at [718, 548] on span at bounding box center [715, 551] width 9 height 9
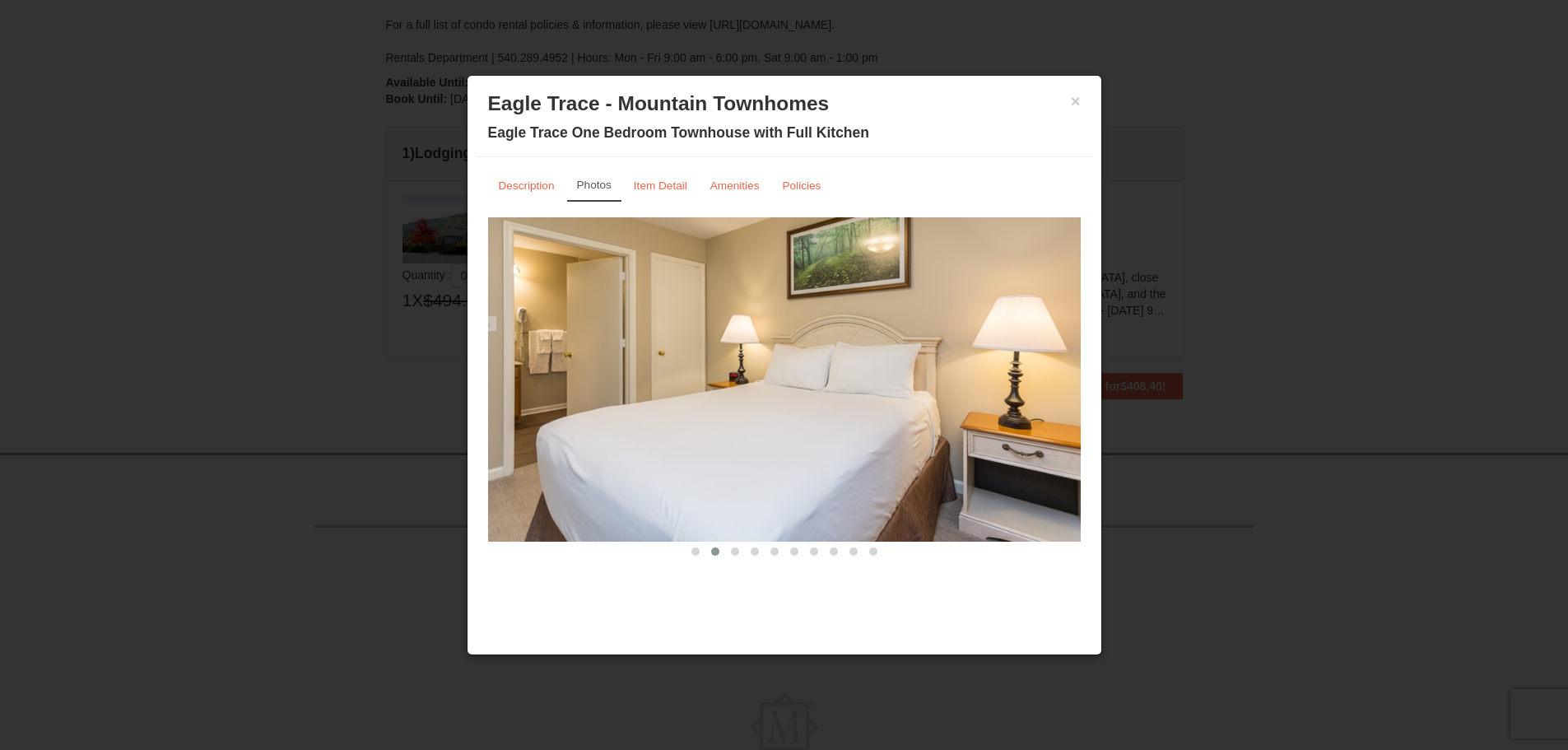
click at [734, 556] on button at bounding box center [735, 551] width 20 height 16
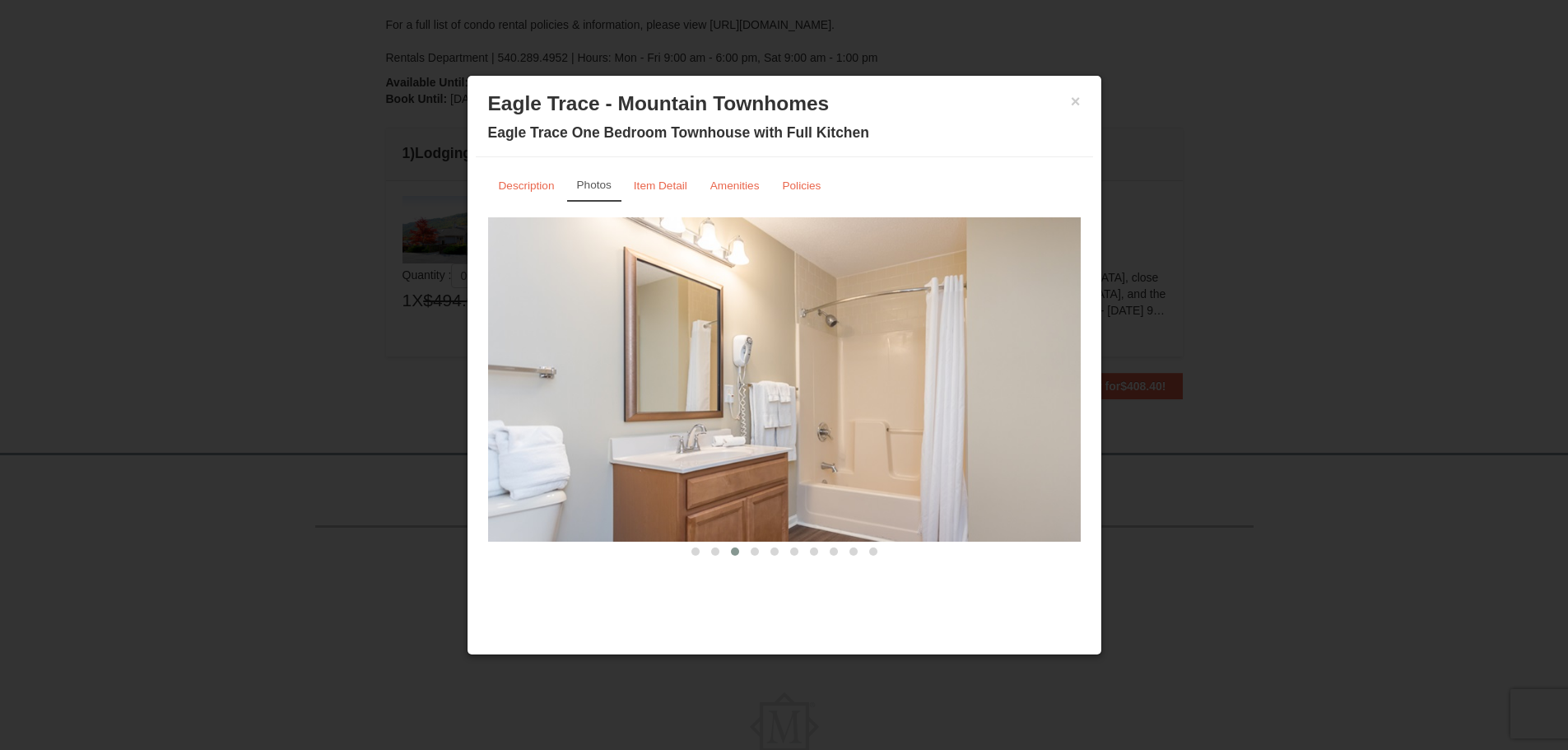
click at [755, 551] on span at bounding box center [754, 551] width 9 height 9
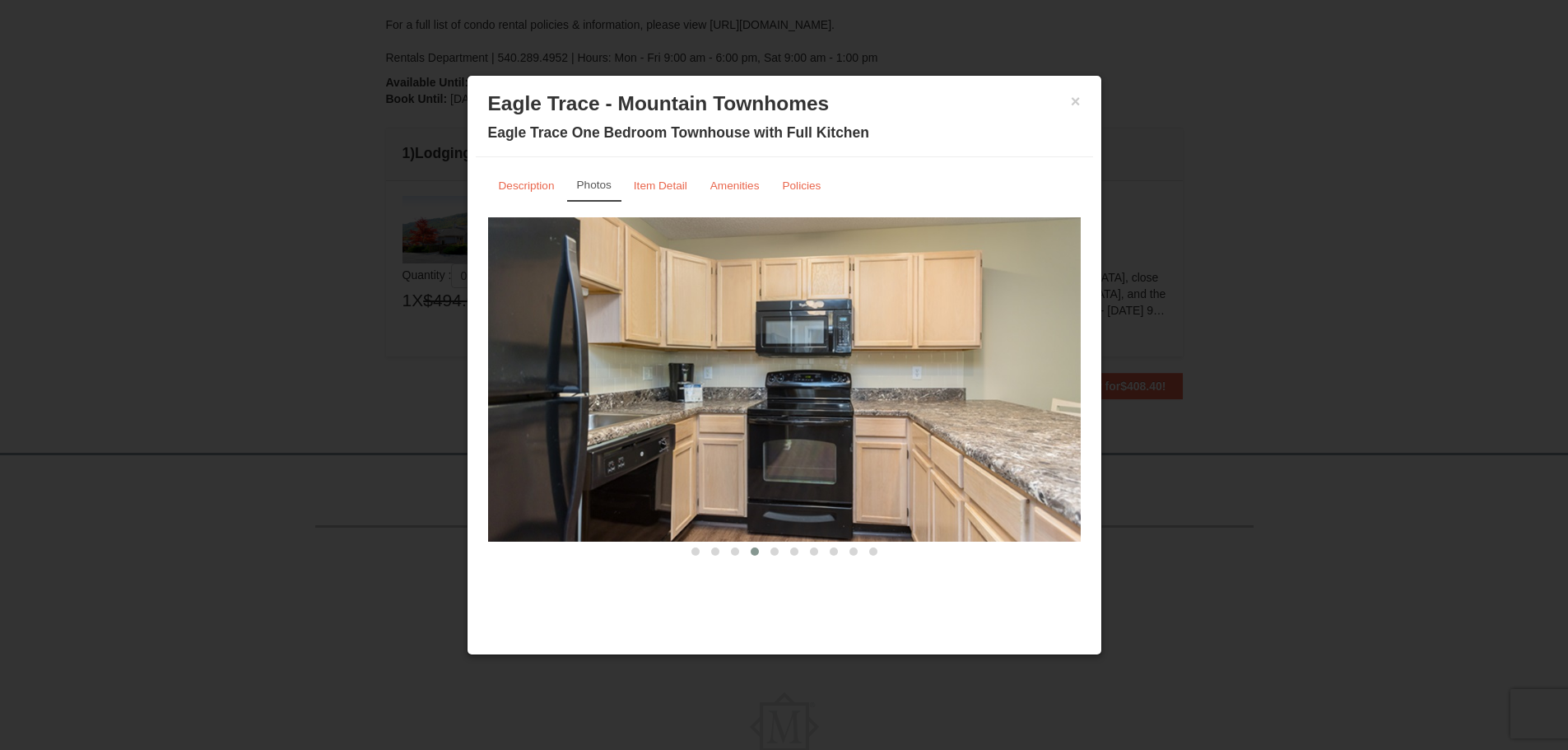
click at [775, 553] on span at bounding box center [774, 551] width 9 height 9
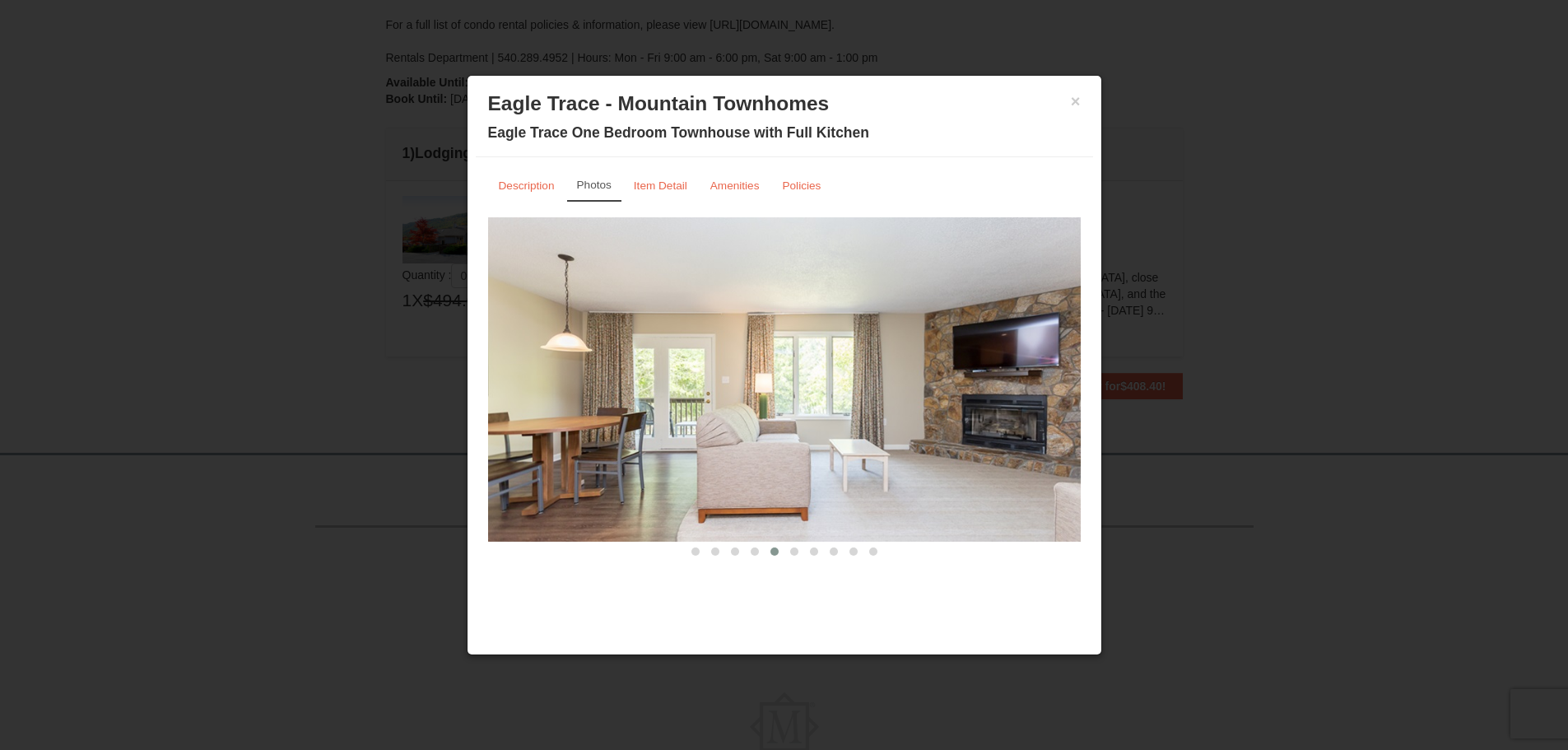
click at [794, 549] on span at bounding box center [794, 551] width 9 height 9
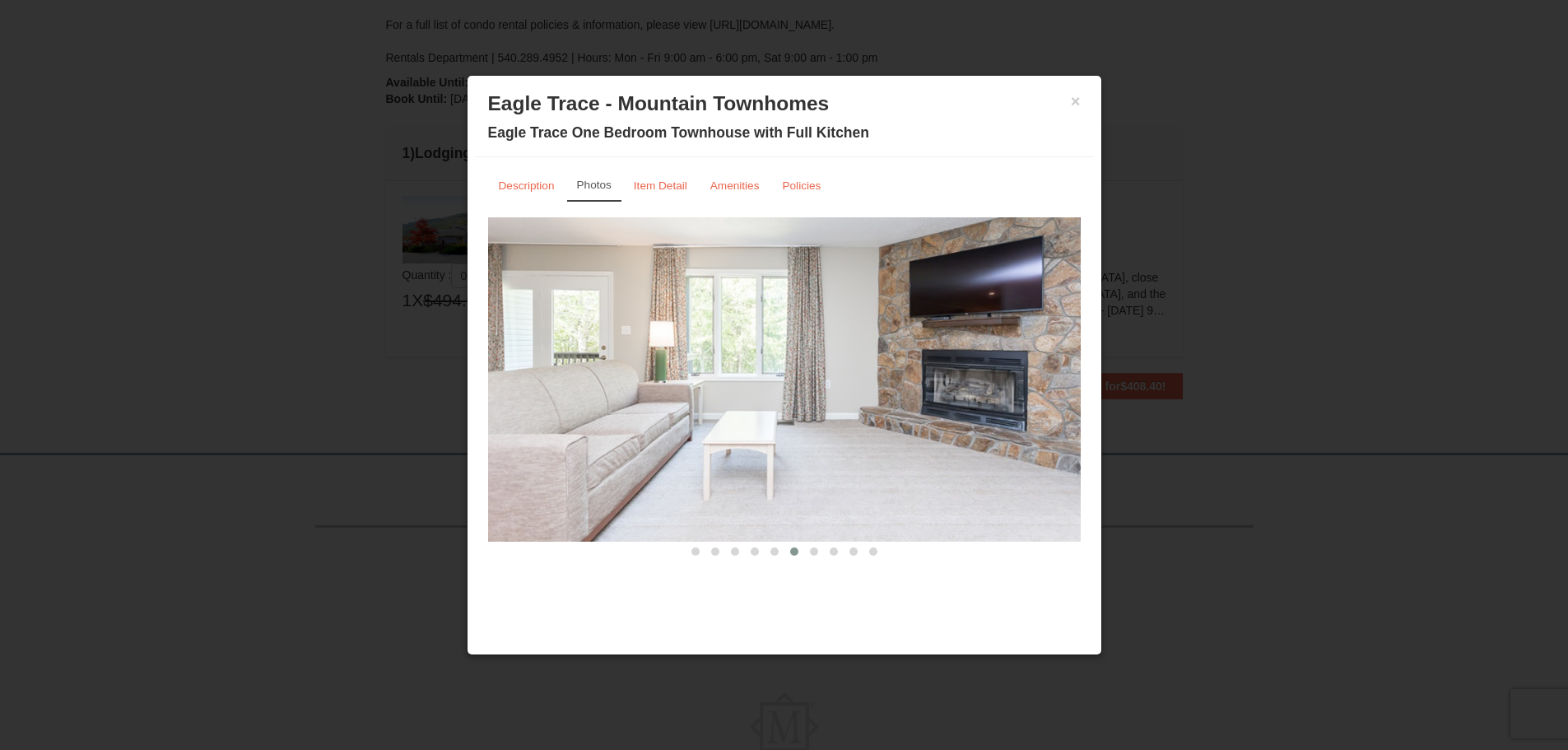
click at [815, 549] on span at bounding box center [814, 551] width 9 height 9
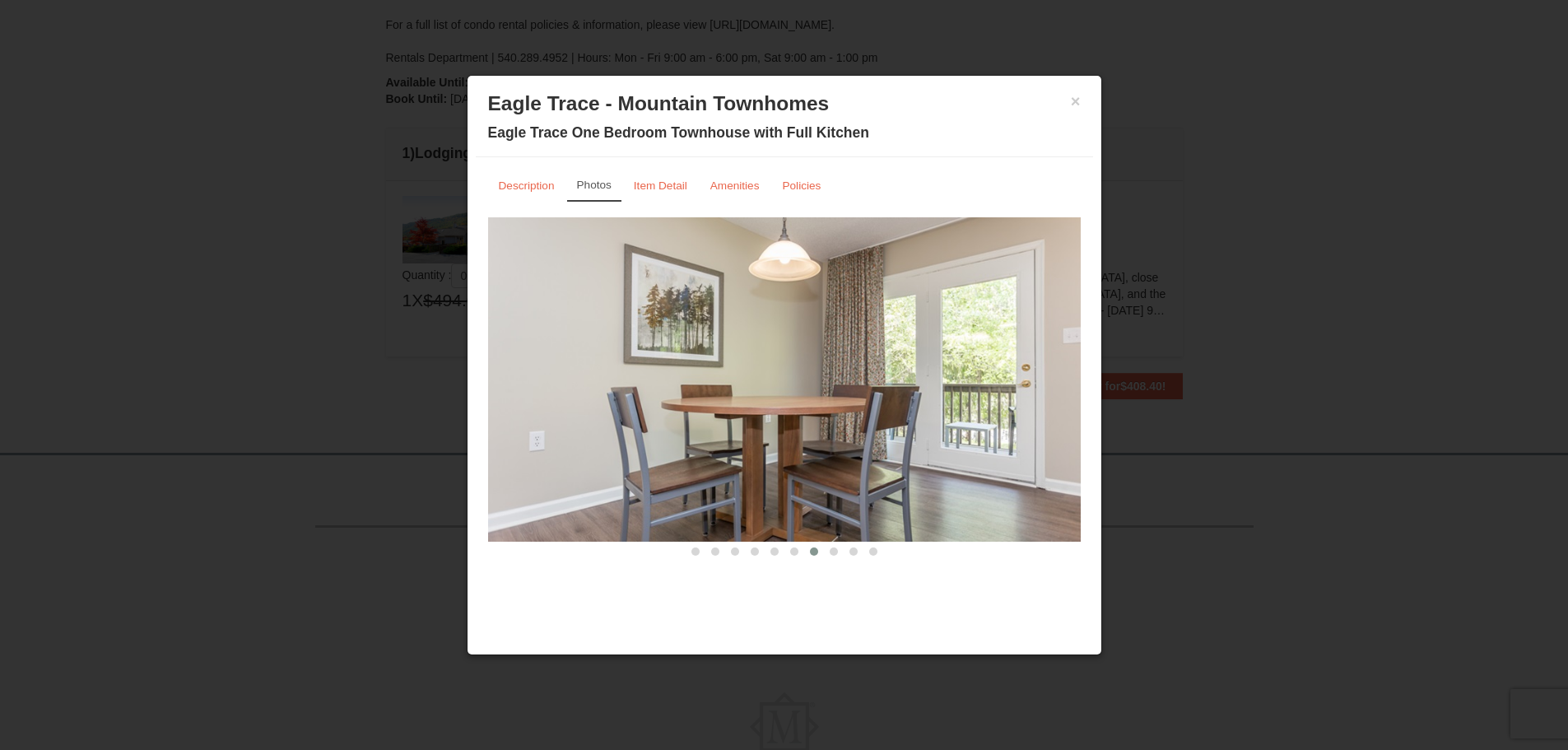
click at [827, 549] on button at bounding box center [833, 551] width 20 height 16
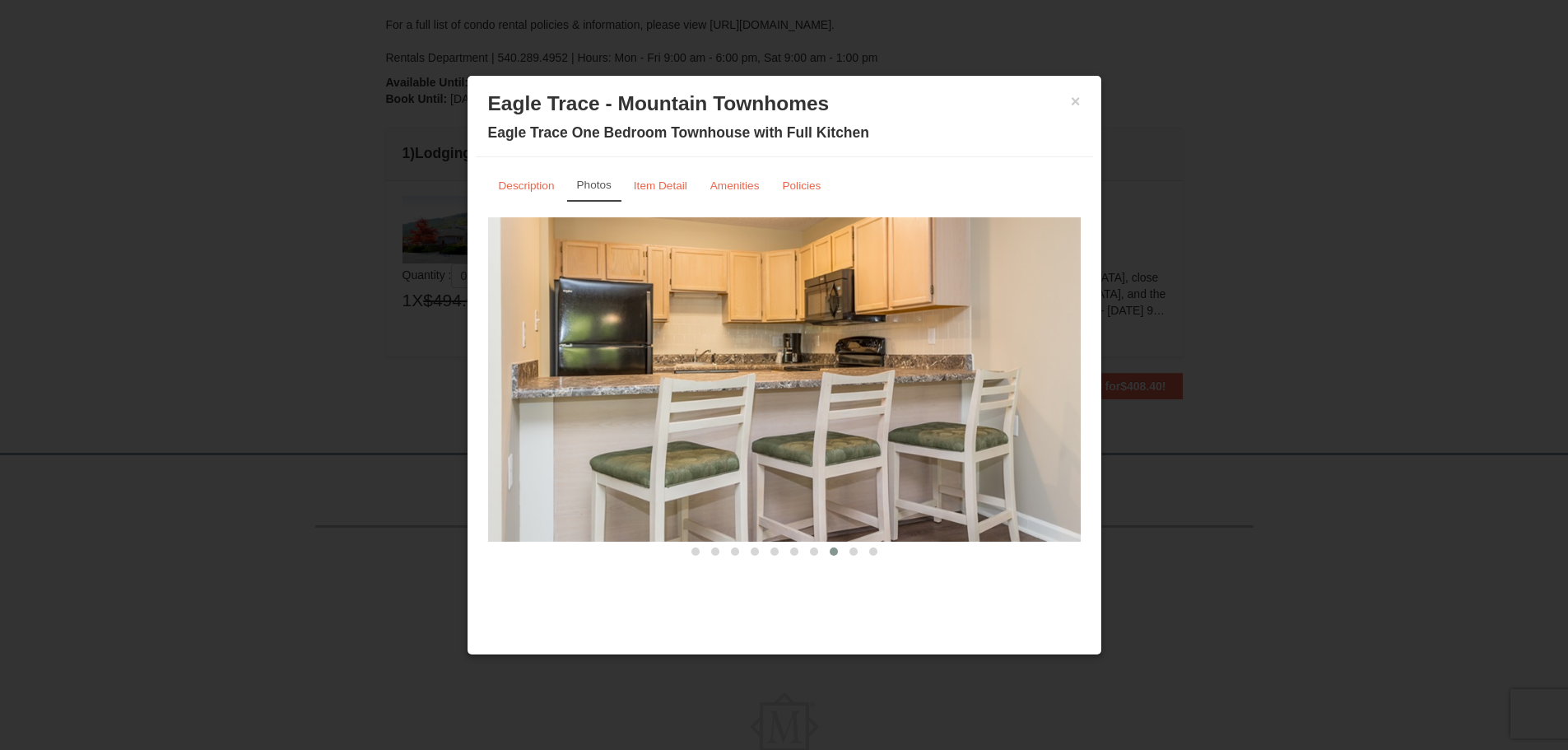
click at [849, 551] on span at bounding box center [853, 551] width 9 height 9
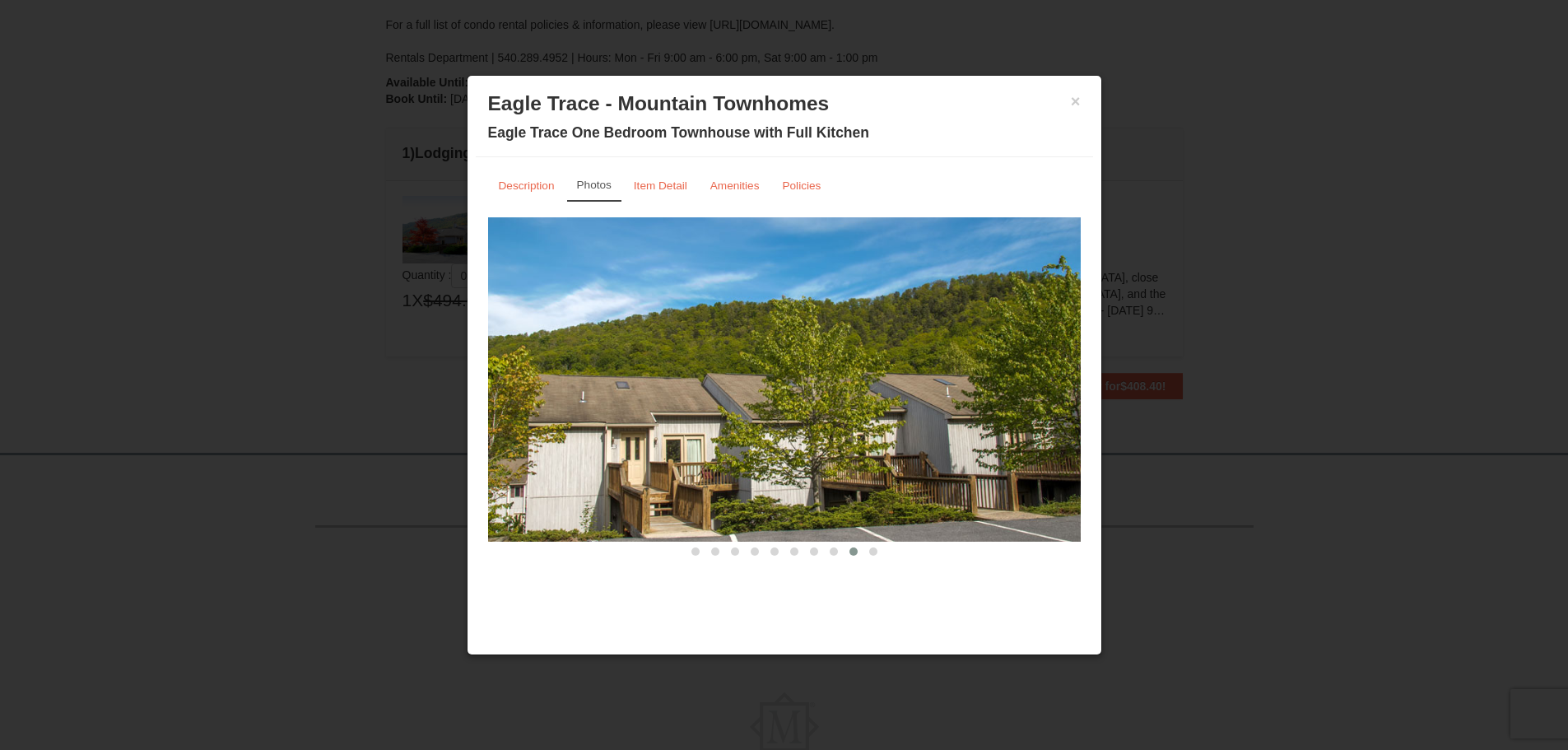
click at [877, 550] on span at bounding box center [873, 551] width 9 height 9
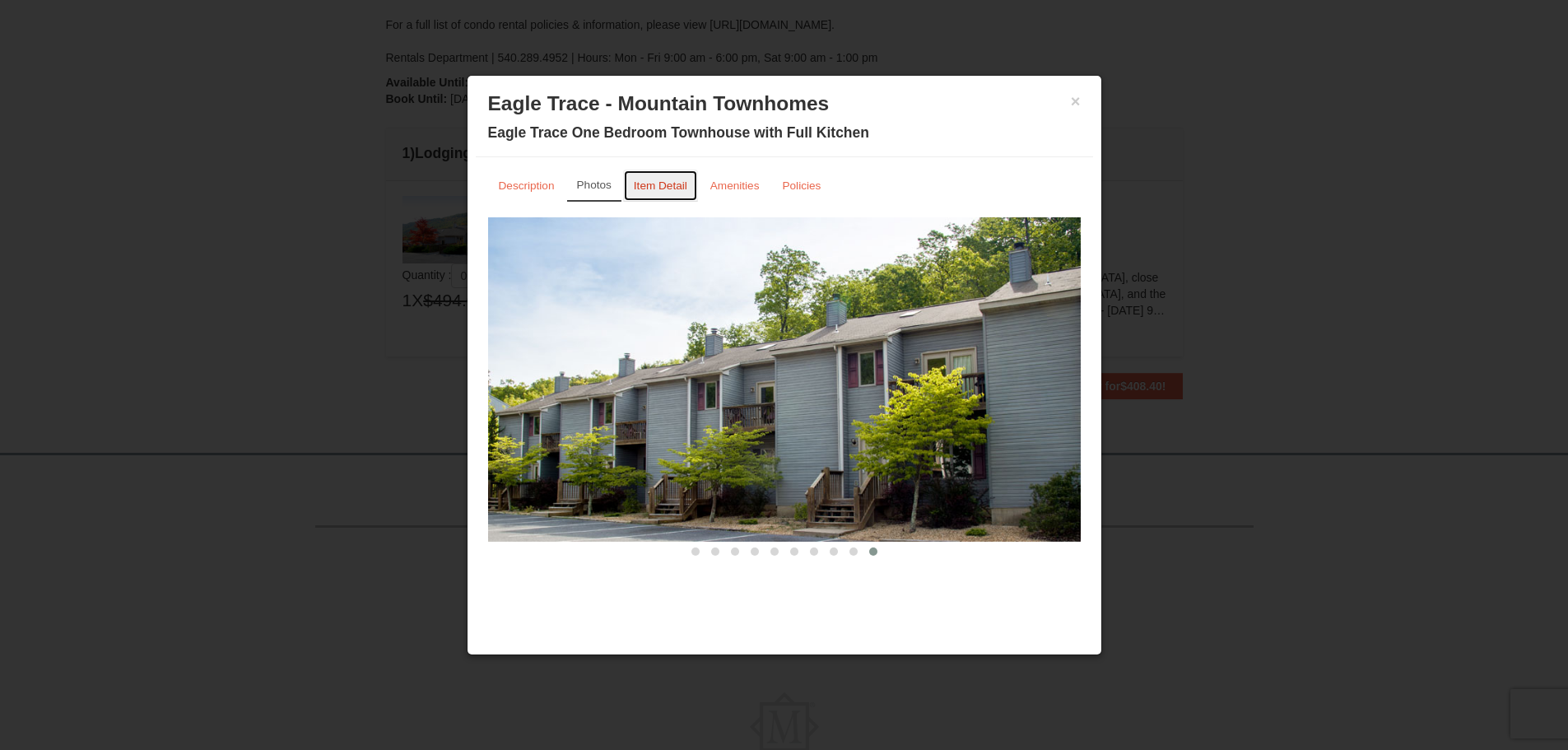
click at [647, 180] on small "Item Detail" at bounding box center [661, 185] width 53 height 12
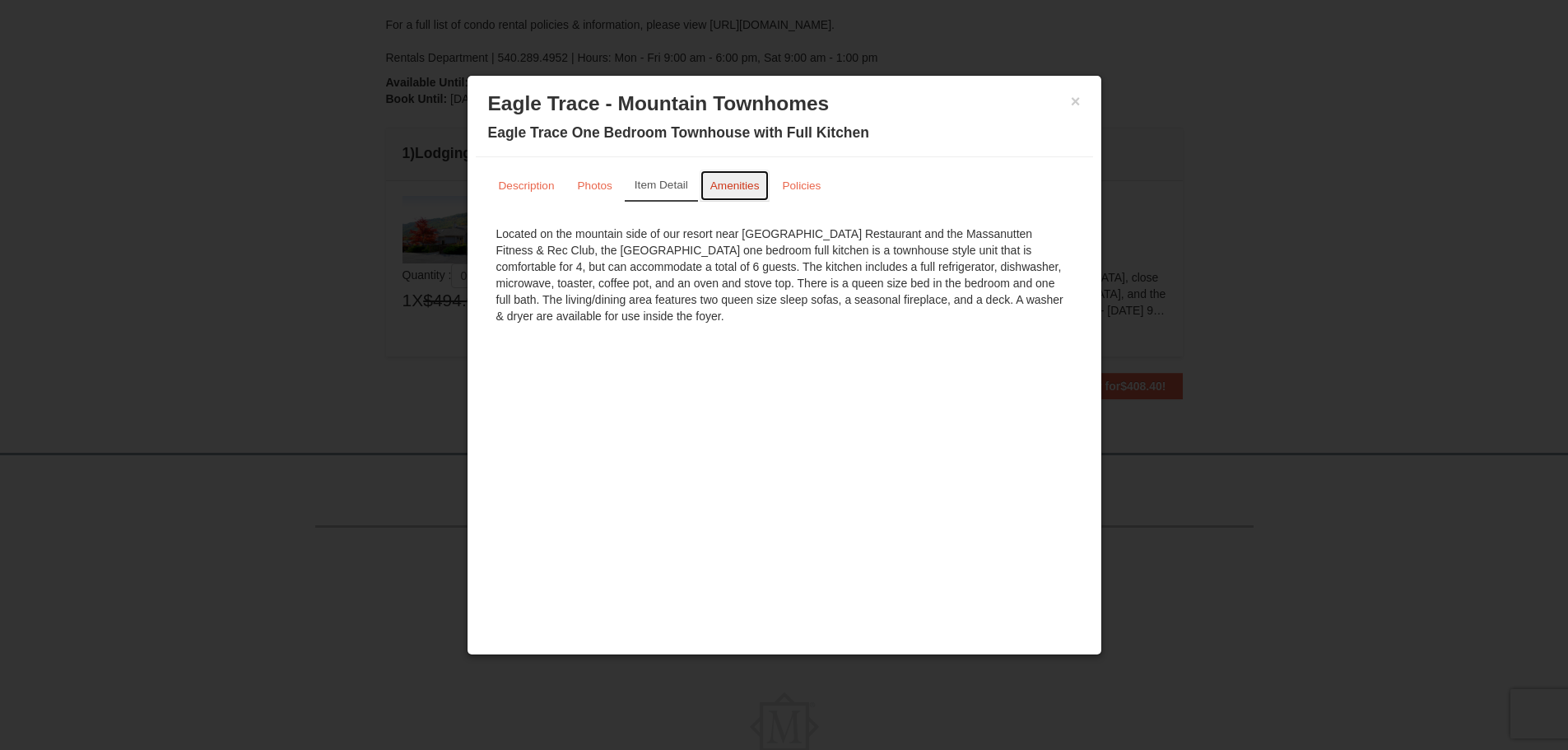
click at [721, 179] on small "Amenities" at bounding box center [735, 185] width 50 height 12
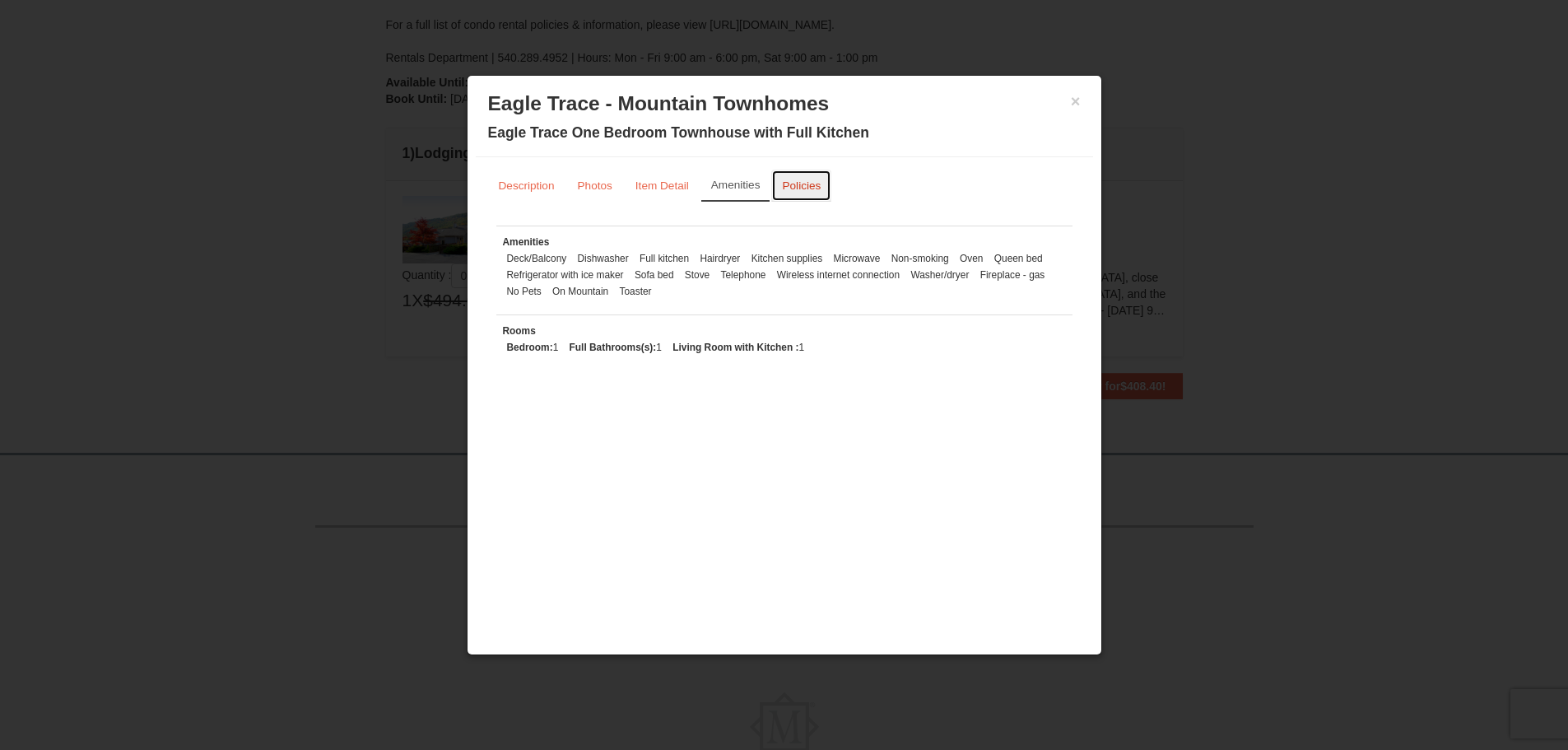
click at [782, 187] on small "Policies" at bounding box center [801, 185] width 39 height 12
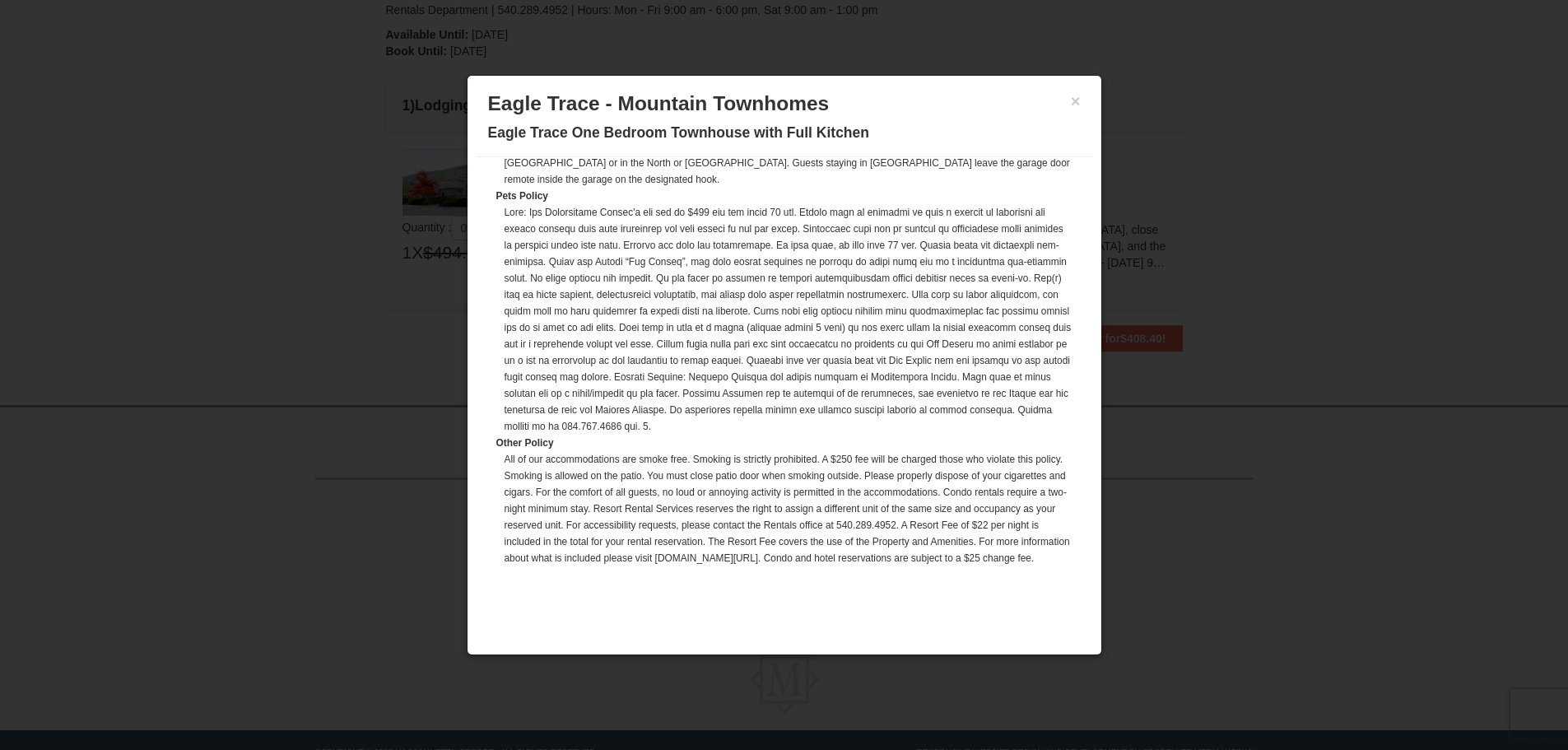
scroll to position [442, 0]
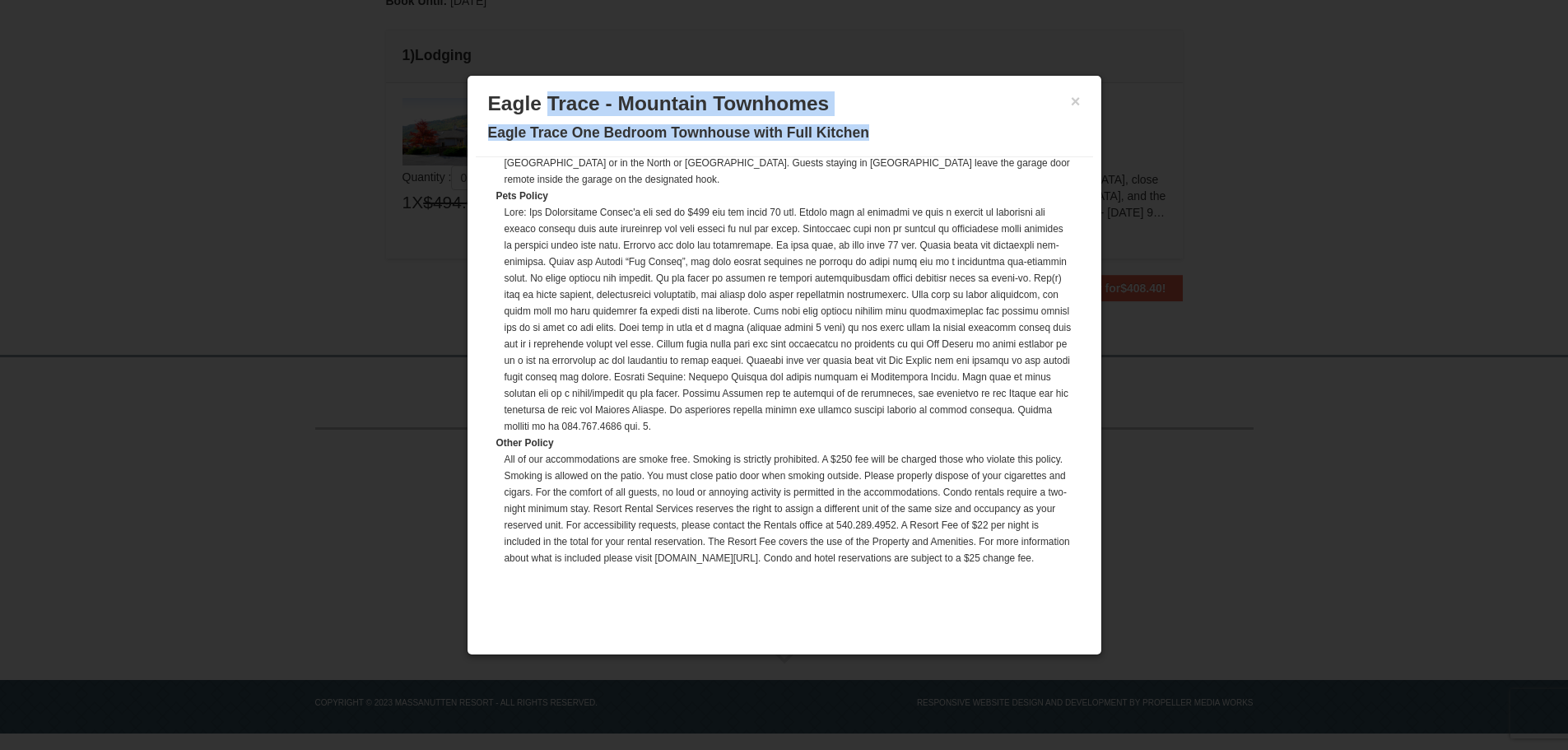
drag, startPoint x: 867, startPoint y: 134, endPoint x: 552, endPoint y: 107, distance: 316.2
click at [552, 107] on span "Eagle Trace - Mountain Townhomes Eagle Trace One Bedroom Townhouse with Full Ki…" at bounding box center [784, 116] width 592 height 49
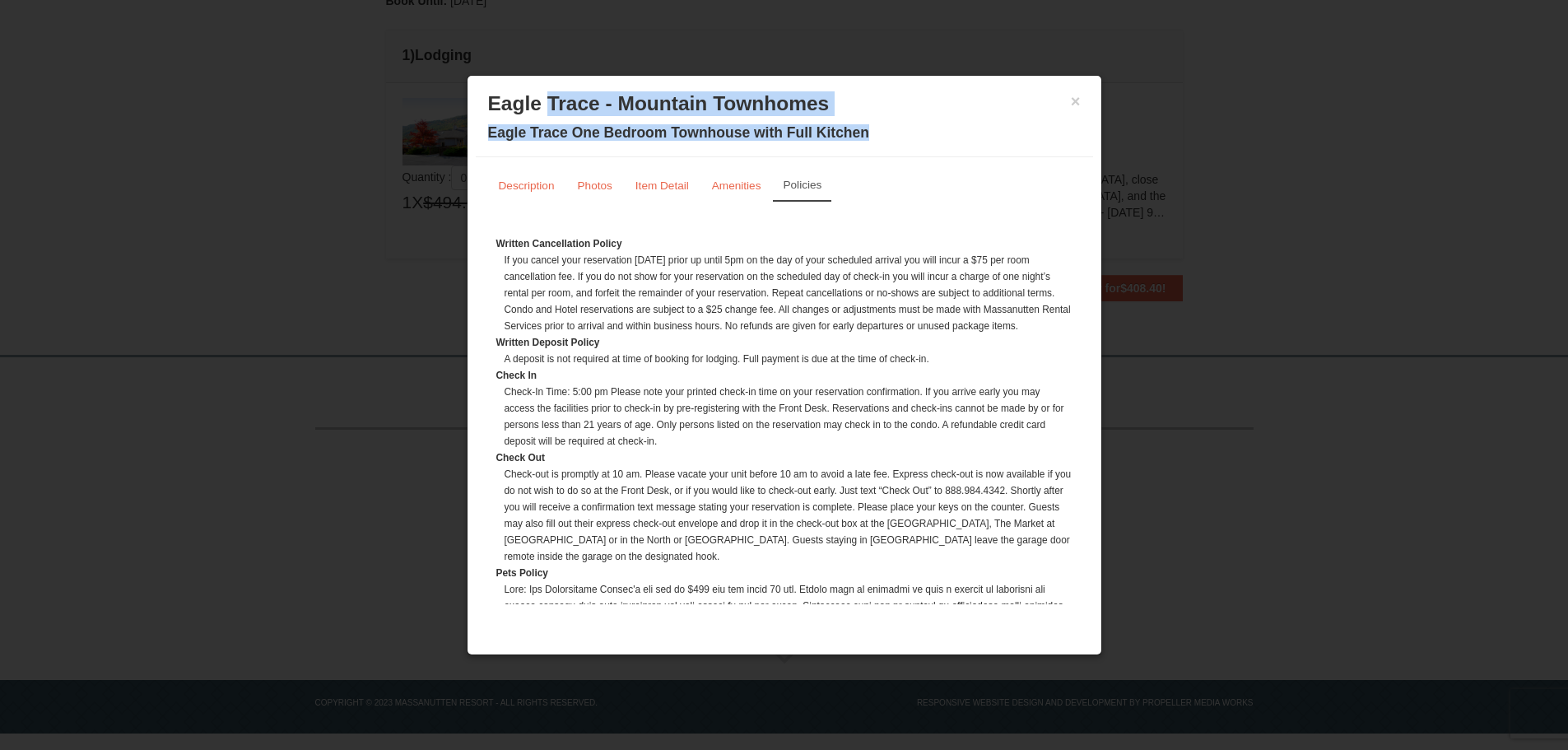
scroll to position [0, 0]
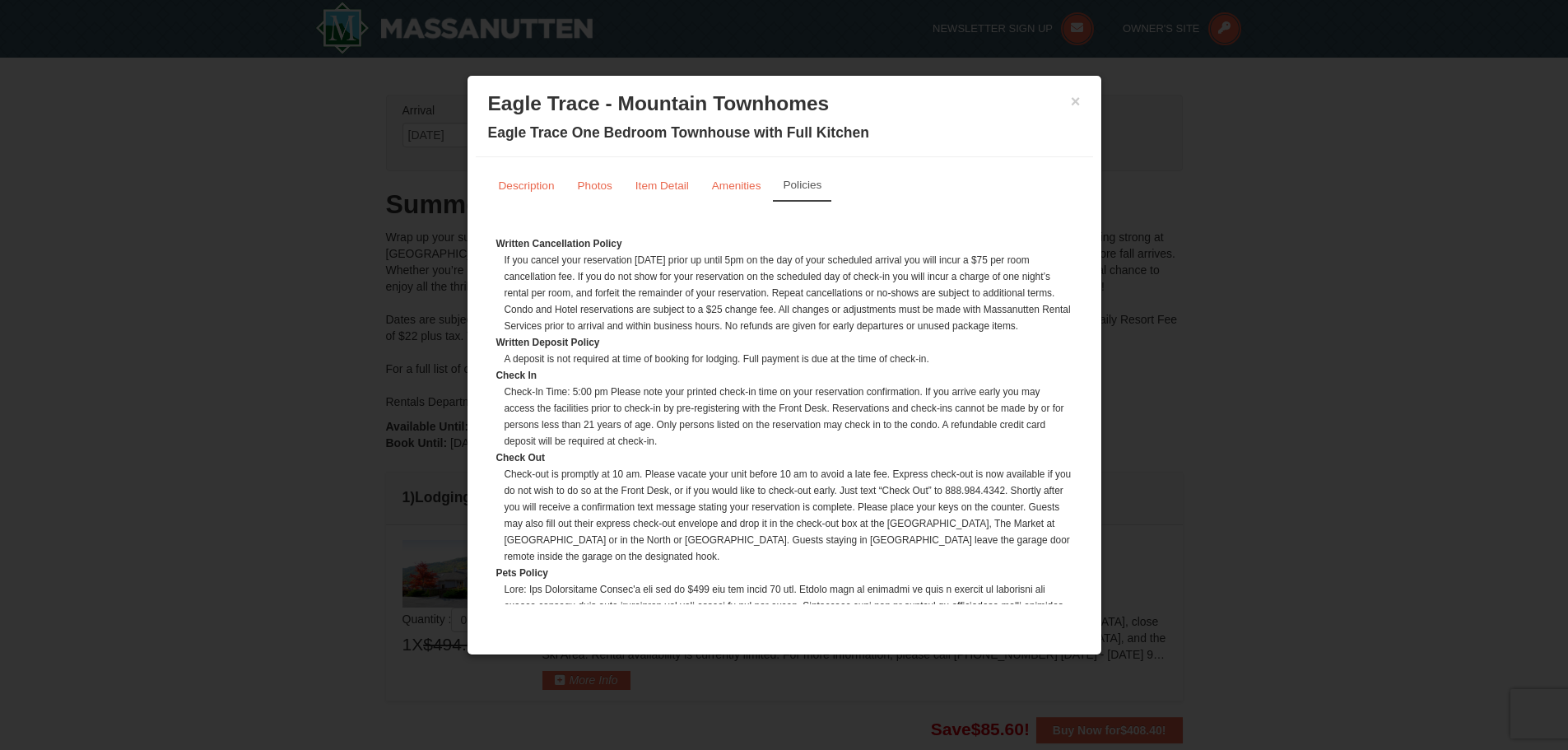
click at [932, 204] on div "Description Photos Item Detail Amenities Policies Eagle Trace - Mountain Townho…" at bounding box center [784, 568] width 592 height 799
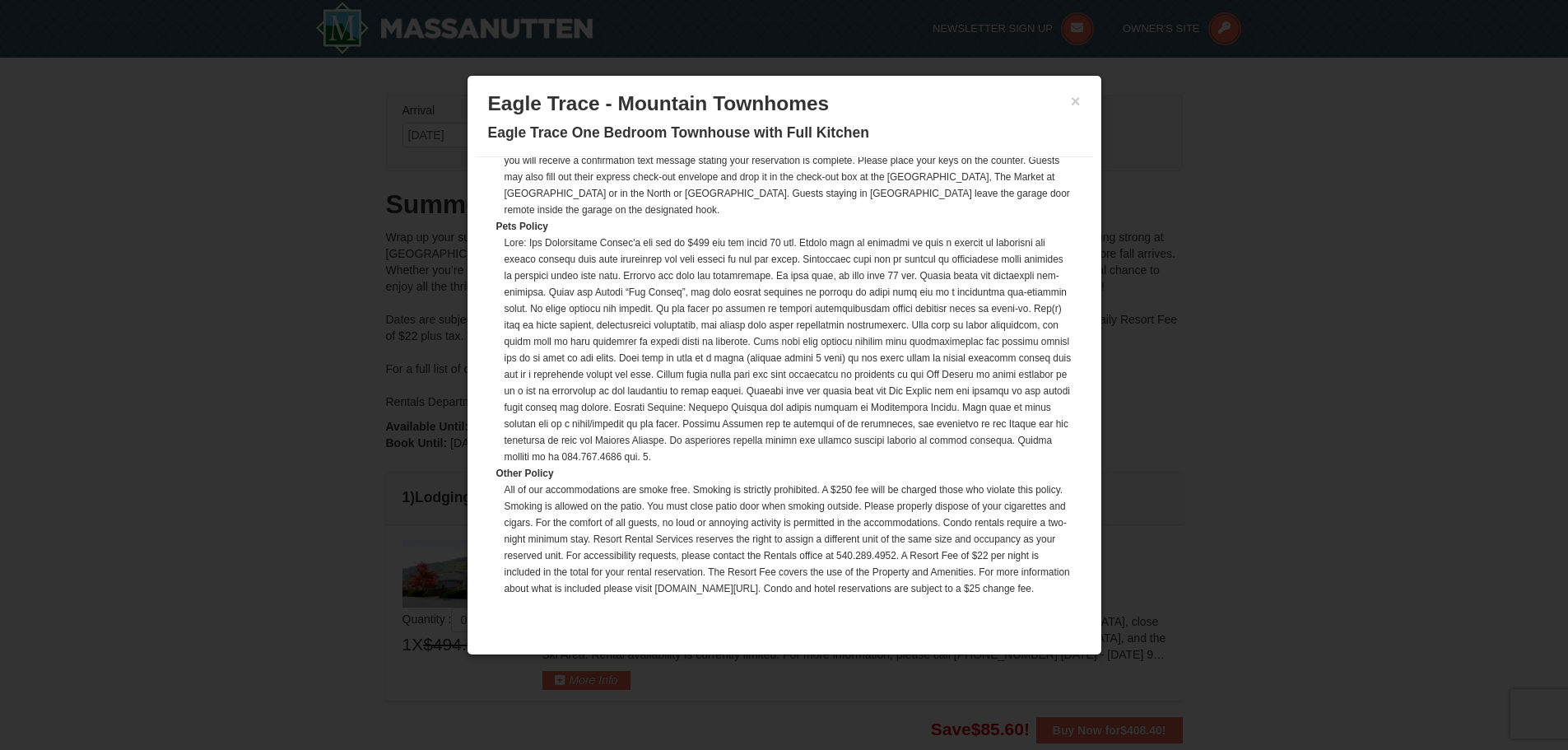
scroll to position [392, 0]
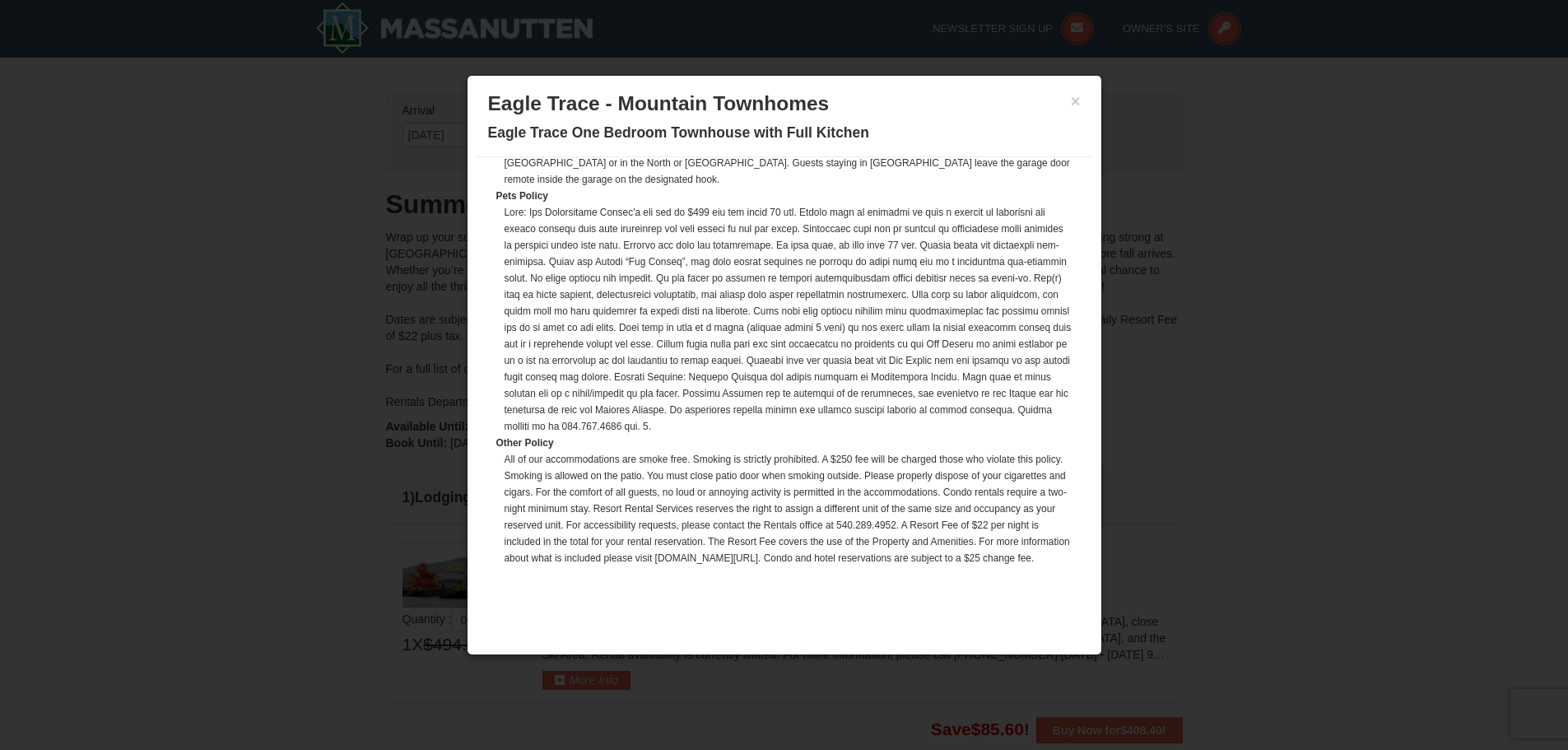
click at [1081, 101] on div "× Eagle Trace - Mountain Townhomes Eagle Trace One Bedroom Townhouse with Full …" at bounding box center [784, 120] width 617 height 73
click at [1079, 101] on button "×" at bounding box center [1076, 101] width 10 height 16
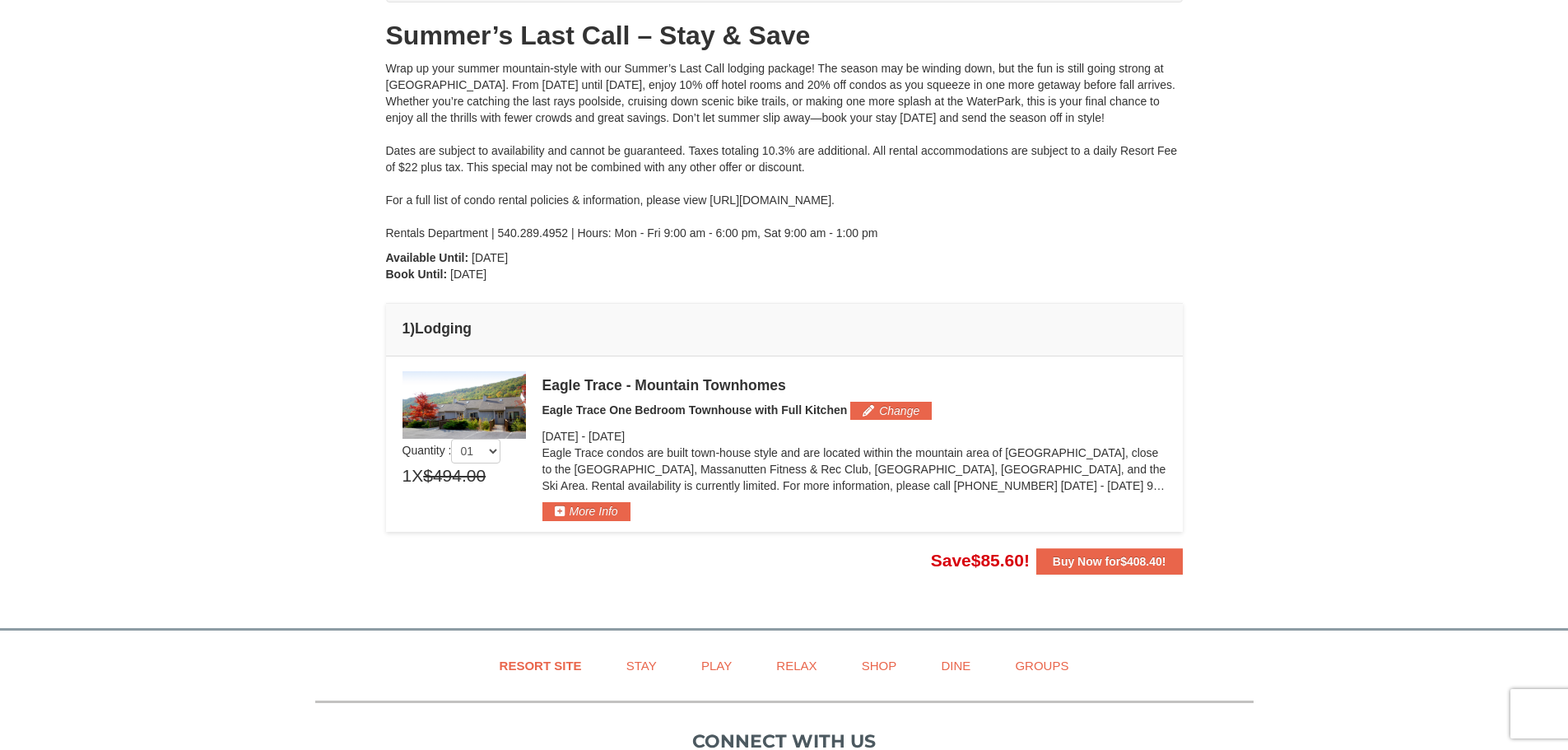
scroll to position [411, 0]
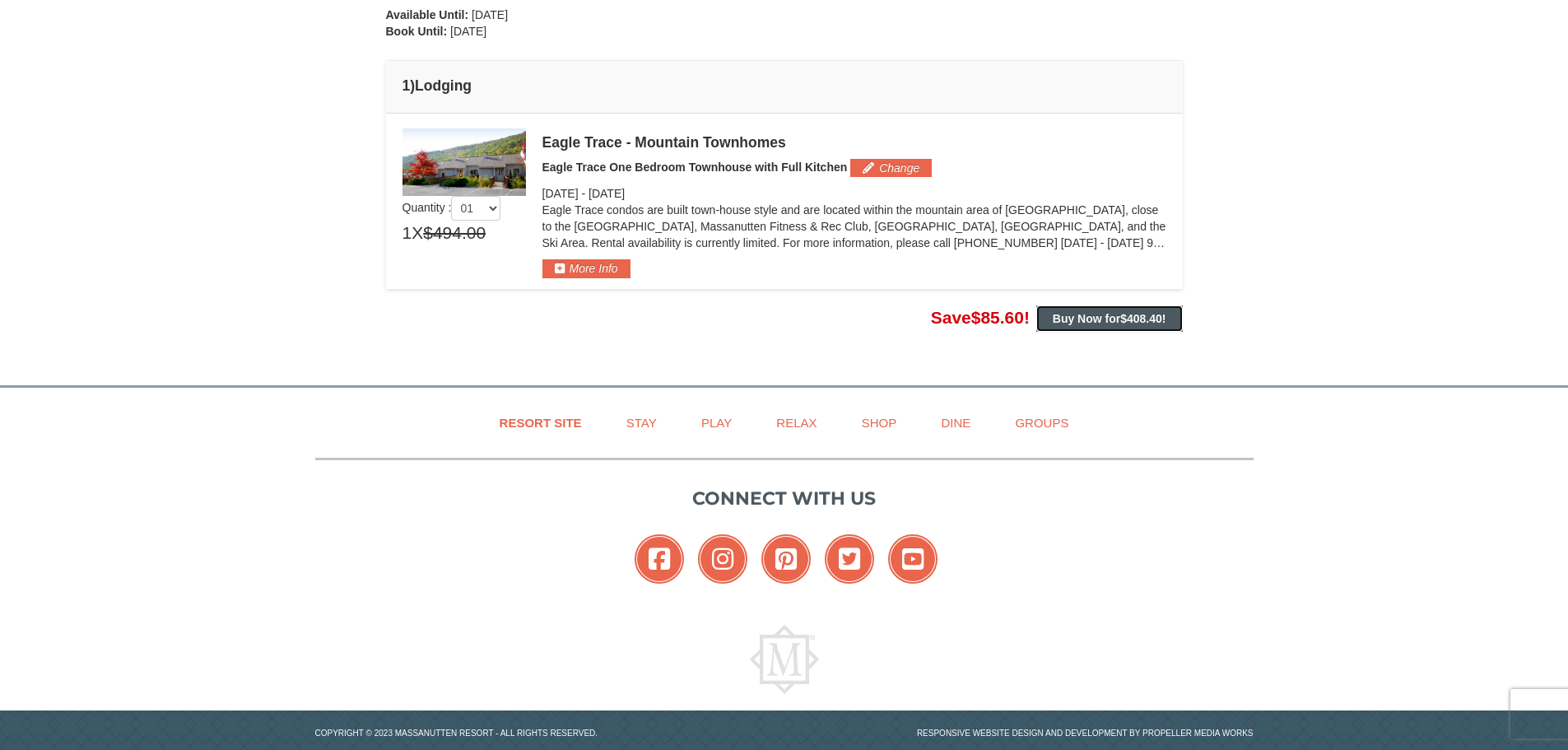
click at [1125, 323] on span "$408.40" at bounding box center [1141, 319] width 42 height 13
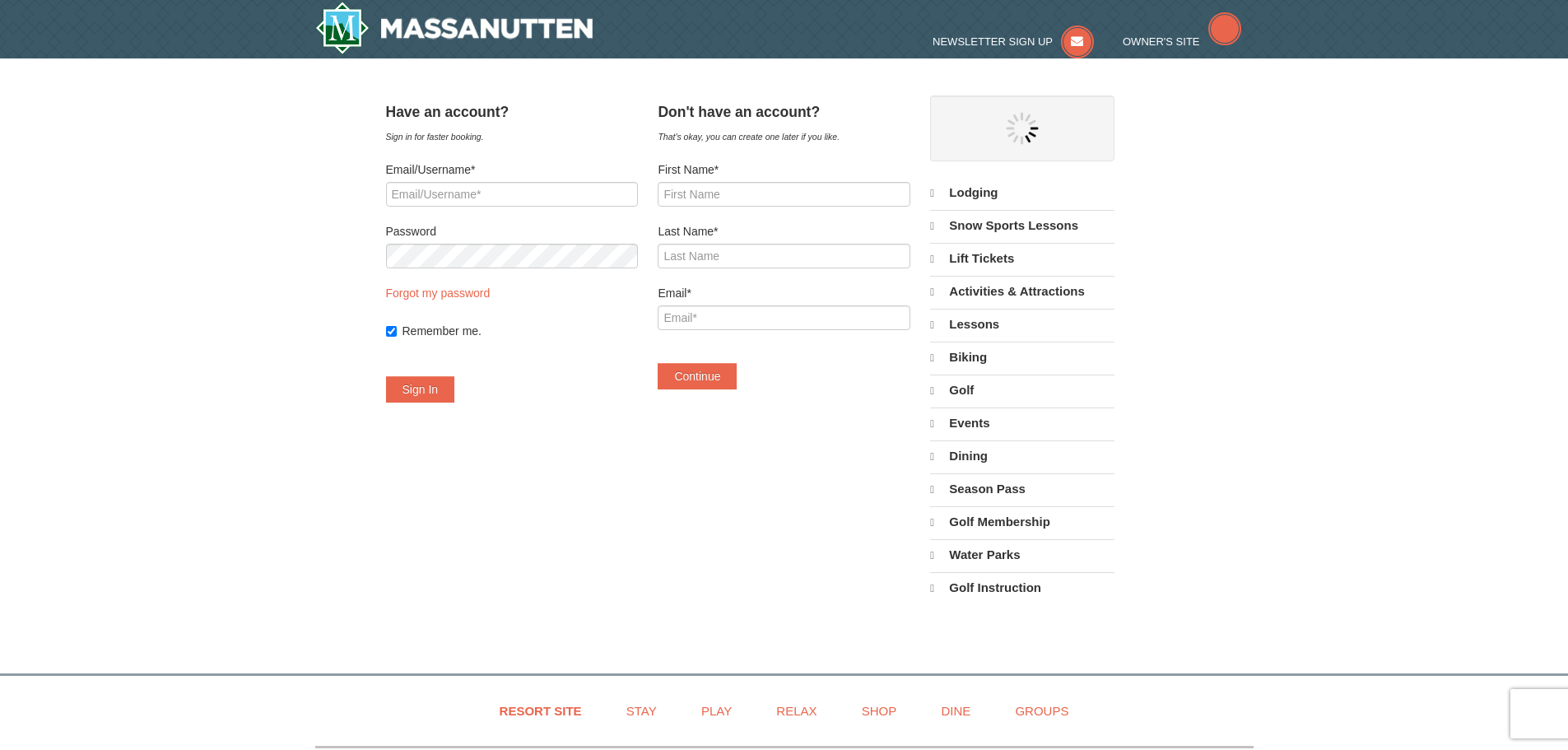
select select "9"
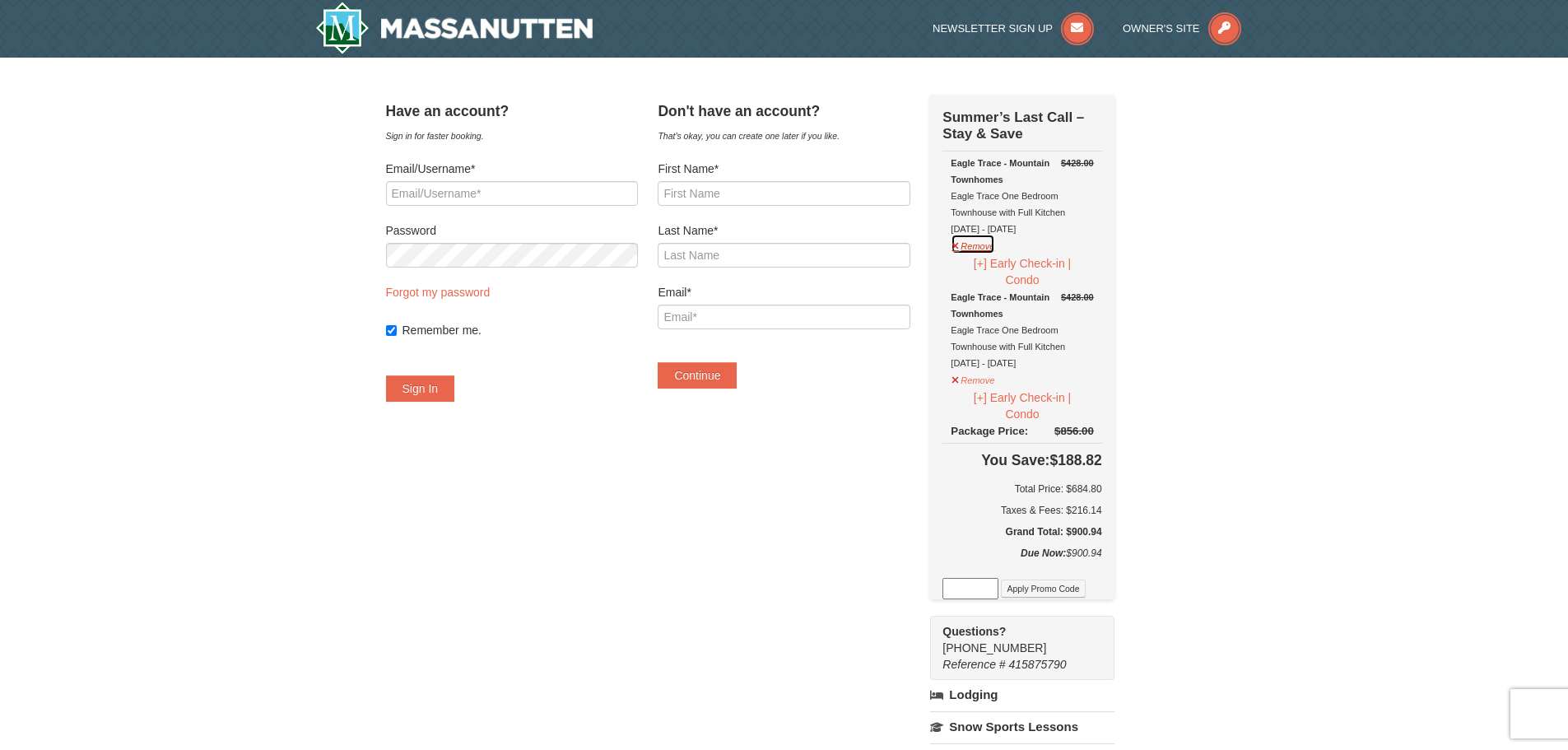
click at [993, 247] on button "Remove" at bounding box center [973, 245] width 45 height 21
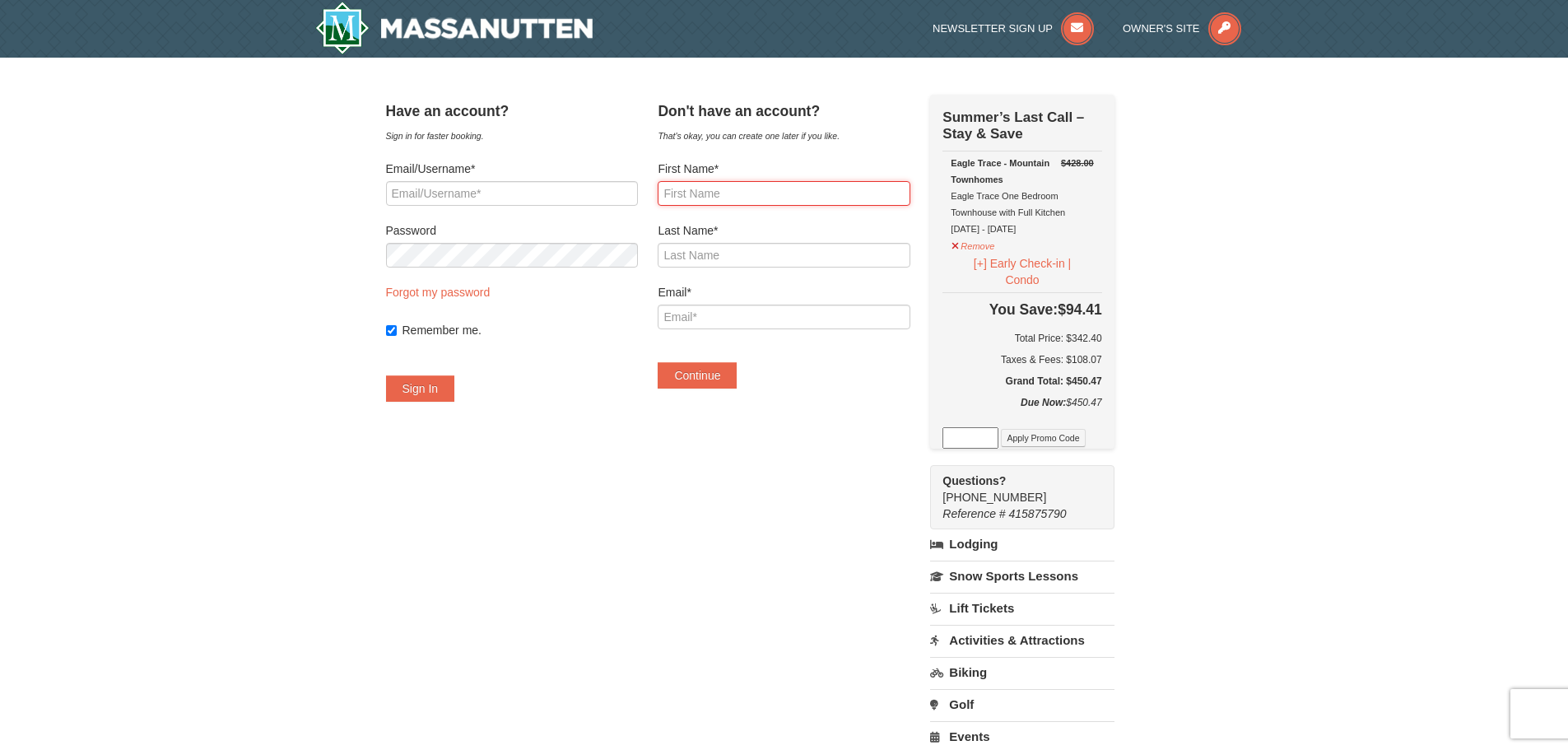
click at [766, 188] on input "First Name*" at bounding box center [784, 193] width 252 height 25
type input "Juan"
type input "Portillo"
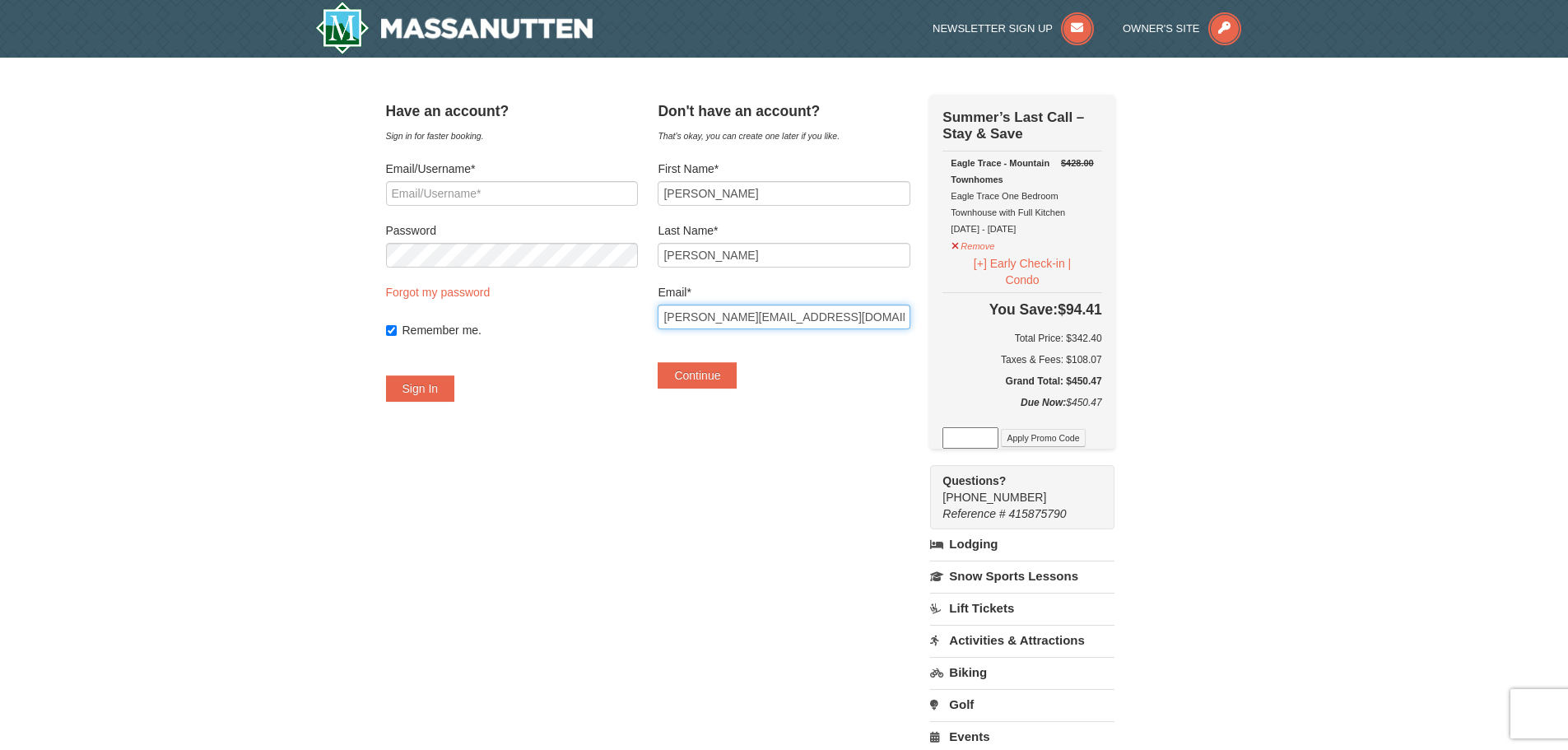
type input "[PERSON_NAME][EMAIL_ADDRESS][DOMAIN_NAME]"
click at [696, 446] on div "Have an account? Sign in for faster booking. Email/Username* Password Forgot my…" at bounding box center [784, 511] width 797 height 834
click at [715, 377] on button "Continue" at bounding box center [697, 375] width 79 height 27
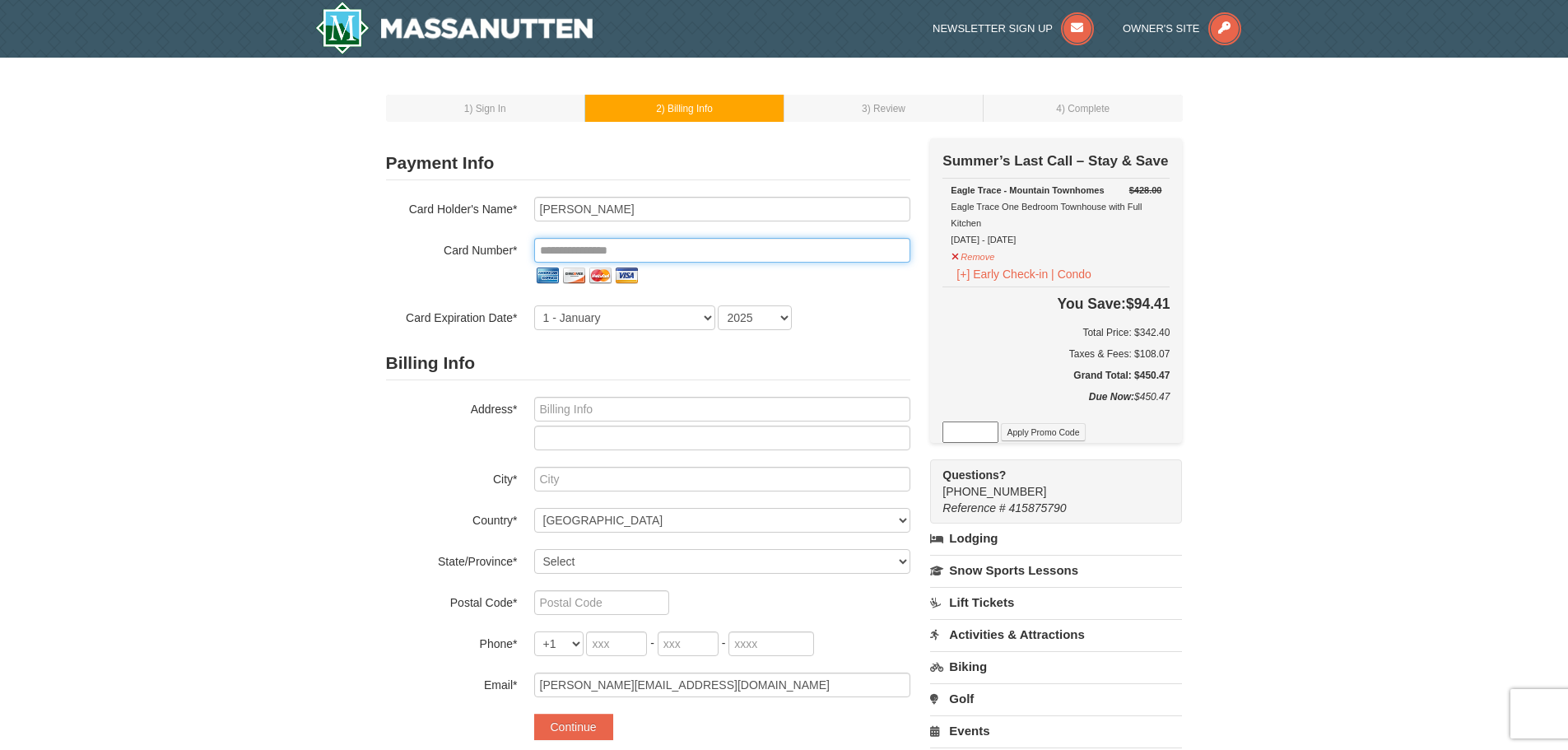
click at [589, 247] on input "tel" at bounding box center [722, 250] width 376 height 25
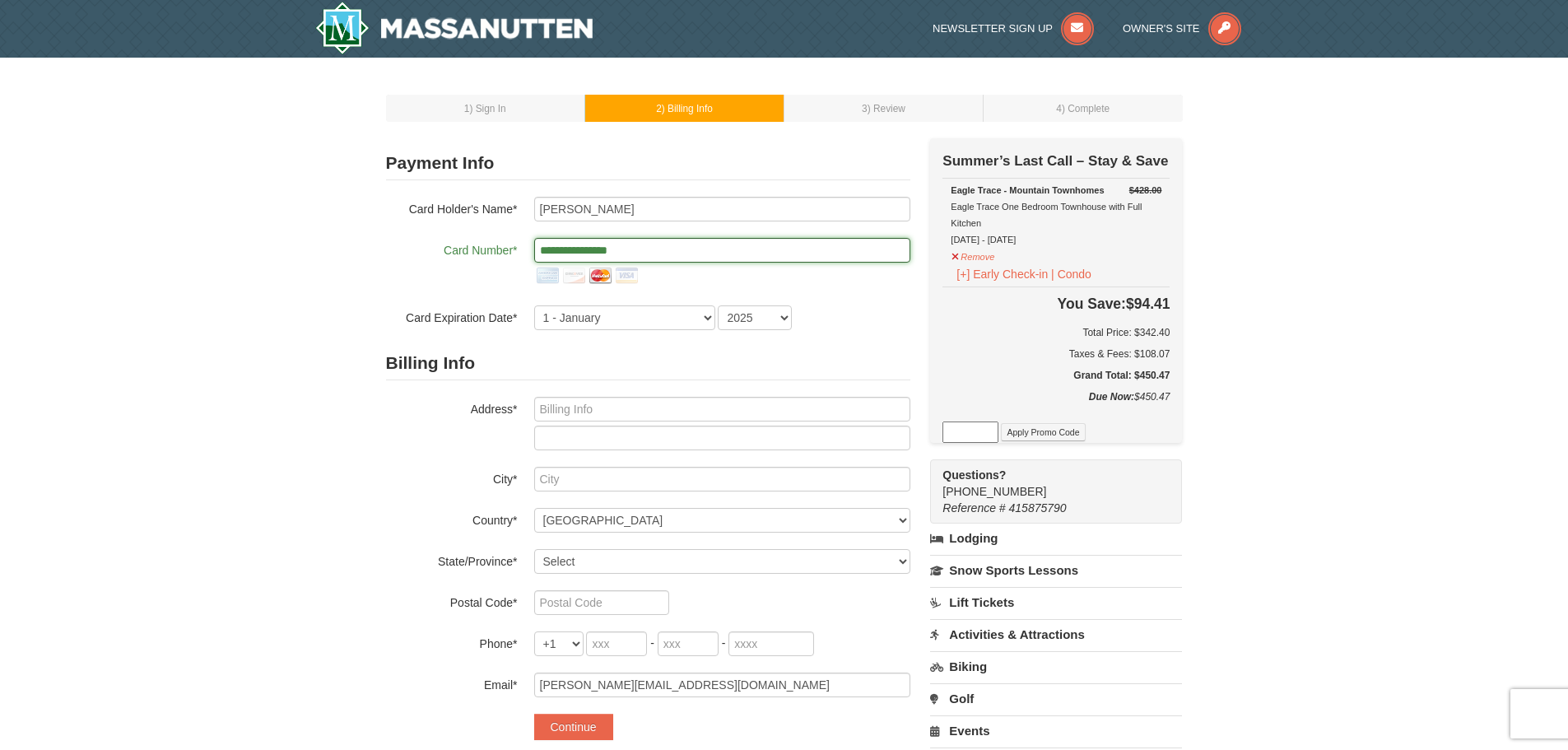
type input "**********"
click at [632, 323] on select "1 - [DATE] - [DATE] - [DATE] - [DATE] - [DATE] - [DATE] - [DATE] - [DATE] - [DA…" at bounding box center [625, 318] width 181 height 25
select select "7"
click at [534, 306] on select "1 - [DATE] - [DATE] - [DATE] - [DATE] - [DATE] - [DATE] - [DATE] - [DATE] - [DA…" at bounding box center [625, 318] width 181 height 25
click at [751, 317] on select "2025 2026 2027 2028 2029 2030 2031 2032 2033 2034" at bounding box center [755, 318] width 74 height 25
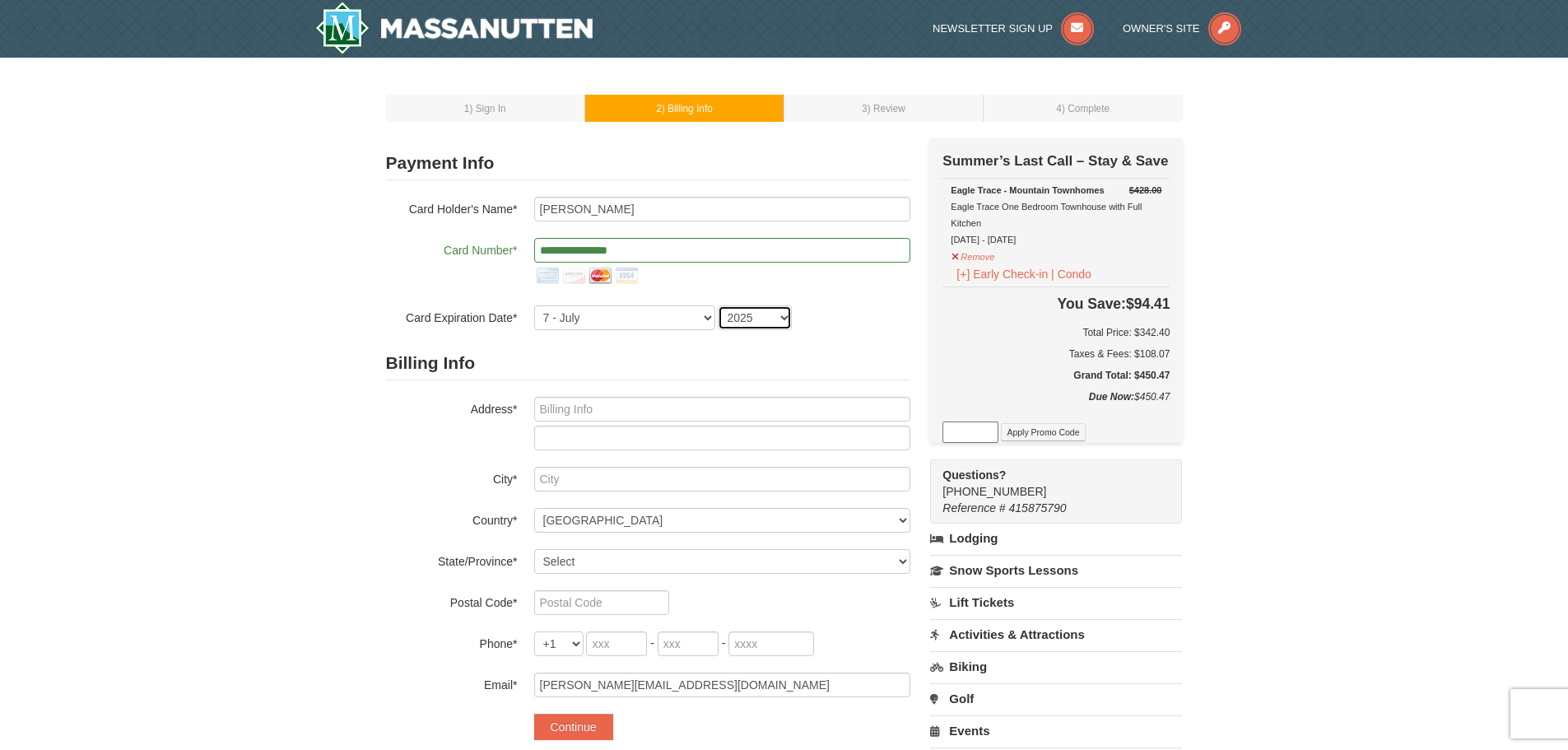
select select "2026"
click at [718, 306] on select "2025 2026 2027 2028 2029 2030 2031 2032 2033 2034" at bounding box center [755, 318] width 74 height 25
click at [569, 404] on input "text" at bounding box center [722, 409] width 376 height 25
type input "[STREET_ADDRESS]"
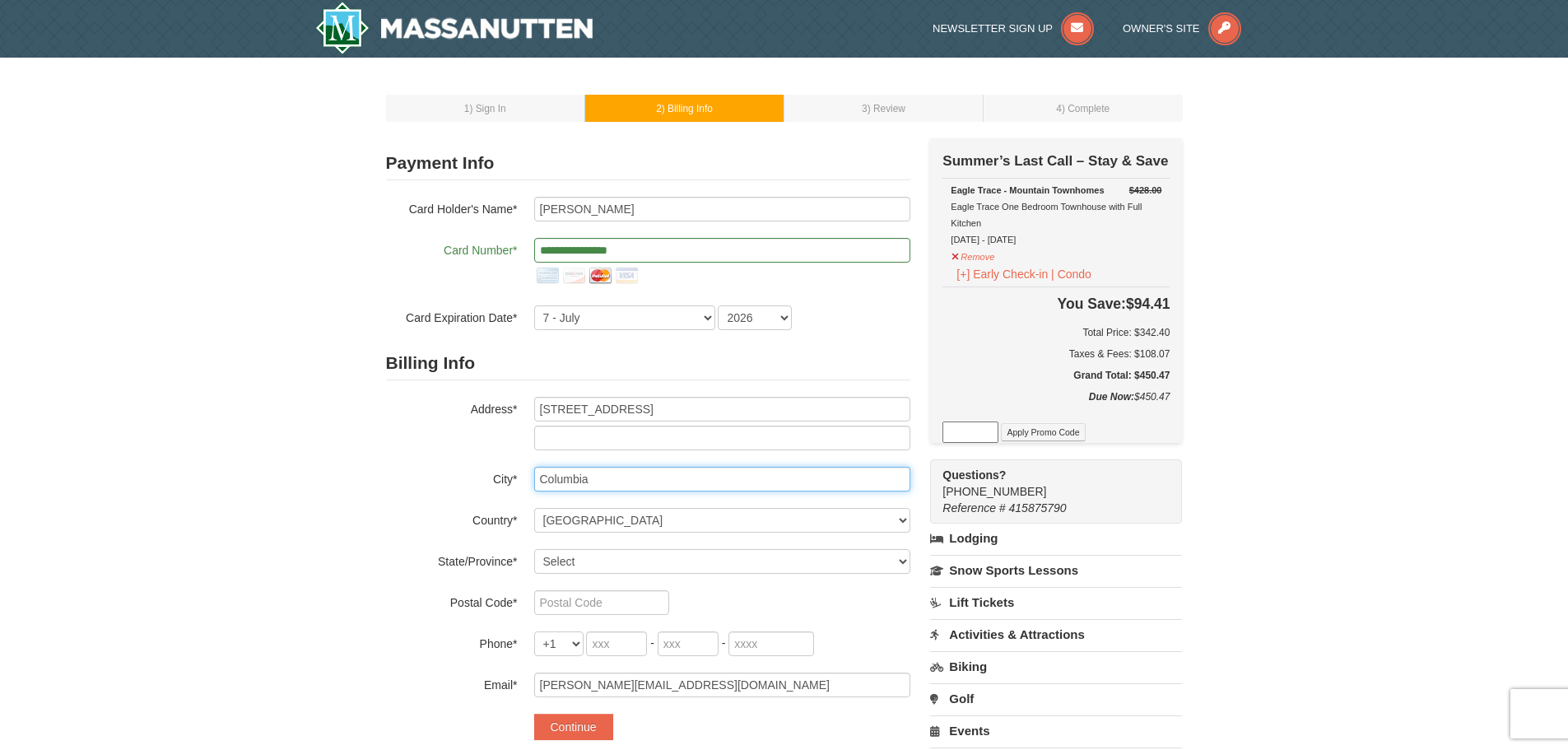
type input "Columbia"
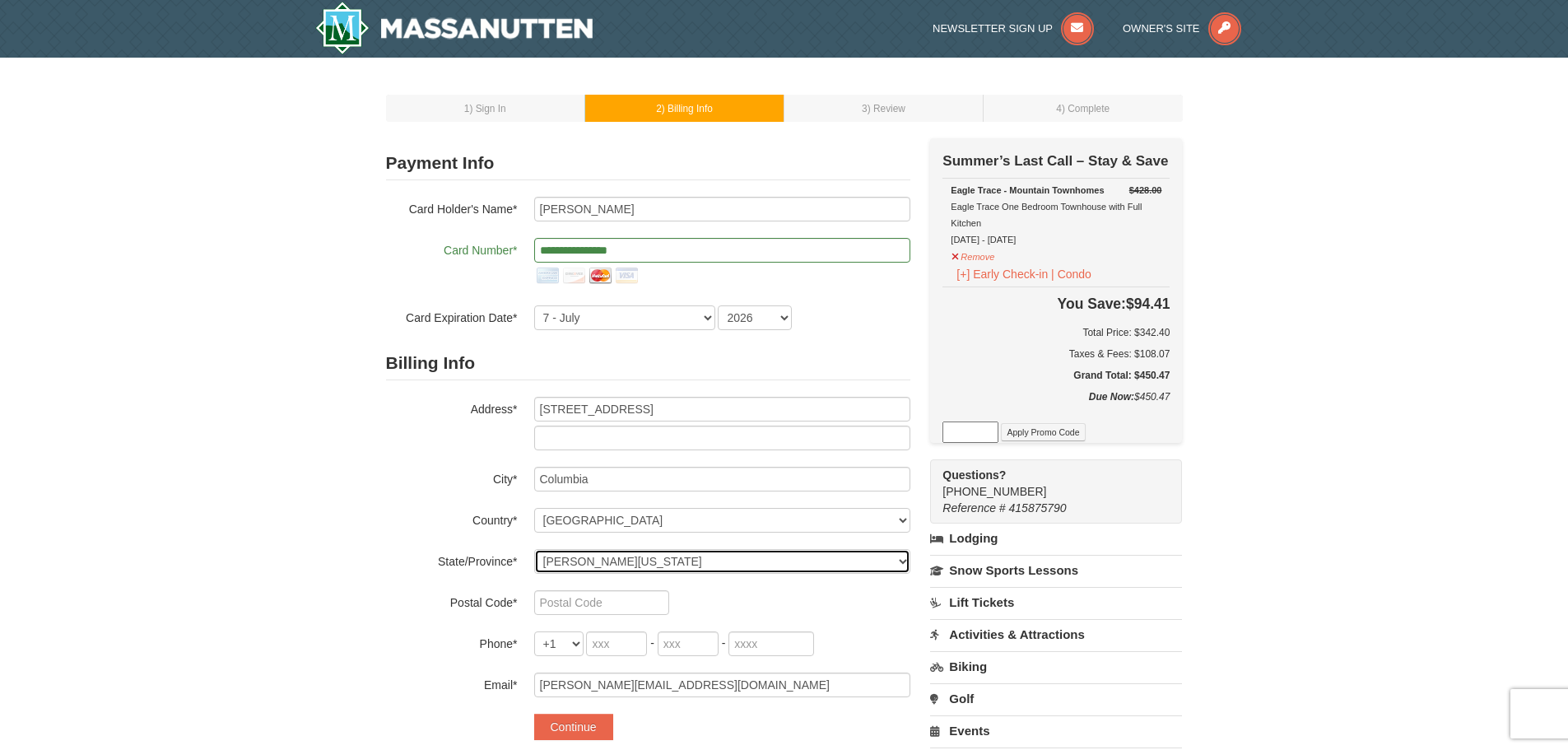
select select "MD"
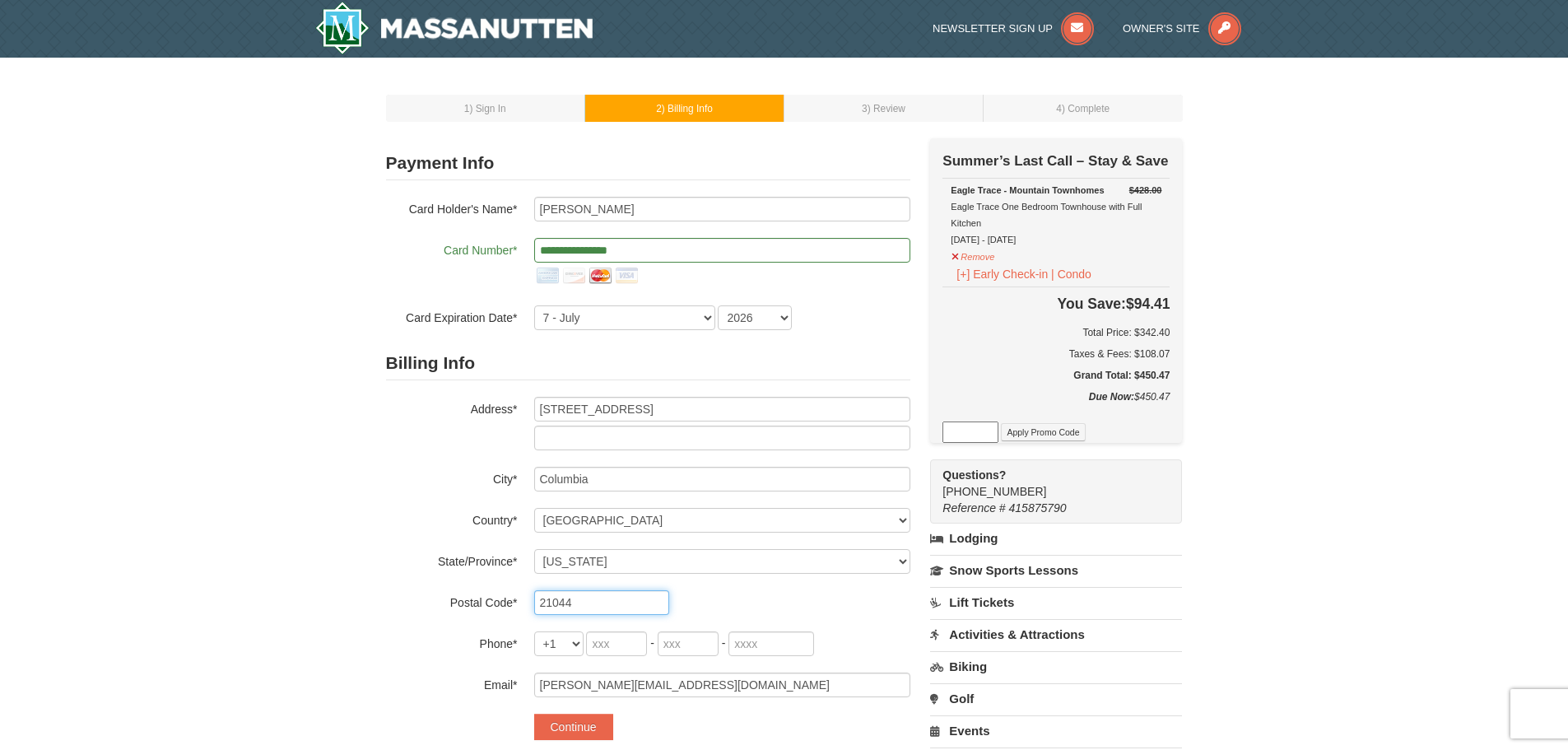
type input "21044"
type input "301"
type input "760"
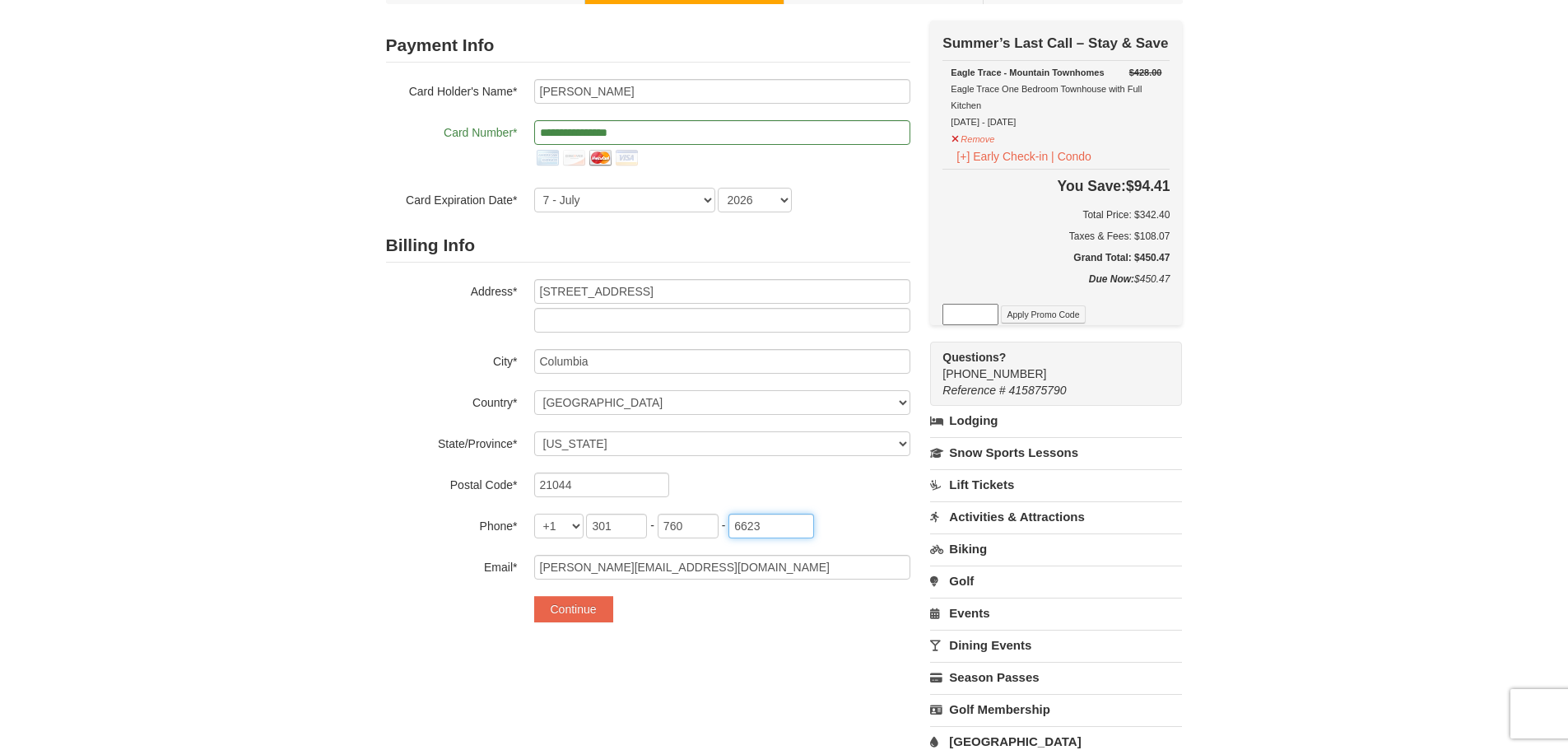
scroll to position [82, 0]
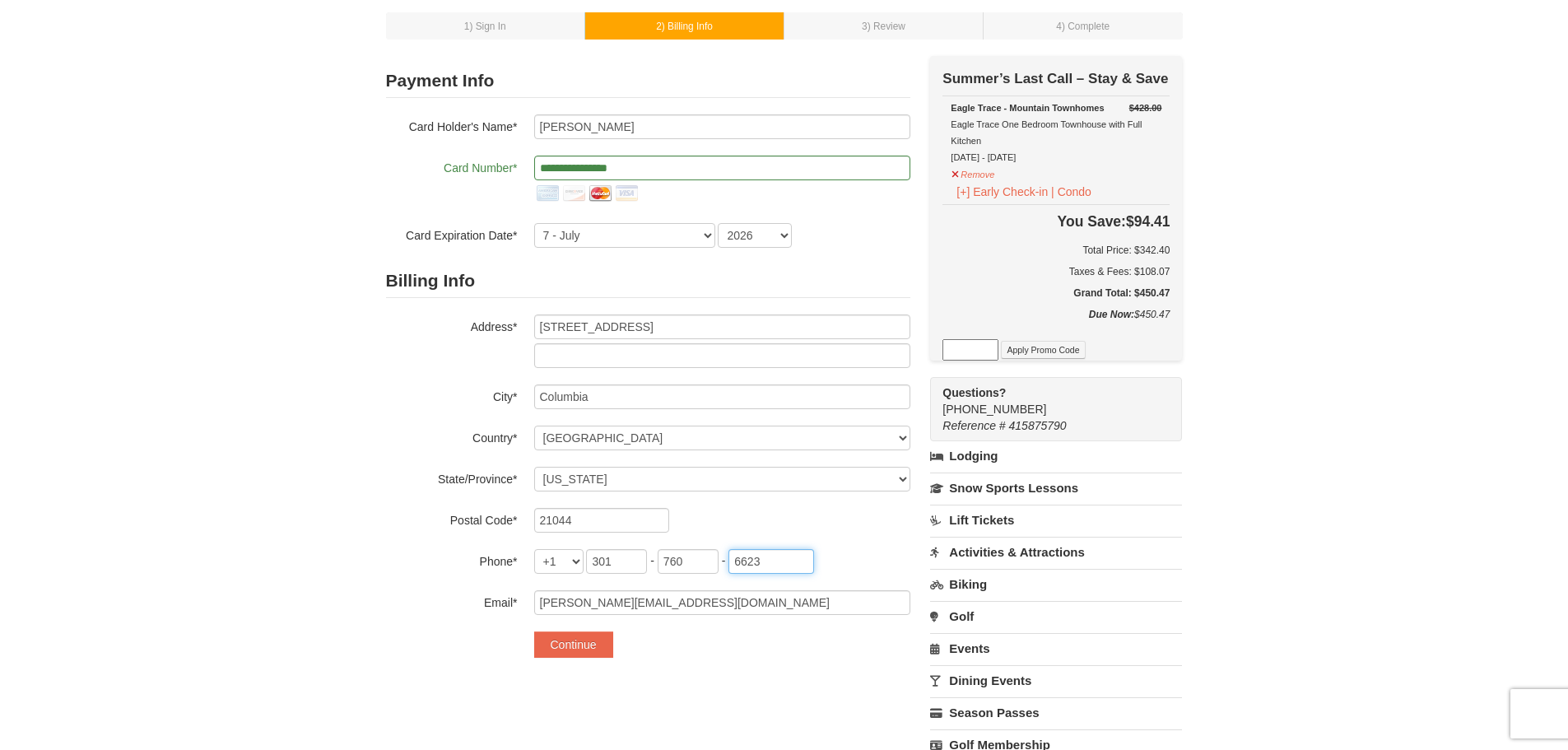
type input "6623"
drag, startPoint x: 720, startPoint y: 609, endPoint x: 545, endPoint y: 587, distance: 176.4
click at [530, 592] on div "Email* [PERSON_NAME][EMAIL_ADDRESS][DOMAIN_NAME]" at bounding box center [647, 602] width 525 height 25
type input "[PERSON_NAME][EMAIL_ADDRESS][DOMAIN_NAME]"
click at [405, 619] on form "**********" at bounding box center [647, 360] width 525 height 593
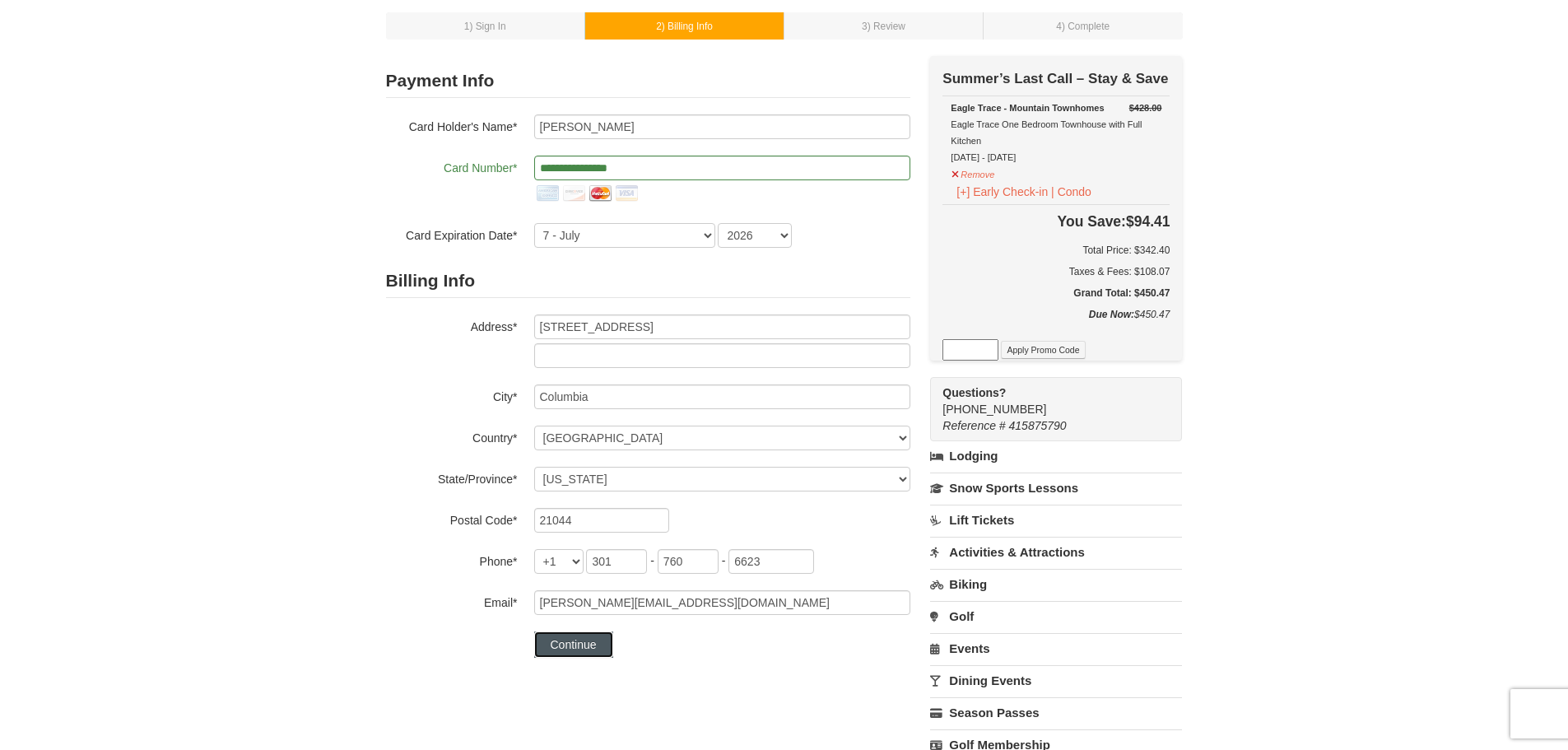
click at [567, 643] on button "Continue" at bounding box center [573, 644] width 79 height 27
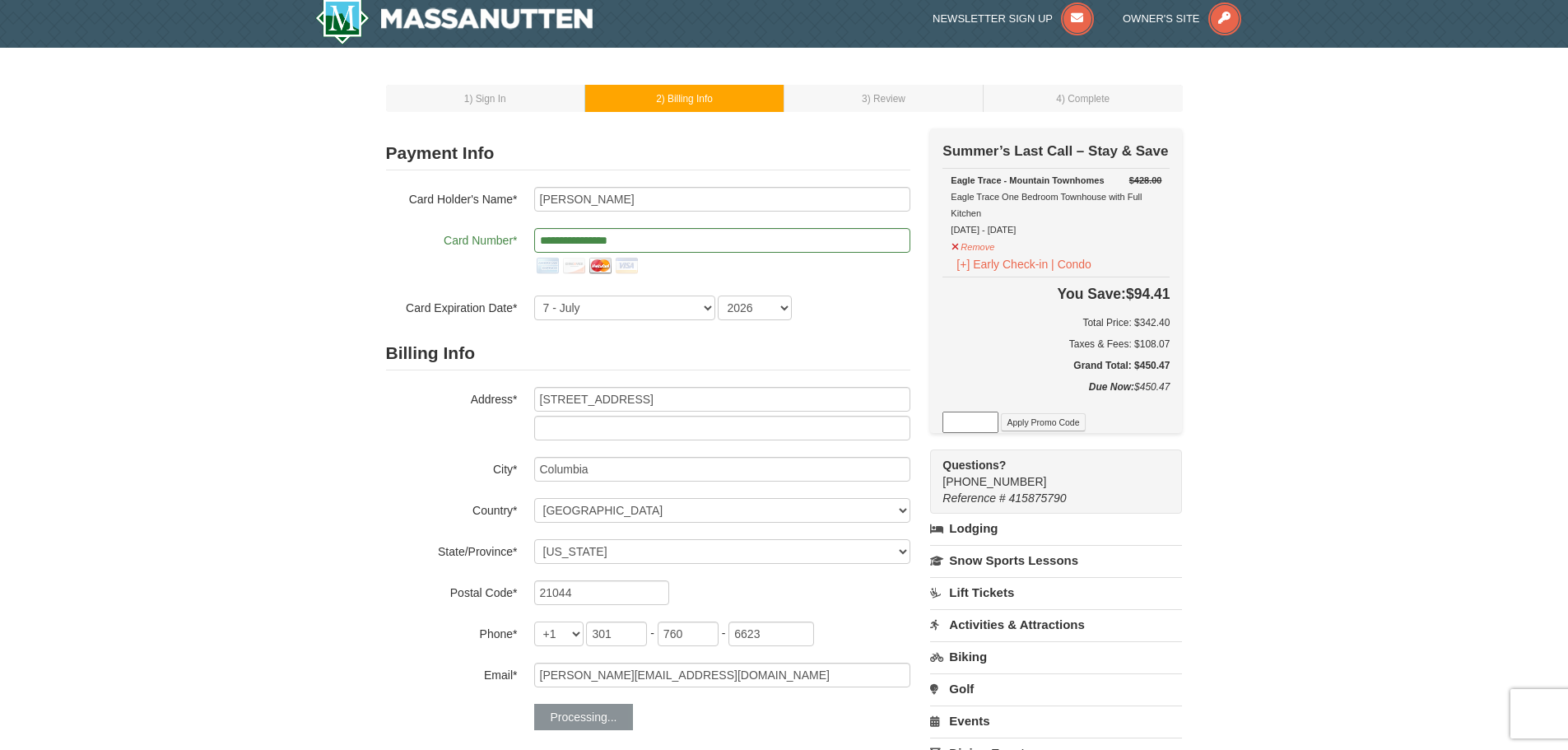
scroll to position [0, 0]
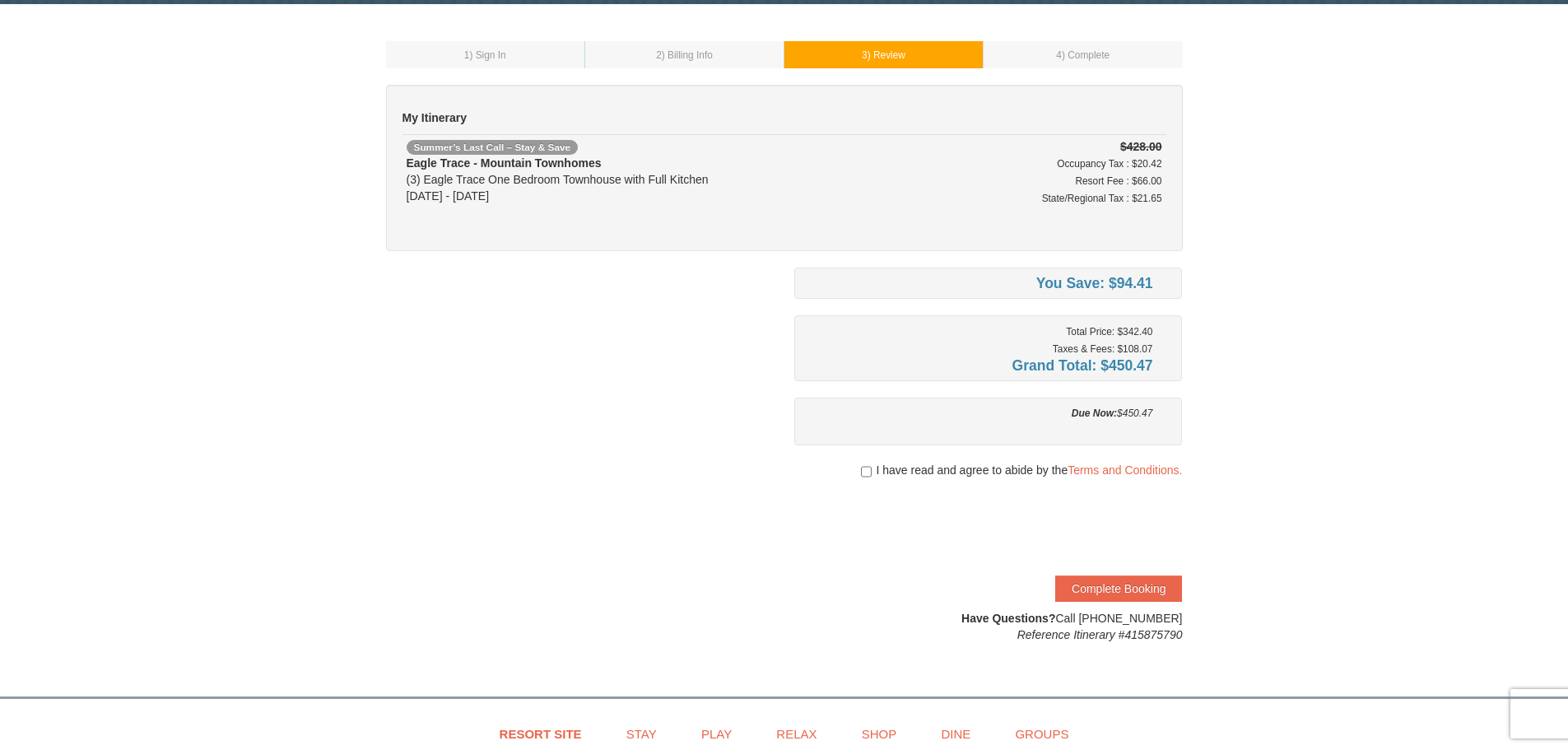
scroll to position [82, 0]
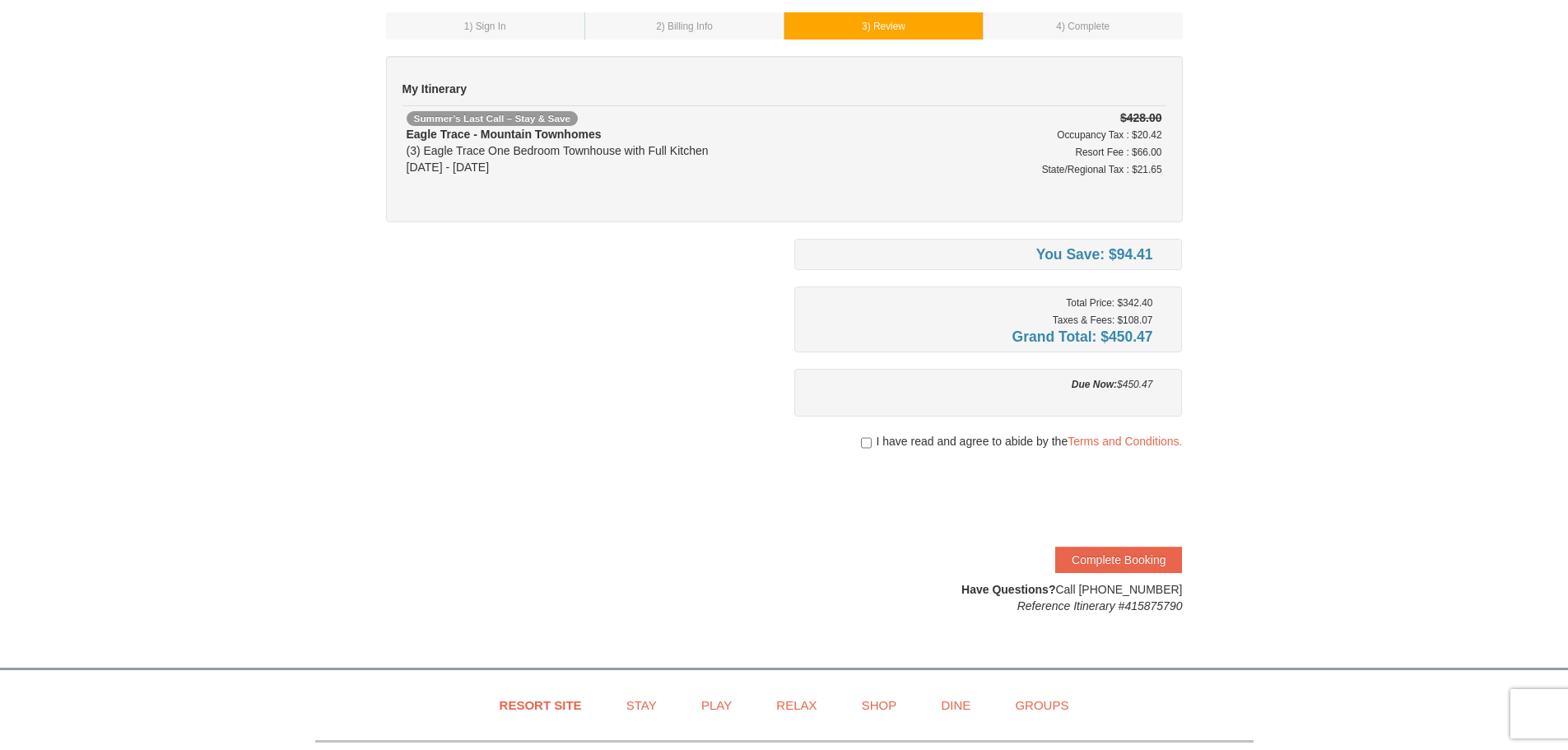
click at [1164, 450] on div at bounding box center [988, 457] width 388 height 16
click at [1169, 443] on link "Terms and Conditions." at bounding box center [1124, 441] width 114 height 13
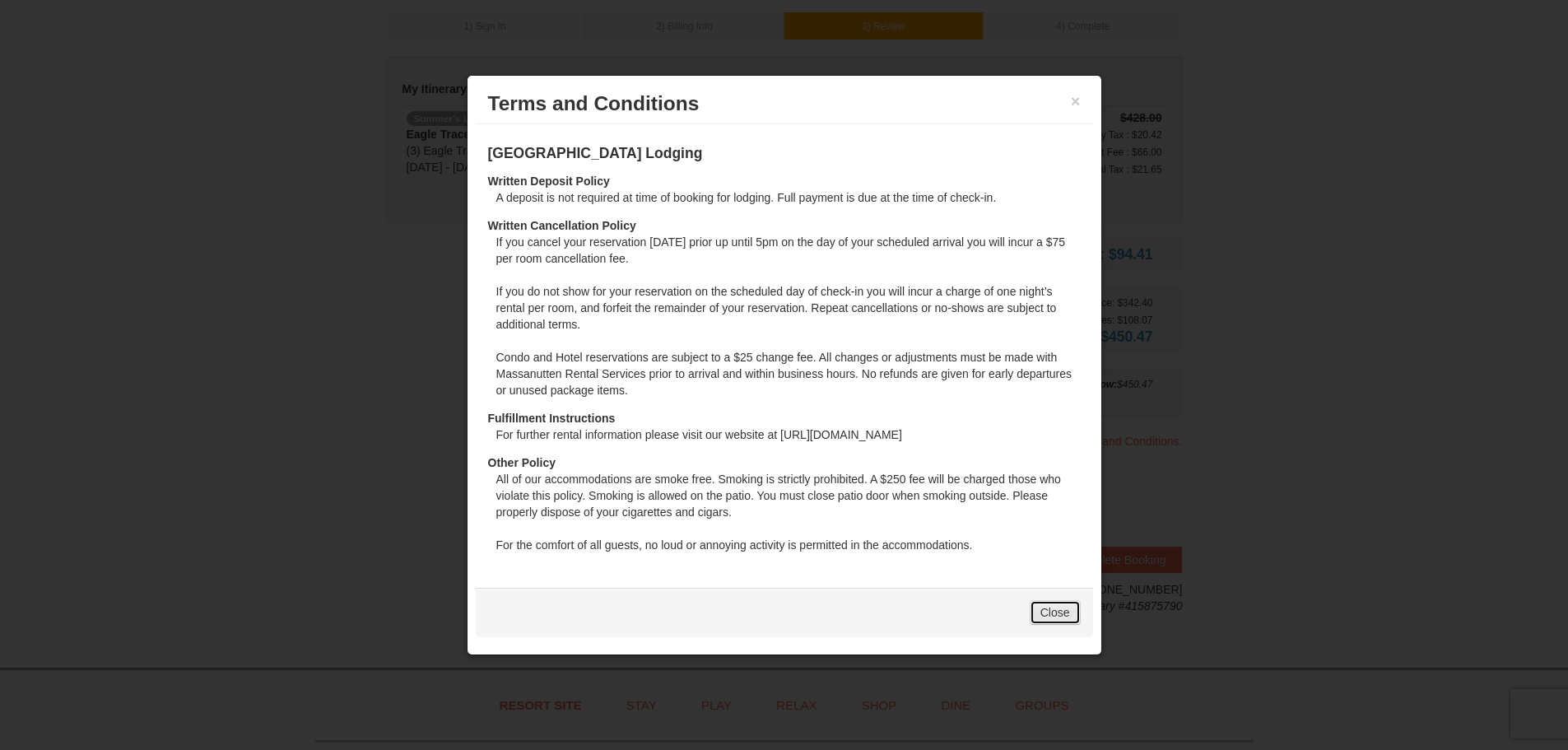
drag, startPoint x: 1051, startPoint y: 608, endPoint x: 1043, endPoint y: 602, distance: 10.0
click at [1052, 608] on link "Close" at bounding box center [1056, 612] width 51 height 25
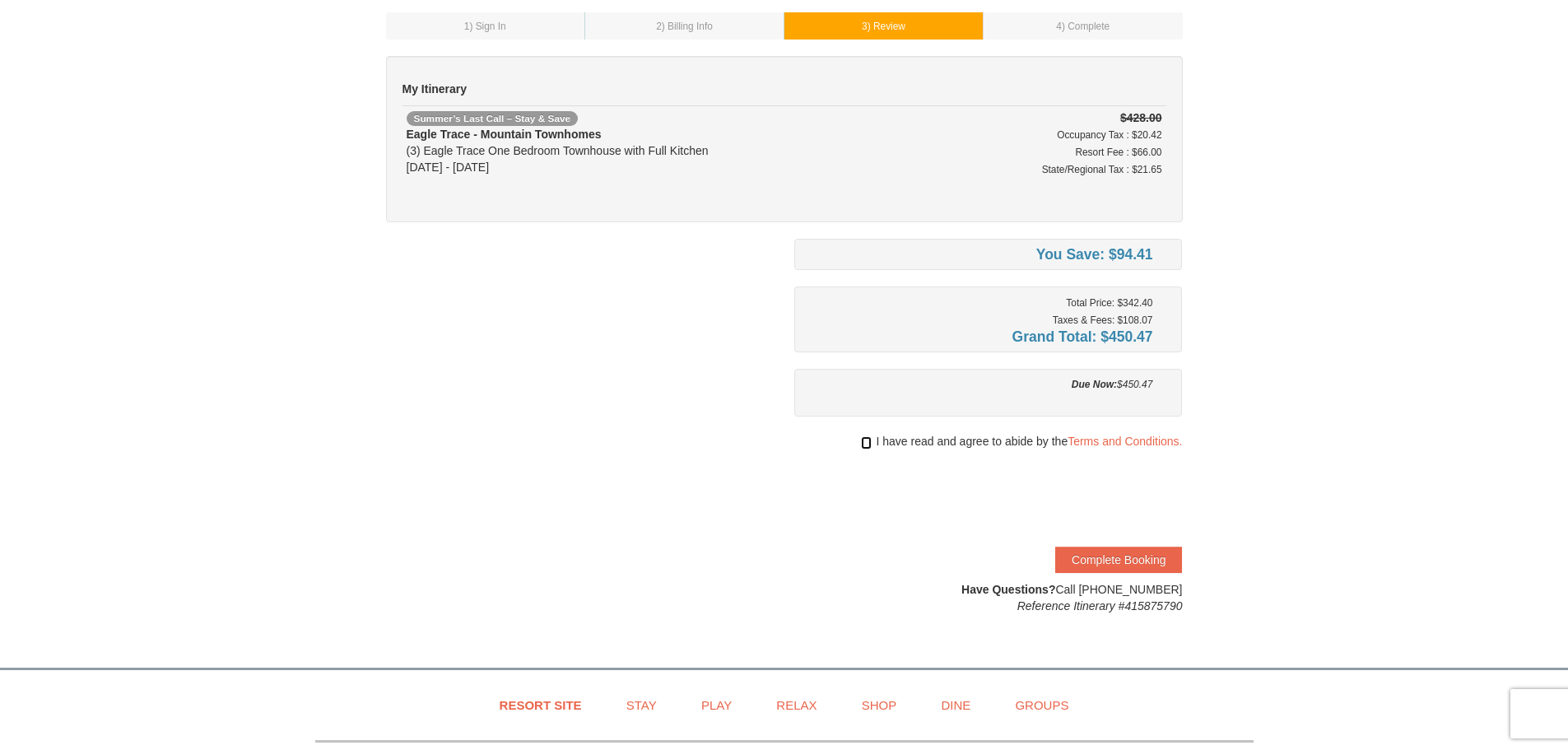
click at [864, 445] on input "checkbox" at bounding box center [865, 443] width 10 height 13
checkbox input "true"
click at [1127, 561] on button "Complete Booking" at bounding box center [1118, 560] width 127 height 27
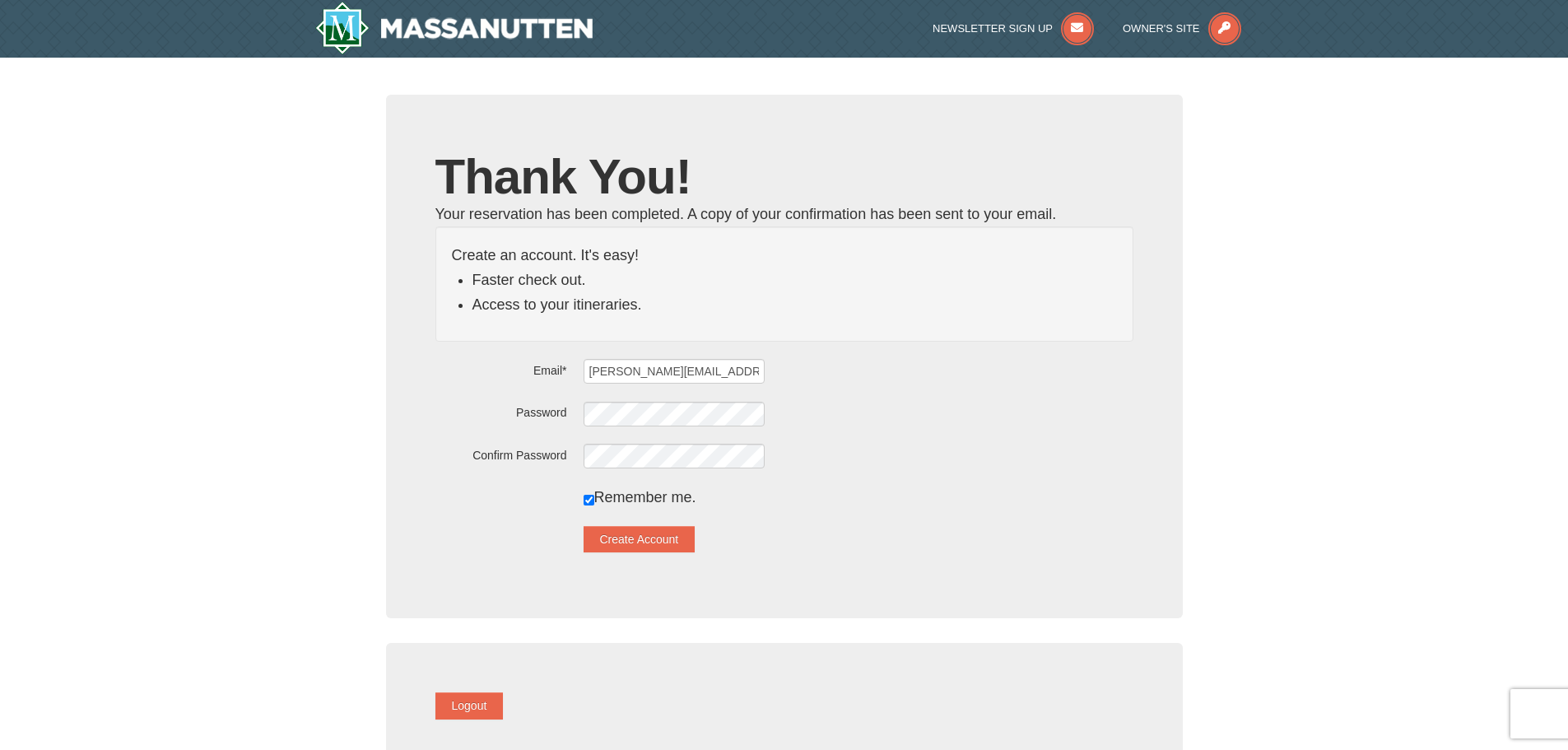
drag, startPoint x: 795, startPoint y: 614, endPoint x: 746, endPoint y: 589, distance: 55.0
click at [795, 612] on div "Thank You! Your reservation has been completed. A copy of your confirmation has…" at bounding box center [784, 356] width 797 height 523
click at [668, 530] on button "Create Account" at bounding box center [640, 539] width 112 height 27
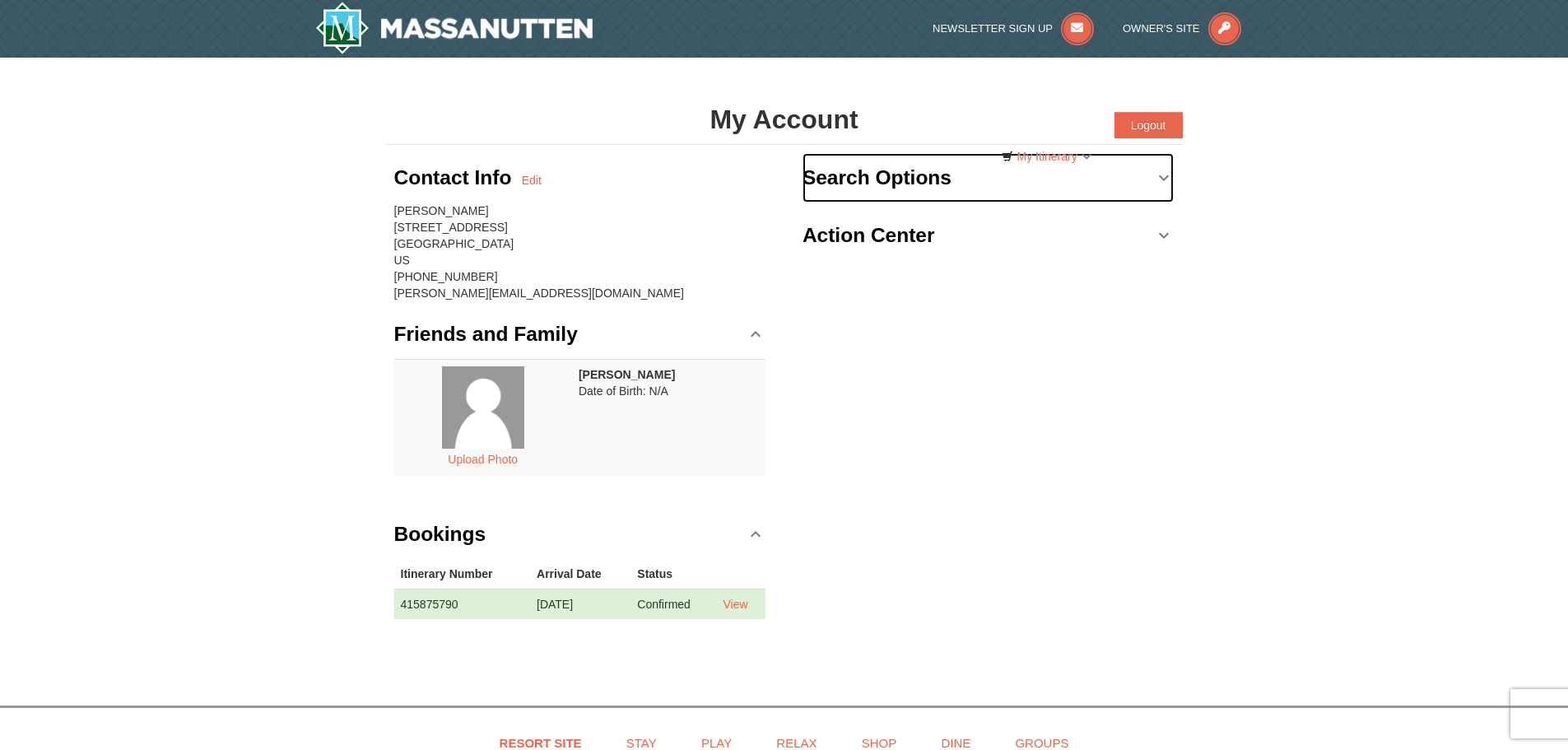
click at [1152, 168] on link "Search Options" at bounding box center [988, 178] width 372 height 49
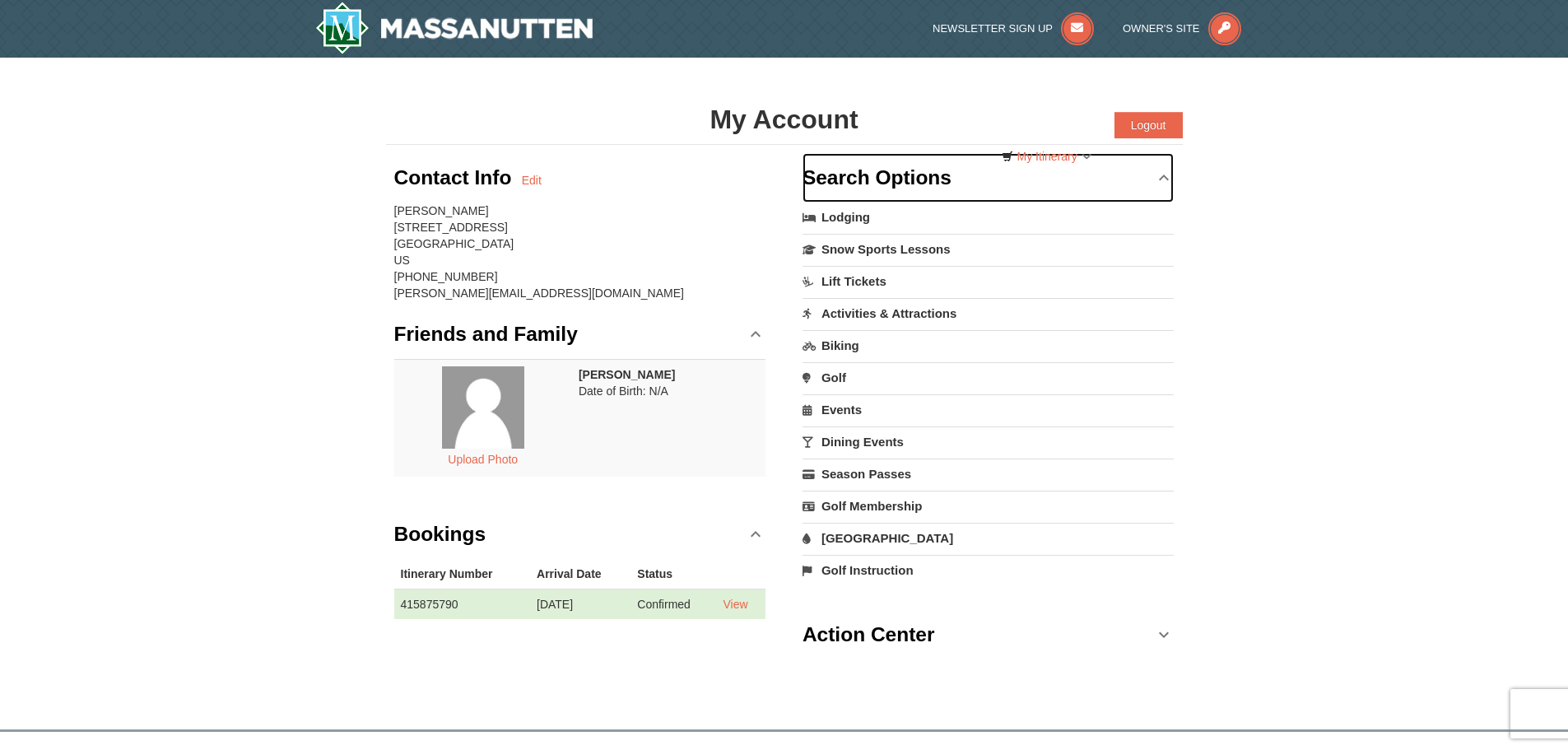
click at [1153, 168] on link "Search Options" at bounding box center [988, 178] width 372 height 49
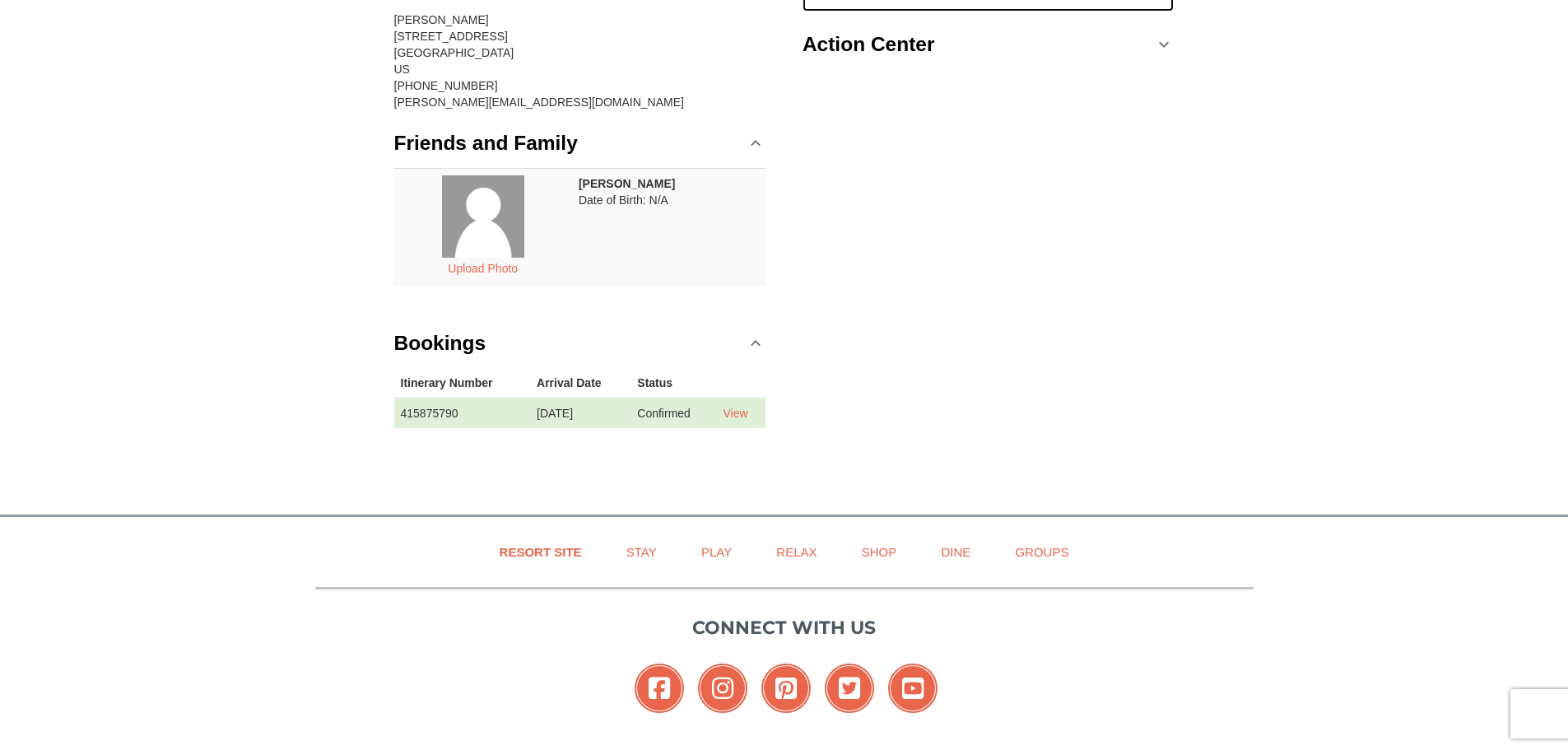
scroll to position [247, 0]
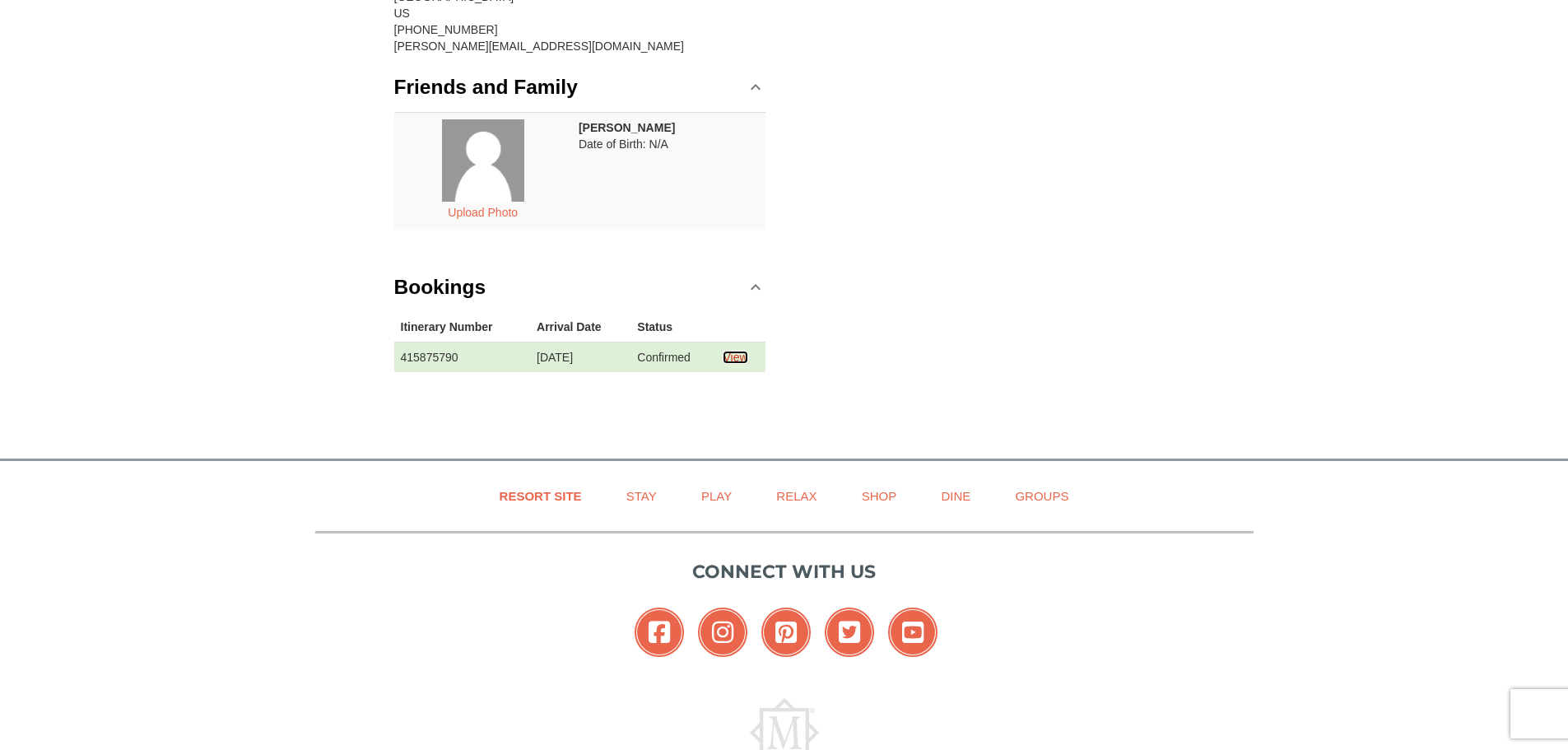
click at [747, 360] on link "View" at bounding box center [735, 357] width 25 height 13
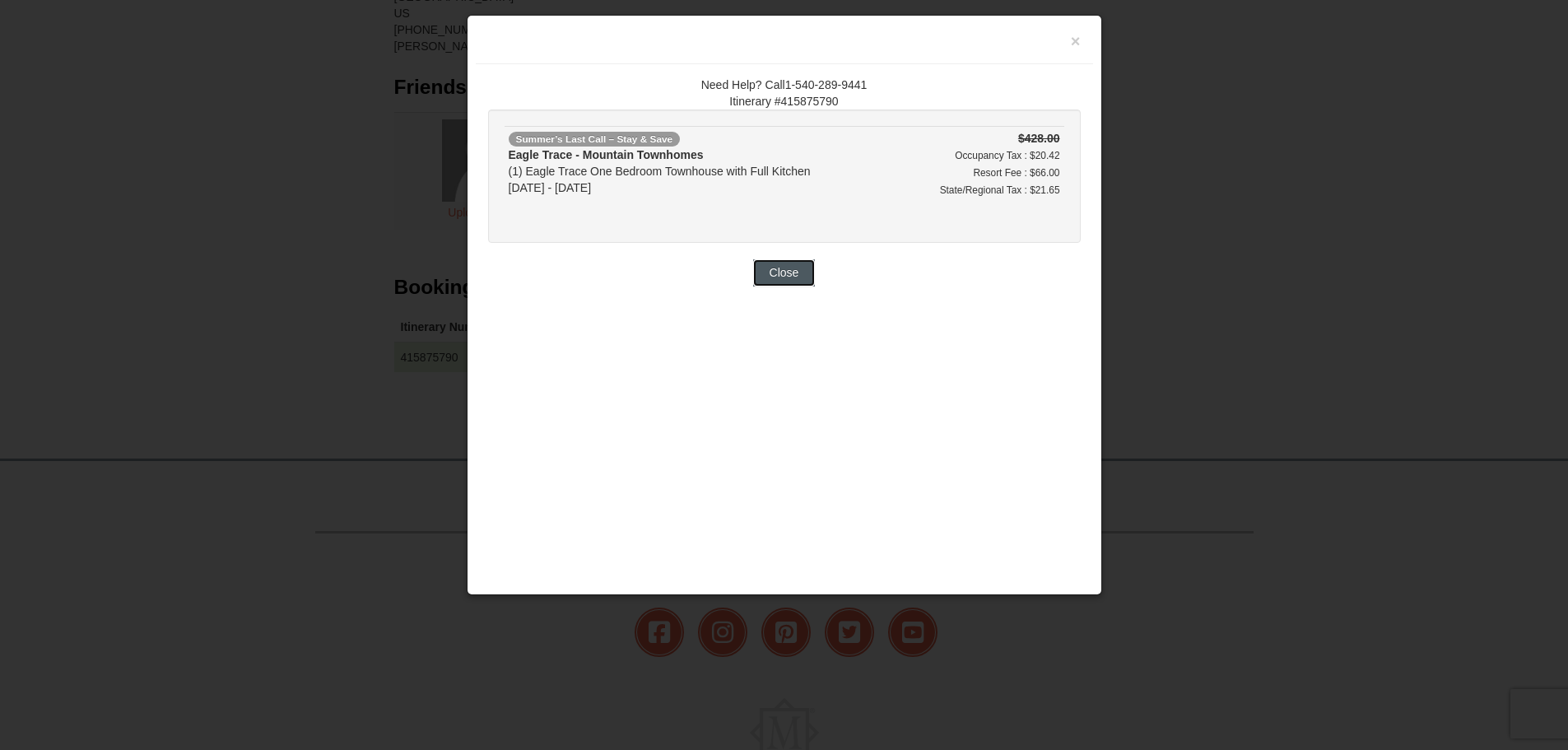
click at [790, 276] on button "Close" at bounding box center [784, 272] width 63 height 27
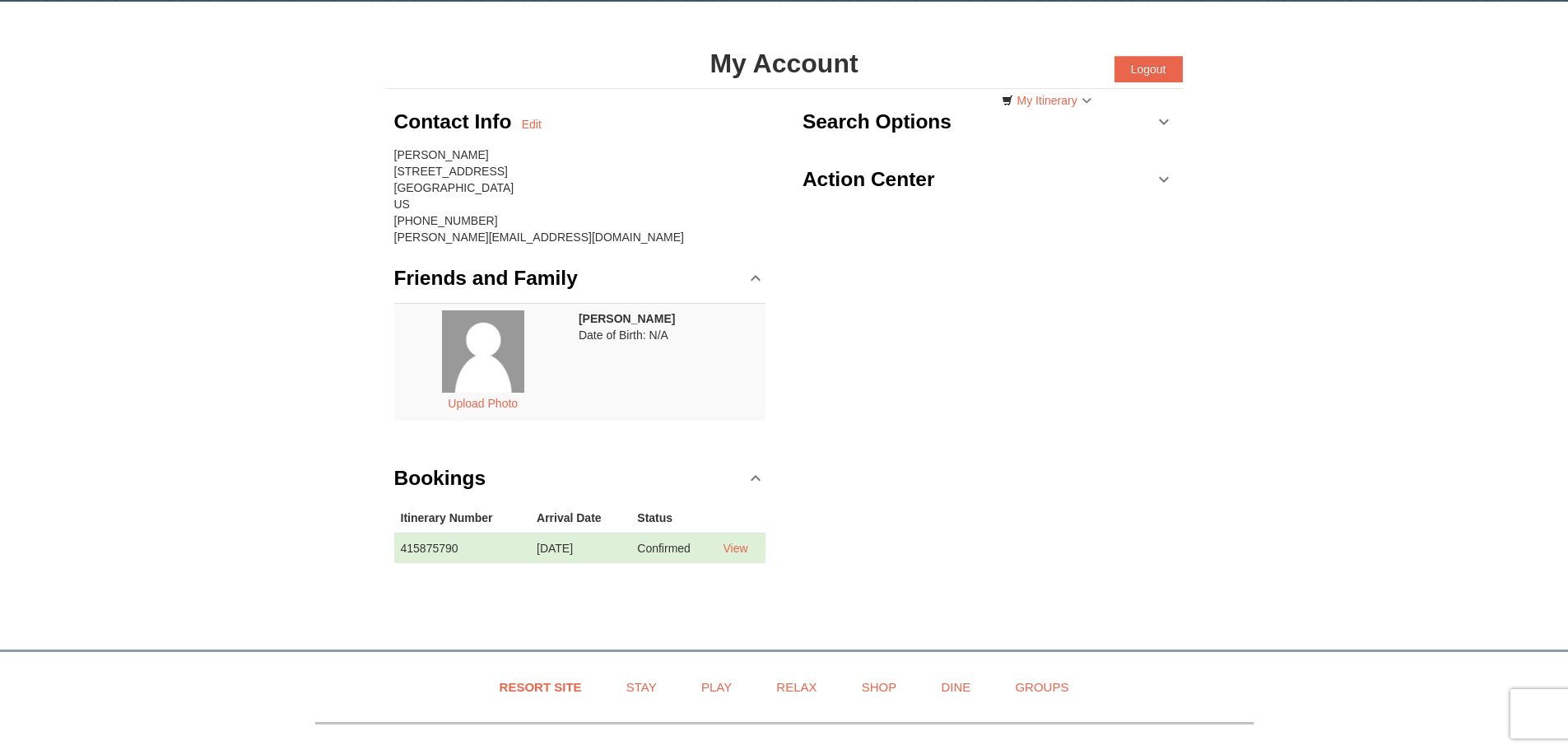
scroll to position [0, 0]
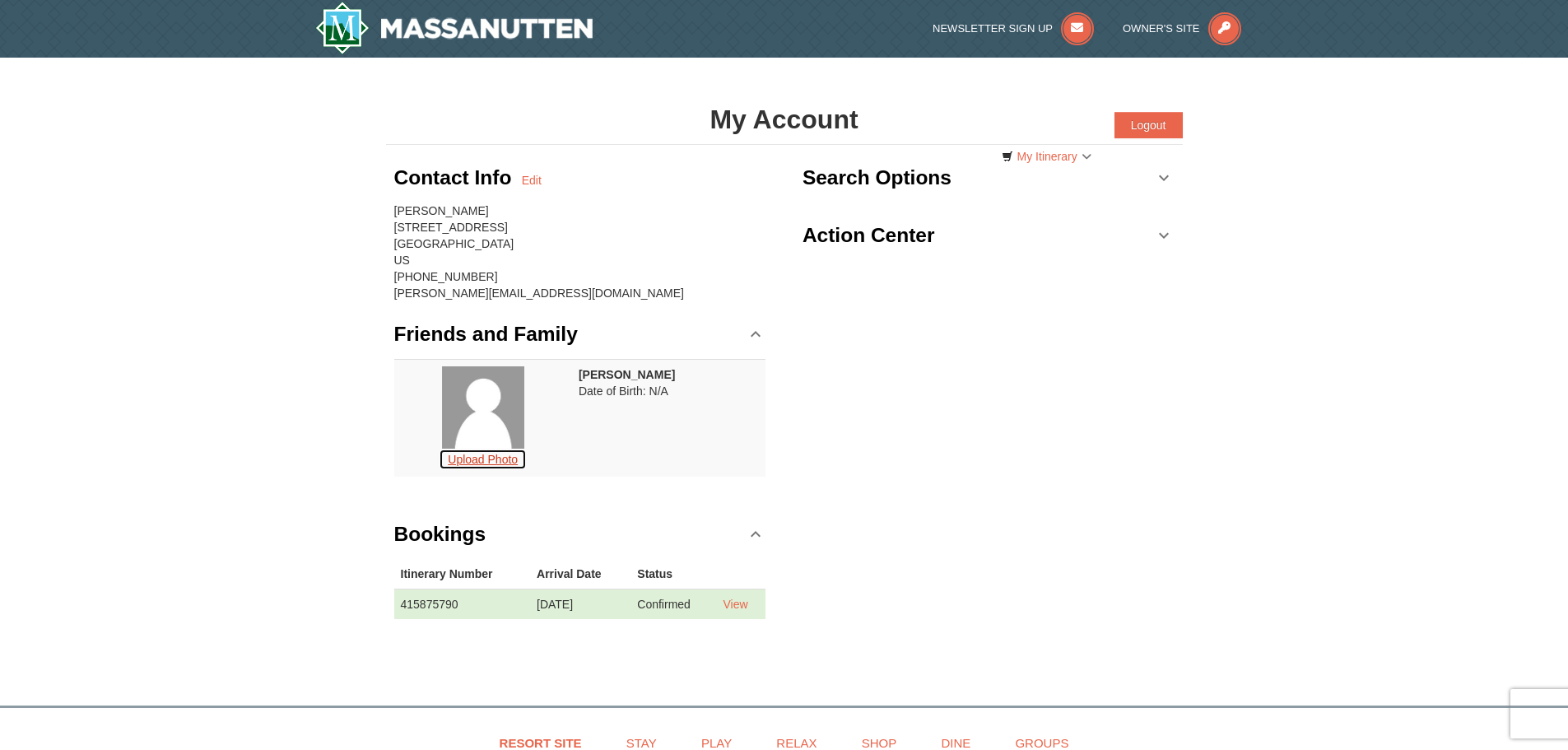
click at [497, 455] on button "Upload Photo" at bounding box center [483, 459] width 89 height 21
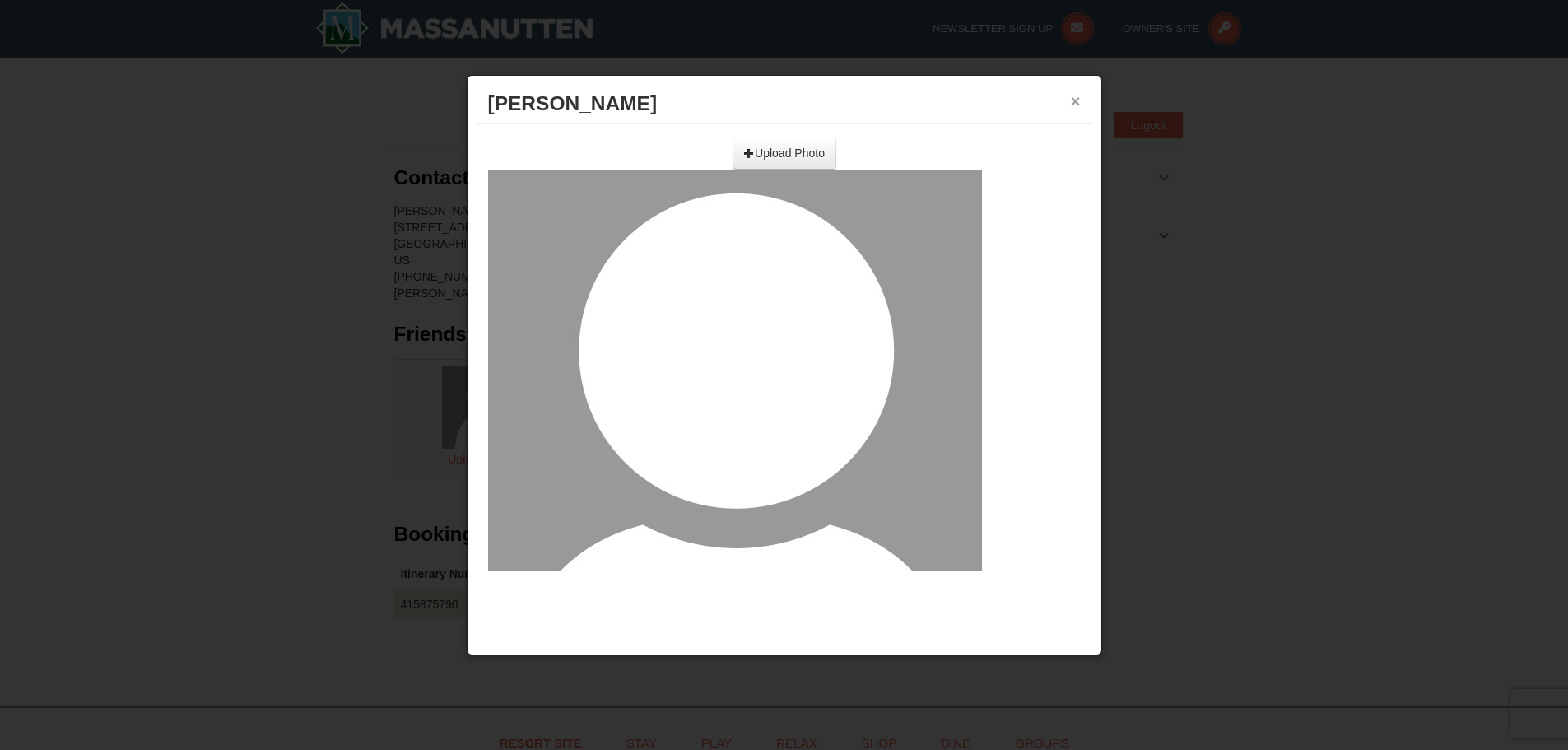
click at [1072, 104] on button "×" at bounding box center [1076, 101] width 10 height 16
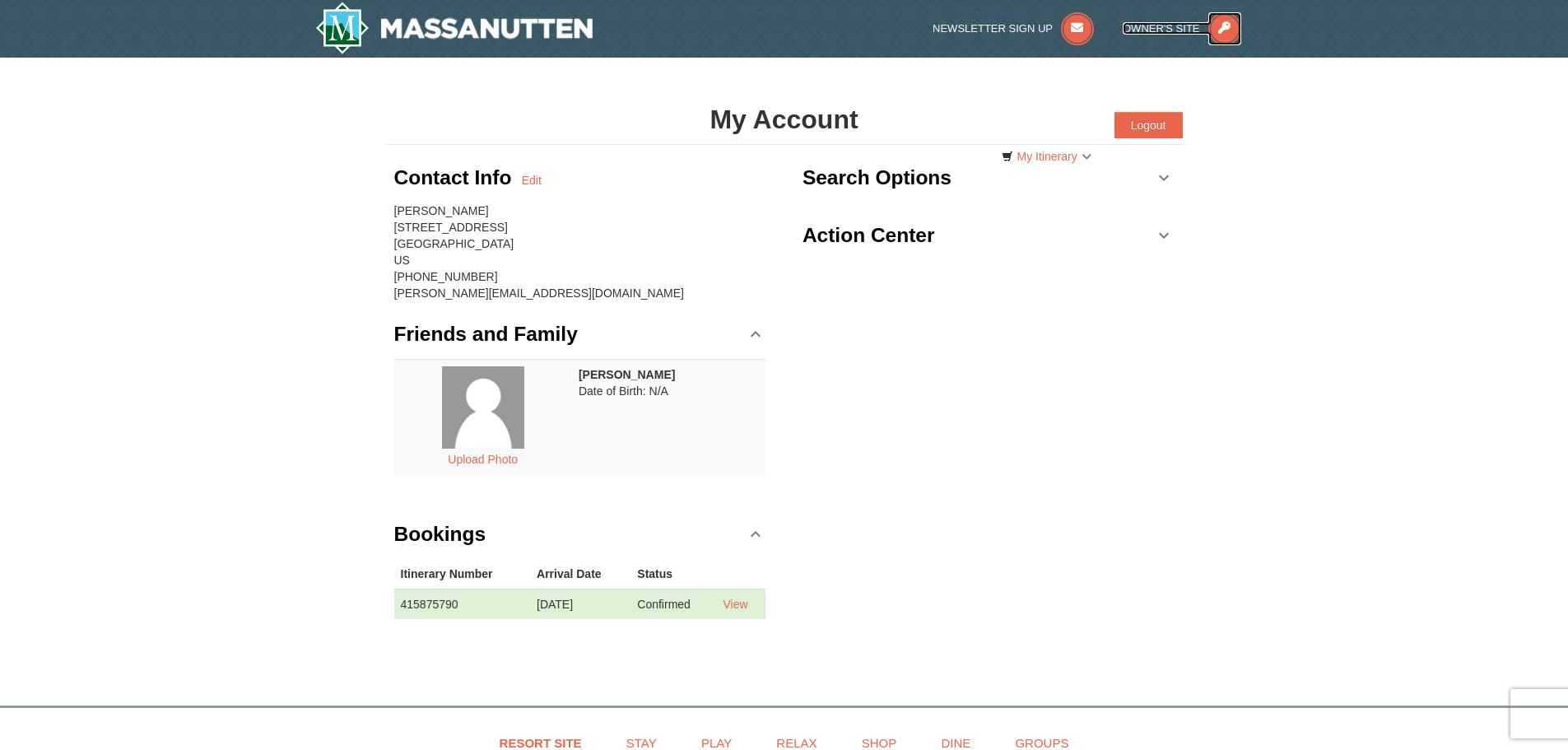
click at [1231, 30] on icon at bounding box center [1224, 29] width 33 height 33
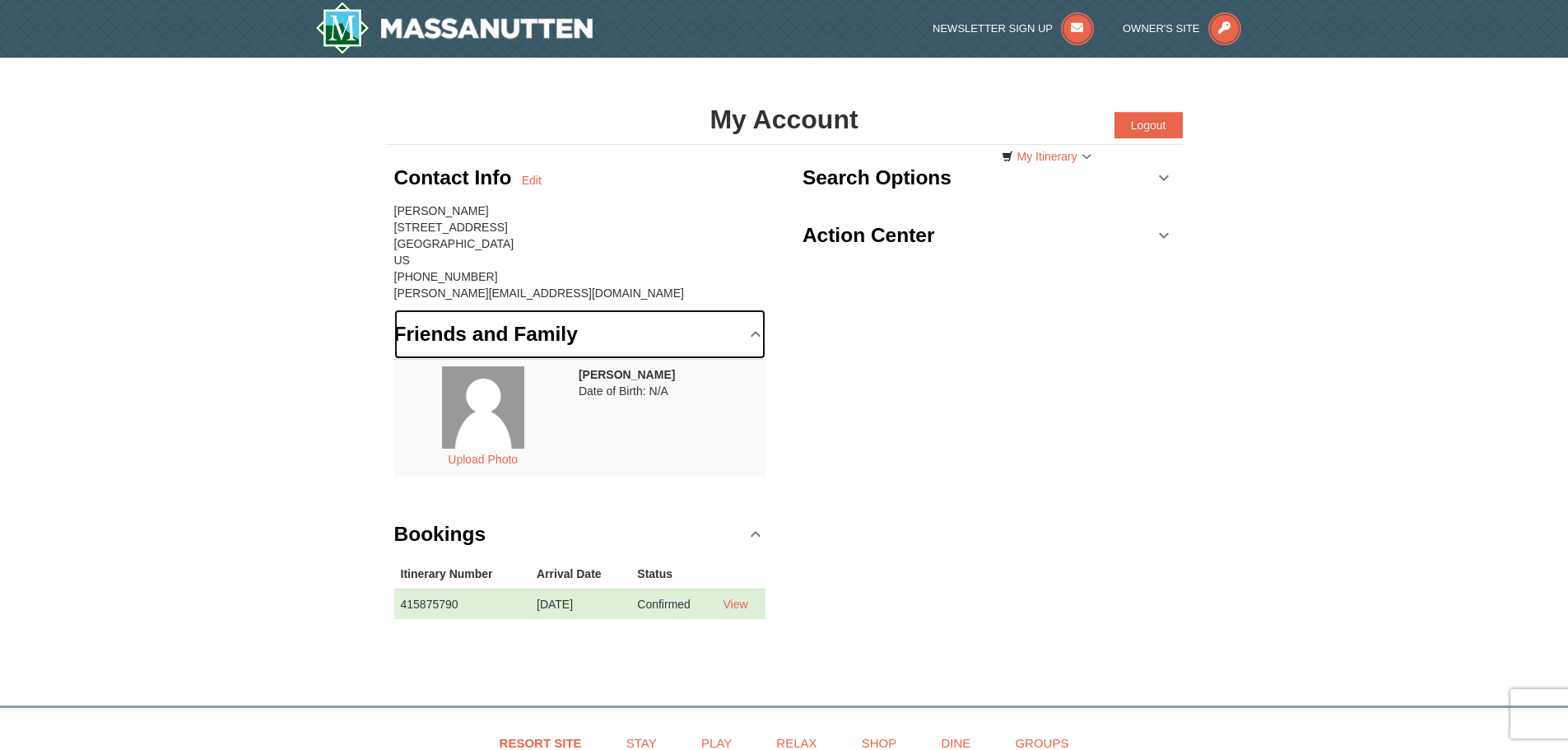
click at [479, 325] on h3 "Friends and Family" at bounding box center [486, 334] width 184 height 33
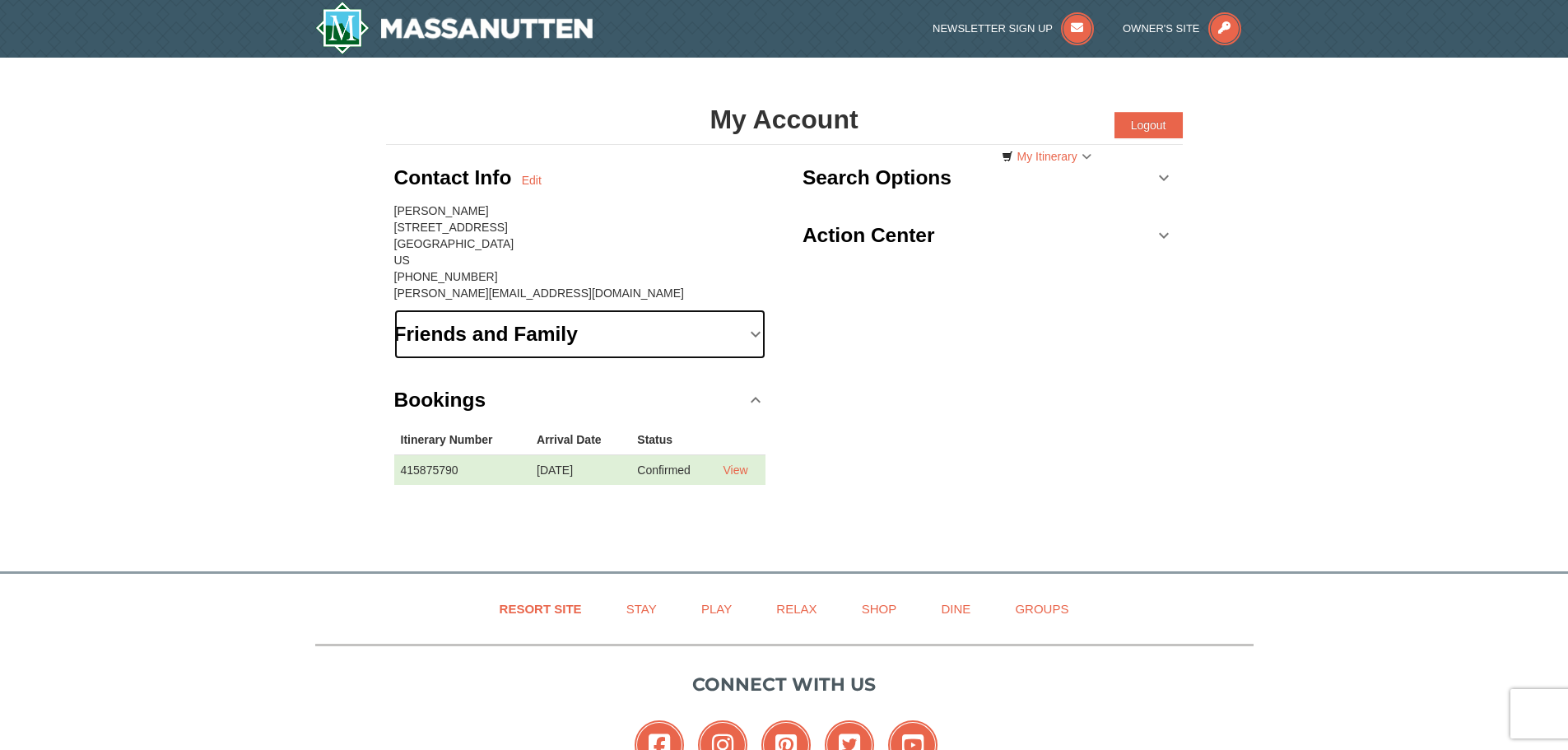
click at [529, 321] on h3 "Friends and Family" at bounding box center [486, 334] width 184 height 33
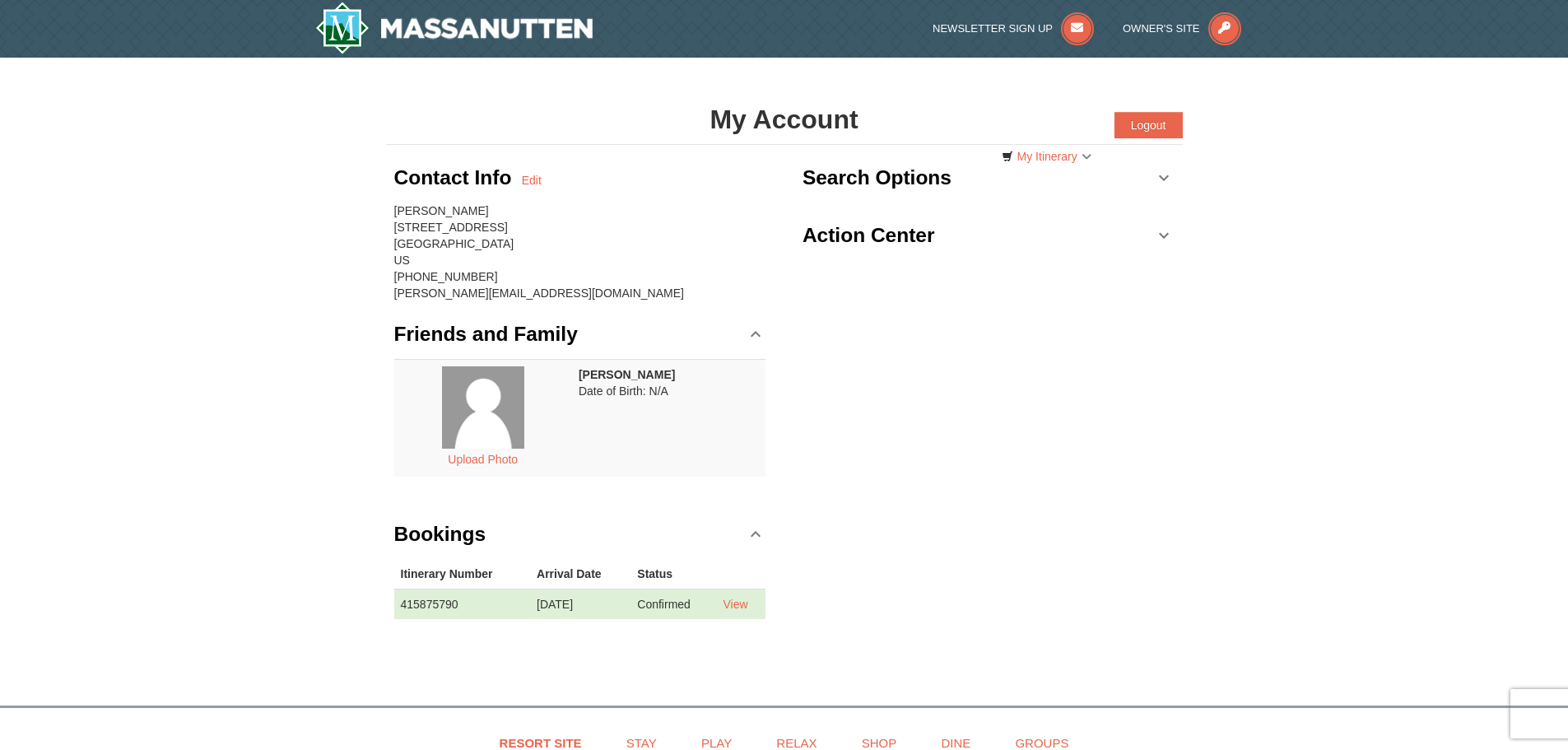
click at [539, 186] on link "Edit" at bounding box center [531, 180] width 20 height 16
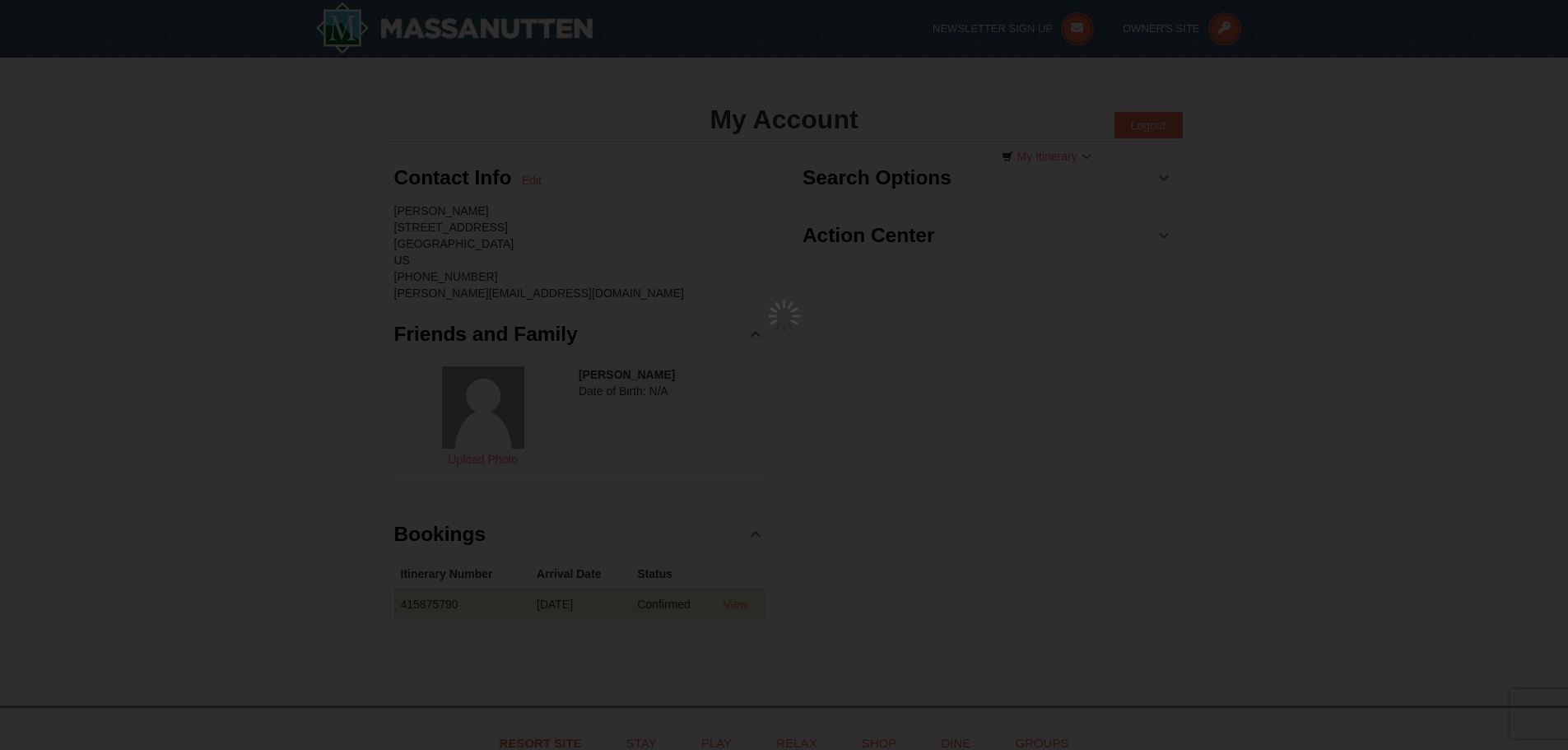
type input "[PERSON_NAME]"
type input "[STREET_ADDRESS]"
type input "Columbia"
type input "21044"
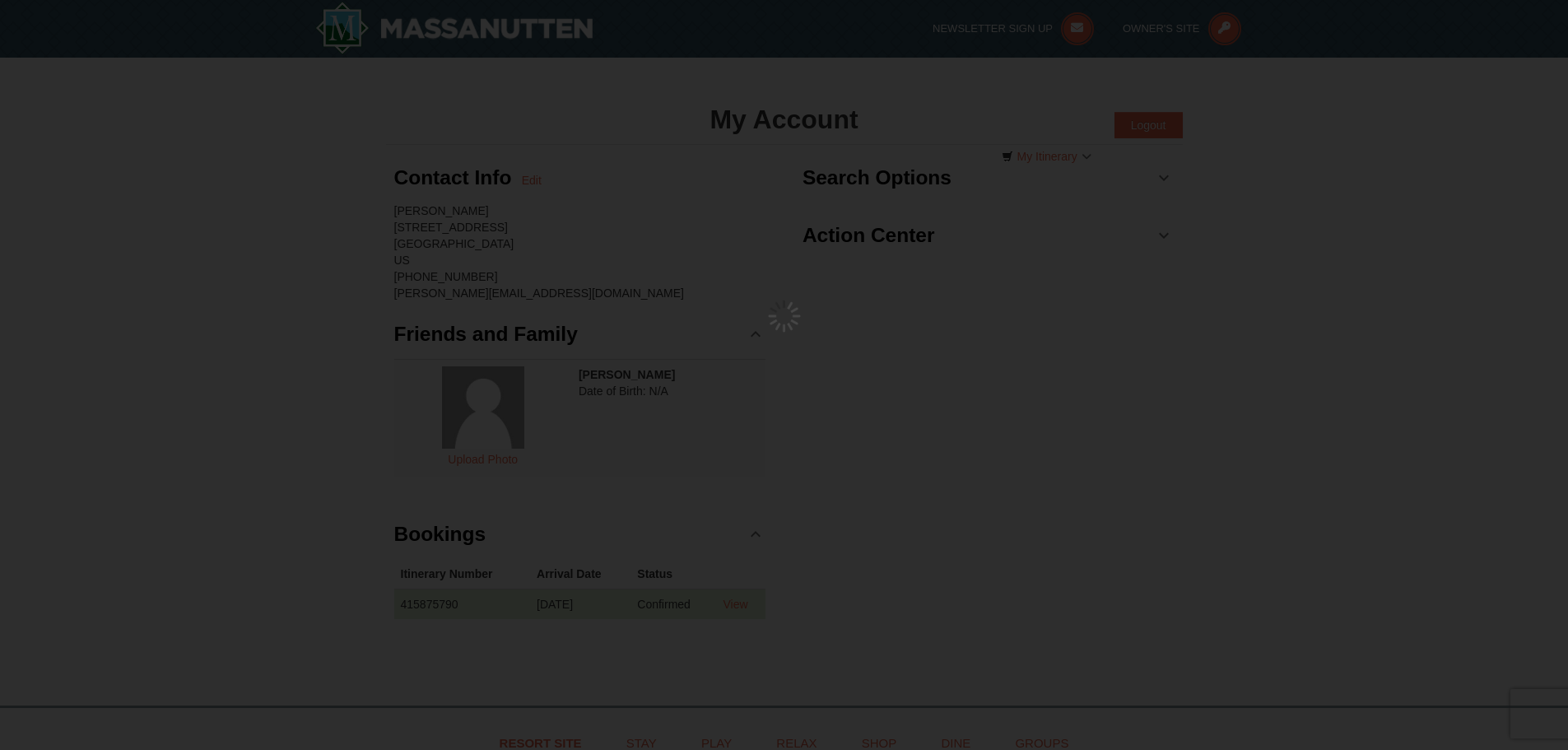
type input "301"
type input "760"
type input "6623"
type input "[PERSON_NAME][EMAIL_ADDRESS][DOMAIN_NAME]"
select select "MD"
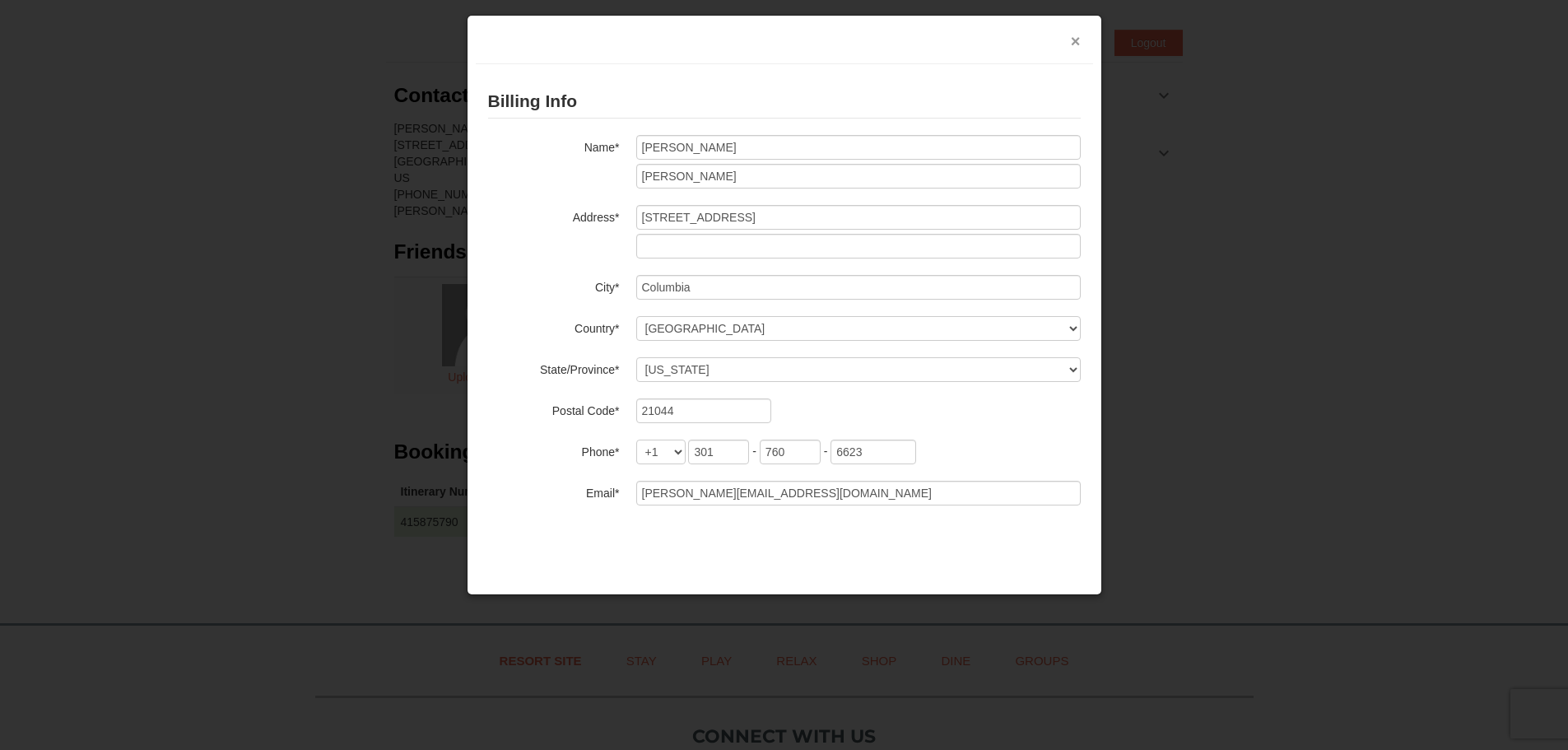
click at [1074, 39] on button "×" at bounding box center [1076, 41] width 10 height 16
